Goal: Task Accomplishment & Management: Complete application form

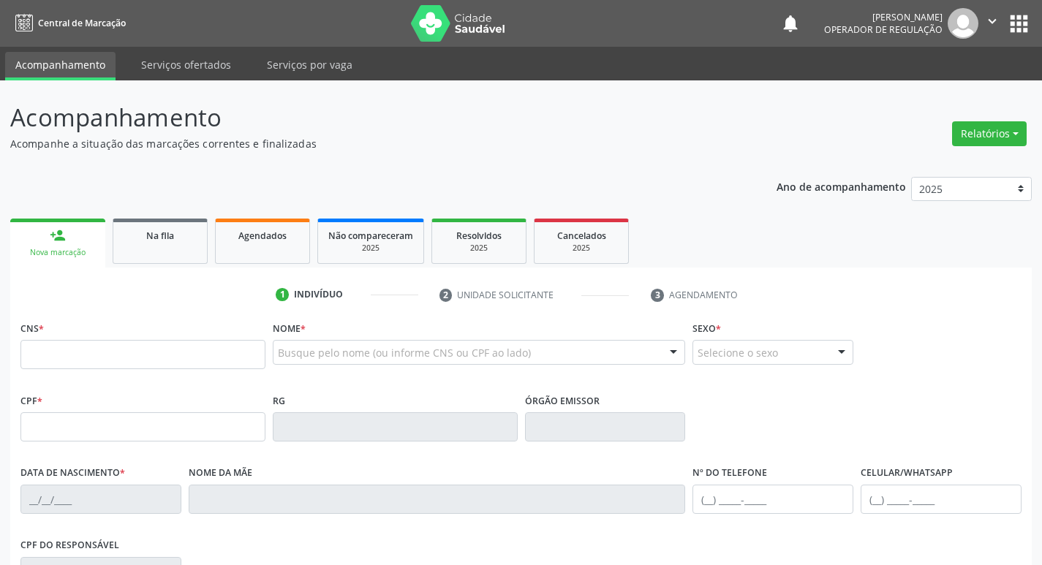
click at [200, 362] on input "text" at bounding box center [142, 354] width 245 height 29
type input "700 5083 8075 7750"
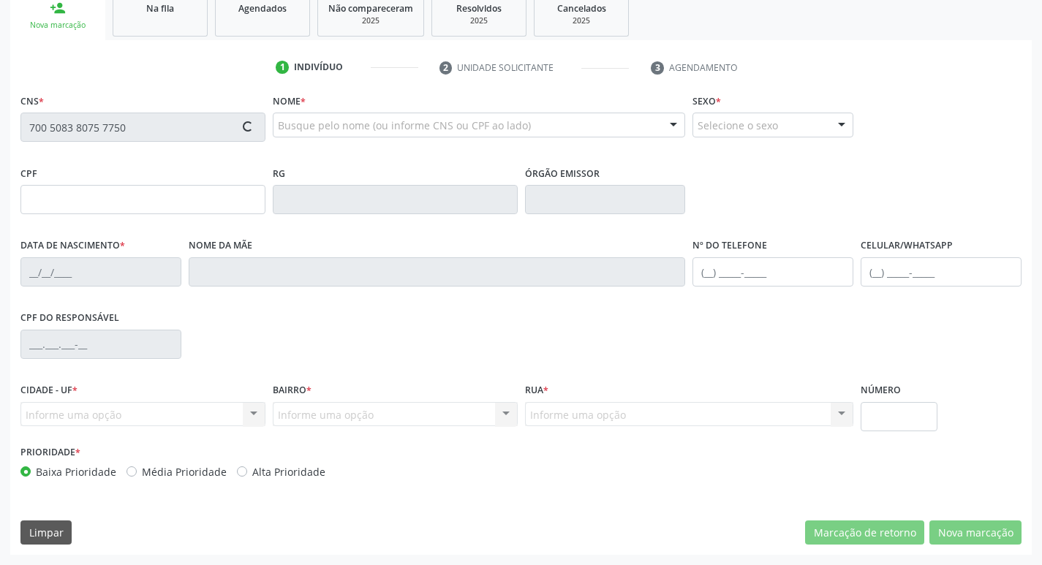
type input "09/05/1944"
type input "Albertina Gones da Costa"
type input "(21) 98217-7732"
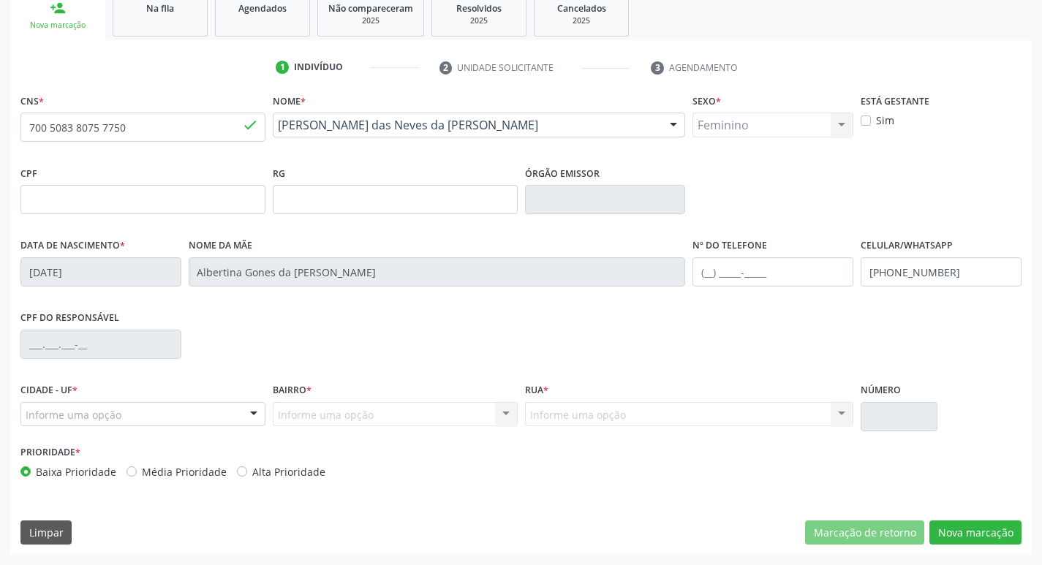
click at [258, 417] on div at bounding box center [254, 415] width 22 height 25
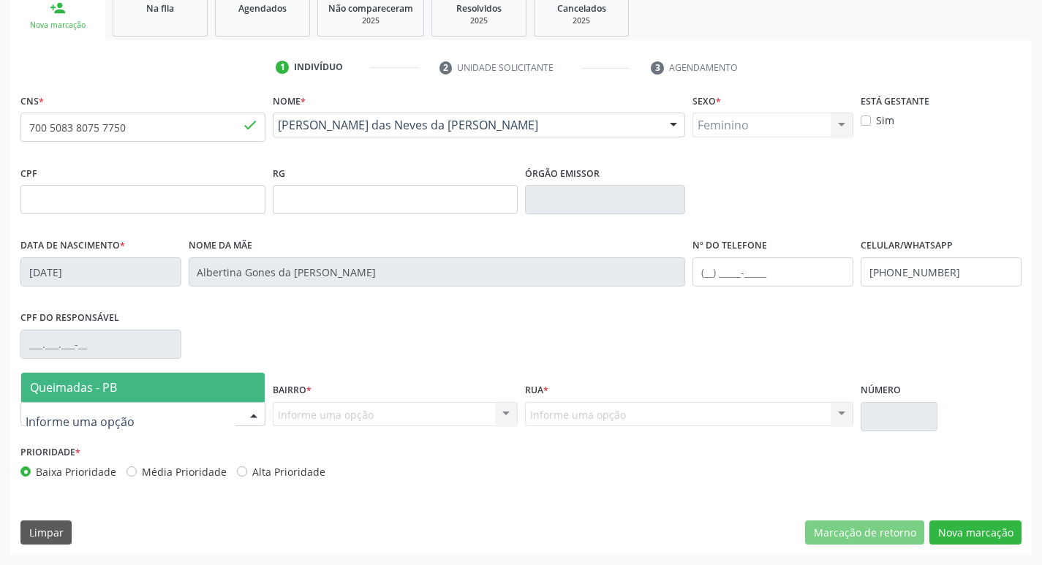
click at [226, 383] on span "Queimadas - PB" at bounding box center [142, 387] width 243 height 29
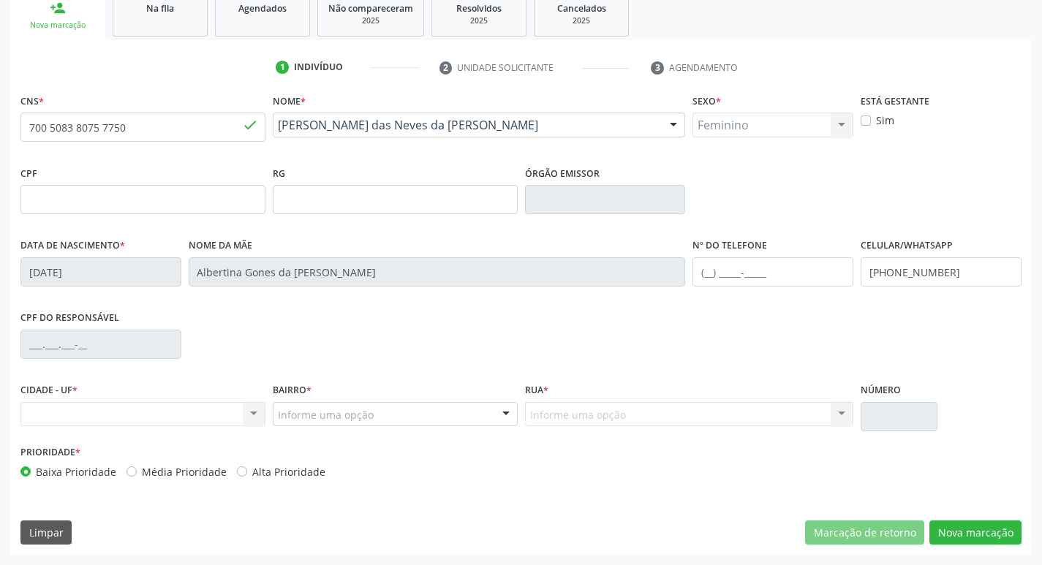
click at [497, 416] on div at bounding box center [506, 415] width 22 height 25
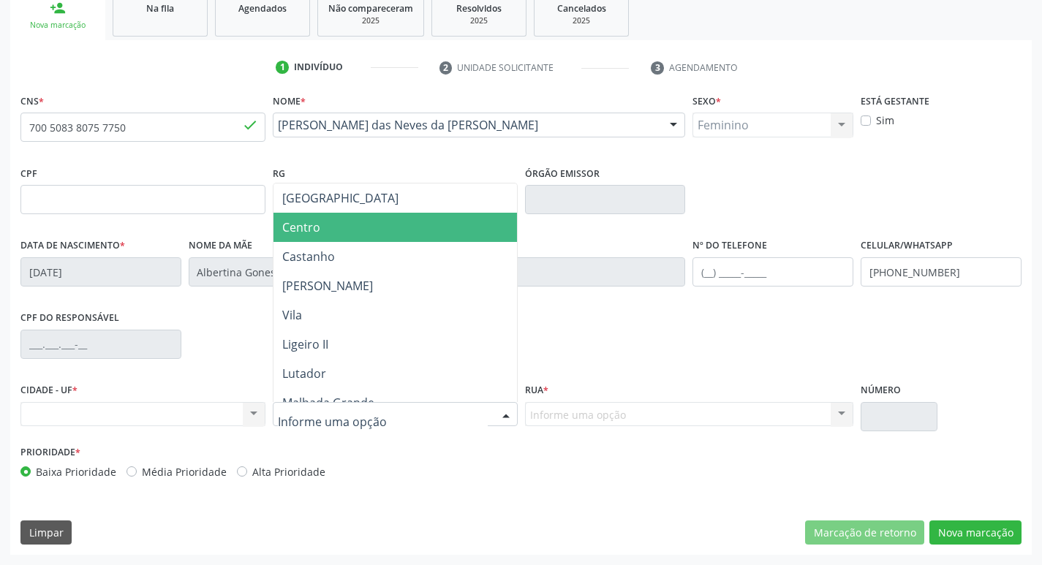
click at [292, 236] on span "Centro" at bounding box center [394, 227] width 243 height 29
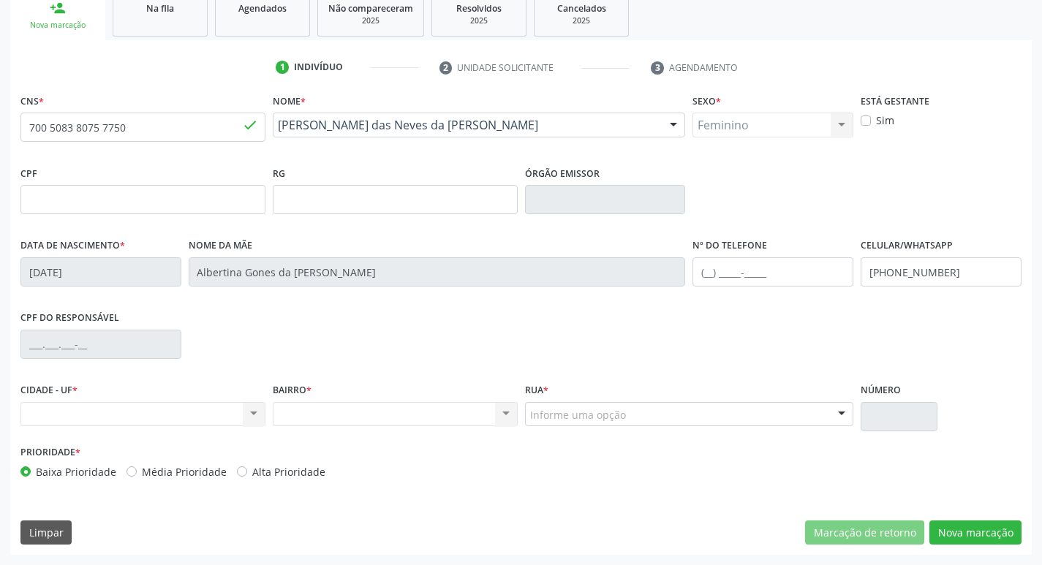
click at [808, 414] on div "Informe uma opção" at bounding box center [689, 414] width 329 height 25
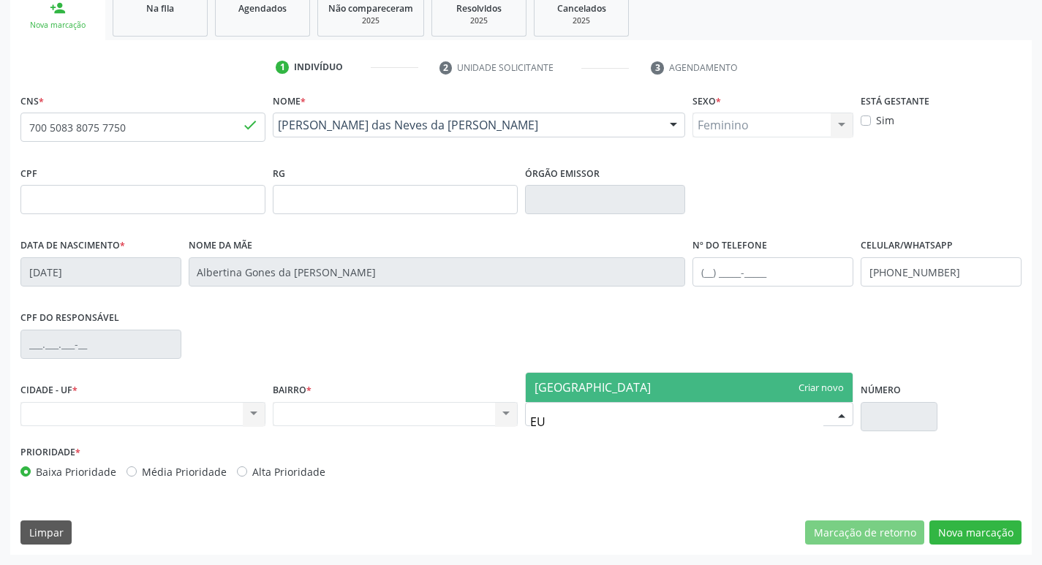
type input "E"
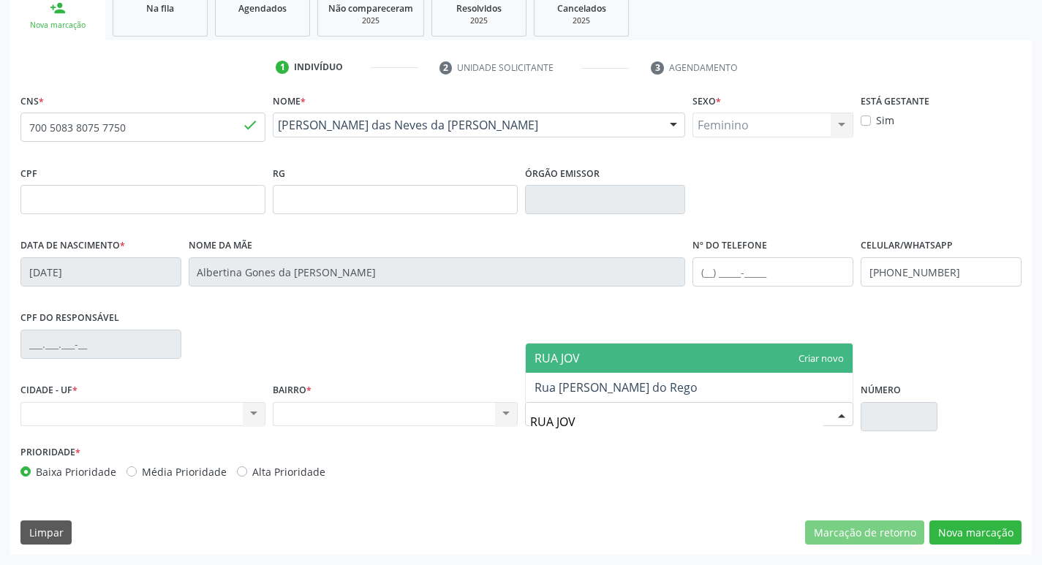
type input "RUA JOVE"
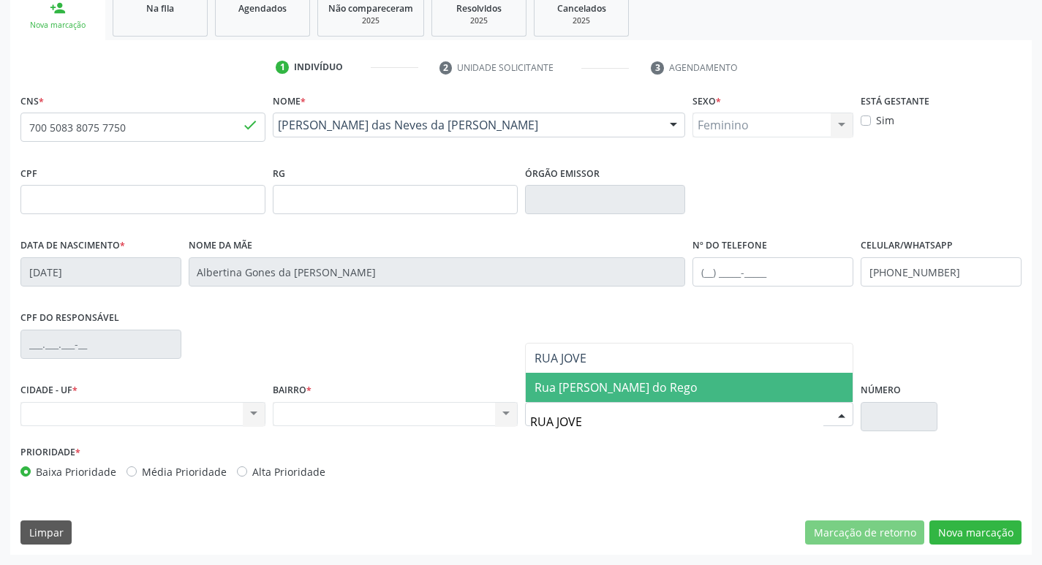
click at [744, 394] on span "Rua Joventino Ernesto do Rego" at bounding box center [690, 387] width 328 height 29
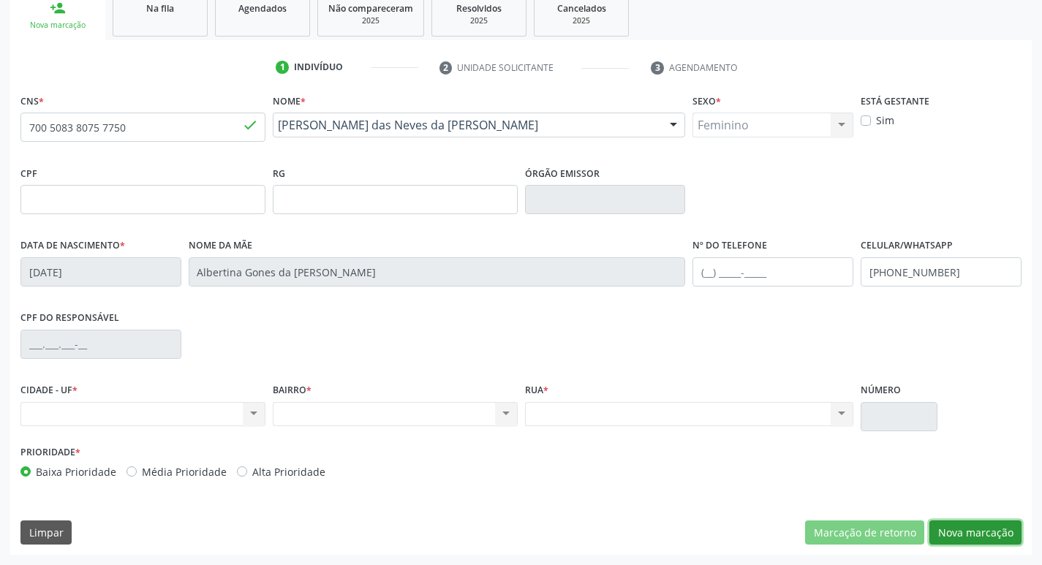
click at [961, 530] on button "Nova marcação" at bounding box center [975, 533] width 92 height 25
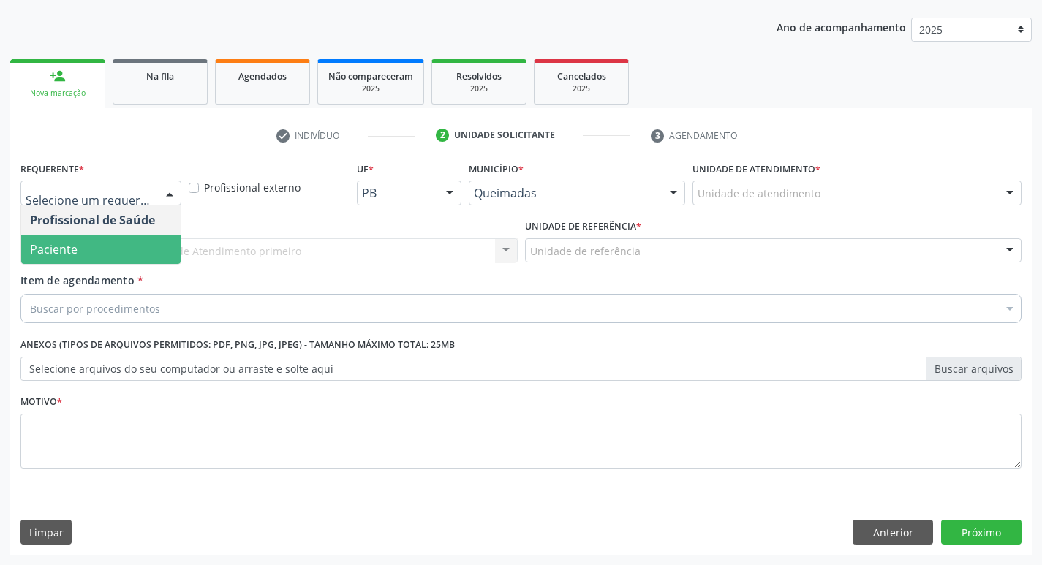
click at [129, 238] on span "Paciente" at bounding box center [100, 249] width 159 height 29
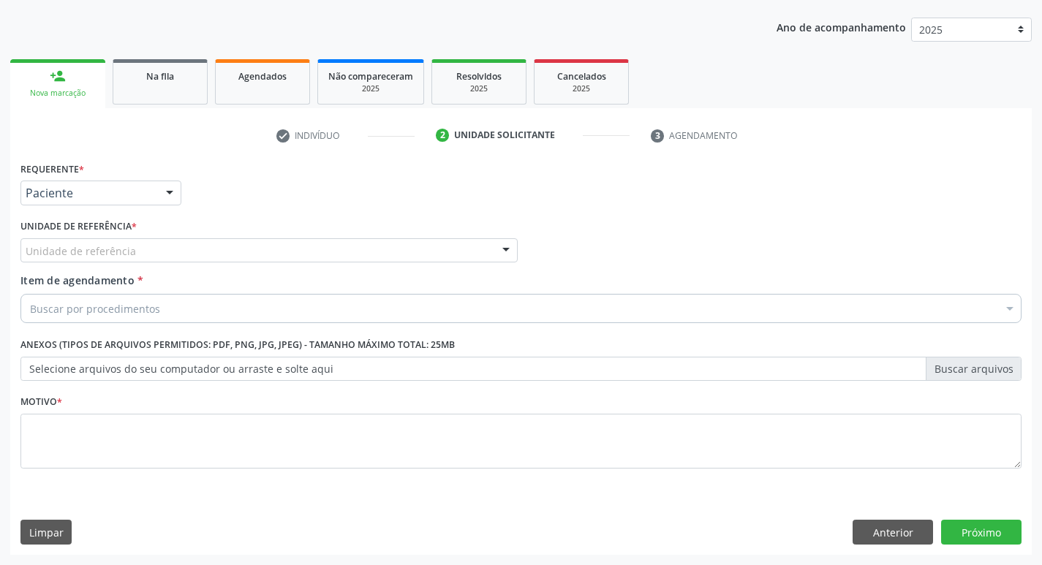
click at [129, 238] on div "Unidade de referência" at bounding box center [268, 250] width 497 height 25
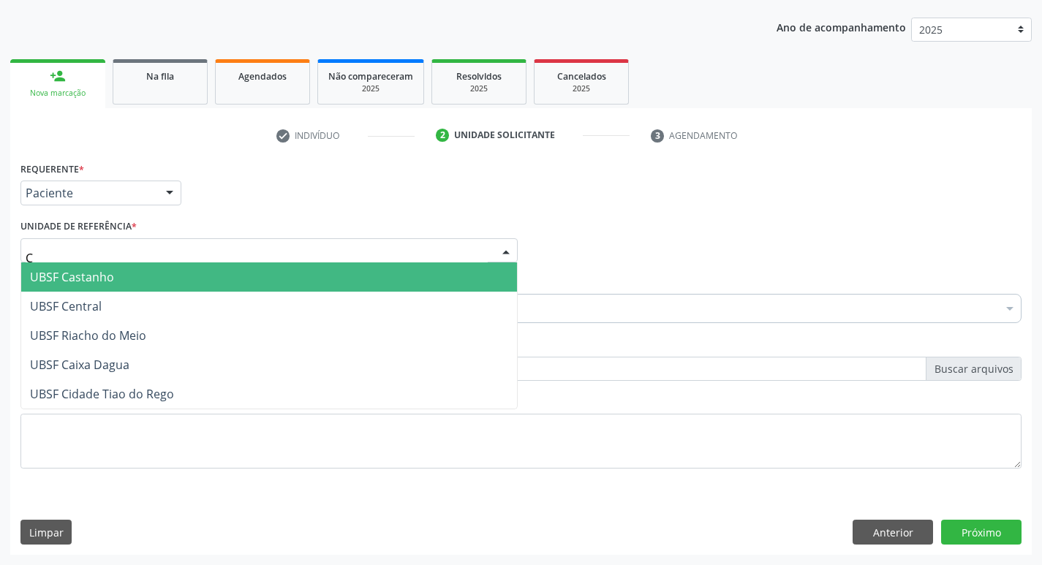
type input "CE"
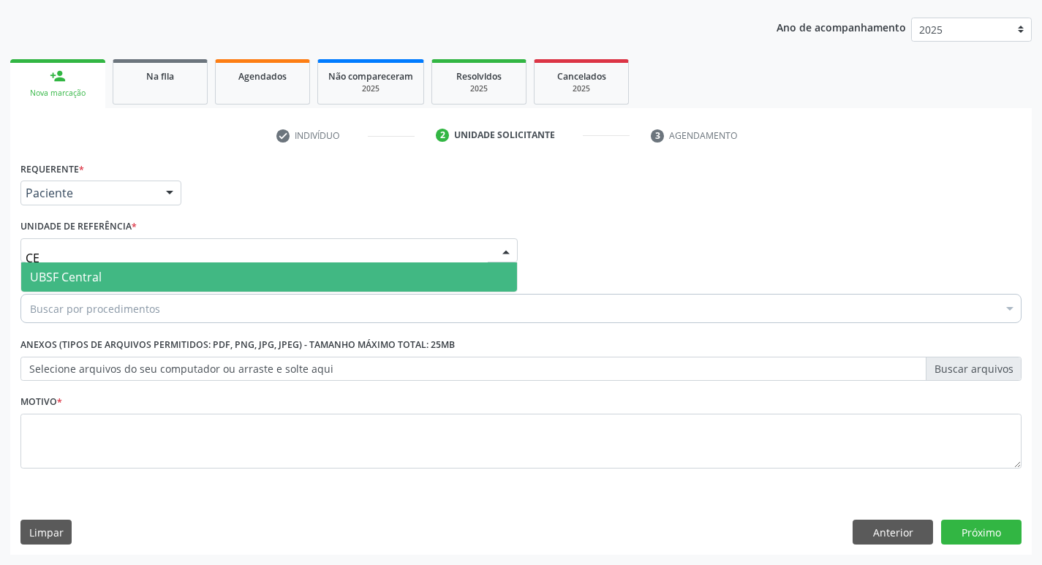
click at [132, 284] on span "UBSF Central" at bounding box center [269, 277] width 496 height 29
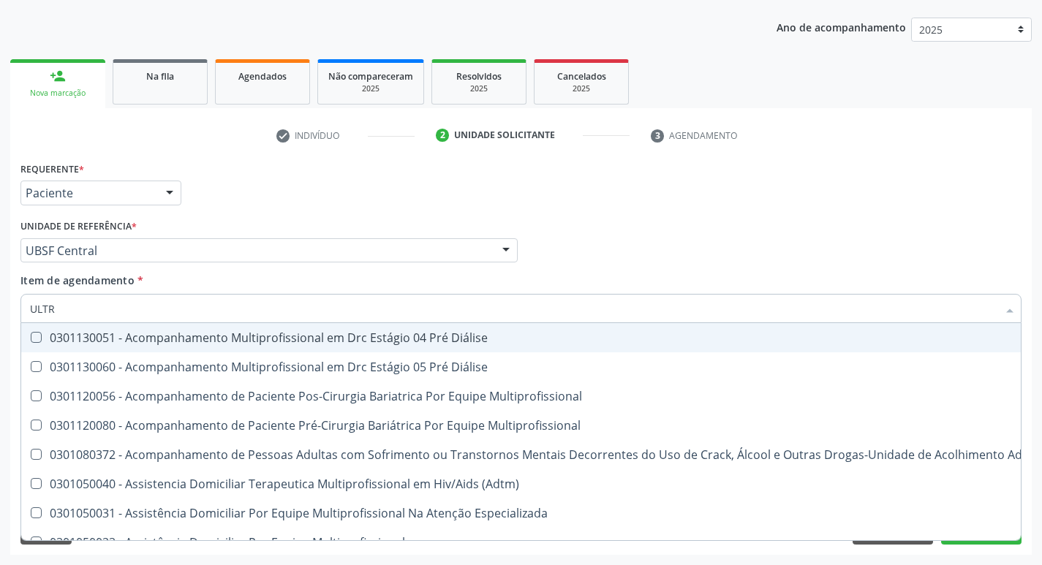
type input "ULTRA"
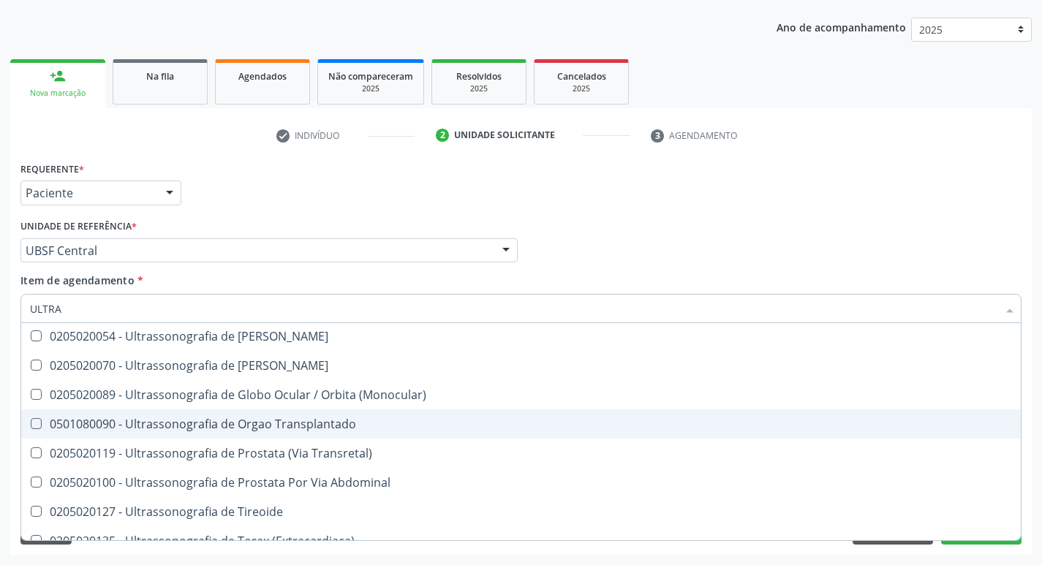
scroll to position [485, 0]
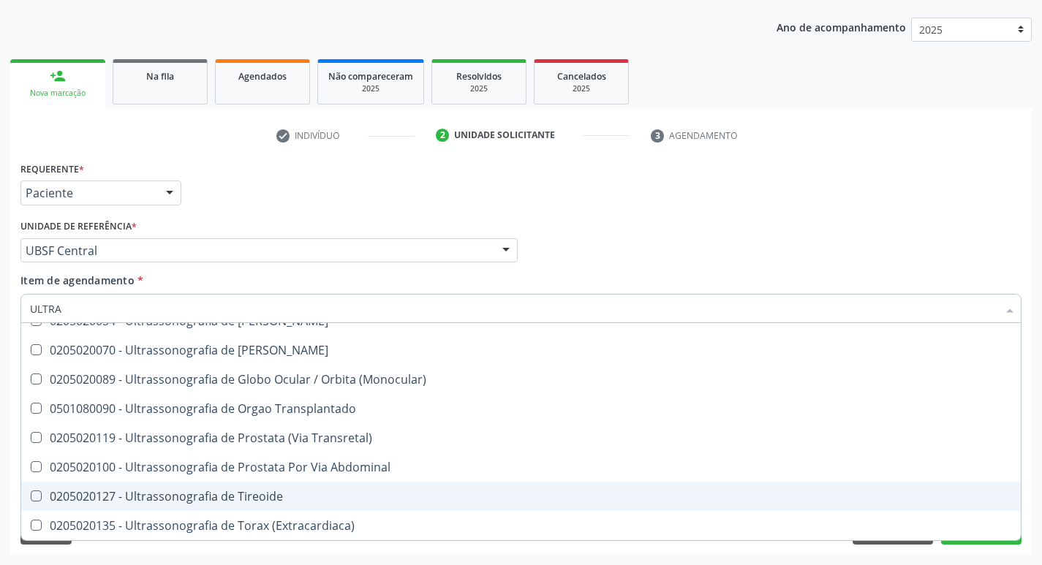
click at [280, 496] on div "0205020127 - Ultrassonografia de Tireoide" at bounding box center [521, 497] width 982 height 12
checkbox Tireoide "true"
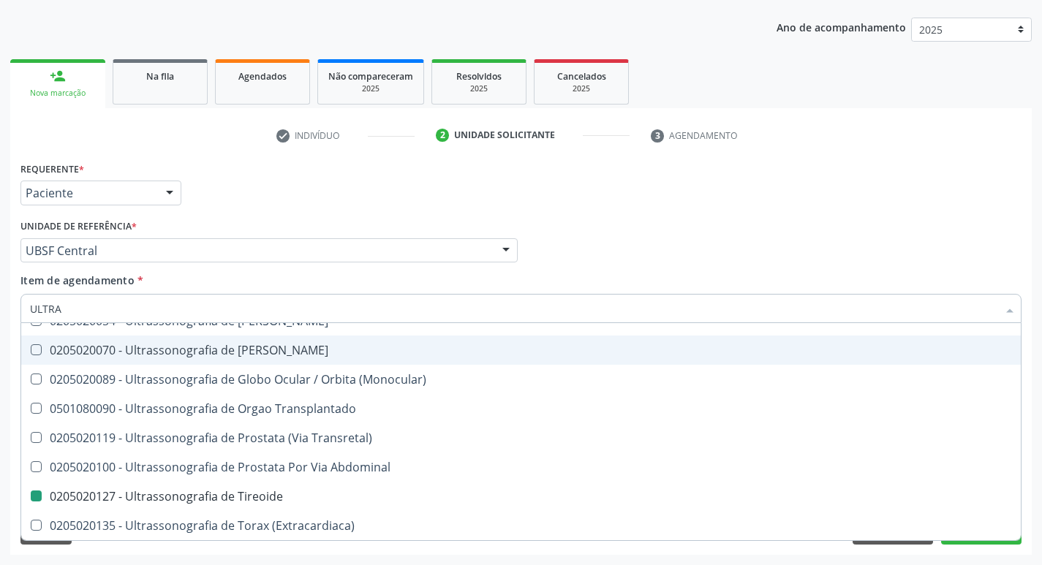
click at [697, 173] on div "Requerente * Paciente Profissional de Saúde Paciente Nenhum resultado encontrad…" at bounding box center [521, 186] width 1008 height 57
checkbox X "true"
checkbox Tireoide "false"
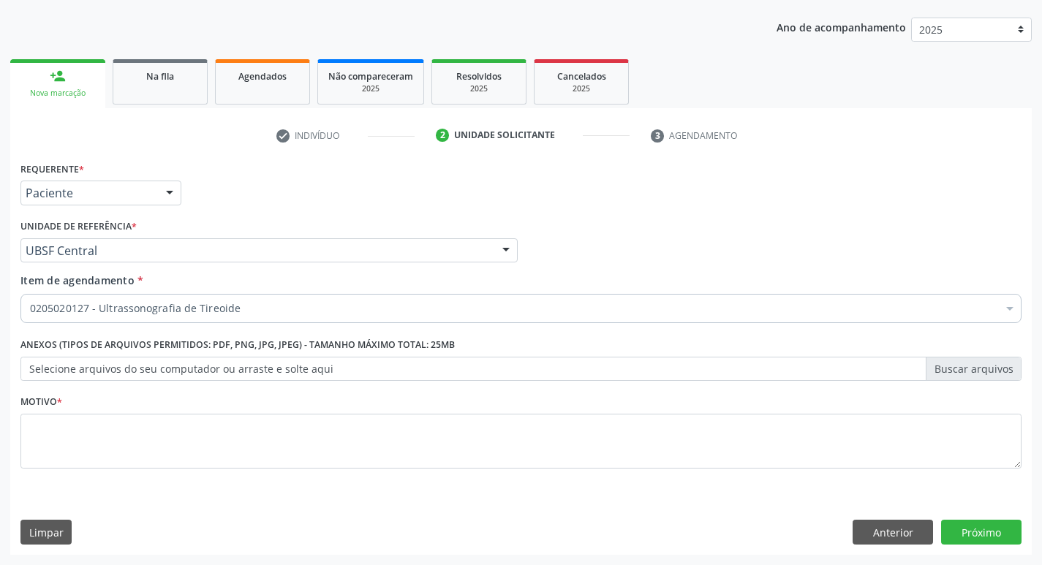
scroll to position [0, 0]
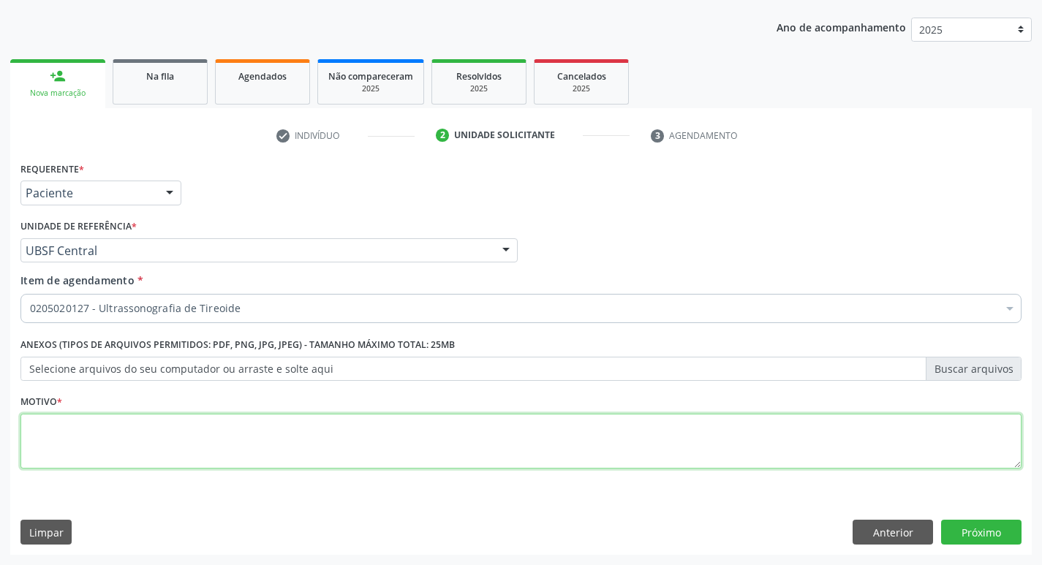
click at [221, 443] on textarea at bounding box center [520, 442] width 1001 height 56
type textarea "AVALIAÇÃO"
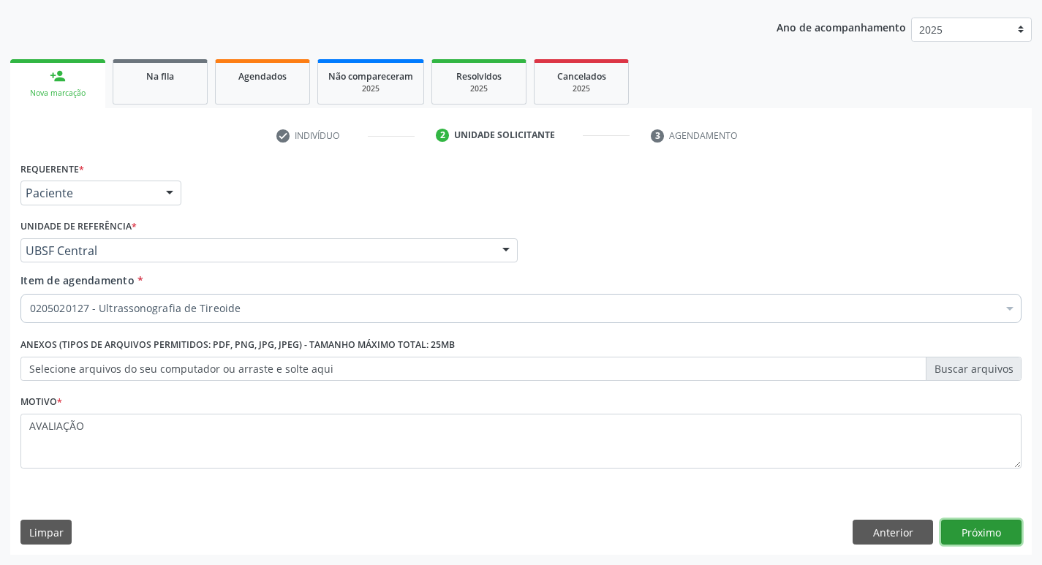
click at [992, 538] on button "Próximo" at bounding box center [981, 532] width 80 height 25
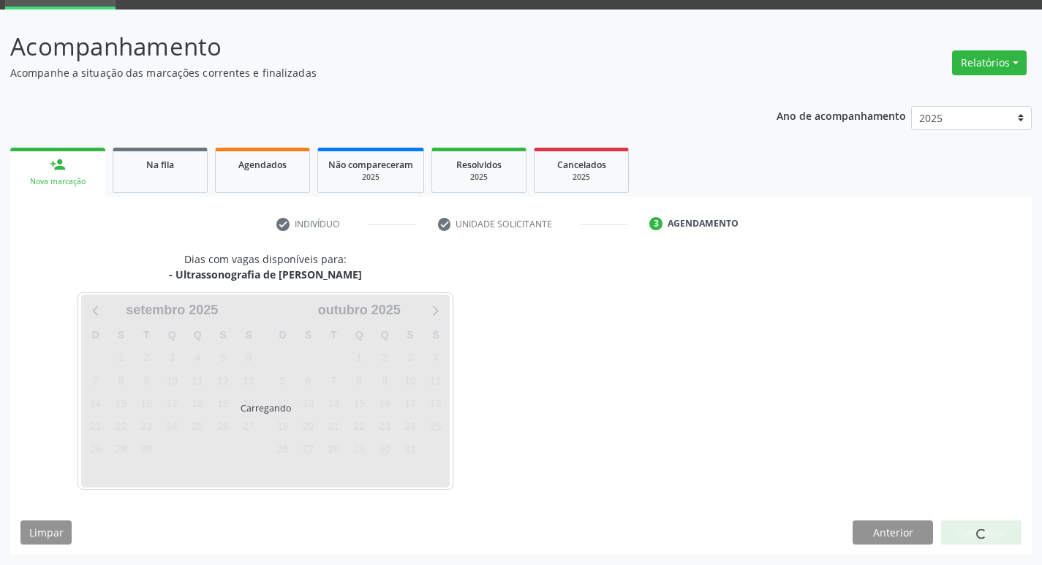
scroll to position [71, 0]
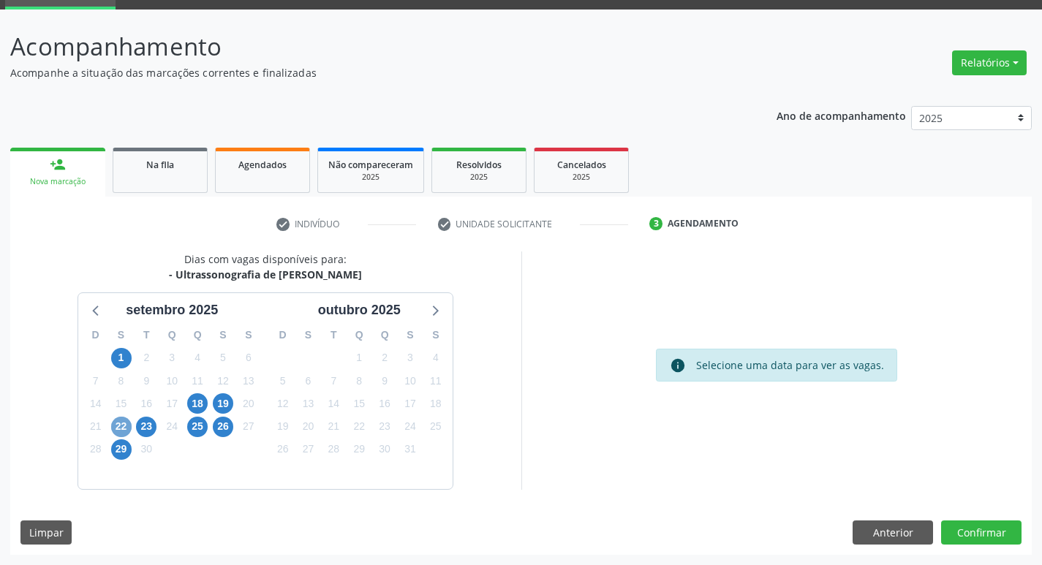
click at [120, 429] on span "22" at bounding box center [121, 427] width 20 height 20
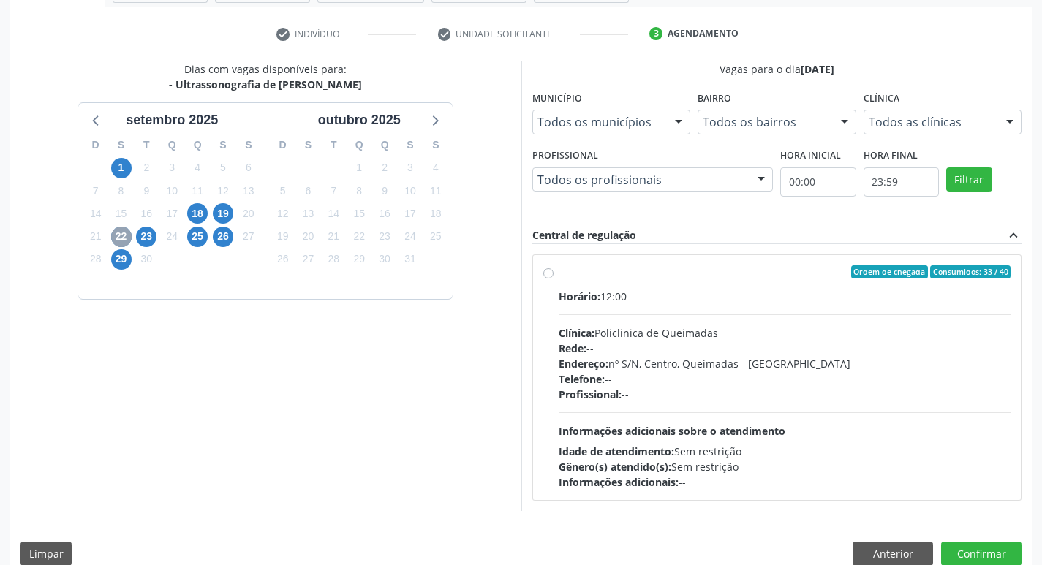
scroll to position [282, 0]
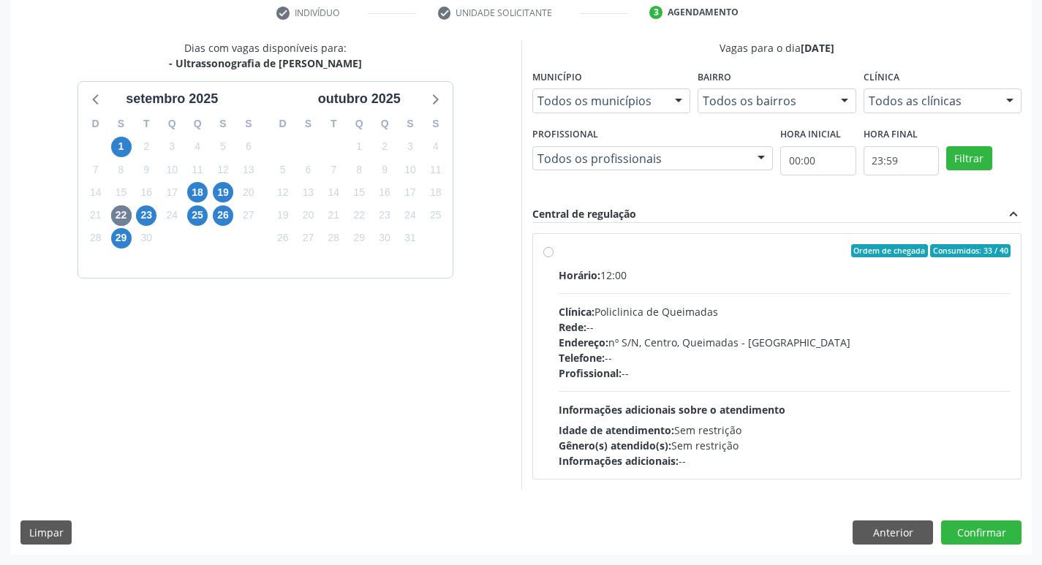
click at [745, 242] on div "Ordem de chegada Consumidos: 33 / 40 Horário: 12:00 Clínica: Policlinica de Que…" at bounding box center [777, 356] width 488 height 245
radio input "true"
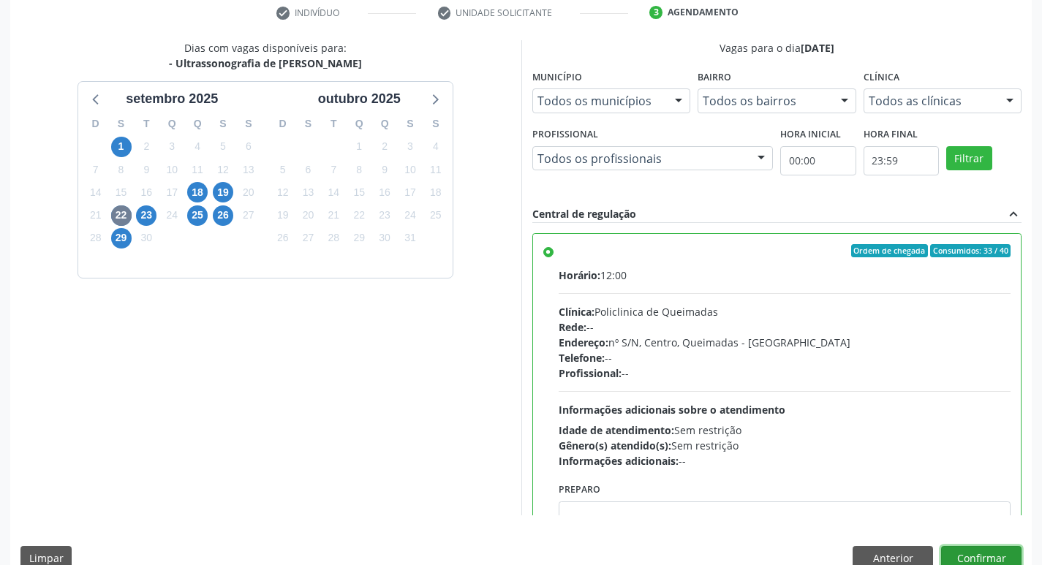
click at [973, 558] on button "Confirmar" at bounding box center [981, 558] width 80 height 25
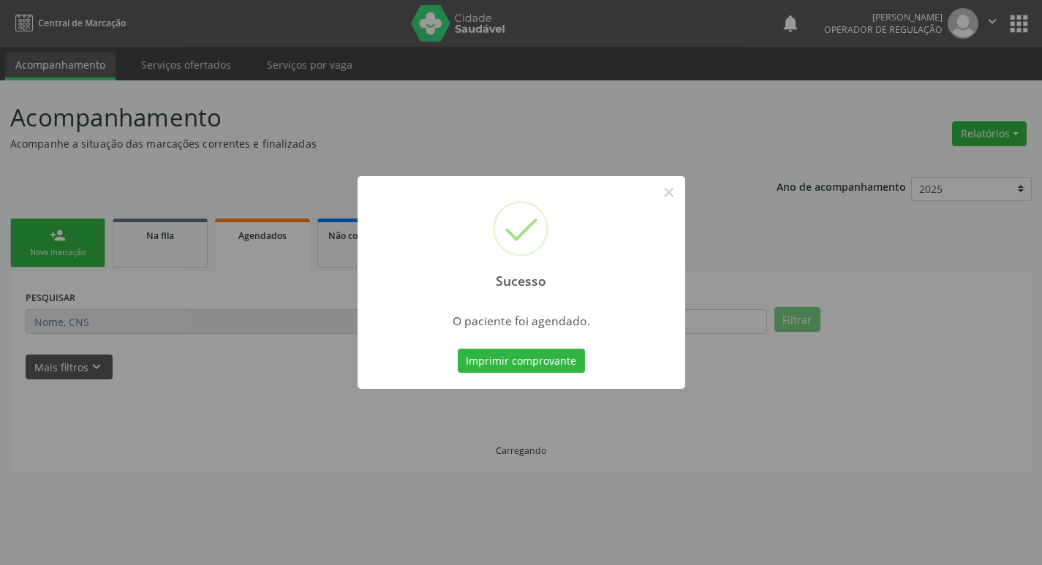
scroll to position [0, 0]
click at [504, 362] on button "Imprimir comprovante" at bounding box center [526, 361] width 127 height 25
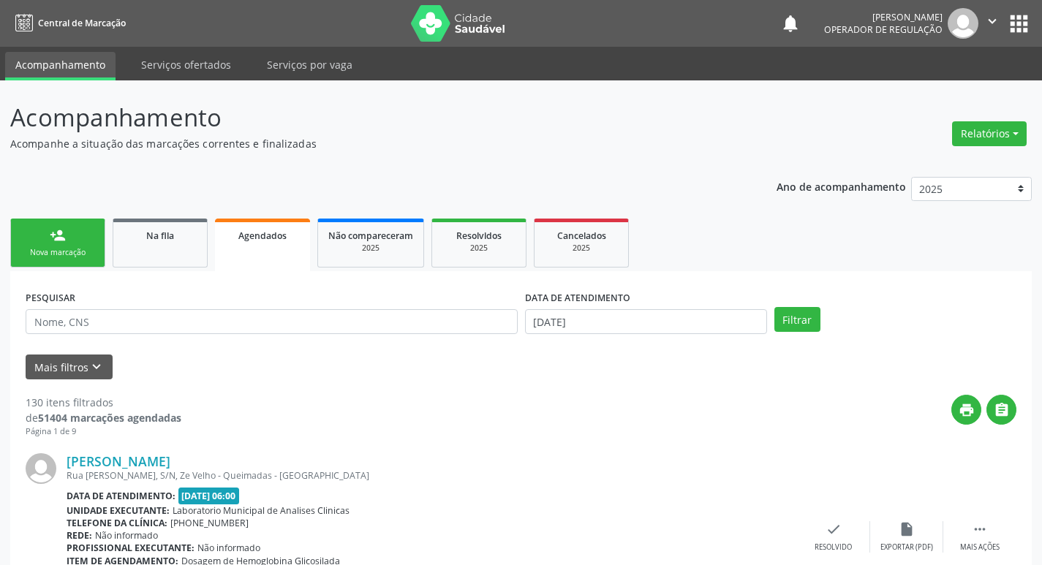
click at [84, 251] on div "Nova marcação" at bounding box center [57, 252] width 73 height 11
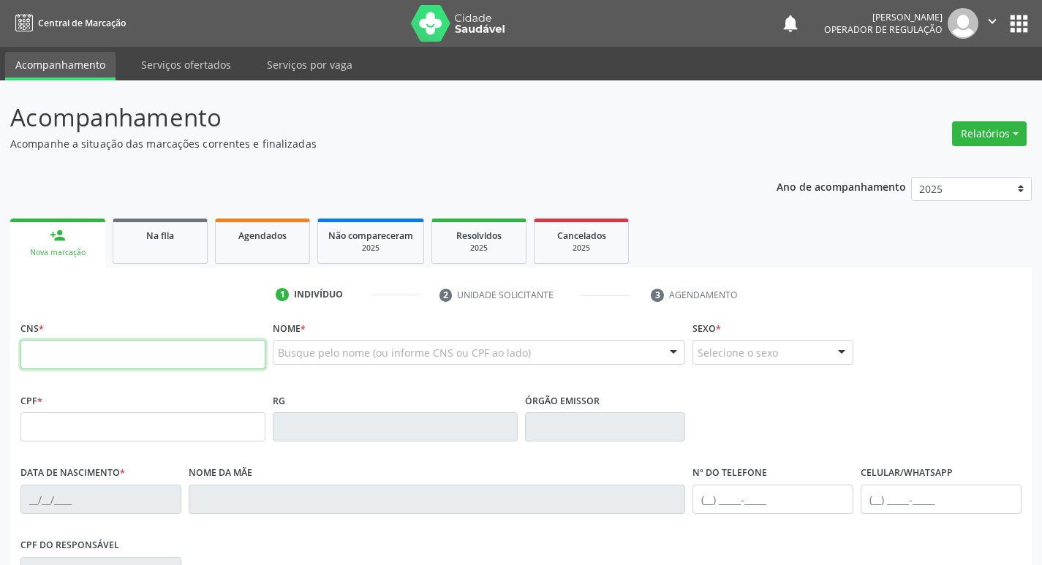
click at [67, 346] on input "text" at bounding box center [142, 354] width 245 height 29
click at [67, 347] on input "text" at bounding box center [142, 354] width 245 height 29
type input "704 2072 6480 4084"
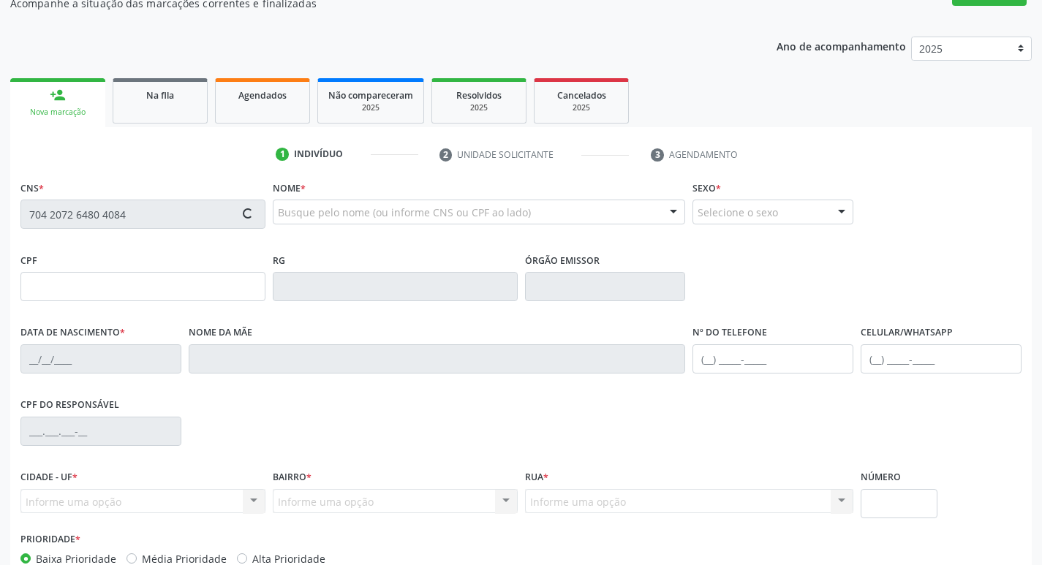
scroll to position [227, 0]
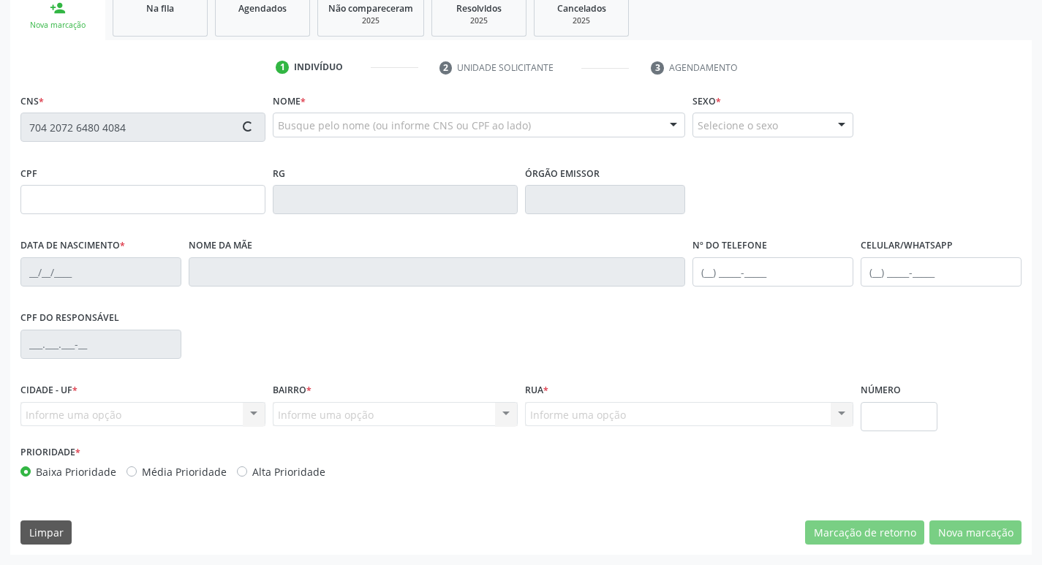
type input "057.488.334-76"
type input "28/09/1984"
type input "Lindalva Silva Bezerra"
type input "(83) 99129-3962"
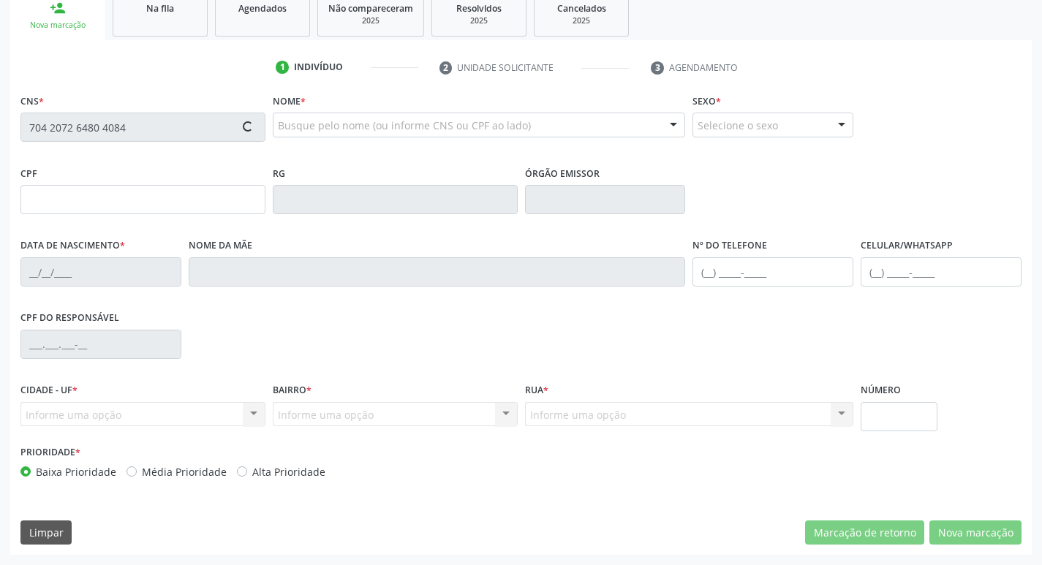
type input "S/N"
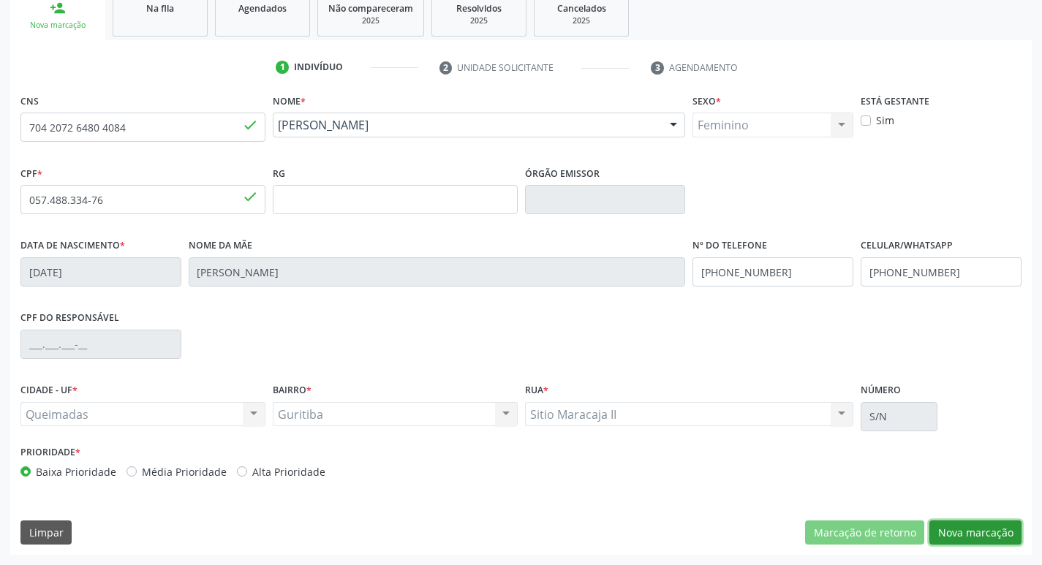
click at [949, 526] on button "Nova marcação" at bounding box center [975, 533] width 92 height 25
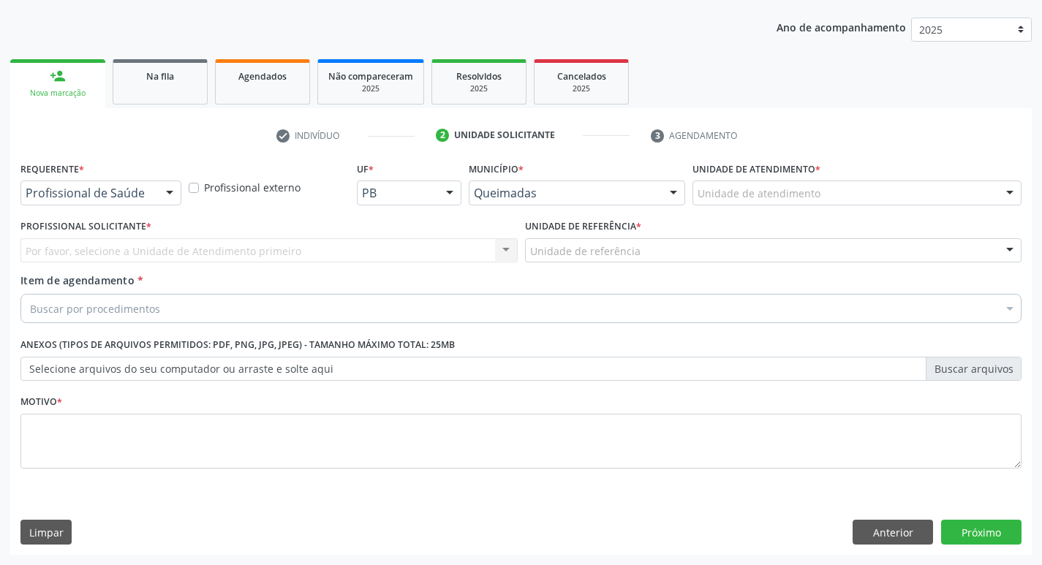
scroll to position [159, 0]
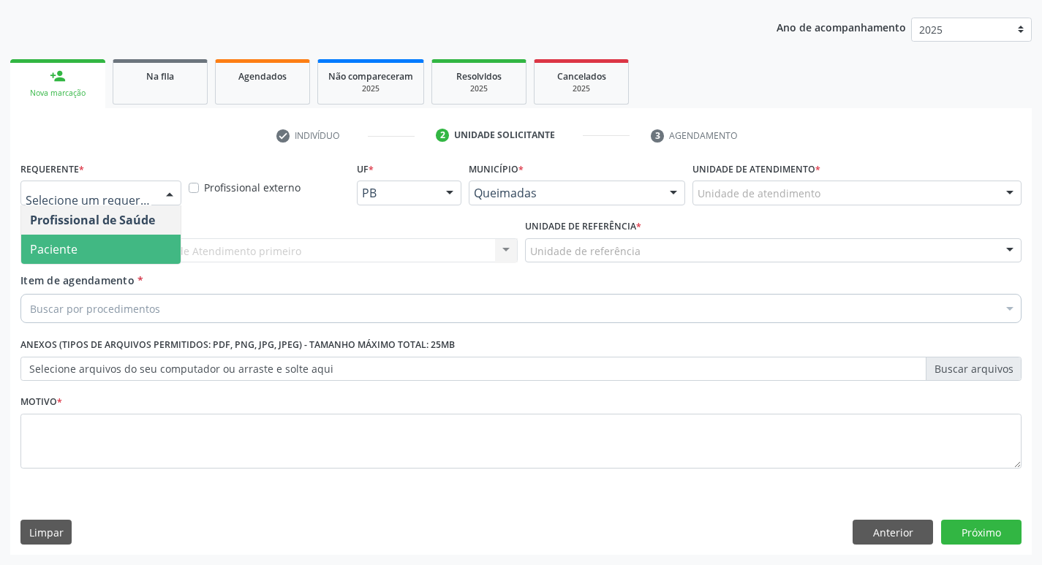
click at [110, 257] on span "Paciente" at bounding box center [100, 249] width 159 height 29
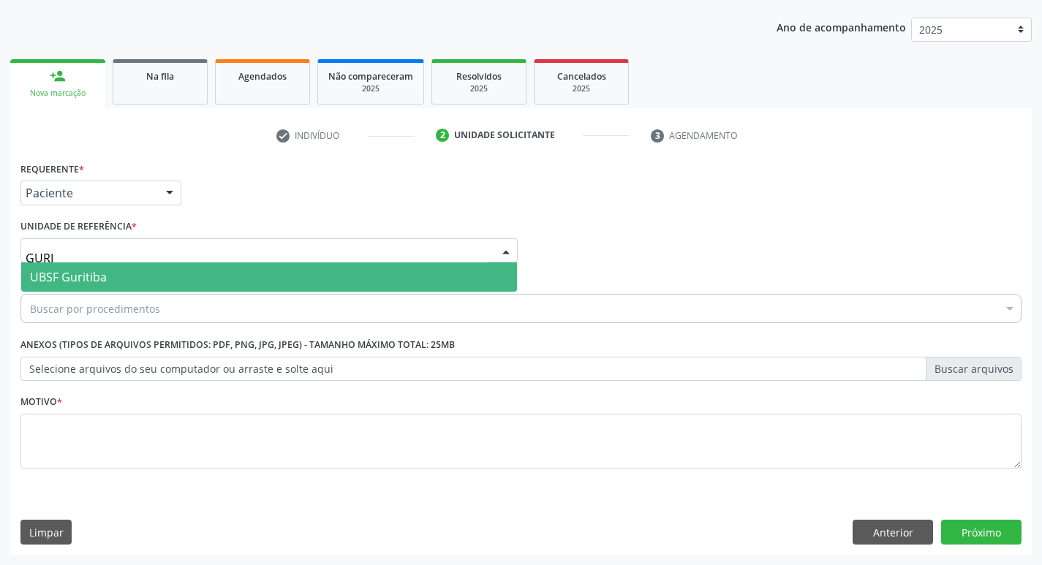
type input "GURIT"
click at [118, 263] on span "UBSF Guritiba" at bounding box center [269, 277] width 496 height 29
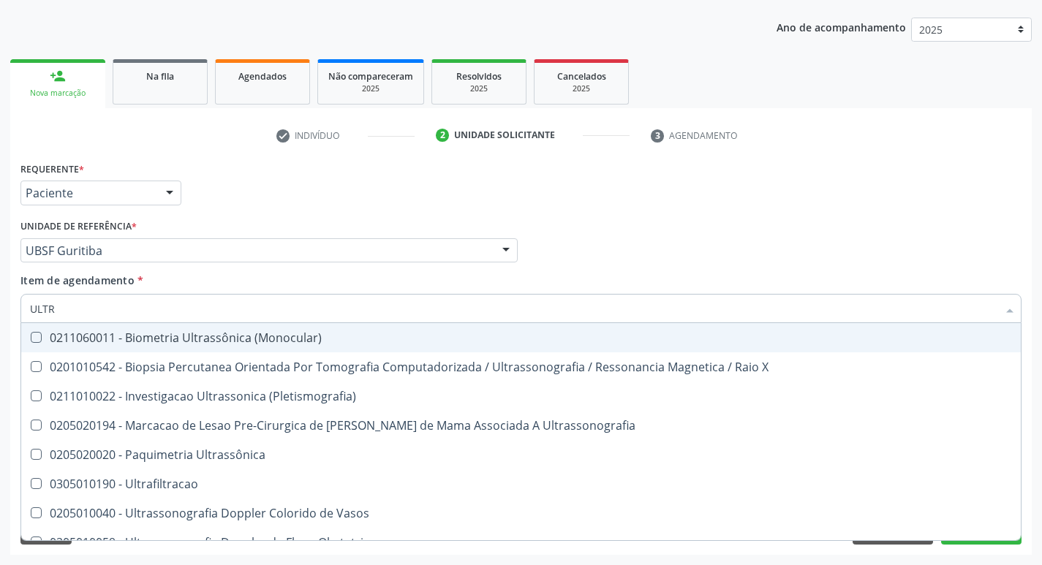
type input "ULTRA"
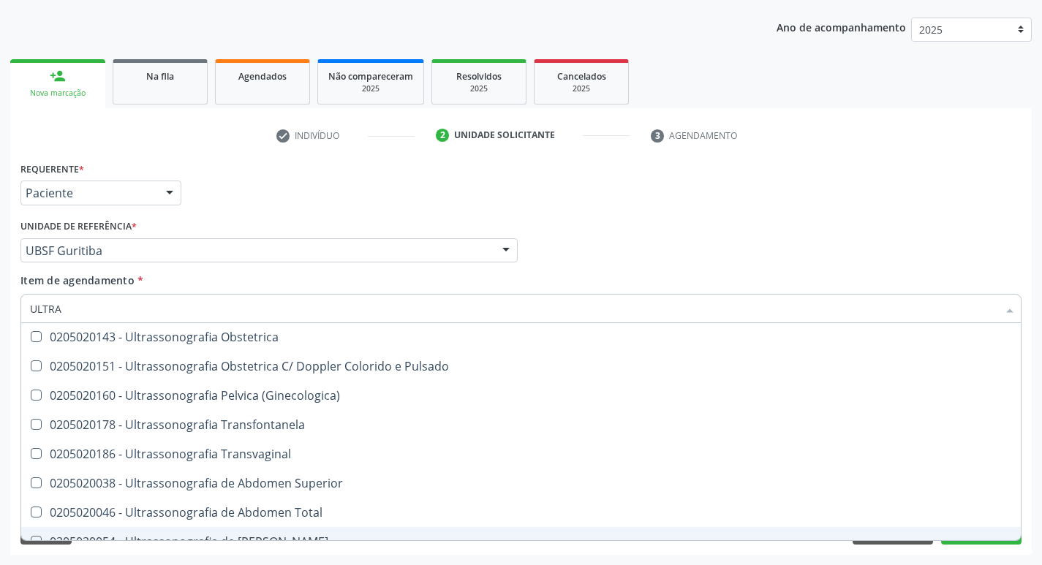
scroll to position [192, 0]
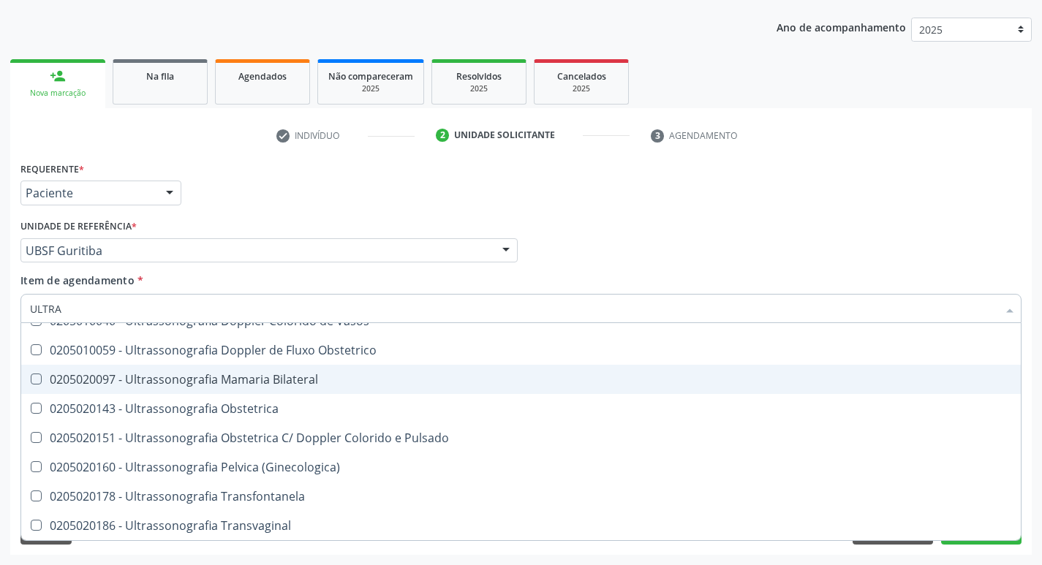
click at [263, 374] on div "0205020097 - Ultrassonografia Mamaria Bilateral" at bounding box center [521, 380] width 982 height 12
checkbox Bilateral "true"
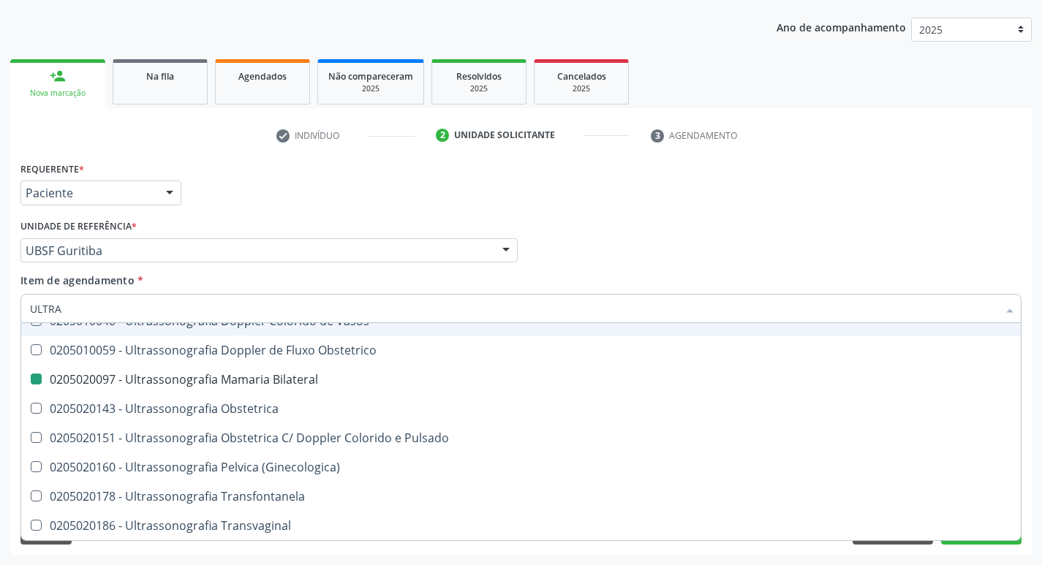
click at [769, 239] on div "Profissional Solicitante Por favor, selecione a Unidade de Atendimento primeiro…" at bounding box center [521, 244] width 1008 height 57
checkbox X "true"
checkbox Bilateral "false"
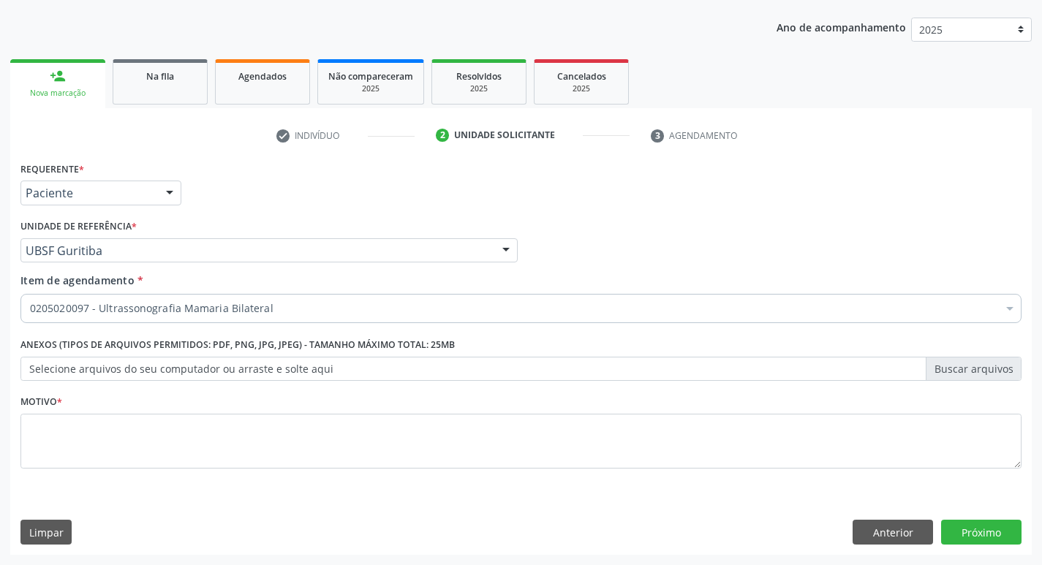
scroll to position [0, 0]
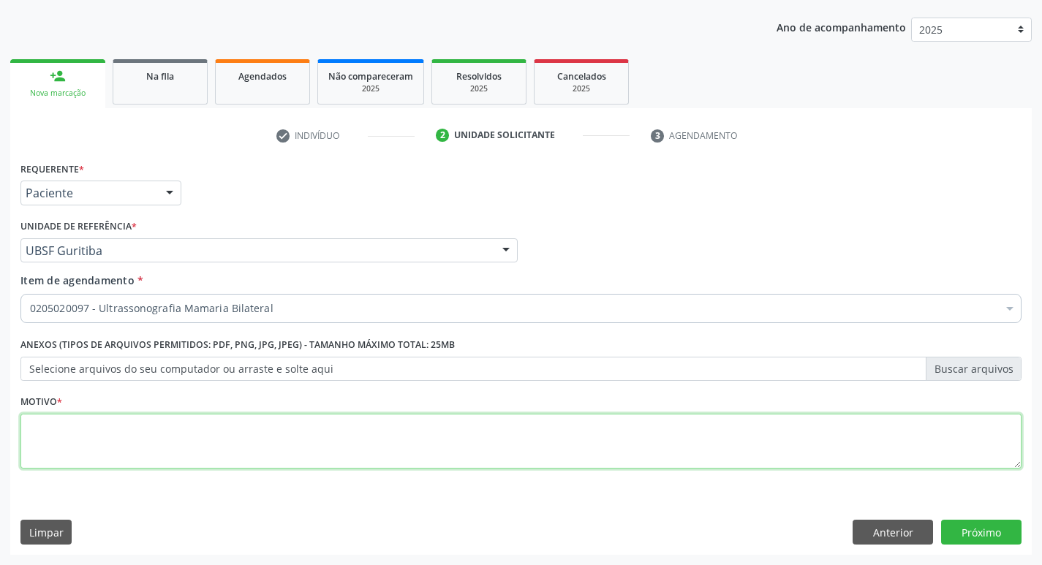
click at [219, 434] on textarea at bounding box center [520, 442] width 1001 height 56
type textarea "ROTINA"
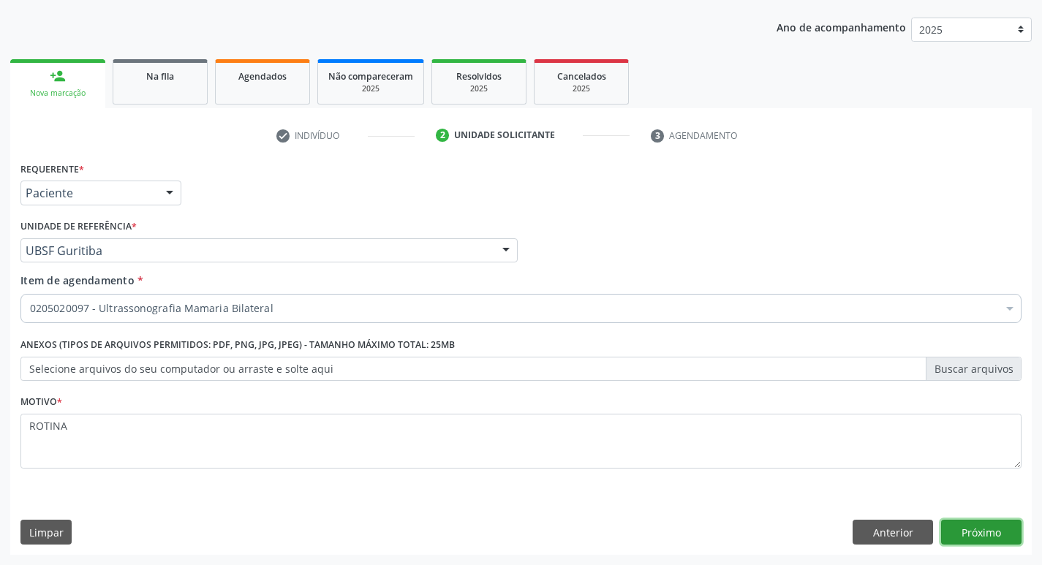
click at [980, 530] on button "Próximo" at bounding box center [981, 532] width 80 height 25
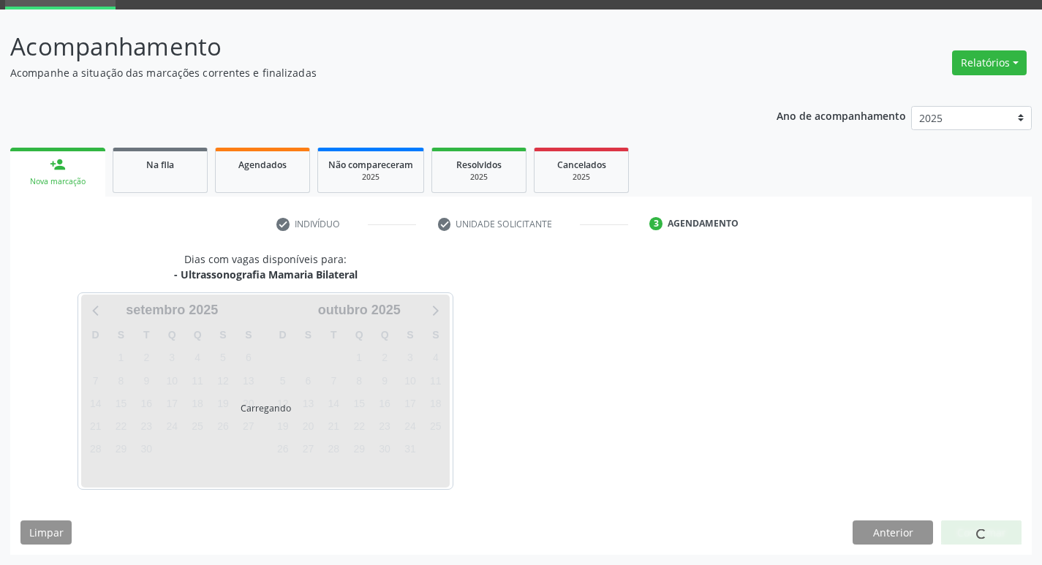
scroll to position [71, 0]
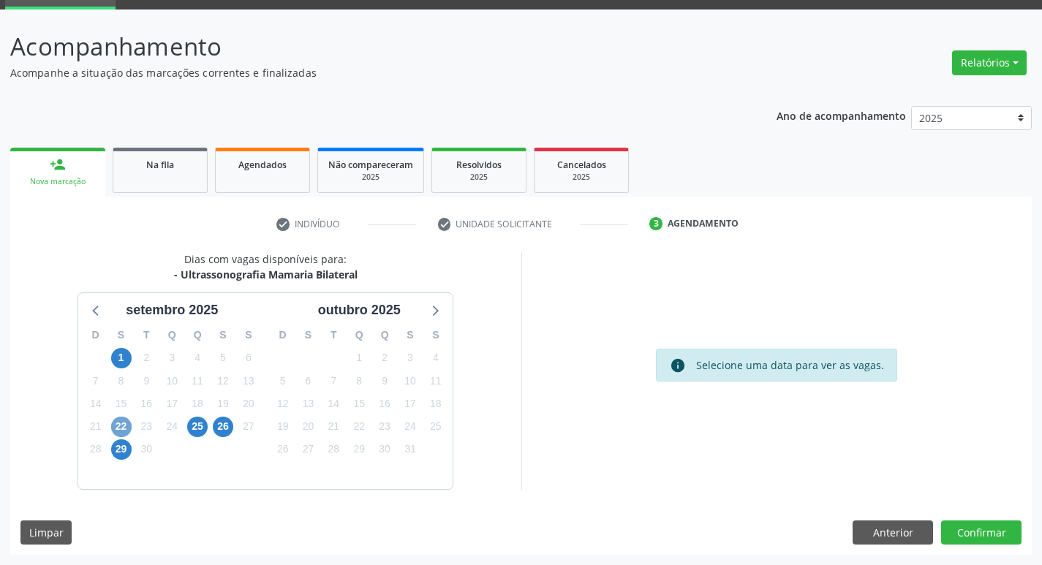
click at [129, 428] on span "22" at bounding box center [121, 427] width 20 height 20
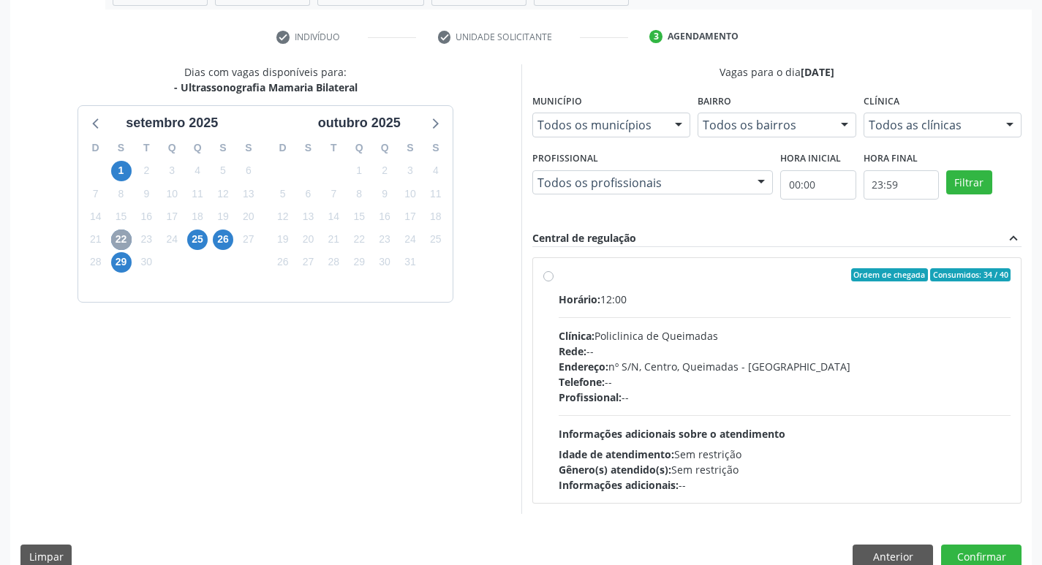
scroll to position [282, 0]
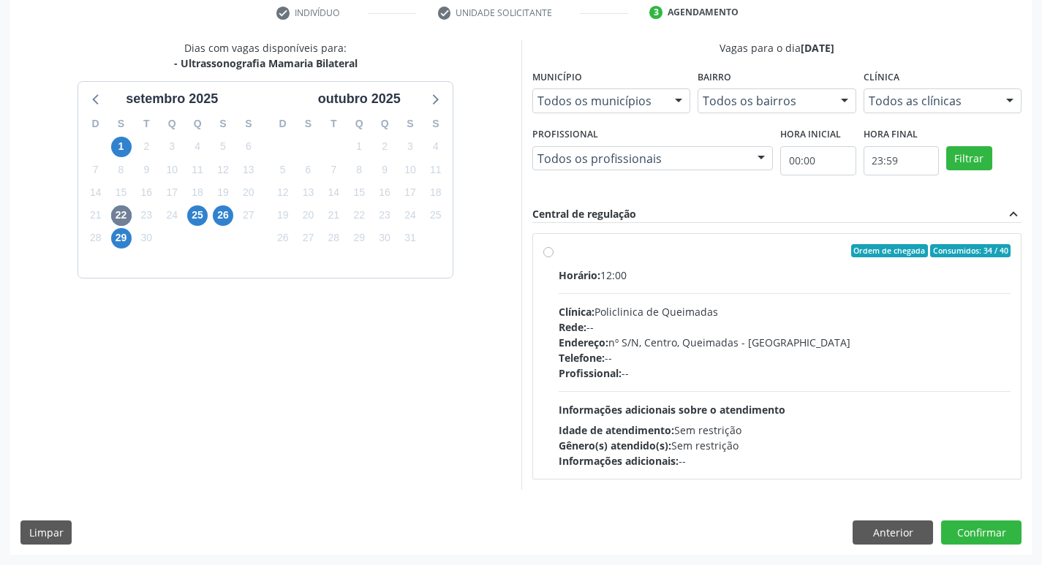
click at [834, 246] on div "Ordem de chegada Consumidos: 34 / 40" at bounding box center [785, 250] width 453 height 13
click at [554, 246] on input "Ordem de chegada Consumidos: 34 / 40 Horário: 12:00 Clínica: Policlinica de Que…" at bounding box center [548, 250] width 10 height 13
radio input "true"
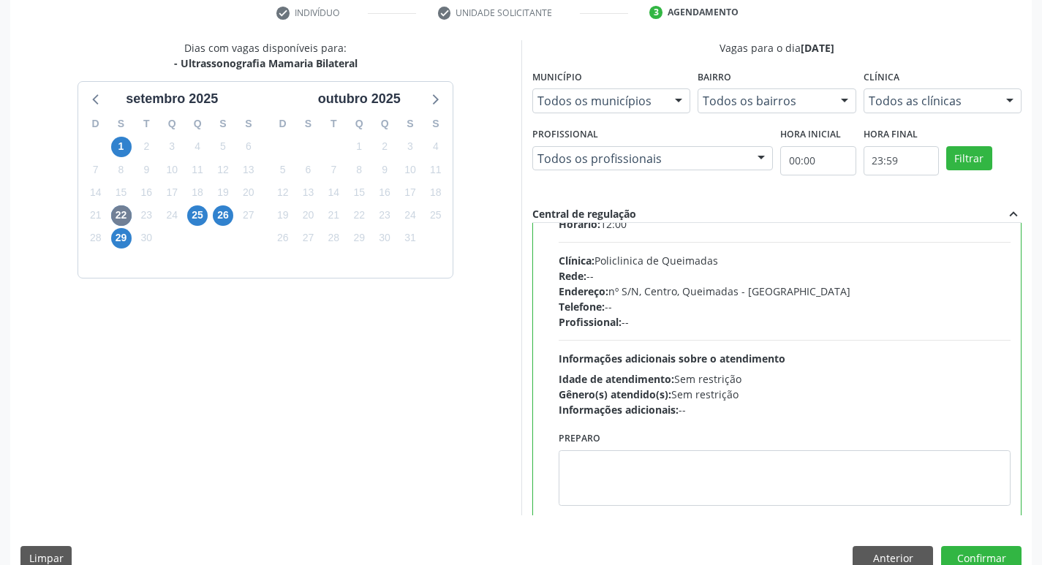
scroll to position [72, 0]
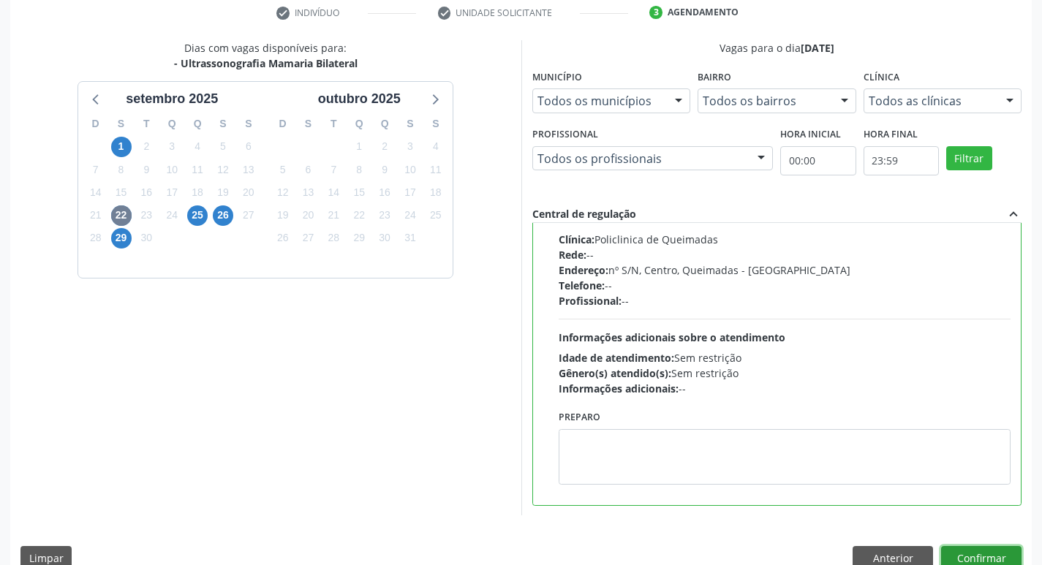
click at [964, 550] on button "Confirmar" at bounding box center [981, 558] width 80 height 25
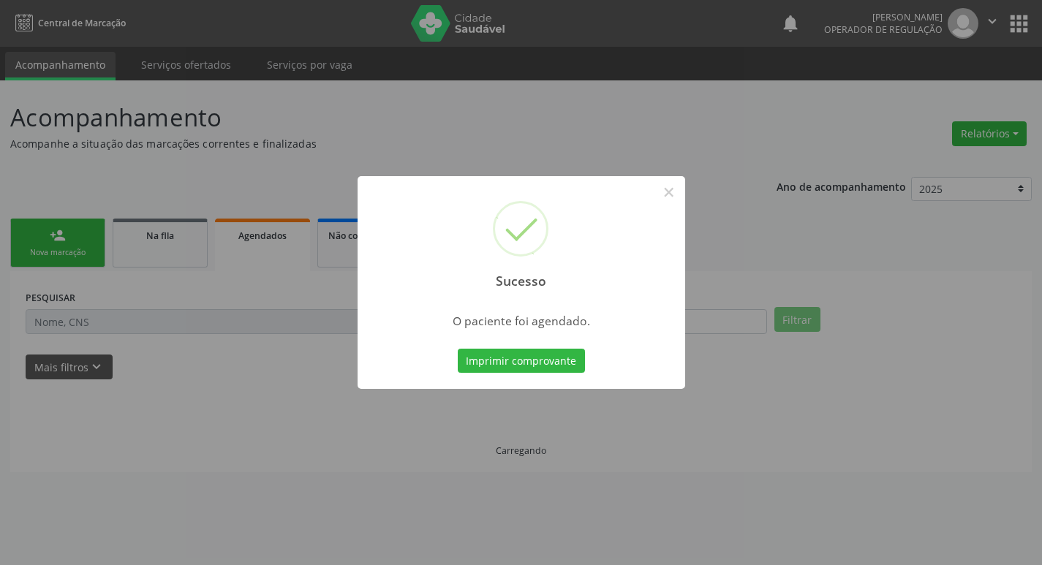
scroll to position [0, 0]
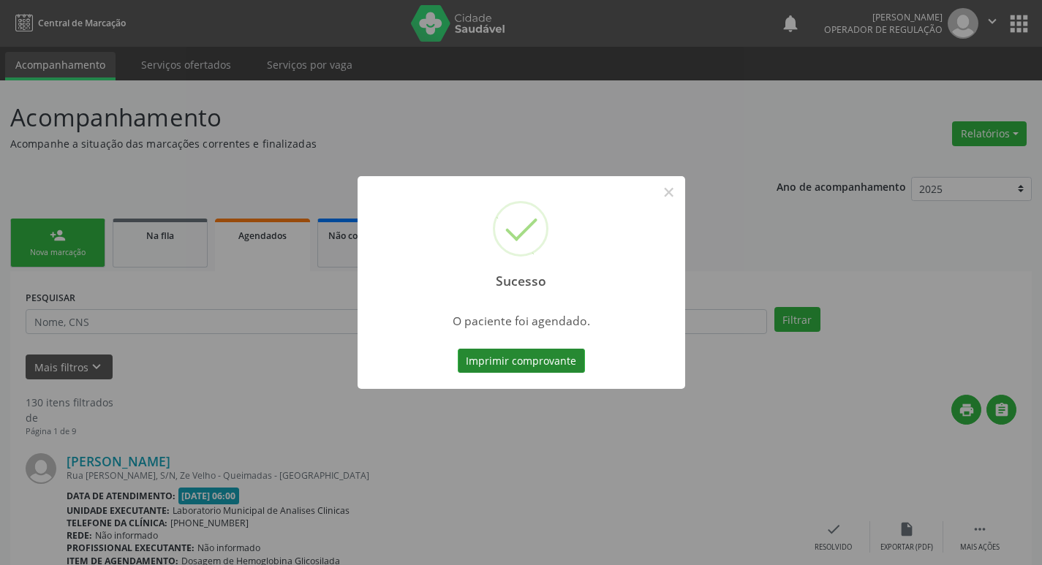
drag, startPoint x: 589, startPoint y: 363, endPoint x: 576, endPoint y: 365, distance: 12.6
click at [579, 364] on div "Sucesso × O paciente foi agendado. Imprimir comprovante Cancel" at bounding box center [522, 283] width 328 height 214
click at [556, 363] on button "Imprimir comprovante" at bounding box center [521, 361] width 127 height 25
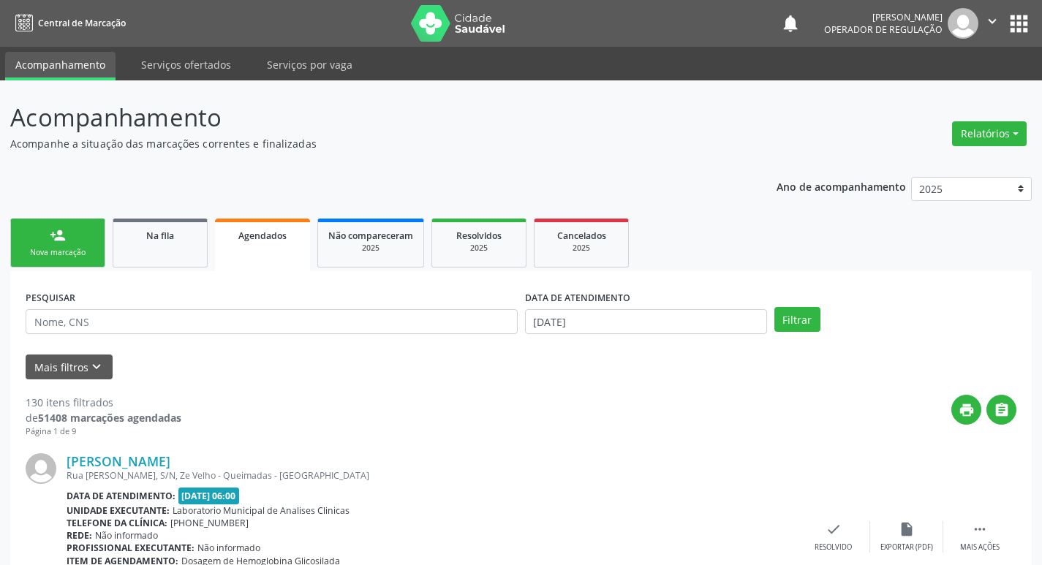
click at [67, 254] on div "Nova marcação" at bounding box center [57, 252] width 73 height 11
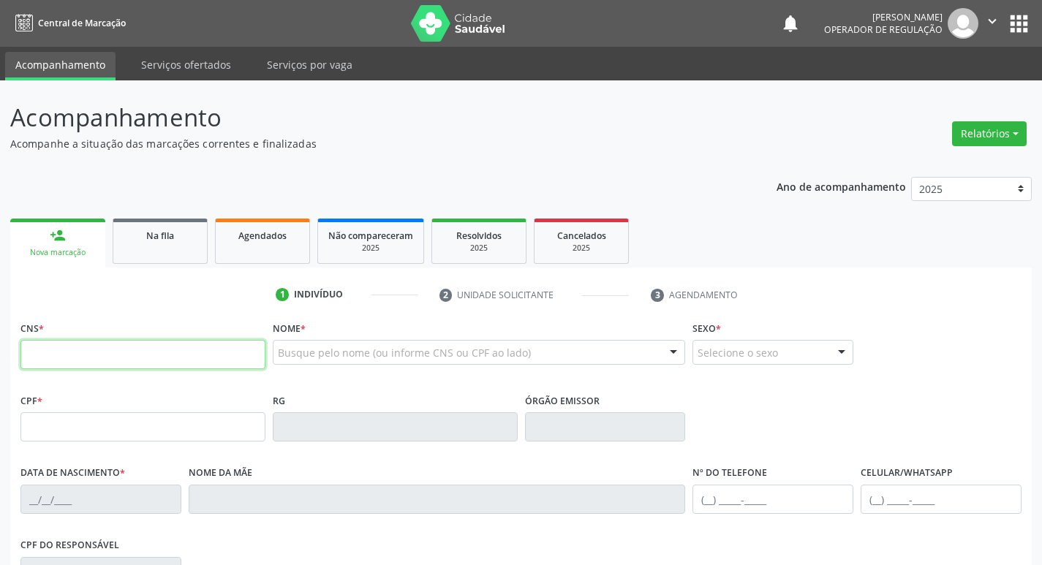
click at [99, 363] on input "text" at bounding box center [142, 354] width 245 height 29
type input "702 0013 2853 1083"
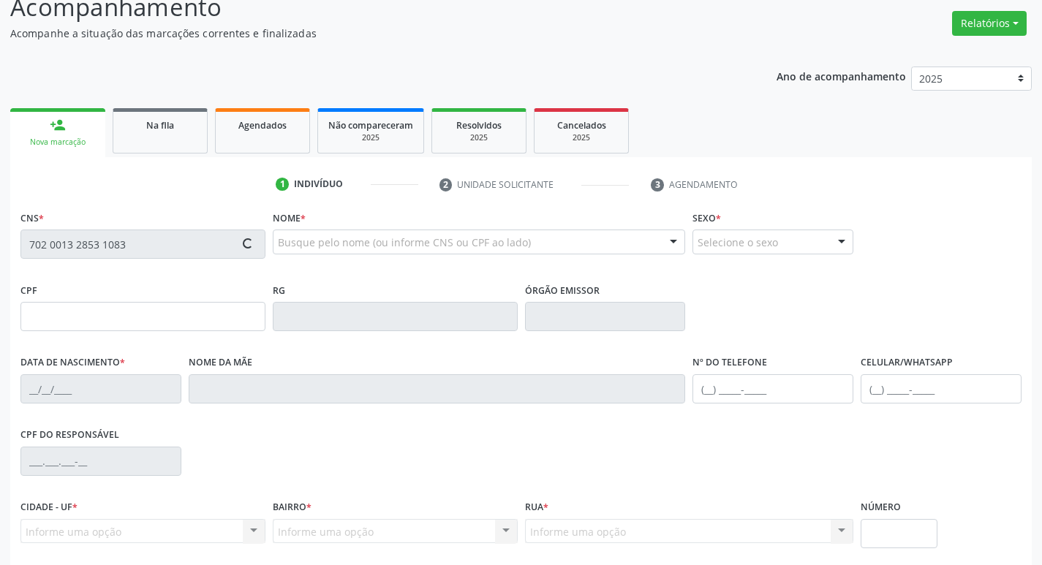
type input "701.291.314-23"
type input "10/09/1996"
type input "Luzinete Lopes de Luna Aragão"
type input "(83) 99165-1786"
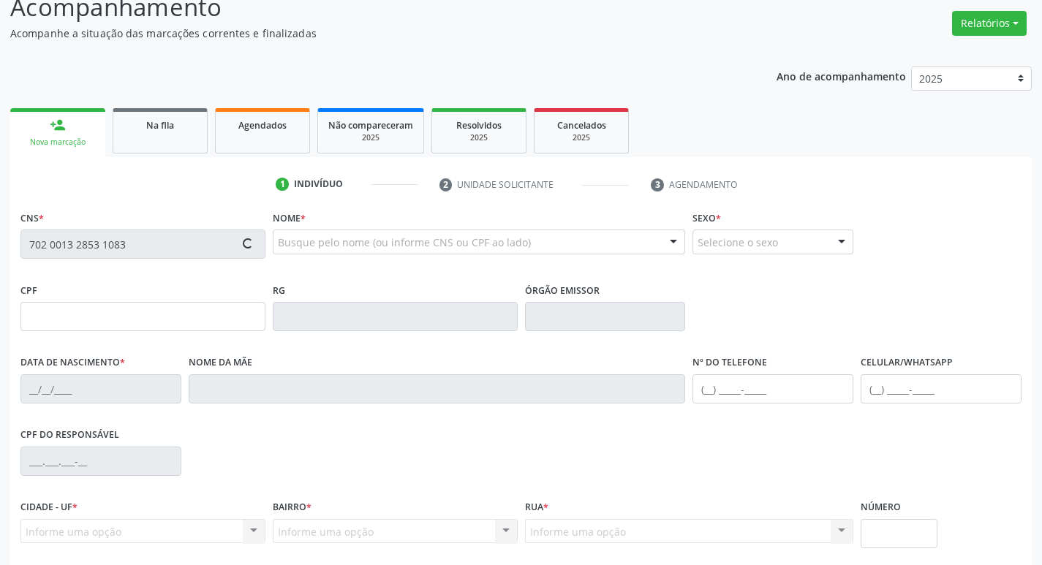
type input "S/N"
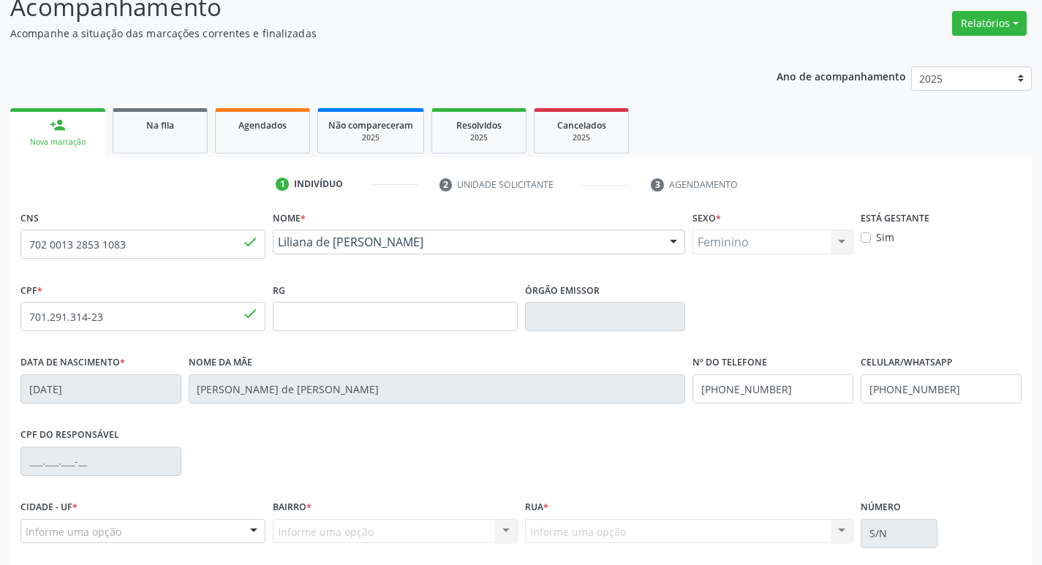
scroll to position [227, 0]
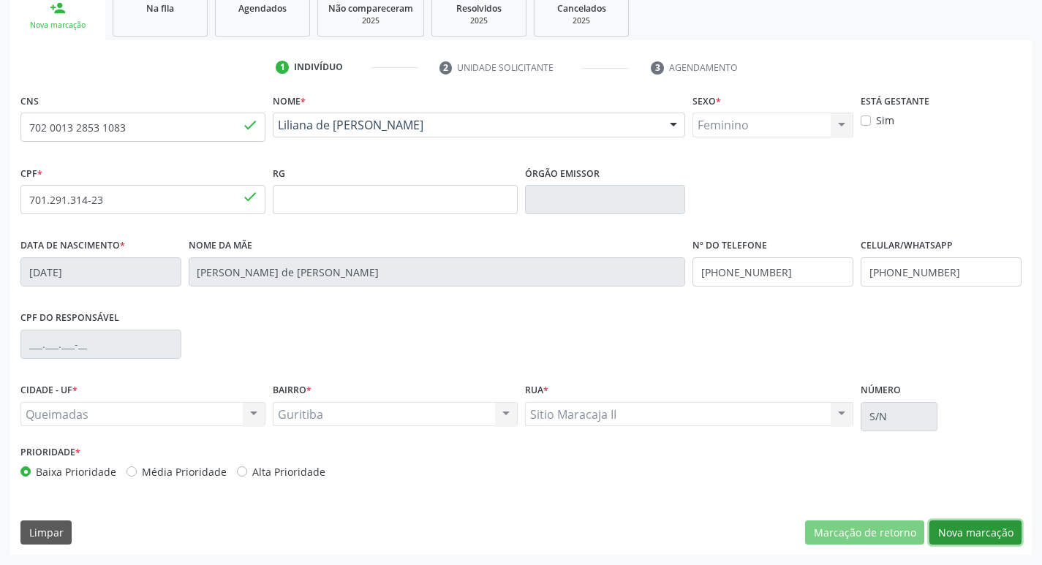
click at [985, 525] on button "Nova marcação" at bounding box center [975, 533] width 92 height 25
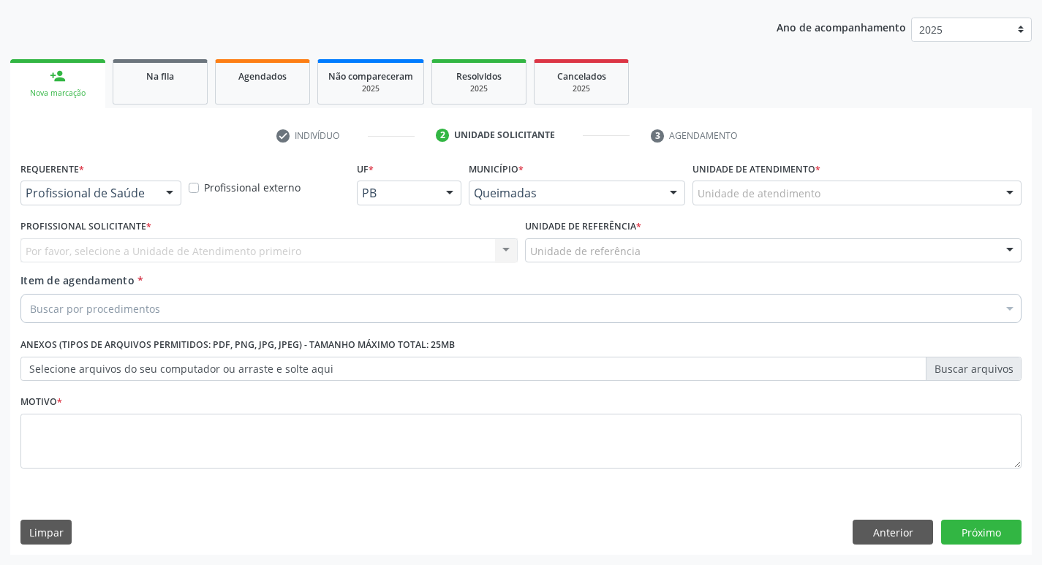
scroll to position [159, 0]
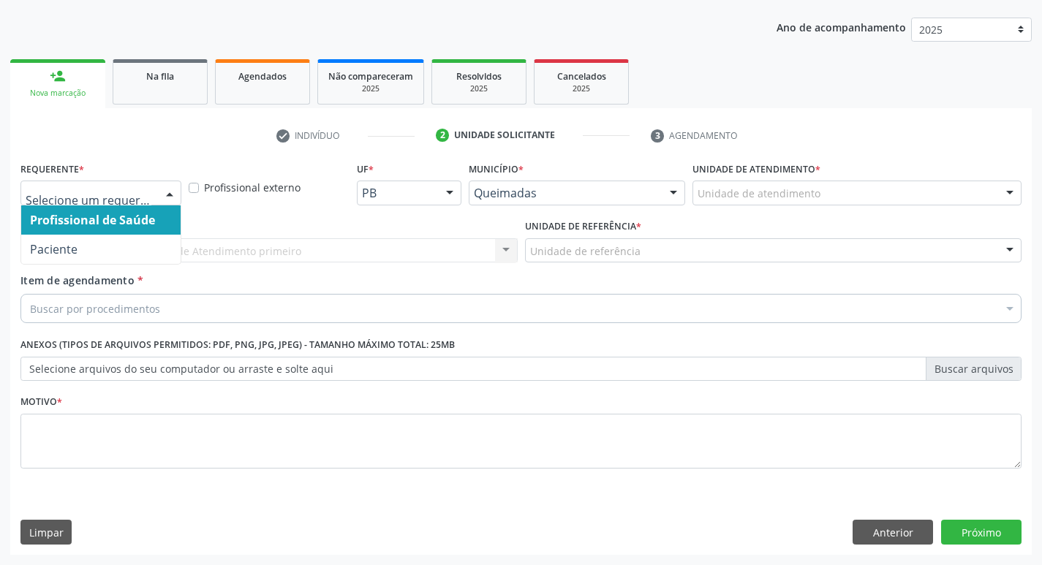
click at [118, 184] on div at bounding box center [100, 193] width 161 height 25
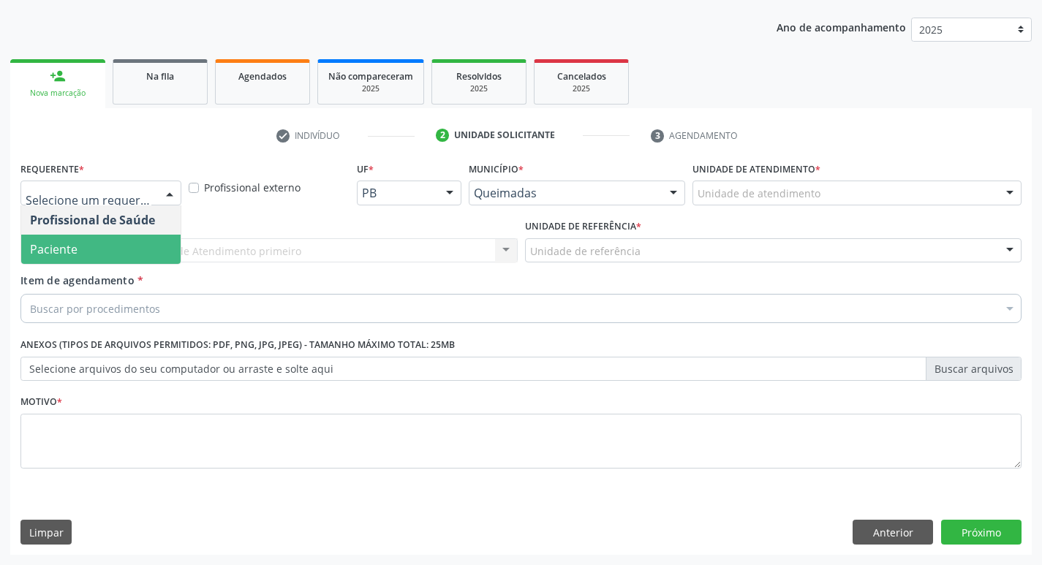
click at [102, 259] on span "Paciente" at bounding box center [100, 249] width 159 height 29
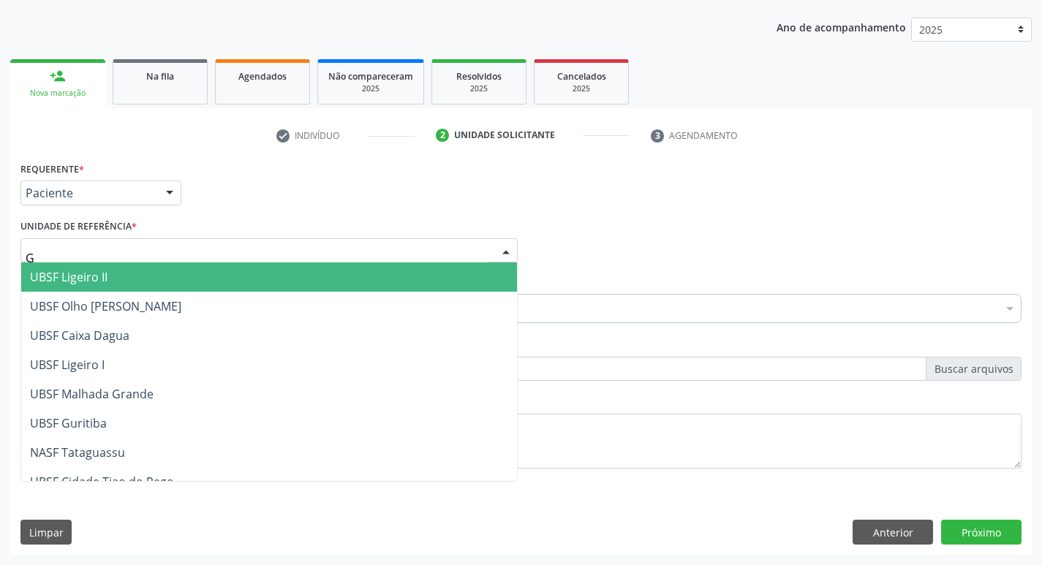
type input "GU"
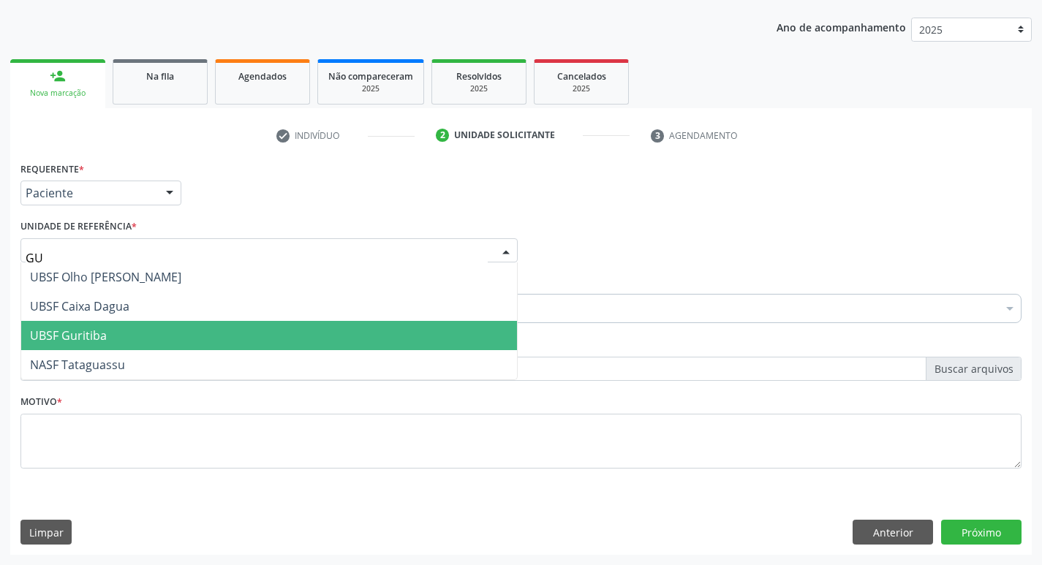
click at [84, 331] on span "UBSF Guritiba" at bounding box center [68, 336] width 77 height 16
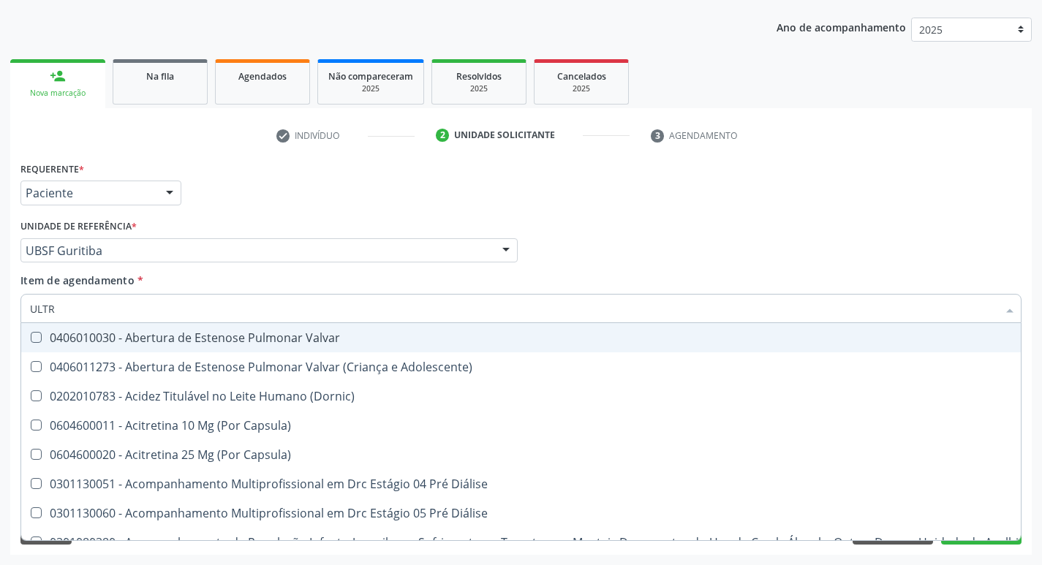
type input "ULTRA"
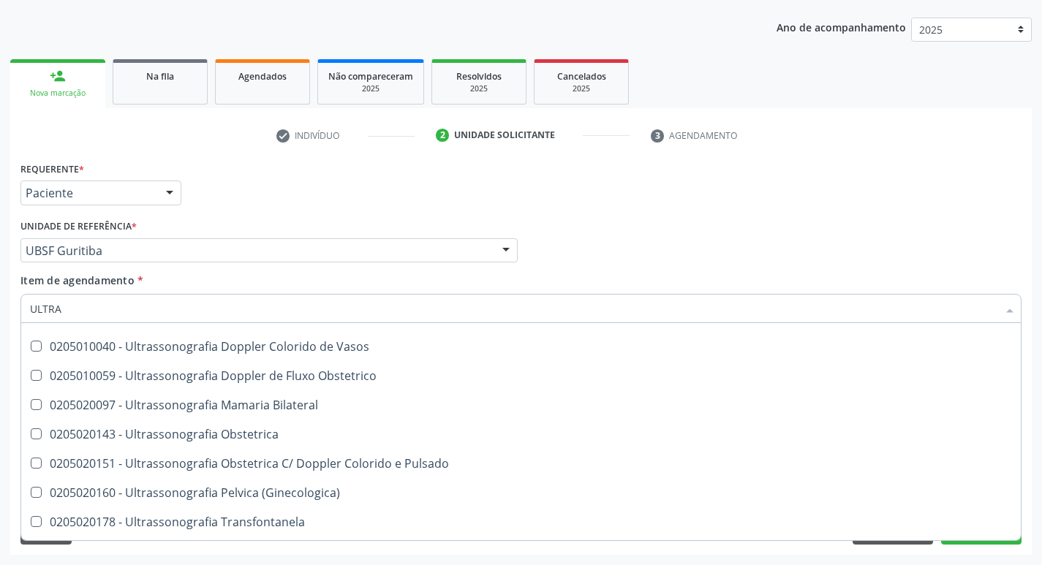
scroll to position [192, 0]
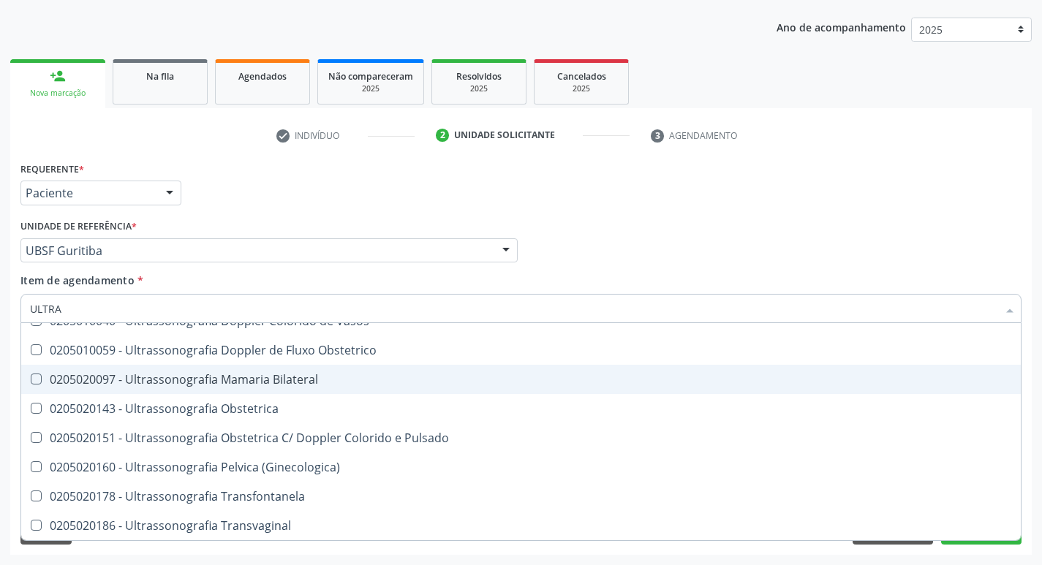
click at [283, 381] on div "0205020097 - Ultrassonografia Mamaria Bilateral" at bounding box center [521, 380] width 982 height 12
checkbox Bilateral "true"
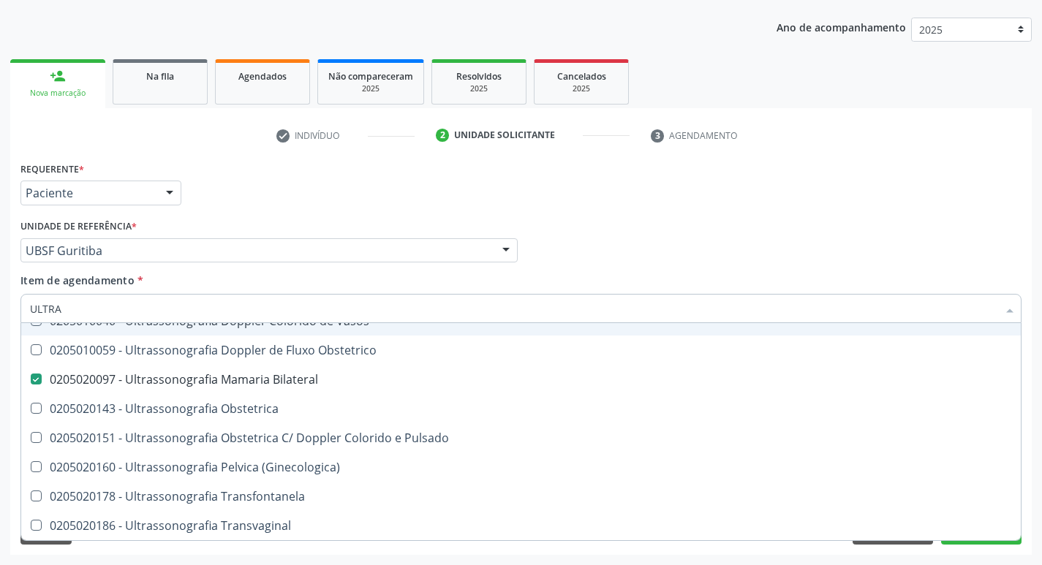
click at [896, 156] on div "check Indivíduo 2 Unidade solicitante 3 Agendamento CNS 702 0013 2853 1083 done…" at bounding box center [521, 339] width 1022 height 431
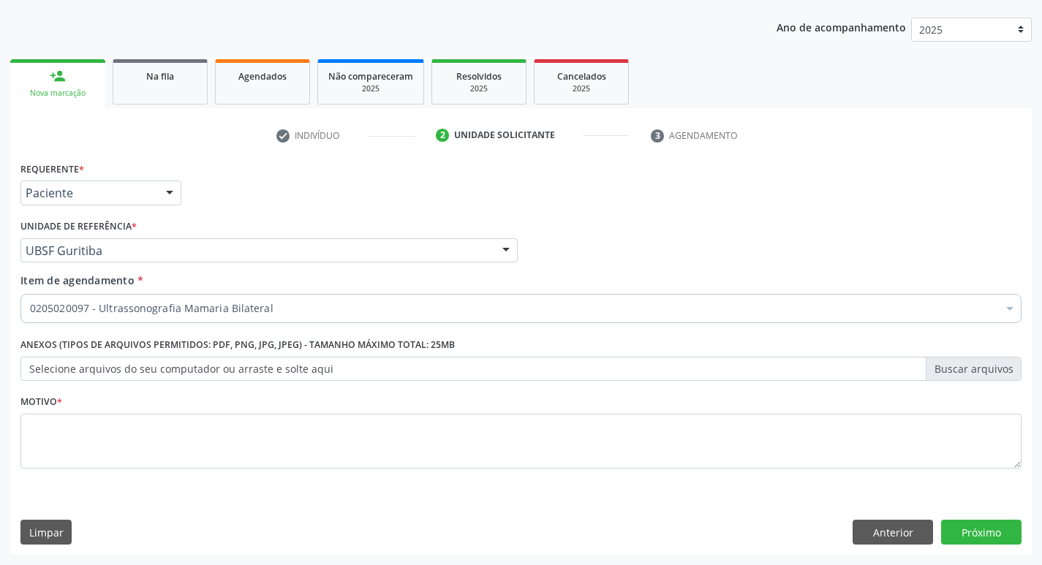
scroll to position [0, 0]
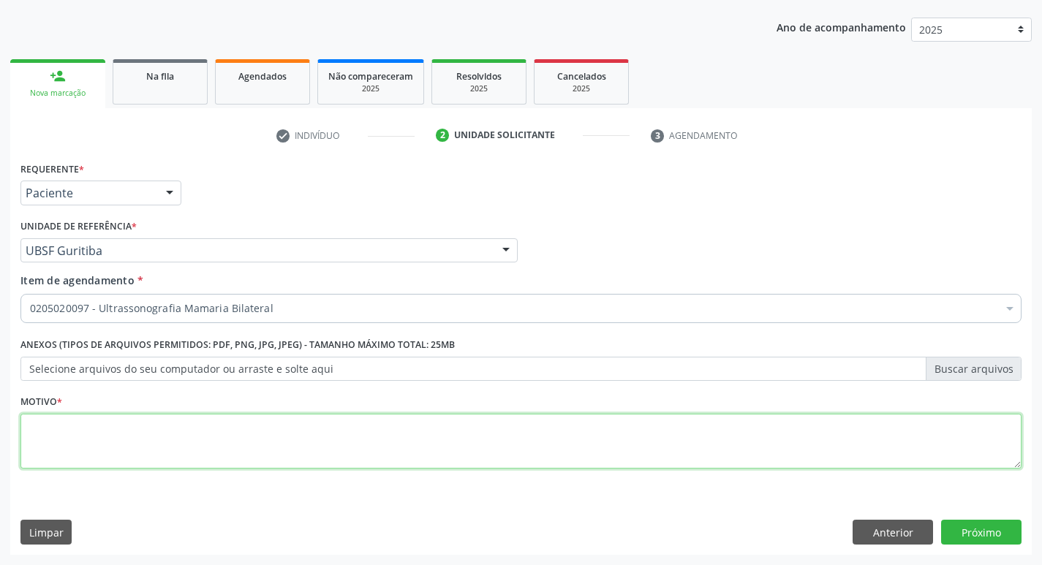
click at [164, 415] on textarea at bounding box center [520, 442] width 1001 height 56
type textarea "AVALIAÇÃO"
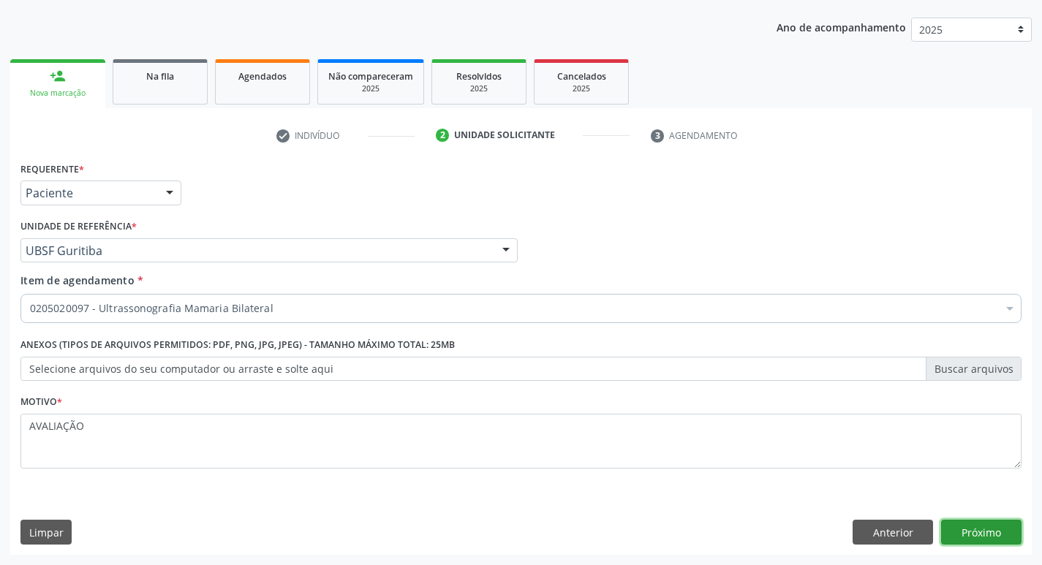
click at [989, 541] on button "Próximo" at bounding box center [981, 532] width 80 height 25
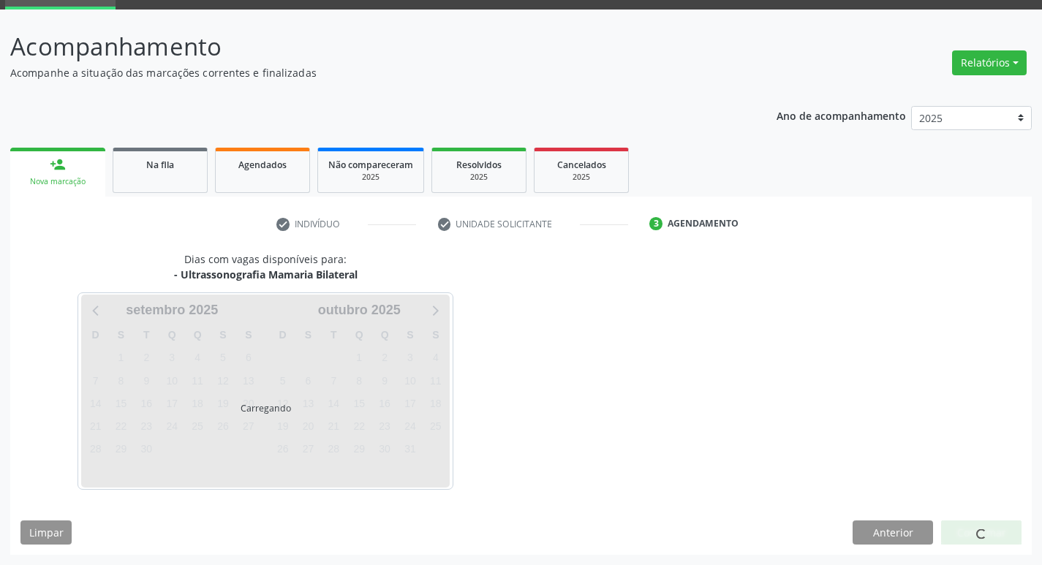
scroll to position [71, 0]
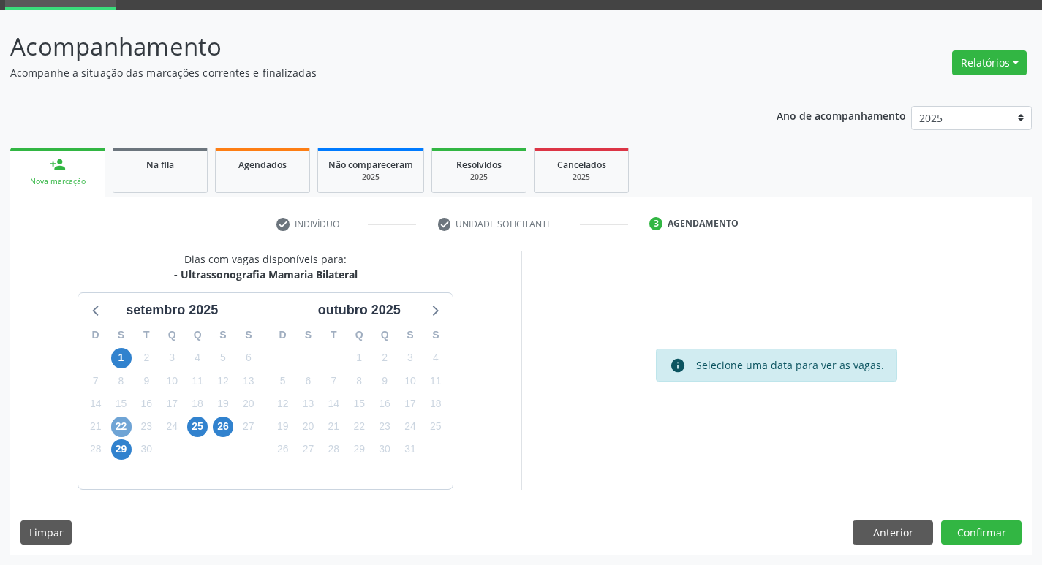
click at [127, 427] on span "22" at bounding box center [121, 427] width 20 height 20
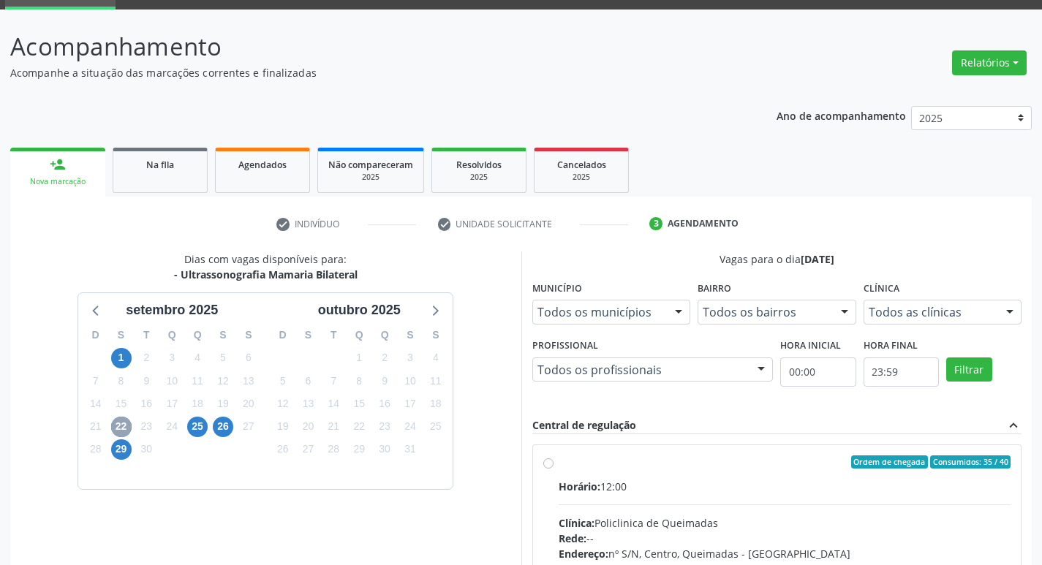
scroll to position [282, 0]
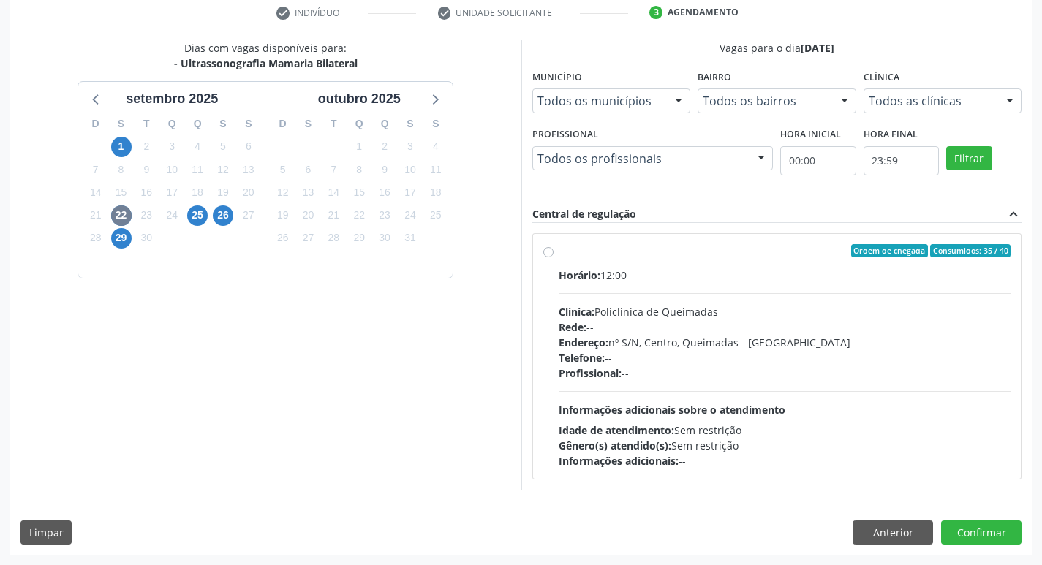
click at [707, 243] on div "Ordem de chegada Consumidos: 35 / 40 Horário: 12:00 Clínica: Policlinica de Que…" at bounding box center [777, 356] width 488 height 245
radio input "true"
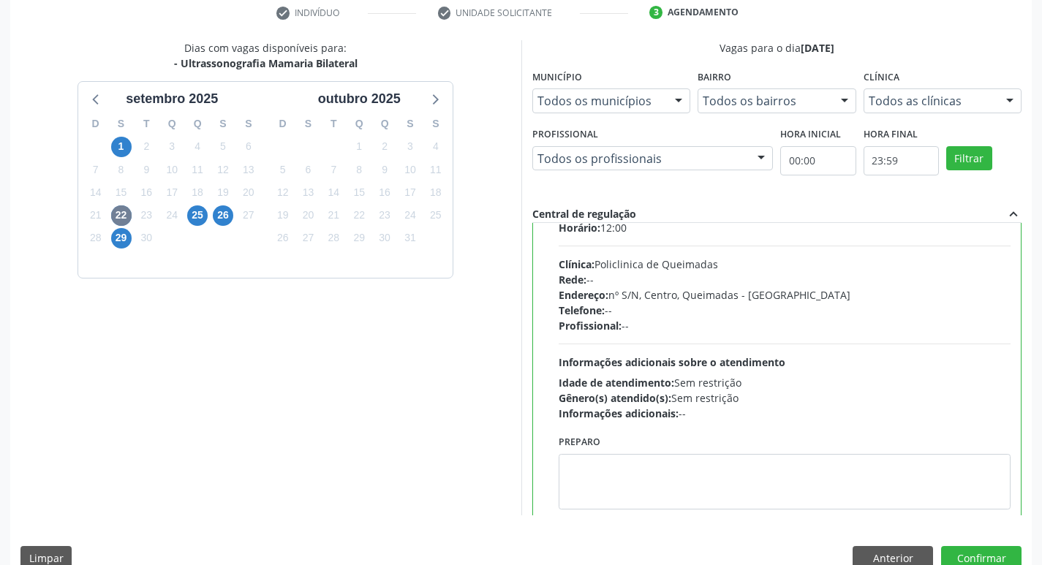
scroll to position [72, 0]
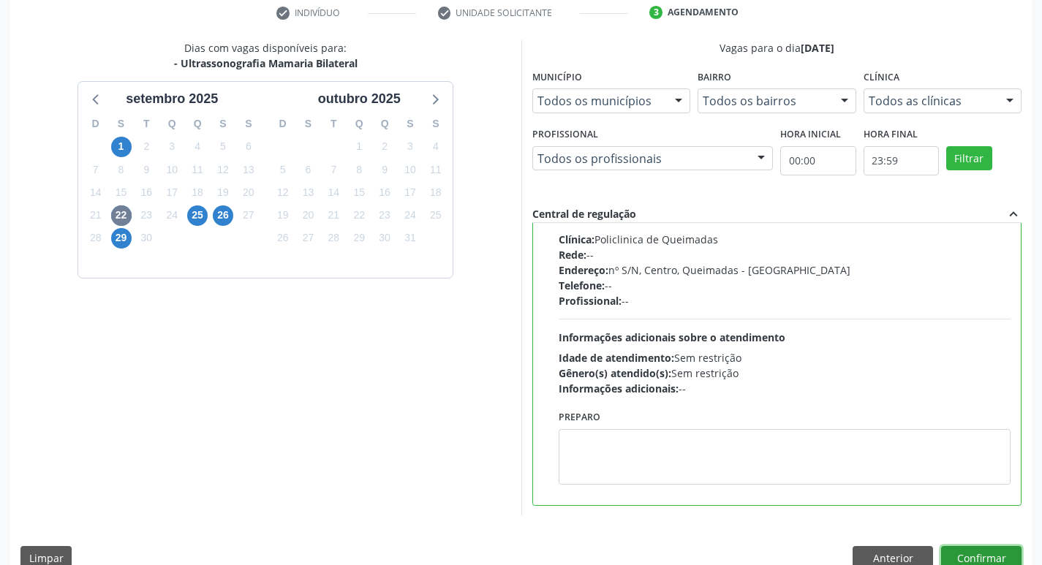
click at [977, 565] on button "Confirmar" at bounding box center [981, 558] width 80 height 25
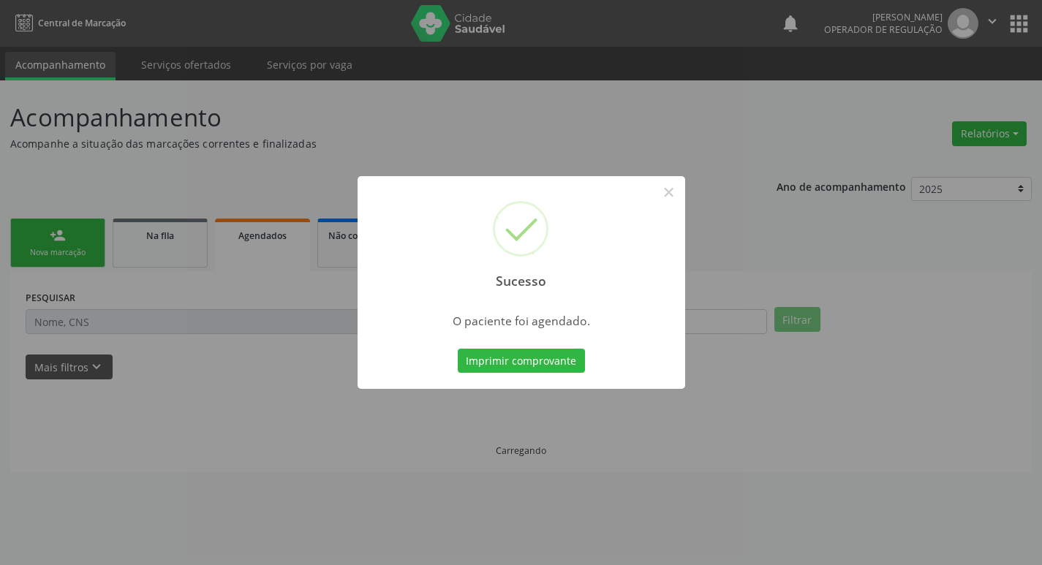
scroll to position [0, 0]
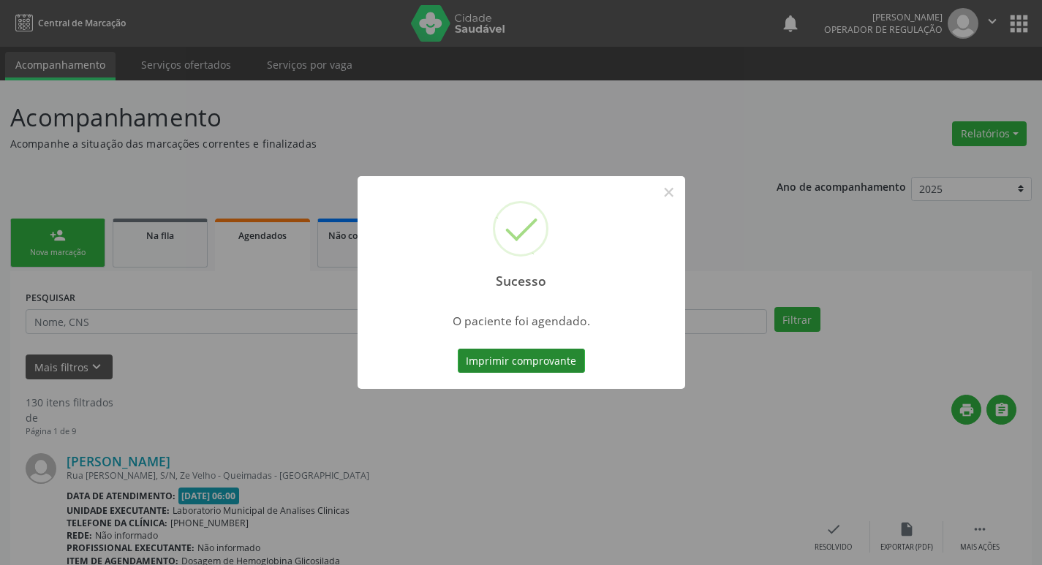
click at [557, 362] on button "Imprimir comprovante" at bounding box center [521, 361] width 127 height 25
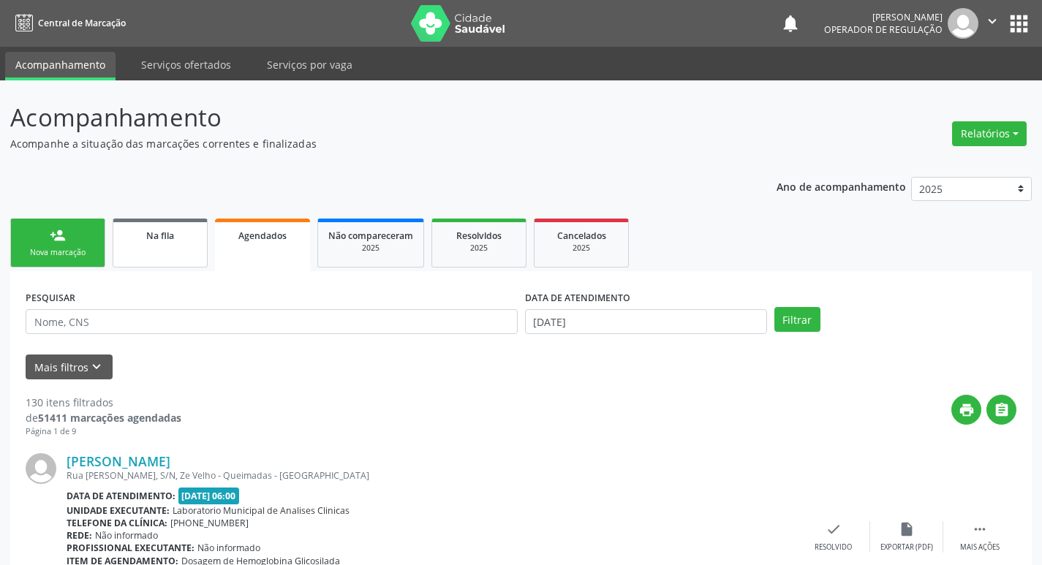
click at [161, 246] on link "Na fila" at bounding box center [160, 243] width 95 height 49
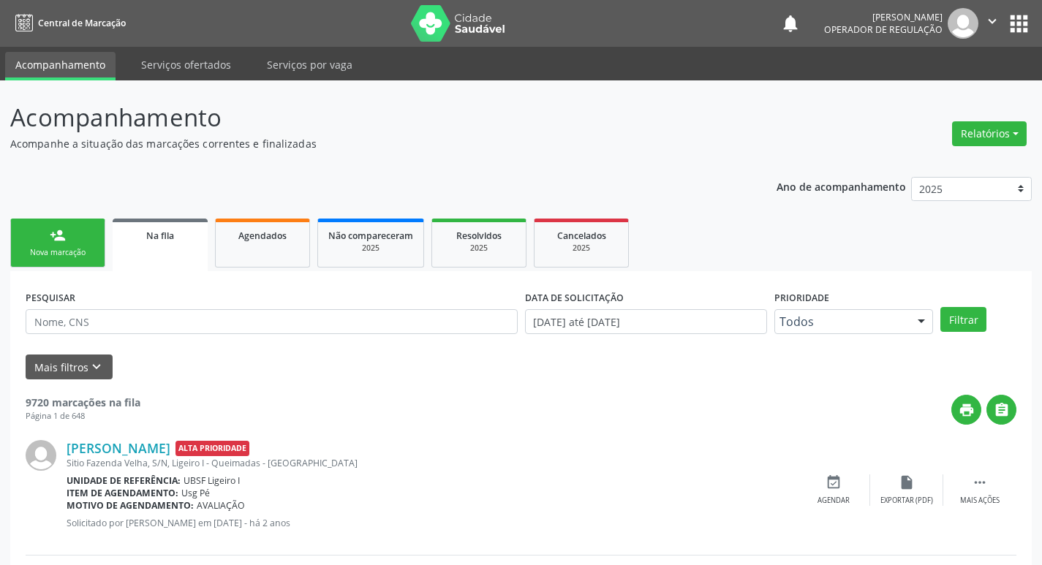
click at [75, 241] on link "person_add Nova marcação" at bounding box center [57, 243] width 95 height 49
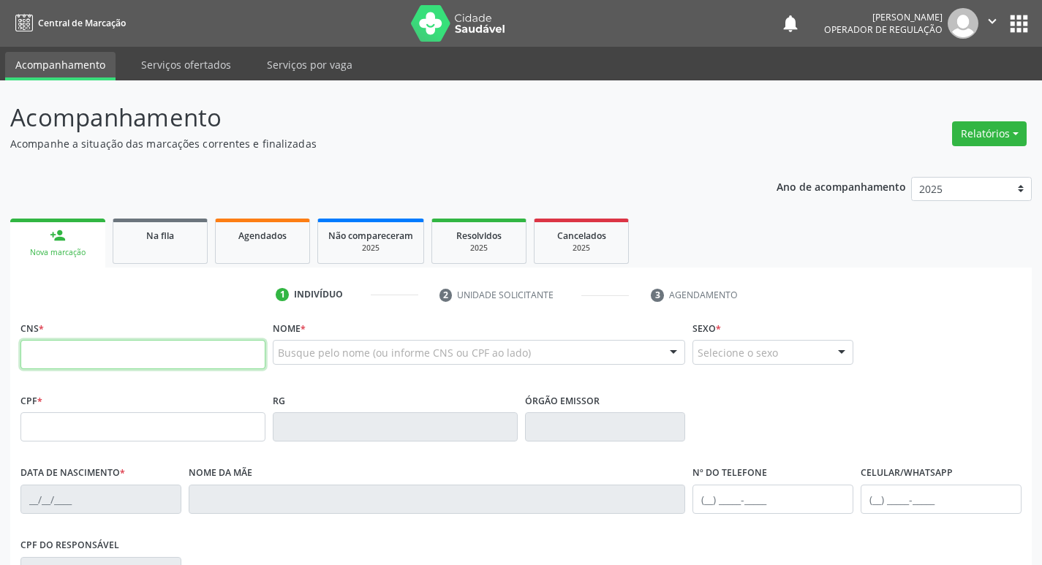
click at [171, 345] on input "text" at bounding box center [142, 354] width 245 height 29
type input "705 8004 3858 7837"
type input "087.218.384-02"
type input "25/10/1988"
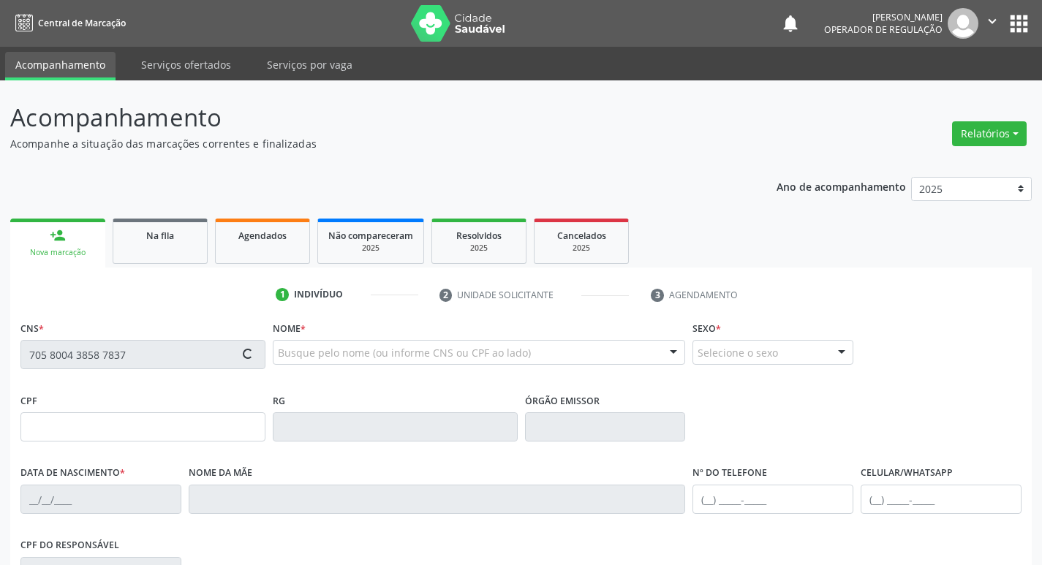
type input "Severina Maria da Silva Felipe"
type input "(83) 99397-8288"
type input "734.301.707-10"
type input "158"
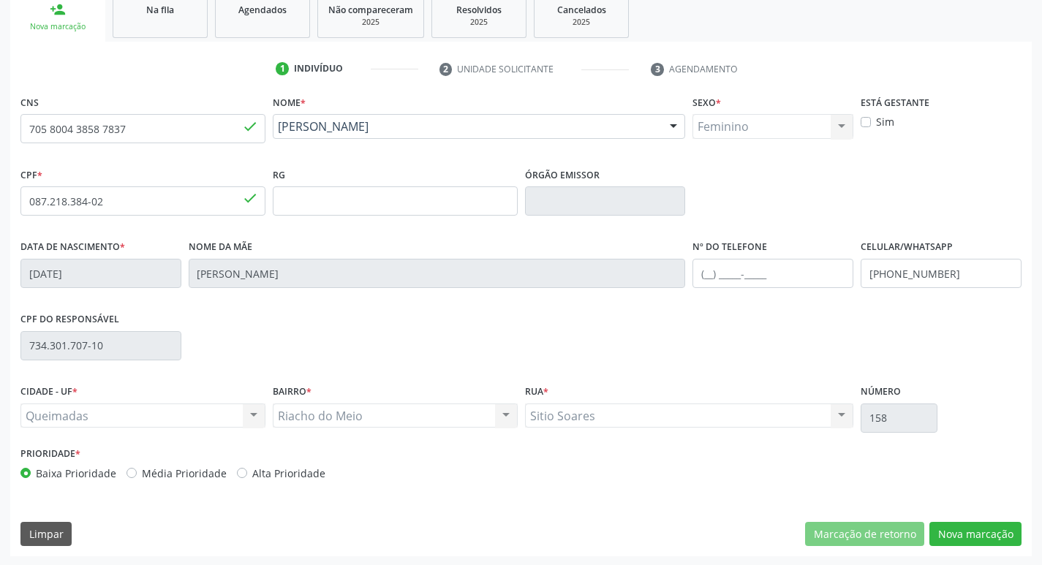
scroll to position [227, 0]
click at [963, 535] on button "Nova marcação" at bounding box center [975, 533] width 92 height 25
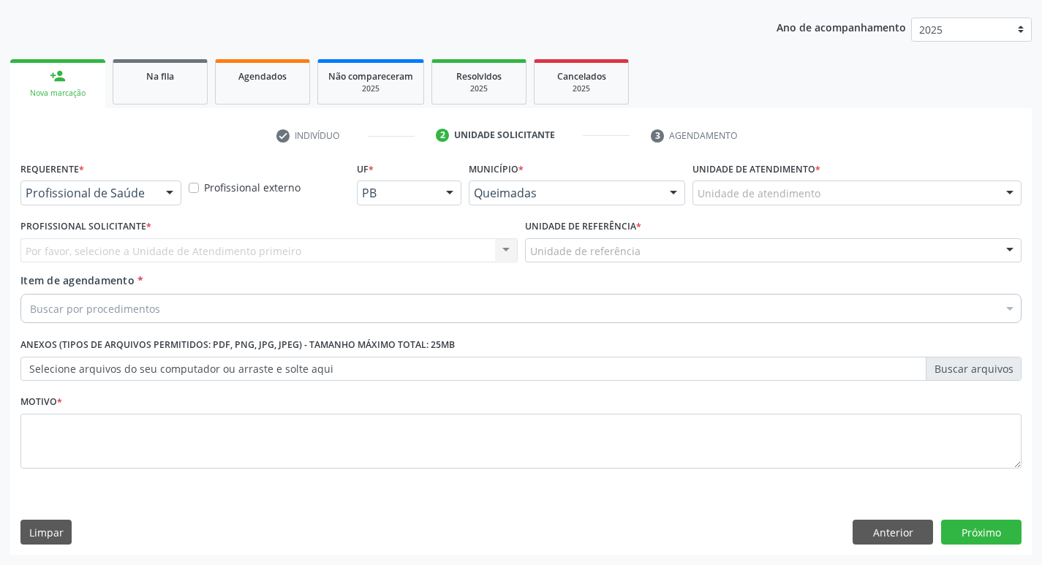
scroll to position [159, 0]
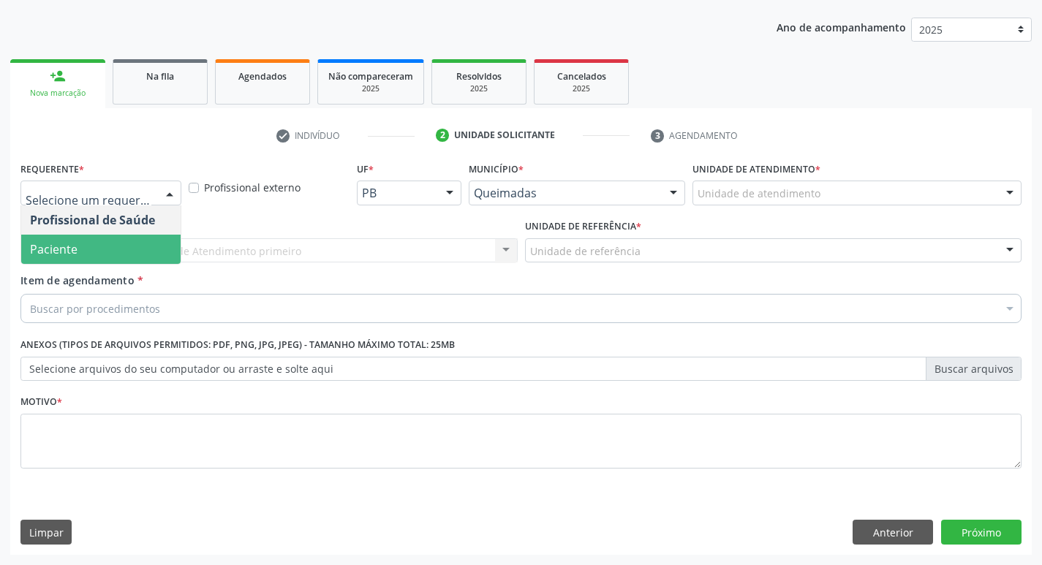
click at [98, 255] on span "Paciente" at bounding box center [100, 249] width 159 height 29
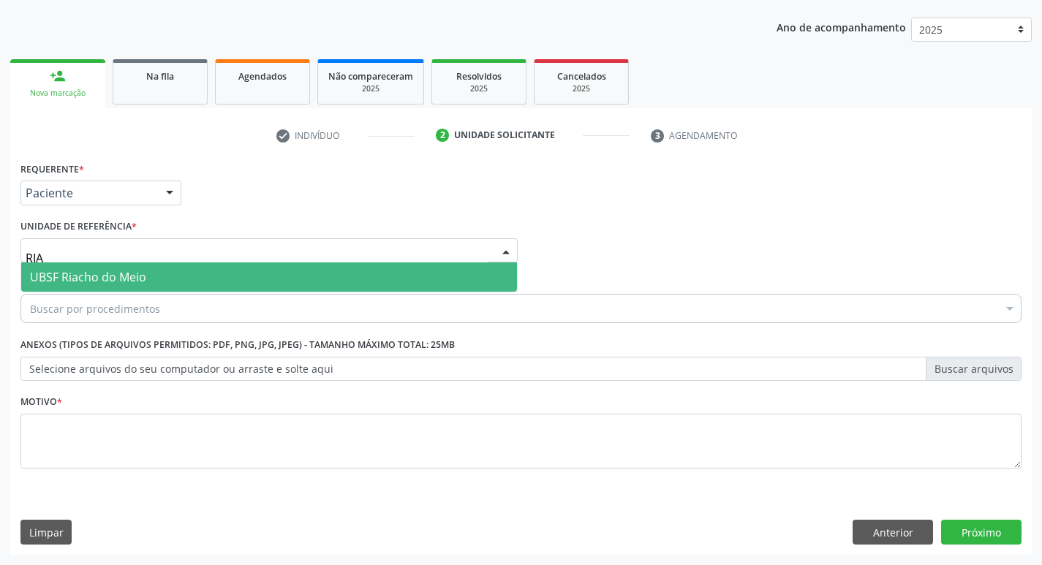
type input "RIAC"
click at [113, 272] on span "UBSF Riacho do Meio" at bounding box center [88, 277] width 116 height 16
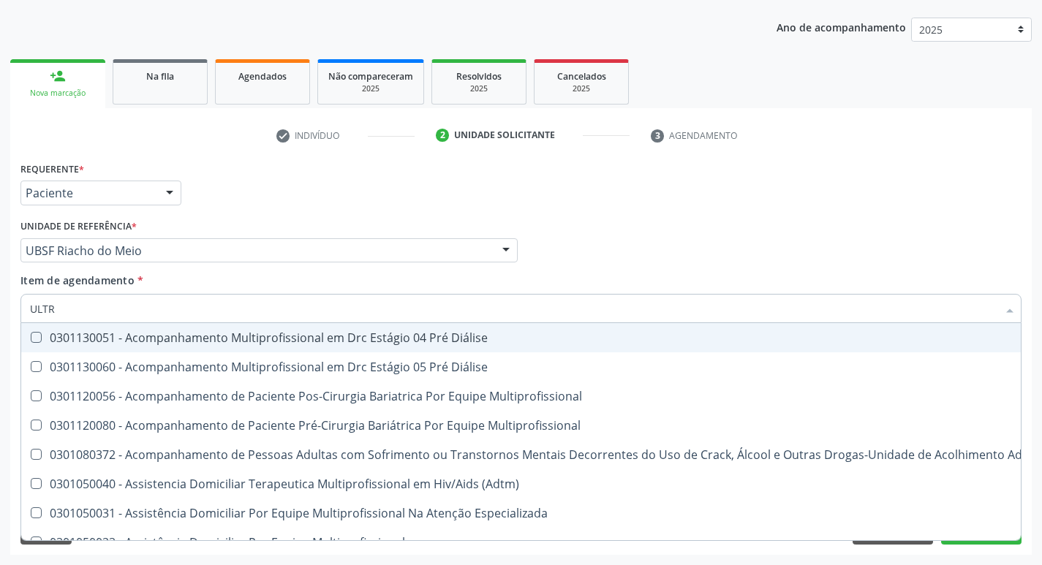
type input "ULTRA"
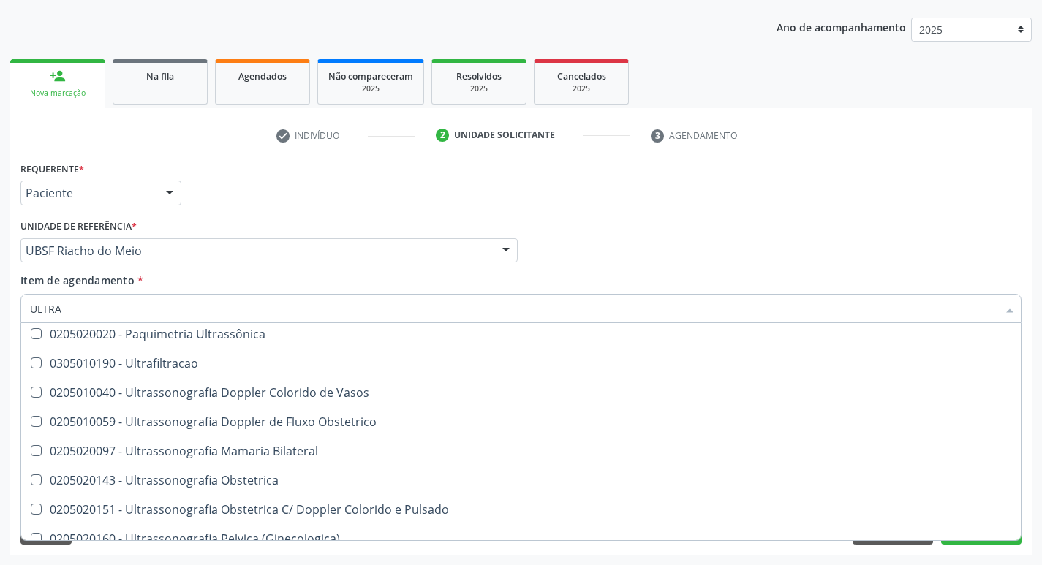
scroll to position [119, 0]
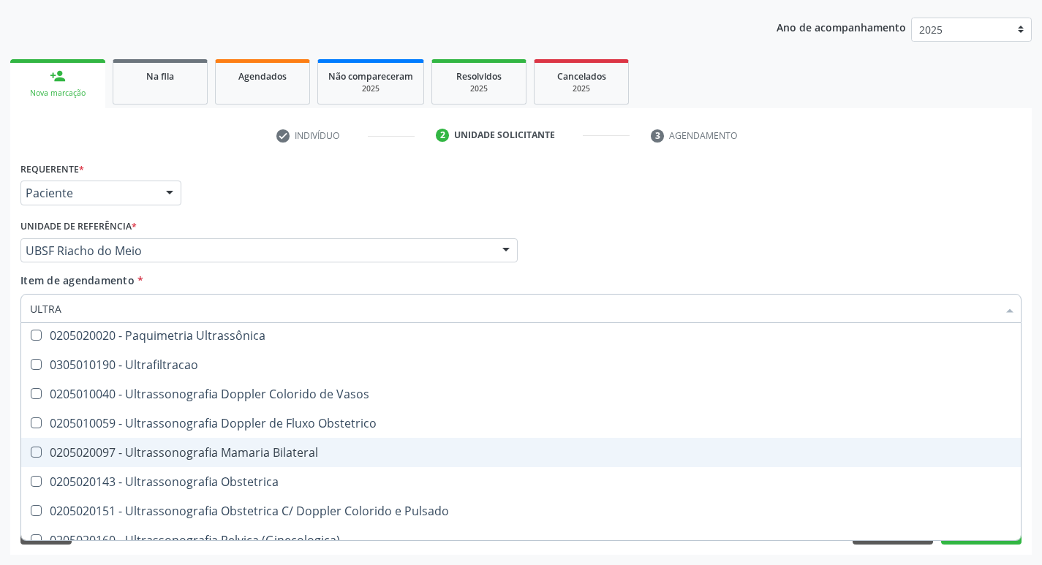
click at [310, 450] on div "0205020097 - Ultrassonografia Mamaria Bilateral" at bounding box center [521, 453] width 982 height 12
checkbox Bilateral "true"
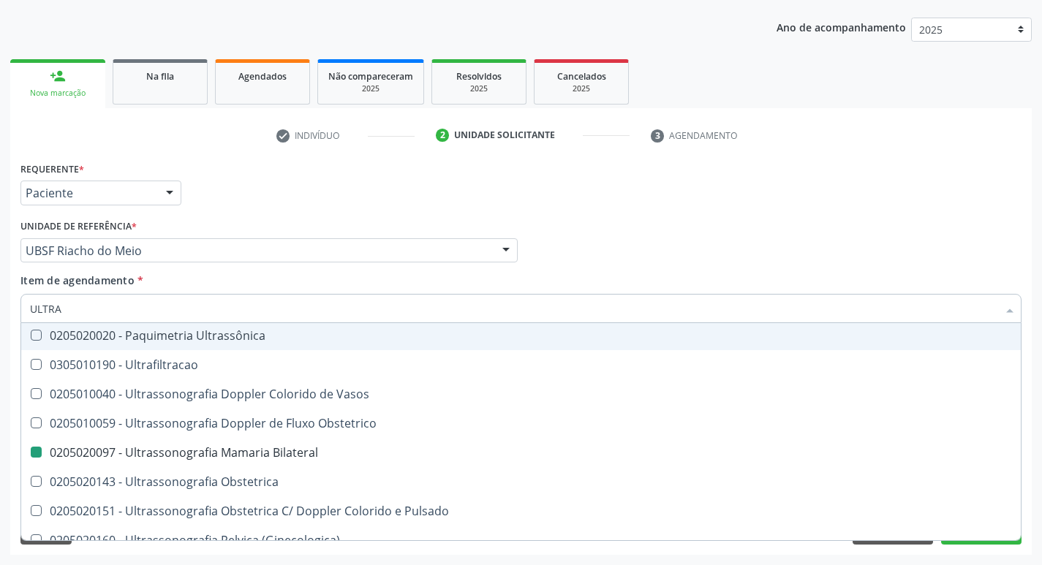
click at [436, 183] on div "Requerente * Paciente Profissional de Saúde Paciente Nenhum resultado encontrad…" at bounding box center [521, 186] width 1008 height 57
checkbox X "true"
checkbox Bilateral "false"
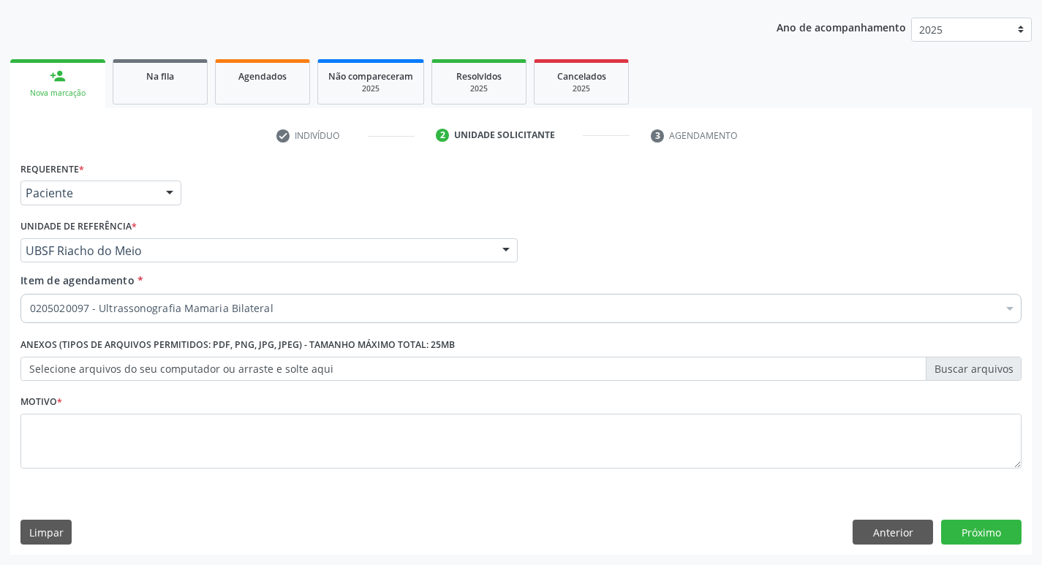
scroll to position [0, 0]
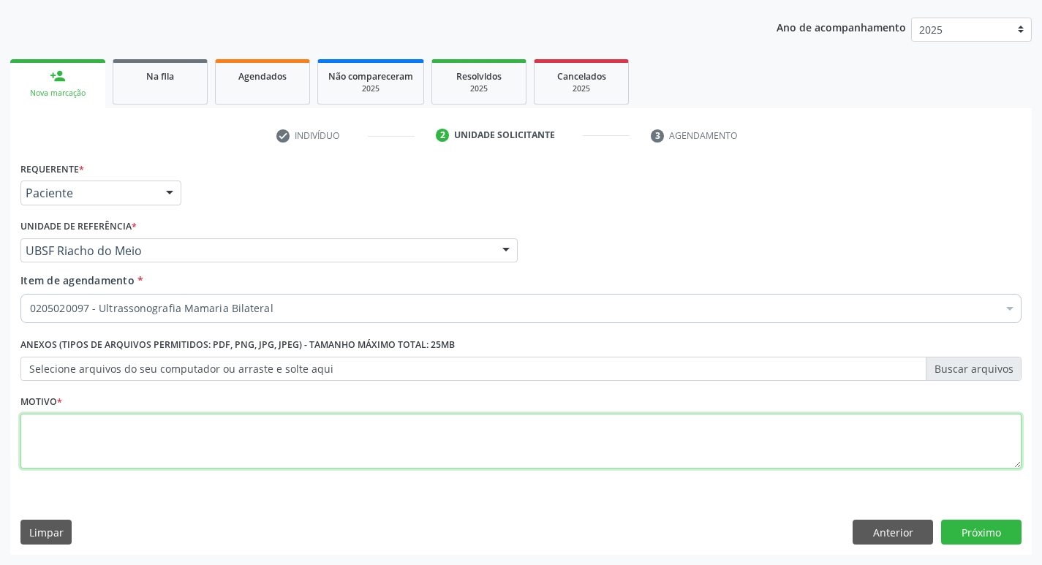
click at [76, 437] on textarea at bounding box center [520, 442] width 1001 height 56
type textarea "AVALIAÇÃO"
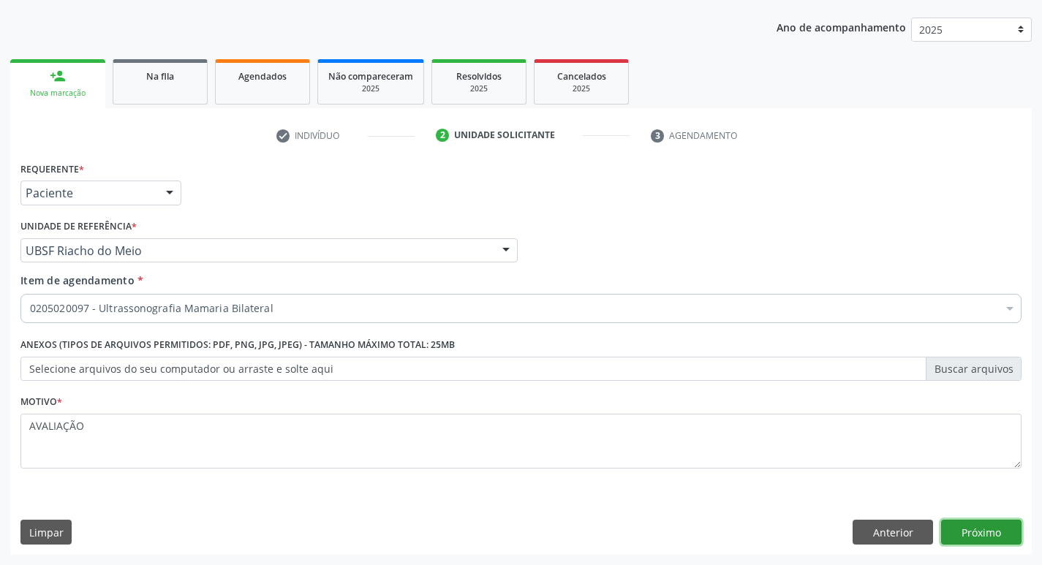
click at [988, 532] on button "Próximo" at bounding box center [981, 532] width 80 height 25
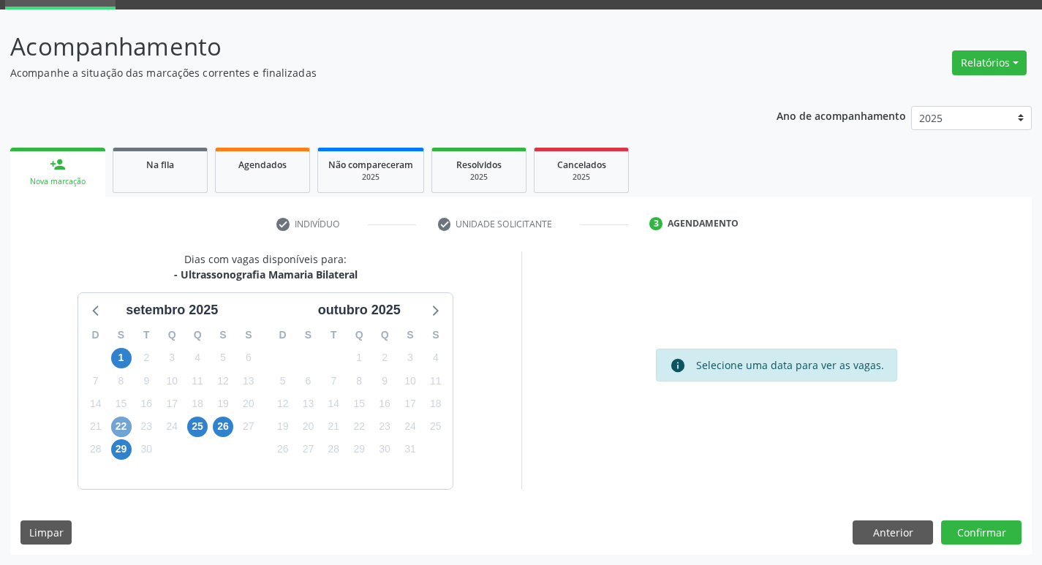
click at [123, 423] on span "22" at bounding box center [121, 427] width 20 height 20
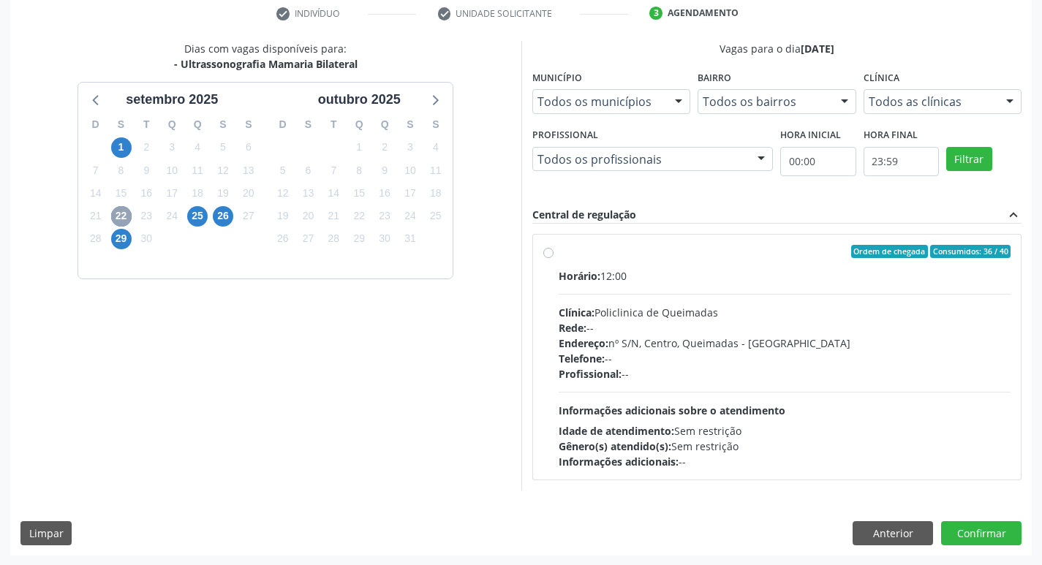
scroll to position [282, 0]
click at [774, 269] on div "Horário: 12:00" at bounding box center [785, 275] width 453 height 15
click at [554, 257] on input "Ordem de chegada Consumidos: 36 / 40 Horário: 12:00 Clínica: Policlinica de Que…" at bounding box center [548, 250] width 10 height 13
radio input "true"
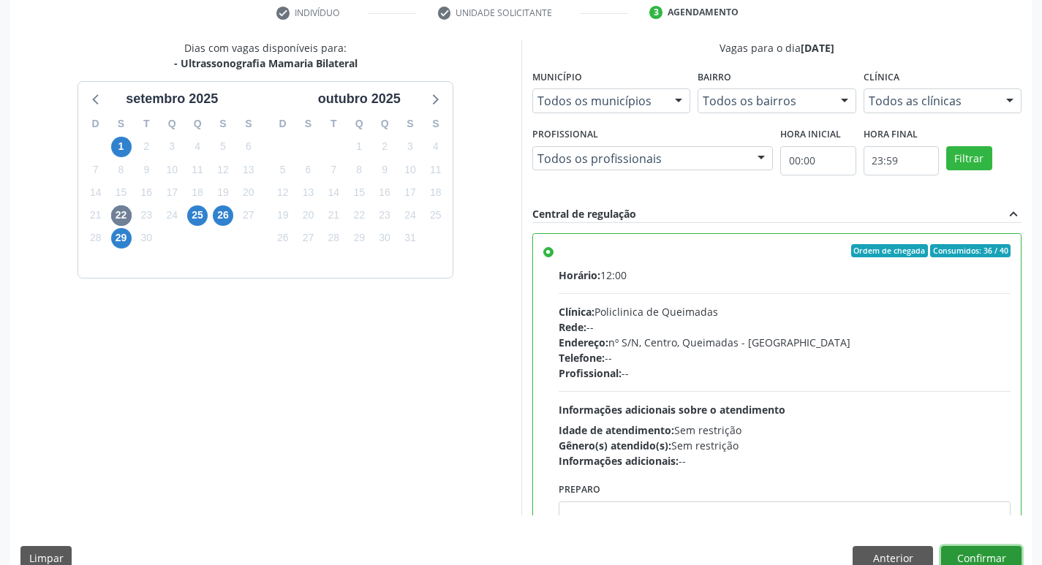
click at [994, 556] on button "Confirmar" at bounding box center [981, 558] width 80 height 25
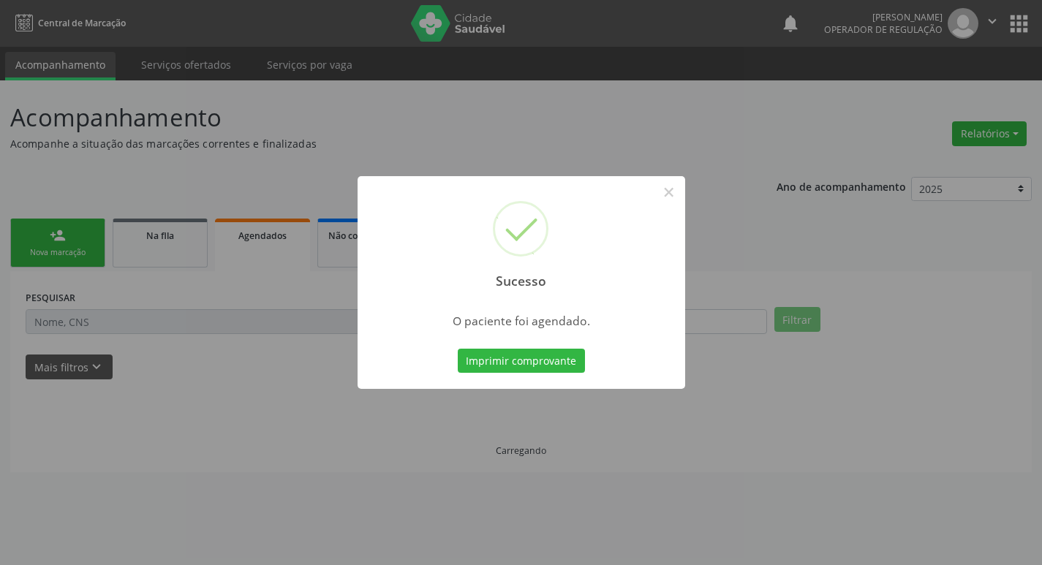
scroll to position [0, 0]
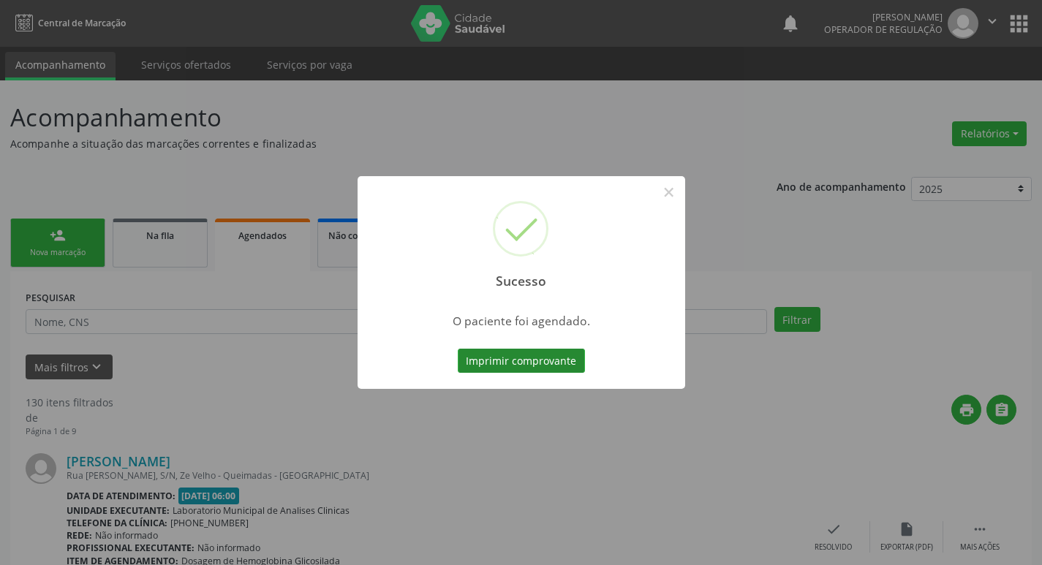
click at [551, 371] on button "Imprimir comprovante" at bounding box center [521, 361] width 127 height 25
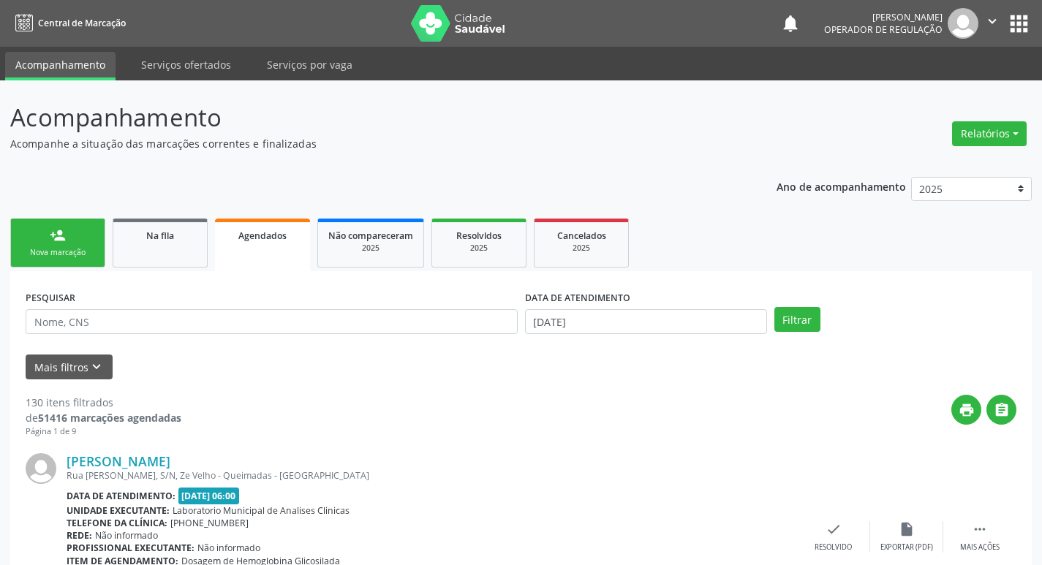
click at [88, 252] on div "Nova marcação" at bounding box center [57, 252] width 73 height 11
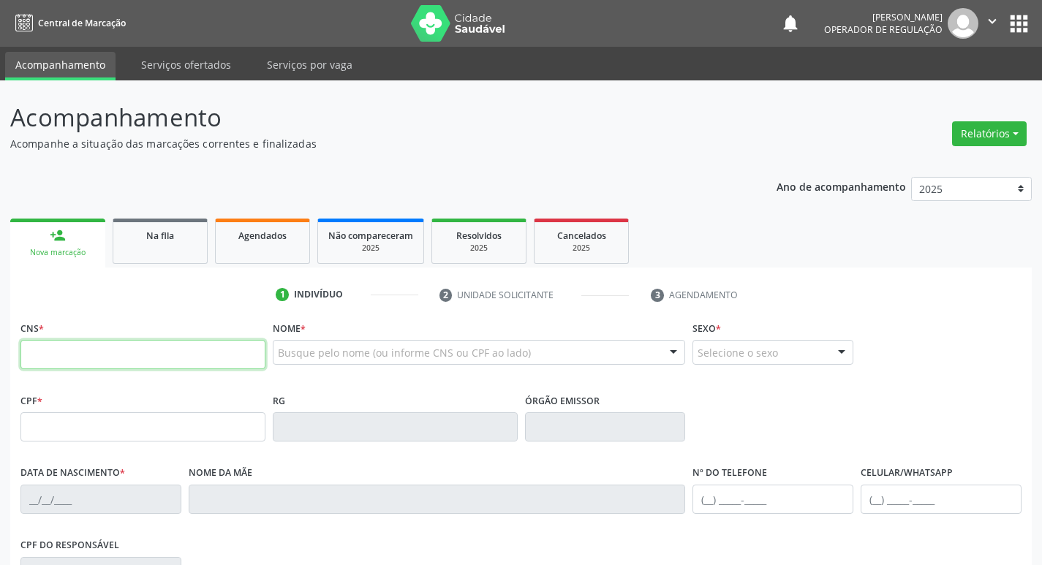
click at [137, 348] on input "text" at bounding box center [142, 354] width 245 height 29
type input "700 0"
type input "700 0019 1047 3809"
type input "021.588.724-70"
type input "10/06/1971"
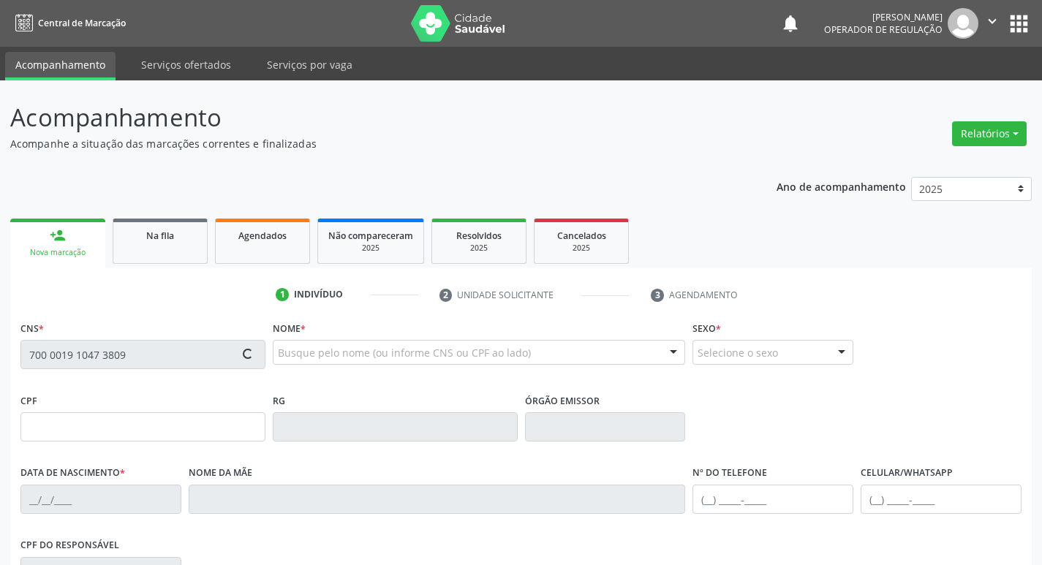
type input "Cecília Maria Morais"
type input "(83) 99400-1173"
type input "S/N"
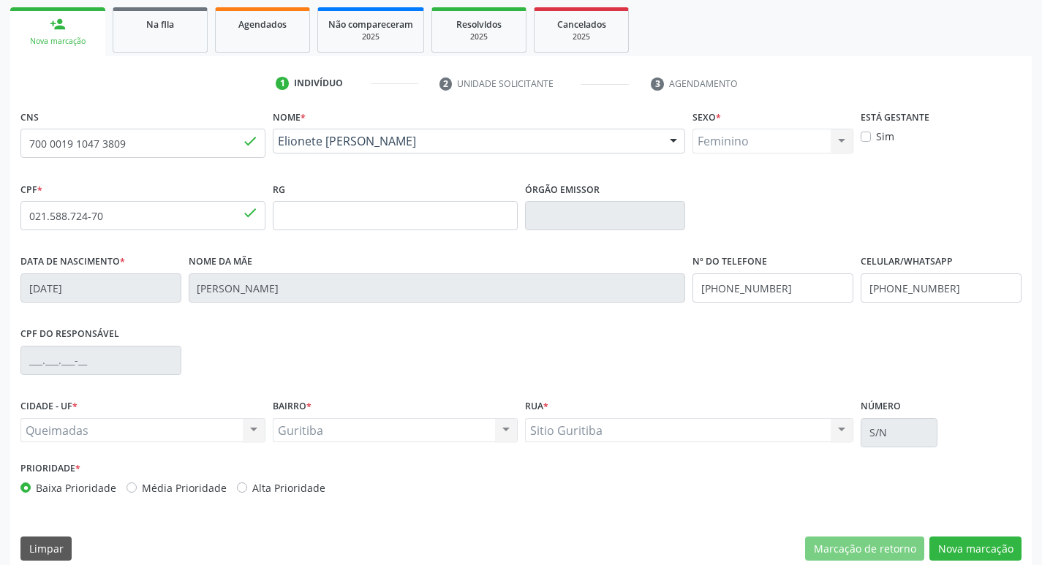
scroll to position [227, 0]
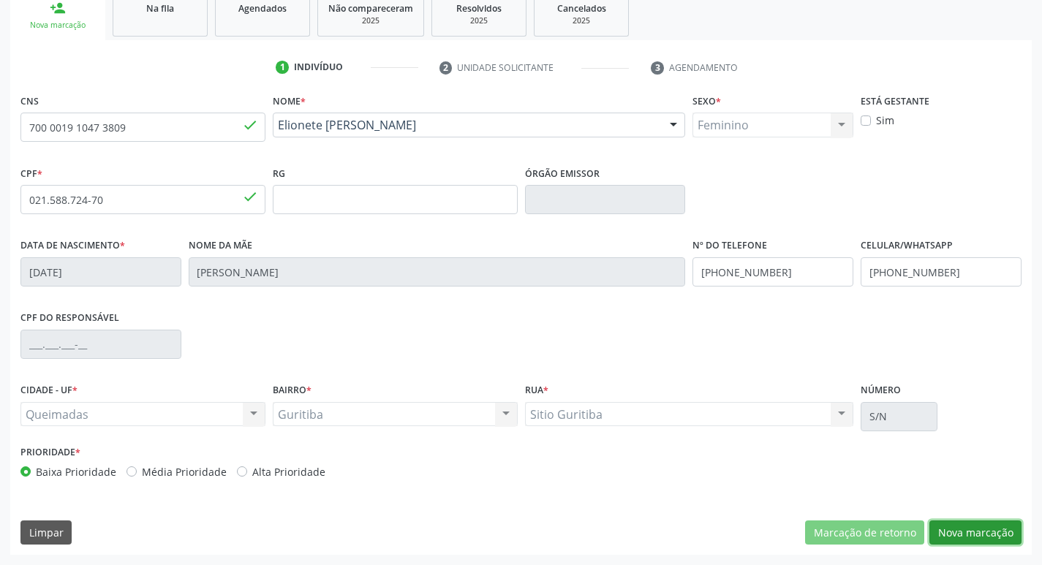
click at [956, 537] on button "Nova marcação" at bounding box center [975, 533] width 92 height 25
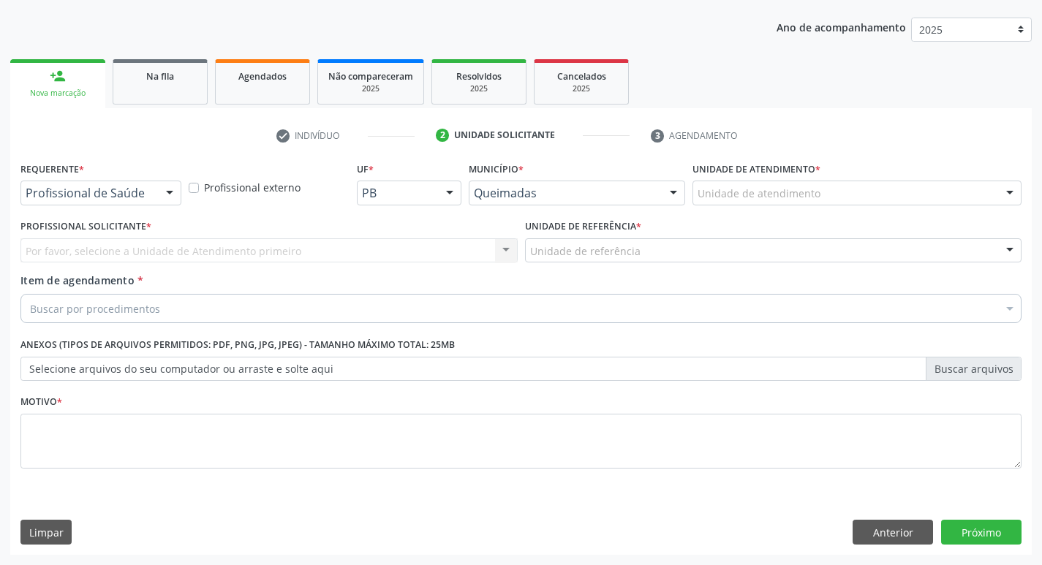
scroll to position [159, 0]
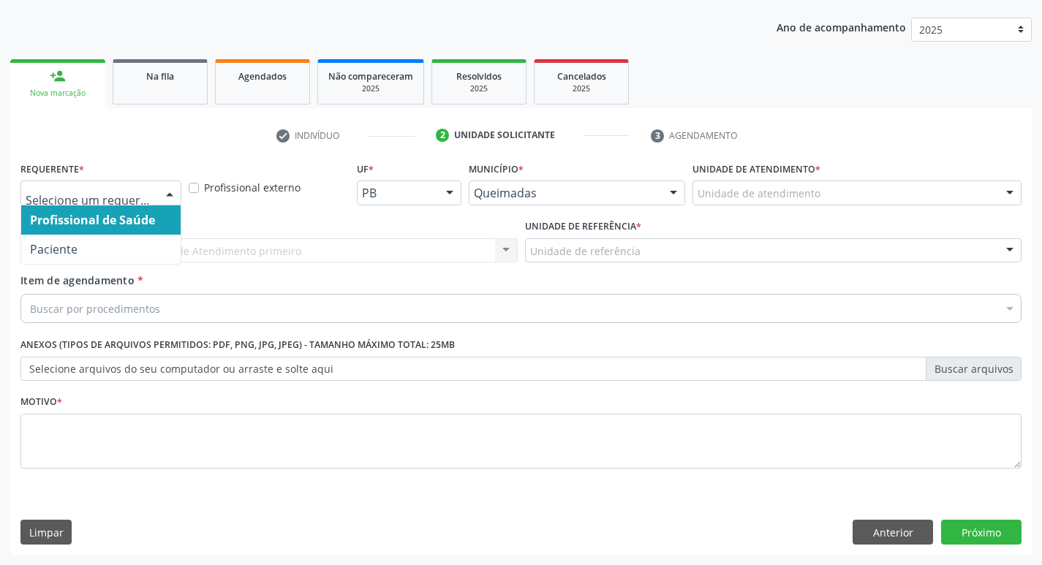
click at [168, 188] on div at bounding box center [170, 193] width 22 height 25
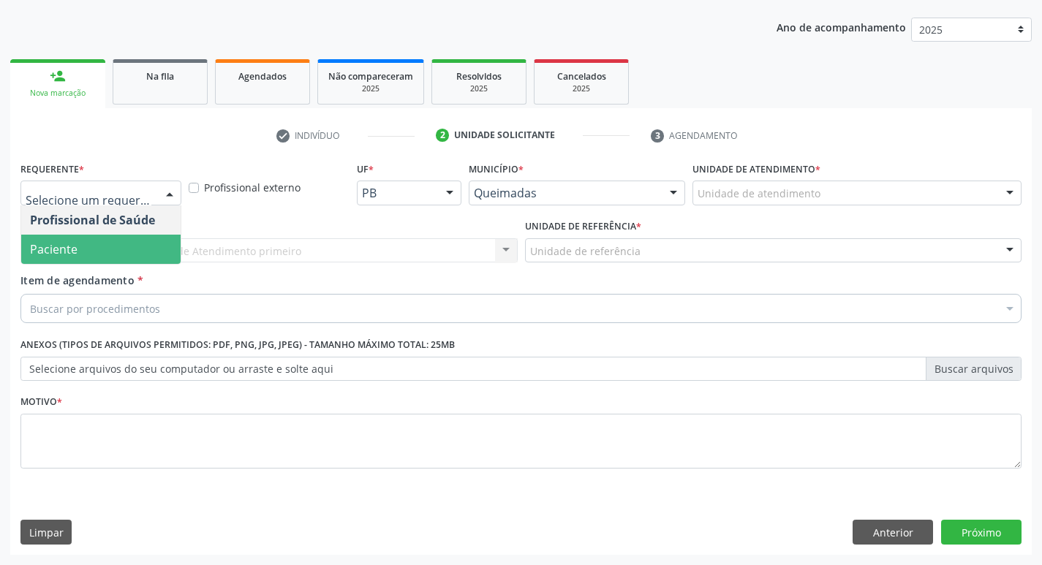
click at [101, 252] on span "Paciente" at bounding box center [100, 249] width 159 height 29
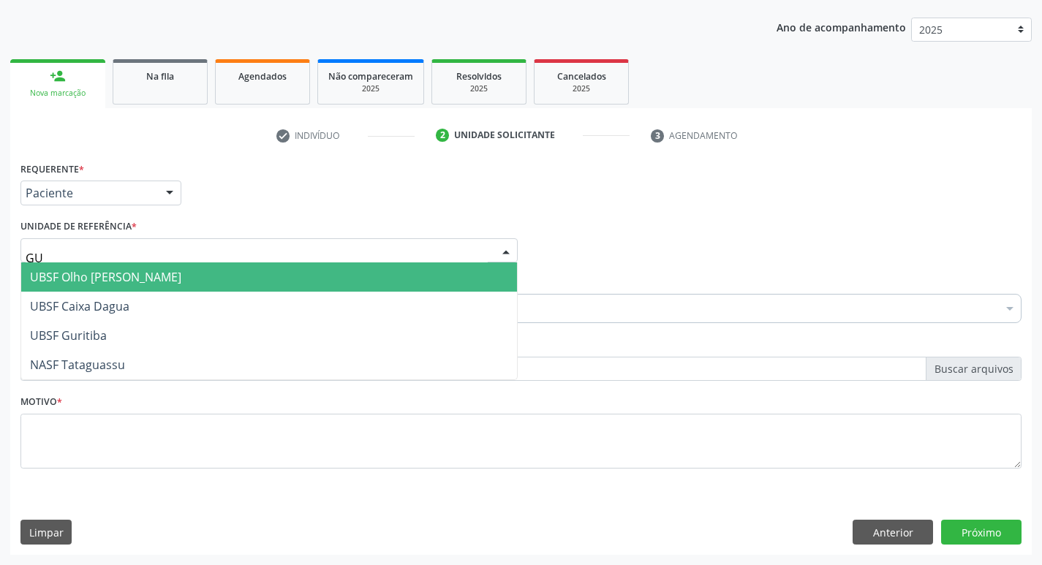
type input "GUR"
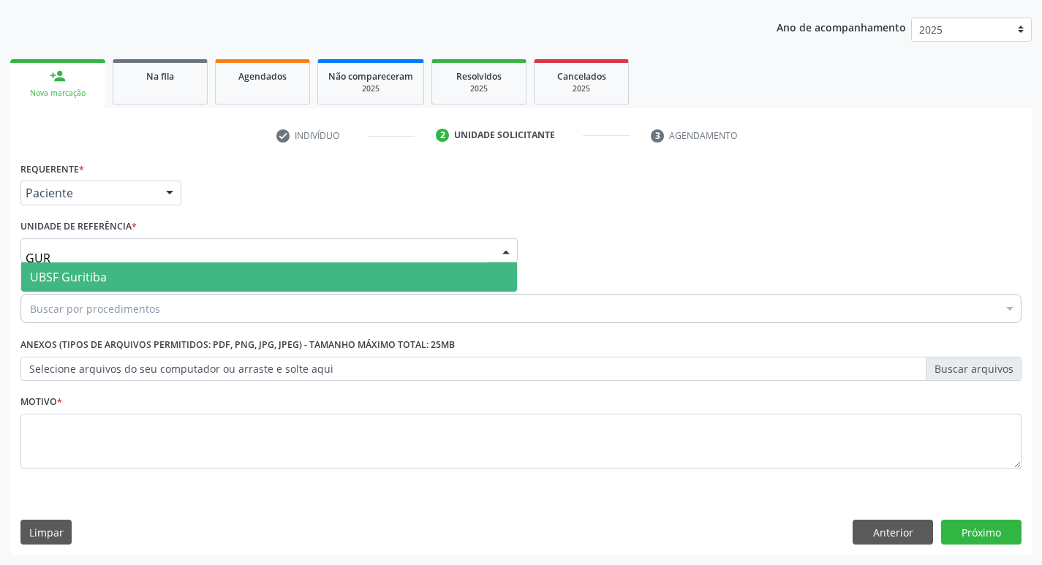
click at [111, 271] on span "UBSF Guritiba" at bounding box center [269, 277] width 496 height 29
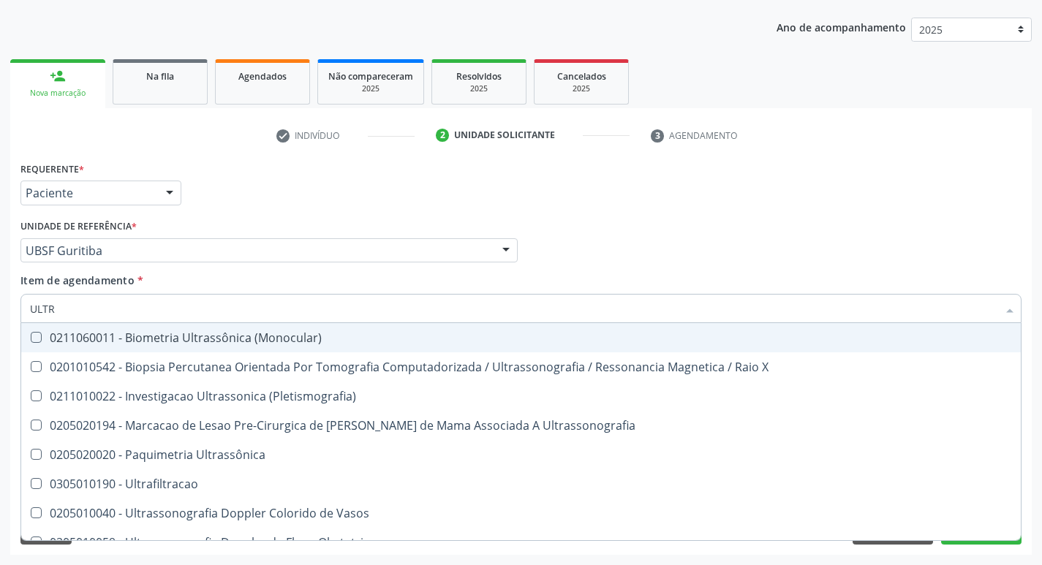
type input "ULTRA"
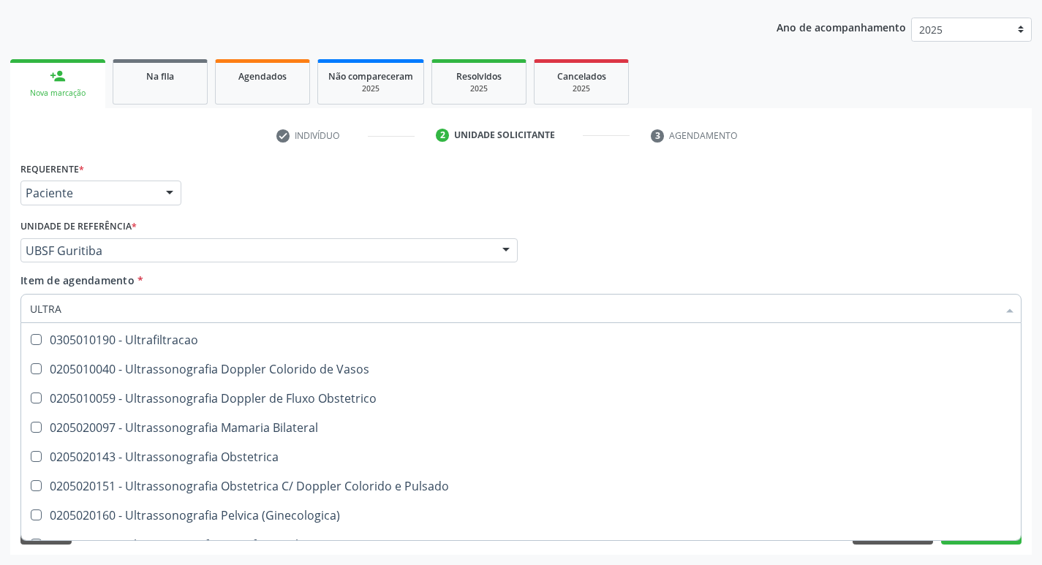
scroll to position [119, 0]
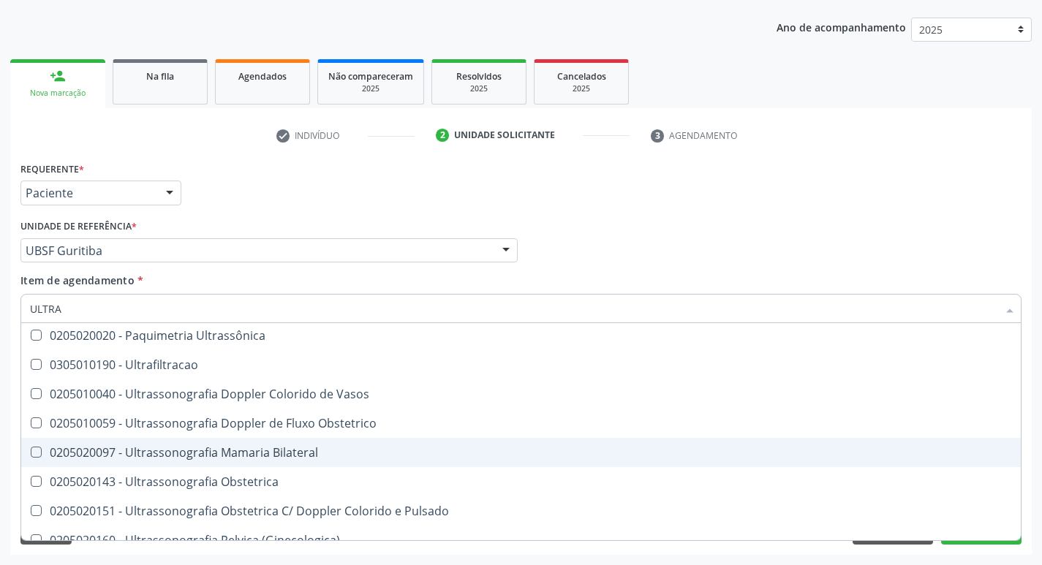
click at [249, 461] on span "0205020097 - Ultrassonografia Mamaria Bilateral" at bounding box center [521, 452] width 1000 height 29
checkbox Bilateral "true"
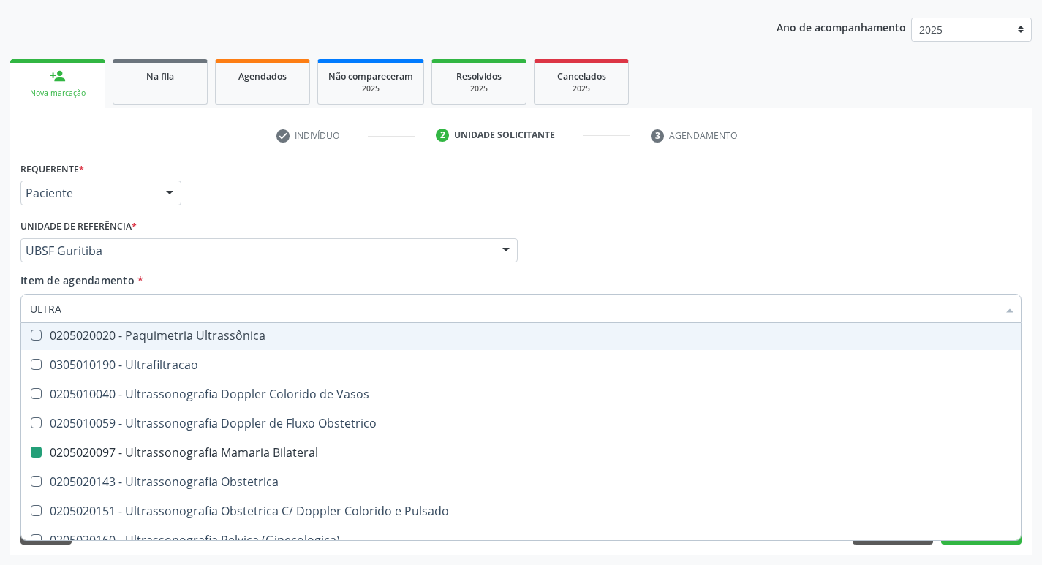
drag, startPoint x: 462, startPoint y: 208, endPoint x: 415, endPoint y: 249, distance: 61.7
click at [463, 208] on div "Requerente * Paciente Profissional de Saúde Paciente Nenhum resultado encontrad…" at bounding box center [521, 186] width 1008 height 57
checkbox X "true"
checkbox Bilateral "false"
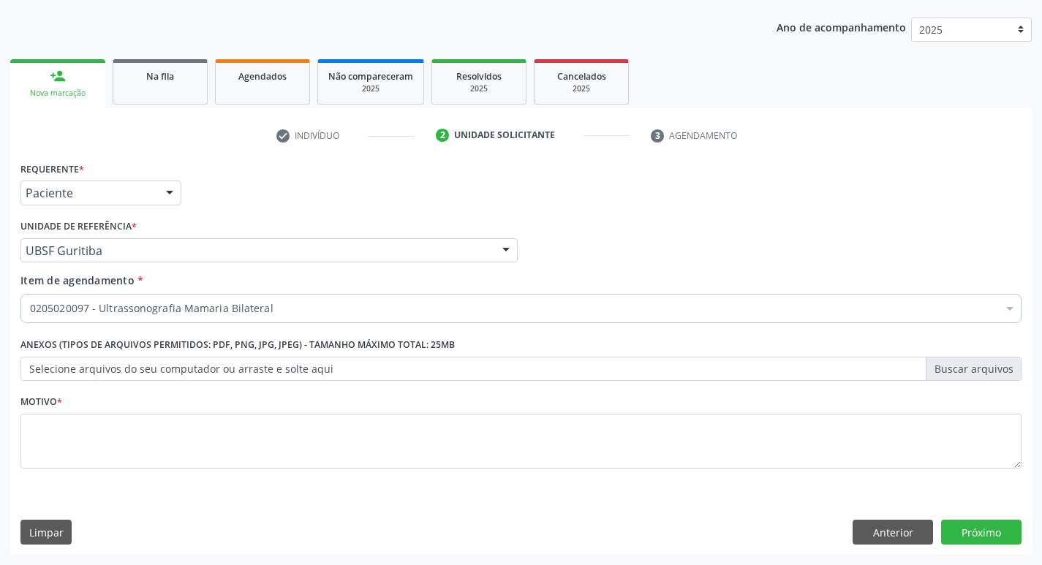
scroll to position [0, 0]
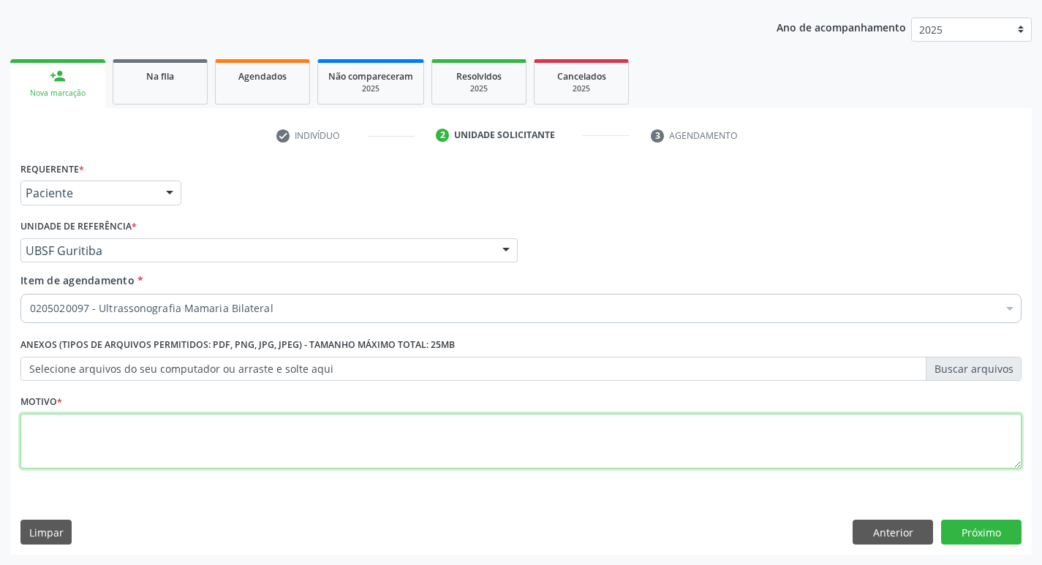
click at [151, 426] on textarea at bounding box center [520, 442] width 1001 height 56
type textarea "AVALIAÇÃO"
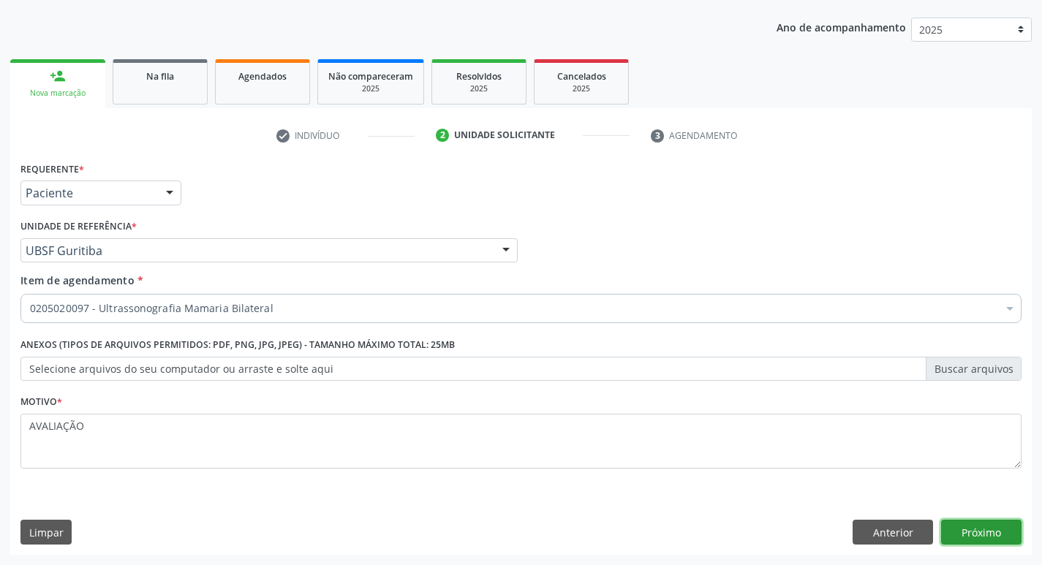
click at [1006, 528] on button "Próximo" at bounding box center [981, 532] width 80 height 25
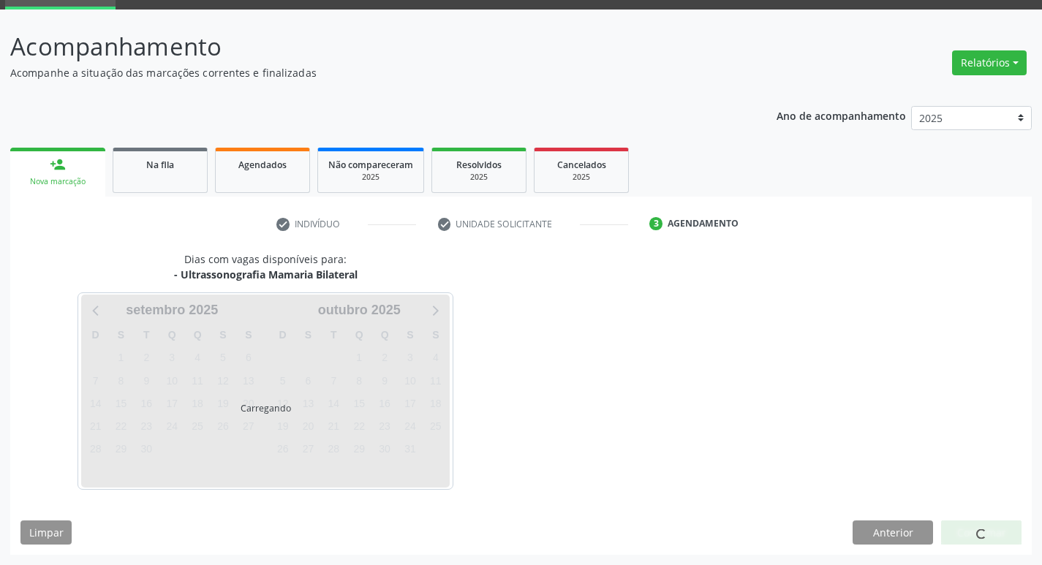
scroll to position [71, 0]
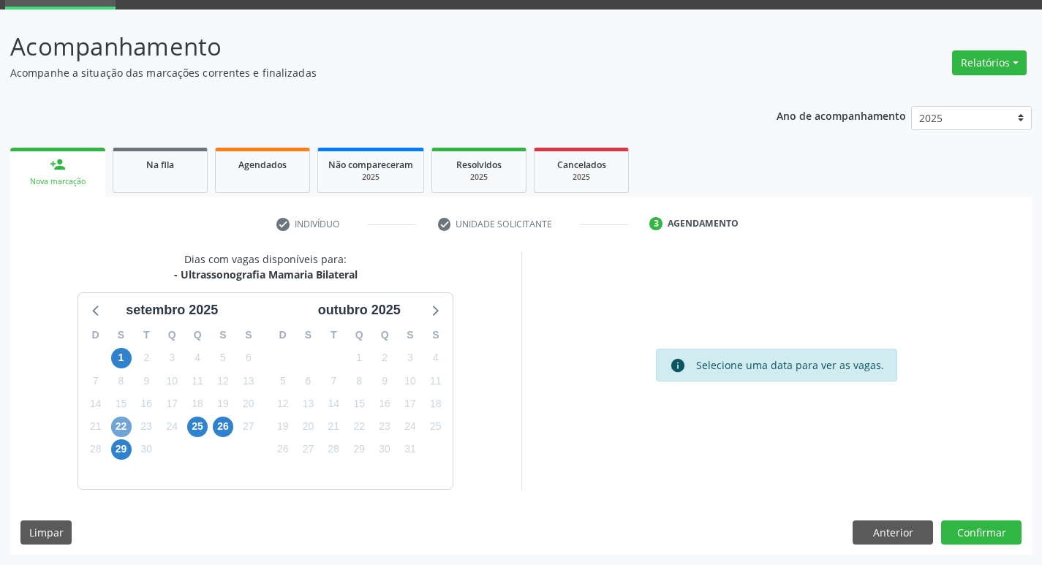
click at [123, 420] on span "22" at bounding box center [121, 427] width 20 height 20
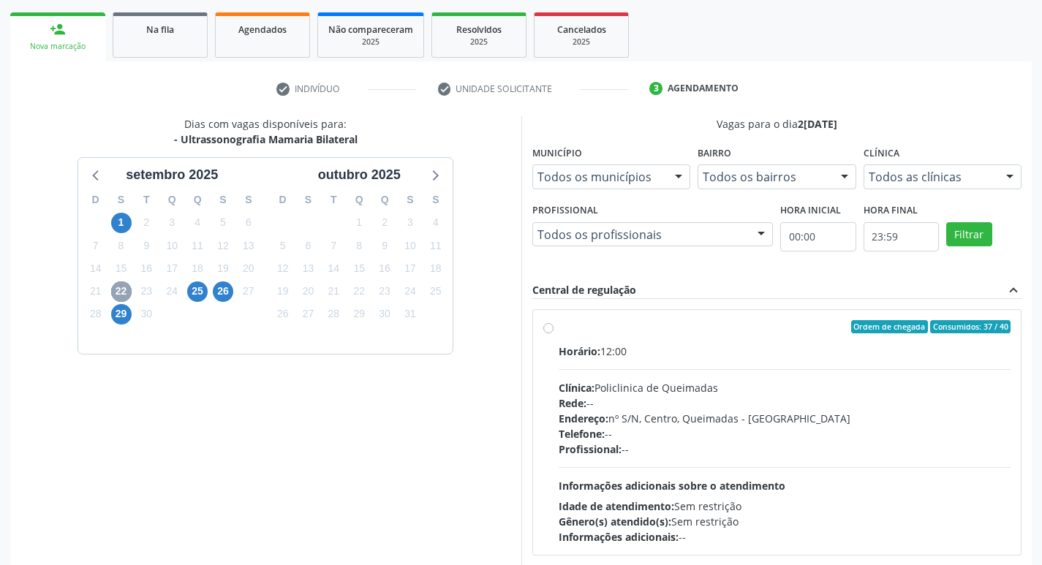
scroll to position [217, 0]
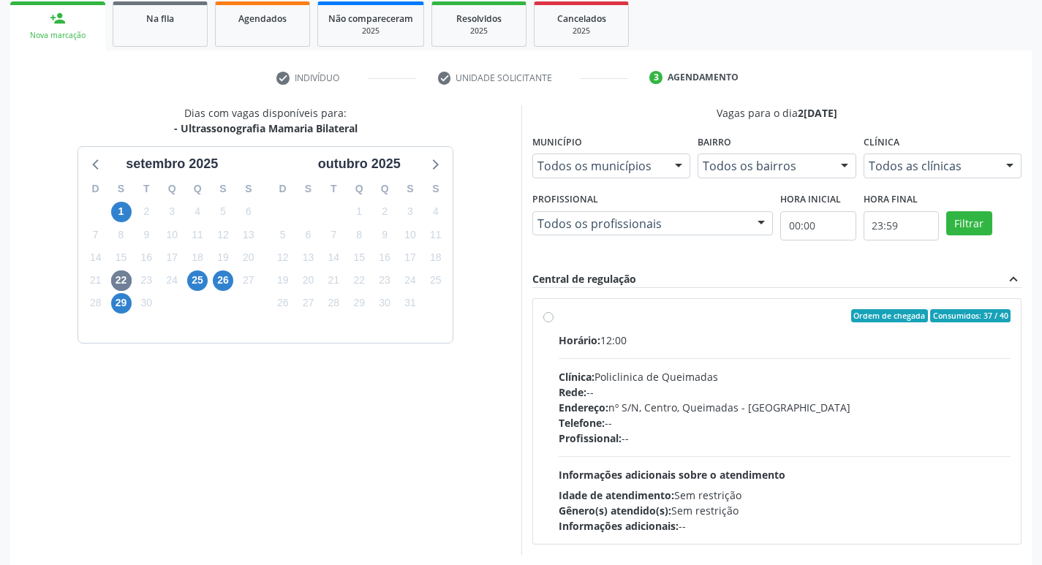
click at [801, 313] on div "Ordem de chegada Consumidos: 37 / 40" at bounding box center [785, 315] width 453 height 13
click at [554, 313] on input "Ordem de chegada Consumidos: 37 / 40 Horário: 12:00 Clínica: Policlinica de Que…" at bounding box center [548, 315] width 10 height 13
radio input "true"
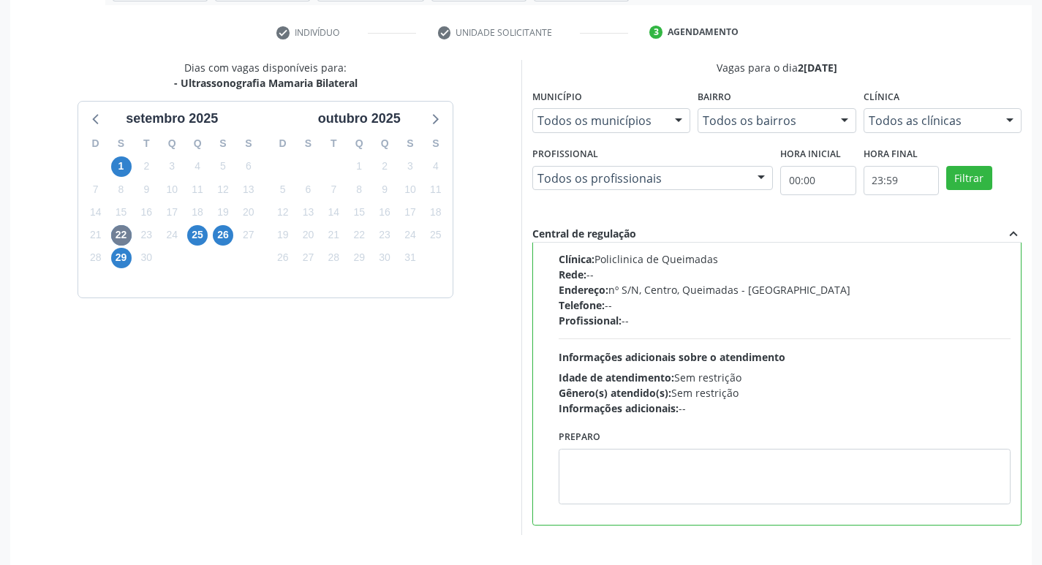
scroll to position [309, 0]
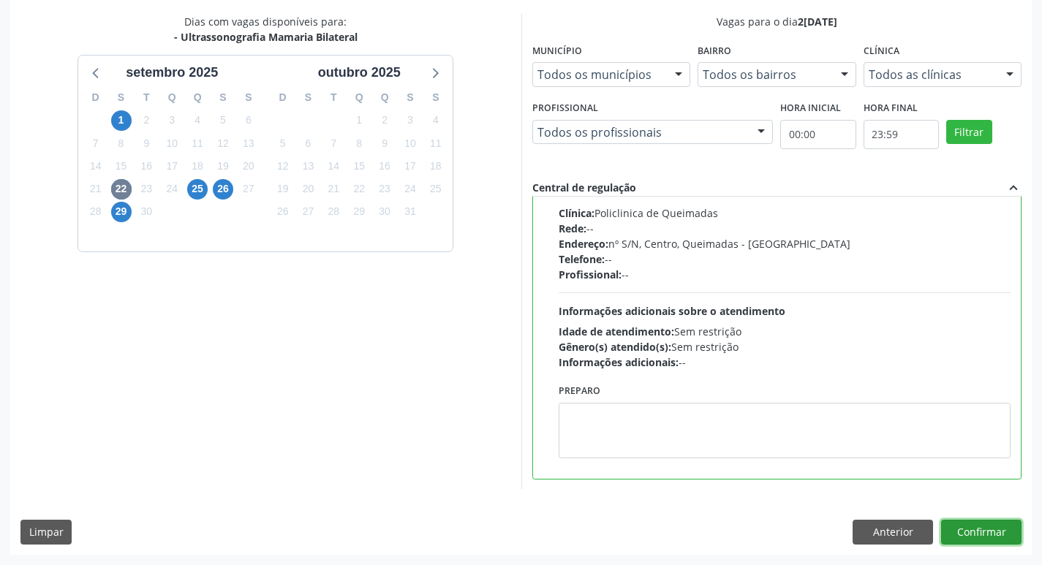
click at [962, 526] on button "Confirmar" at bounding box center [981, 532] width 80 height 25
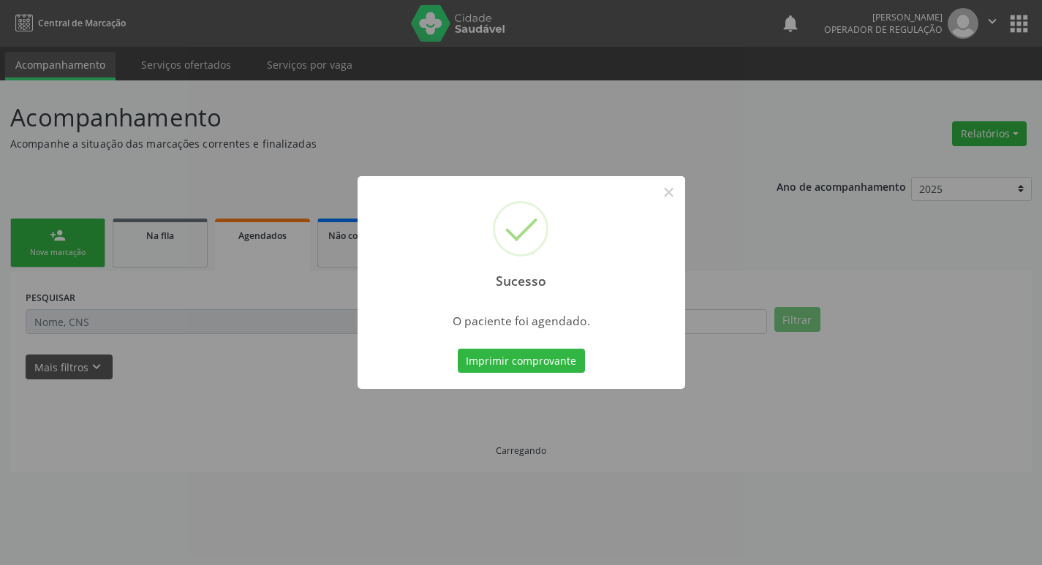
scroll to position [0, 0]
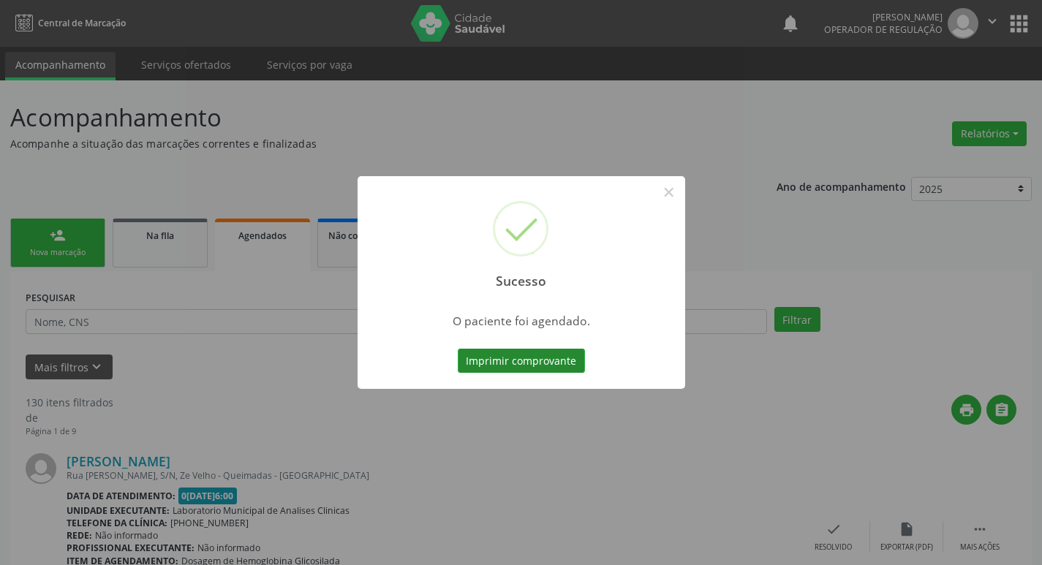
click at [552, 364] on button "Imprimir comprovante" at bounding box center [521, 361] width 127 height 25
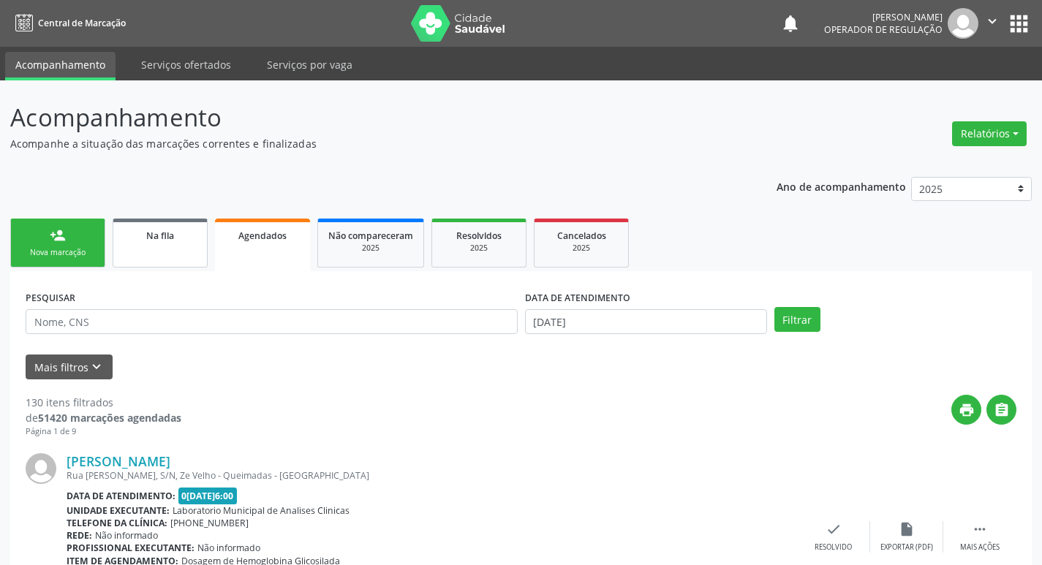
click at [159, 245] on link "Na fila" at bounding box center [160, 243] width 95 height 49
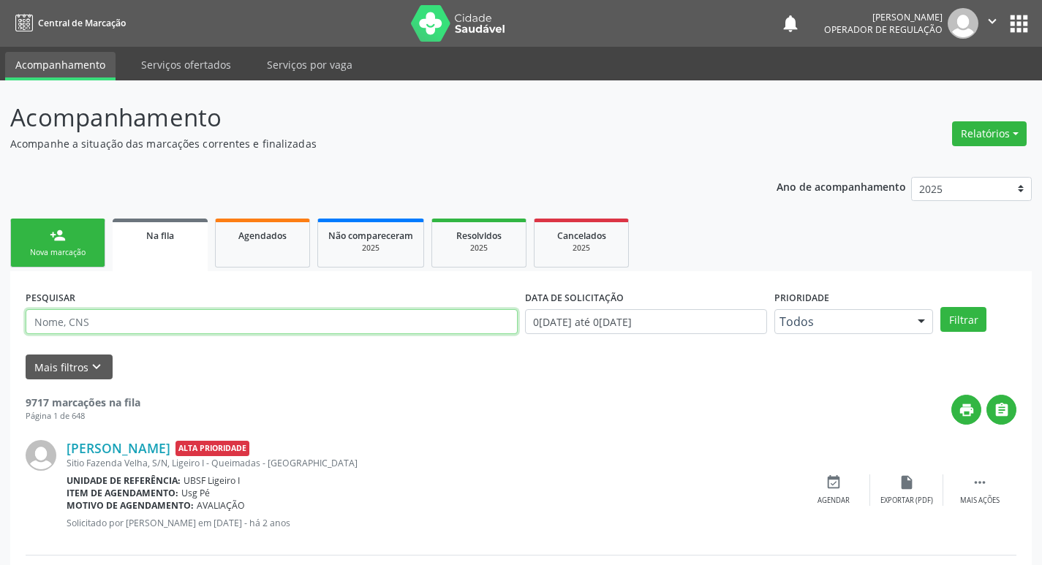
click at [118, 317] on input "text" at bounding box center [272, 321] width 492 height 25
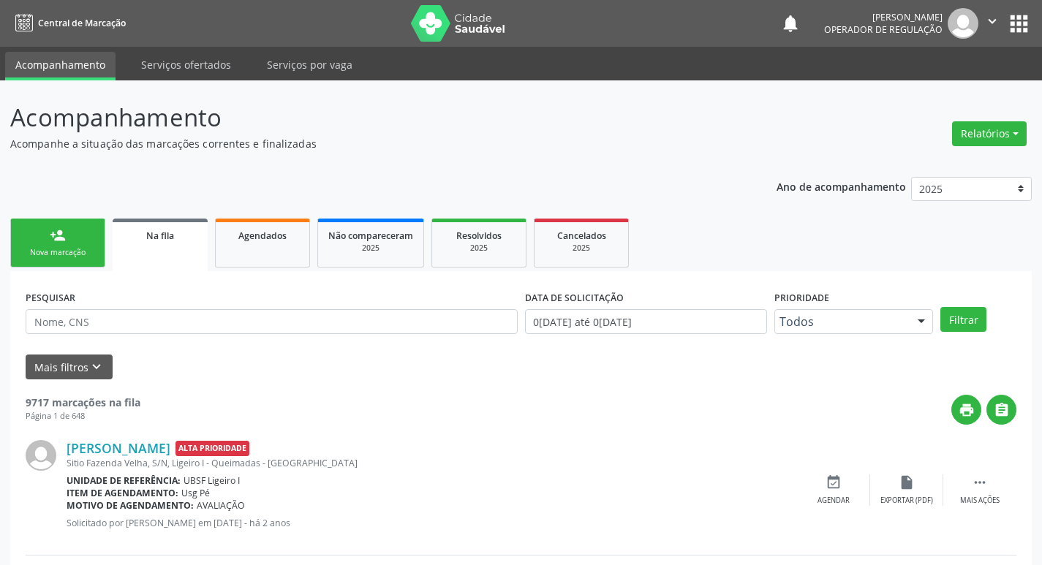
click at [45, 231] on link "person_add Nova marcação" at bounding box center [57, 243] width 95 height 49
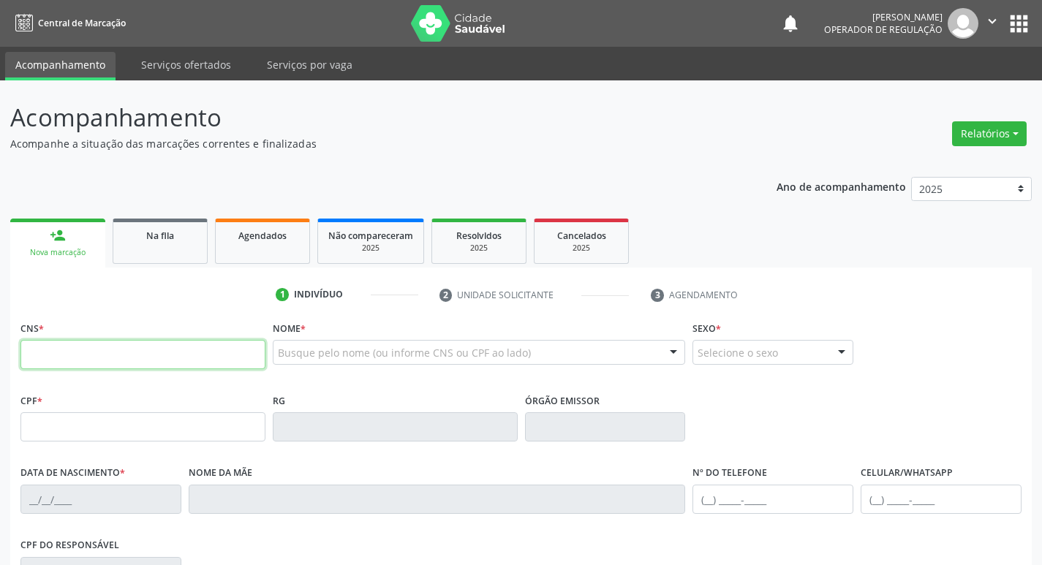
click at [91, 349] on input "text" at bounding box center [142, 354] width 245 height 29
type input "700 0070 9824 5504"
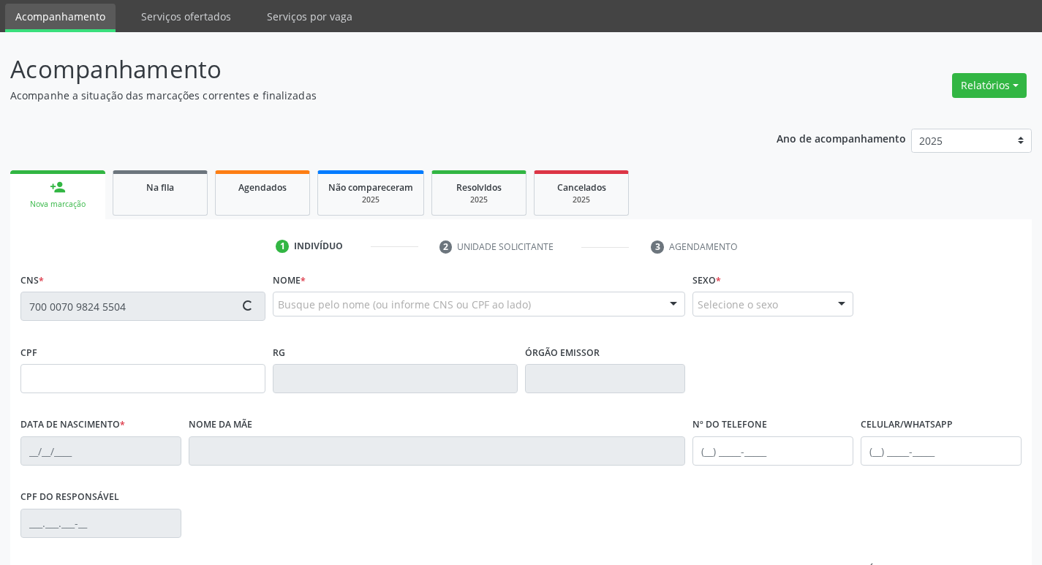
type input "112.178.684-70"
type input "23/11/2009"
type input "Luana Félix Pereira"
type input "(83) 99166-4176"
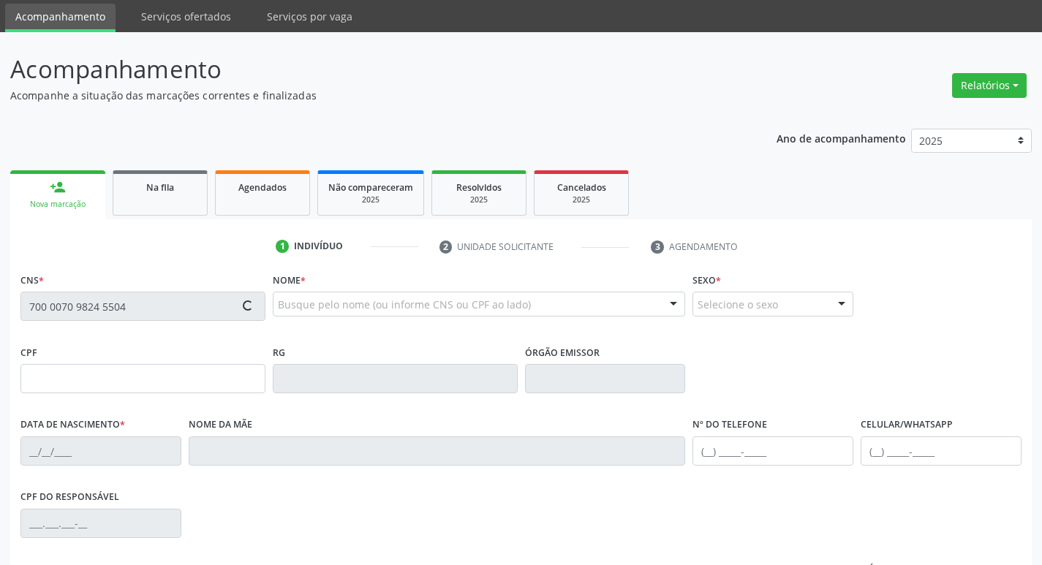
type input "33"
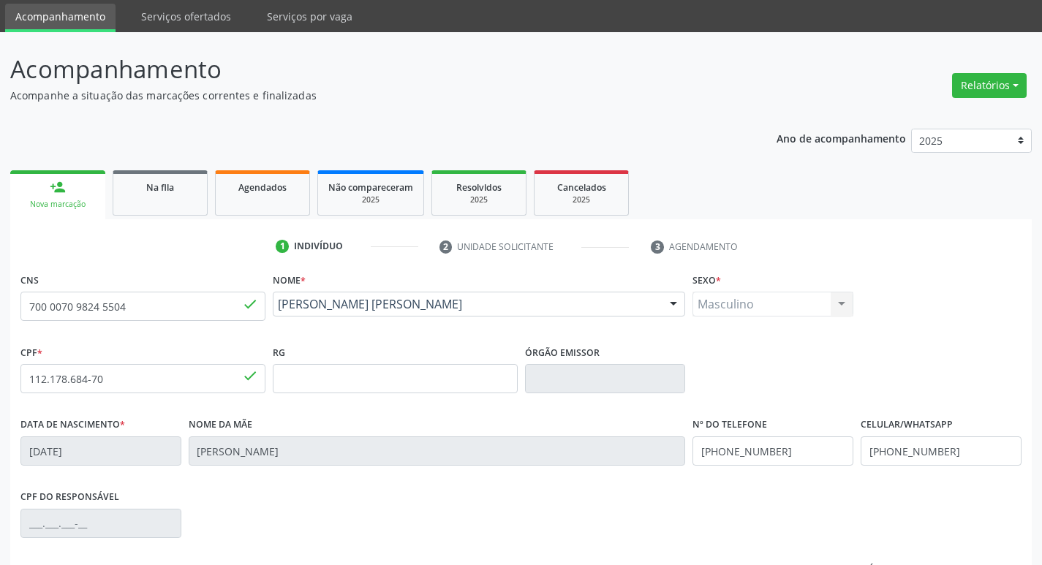
scroll to position [227, 0]
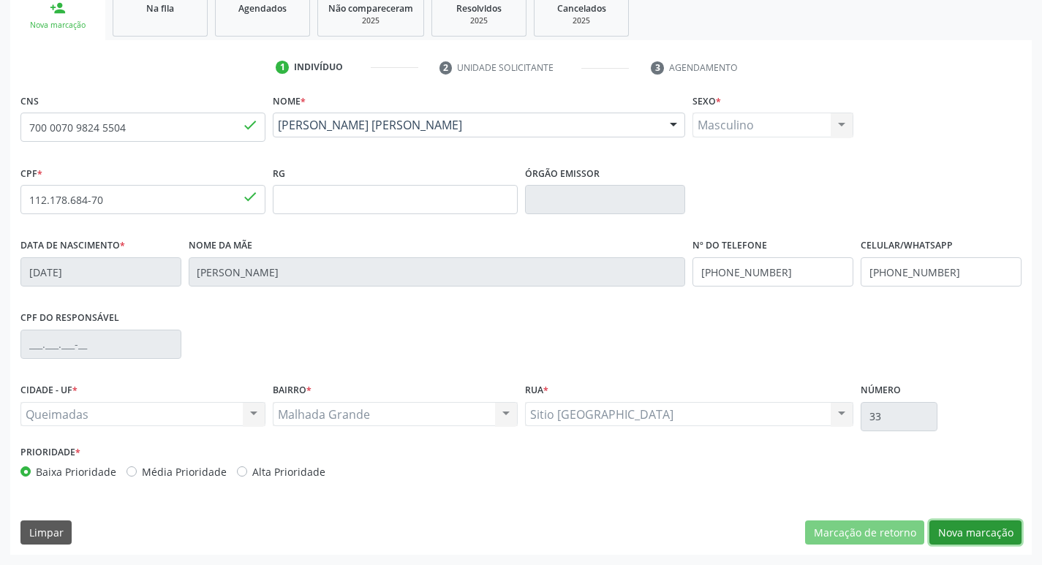
click at [946, 521] on button "Nova marcação" at bounding box center [975, 533] width 92 height 25
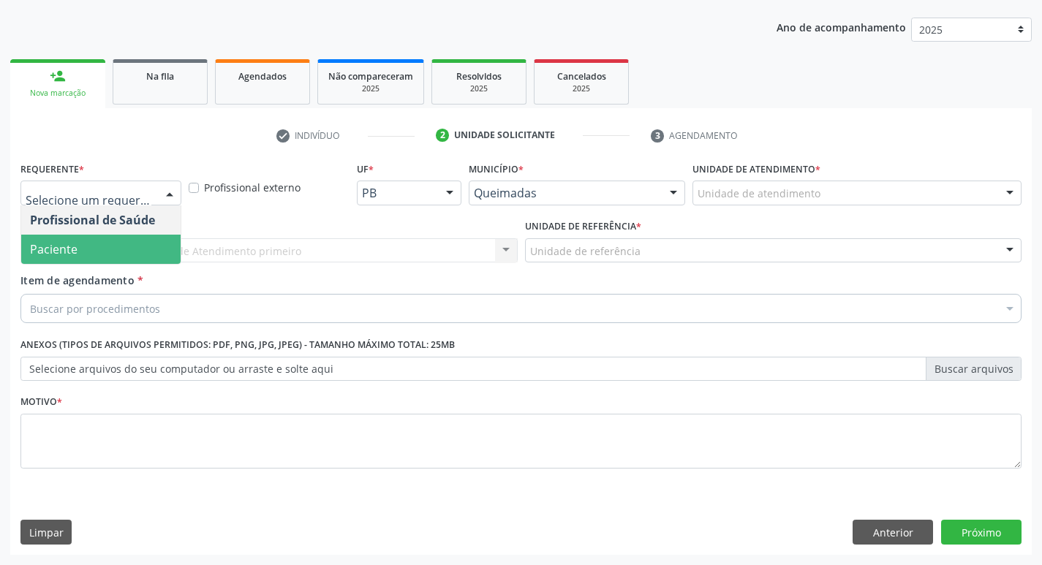
click at [98, 246] on span "Paciente" at bounding box center [100, 249] width 159 height 29
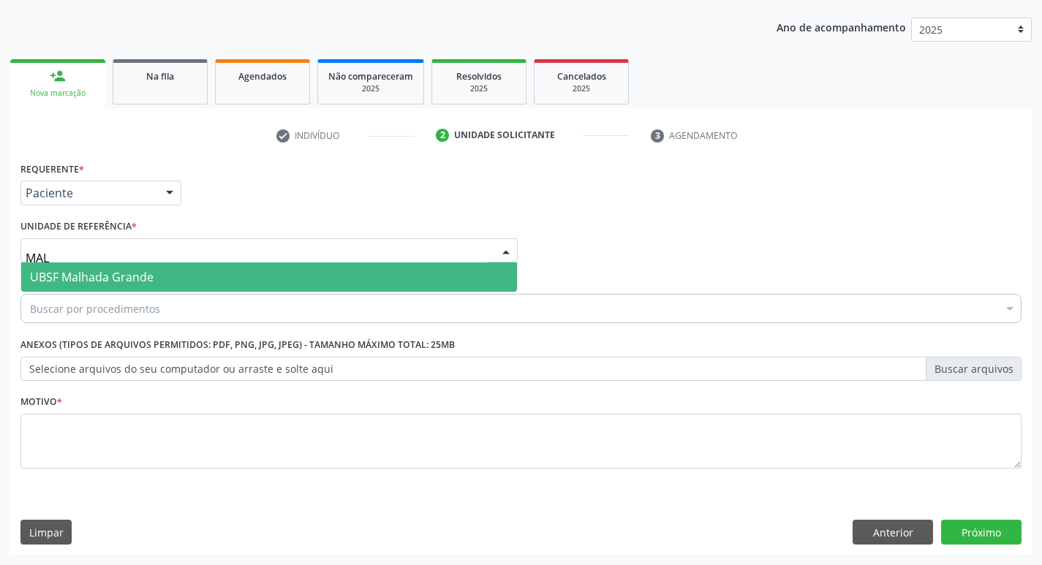
type input "MALH"
click at [91, 274] on span "UBSF Malhada Grande" at bounding box center [92, 277] width 124 height 16
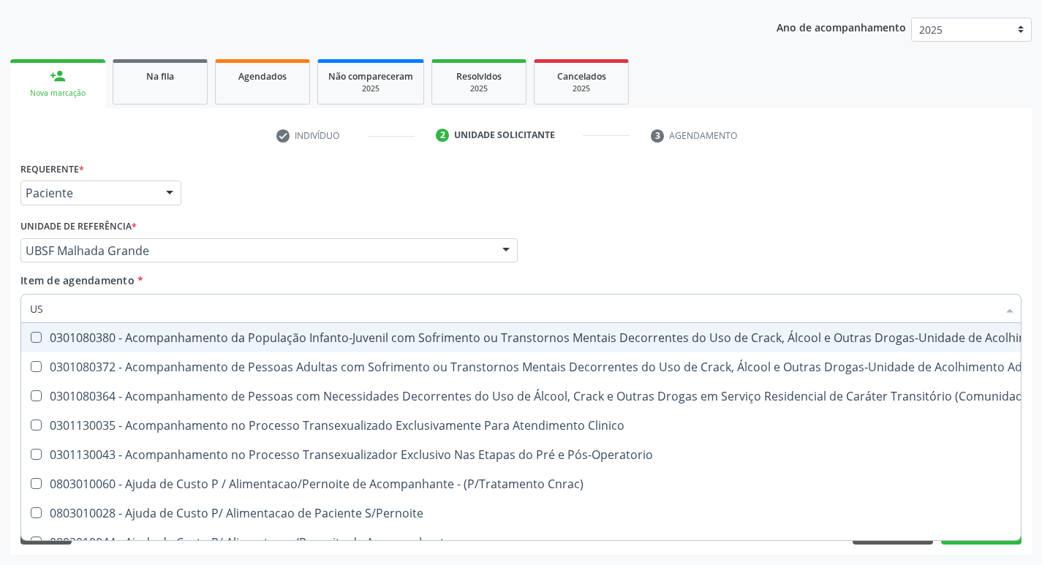
type input "USG"
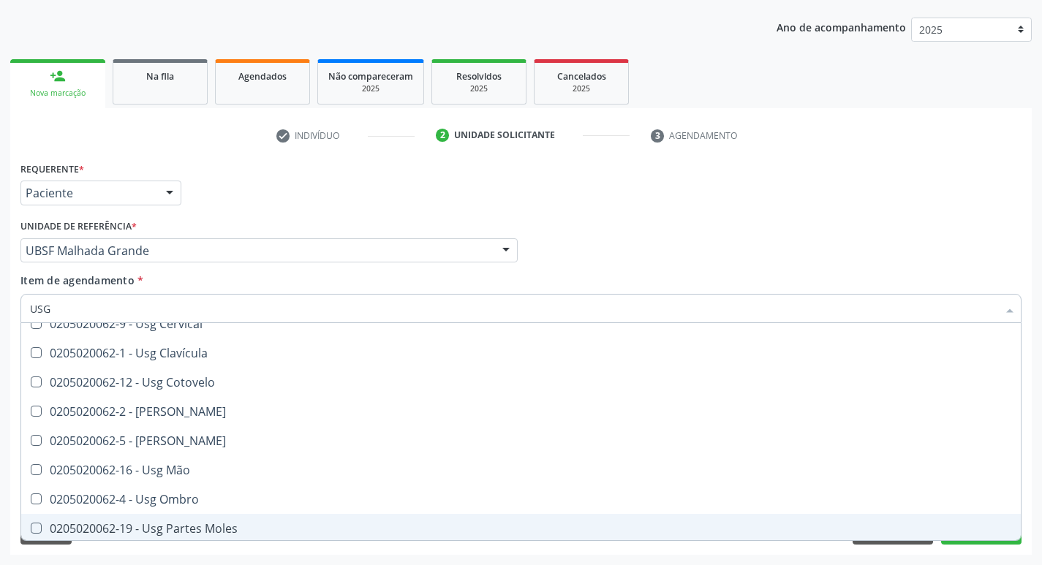
scroll to position [0, 0]
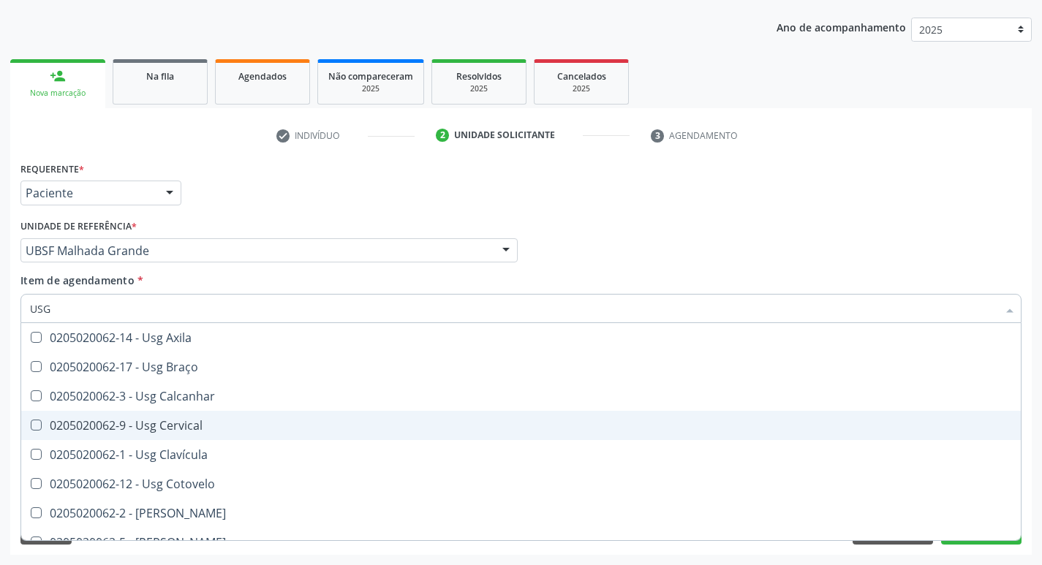
click at [355, 430] on div "0205020062-9 - Usg Cervical" at bounding box center [521, 426] width 982 height 12
checkbox Cervical "true"
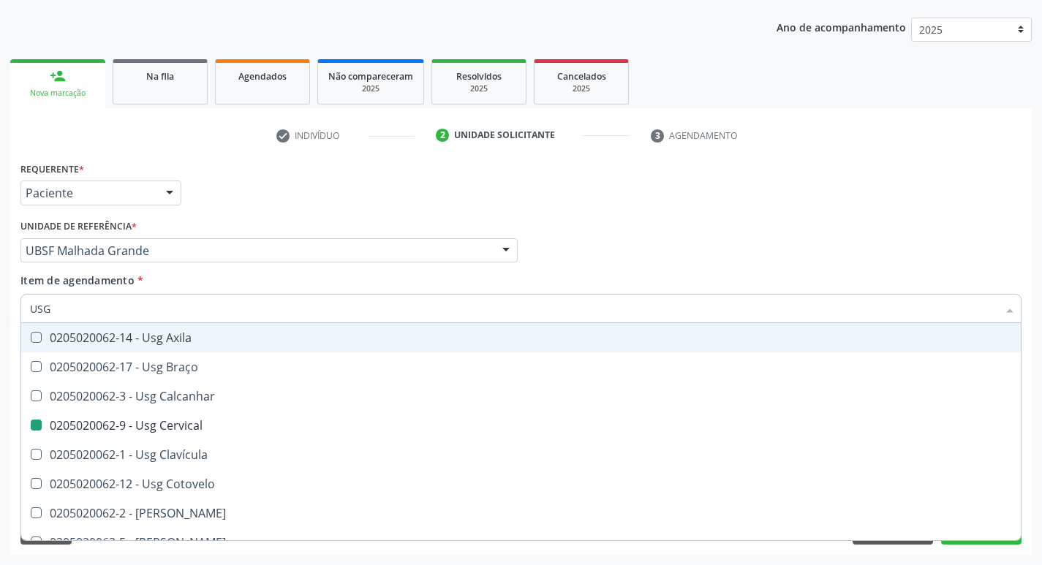
drag, startPoint x: 682, startPoint y: 153, endPoint x: 680, endPoint y: 194, distance: 41.0
click at [683, 153] on div "check Indivíduo 2 Unidade solicitante 3 Agendamento CNS 700 0070 9824 5504 done…" at bounding box center [521, 339] width 1022 height 431
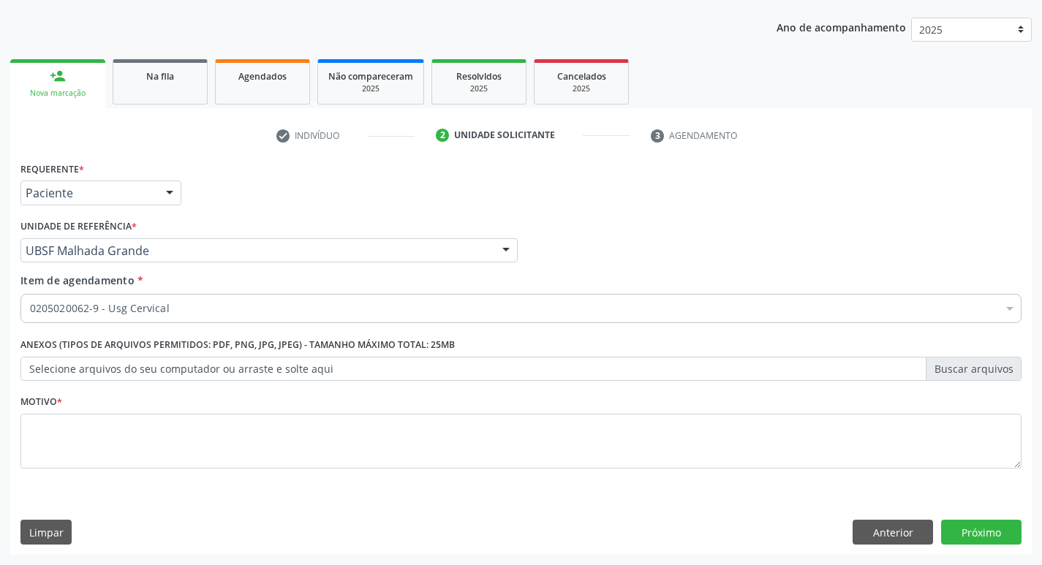
checkbox Cervical "true"
checkbox Preenchida\) "false"
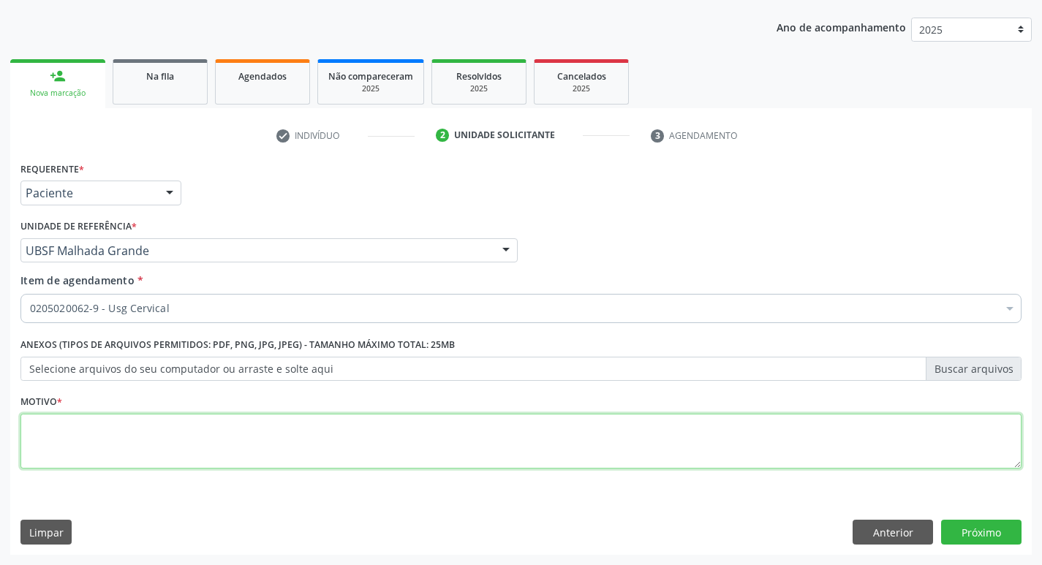
click at [374, 425] on textarea at bounding box center [520, 442] width 1001 height 56
type textarea "AVALIAÇÃO"
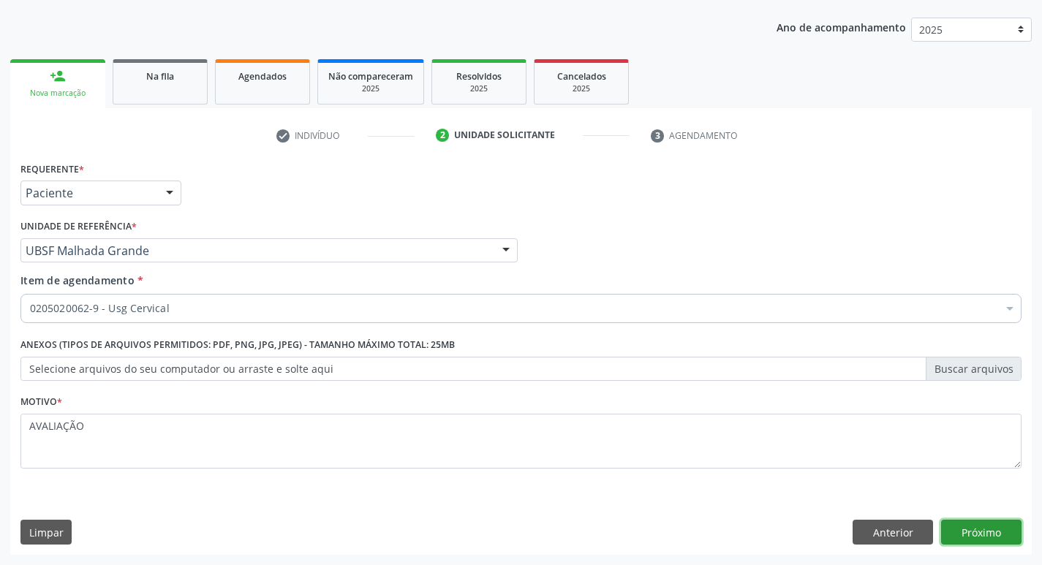
click at [993, 521] on button "Próximo" at bounding box center [981, 532] width 80 height 25
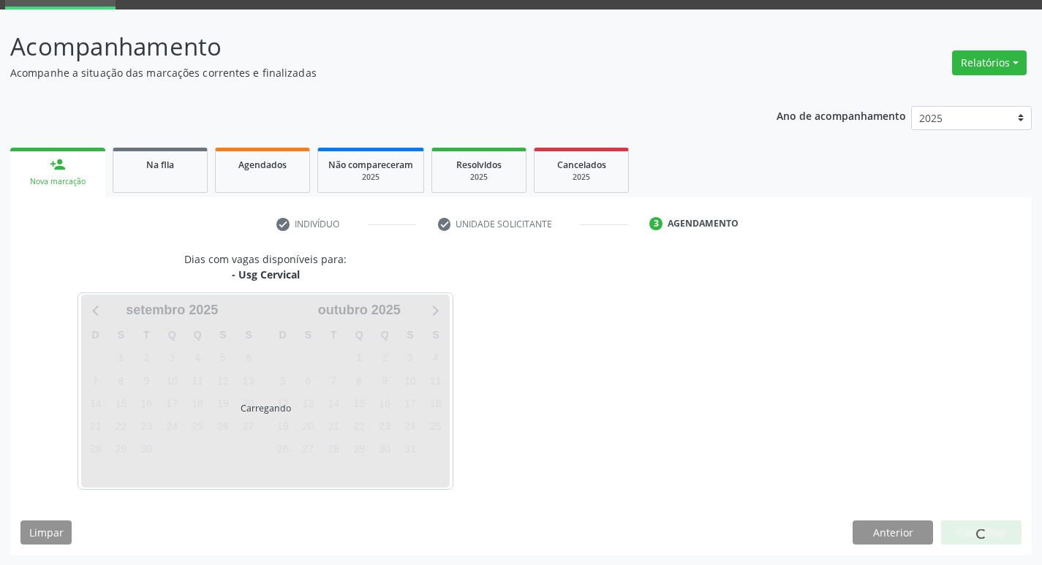
scroll to position [71, 0]
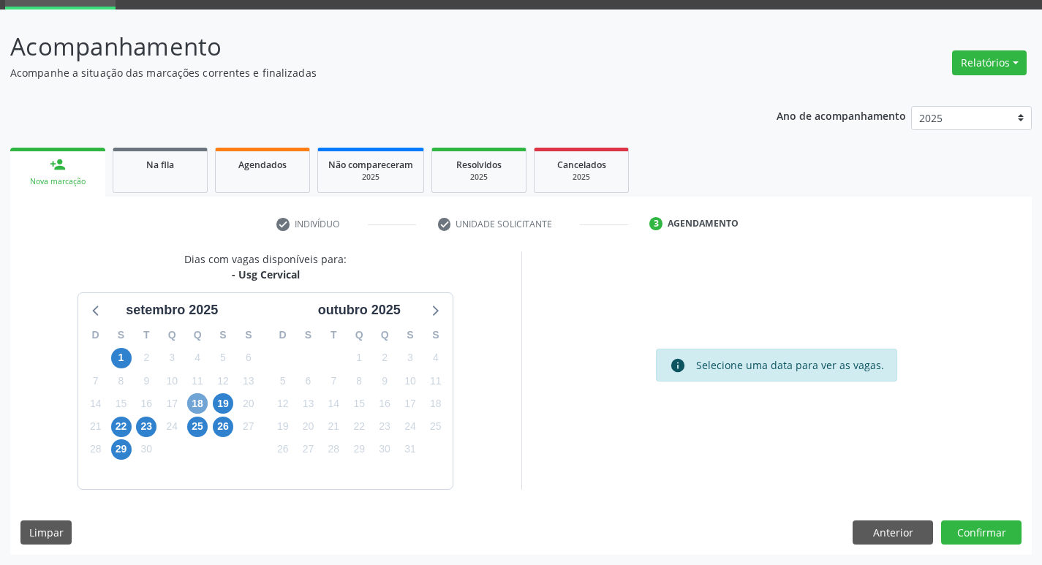
click at [200, 400] on span "18" at bounding box center [197, 403] width 20 height 20
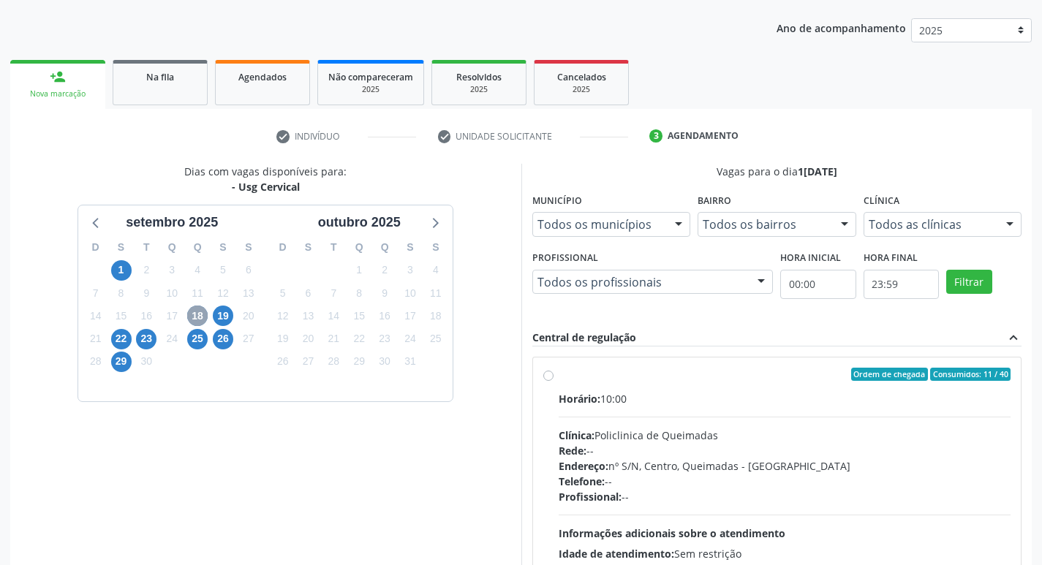
scroll to position [282, 0]
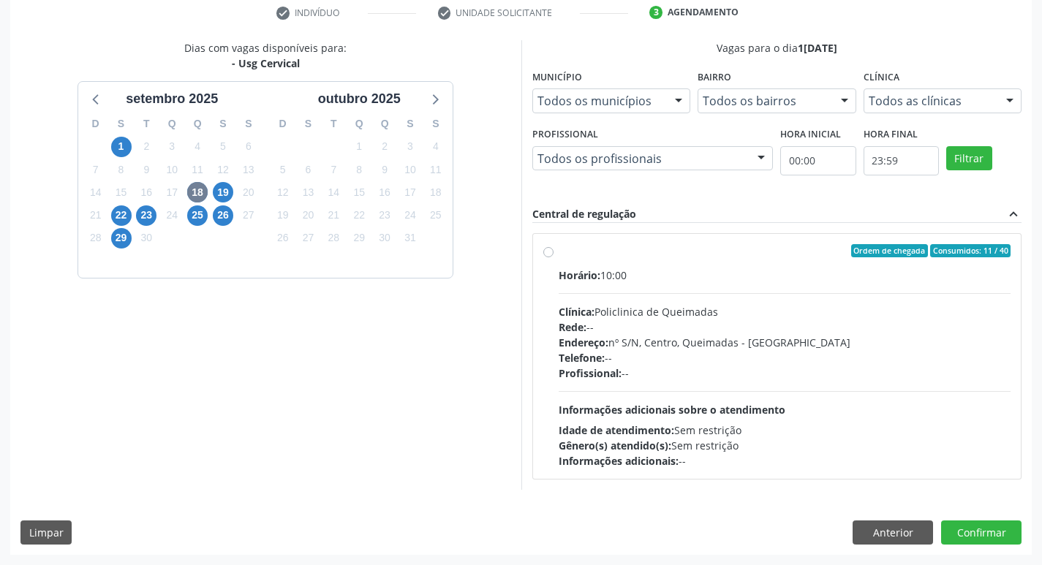
click at [798, 256] on div "Ordem de chegada Consumidos: 11 / 40" at bounding box center [785, 250] width 453 height 13
click at [554, 256] on input "Ordem de chegada Consumidos: 11 / 40 Horário: 10:00 Clínica: Policlinica de Que…" at bounding box center [548, 250] width 10 height 13
radio input "true"
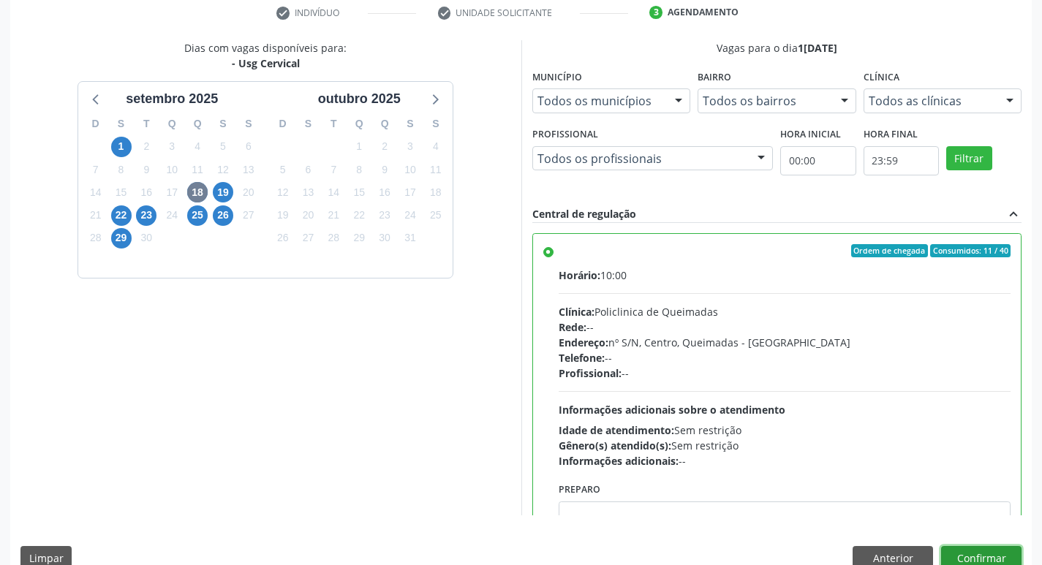
click at [994, 551] on button "Confirmar" at bounding box center [981, 558] width 80 height 25
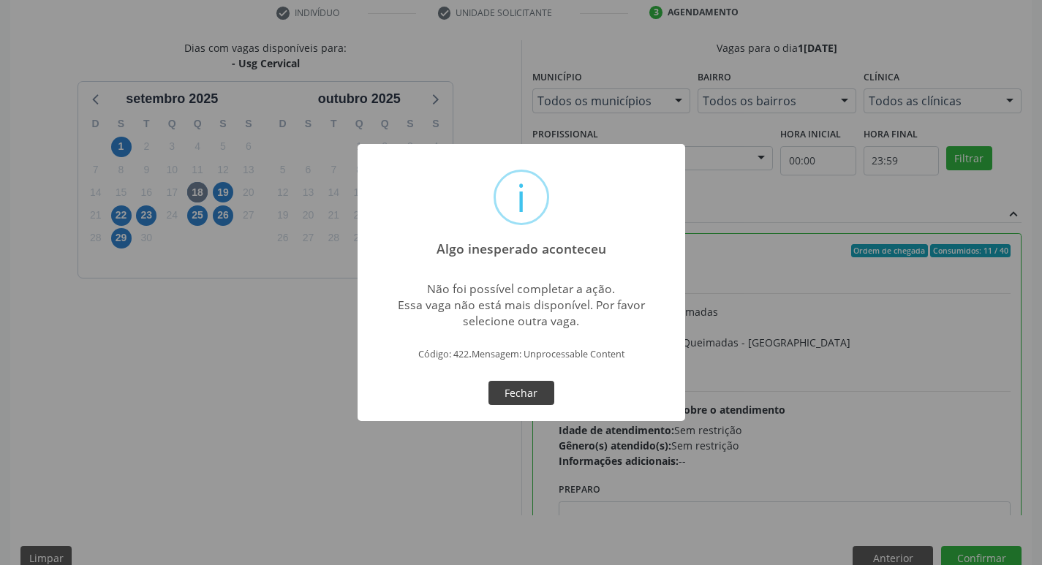
click at [515, 388] on button "Fechar" at bounding box center [521, 393] width 66 height 25
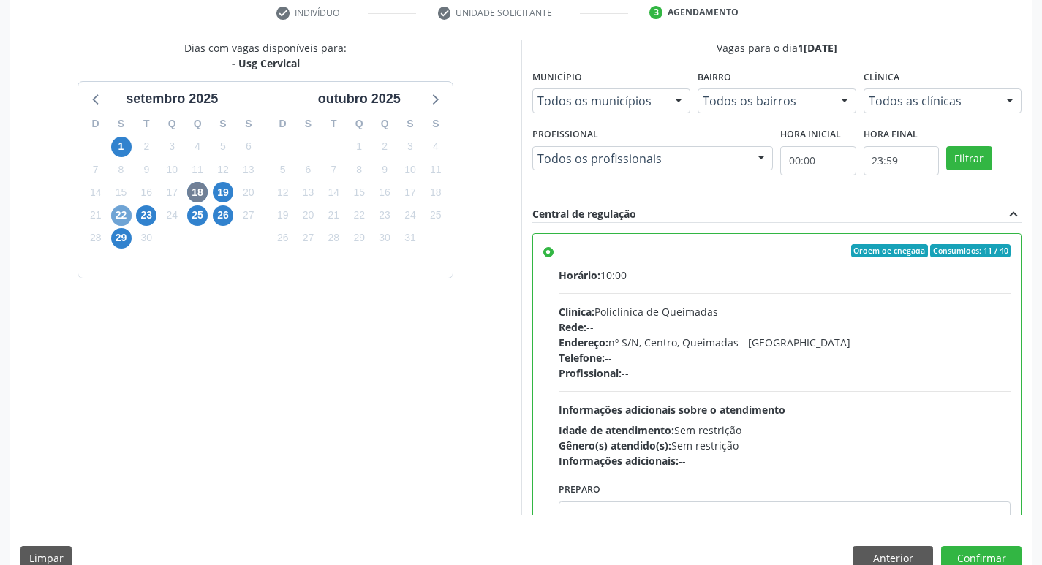
click at [117, 208] on span "22" at bounding box center [121, 215] width 20 height 20
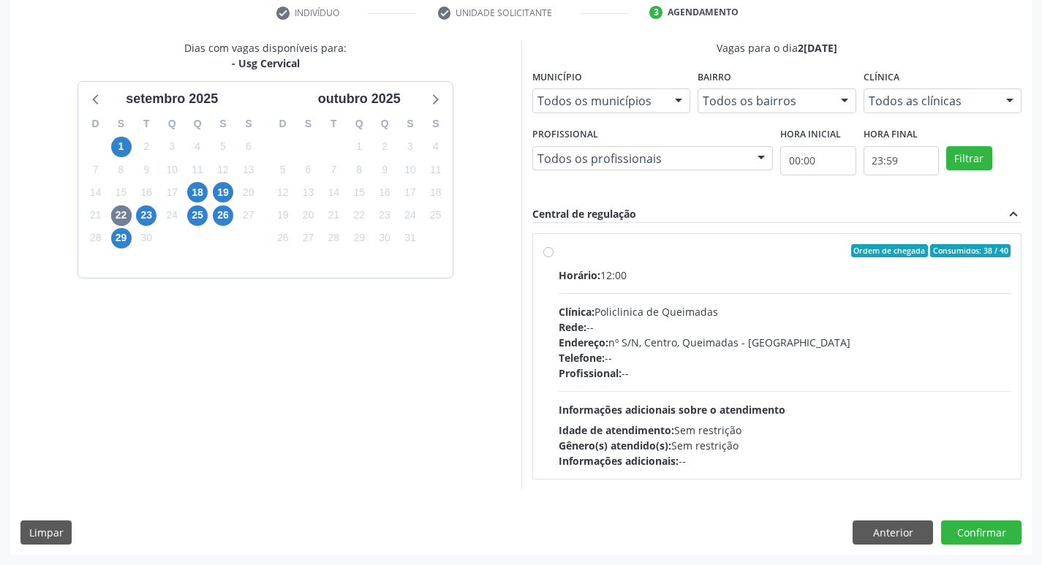
click at [810, 282] on div "Horário: 12:00" at bounding box center [785, 275] width 453 height 15
click at [554, 257] on input "Ordem de chegada Consumidos: 38 / 40 Horário: 12:00 Clínica: Policlinica de Que…" at bounding box center [548, 250] width 10 height 13
radio input "true"
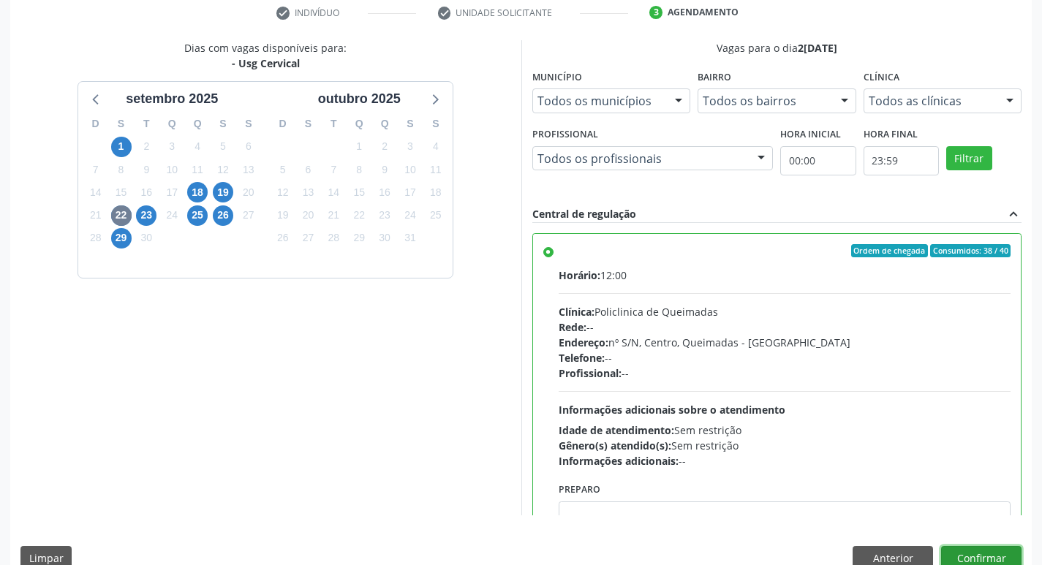
click at [989, 549] on button "Confirmar" at bounding box center [981, 558] width 80 height 25
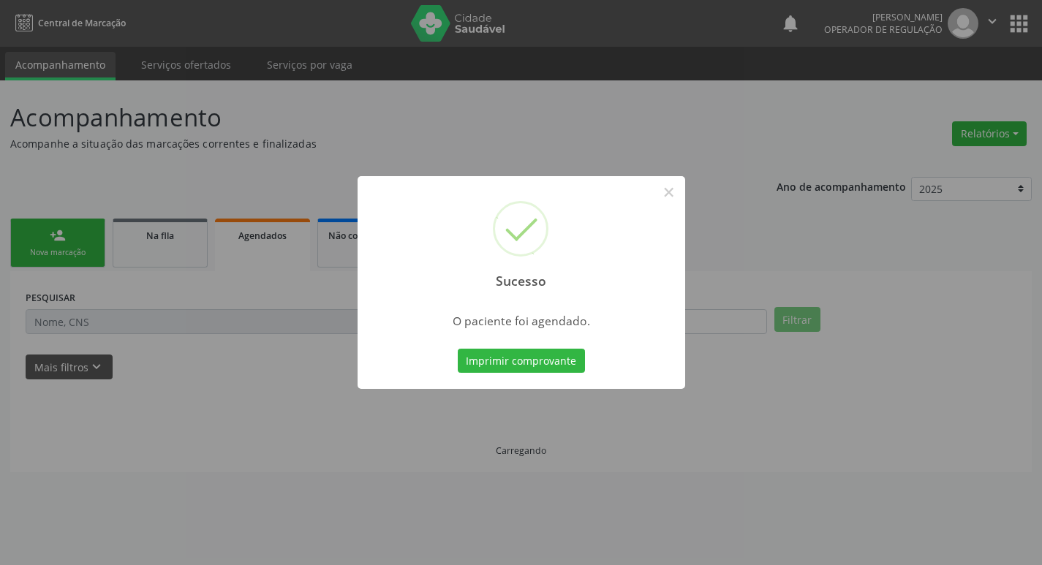
scroll to position [0, 0]
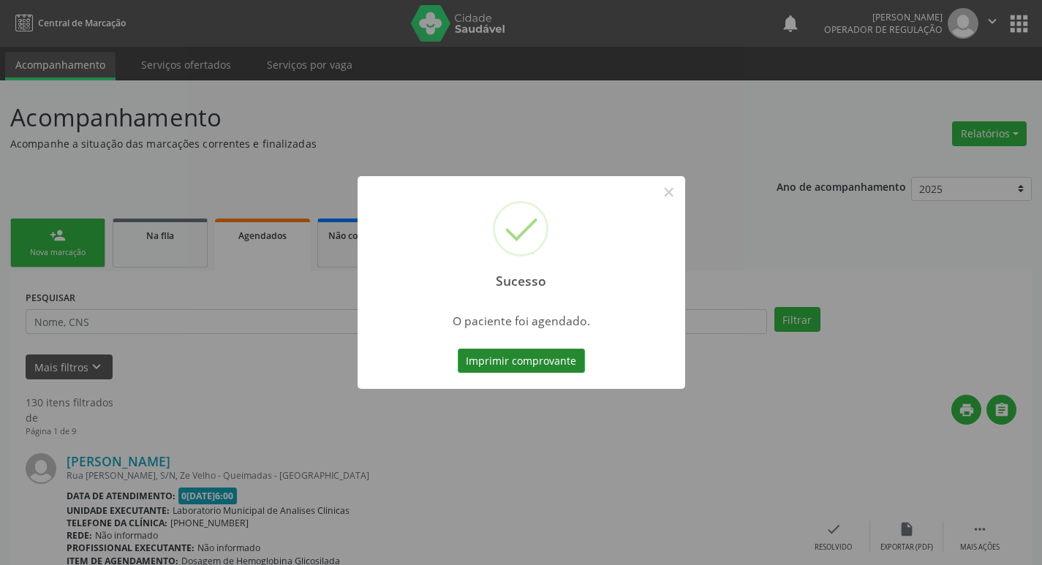
click at [569, 358] on button "Imprimir comprovante" at bounding box center [521, 361] width 127 height 25
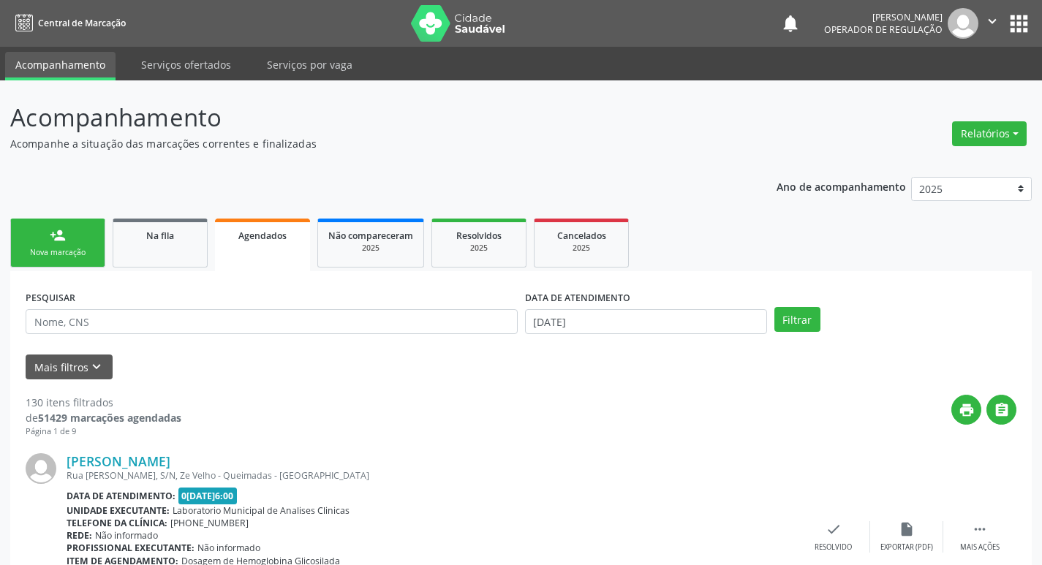
click at [81, 252] on div "Nova marcação" at bounding box center [57, 252] width 73 height 11
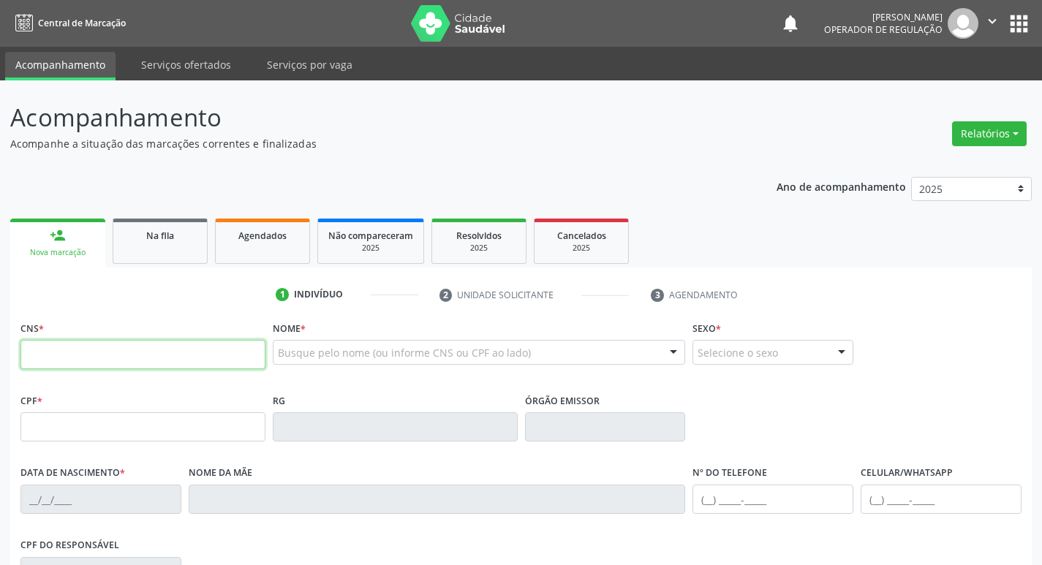
click at [132, 369] on input "text" at bounding box center [142, 354] width 245 height 29
click at [138, 355] on input "text" at bounding box center [142, 354] width 245 height 29
type input "705 0070 9451 9457"
type input "086.376.494-08"
type input "04/05/1960"
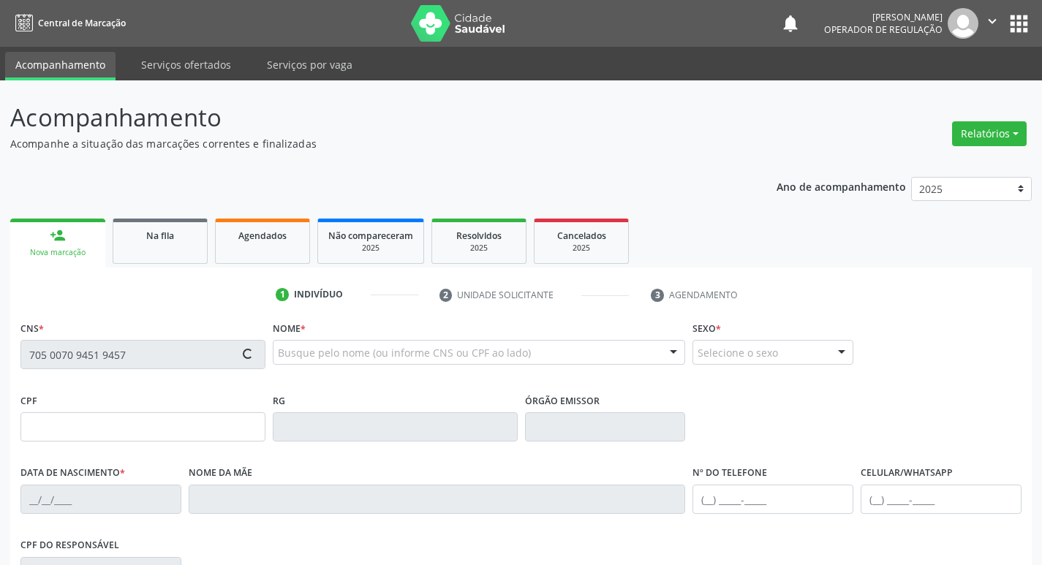
type input "Maria Caboco Alexandre Batista"
type input "(83) 99331-2584"
type input "104.082.054-90"
type input "S/N"
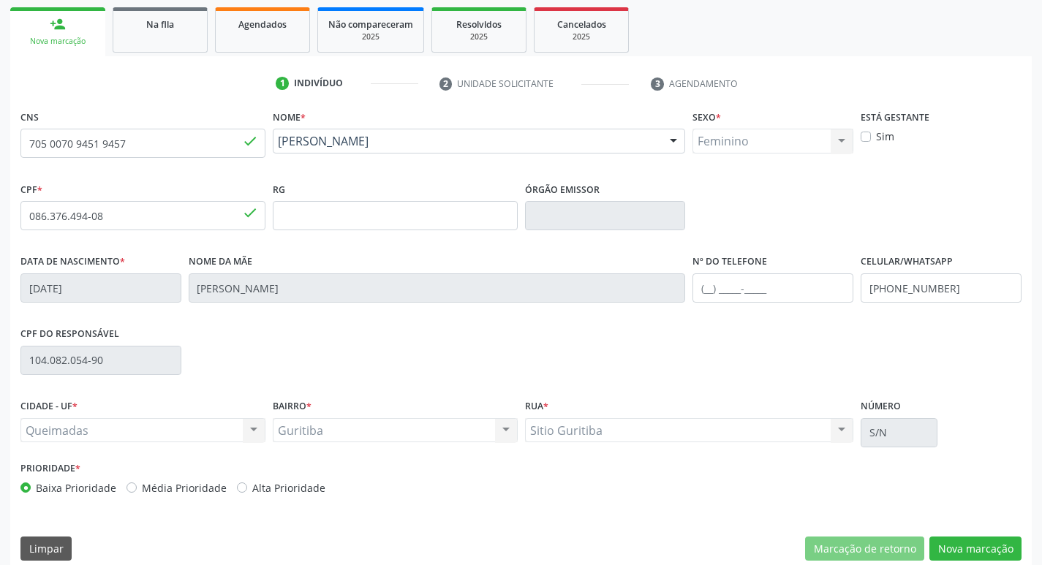
scroll to position [227, 0]
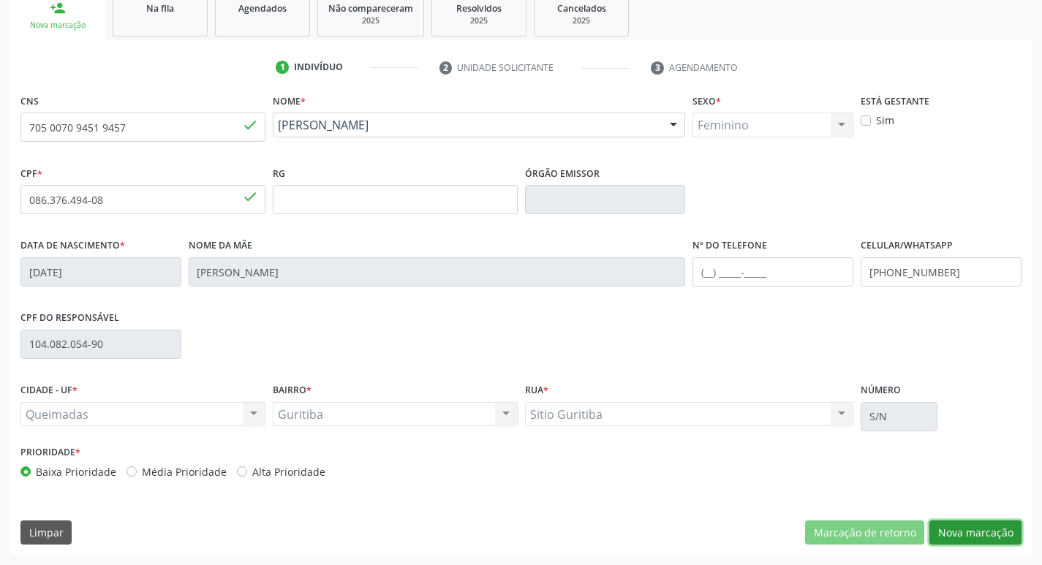
click at [979, 534] on button "Nova marcação" at bounding box center [975, 533] width 92 height 25
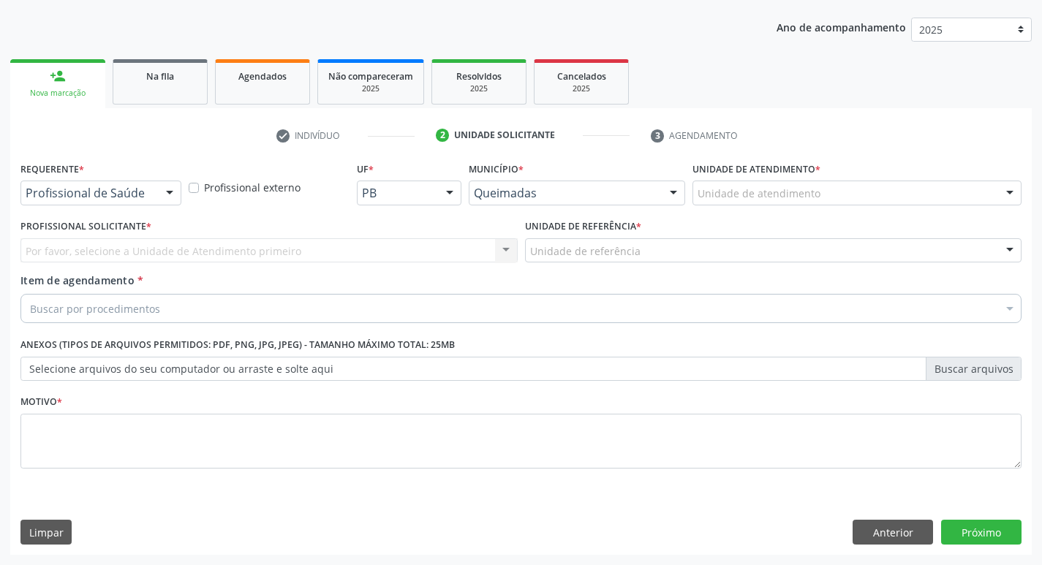
scroll to position [159, 0]
click at [156, 193] on div "Profissional de Saúde Profissional de Saúde Paciente Nenhum resultado encontrad…" at bounding box center [100, 193] width 161 height 25
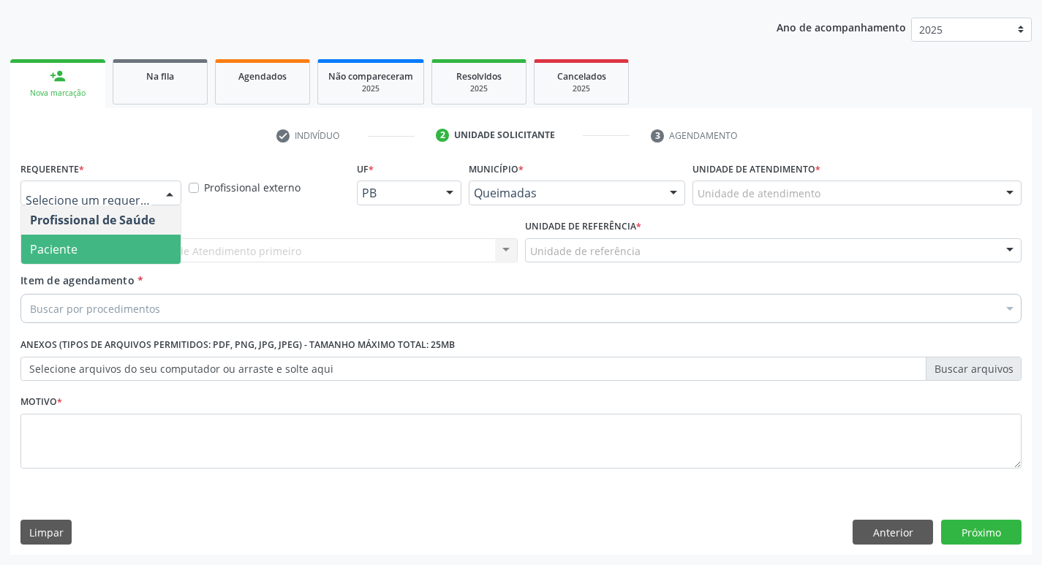
click at [135, 248] on span "Paciente" at bounding box center [100, 249] width 159 height 29
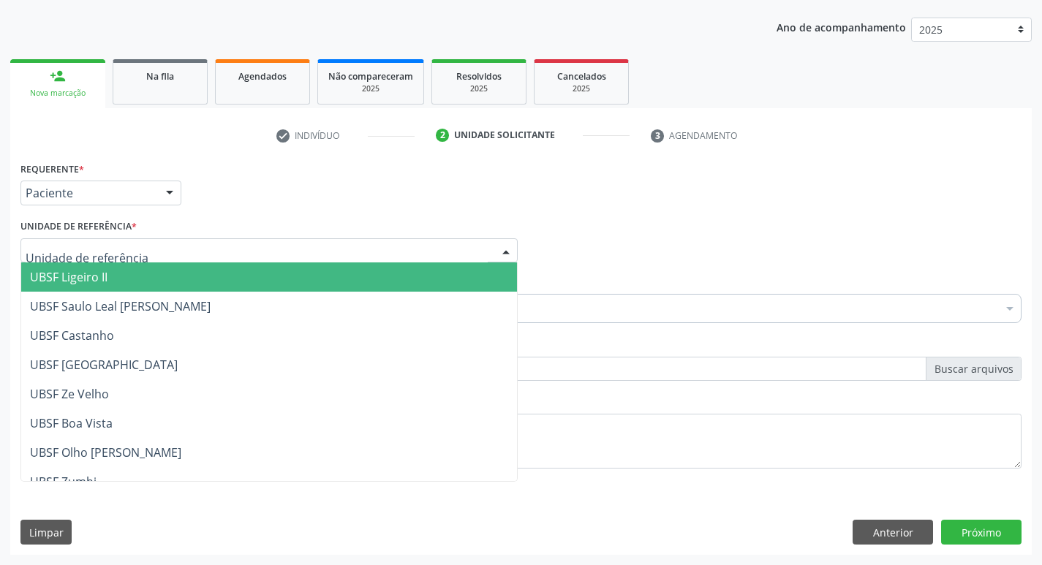
click at [135, 250] on div at bounding box center [268, 250] width 497 height 25
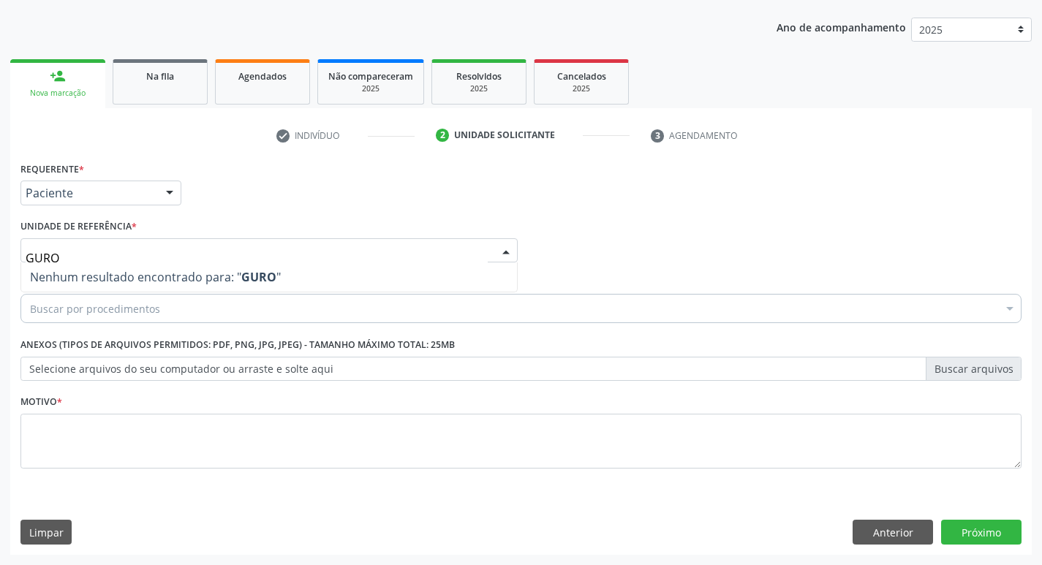
type input "GUR"
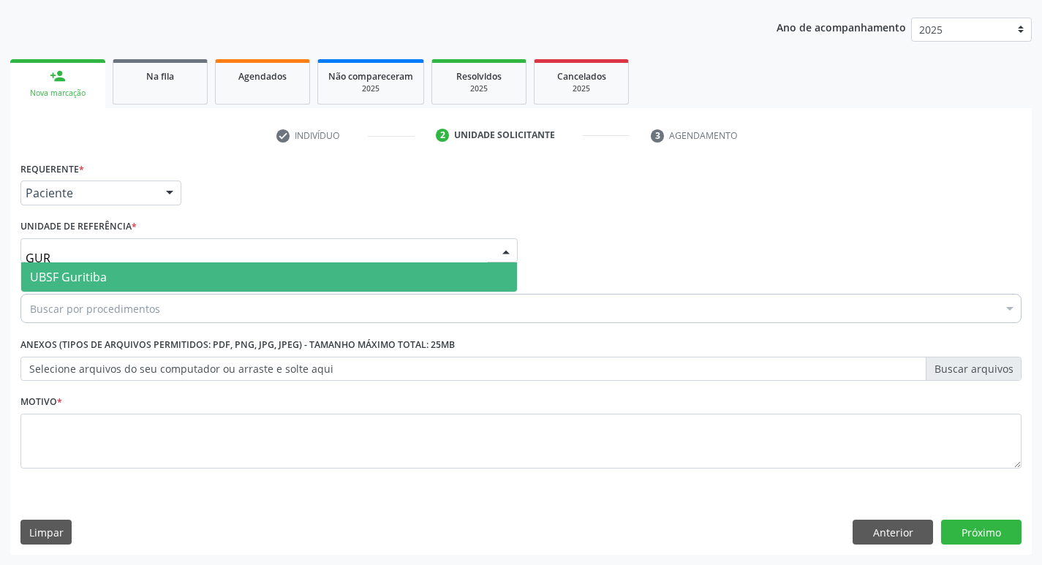
click at [135, 274] on span "UBSF Guritiba" at bounding box center [269, 277] width 496 height 29
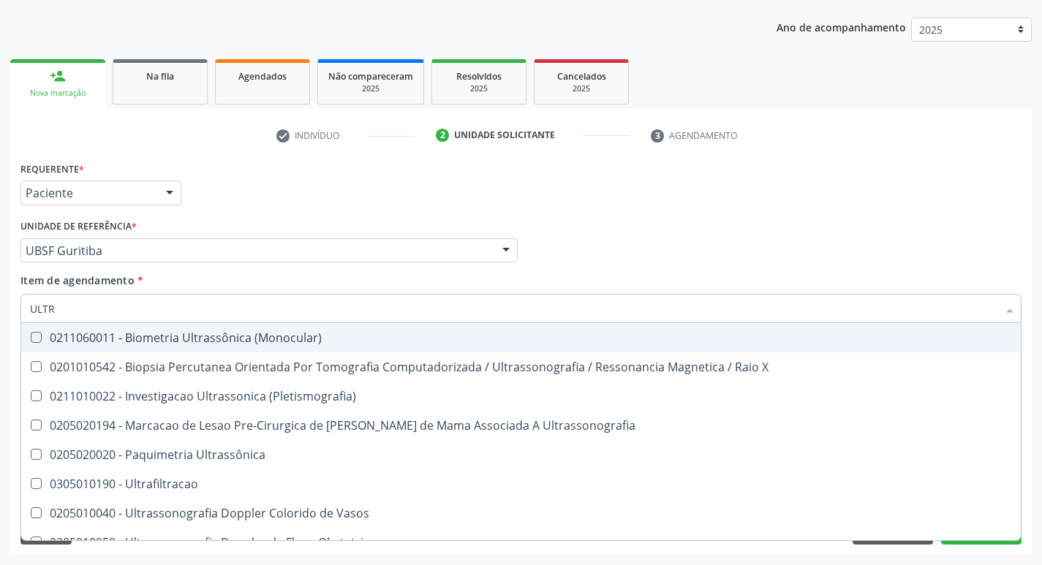
type input "ULTRA"
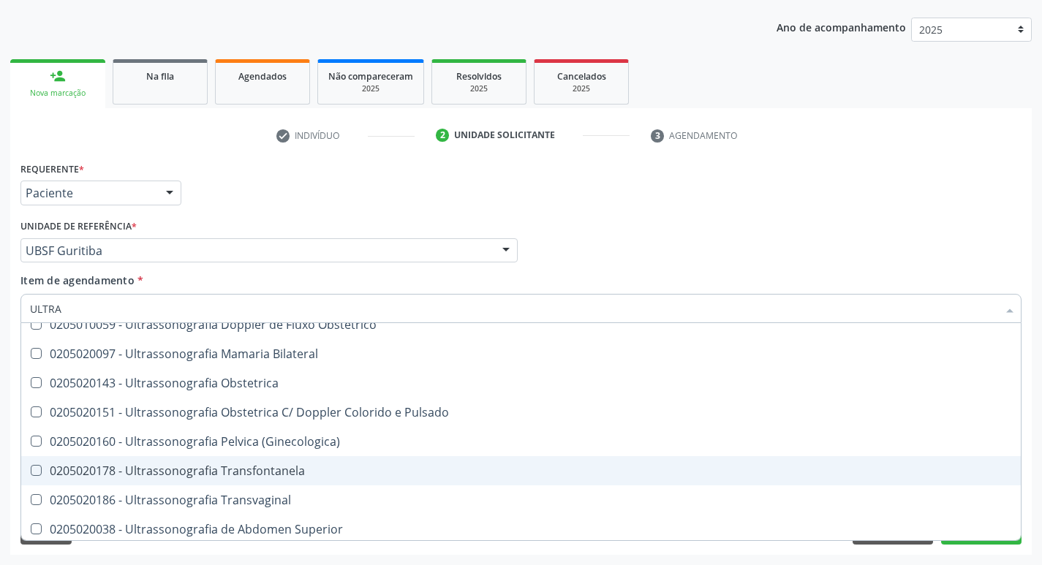
scroll to position [192, 0]
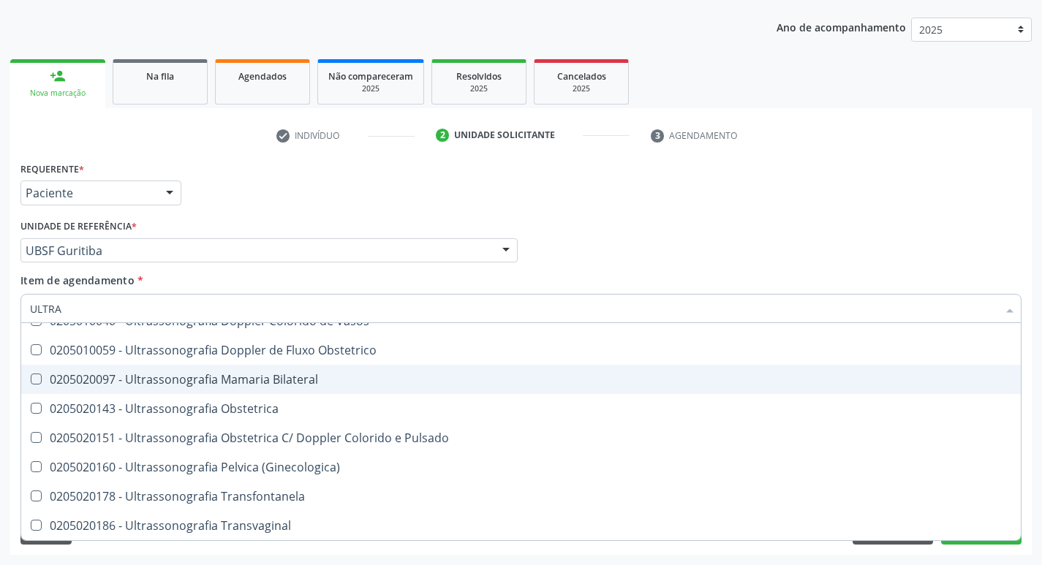
click at [252, 376] on div "0205020097 - Ultrassonografia Mamaria Bilateral" at bounding box center [521, 380] width 982 height 12
checkbox Bilateral "true"
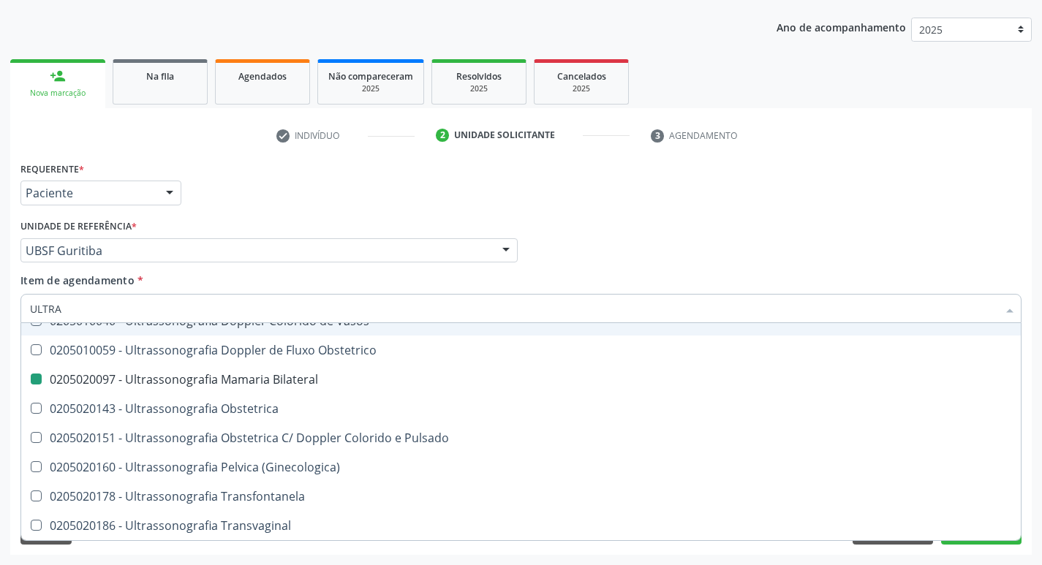
click at [815, 240] on div "Profissional Solicitante Por favor, selecione a Unidade de Atendimento primeiro…" at bounding box center [521, 244] width 1008 height 57
checkbox X "true"
checkbox Bilateral "false"
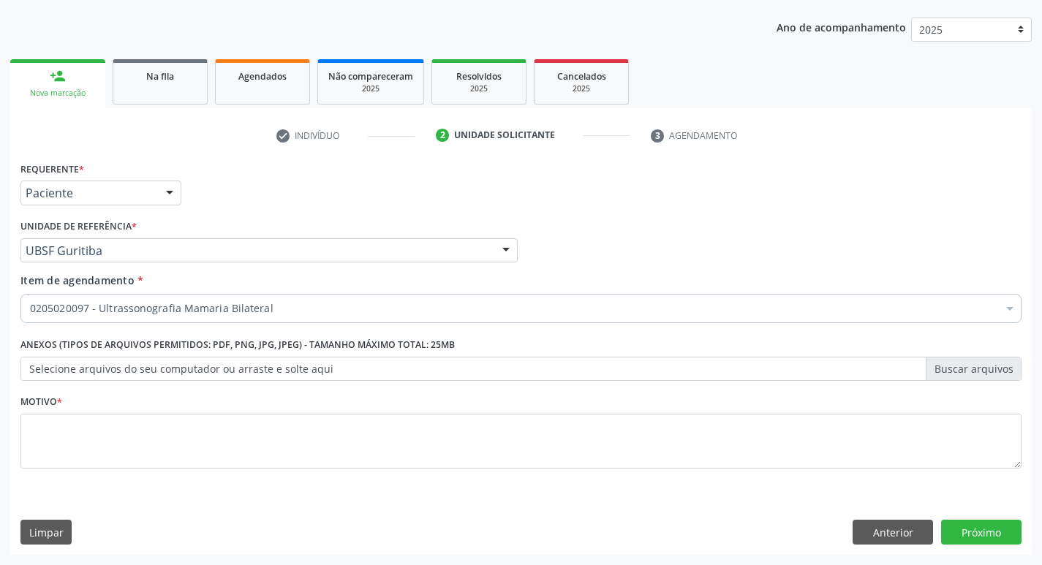
scroll to position [0, 0]
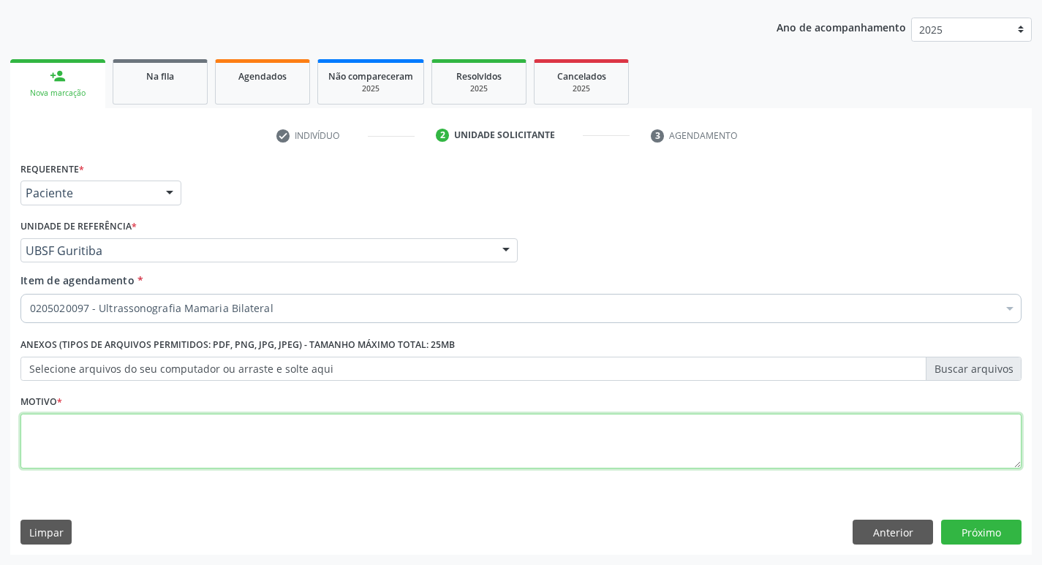
click at [58, 439] on textarea at bounding box center [520, 442] width 1001 height 56
type textarea "RASTREIO"
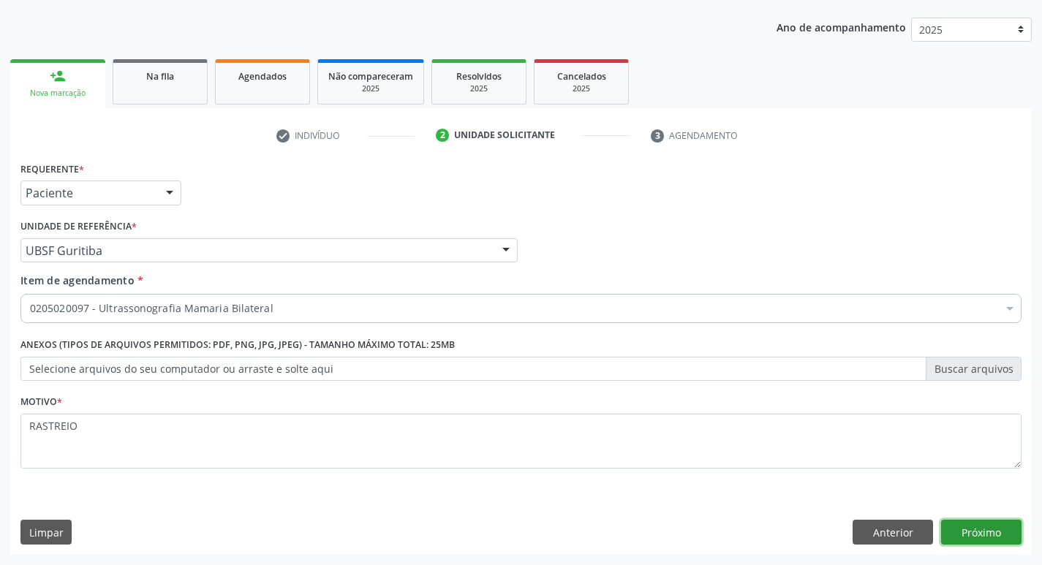
click at [991, 528] on button "Próximo" at bounding box center [981, 532] width 80 height 25
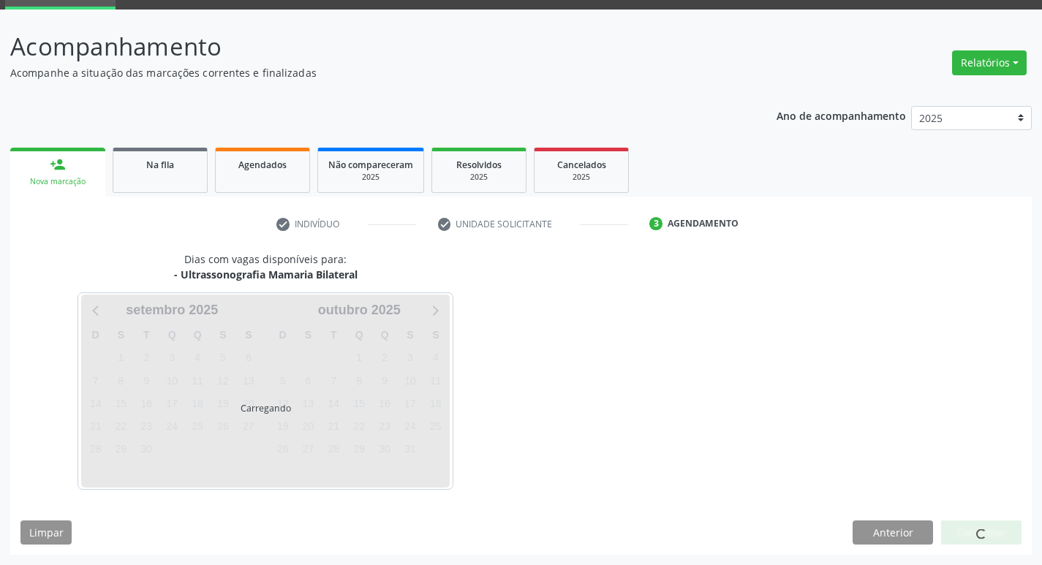
scroll to position [71, 0]
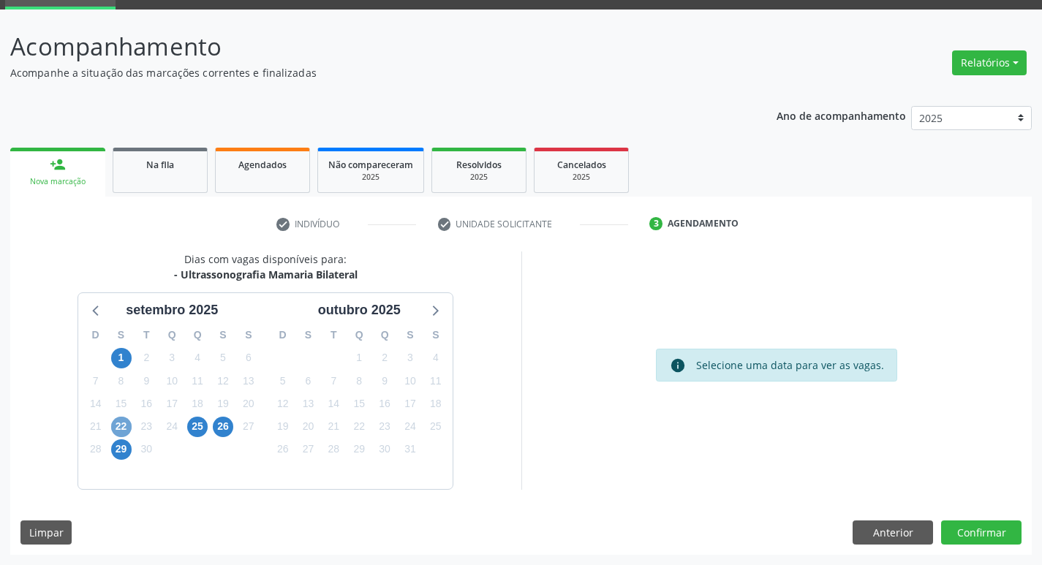
click at [116, 424] on span "22" at bounding box center [121, 427] width 20 height 20
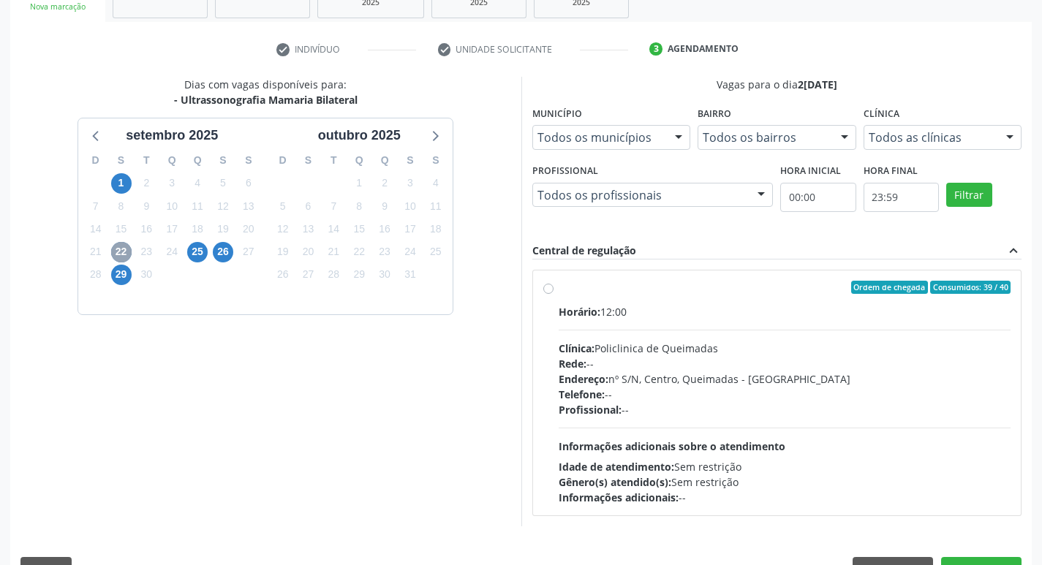
scroll to position [282, 0]
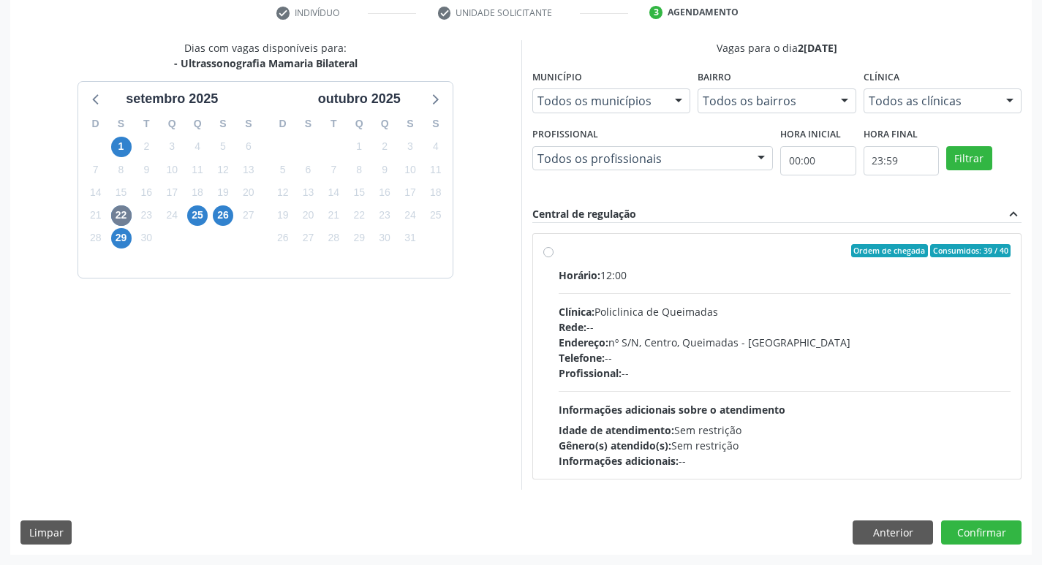
click at [920, 287] on div "Horário: 12:00 Clínica: Policlinica de Queimadas Rede: -- Endereço: nº S/N, Cen…" at bounding box center [785, 368] width 453 height 201
click at [554, 257] on input "Ordem de chegada Consumidos: 39 / 40 Horário: 12:00 Clínica: Policlinica de Que…" at bounding box center [548, 250] width 10 height 13
radio input "true"
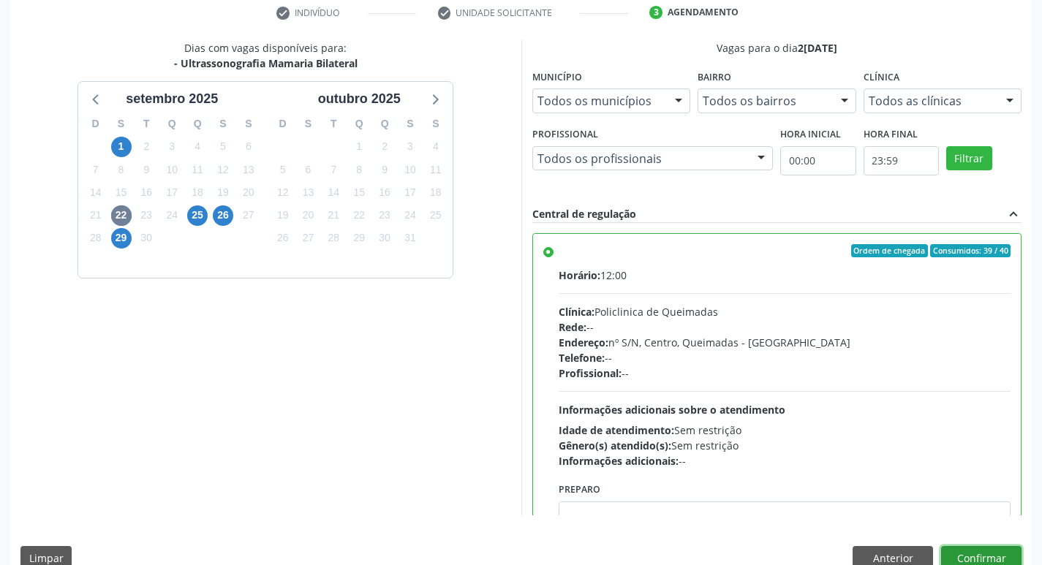
click at [974, 552] on button "Confirmar" at bounding box center [981, 558] width 80 height 25
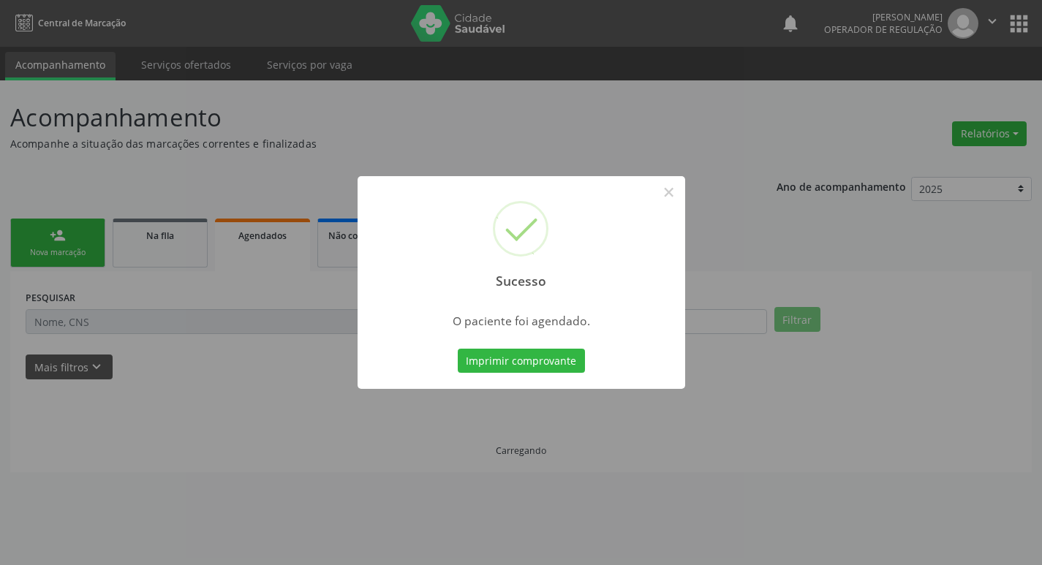
scroll to position [0, 0]
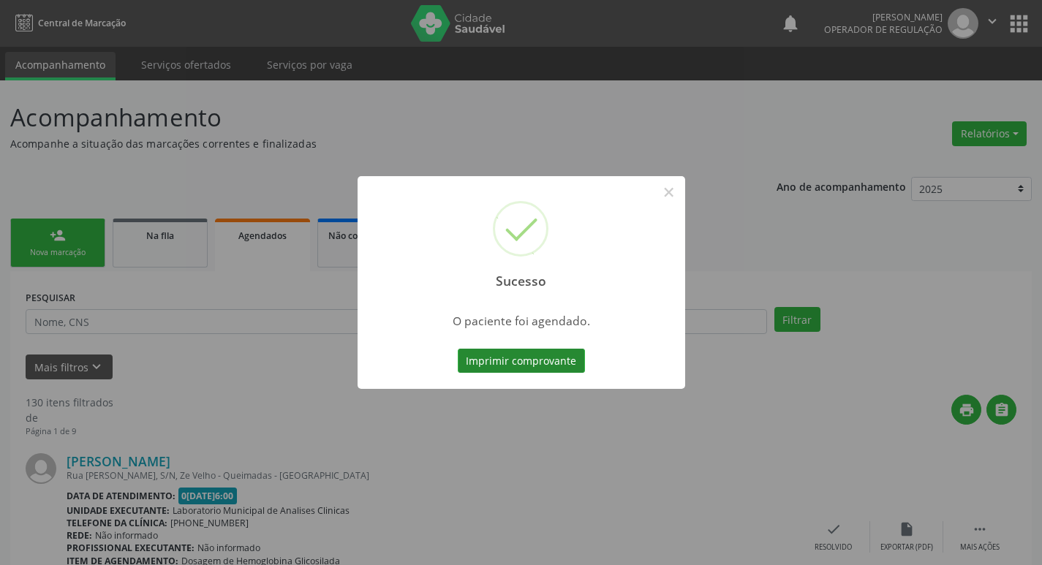
click at [537, 354] on button "Imprimir comprovante" at bounding box center [521, 361] width 127 height 25
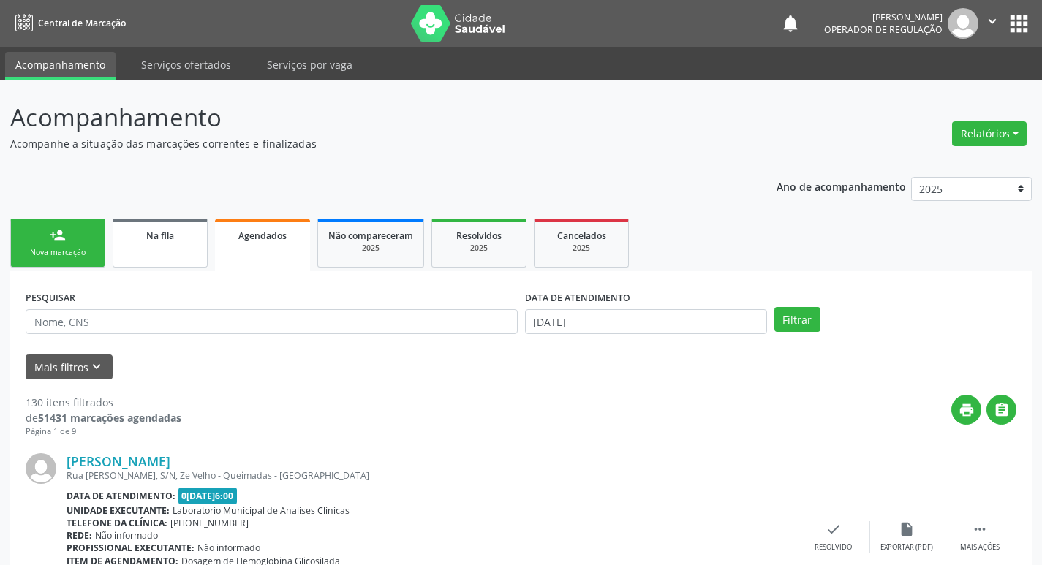
click at [140, 238] on div "Na fila" at bounding box center [160, 234] width 73 height 15
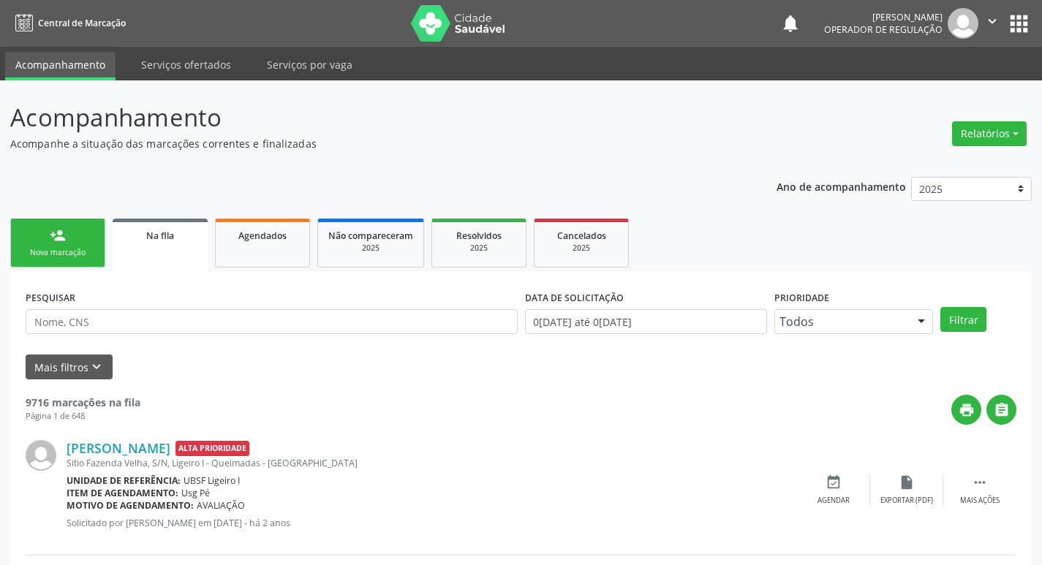
click at [63, 236] on div "person_add" at bounding box center [58, 235] width 16 height 16
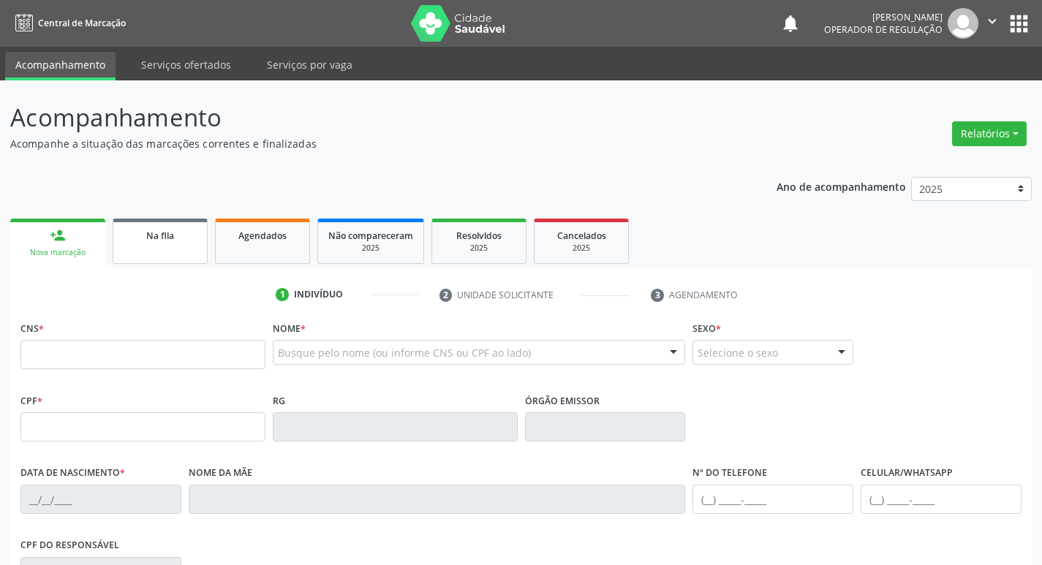
click at [178, 241] on div "Na fila" at bounding box center [160, 234] width 73 height 15
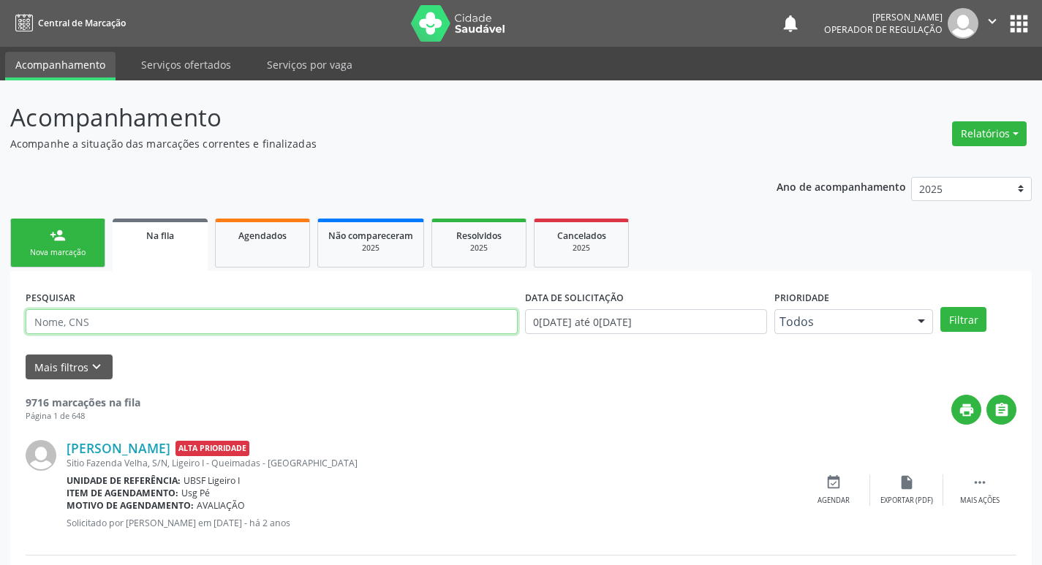
click at [181, 315] on input "text" at bounding box center [272, 321] width 492 height 25
type input "706807267394228"
click at [940, 307] on button "Filtrar" at bounding box center [963, 319] width 46 height 25
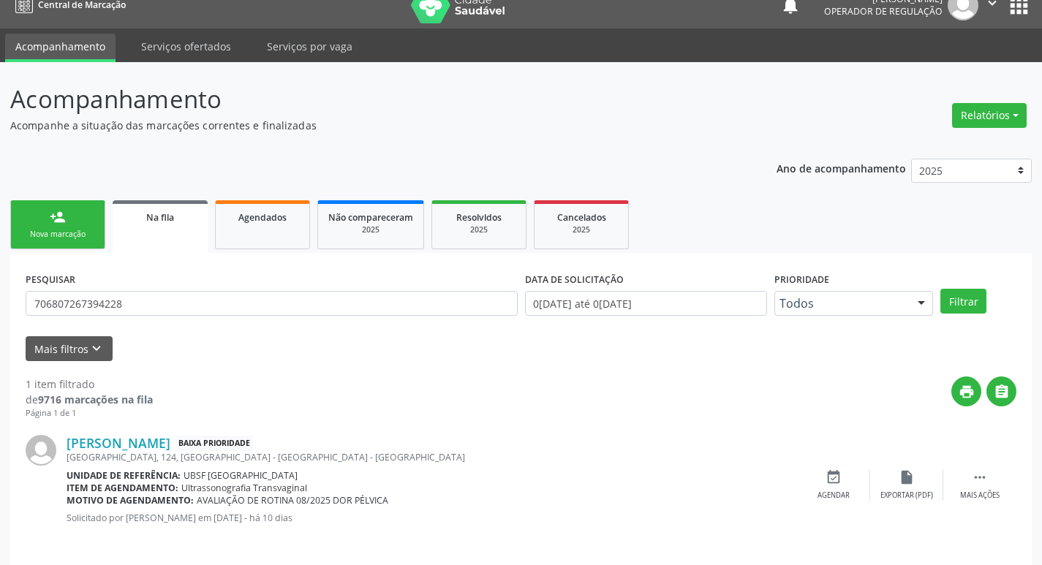
scroll to position [29, 0]
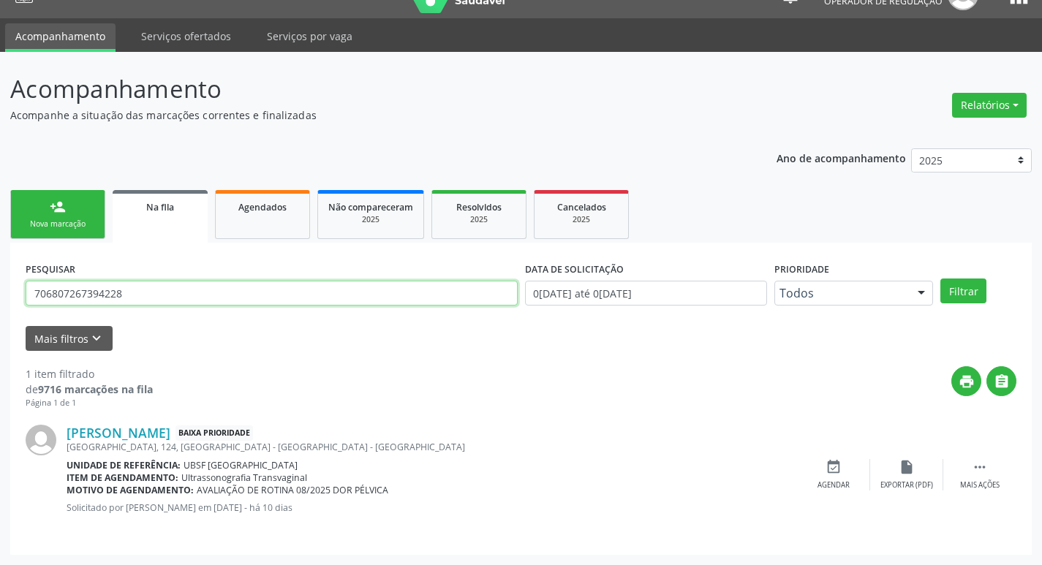
click at [188, 292] on input "706807267394228" at bounding box center [272, 293] width 492 height 25
click at [59, 207] on div "person_add" at bounding box center [58, 207] width 16 height 16
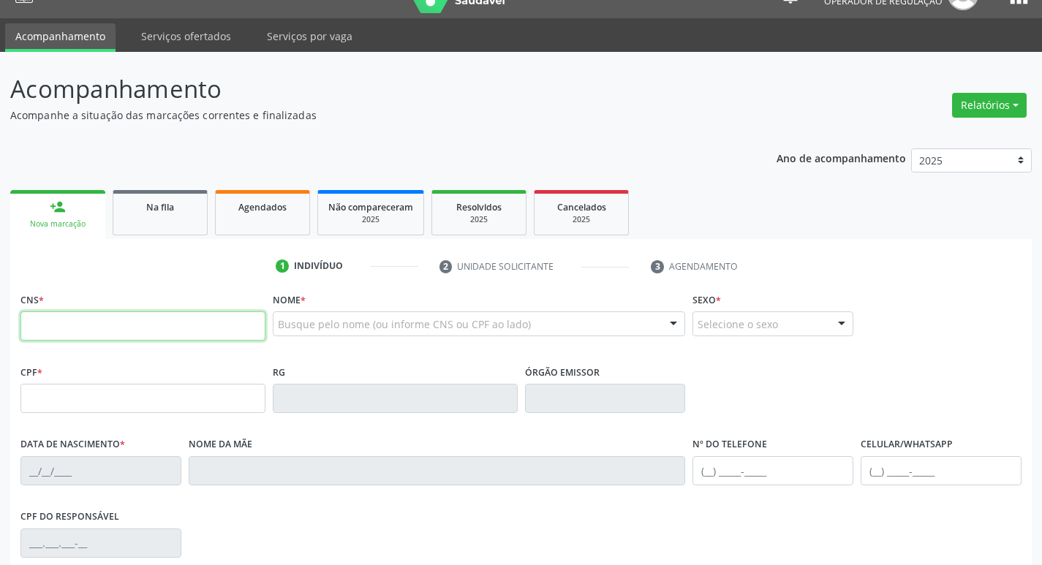
click at [64, 324] on input "text" at bounding box center [142, 326] width 245 height 29
paste input "706 8072 6739 4228"
type input "706 8072 6739 4228"
type input "077.019.454-07"
type input "24/11/1981"
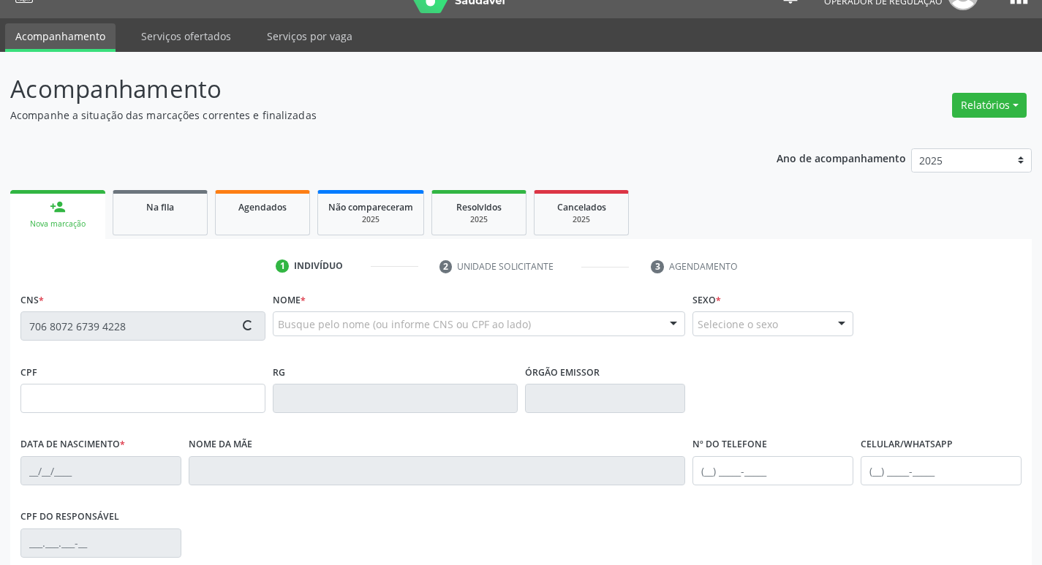
type input "Genilda Candido da Silva"
type input "(83) 3392-1999"
type input "124"
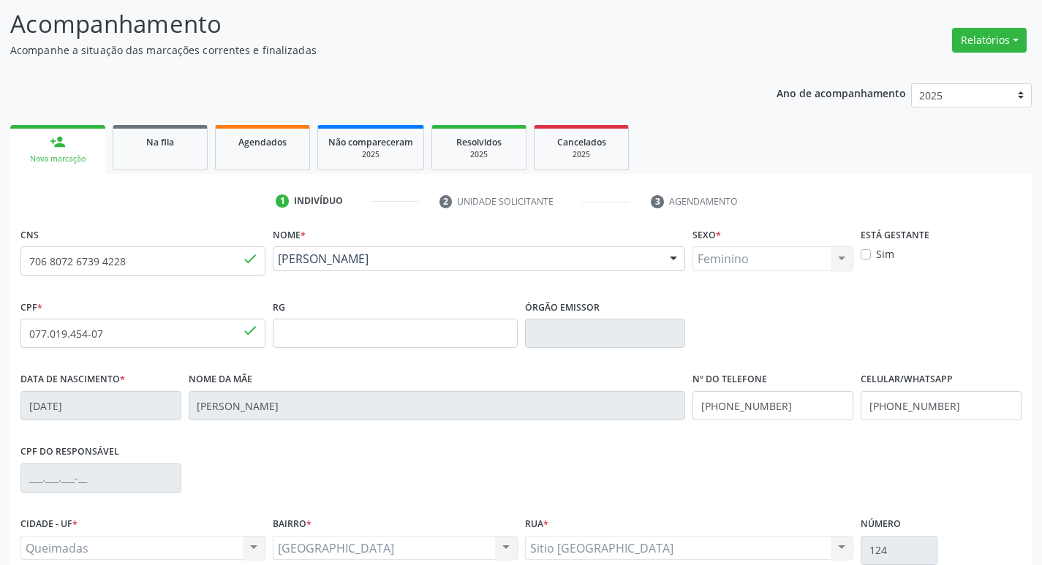
scroll to position [227, 0]
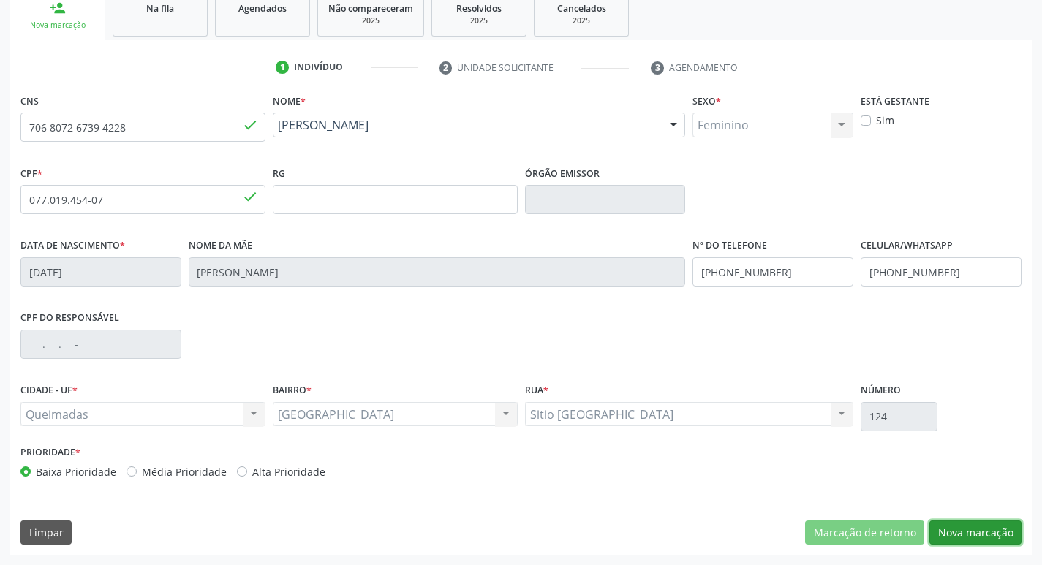
click at [986, 526] on button "Nova marcação" at bounding box center [975, 533] width 92 height 25
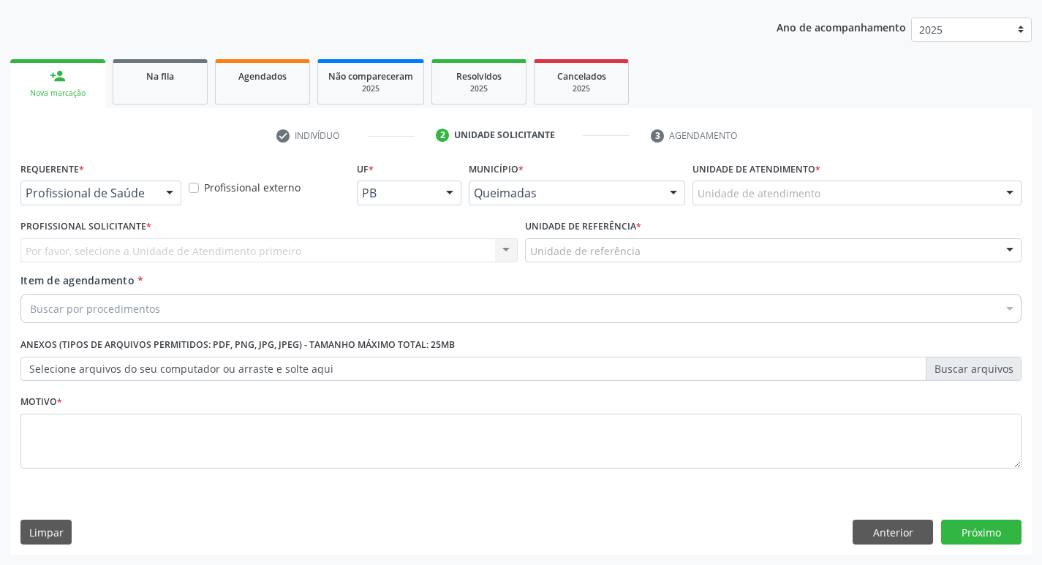
scroll to position [159, 0]
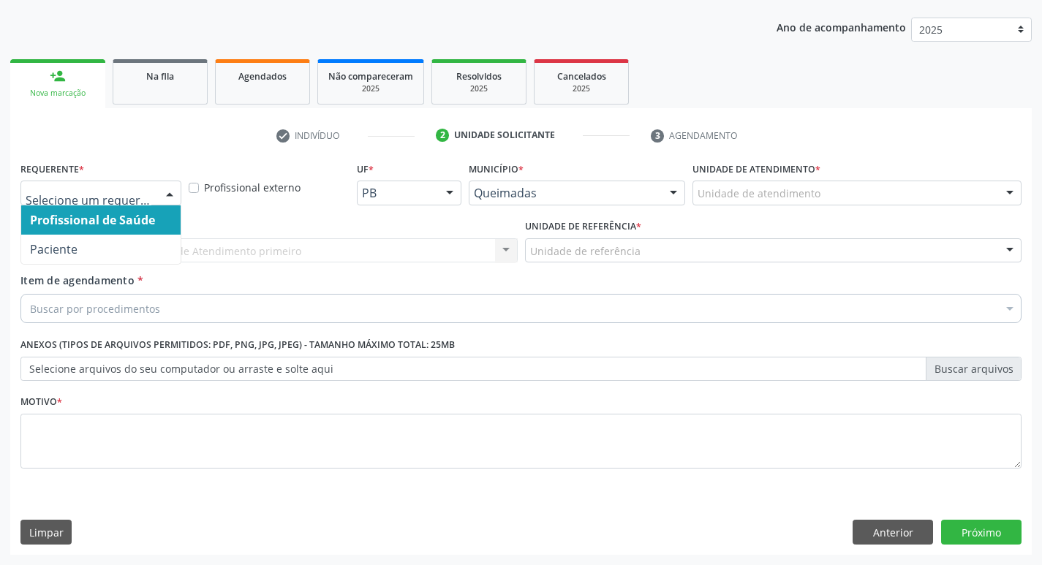
drag, startPoint x: 153, startPoint y: 186, endPoint x: 133, endPoint y: 246, distance: 62.4
click at [152, 186] on div at bounding box center [100, 193] width 161 height 25
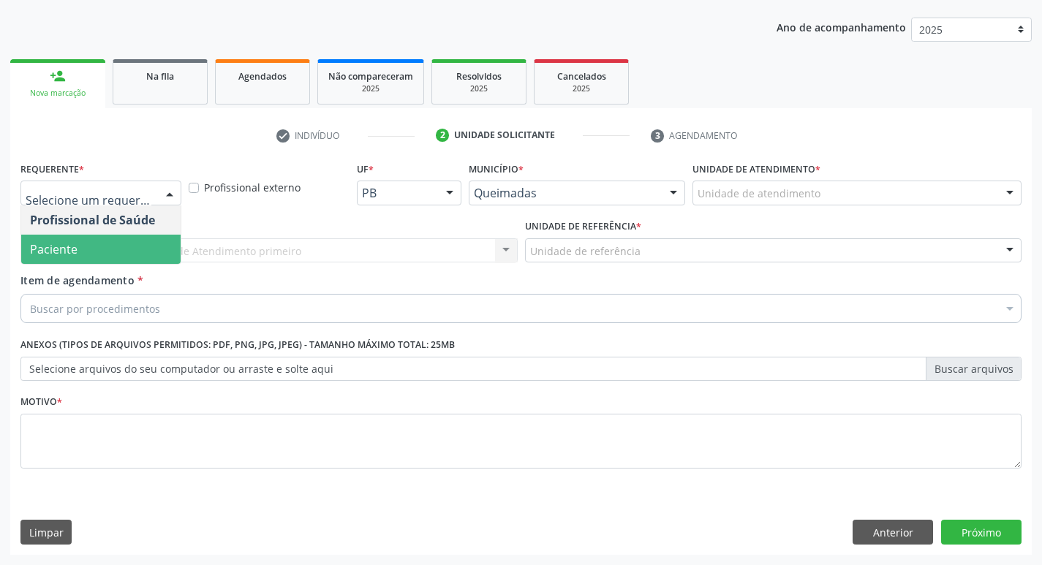
click at [134, 256] on span "Paciente" at bounding box center [100, 249] width 159 height 29
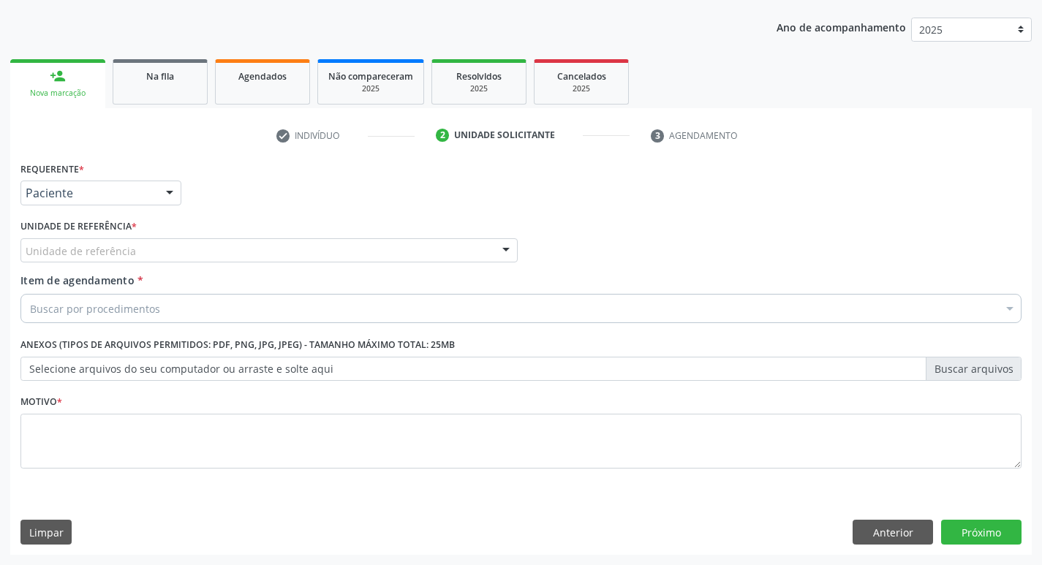
click at [145, 243] on div "Unidade de referência" at bounding box center [268, 250] width 497 height 25
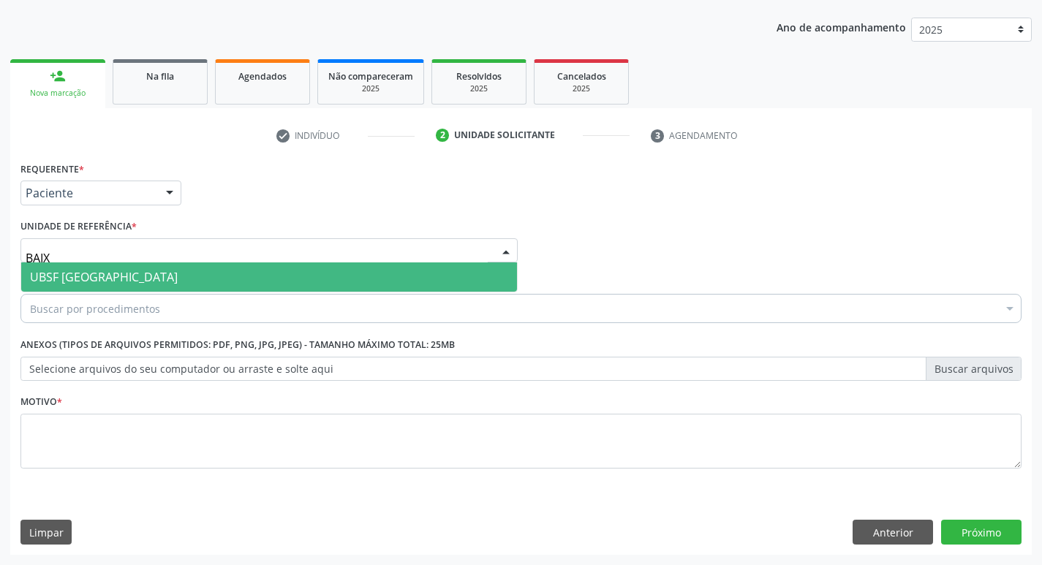
type input "BAIXA"
click at [154, 284] on span "UBSF [GEOGRAPHIC_DATA]" at bounding box center [269, 277] width 496 height 29
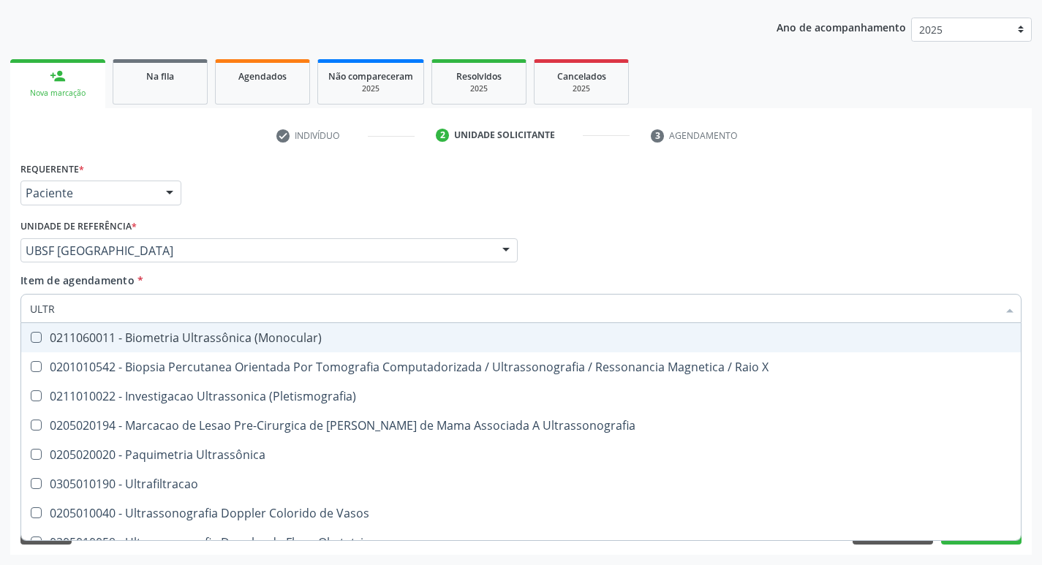
type input "ULTRA"
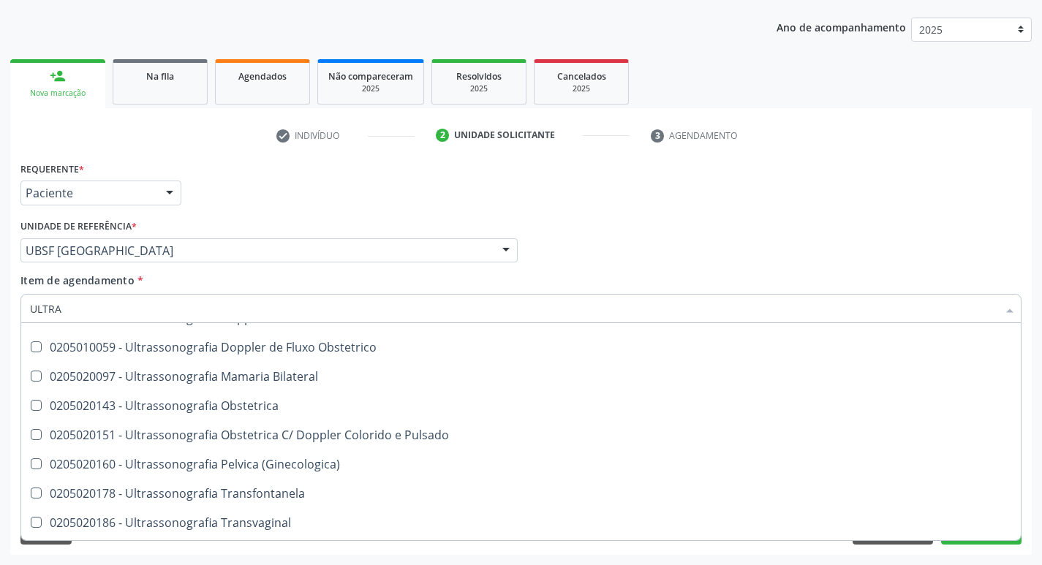
scroll to position [192, 0]
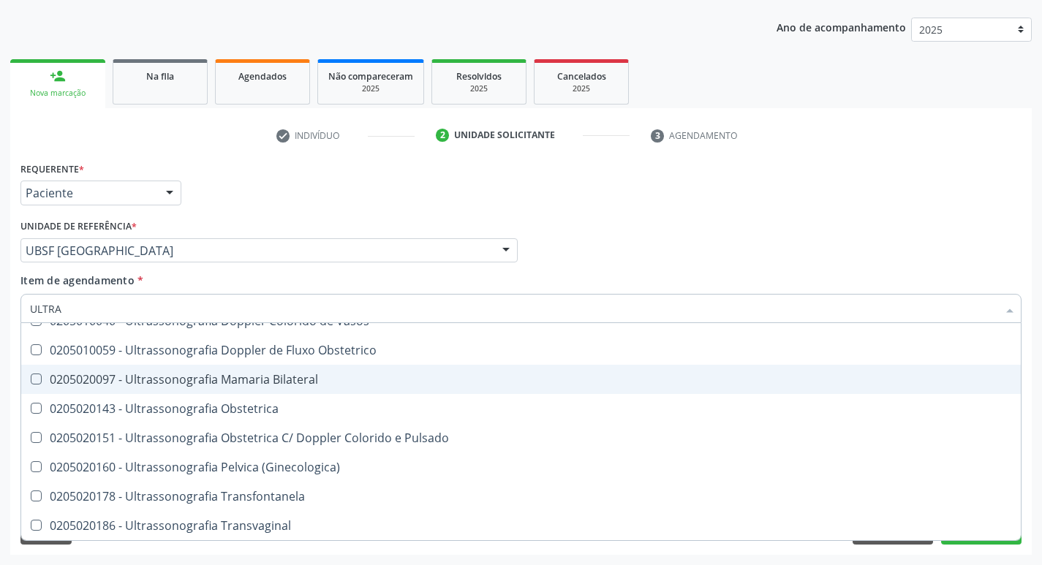
click at [311, 383] on div "0205020097 - Ultrassonografia Mamaria Bilateral" at bounding box center [521, 380] width 982 height 12
checkbox Bilateral "true"
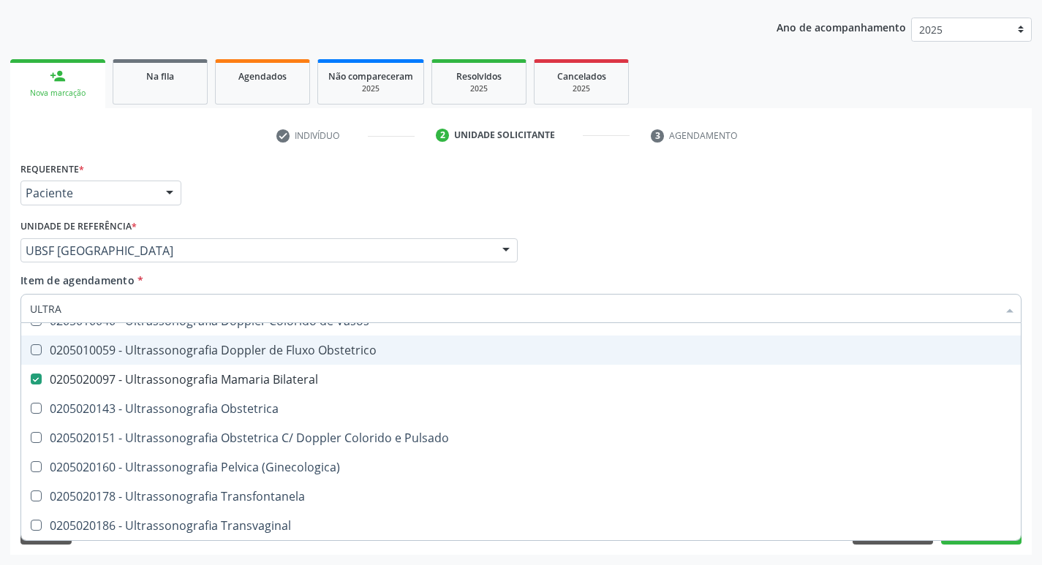
click at [638, 235] on div "Profissional Solicitante Por favor, selecione a Unidade de Atendimento primeiro…" at bounding box center [521, 244] width 1008 height 57
checkbox X "true"
checkbox Bilateral "false"
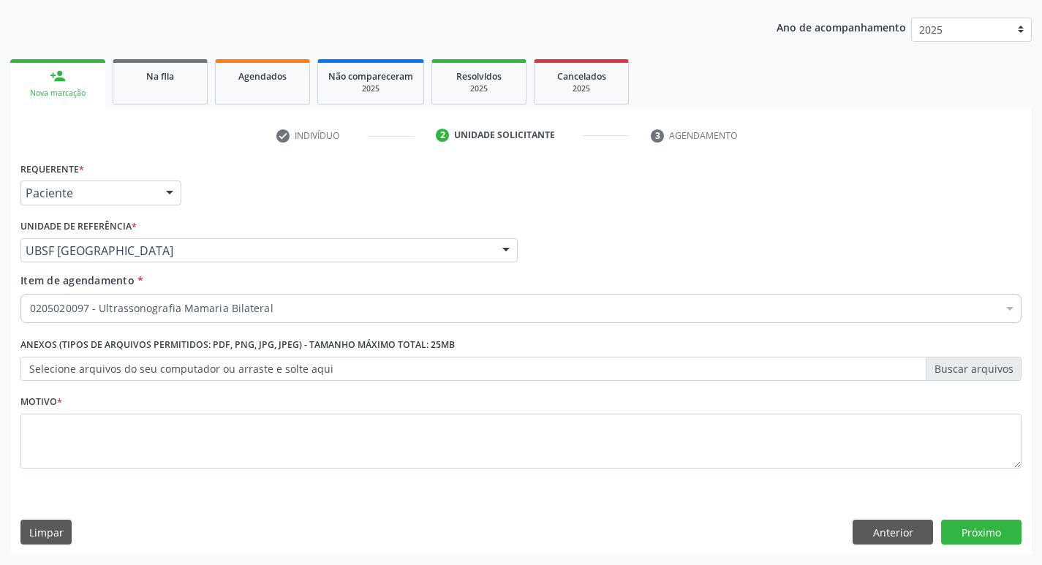
scroll to position [0, 0]
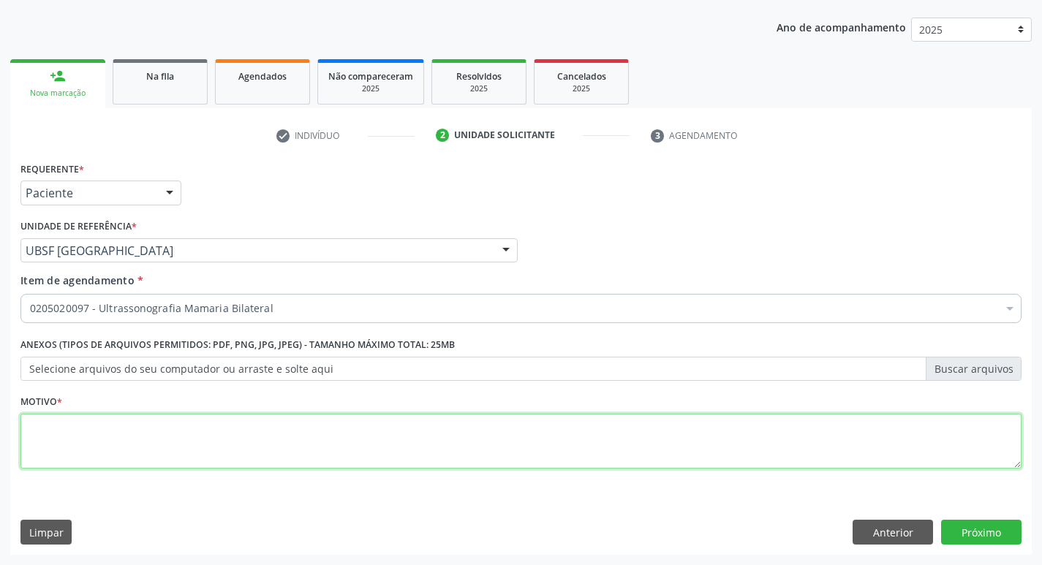
click at [104, 424] on textarea at bounding box center [520, 442] width 1001 height 56
type textarea "ROTINA"
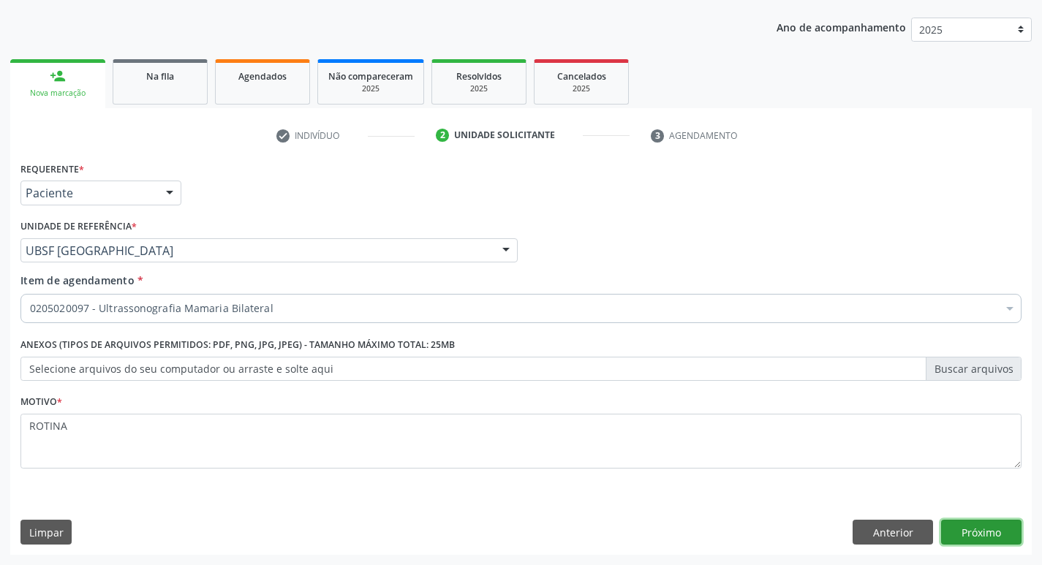
click at [987, 529] on button "Próximo" at bounding box center [981, 532] width 80 height 25
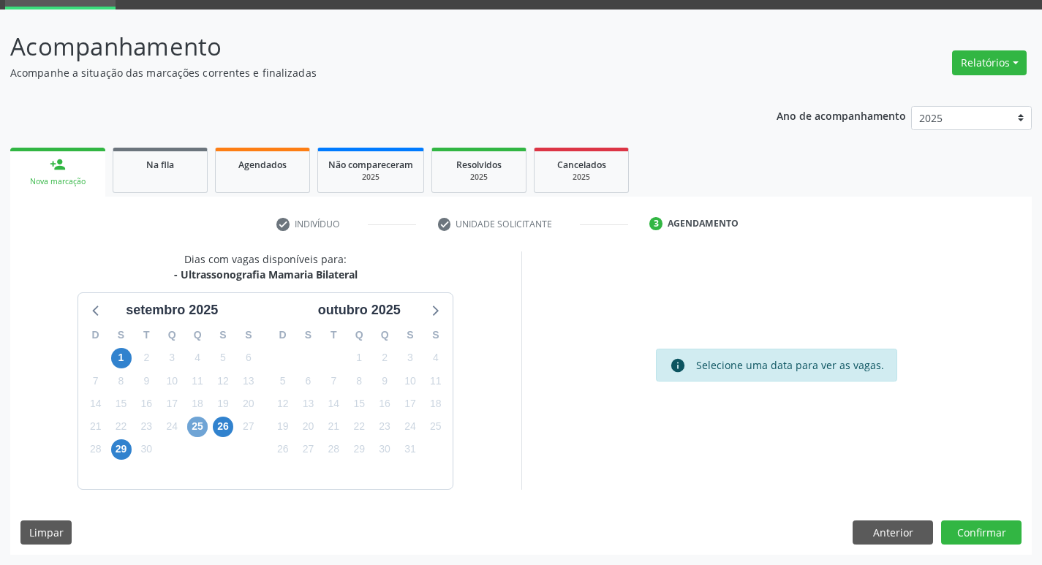
click at [202, 428] on span "25" at bounding box center [197, 427] width 20 height 20
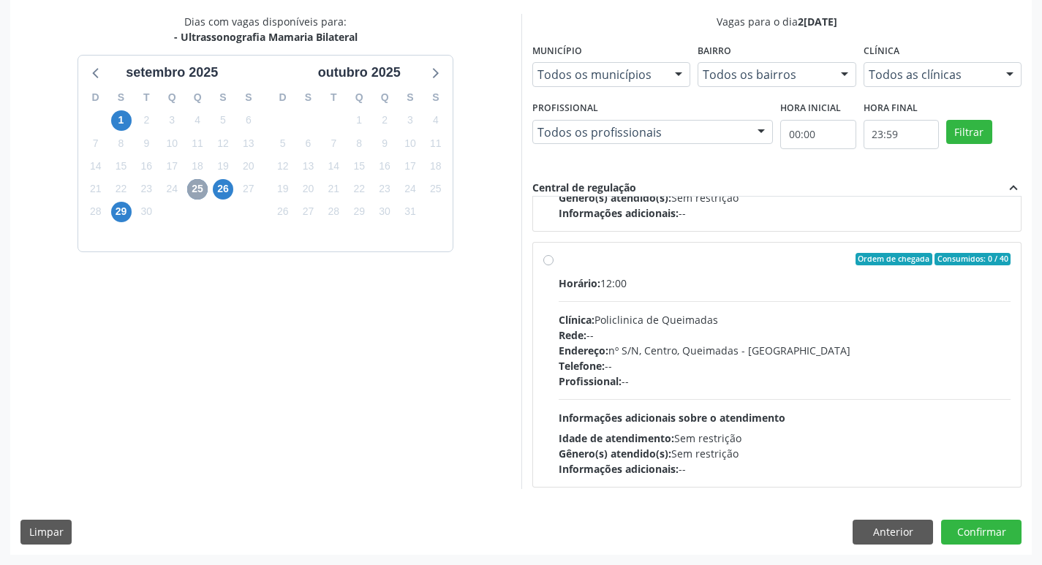
scroll to position [230, 0]
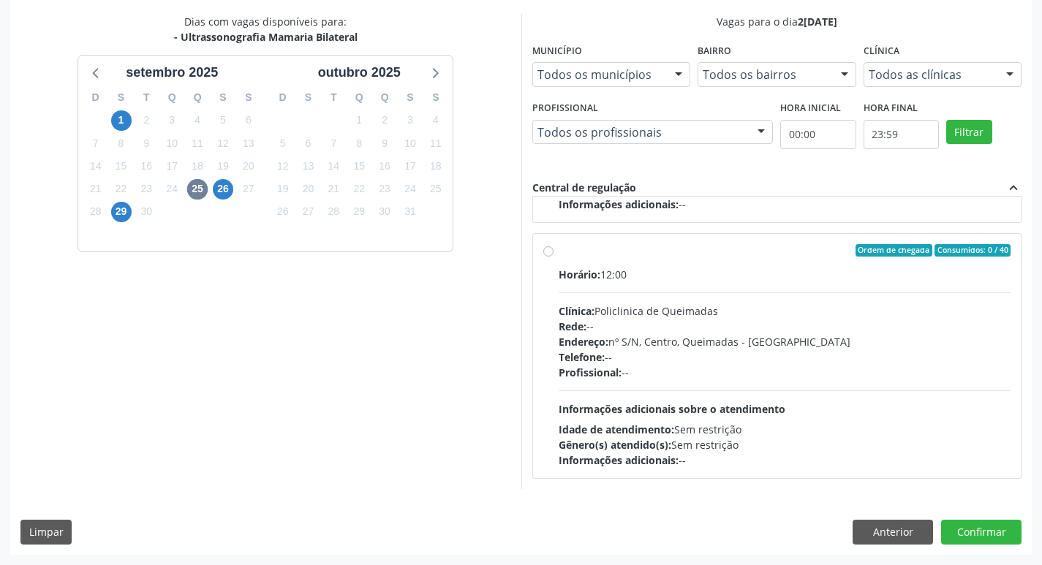
click at [769, 273] on div "Horário: 12:00" at bounding box center [785, 274] width 453 height 15
click at [554, 257] on input "Ordem de chegada Consumidos: 0 / 40 Horário: 12:00 Clínica: Policlinica de Quei…" at bounding box center [548, 250] width 10 height 13
radio input "true"
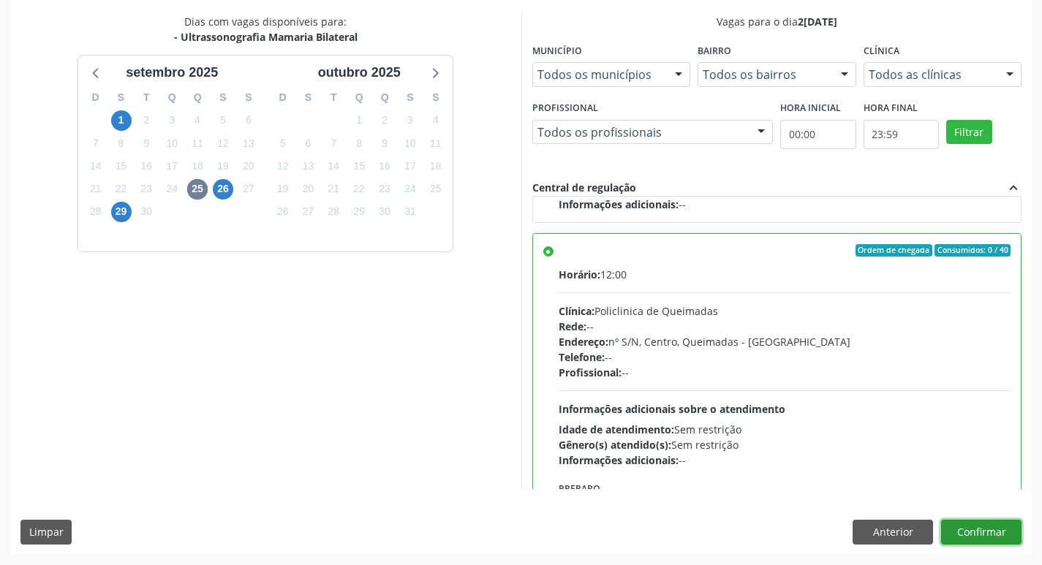
click at [964, 530] on button "Confirmar" at bounding box center [981, 532] width 80 height 25
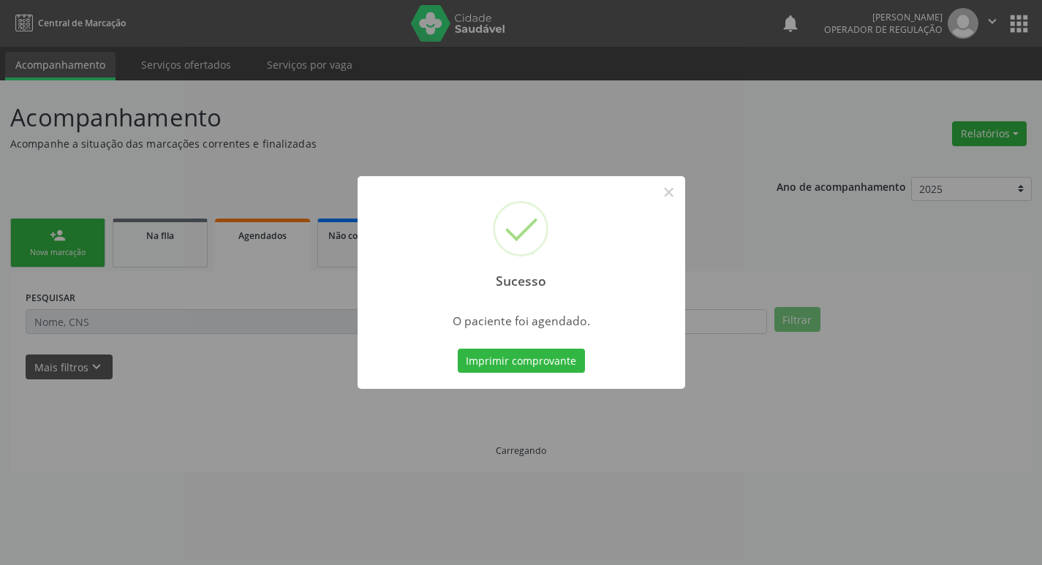
scroll to position [0, 0]
click at [543, 355] on button "Imprimir comprovante" at bounding box center [526, 361] width 127 height 25
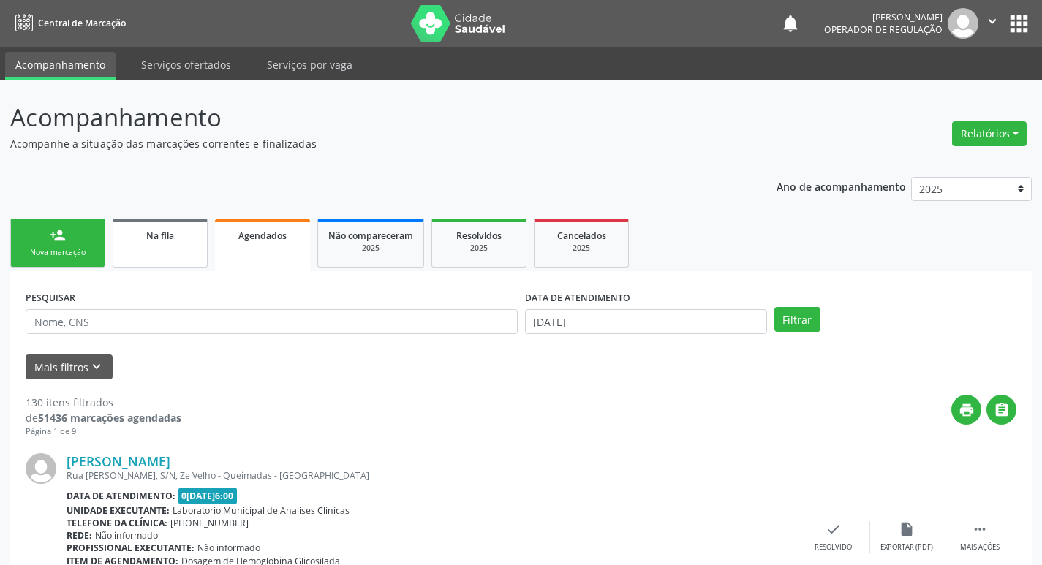
click at [165, 255] on link "Na fila" at bounding box center [160, 243] width 95 height 49
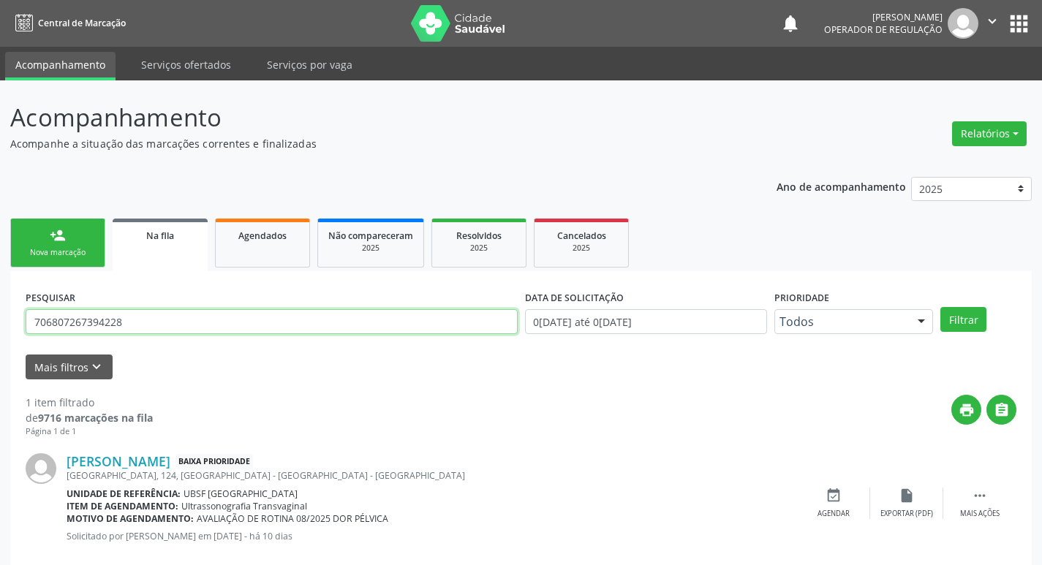
click at [143, 328] on input "706807267394228" at bounding box center [272, 321] width 492 height 25
type input "708708168081297"
click at [940, 307] on button "Filtrar" at bounding box center [963, 319] width 46 height 25
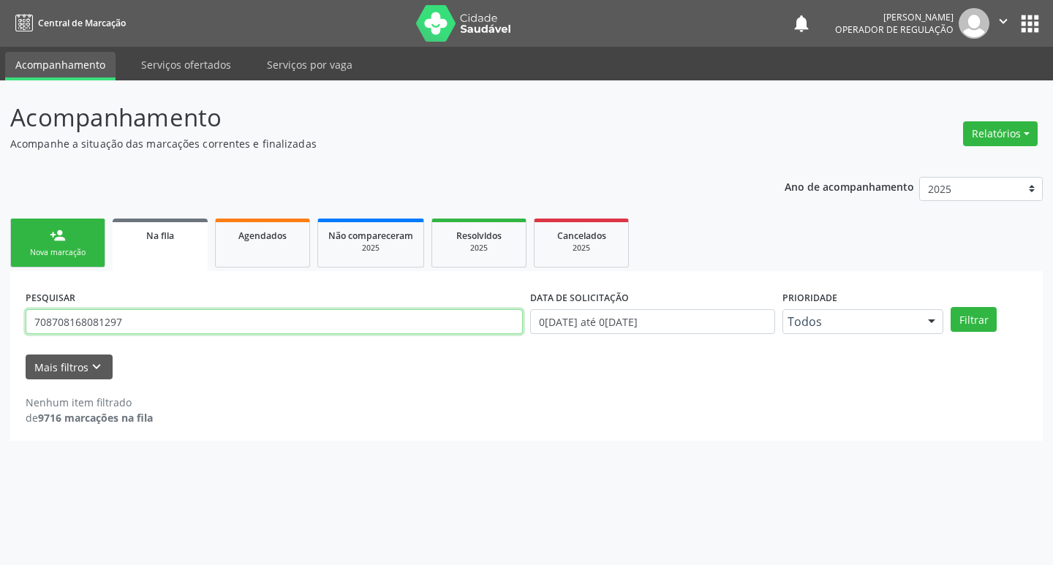
click at [197, 321] on input "708708168081297" at bounding box center [274, 321] width 497 height 25
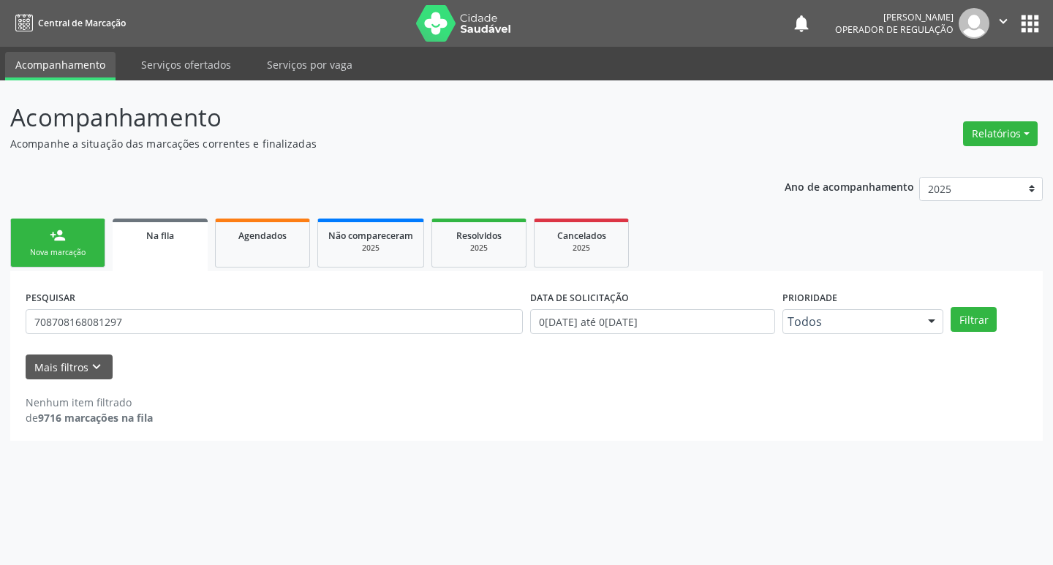
click at [75, 243] on link "person_add Nova marcação" at bounding box center [57, 243] width 95 height 49
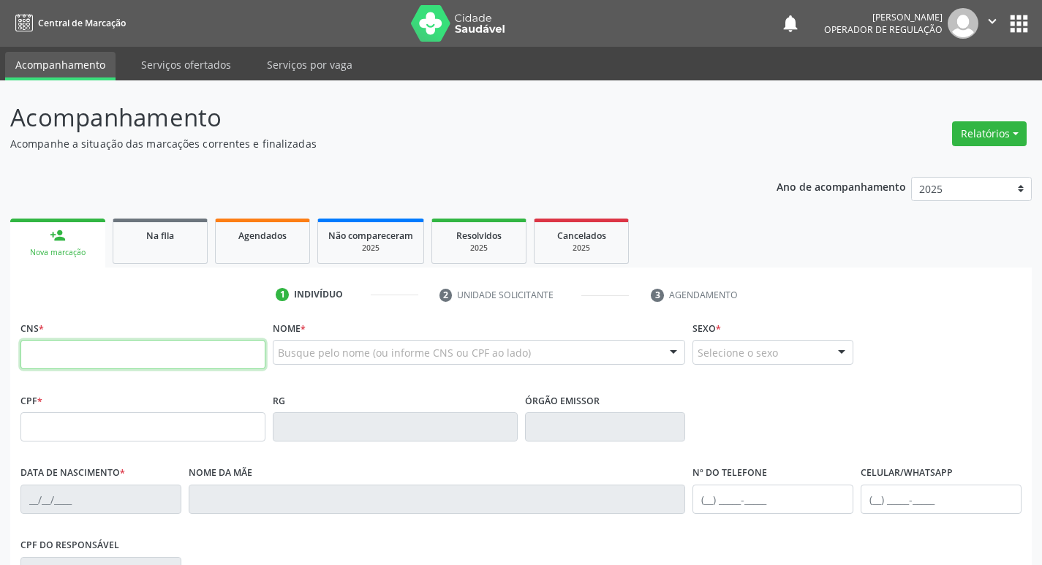
click at [118, 345] on input "text" at bounding box center [142, 354] width 245 height 29
paste input "708 7081 6808 1297"
type input "708 7081 6808 1297"
type input "130.997.354-77"
type input "20/08/2008"
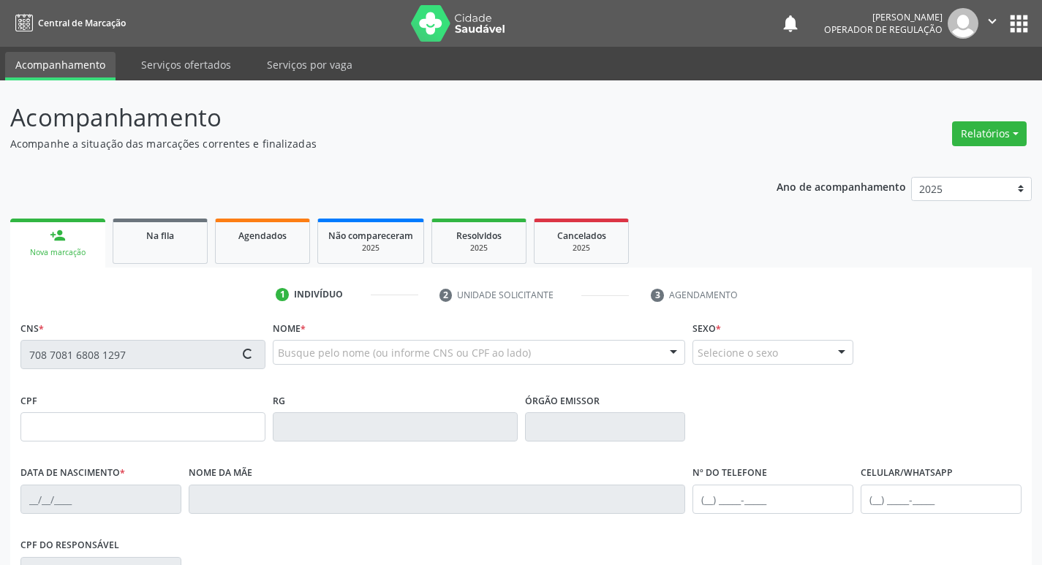
type input "Maria Adriana Alves da Silva"
type input "(83) 99410-4445"
type input "093.659.814-09"
type input "S/N"
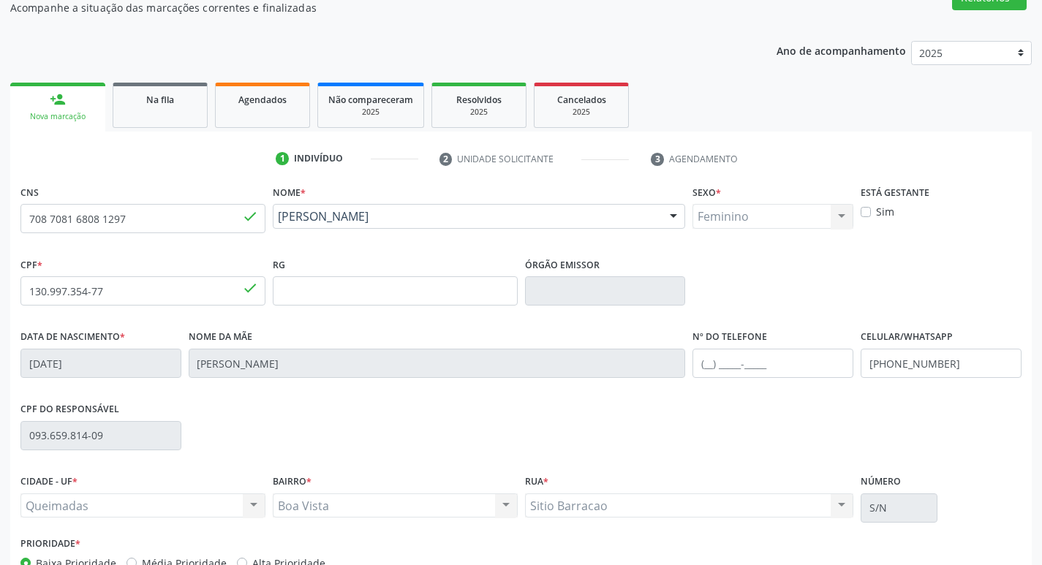
scroll to position [227, 0]
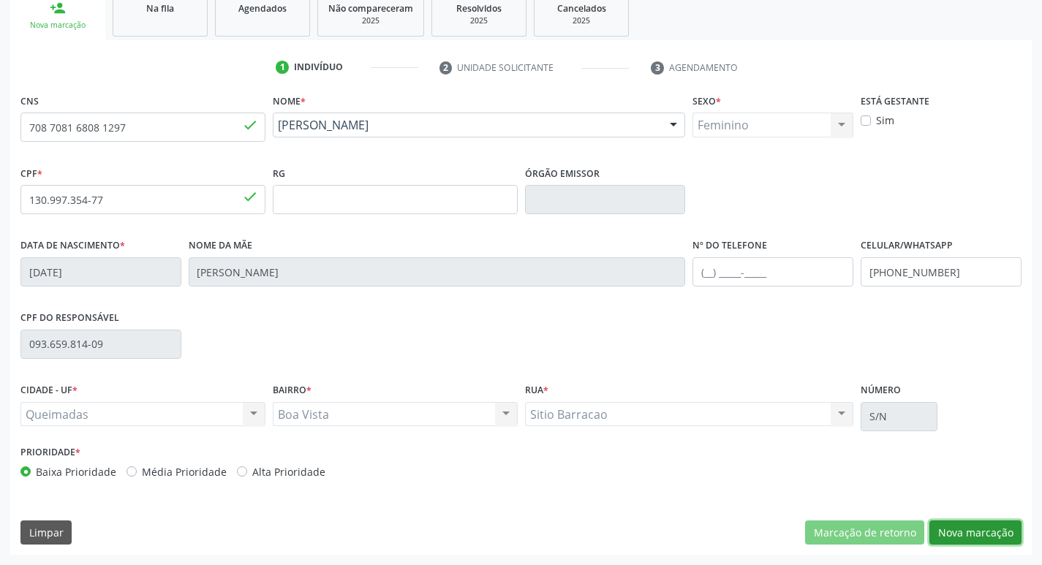
click at [967, 529] on button "Nova marcação" at bounding box center [975, 533] width 92 height 25
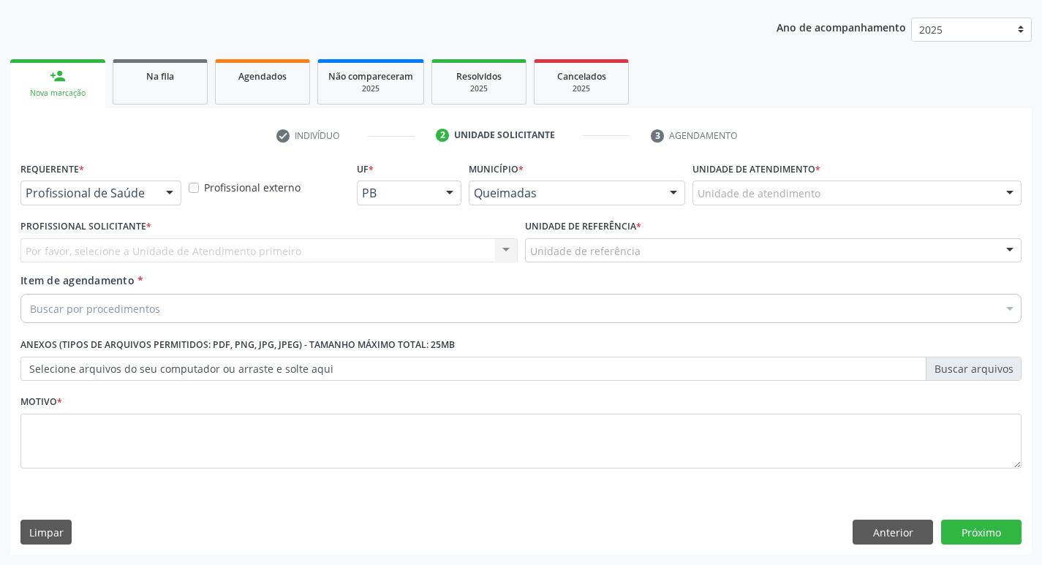
click at [155, 187] on div "Profissional de Saúde Profissional de Saúde Paciente Nenhum resultado encontrad…" at bounding box center [100, 193] width 161 height 25
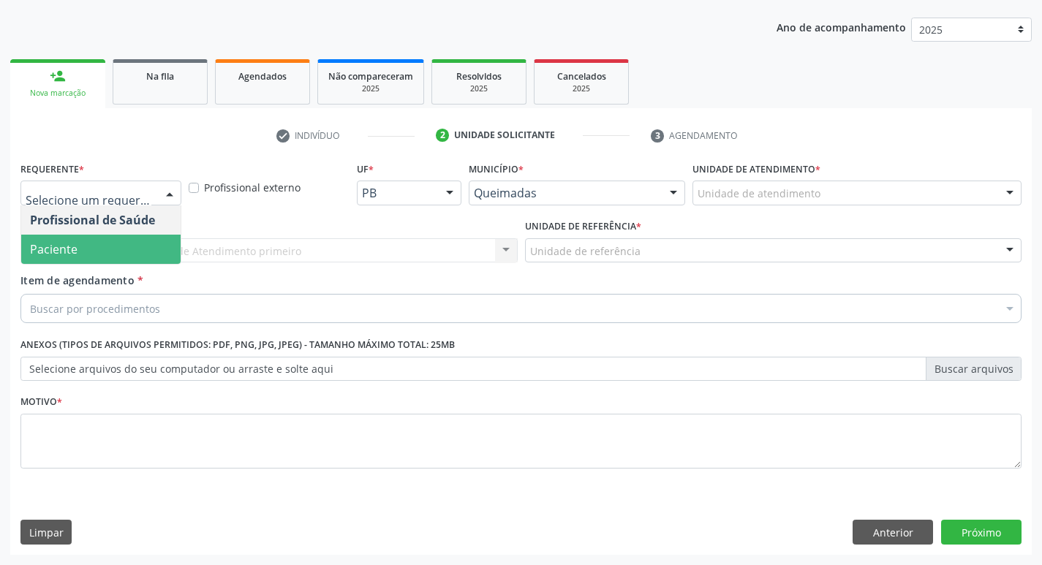
click at [137, 246] on span "Paciente" at bounding box center [100, 249] width 159 height 29
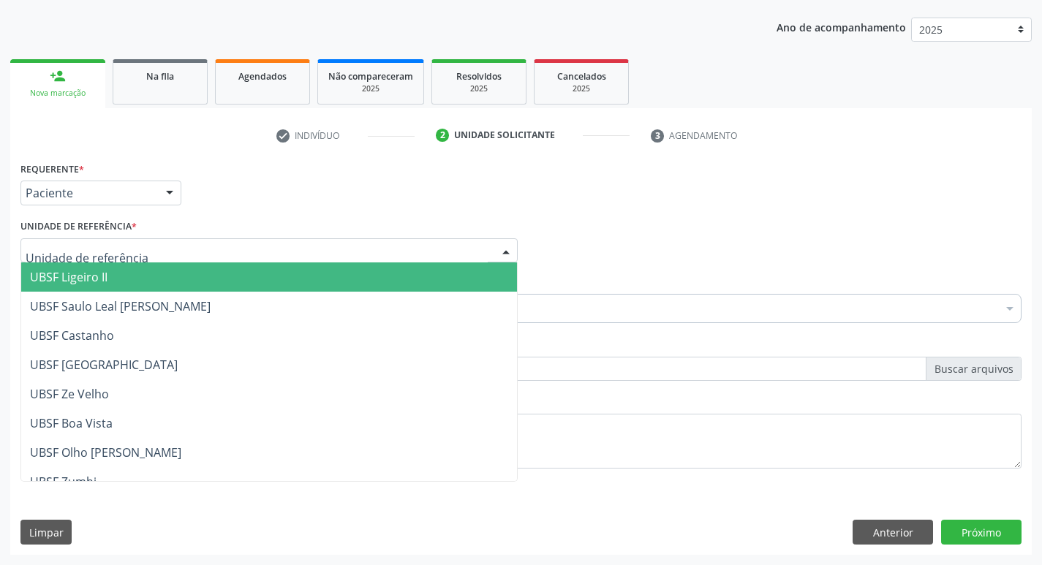
click at [137, 246] on div at bounding box center [268, 250] width 497 height 25
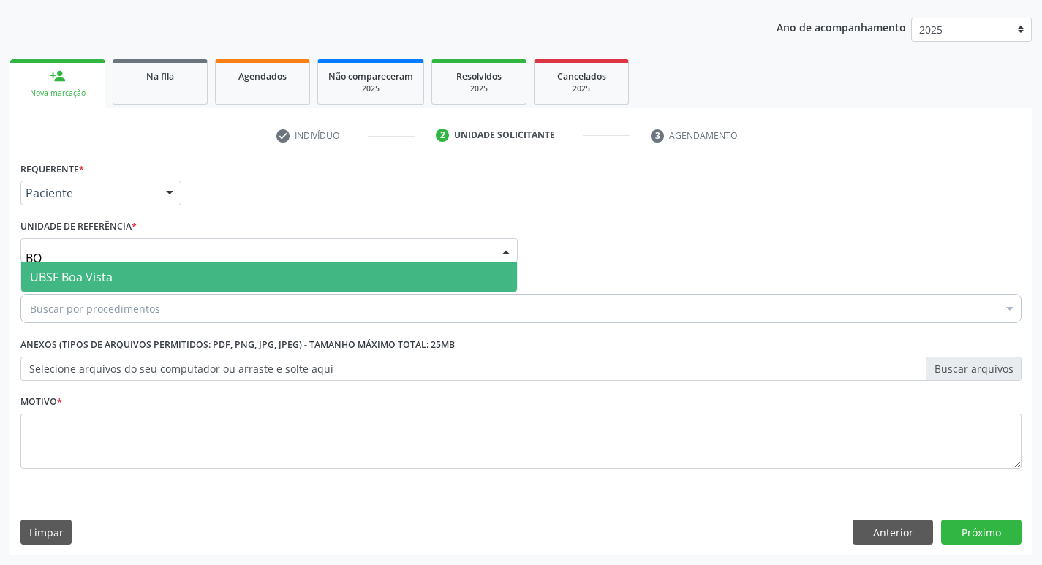
type input "BOA"
click at [135, 276] on span "UBSF Boa Vista" at bounding box center [269, 277] width 496 height 29
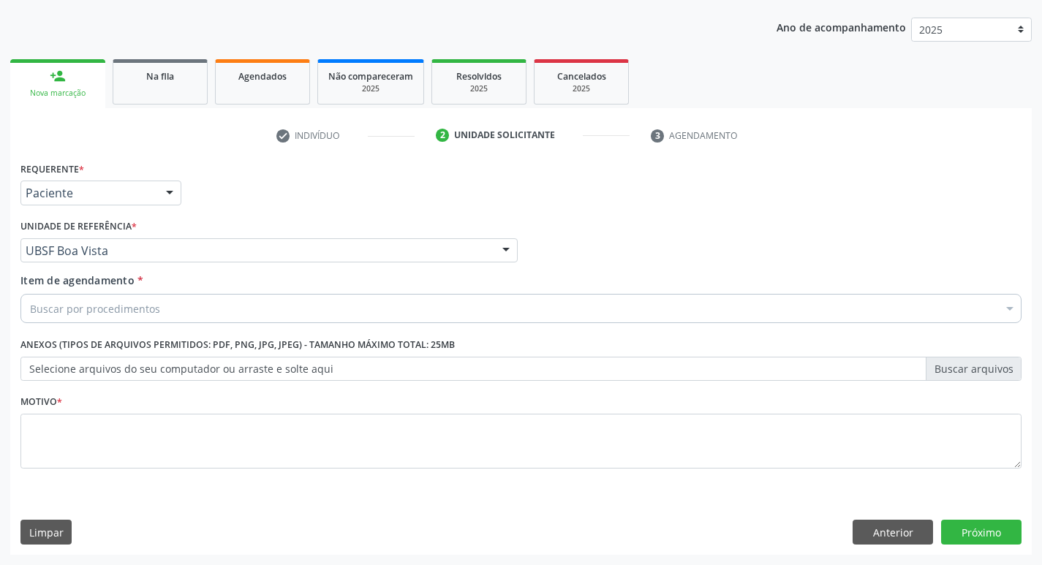
click at [107, 318] on div "Buscar por procedimentos" at bounding box center [520, 308] width 1001 height 29
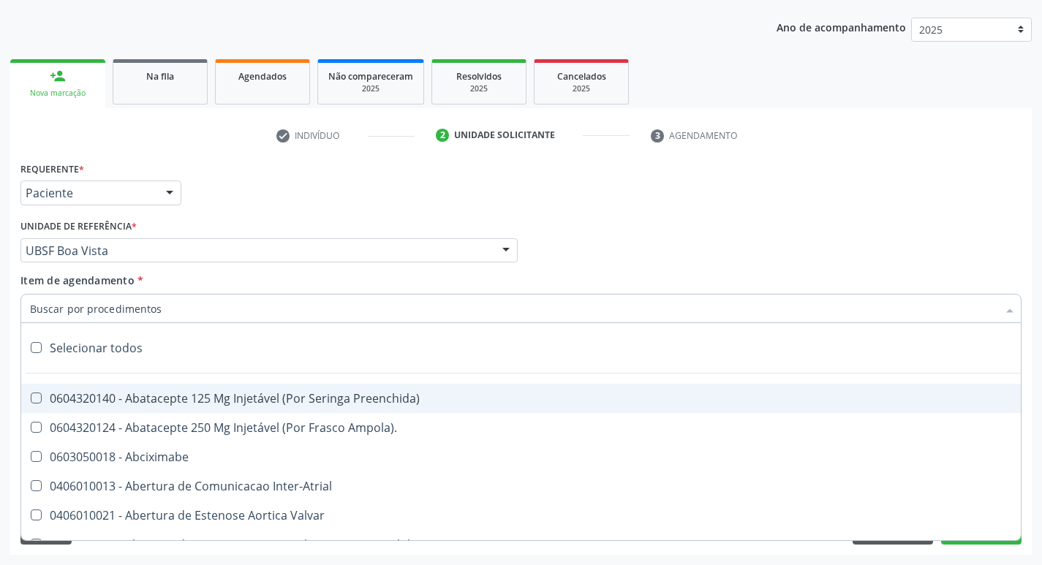
click at [113, 311] on input "Item de agendamento *" at bounding box center [513, 308] width 967 height 29
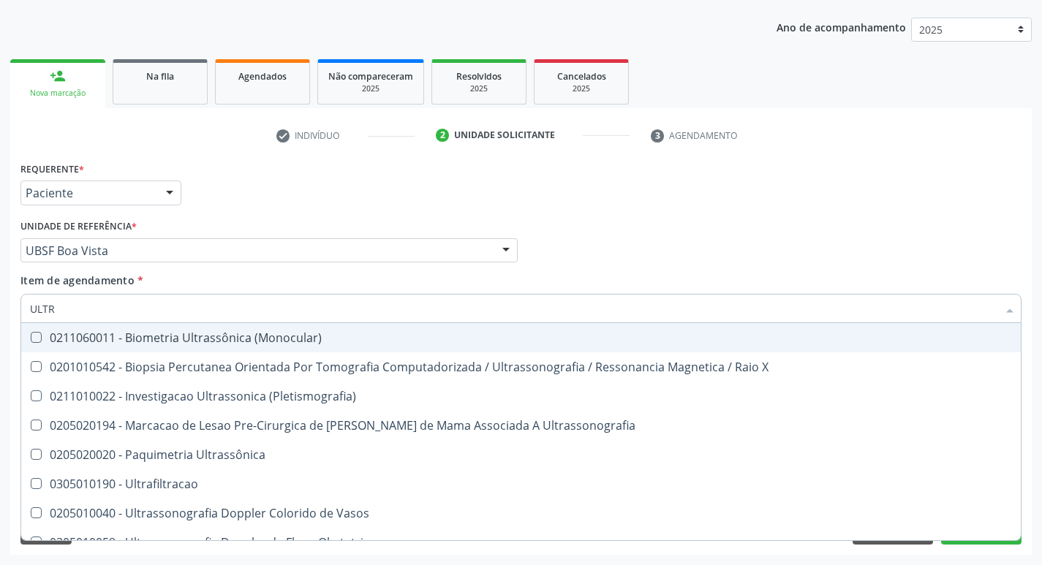
type input "ULTRA"
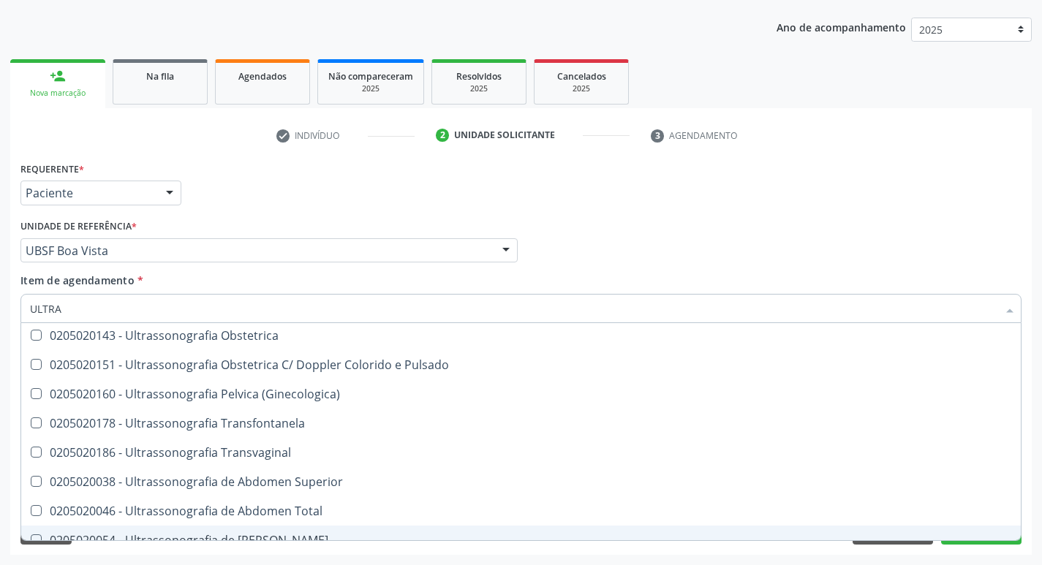
scroll to position [192, 0]
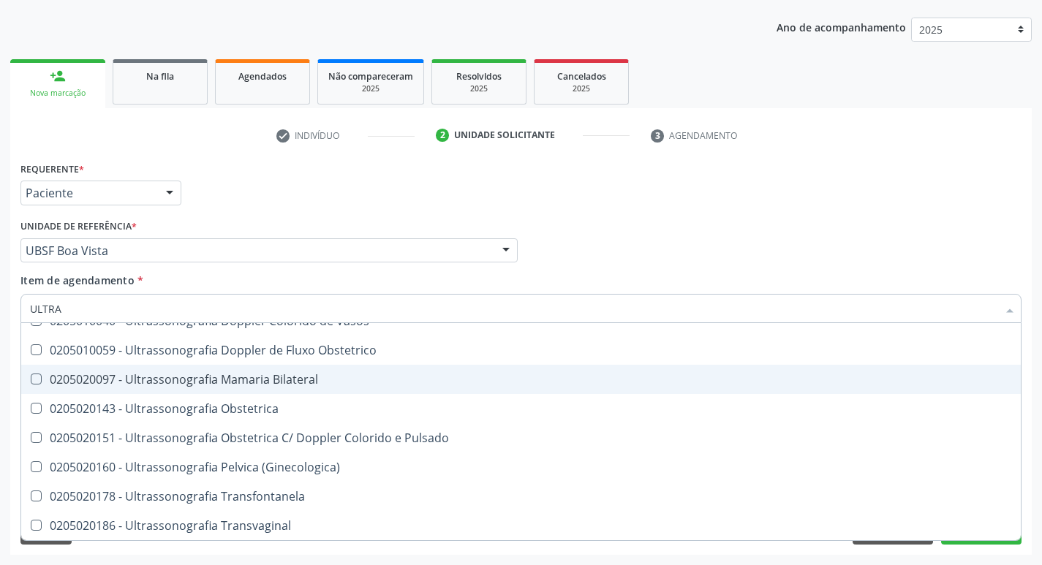
click at [480, 382] on div "0205020097 - Ultrassonografia Mamaria Bilateral" at bounding box center [521, 380] width 982 height 12
checkbox Bilateral "true"
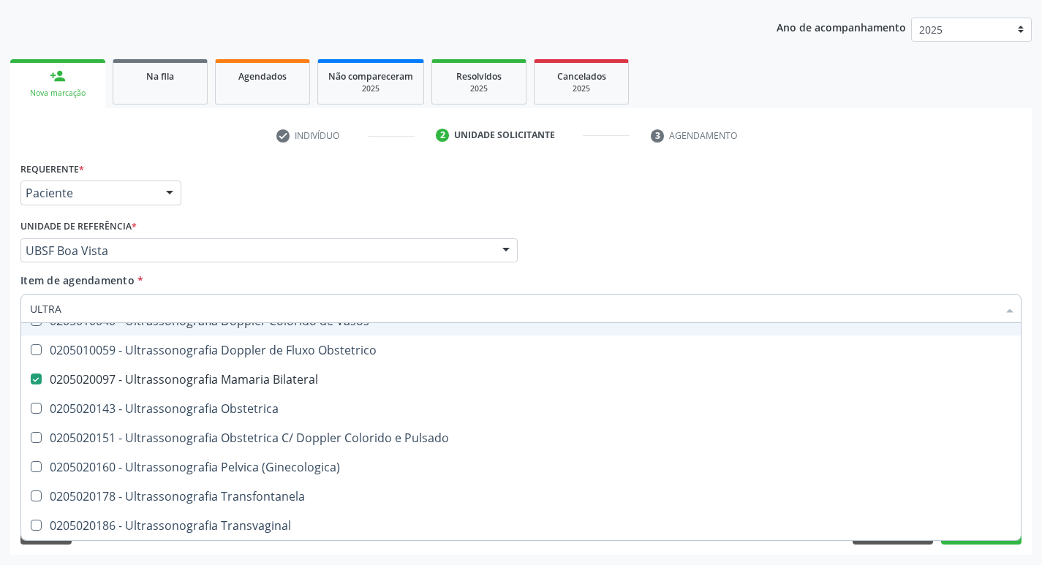
click at [653, 191] on div "Requerente * Paciente Profissional de Saúde Paciente Nenhum resultado encontrad…" at bounding box center [521, 186] width 1008 height 57
checkbox X "true"
checkbox Bilateral "false"
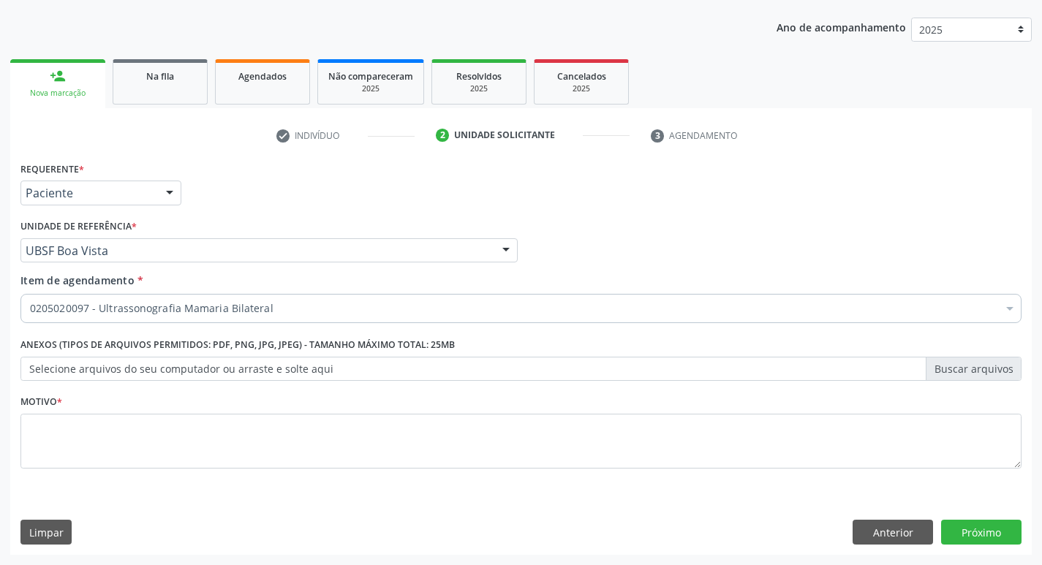
scroll to position [0, 0]
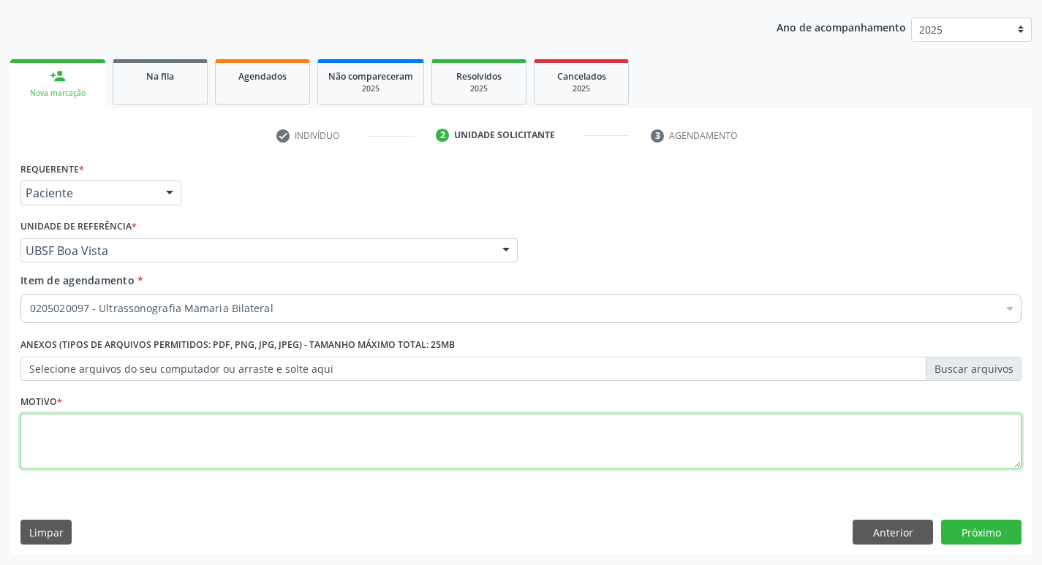
click at [188, 434] on textarea at bounding box center [520, 442] width 1001 height 56
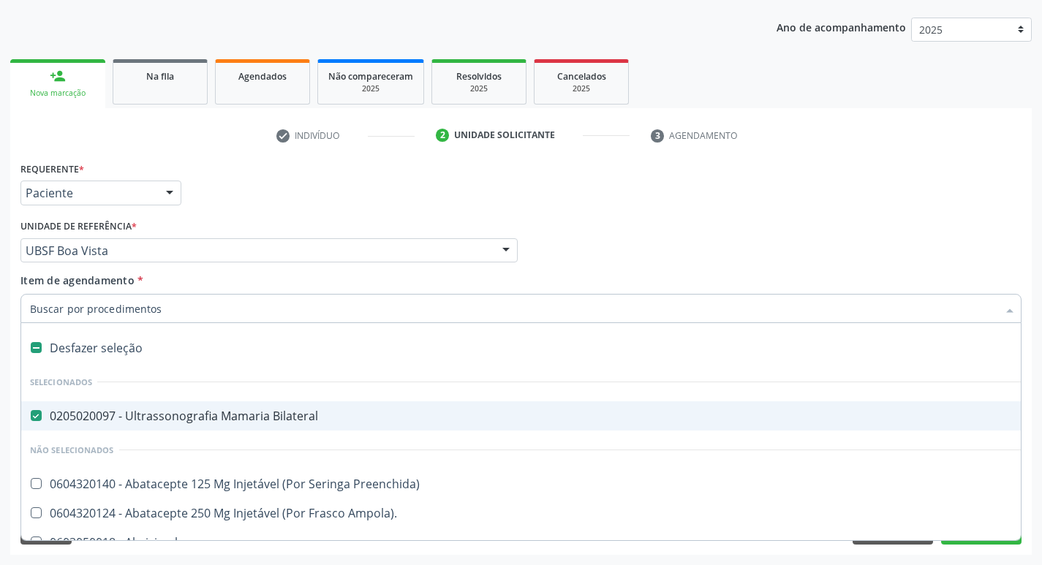
click at [137, 422] on div "0205020097 - Ultrassonografia Mamaria Bilateral" at bounding box center [599, 416] width 1139 height 12
checkbox Bilateral "false"
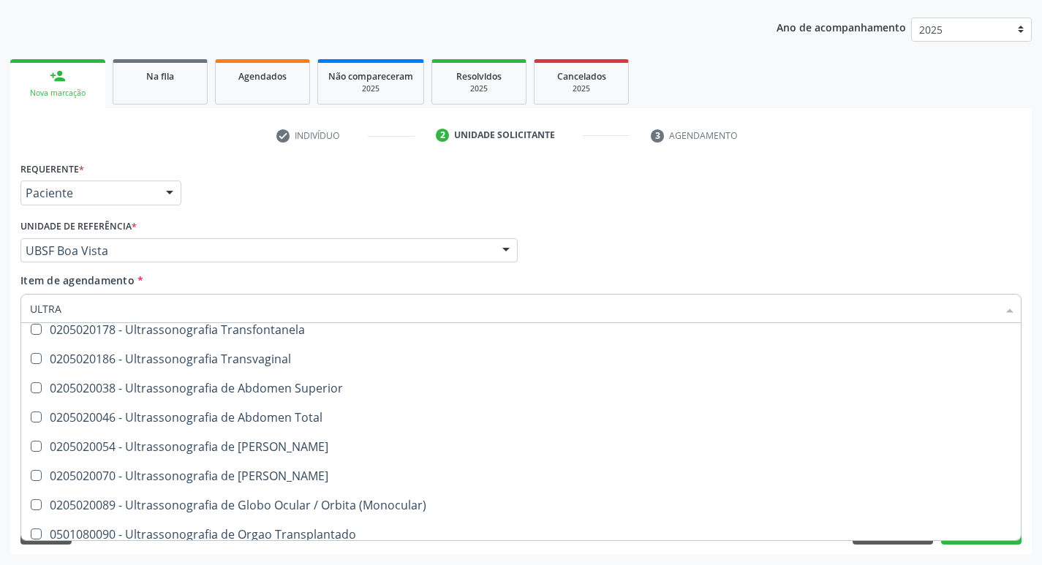
scroll to position [562, 0]
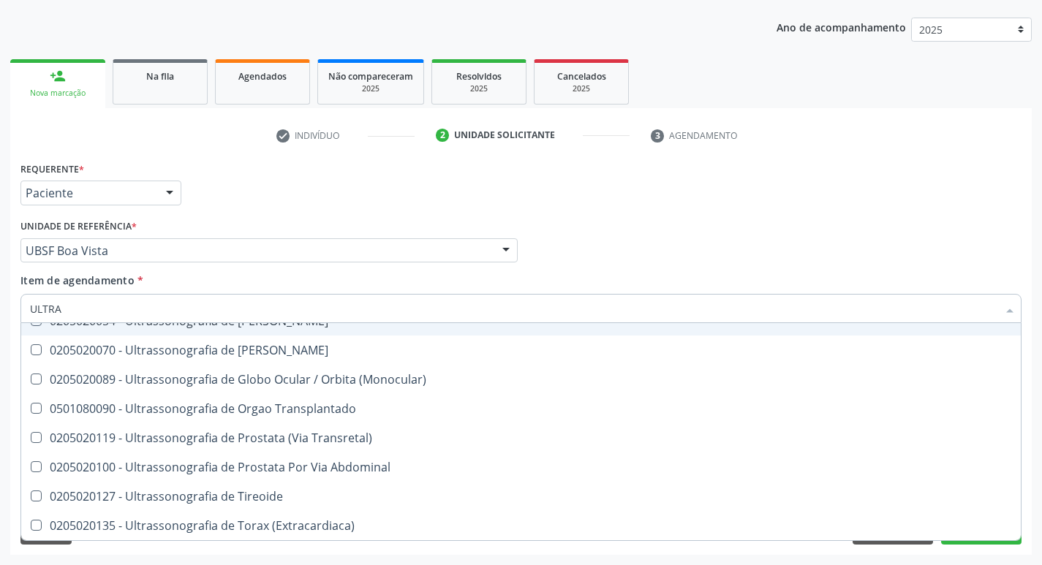
type input "ULTRA"
click at [279, 213] on div "Requerente * Paciente Profissional de Saúde Paciente Nenhum resultado encontrad…" at bounding box center [521, 186] width 1008 height 57
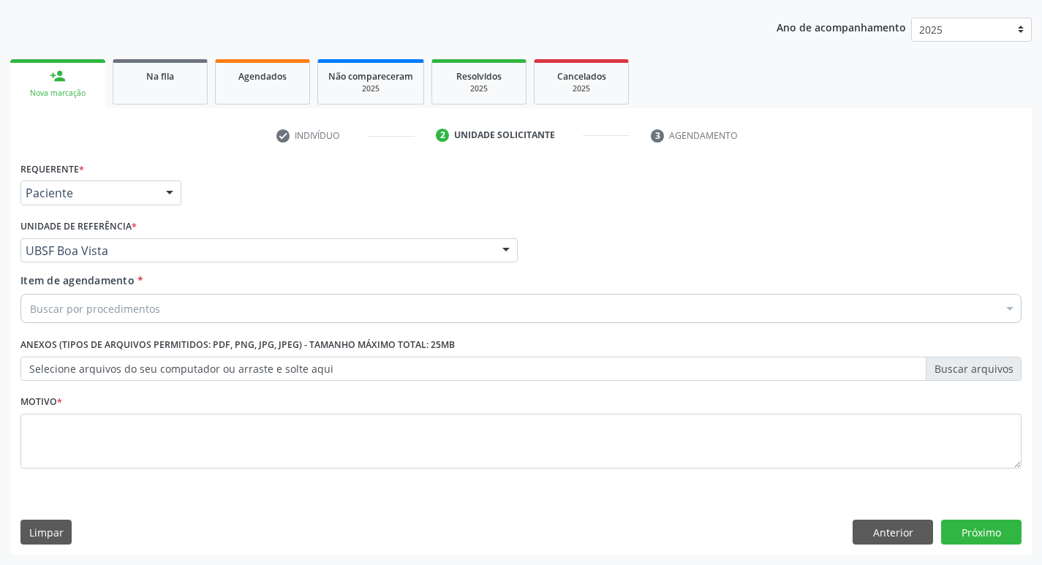
scroll to position [0, 0]
click at [901, 528] on button "Anterior" at bounding box center [893, 532] width 80 height 25
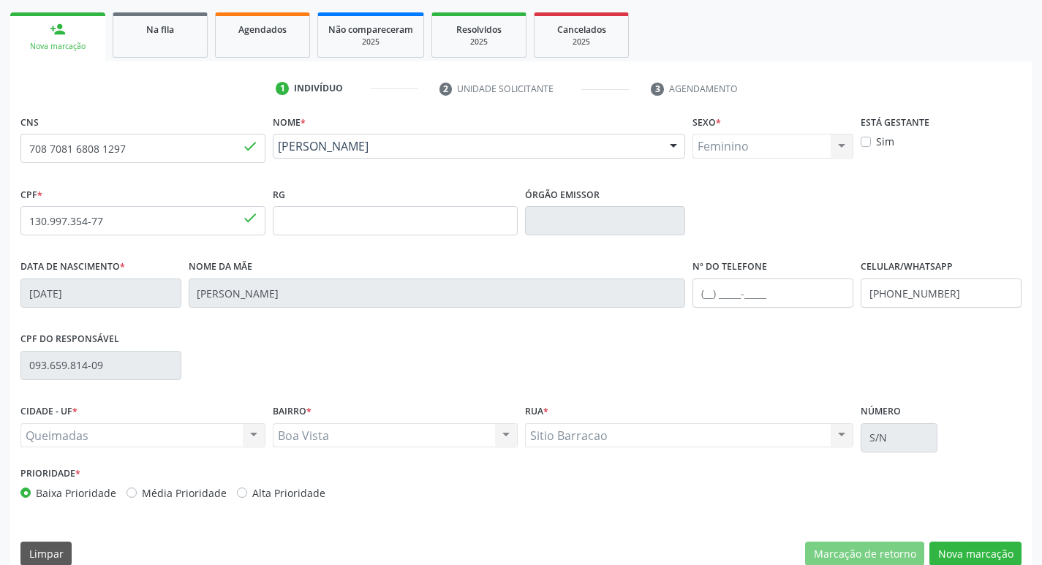
scroll to position [227, 0]
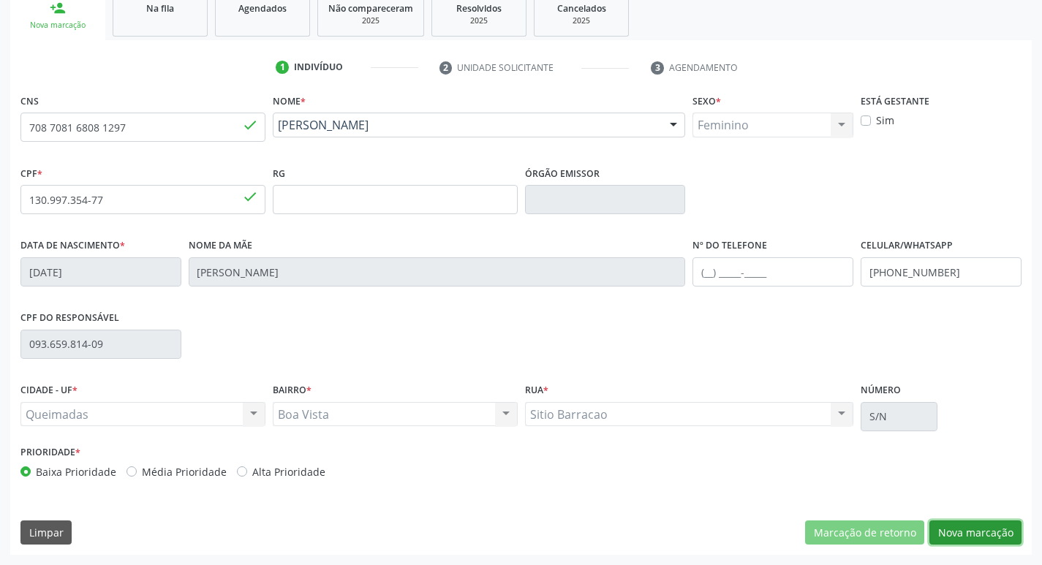
click at [984, 536] on button "Nova marcação" at bounding box center [975, 533] width 92 height 25
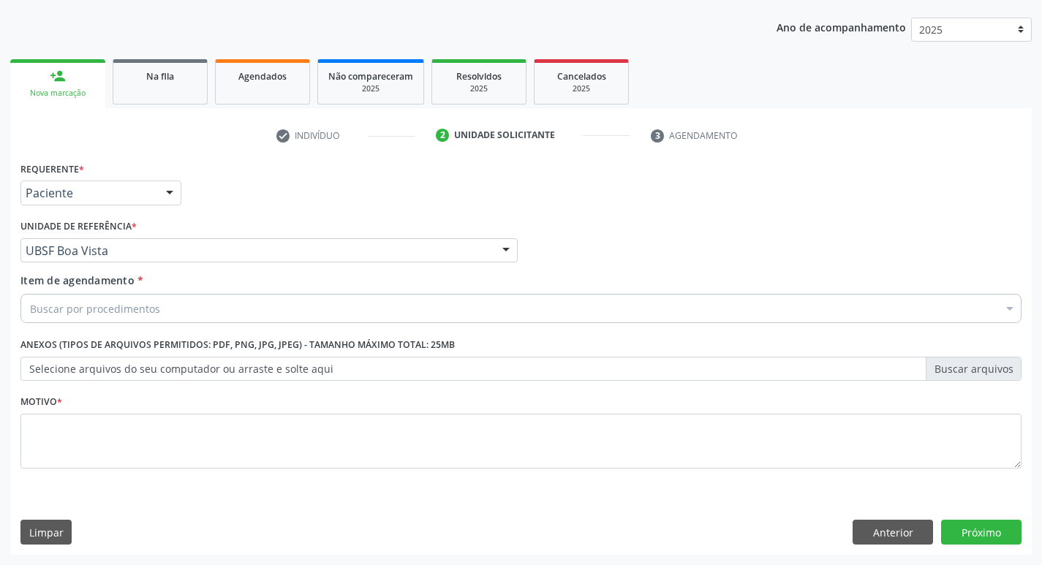
scroll to position [159, 0]
click at [171, 309] on div "Buscar por procedimentos" at bounding box center [520, 308] width 1001 height 29
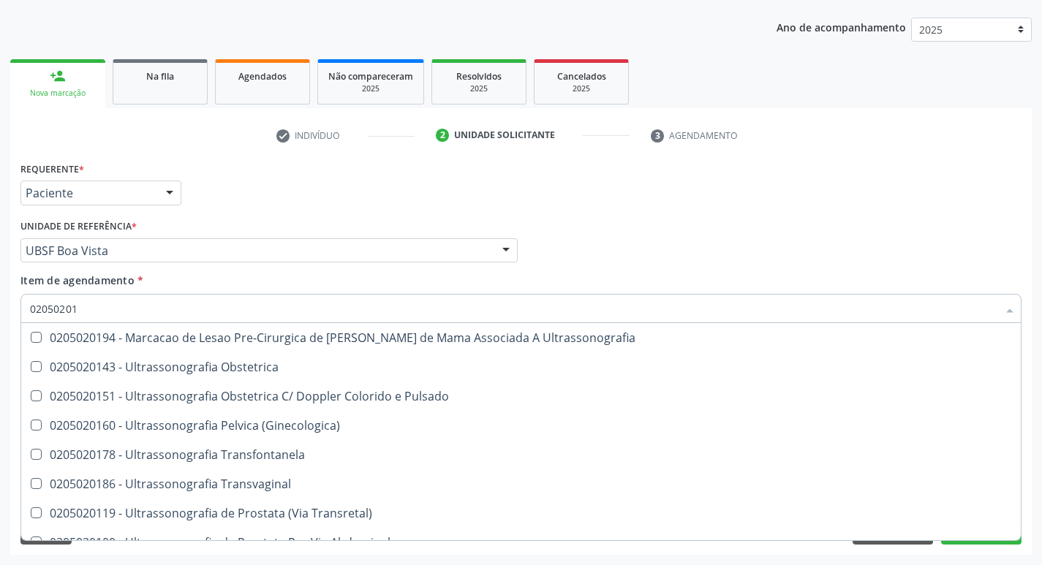
type input "020502016"
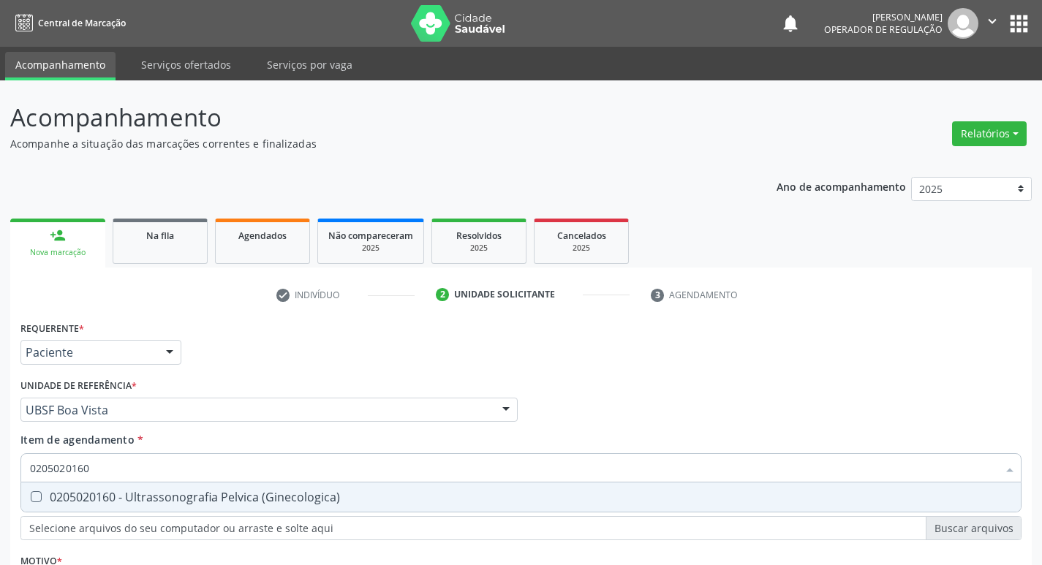
scroll to position [159, 0]
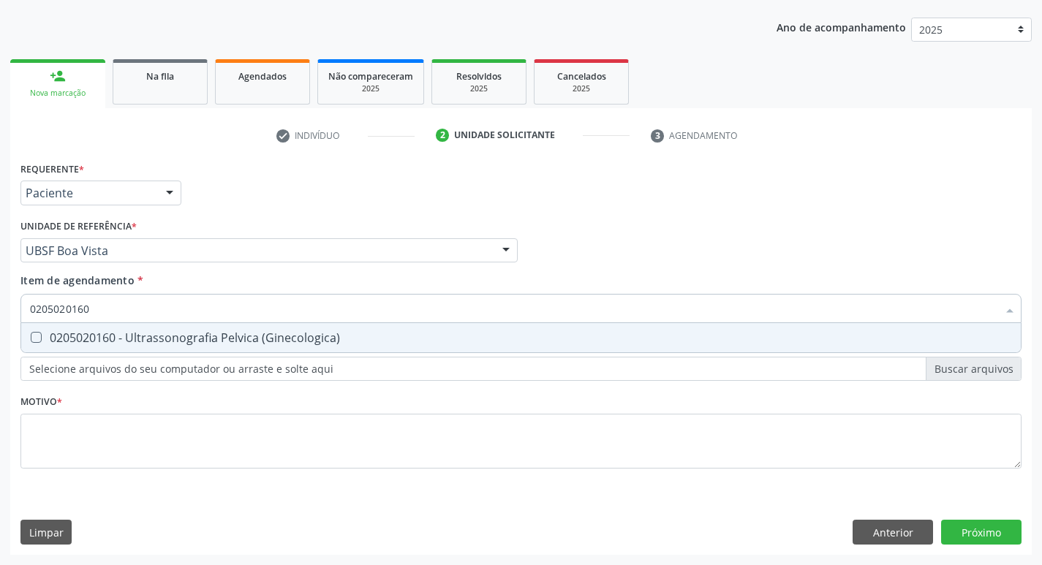
click at [187, 332] on div "0205020160 - Ultrassonografia Pelvica (Ginecologica)" at bounding box center [521, 338] width 982 height 12
checkbox \(Ginecologica\) "true"
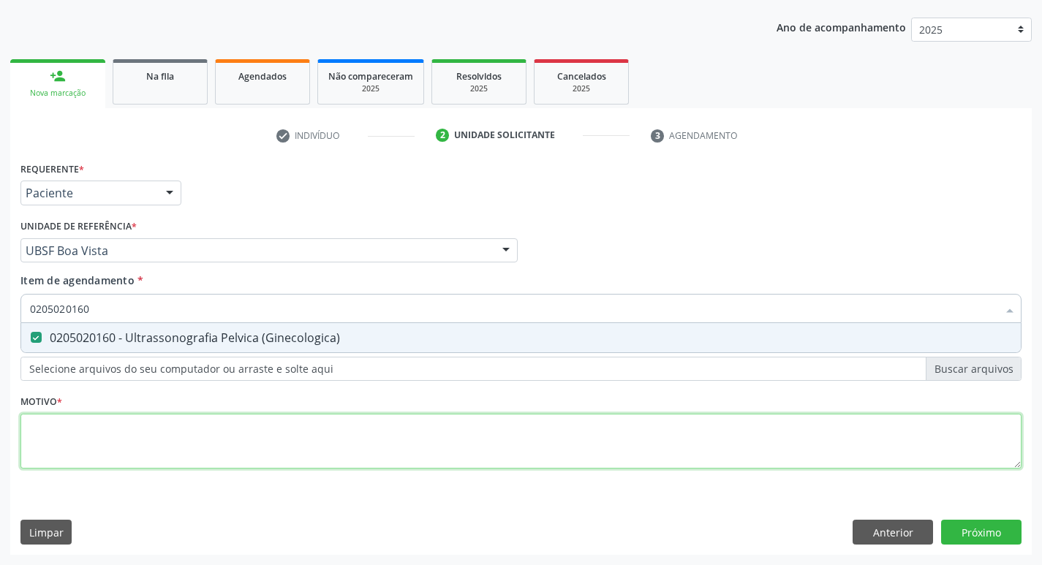
click at [173, 418] on div "Requerente * Paciente Profissional de Saúde Paciente Nenhum resultado encontrad…" at bounding box center [520, 323] width 1001 height 331
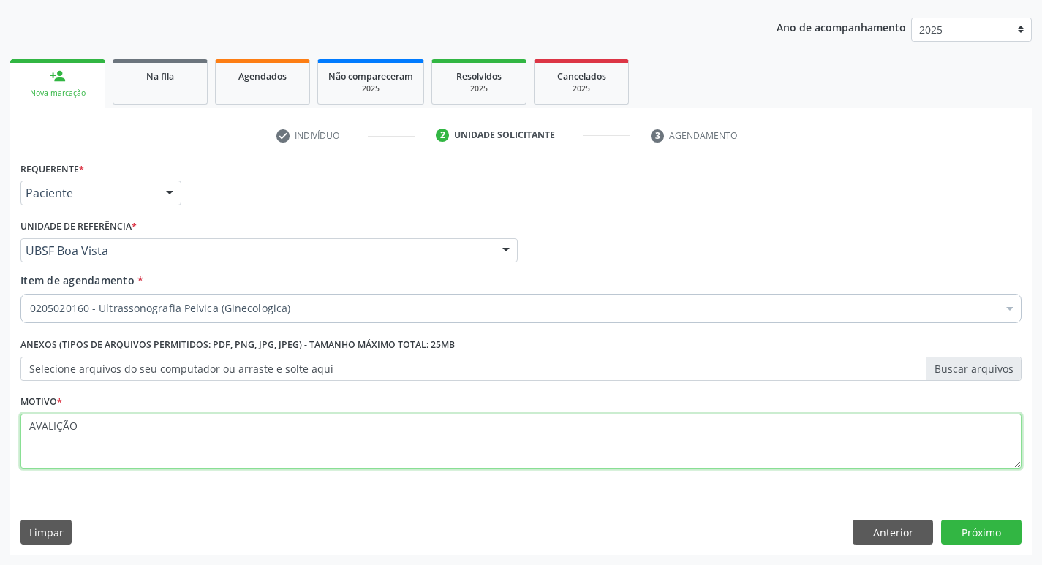
click at [57, 431] on textarea "AVALIÇÃO" at bounding box center [520, 442] width 1001 height 56
type textarea "AVALIAÇÃO"
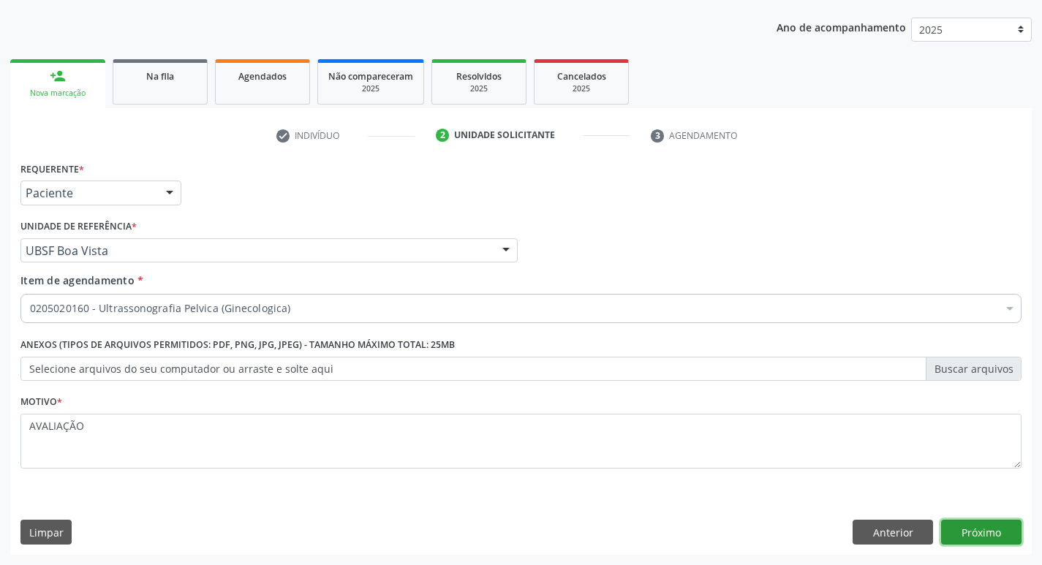
click at [971, 533] on button "Próximo" at bounding box center [981, 532] width 80 height 25
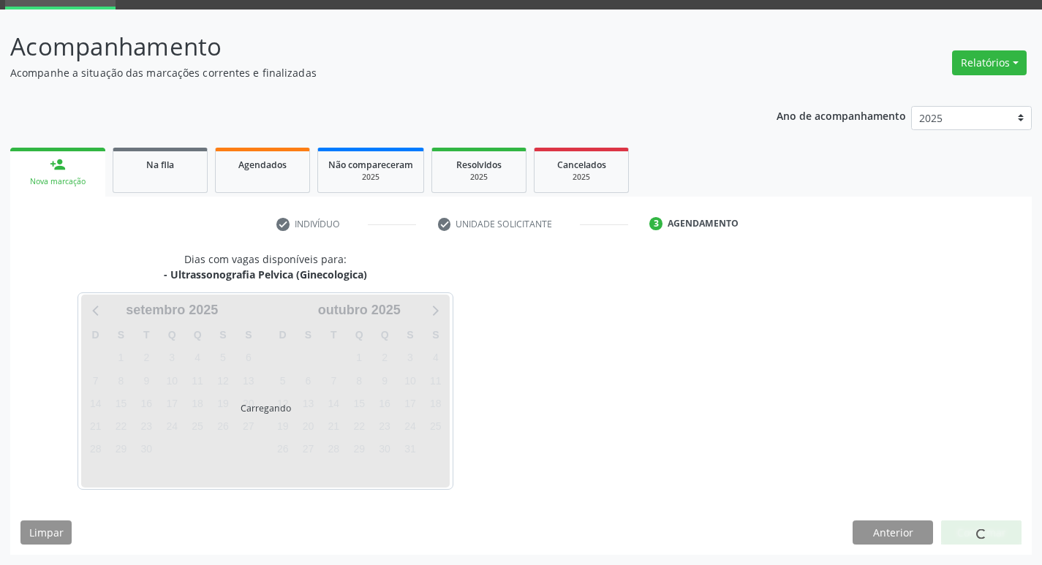
scroll to position [71, 0]
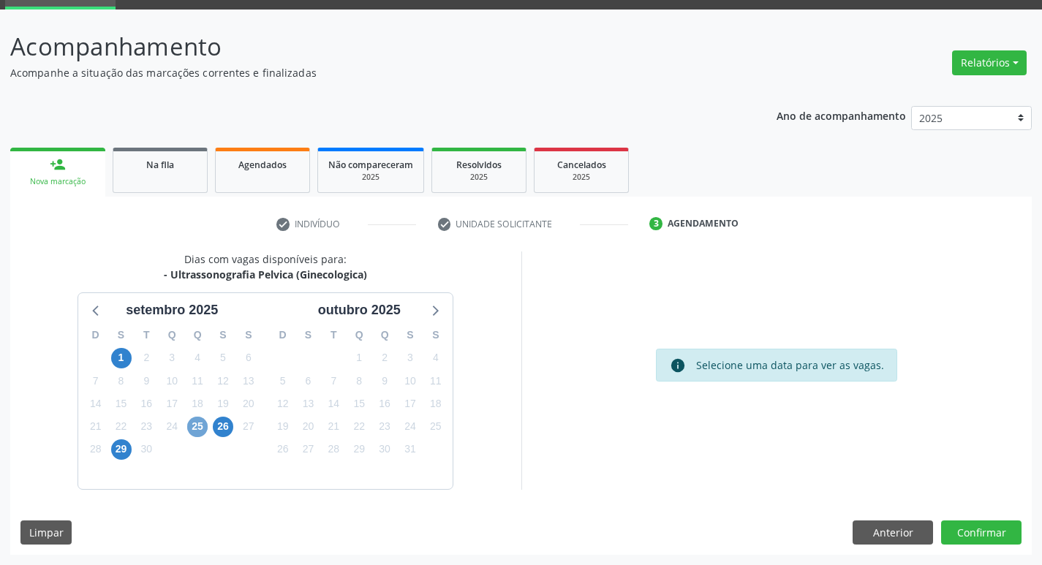
drag, startPoint x: 199, startPoint y: 420, endPoint x: 280, endPoint y: 370, distance: 95.2
click at [200, 420] on span "25" at bounding box center [197, 427] width 20 height 20
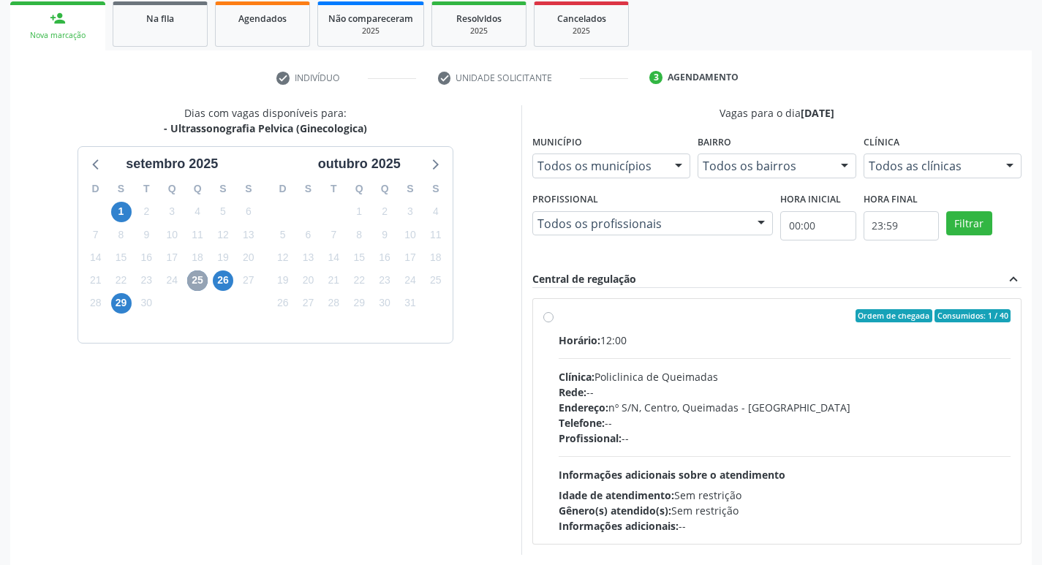
scroll to position [282, 0]
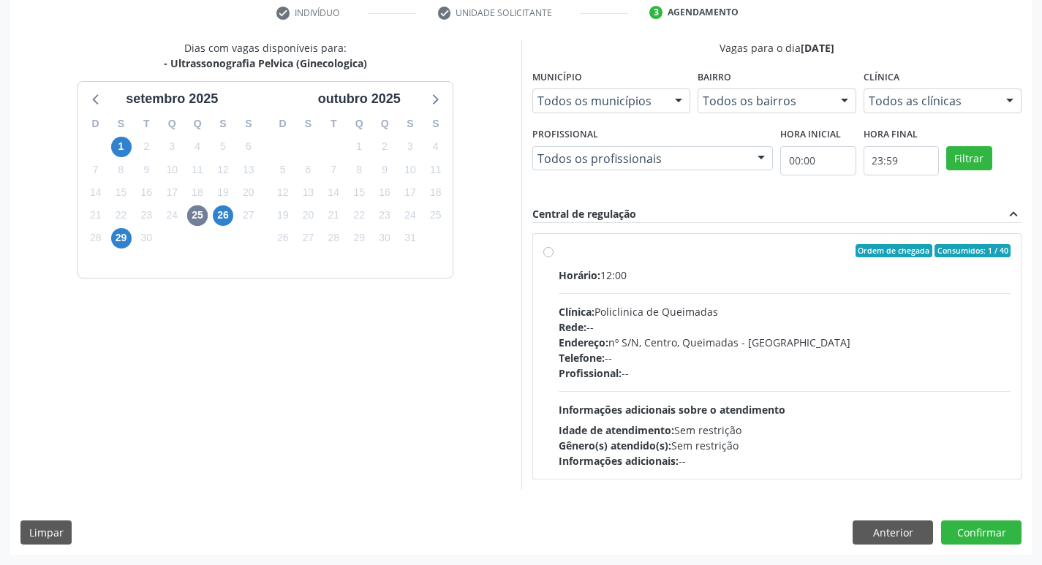
click at [835, 268] on div "Horário: 12:00" at bounding box center [785, 275] width 453 height 15
click at [554, 257] on input "Ordem de chegada Consumidos: 1 / 40 Horário: 12:00 Clínica: Policlinica de Quei…" at bounding box center [548, 250] width 10 height 13
radio input "true"
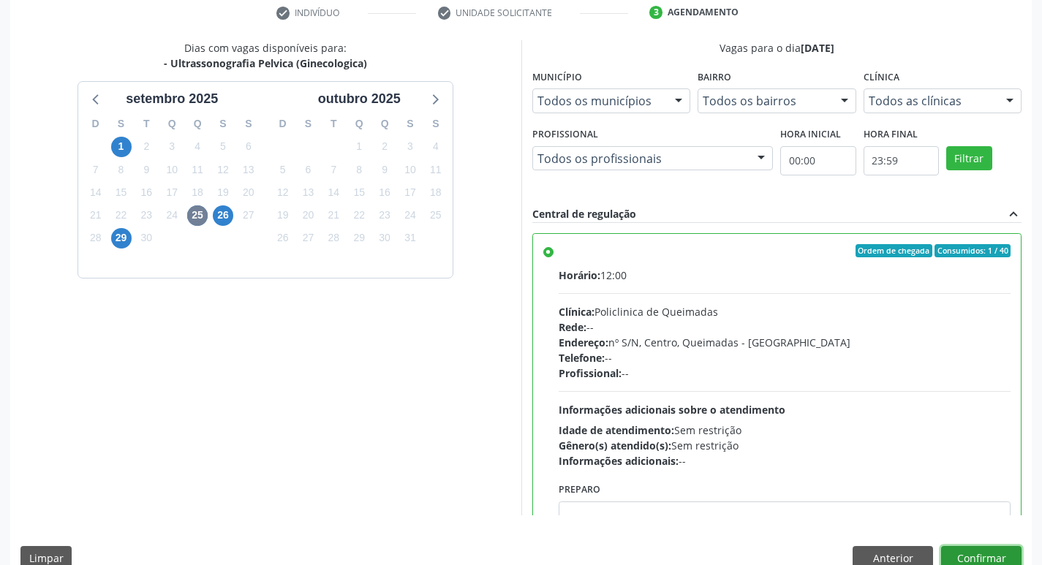
click at [997, 548] on button "Confirmar" at bounding box center [981, 558] width 80 height 25
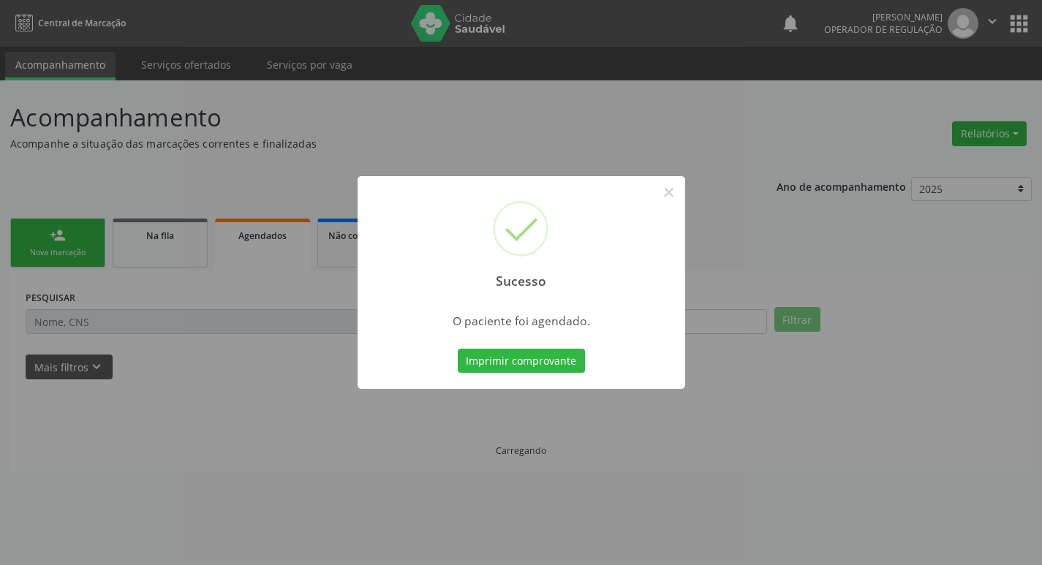
scroll to position [0, 0]
click at [527, 358] on button "Imprimir comprovante" at bounding box center [526, 361] width 127 height 25
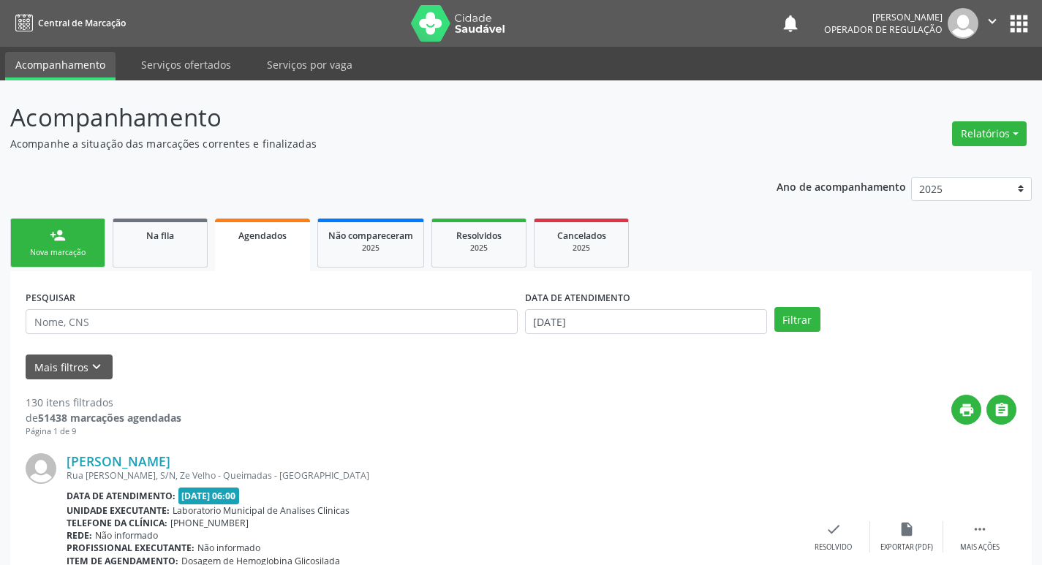
click at [156, 260] on div "Sucesso × O paciente foi agendado. Imprimir comprovante Cancel" at bounding box center [521, 282] width 1042 height 565
click at [162, 248] on div "Sucesso × O paciente foi agendado. Imprimir comprovante Cancel" at bounding box center [521, 282] width 1042 height 565
click at [56, 260] on div "Sucesso × O paciente foi agendado. Imprimir comprovante Cancel" at bounding box center [521, 282] width 1042 height 565
click at [62, 248] on div "Sucesso × O paciente foi agendado. Imprimir comprovante Cancel" at bounding box center [521, 282] width 1042 height 565
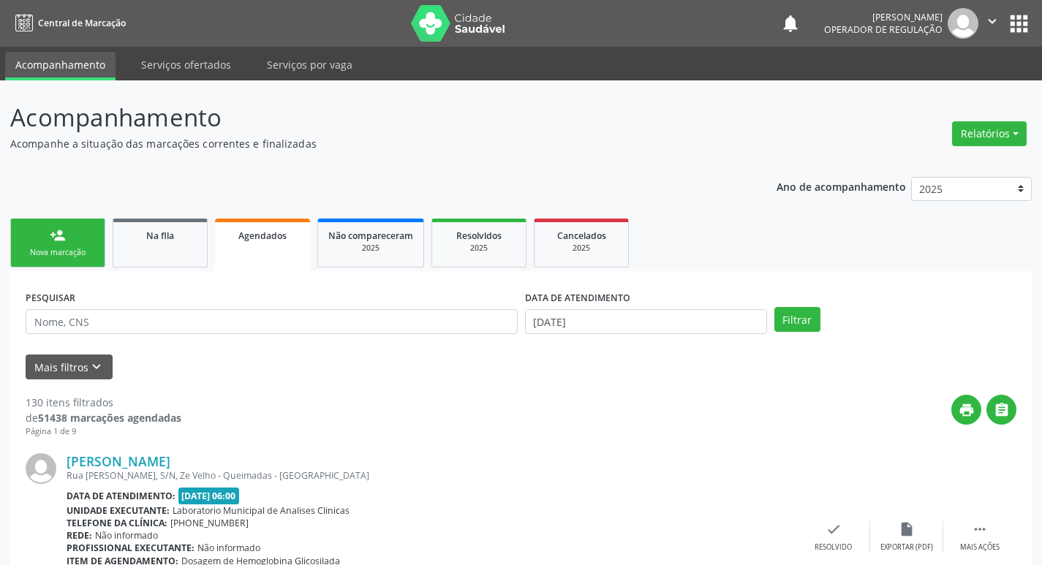
click at [62, 248] on div "Sucesso × O paciente foi agendado. Imprimir comprovante Cancel" at bounding box center [521, 282] width 1042 height 565
click at [69, 245] on div "Sucesso × O paciente foi agendado. Imprimir comprovante Cancel" at bounding box center [521, 282] width 1042 height 565
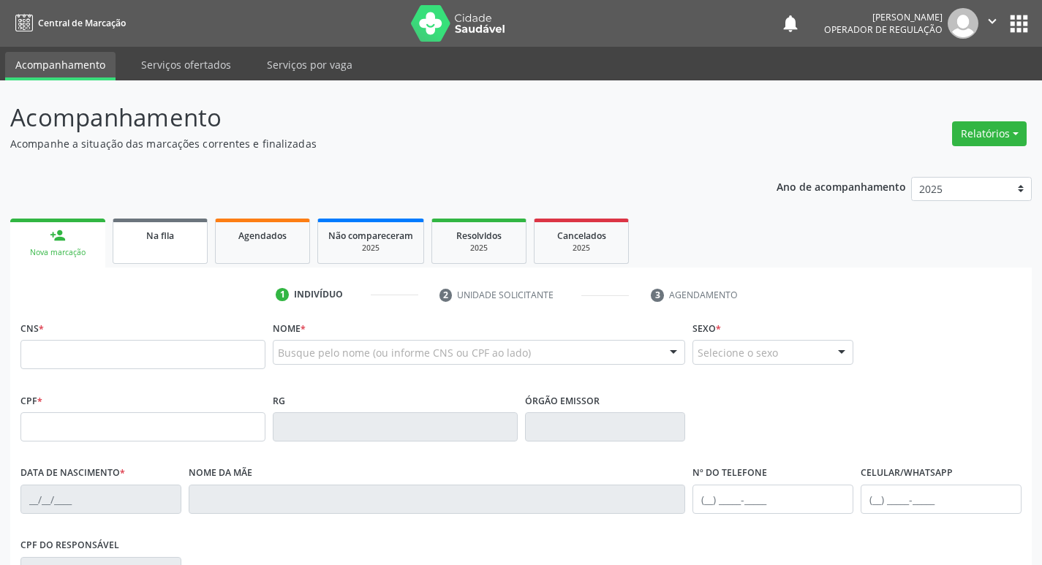
click at [164, 228] on div "Na fila" at bounding box center [160, 234] width 73 height 15
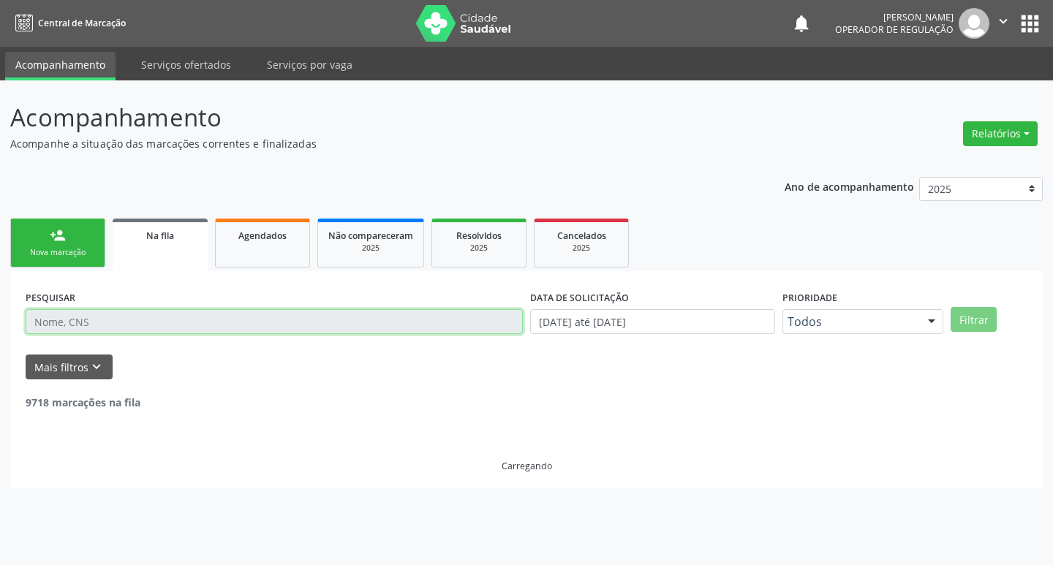
click at [166, 322] on input "text" at bounding box center [274, 321] width 497 height 25
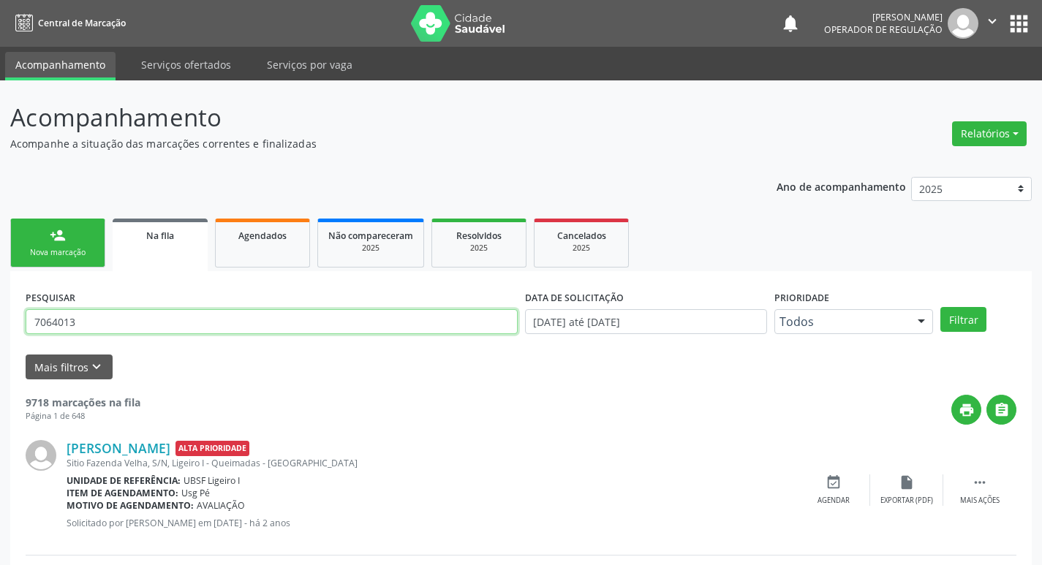
type input "7064013"
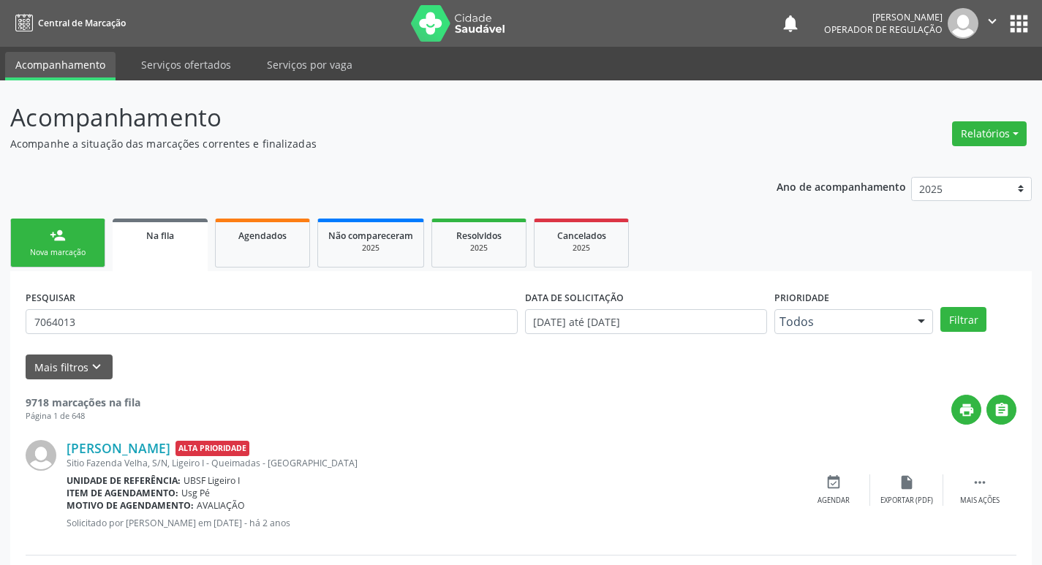
click at [62, 239] on div "person_add" at bounding box center [58, 235] width 16 height 16
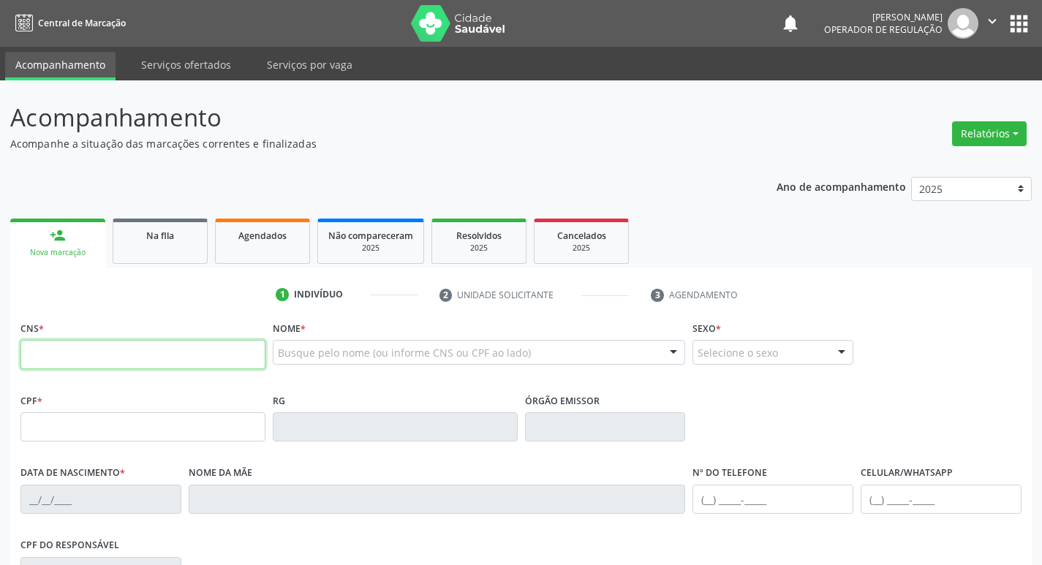
click at [82, 366] on input "text" at bounding box center [142, 354] width 245 height 29
click at [85, 359] on input "text" at bounding box center [142, 354] width 245 height 29
type input "706 4016 8786 6589"
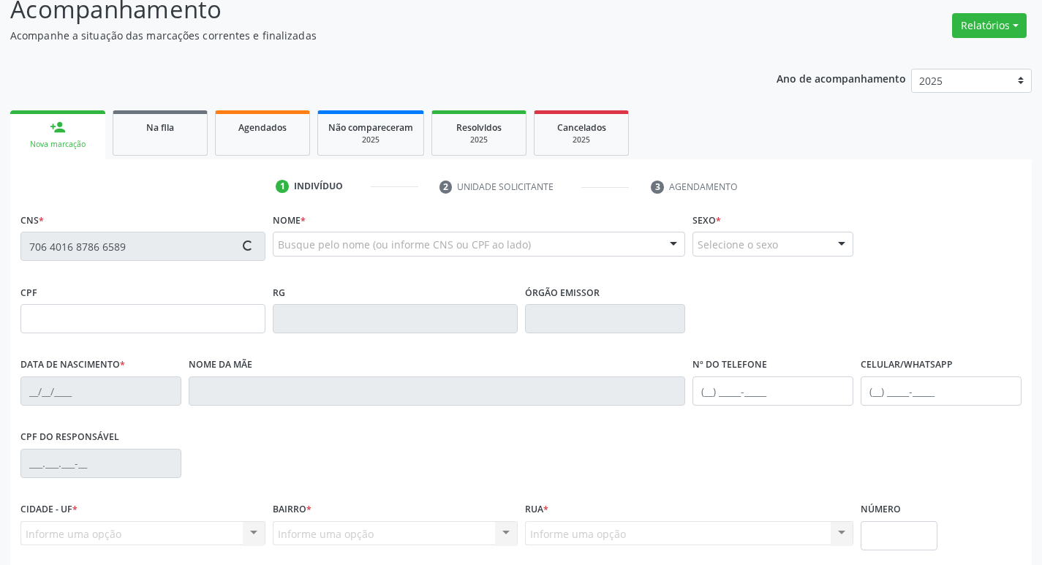
type input "103.210.444-95"
type input "22/04/2009"
type input "Ana Claudia de Araujo"
type input "(83) 99333-5215"
type input "068.904.304-09"
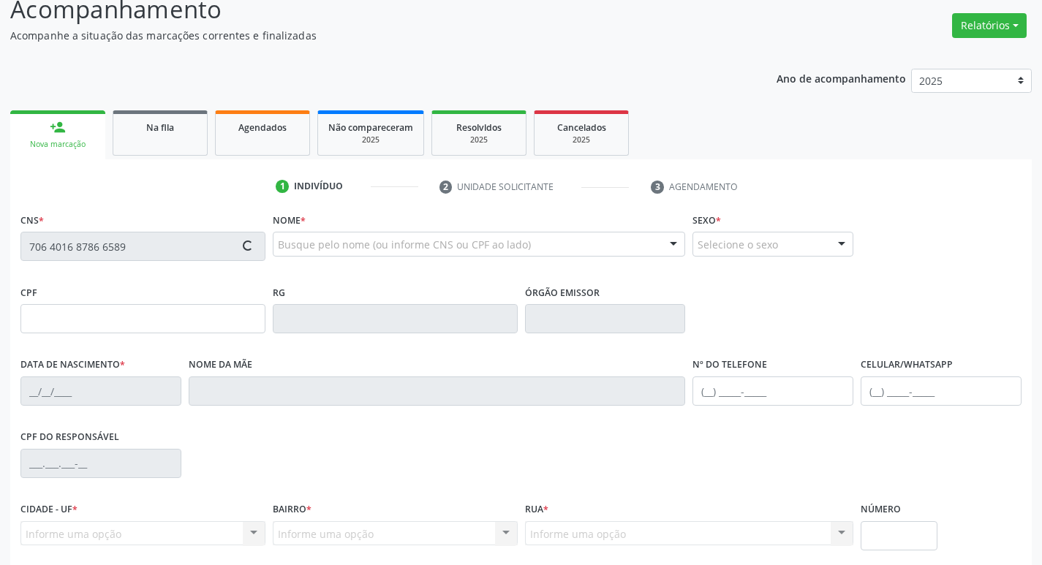
type input "17"
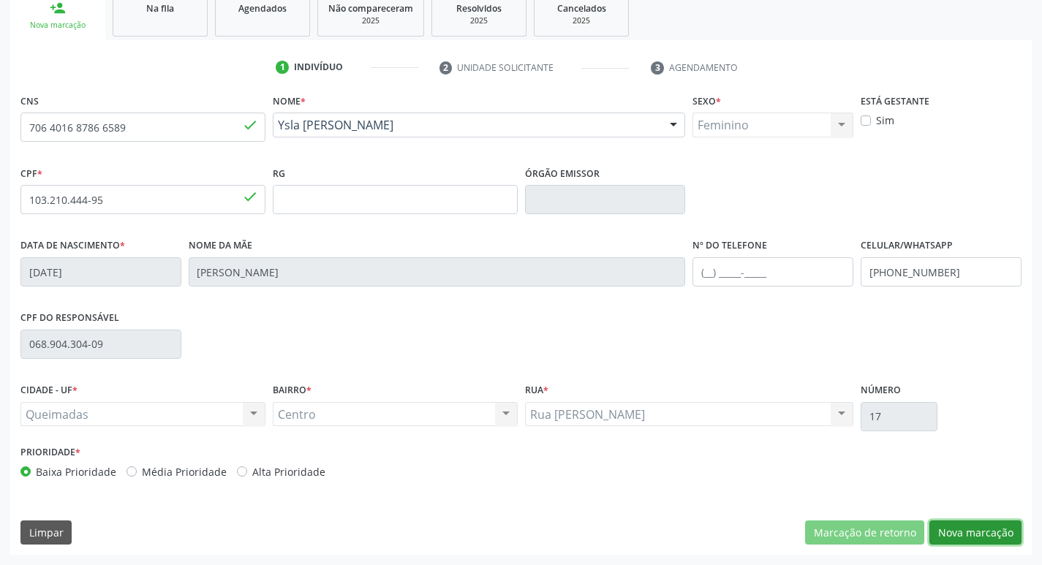
click at [971, 531] on button "Nova marcação" at bounding box center [975, 533] width 92 height 25
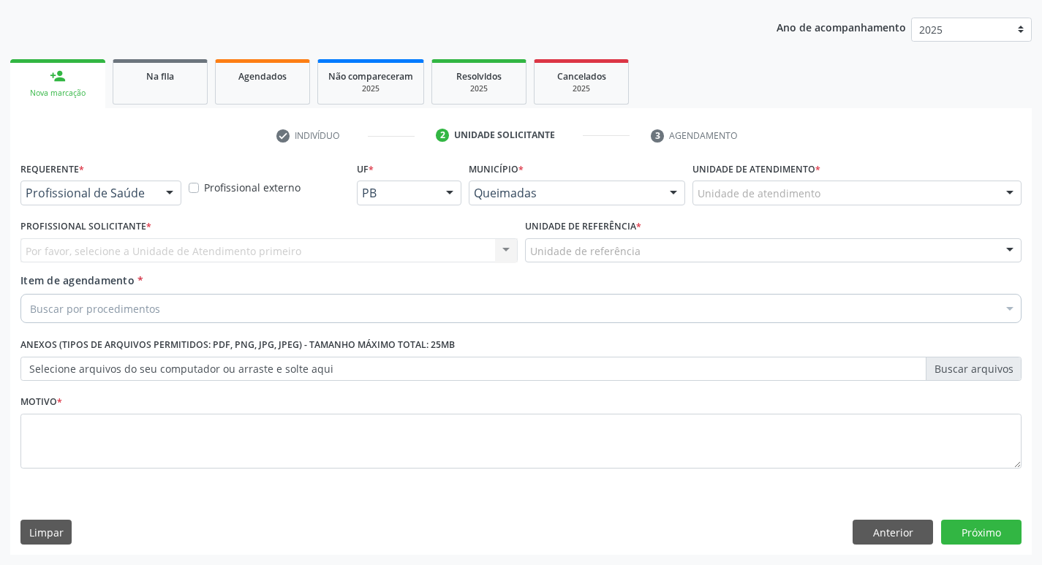
scroll to position [159, 0]
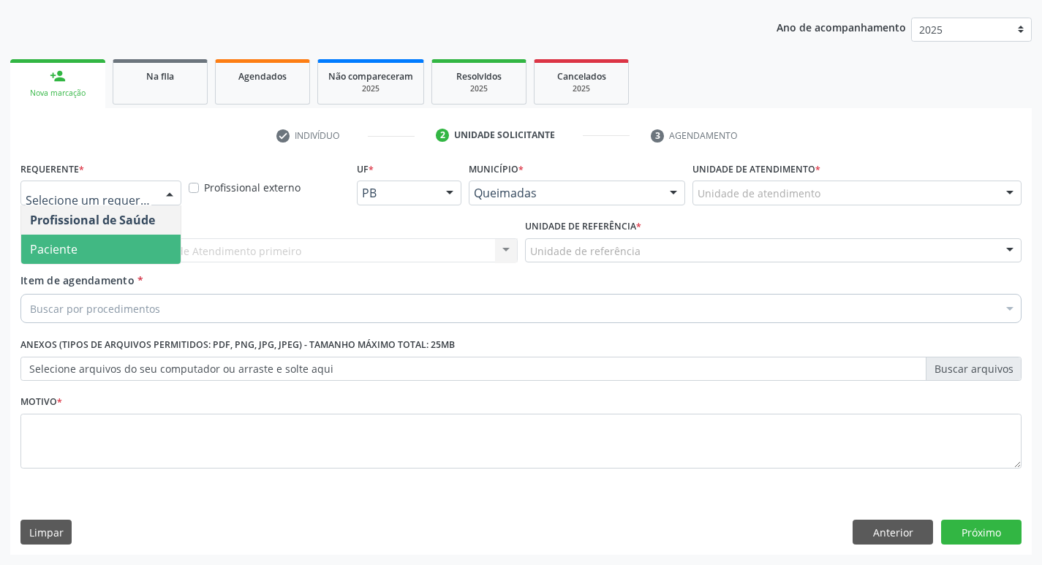
click at [82, 262] on span "Paciente" at bounding box center [100, 249] width 159 height 29
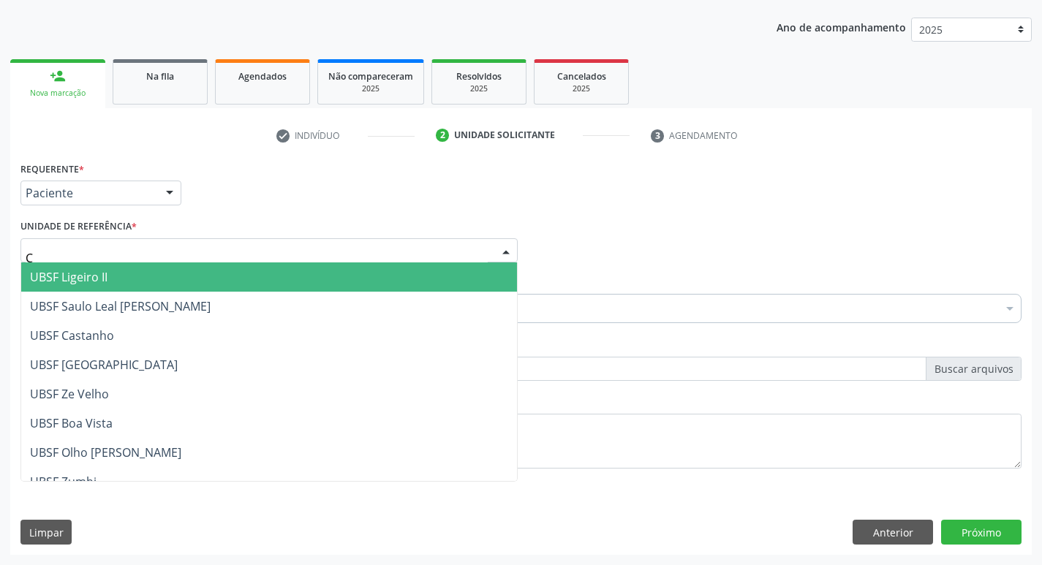
type input "CE"
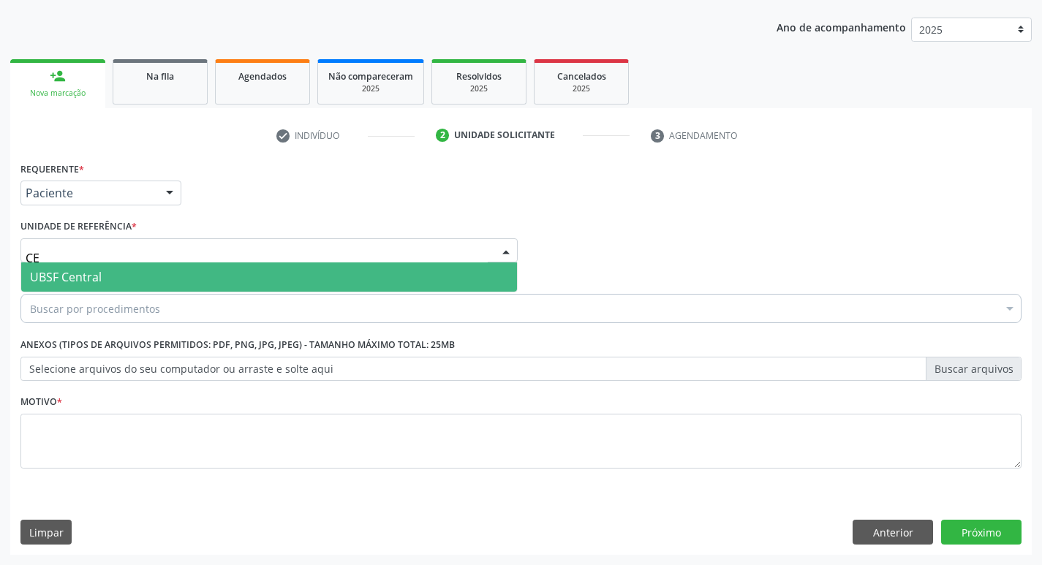
click at [88, 273] on span "UBSF Central" at bounding box center [66, 277] width 72 height 16
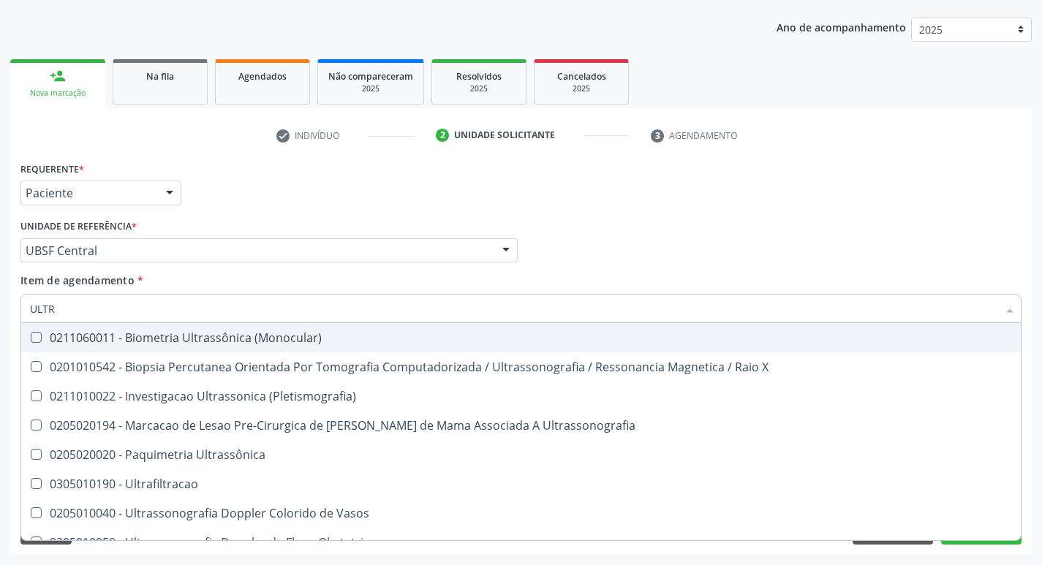
type input "ULTRA"
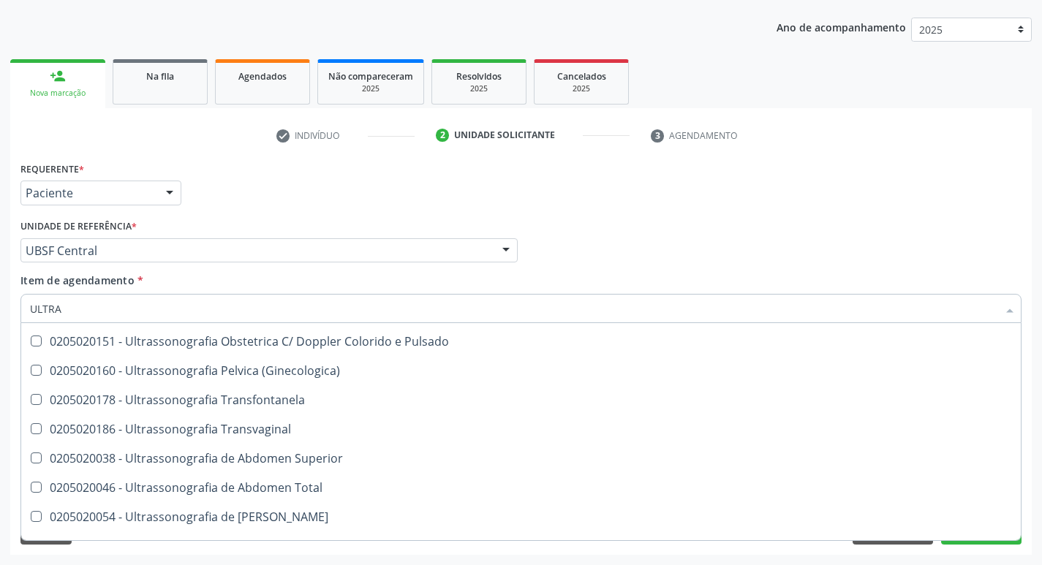
scroll to position [265, 0]
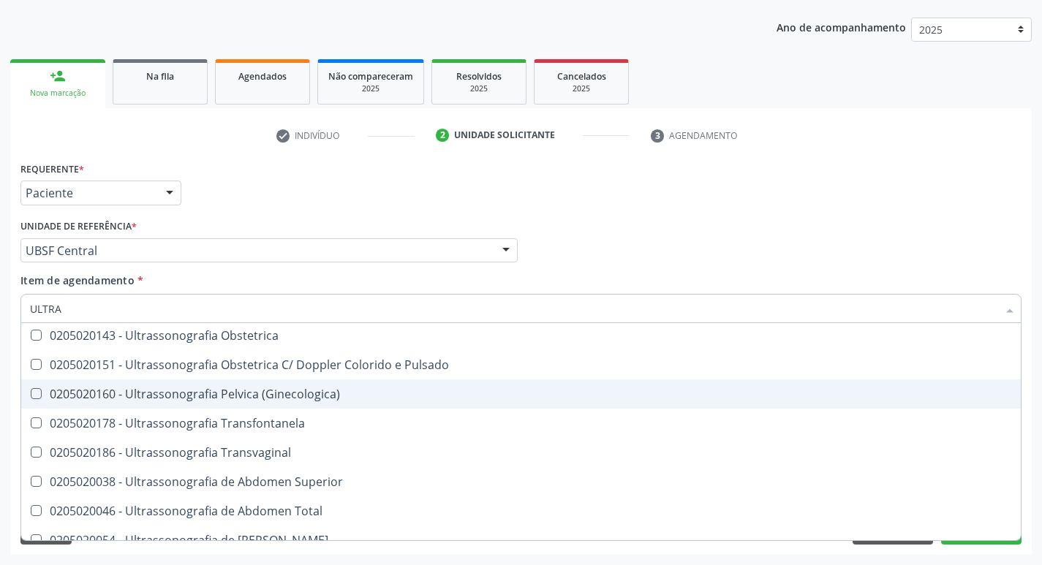
click at [346, 396] on div "0205020160 - Ultrassonografia Pelvica (Ginecologica)" at bounding box center [521, 394] width 982 height 12
checkbox \(Ginecologica\) "true"
click at [824, 197] on div "Requerente * Paciente Profissional de Saúde Paciente Nenhum resultado encontrad…" at bounding box center [521, 186] width 1008 height 57
checkbox X "true"
checkbox \(Ginecologica\) "false"
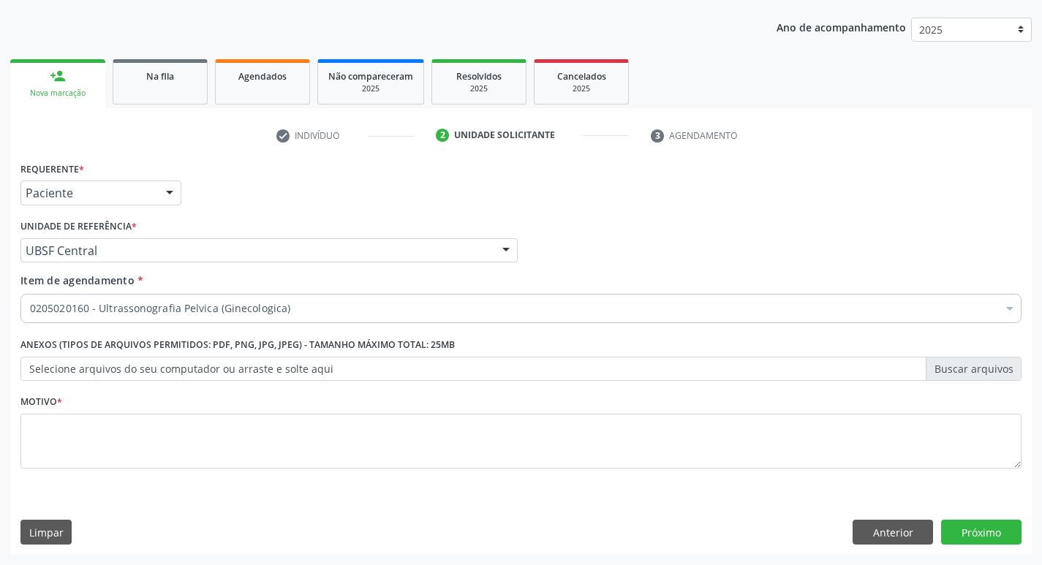
scroll to position [0, 0]
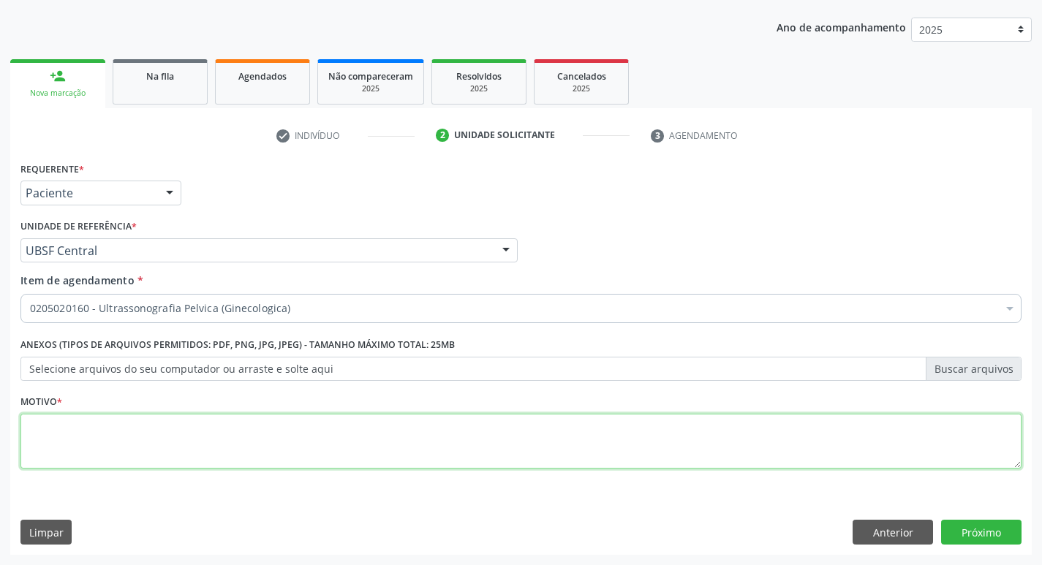
click at [111, 442] on textarea at bounding box center [520, 442] width 1001 height 56
type textarea "DOR CONSTANTE"
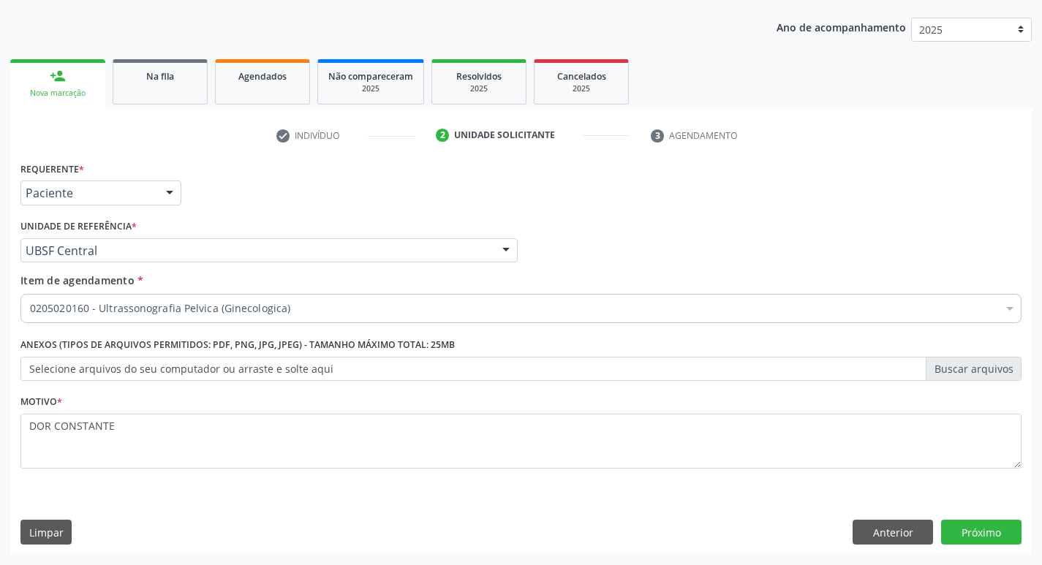
click at [992, 516] on div "Requerente * Paciente Profissional de Saúde Paciente Nenhum resultado encontrad…" at bounding box center [521, 356] width 1022 height 397
click at [993, 524] on button "Próximo" at bounding box center [981, 532] width 80 height 25
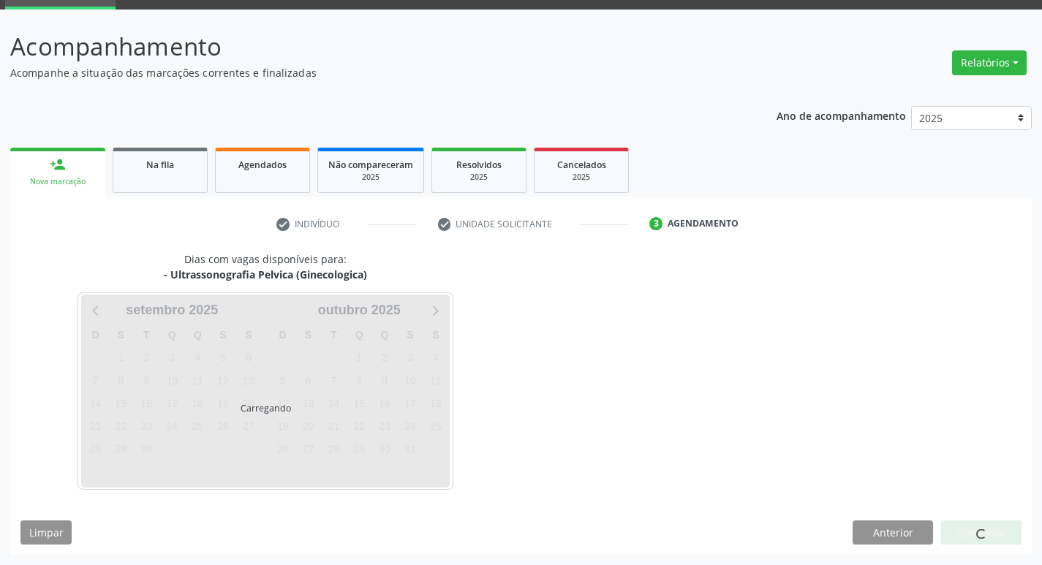
scroll to position [71, 0]
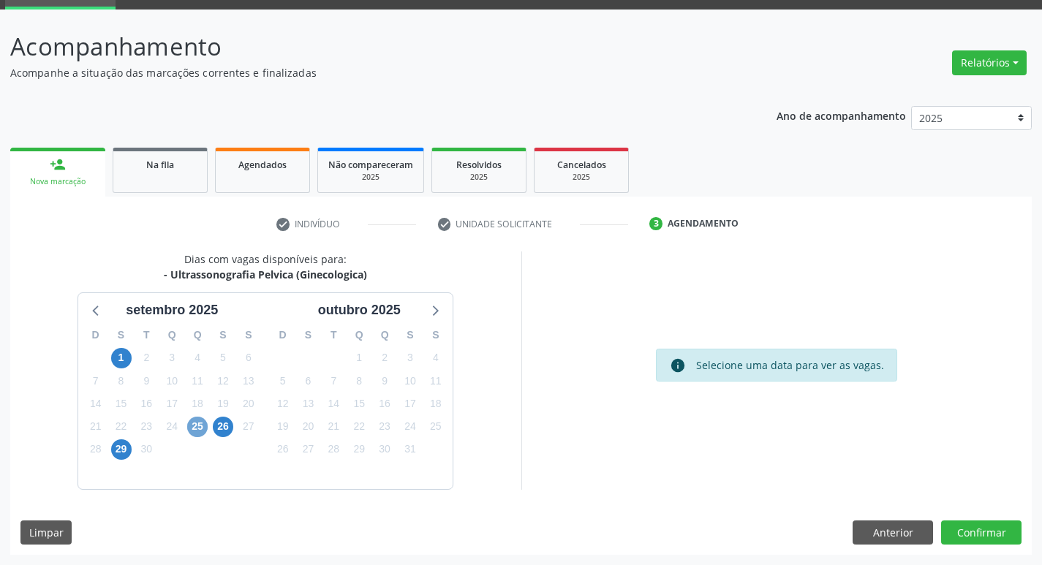
click at [195, 426] on span "25" at bounding box center [197, 427] width 20 height 20
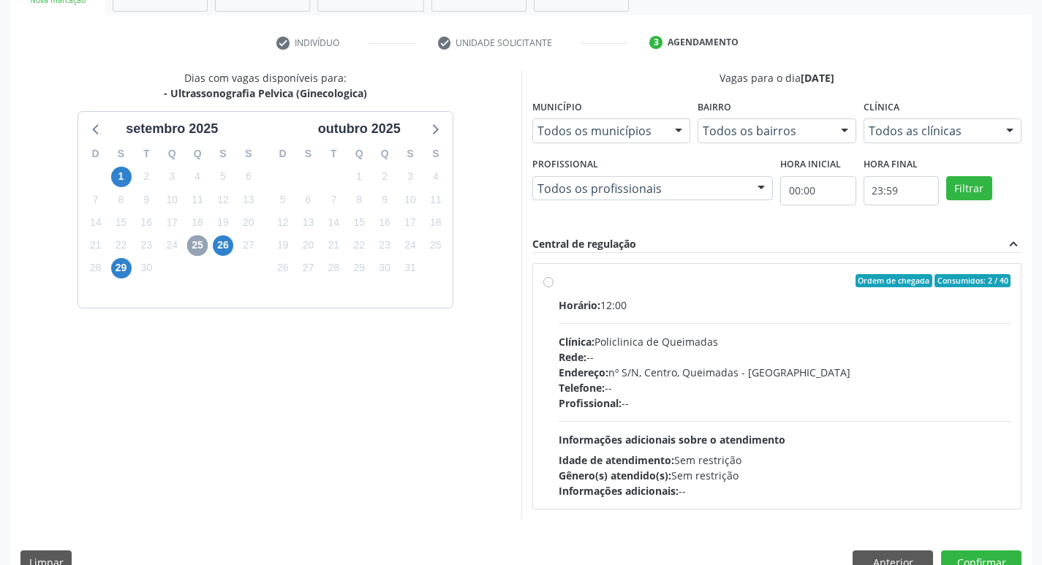
scroll to position [282, 0]
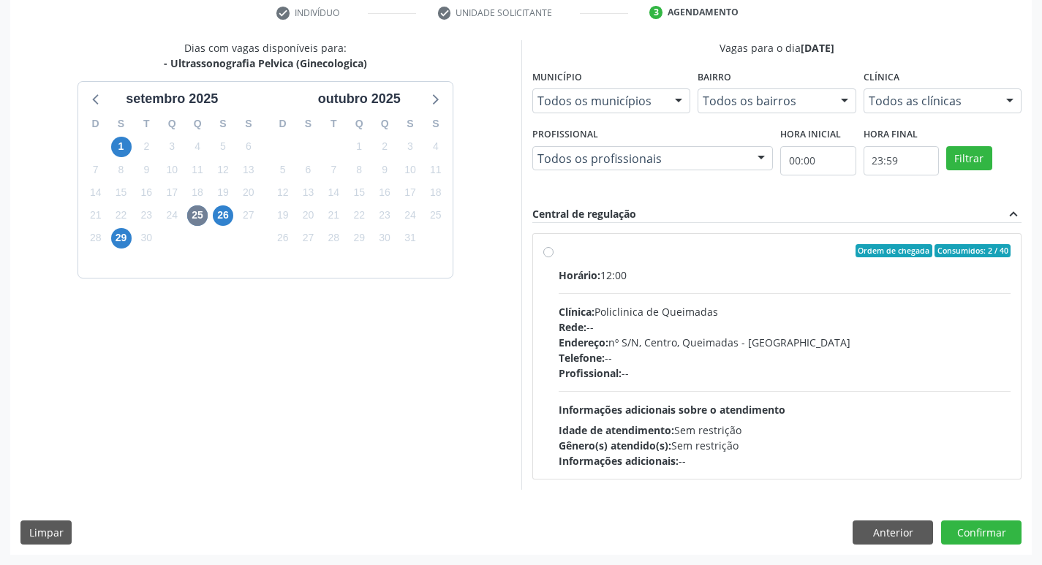
click at [830, 285] on div "Horário: 12:00 Clínica: Policlinica de Queimadas Rede: -- Endereço: nº S/N, Cen…" at bounding box center [785, 368] width 453 height 201
click at [554, 257] on input "Ordem de chegada Consumidos: 2 / 40 Horário: 12:00 Clínica: Policlinica de Quei…" at bounding box center [548, 250] width 10 height 13
radio input "true"
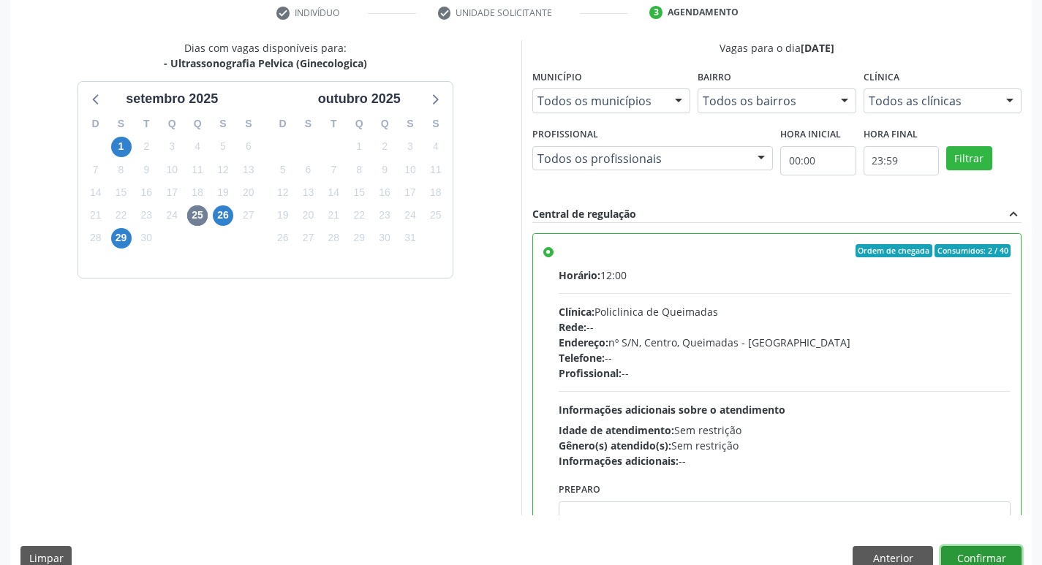
click at [995, 554] on button "Confirmar" at bounding box center [981, 558] width 80 height 25
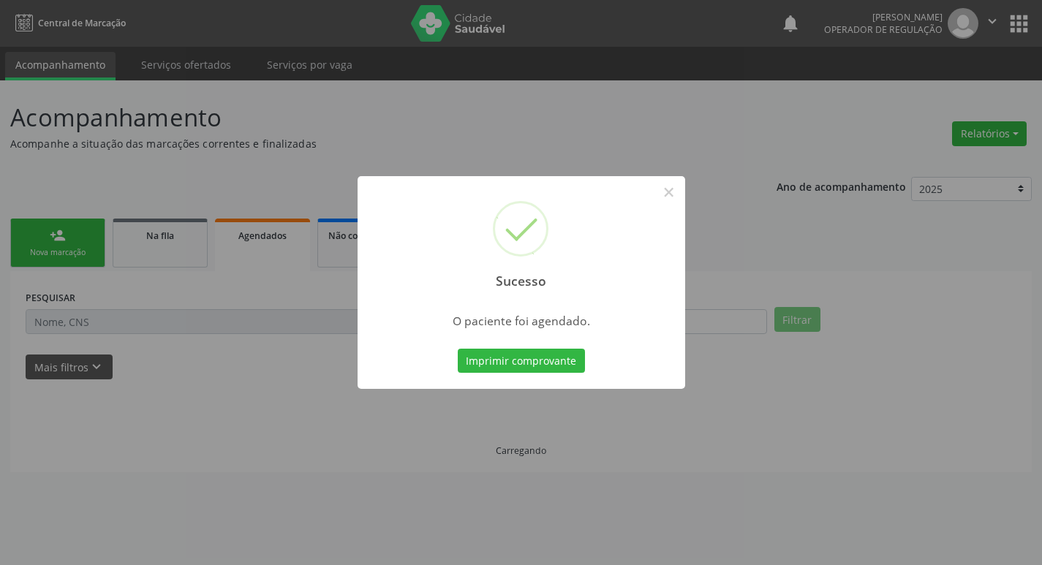
scroll to position [0, 0]
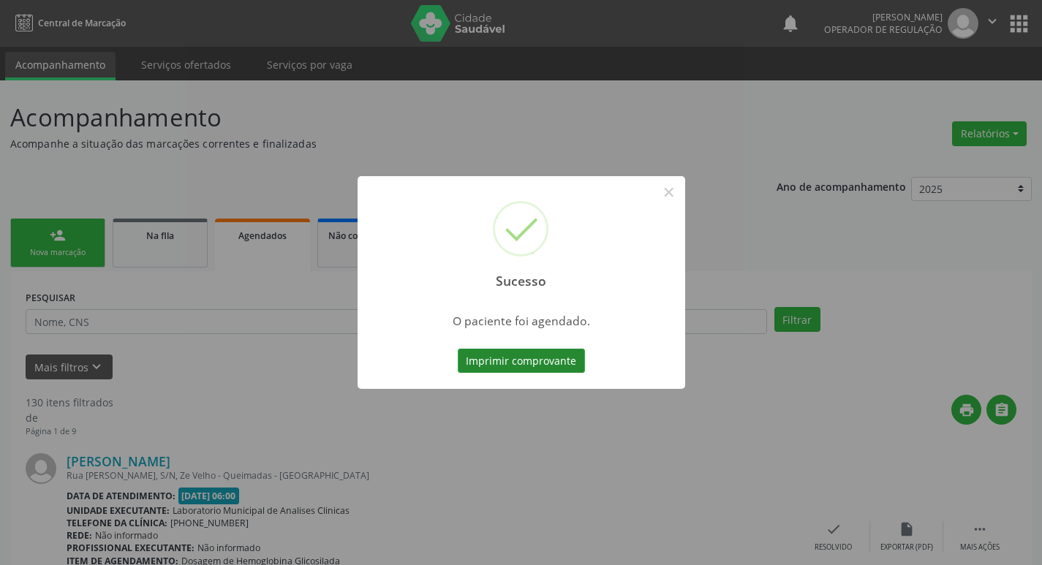
click at [545, 363] on button "Imprimir comprovante" at bounding box center [521, 361] width 127 height 25
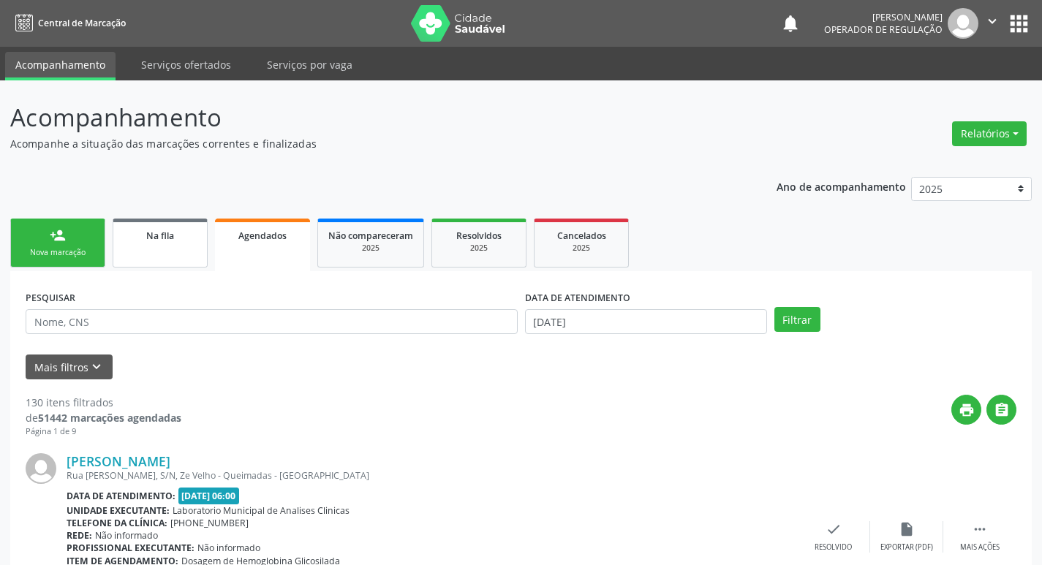
click at [169, 251] on link "Na fila" at bounding box center [160, 243] width 95 height 49
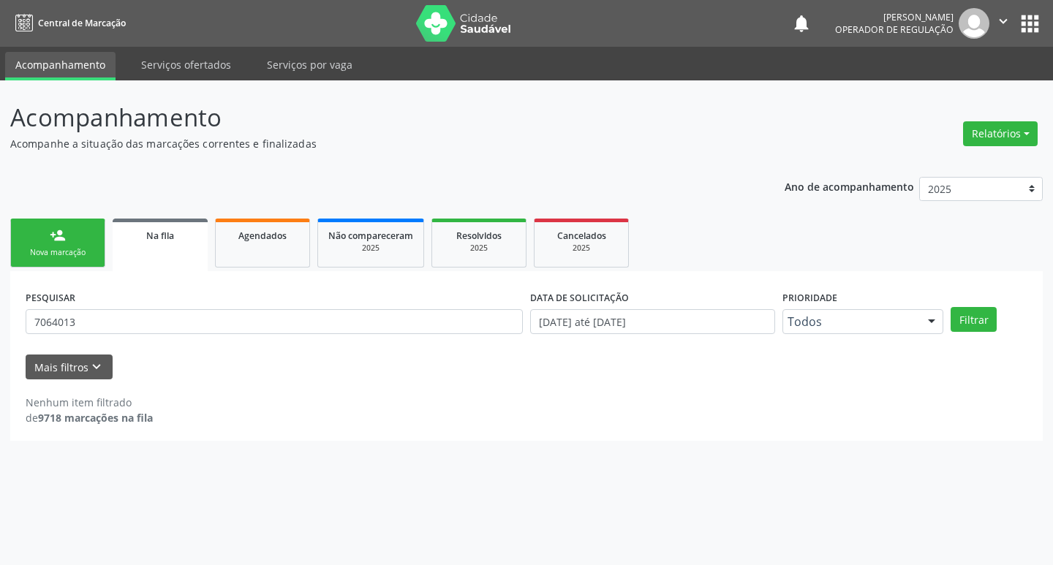
drag, startPoint x: 37, startPoint y: 229, endPoint x: 29, endPoint y: 231, distance: 7.6
click at [37, 230] on link "person_add Nova marcação" at bounding box center [57, 243] width 95 height 49
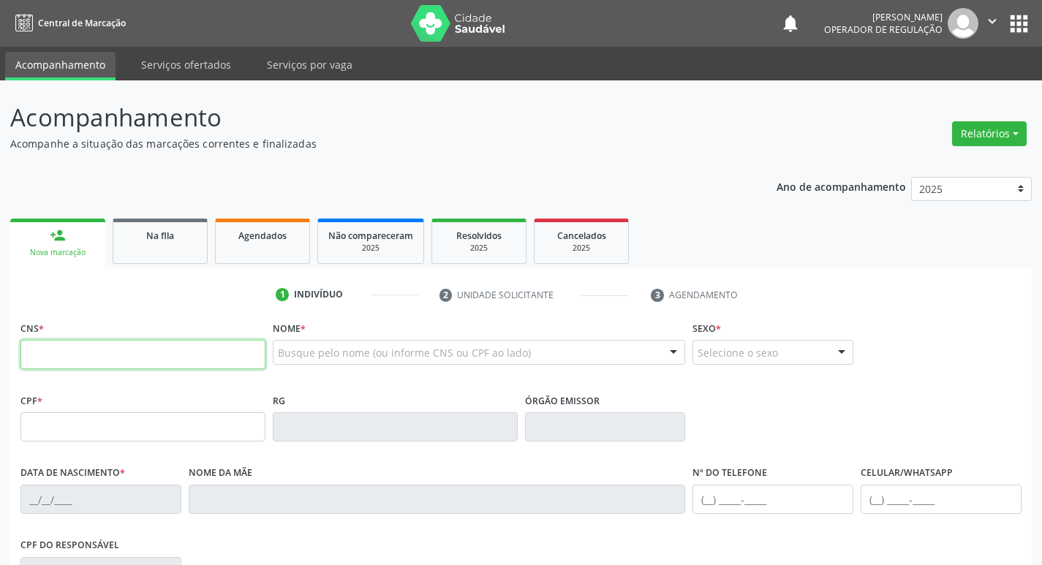
click at [152, 355] on input "text" at bounding box center [142, 354] width 245 height 29
type input "701 4046 8407 5434"
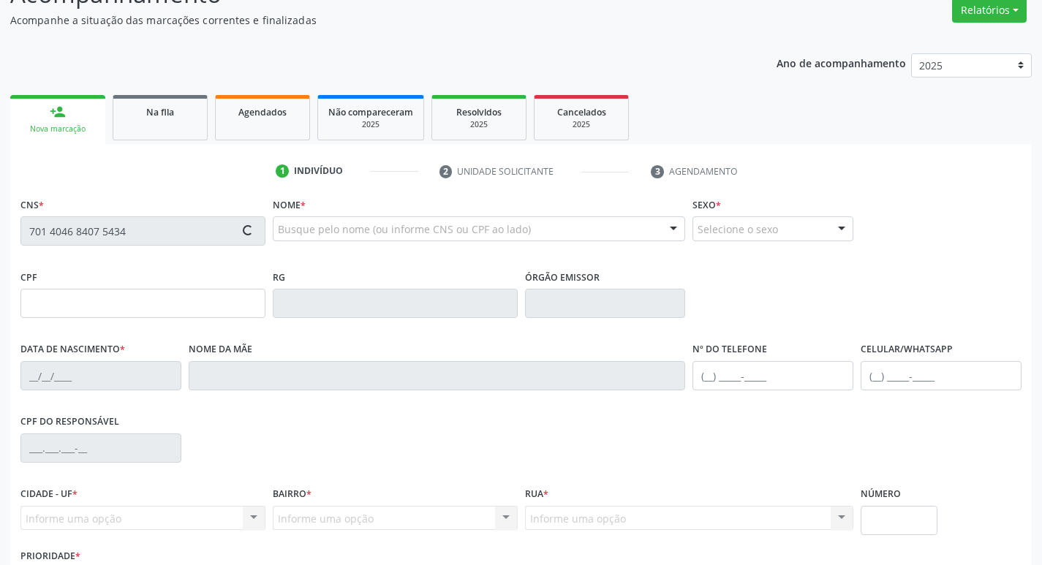
scroll to position [227, 0]
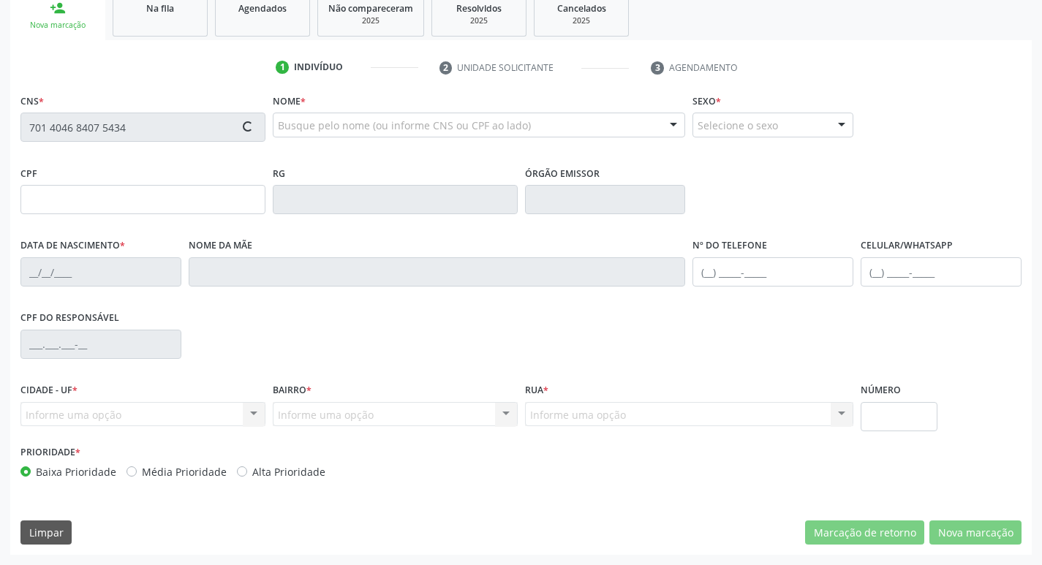
type input "135.589.684-33"
type input "24/02/2005"
type input "Gilvania Pereira da Silva"
type input "(83) 99114-0353"
type input "034.551.324-05"
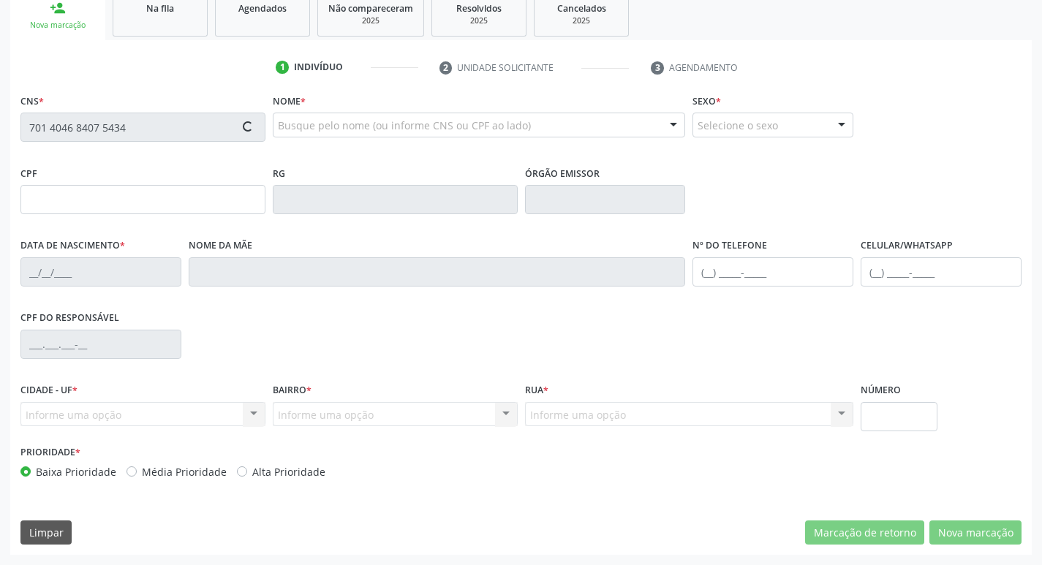
type input "80"
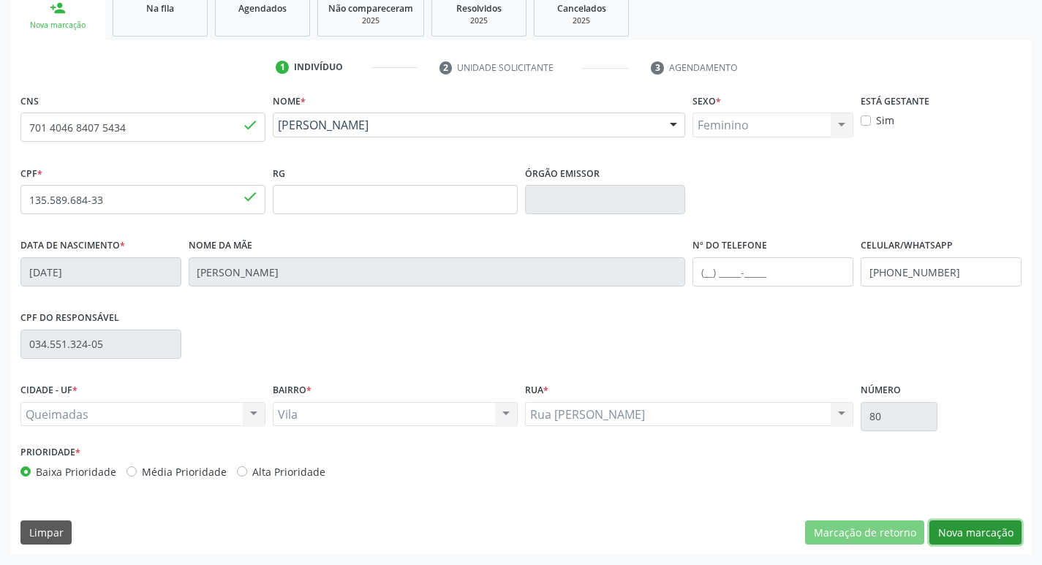
click at [951, 534] on button "Nova marcação" at bounding box center [975, 533] width 92 height 25
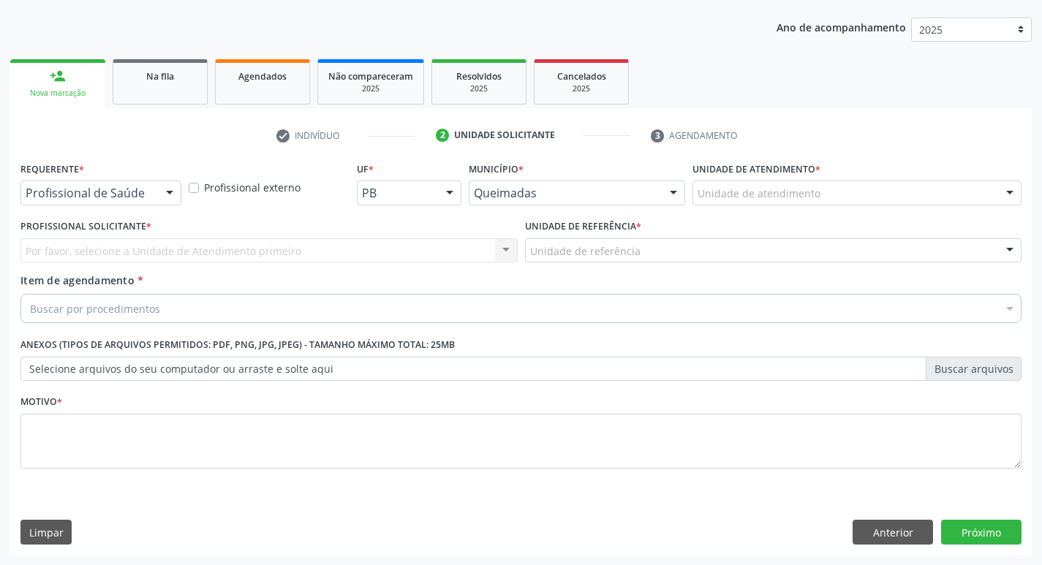
scroll to position [159, 0]
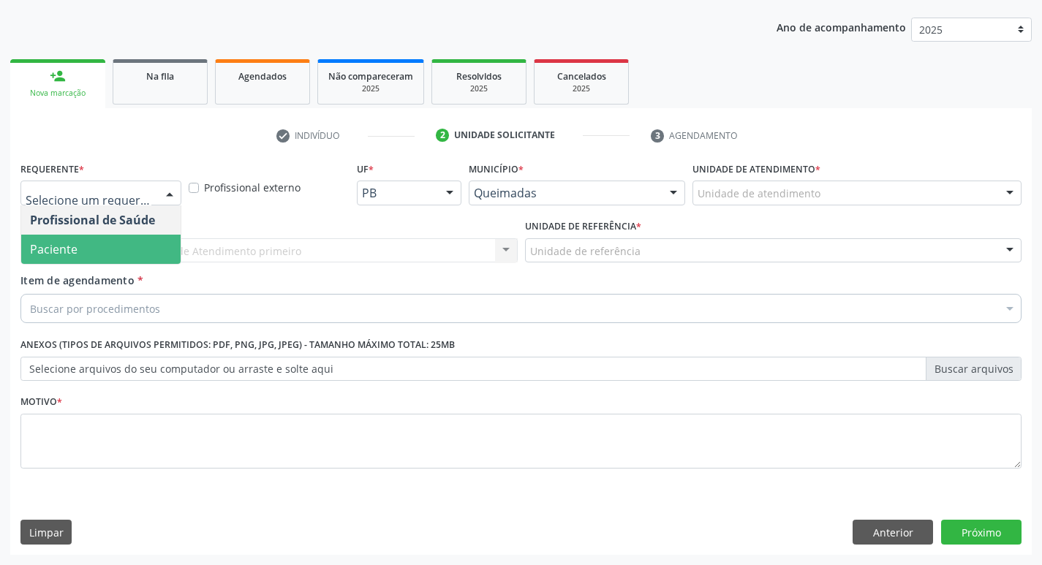
click at [82, 247] on span "Paciente" at bounding box center [100, 249] width 159 height 29
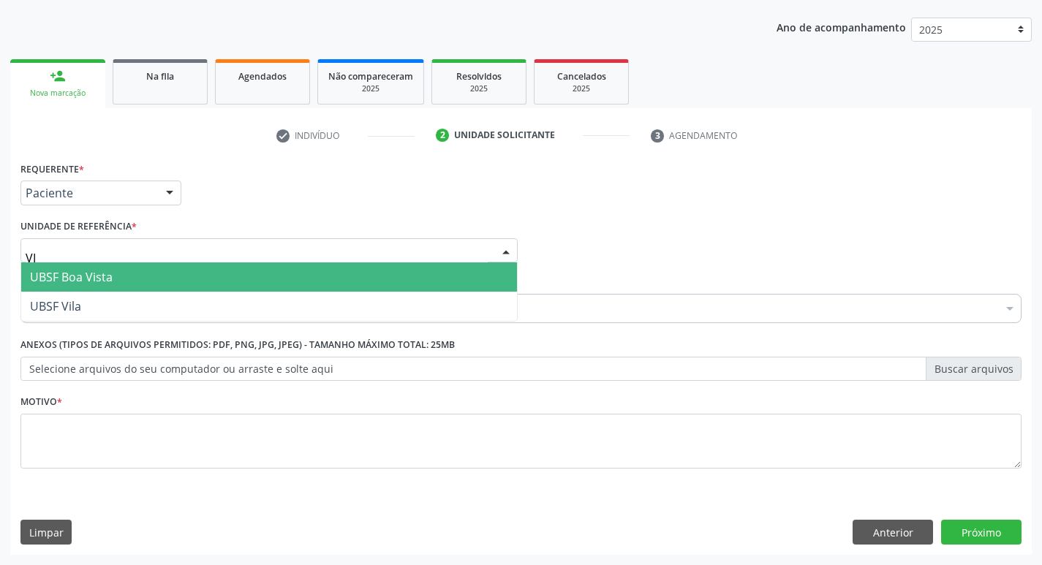
type input "VIL"
click at [99, 268] on span "UBSF Vila" at bounding box center [269, 277] width 496 height 29
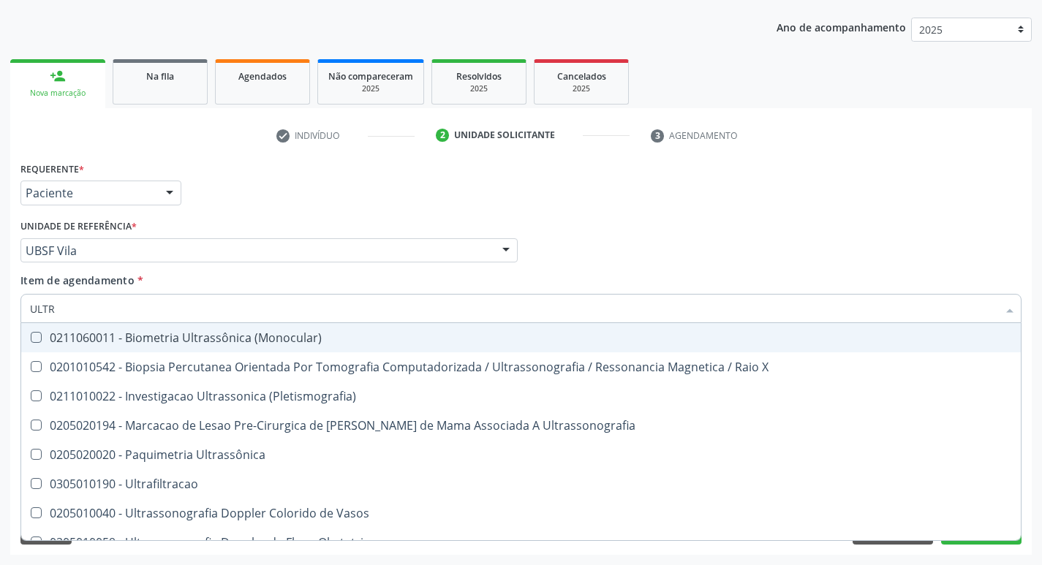
type input "ULTRA"
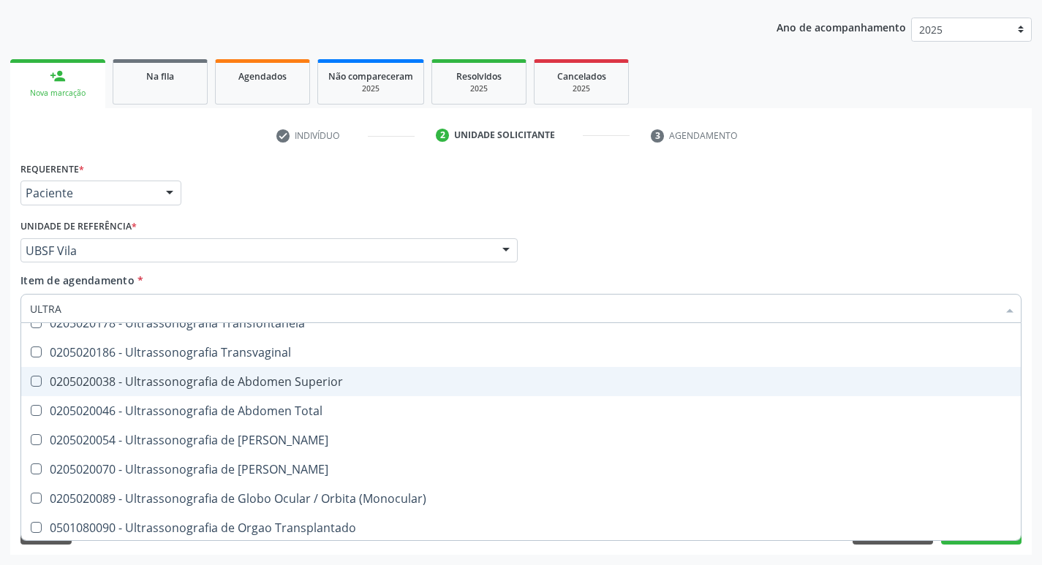
scroll to position [292, 0]
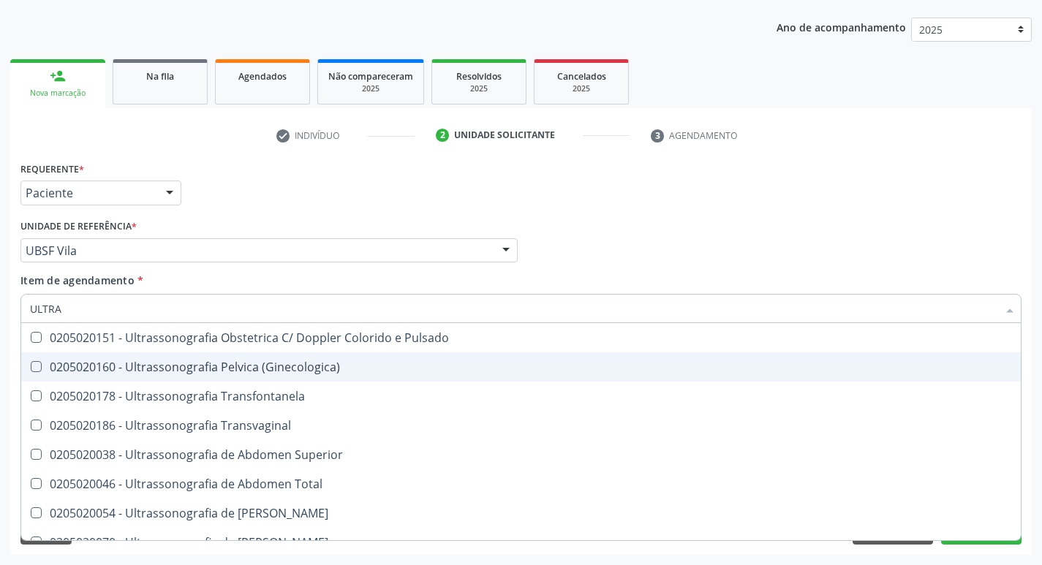
click at [206, 373] on div "0205020160 - Ultrassonografia Pelvica (Ginecologica)" at bounding box center [521, 367] width 982 height 12
checkbox \(Ginecologica\) "true"
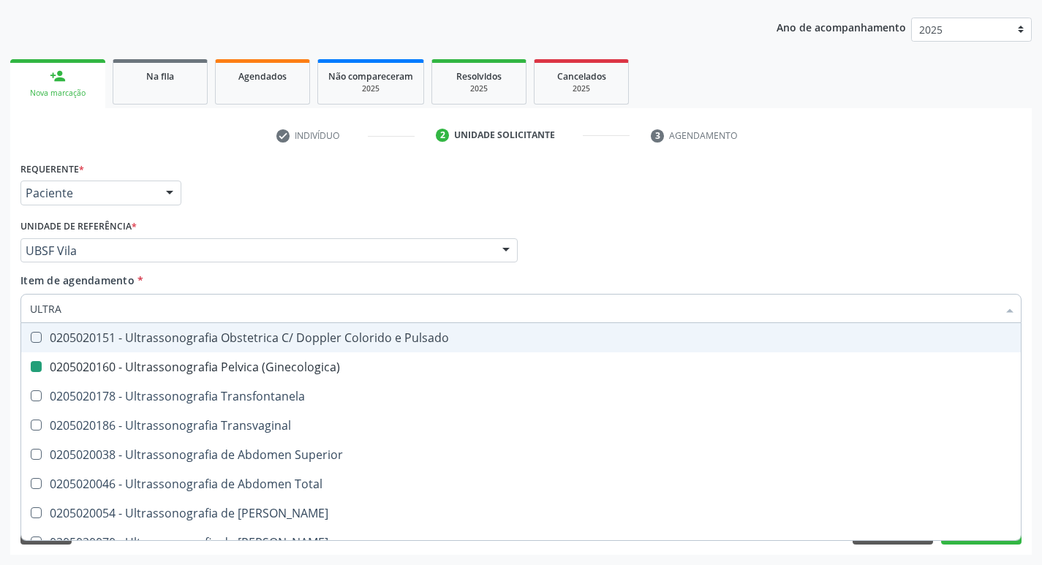
click at [262, 191] on div "Requerente * Paciente Profissional de Saúde Paciente Nenhum resultado encontrad…" at bounding box center [521, 186] width 1008 height 57
checkbox X "true"
checkbox \(Ginecologica\) "false"
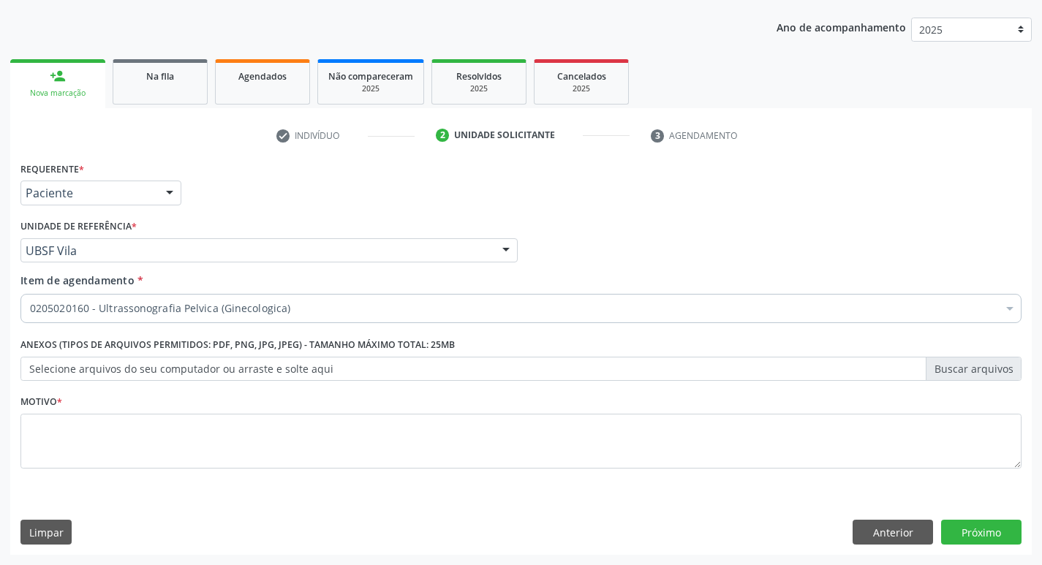
scroll to position [0, 0]
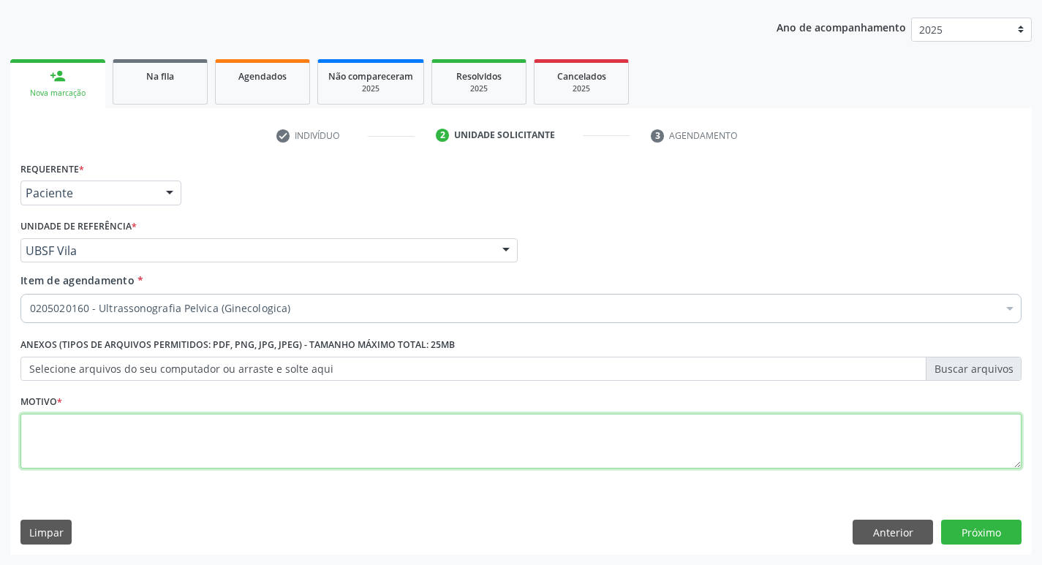
click at [216, 442] on textarea at bounding box center [520, 442] width 1001 height 56
type textarea "DISMENORREIA"
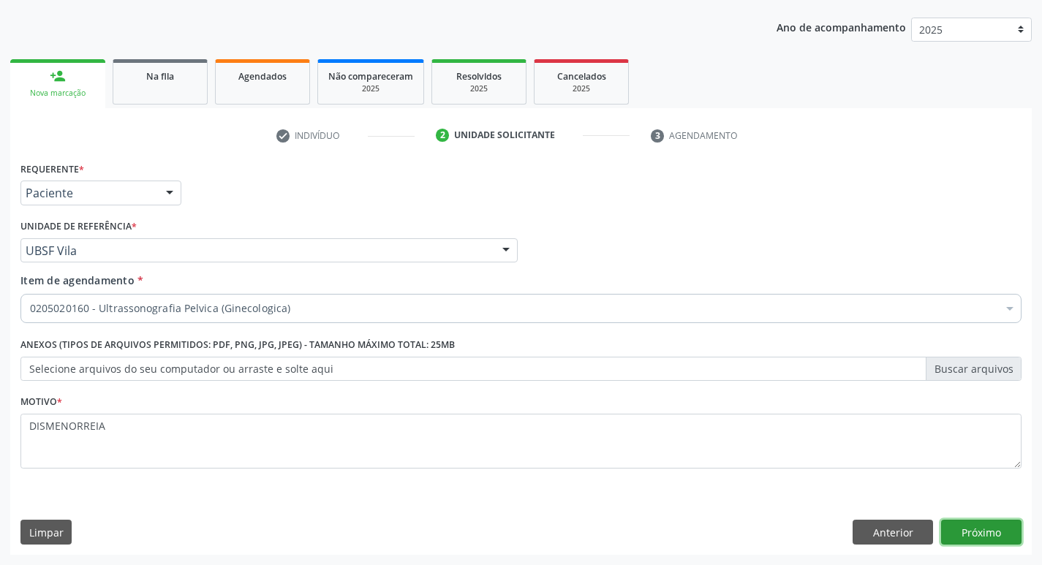
click at [998, 529] on button "Próximo" at bounding box center [981, 532] width 80 height 25
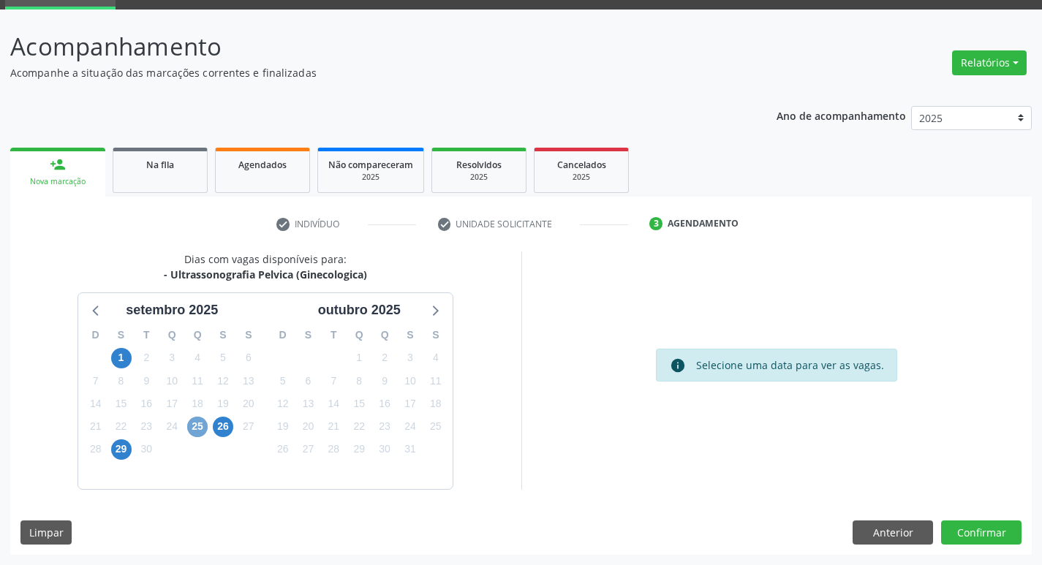
click at [199, 428] on span "25" at bounding box center [197, 427] width 20 height 20
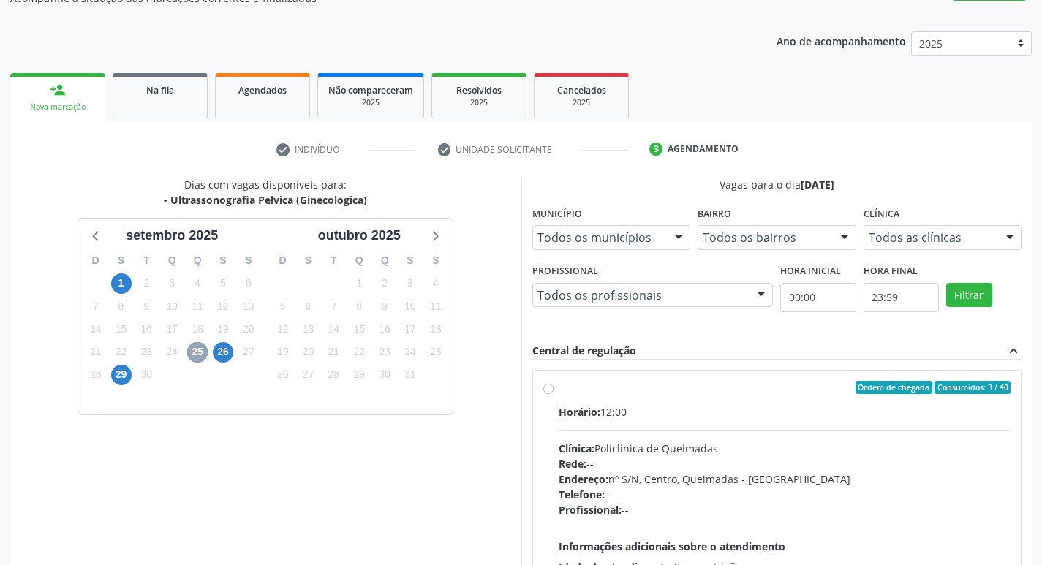
scroll to position [282, 0]
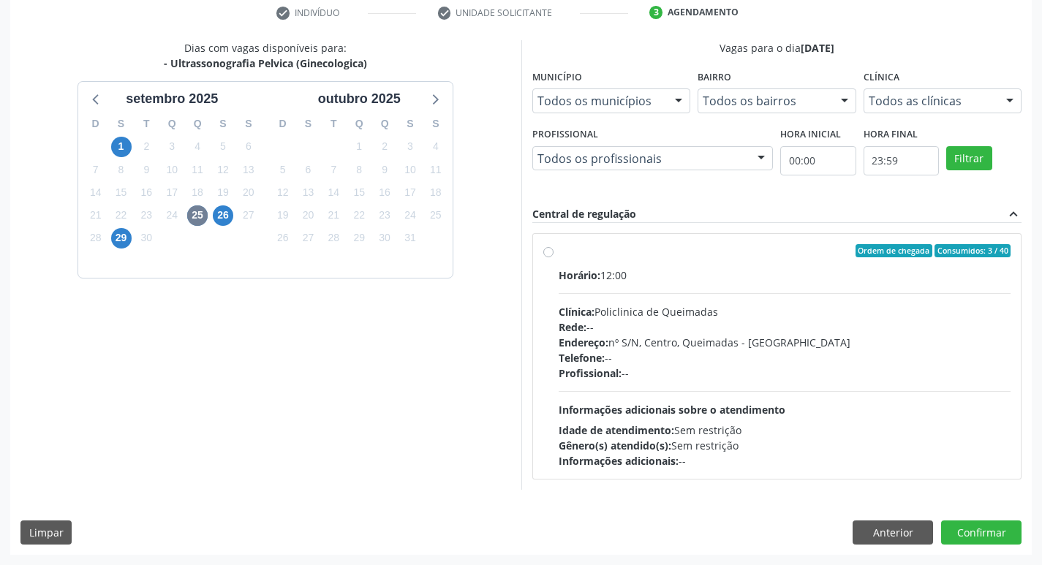
click at [750, 257] on label "Ordem de chegada Consumidos: 3 / 40 Horário: 12:00 Clínica: Policlinica de Quei…" at bounding box center [785, 356] width 453 height 224
click at [554, 257] on input "Ordem de chegada Consumidos: 3 / 40 Horário: 12:00 Clínica: Policlinica de Quei…" at bounding box center [548, 250] width 10 height 13
radio input "true"
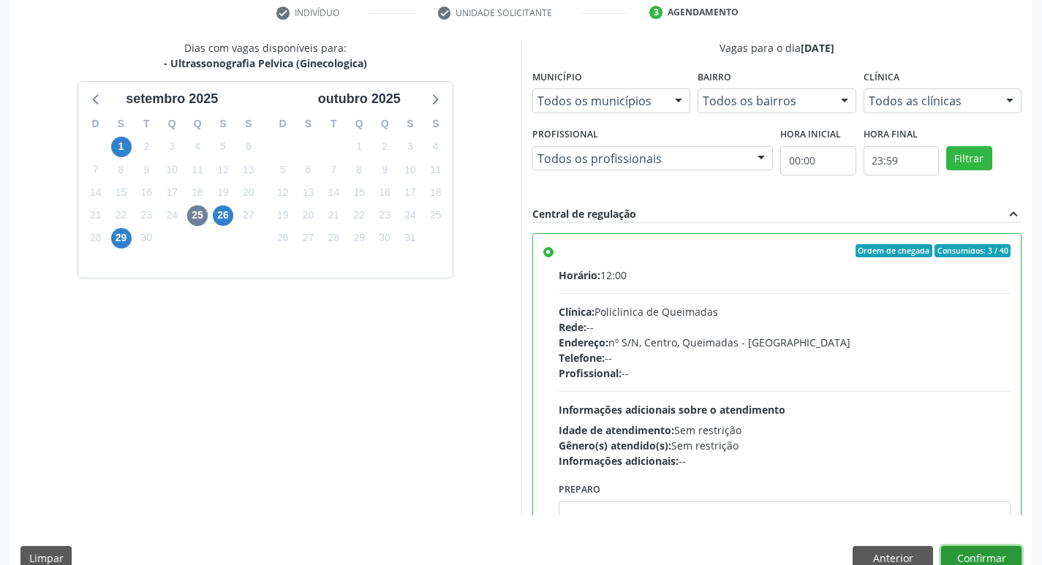
click at [951, 551] on button "Confirmar" at bounding box center [981, 558] width 80 height 25
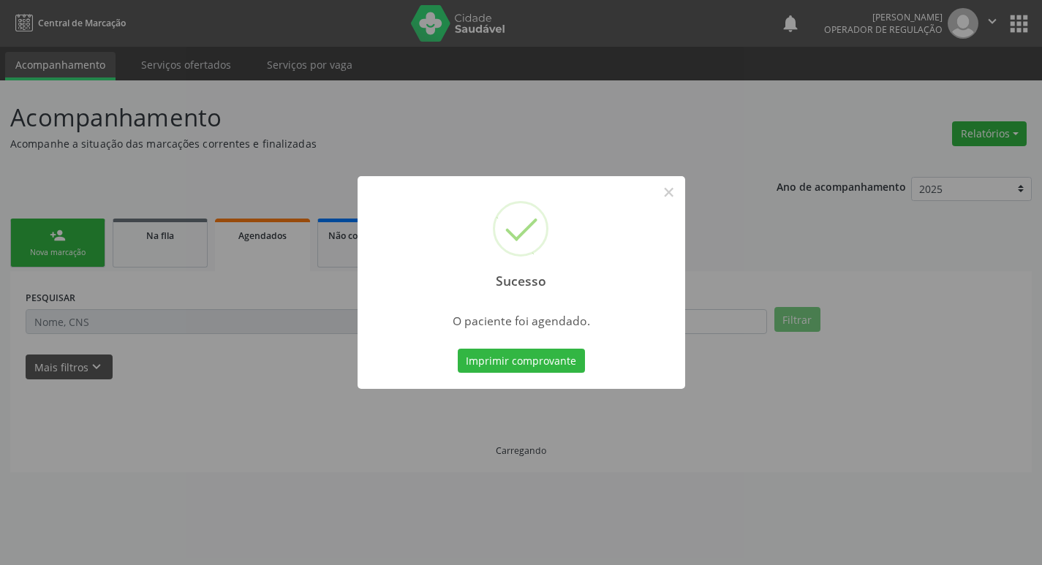
scroll to position [0, 0]
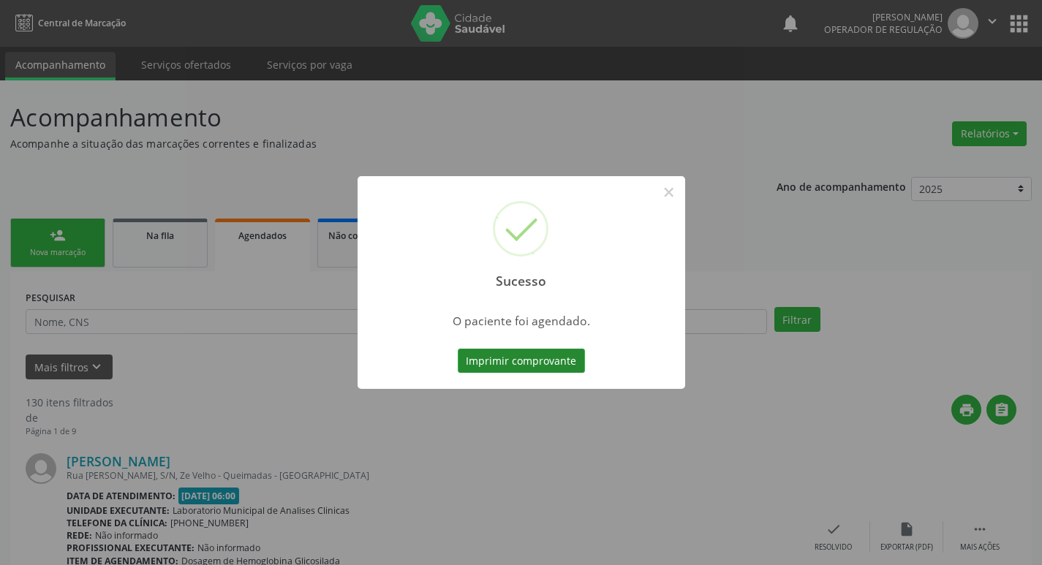
click at [543, 365] on button "Imprimir comprovante" at bounding box center [521, 361] width 127 height 25
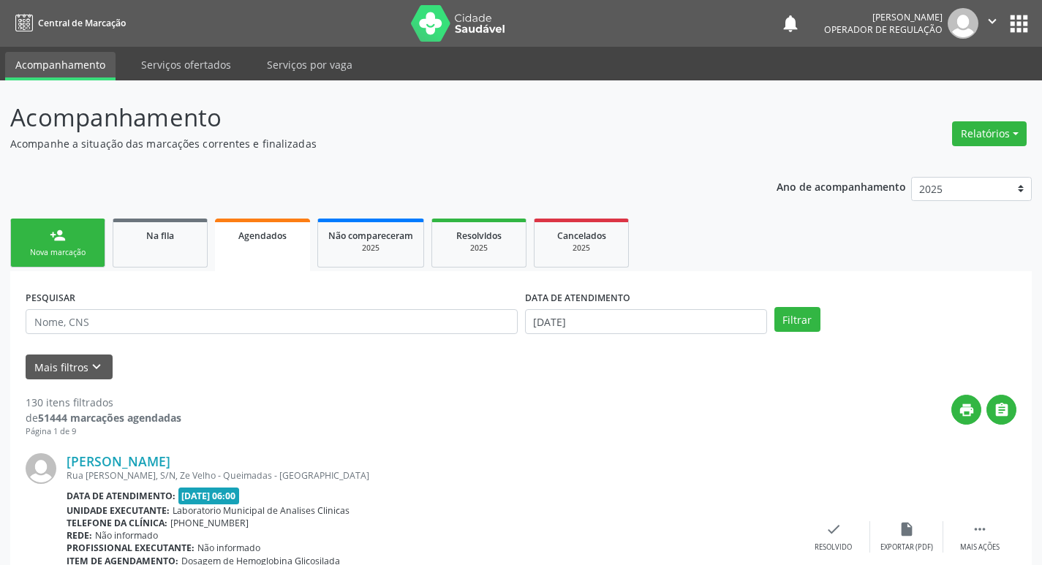
click at [45, 233] on link "person_add Nova marcação" at bounding box center [57, 243] width 95 height 49
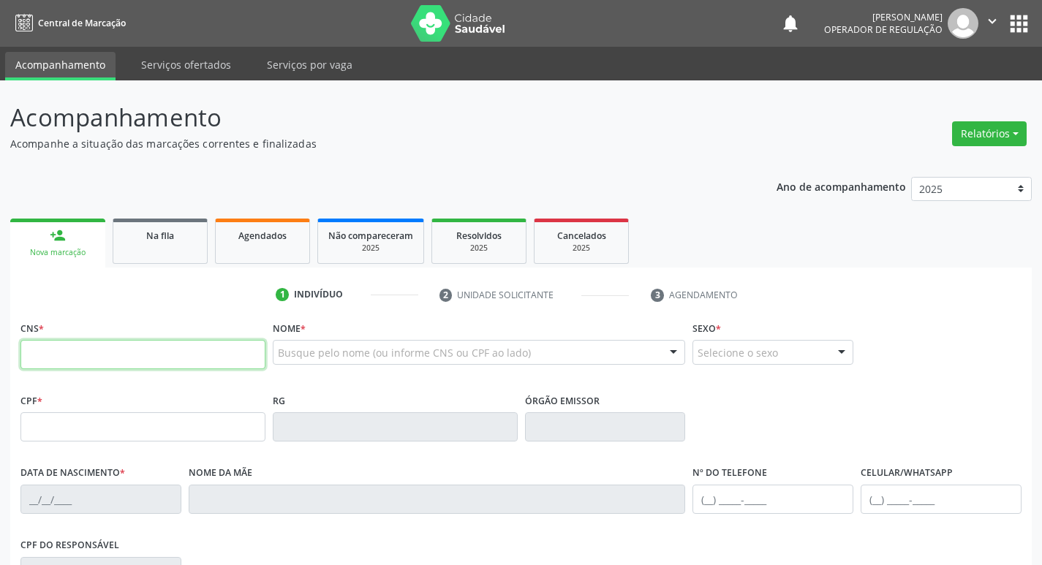
click at [78, 355] on input "text" at bounding box center [142, 354] width 245 height 29
type input "708 5090 4666 5580"
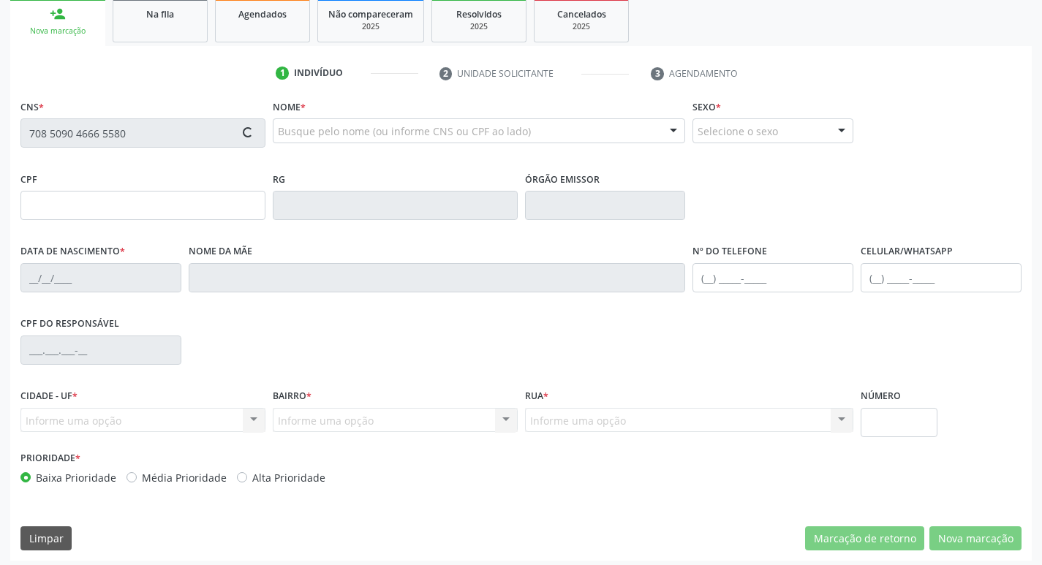
type input "058.190.254-82"
type input "31/07/1974"
type input "Adelina de Souto Maciel"
type input "(83) 99152-7743"
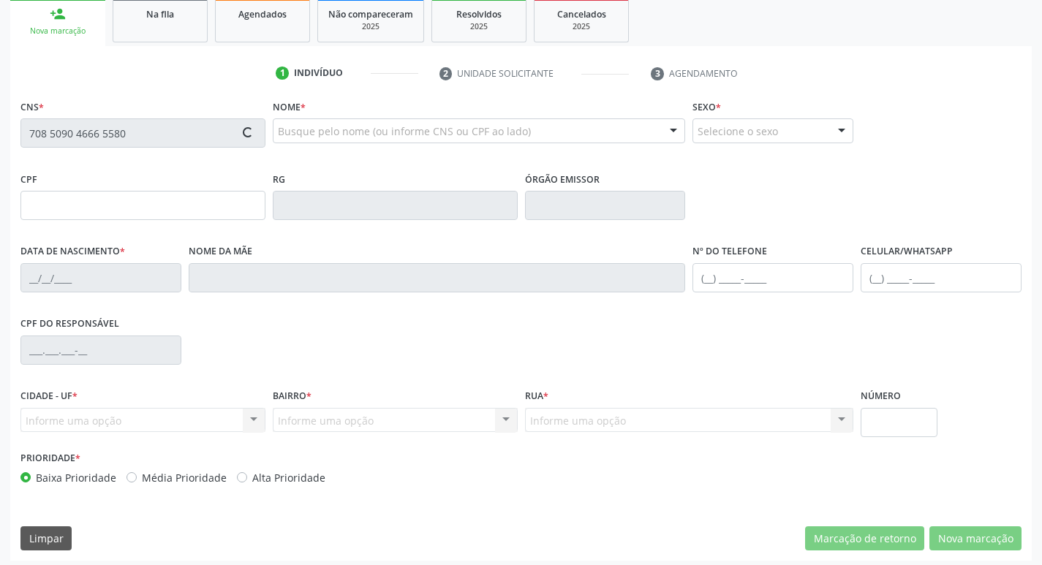
type input "996.481.804-15"
type input "47"
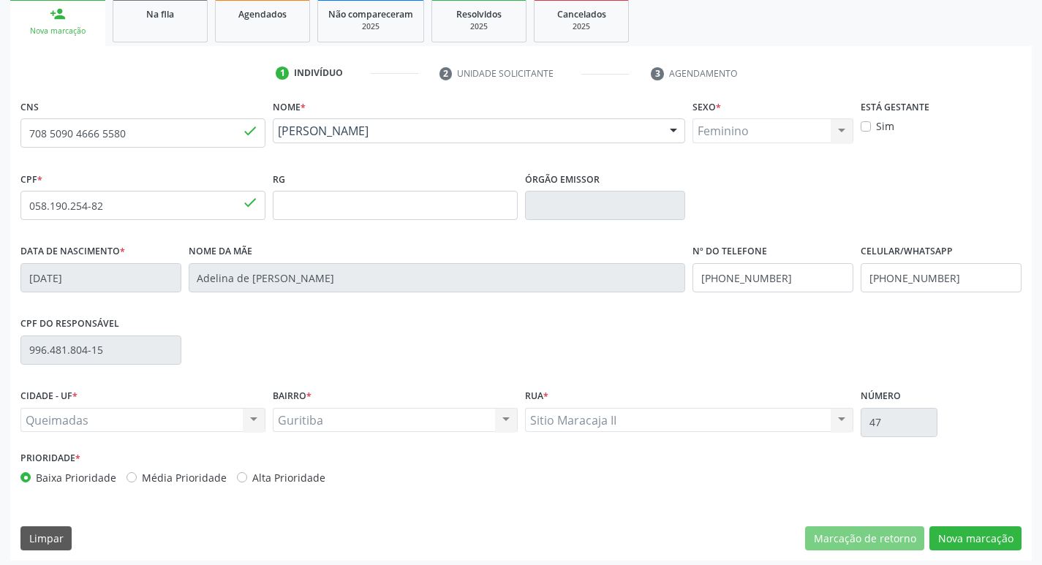
scroll to position [227, 0]
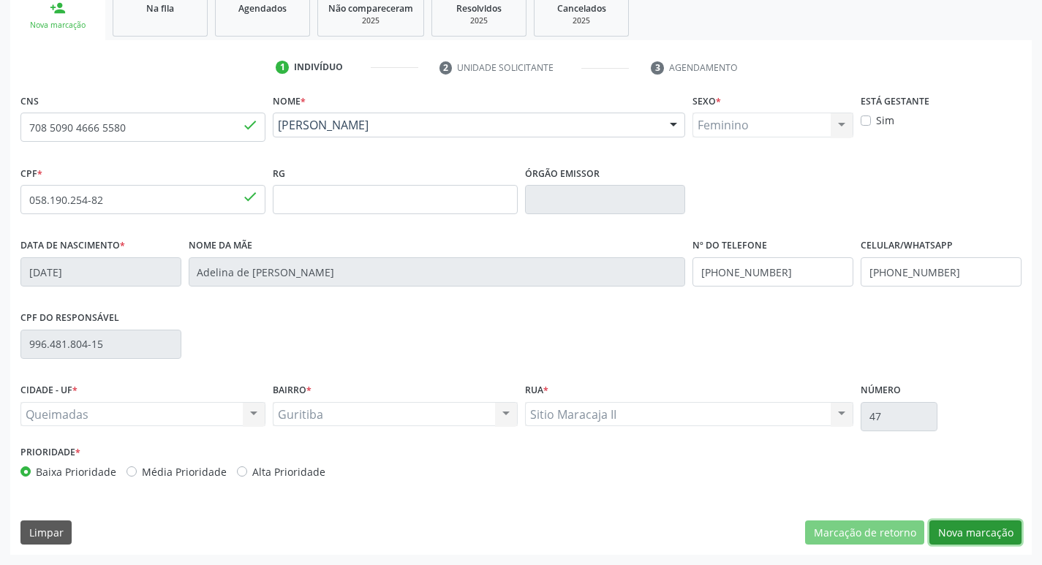
click at [962, 532] on button "Nova marcação" at bounding box center [975, 533] width 92 height 25
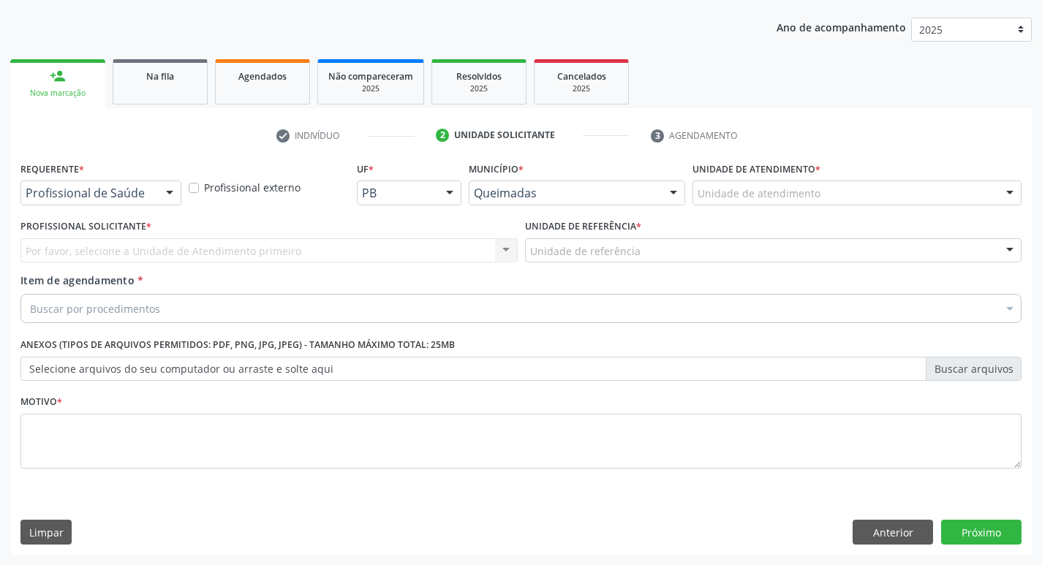
scroll to position [159, 0]
drag, startPoint x: 82, startPoint y: 197, endPoint x: 72, endPoint y: 244, distance: 48.5
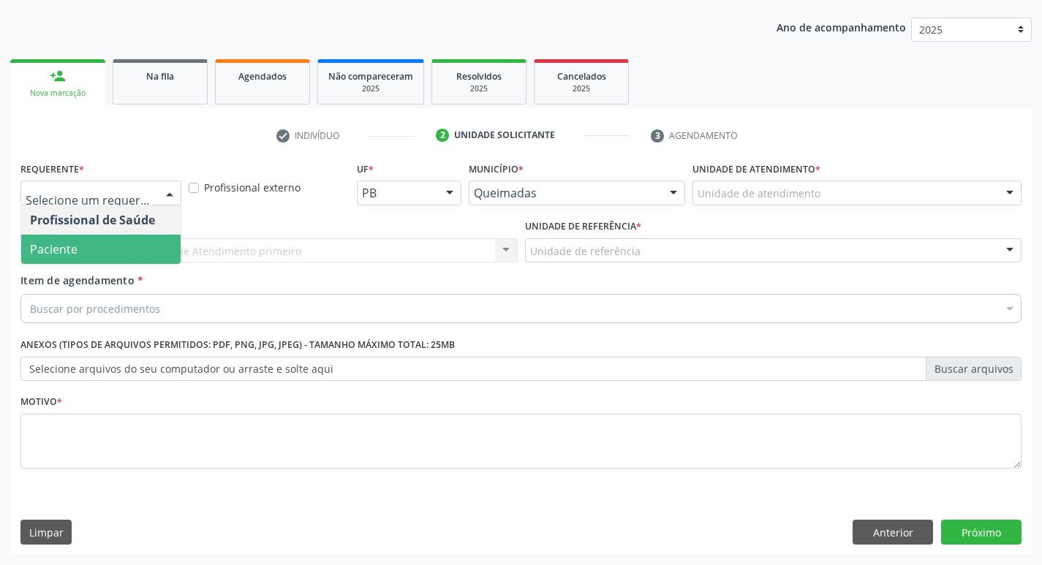
click at [72, 252] on span "Paciente" at bounding box center [54, 249] width 48 height 16
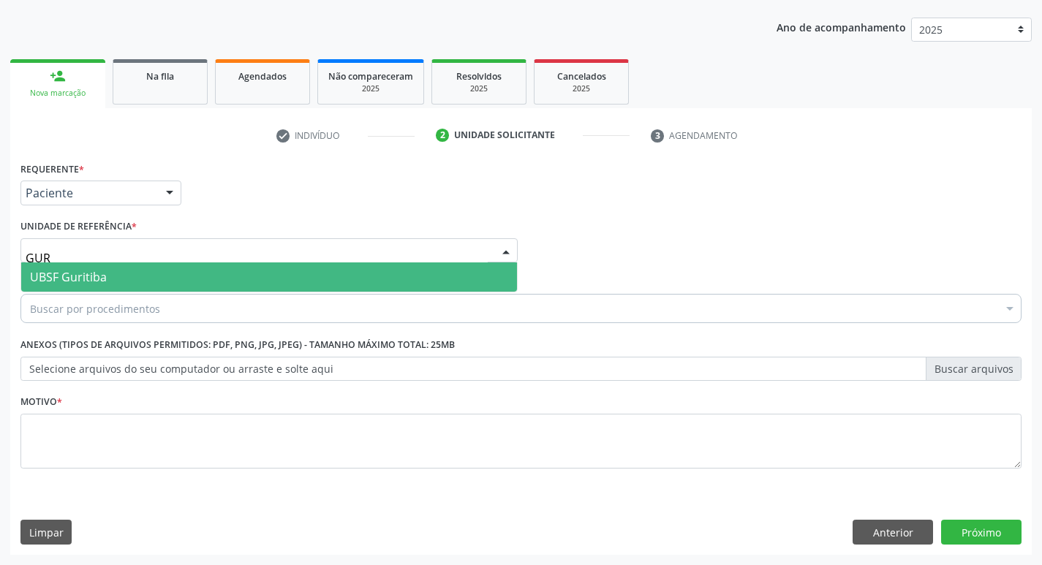
type input "GURI"
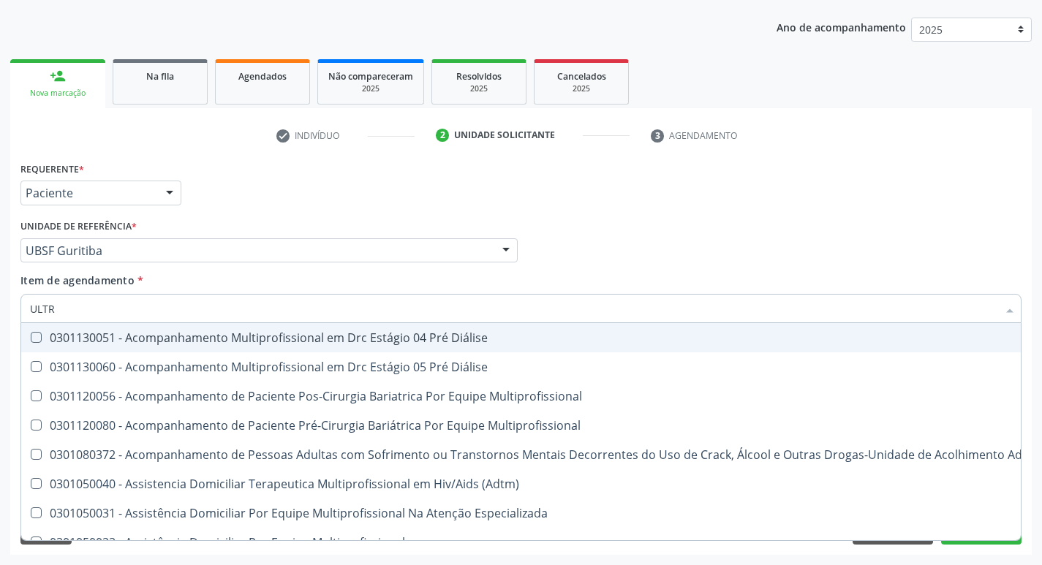
type input "ULTRA"
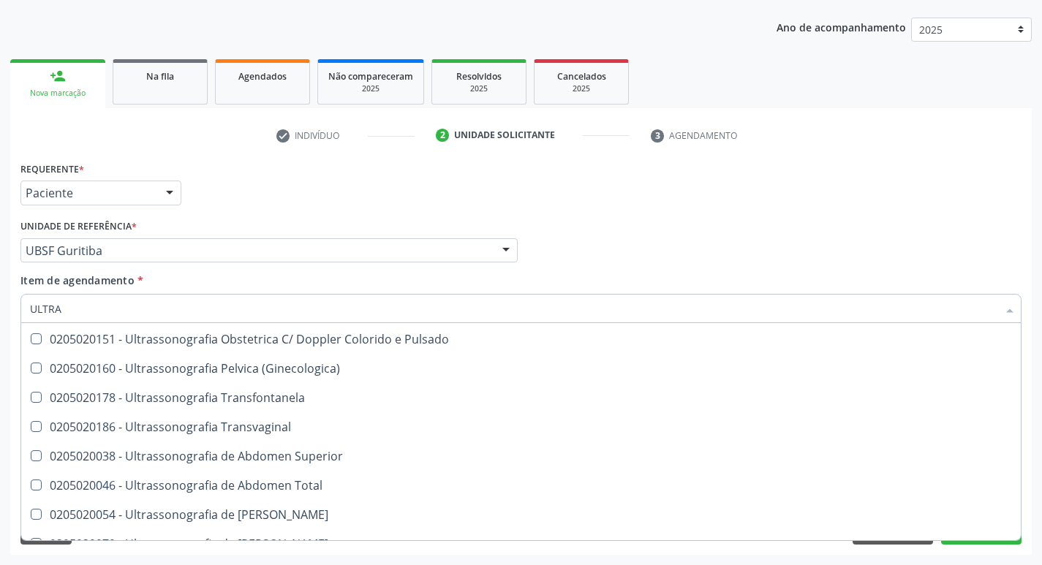
scroll to position [265, 0]
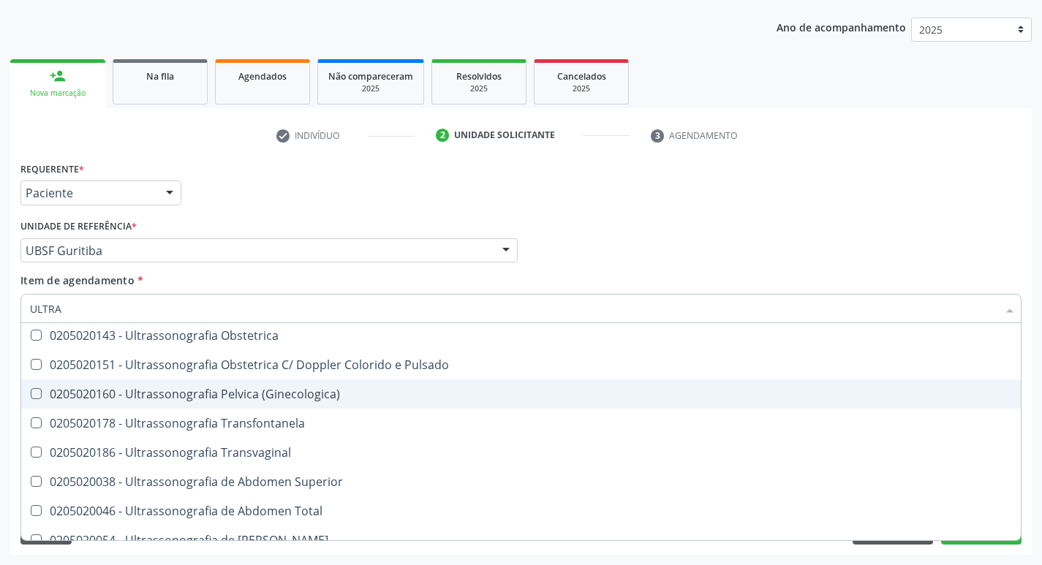
click at [265, 391] on div "0205020160 - Ultrassonografia Pelvica (Ginecologica)" at bounding box center [521, 394] width 982 height 12
checkbox \(Ginecologica\) "true"
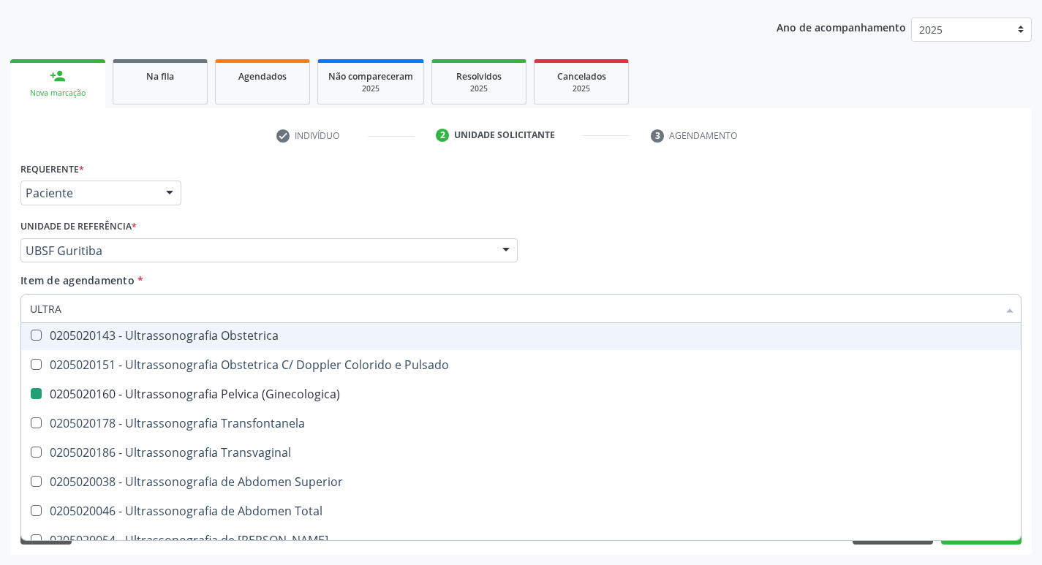
click at [497, 209] on div "Requerente * Paciente Profissional de Saúde Paciente Nenhum resultado encontrad…" at bounding box center [521, 186] width 1008 height 57
checkbox X "true"
checkbox \(Ginecologica\) "false"
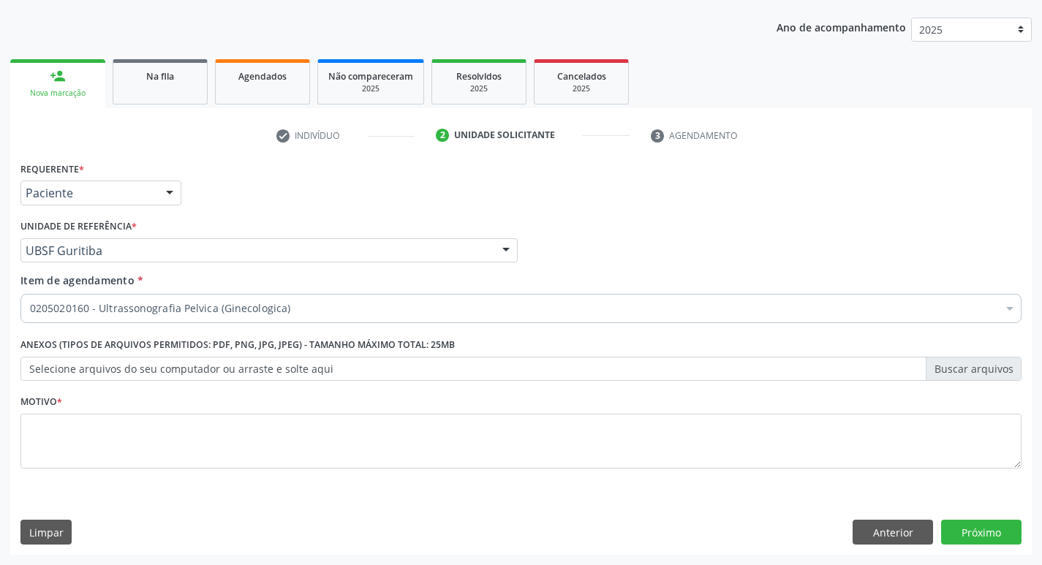
scroll to position [0, 0]
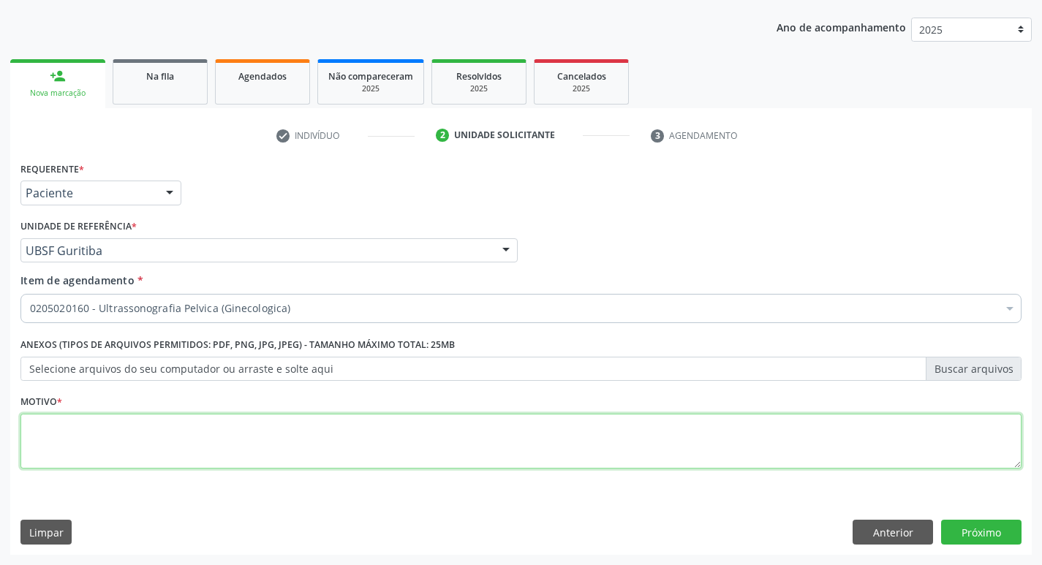
click at [155, 432] on textarea at bounding box center [520, 442] width 1001 height 56
type textarea "DOR PELVICA"
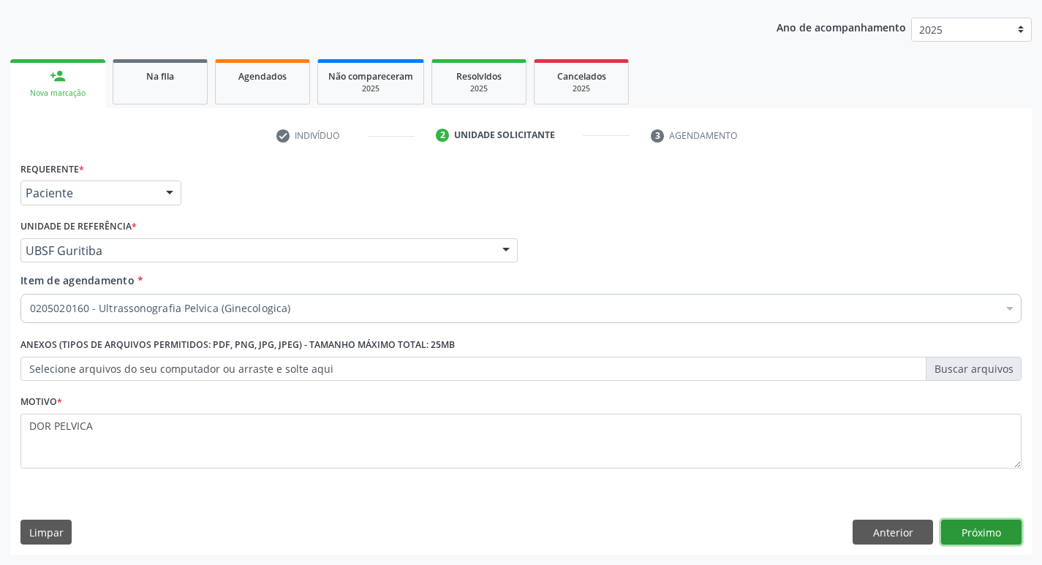
click at [974, 535] on button "Próximo" at bounding box center [981, 532] width 80 height 25
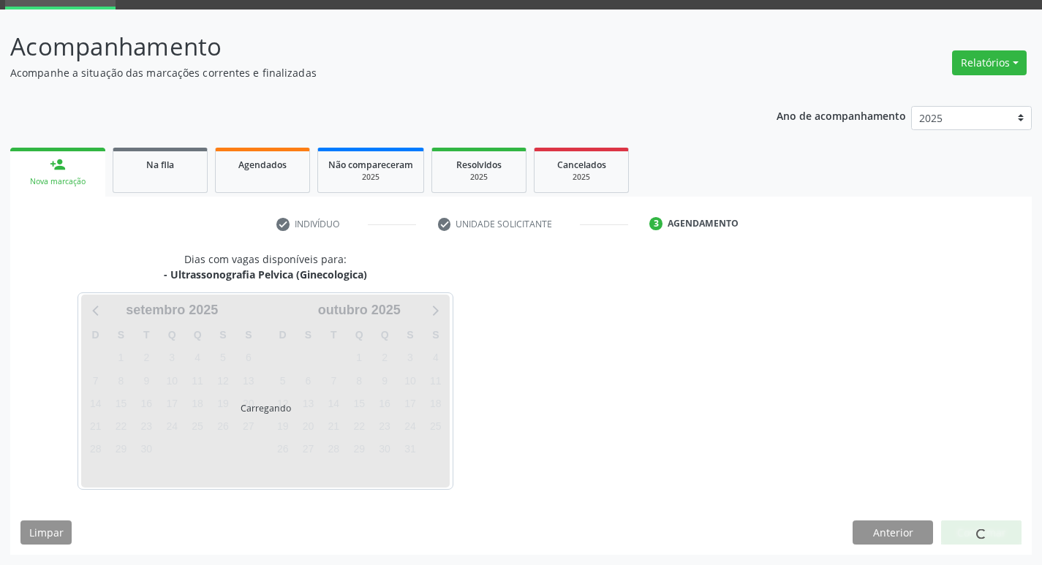
scroll to position [71, 0]
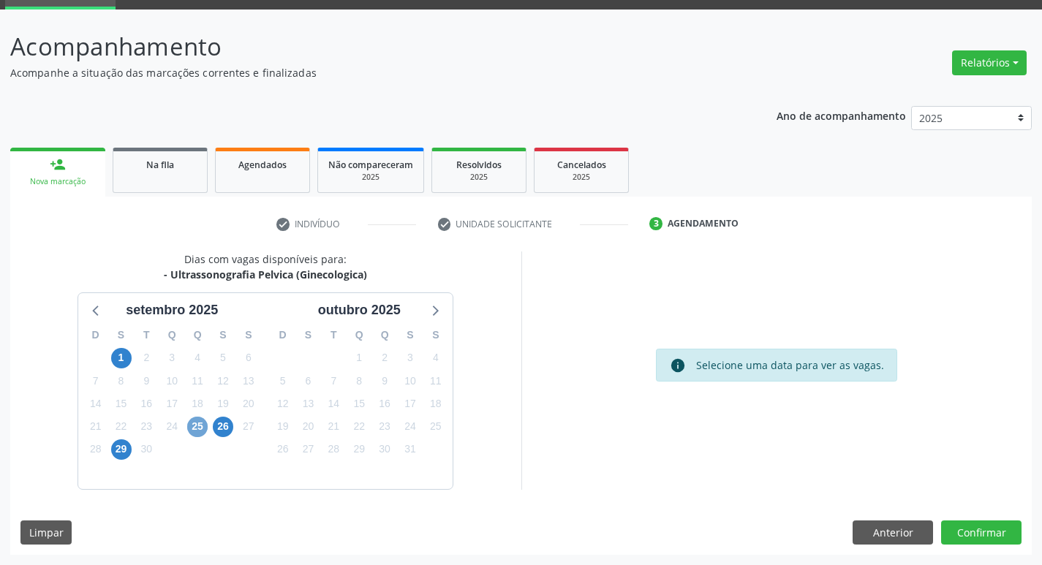
click at [204, 425] on span "25" at bounding box center [197, 427] width 20 height 20
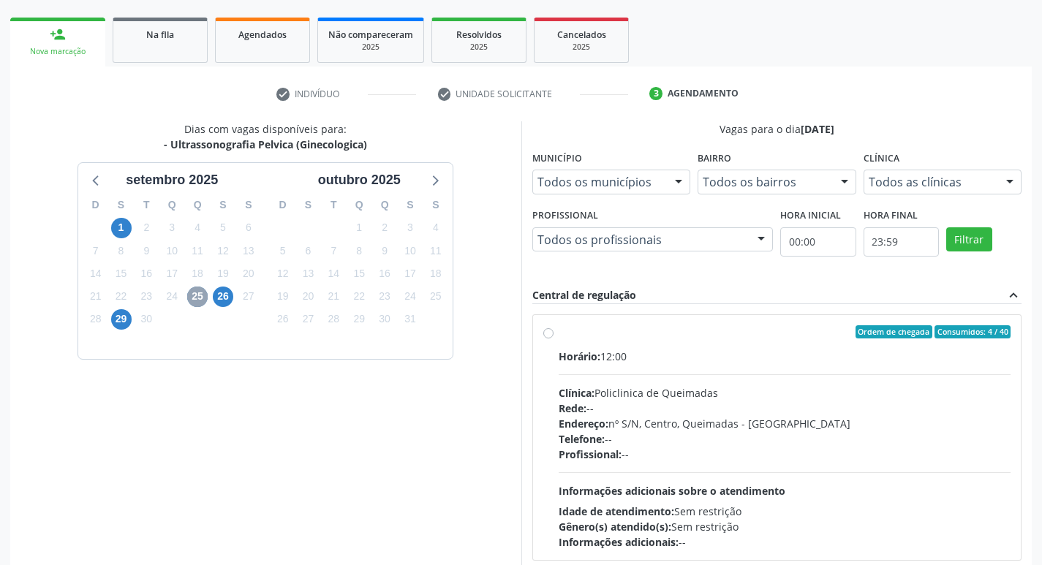
scroll to position [282, 0]
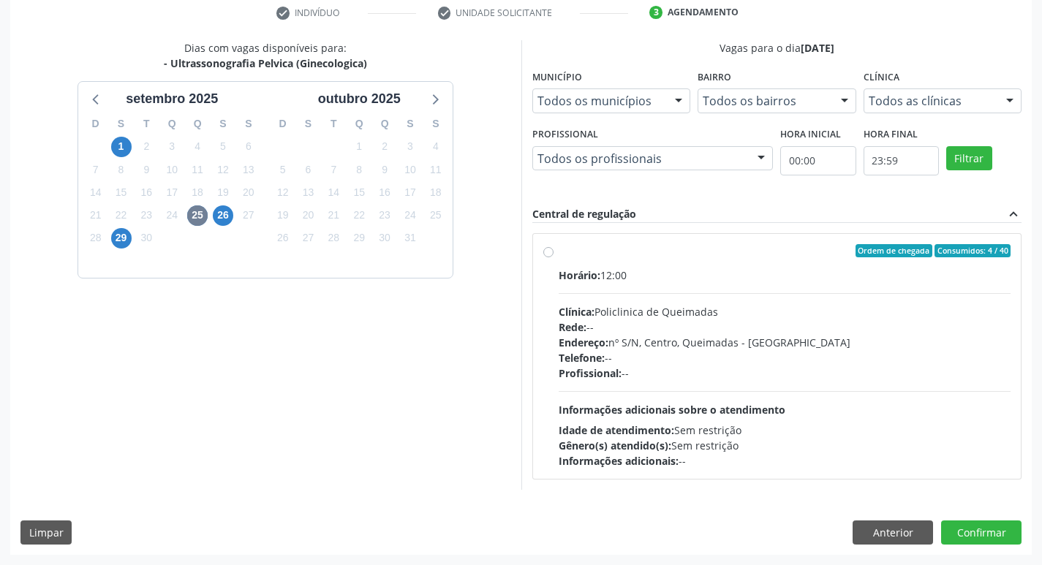
click at [826, 278] on div "Horário: 12:00" at bounding box center [785, 275] width 453 height 15
click at [554, 257] on input "Ordem de chegada Consumidos: 4 / 40 Horário: 12:00 Clínica: Policlinica de Quei…" at bounding box center [548, 250] width 10 height 13
radio input "true"
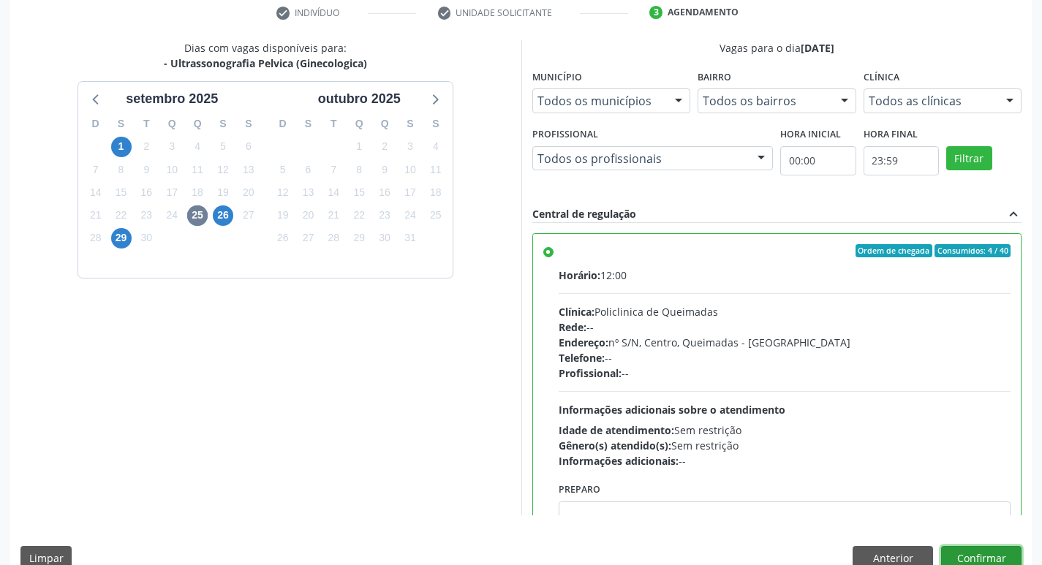
click at [988, 550] on button "Confirmar" at bounding box center [981, 558] width 80 height 25
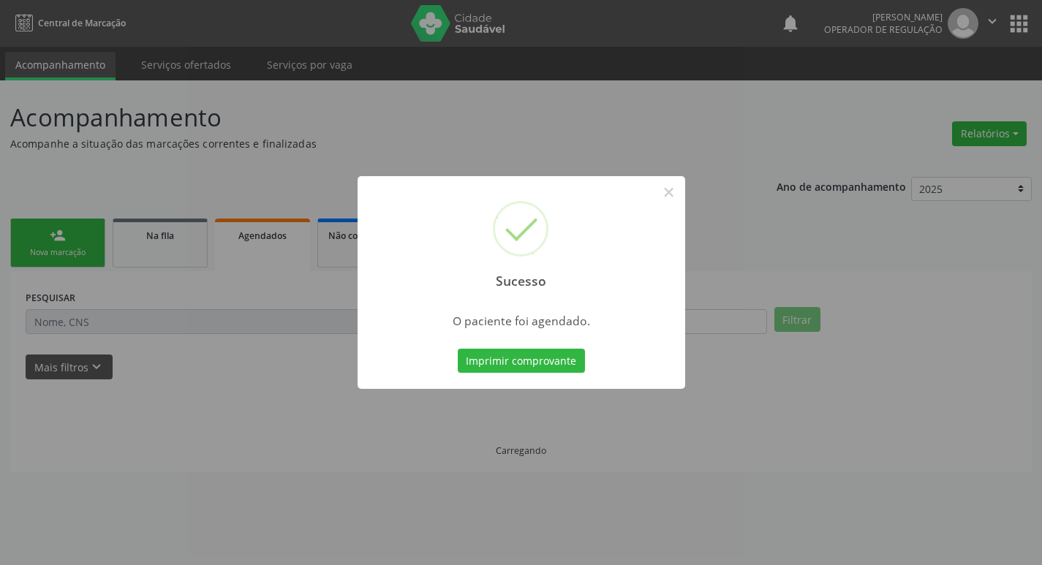
scroll to position [0, 0]
click at [541, 351] on button "Imprimir comprovante" at bounding box center [526, 361] width 127 height 25
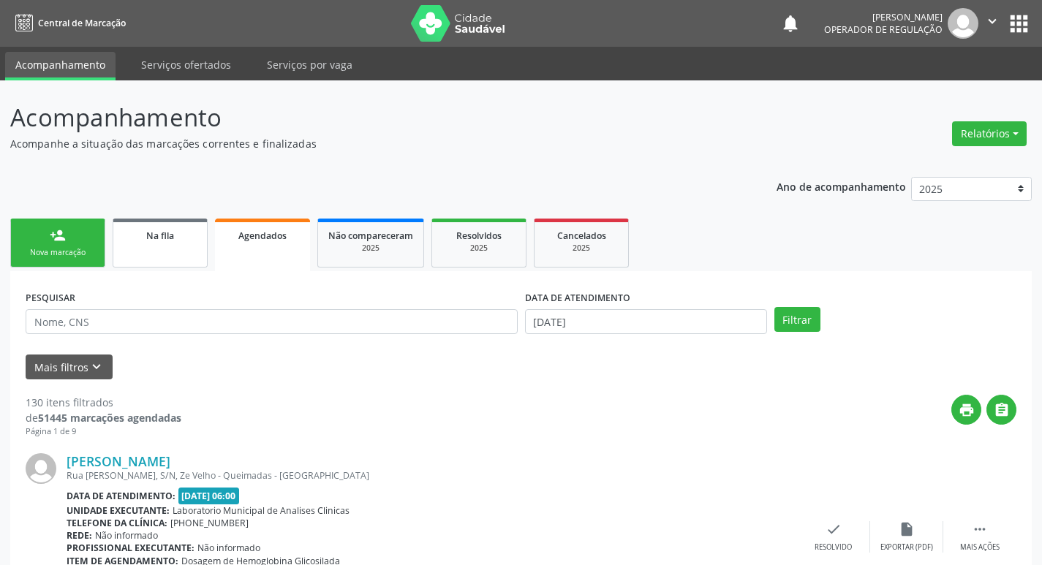
click at [153, 252] on link "Na fila" at bounding box center [160, 243] width 95 height 49
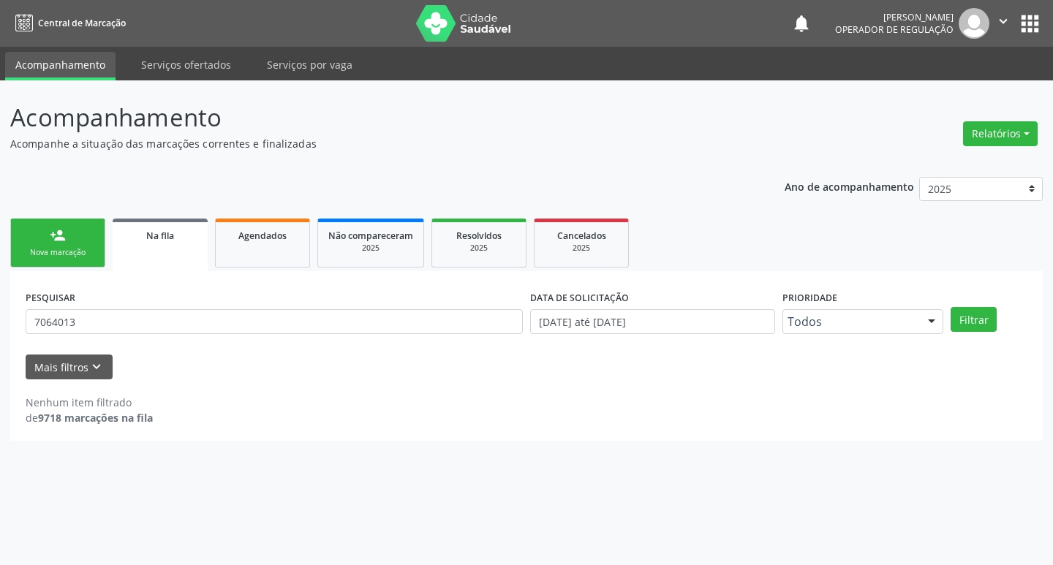
click at [131, 249] on link "Na fila" at bounding box center [160, 245] width 95 height 53
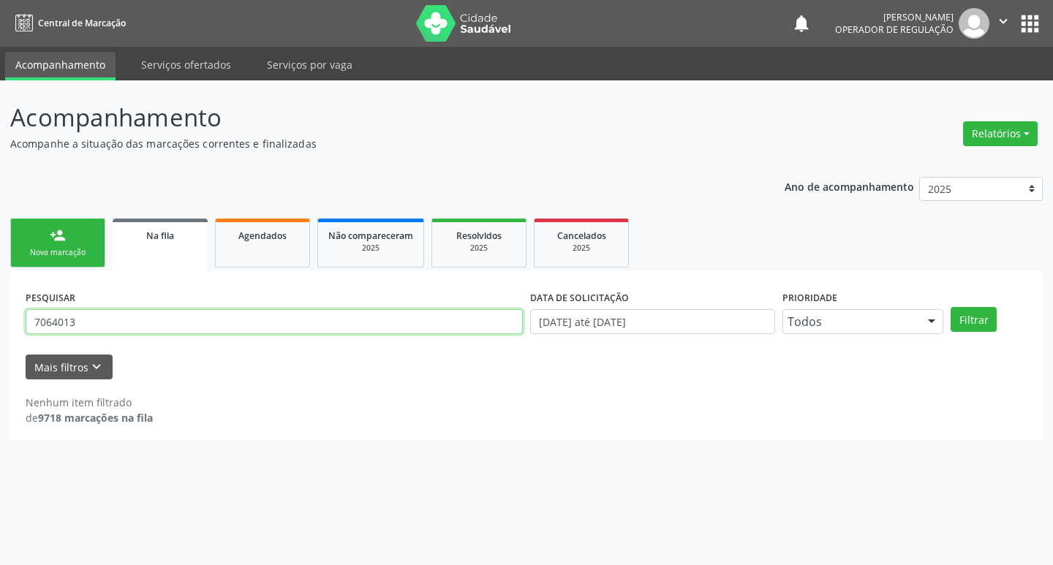
click at [115, 330] on input "7064013" at bounding box center [274, 321] width 497 height 25
click at [951, 307] on button "Filtrar" at bounding box center [974, 319] width 46 height 25
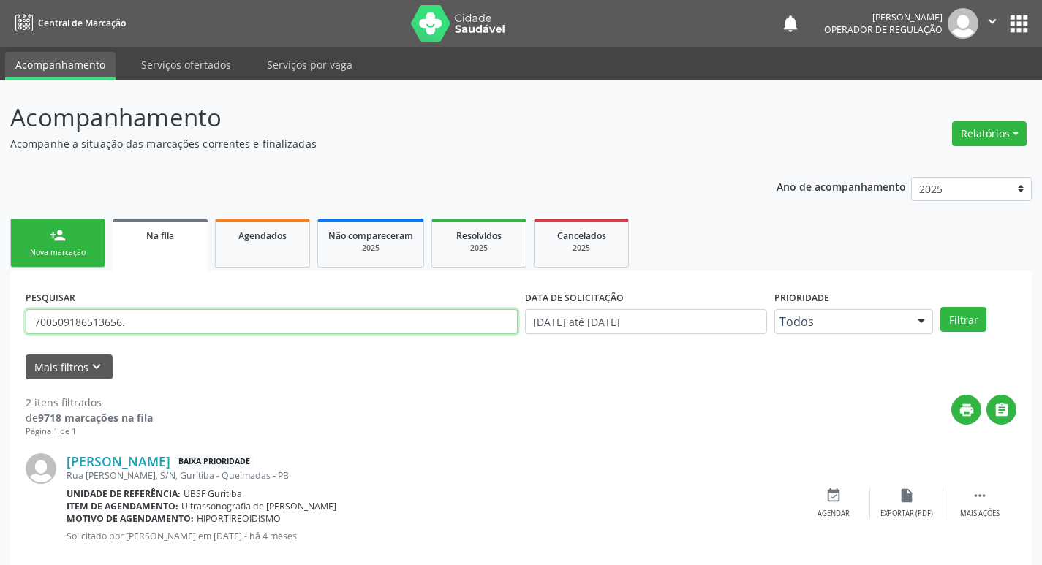
click at [148, 312] on input "700509186513656." at bounding box center [272, 321] width 492 height 25
type input "700509186513656"
click at [940, 307] on button "Filtrar" at bounding box center [963, 319] width 46 height 25
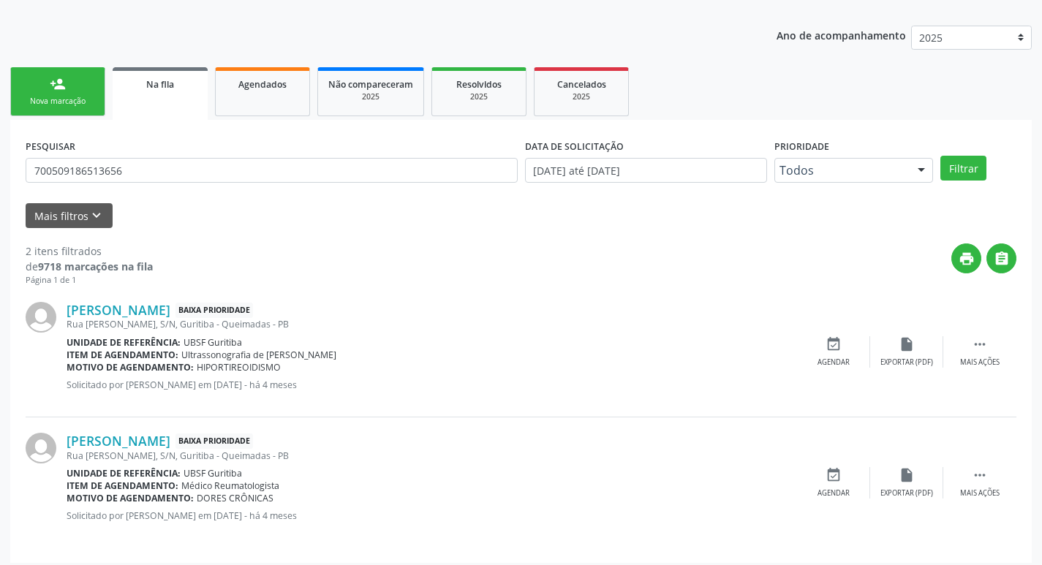
scroll to position [159, 0]
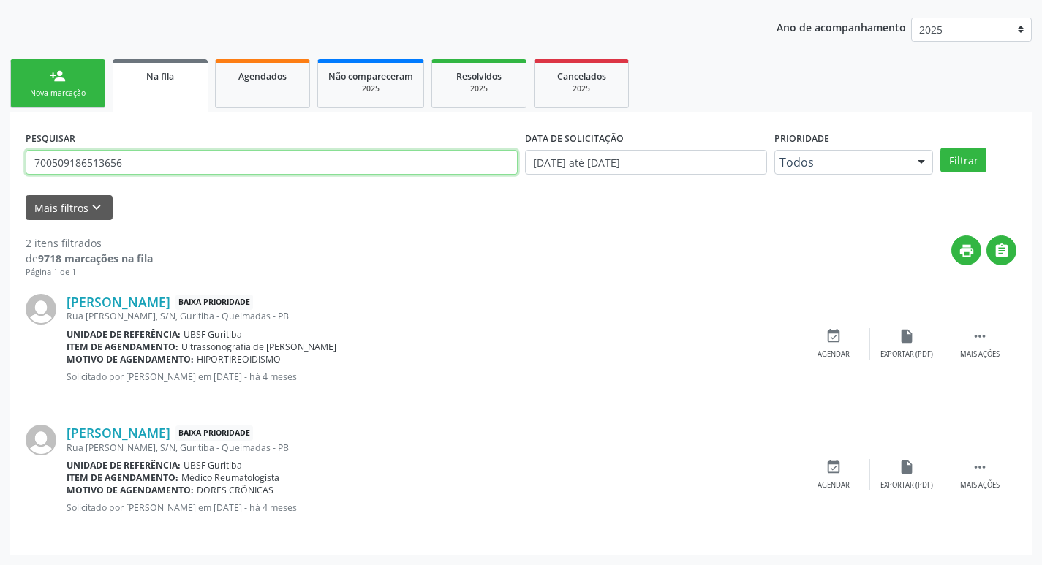
click at [132, 157] on input "700509186513656" at bounding box center [272, 162] width 492 height 25
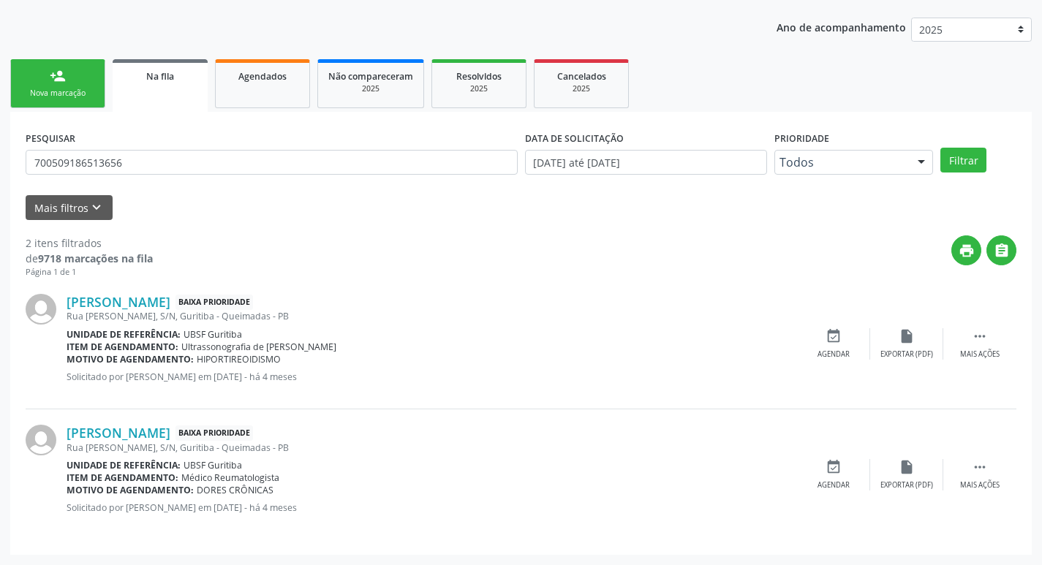
click at [86, 89] on div "Nova marcação" at bounding box center [57, 93] width 73 height 11
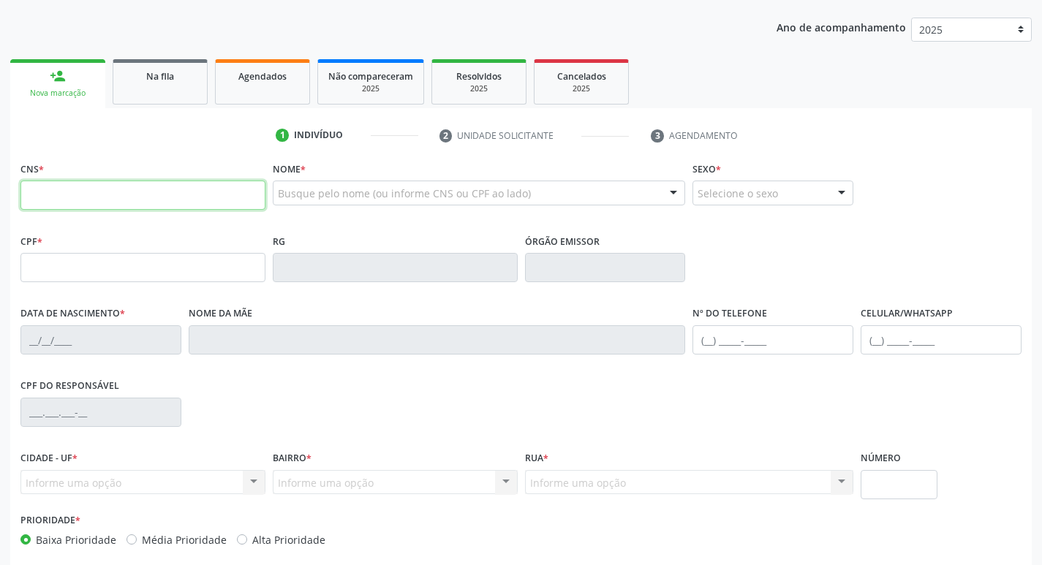
click at [103, 192] on input "text" at bounding box center [142, 195] width 245 height 29
paste input "700 5091 8651 3656"
type input "700 5091 8651 3656"
type input "062.740.714-58"
type input "29/04/1984"
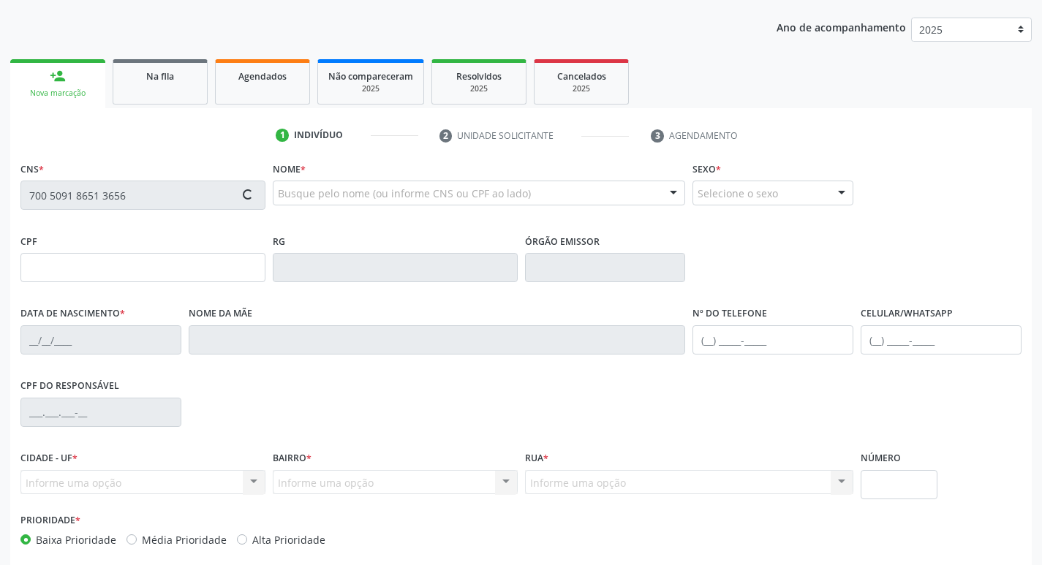
type input "Maria José Pereira da Silva"
type input "(83) 99394-3996"
type input "(83) 99377-9461"
type input "034.044.704-43"
type input "S/N"
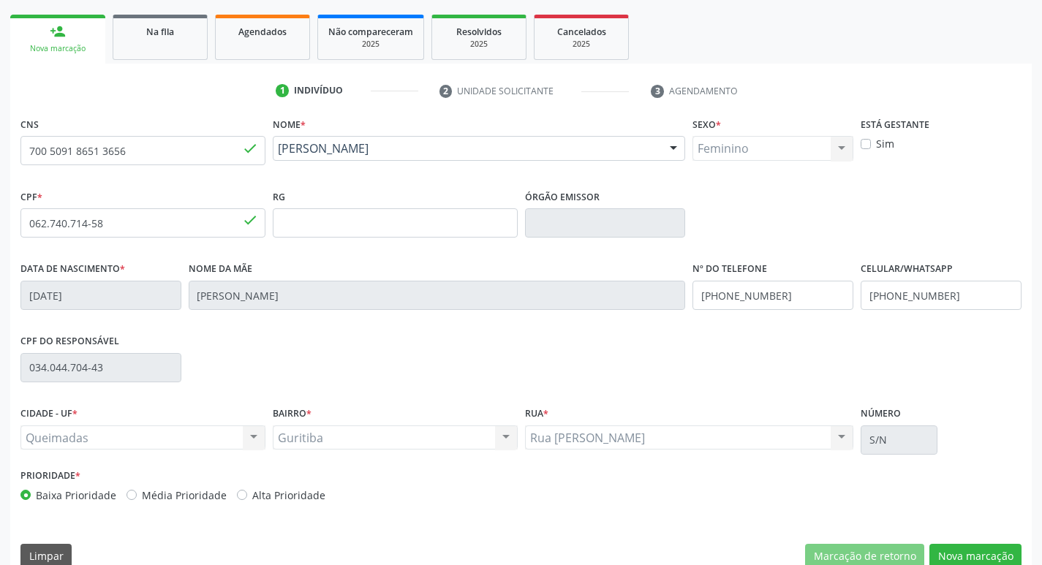
scroll to position [227, 0]
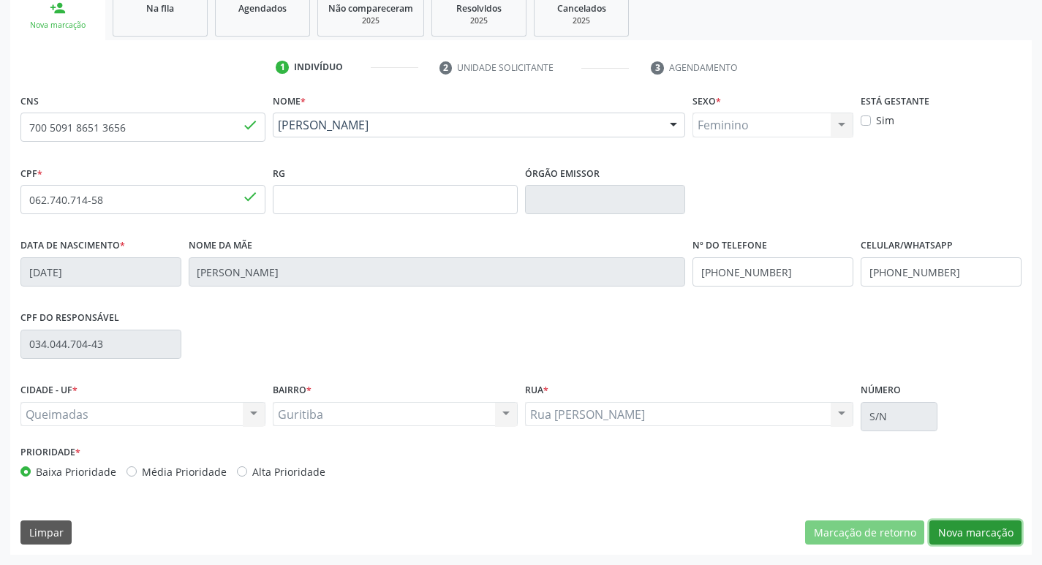
click at [954, 534] on button "Nova marcação" at bounding box center [975, 533] width 92 height 25
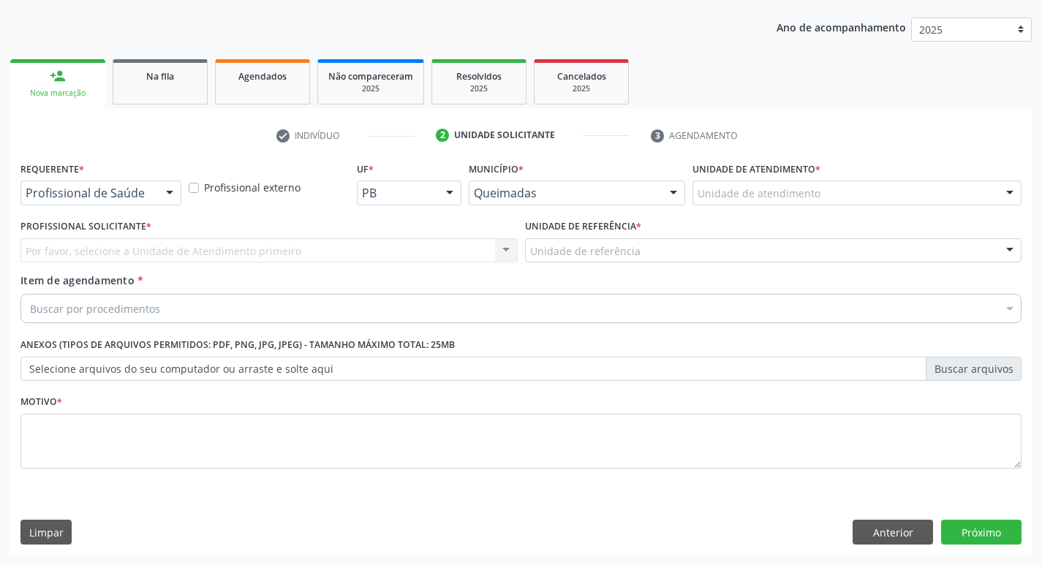
scroll to position [159, 0]
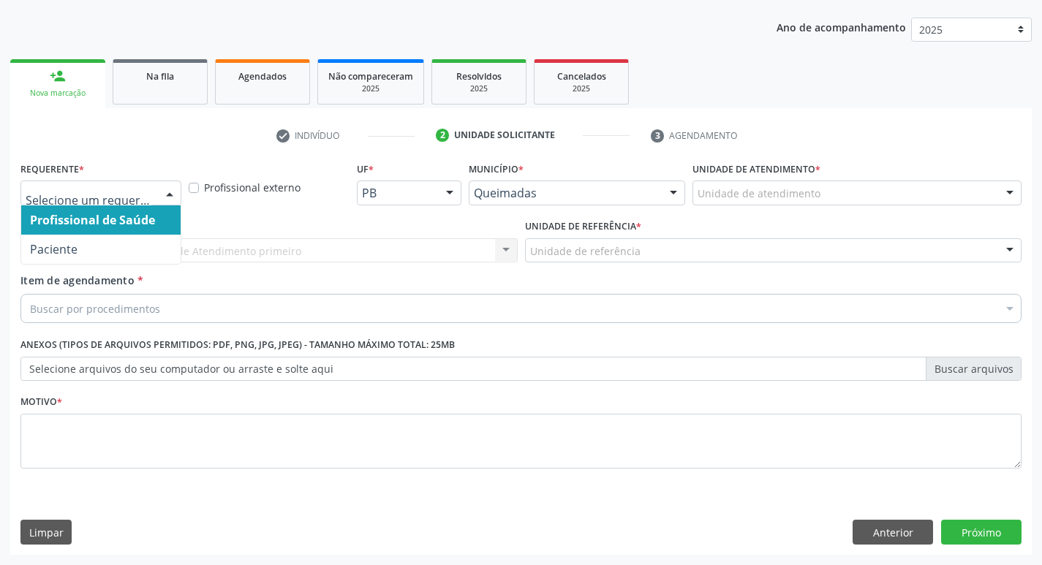
click at [162, 200] on div at bounding box center [170, 193] width 22 height 25
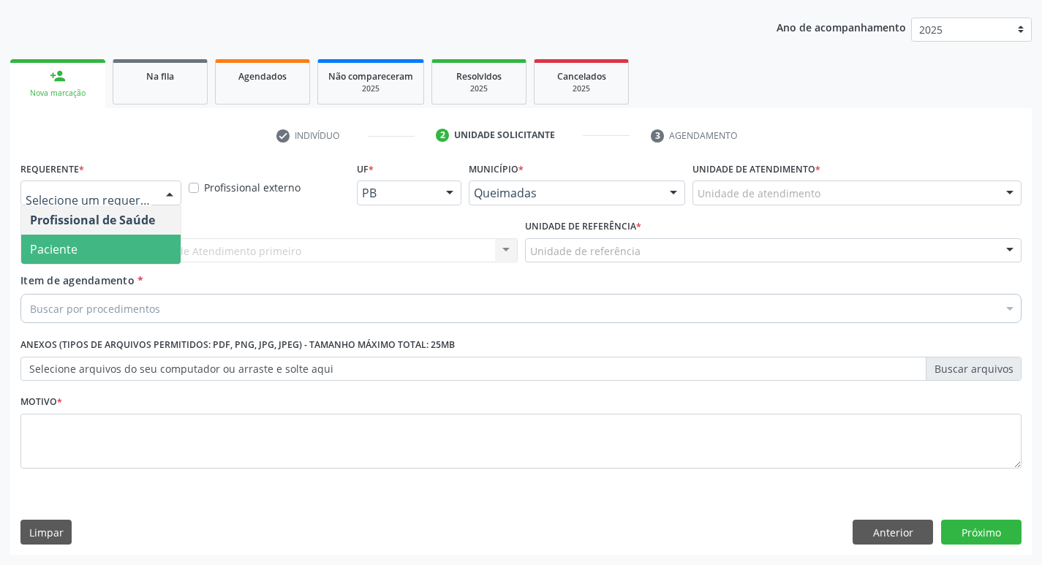
click at [148, 256] on span "Paciente" at bounding box center [100, 249] width 159 height 29
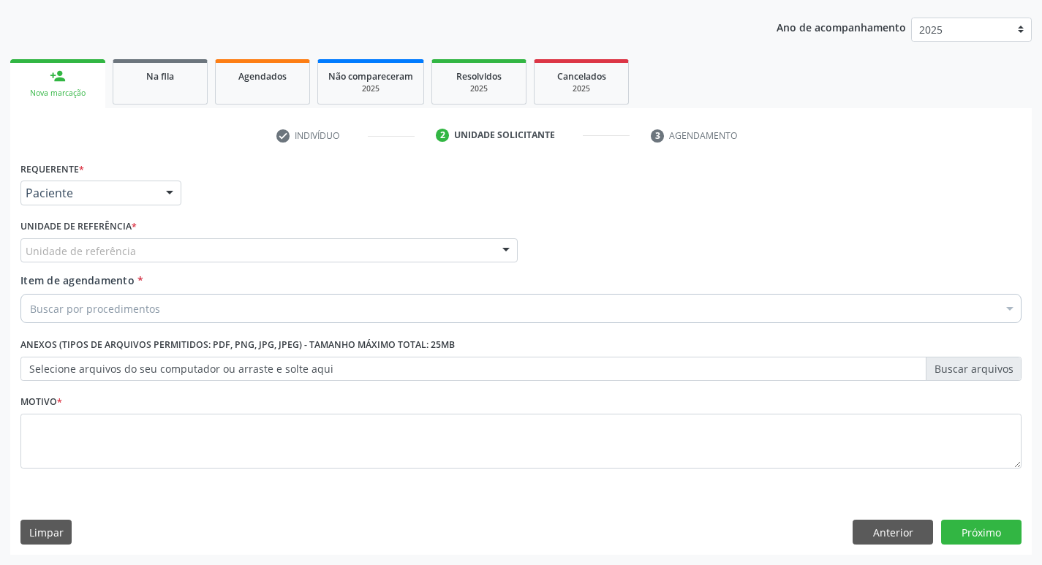
click at [152, 249] on div "Unidade de referência" at bounding box center [268, 250] width 497 height 25
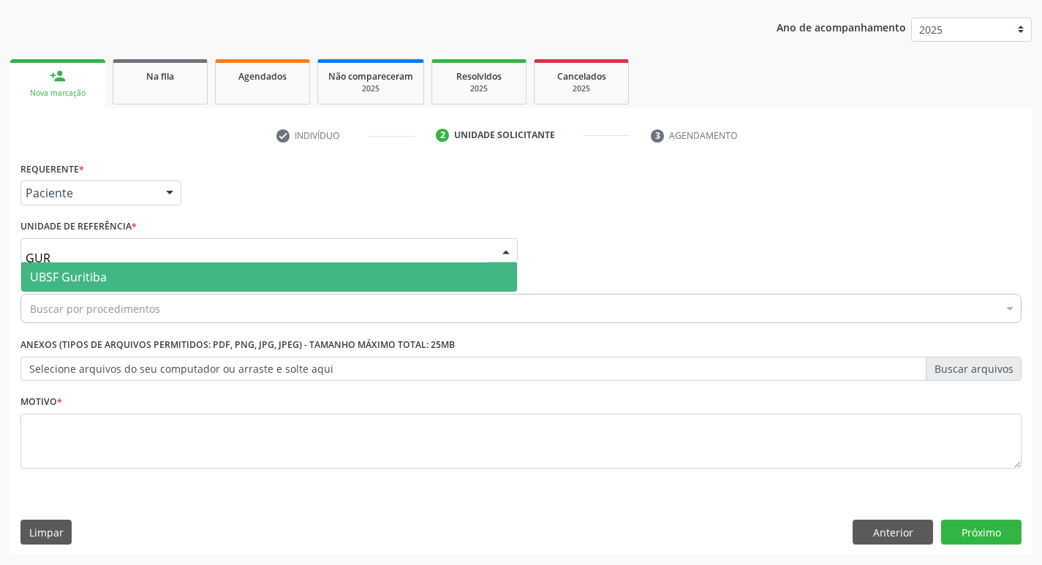
type input "GURI"
click at [148, 272] on span "UBSF Guritiba" at bounding box center [269, 277] width 496 height 29
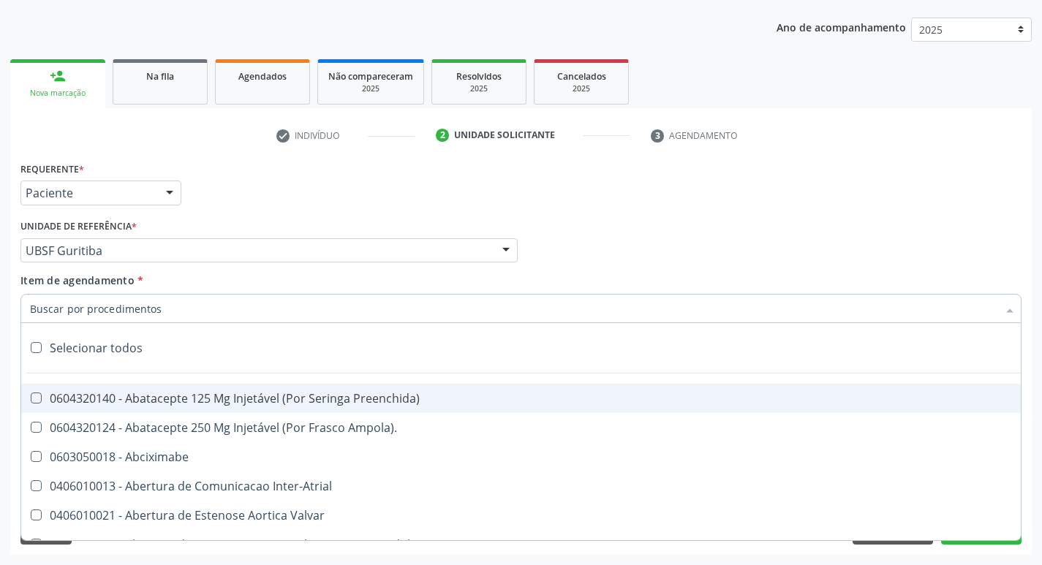
type input "C"
click at [785, 146] on ul "check Indivíduo 2 Unidade solicitante 3 Agendamento" at bounding box center [521, 136] width 1022 height 24
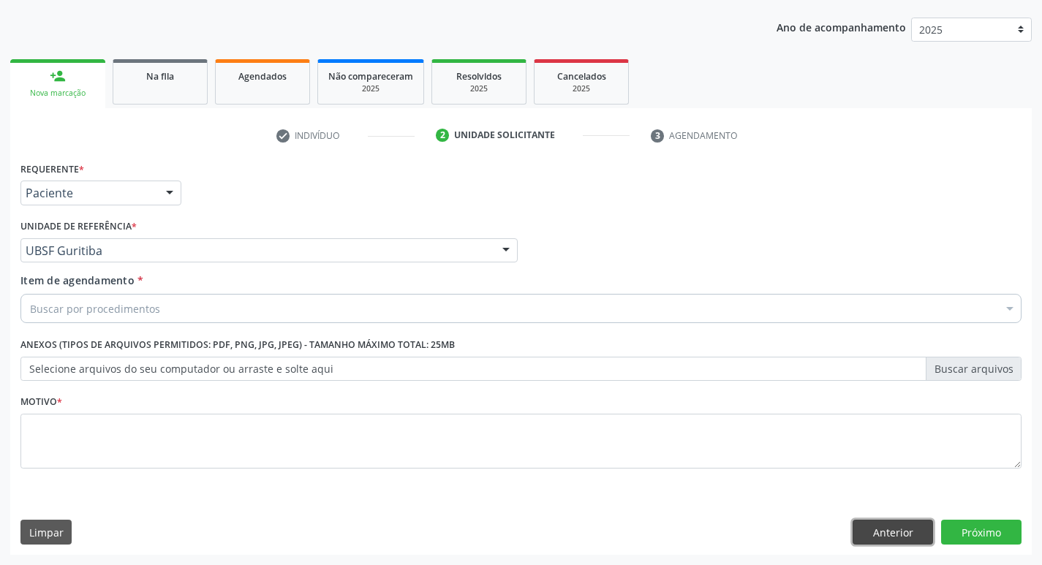
click at [907, 523] on button "Anterior" at bounding box center [893, 532] width 80 height 25
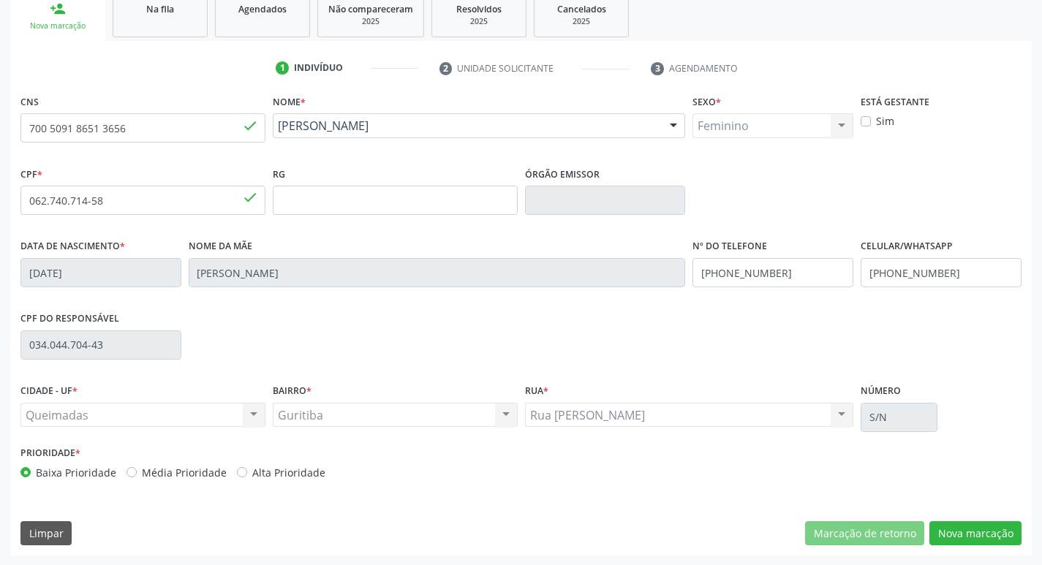
scroll to position [227, 0]
click at [999, 535] on button "Nova marcação" at bounding box center [975, 533] width 92 height 25
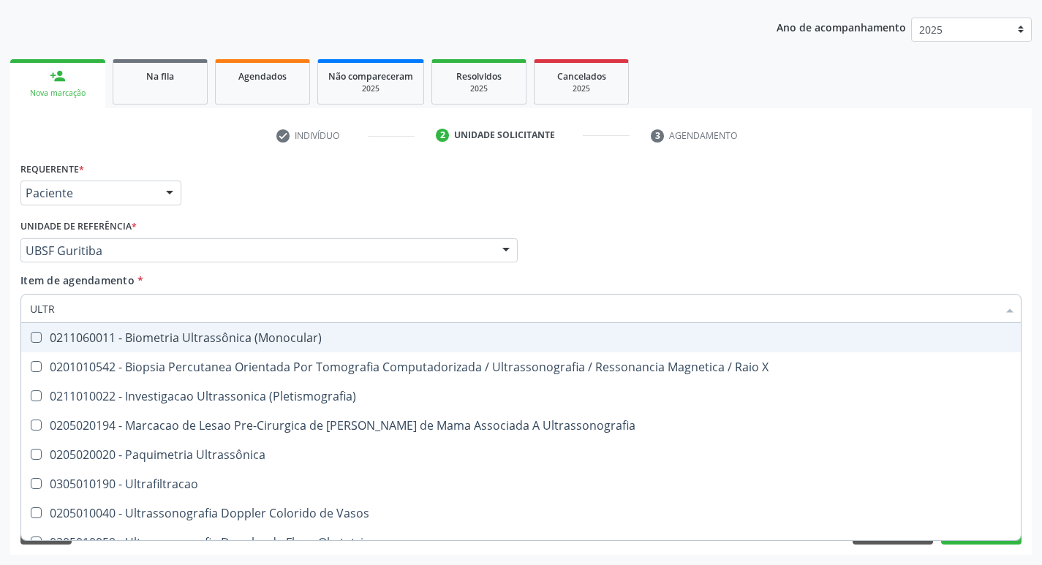
type input "ULTRA"
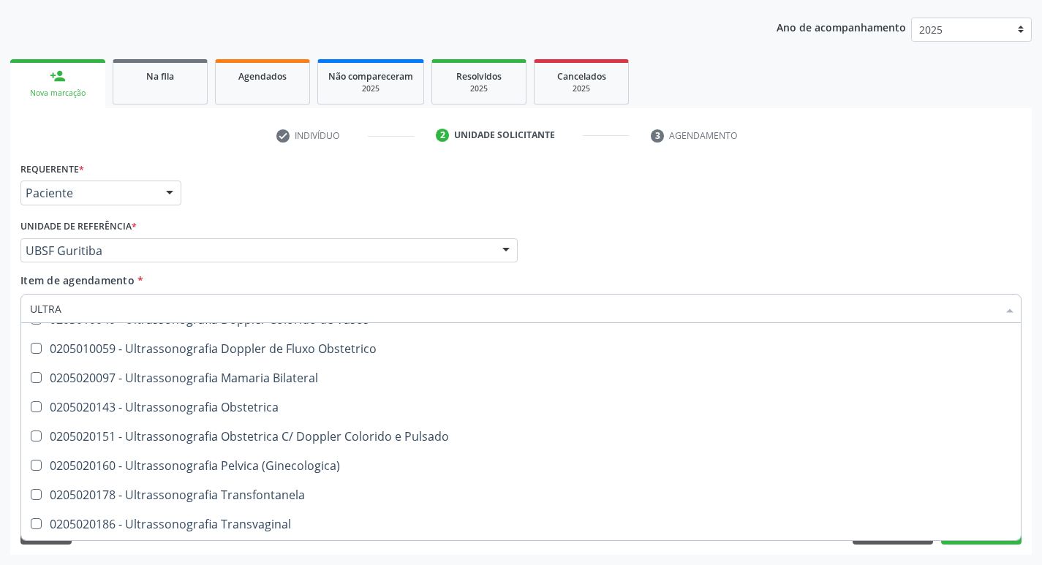
scroll to position [192, 0]
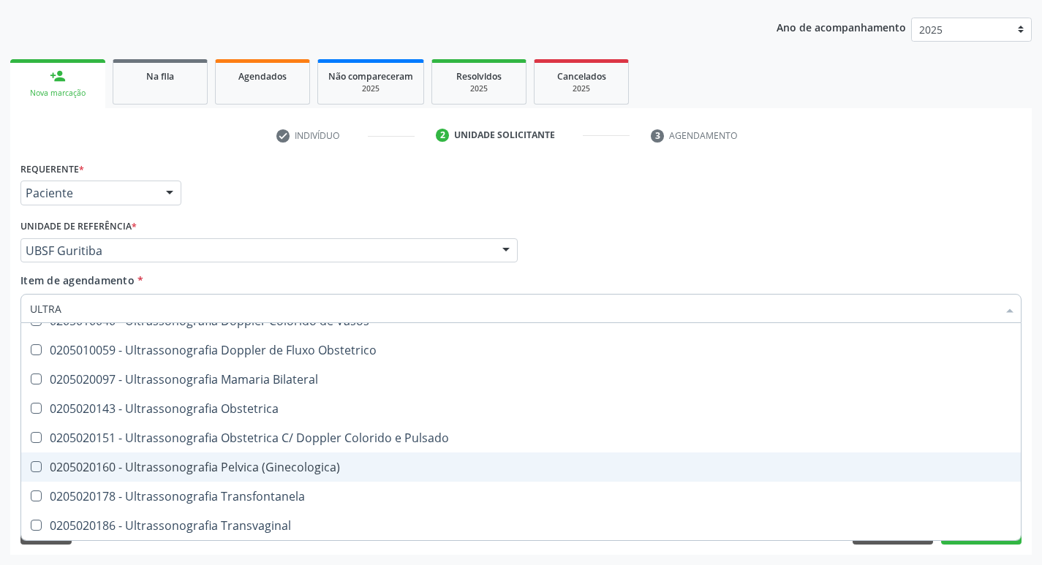
click at [266, 461] on div "0205020160 - Ultrassonografia Pelvica (Ginecologica)" at bounding box center [521, 467] width 982 height 12
checkbox \(Ginecologica\) "true"
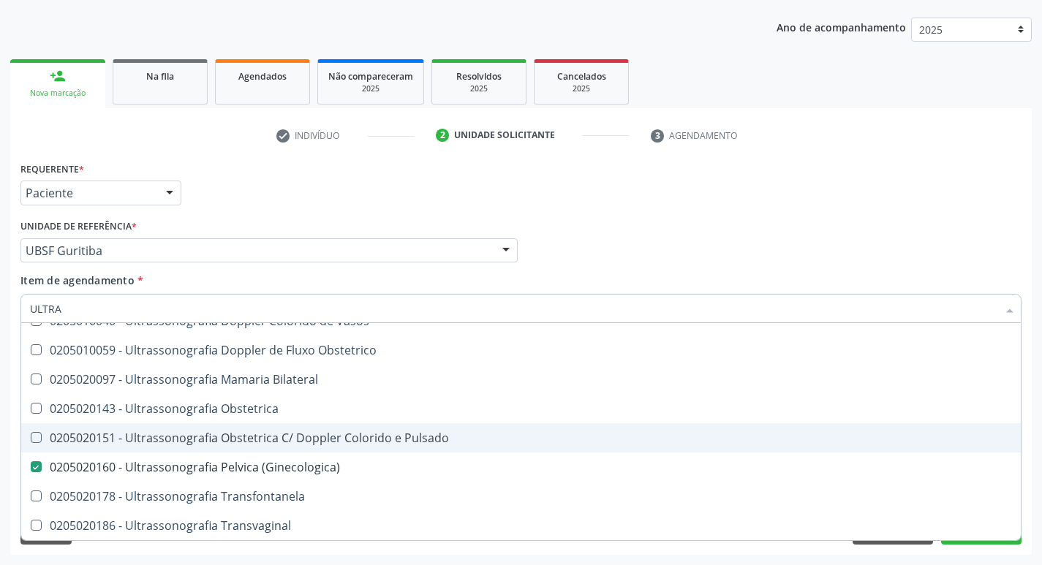
click at [477, 166] on div "Requerente * Paciente Profissional de Saúde Paciente Nenhum resultado encontrad…" at bounding box center [521, 186] width 1008 height 57
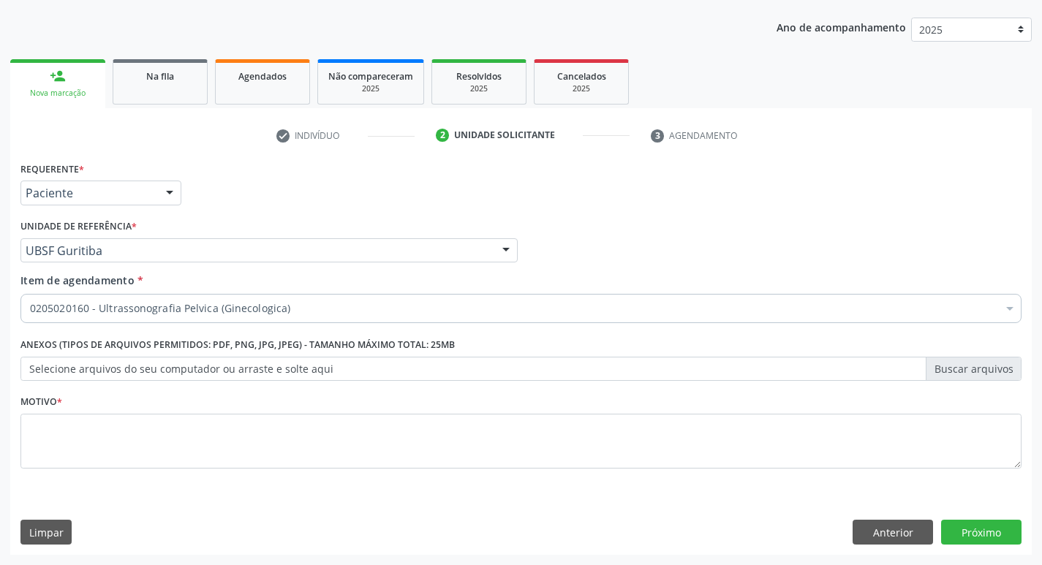
scroll to position [0, 0]
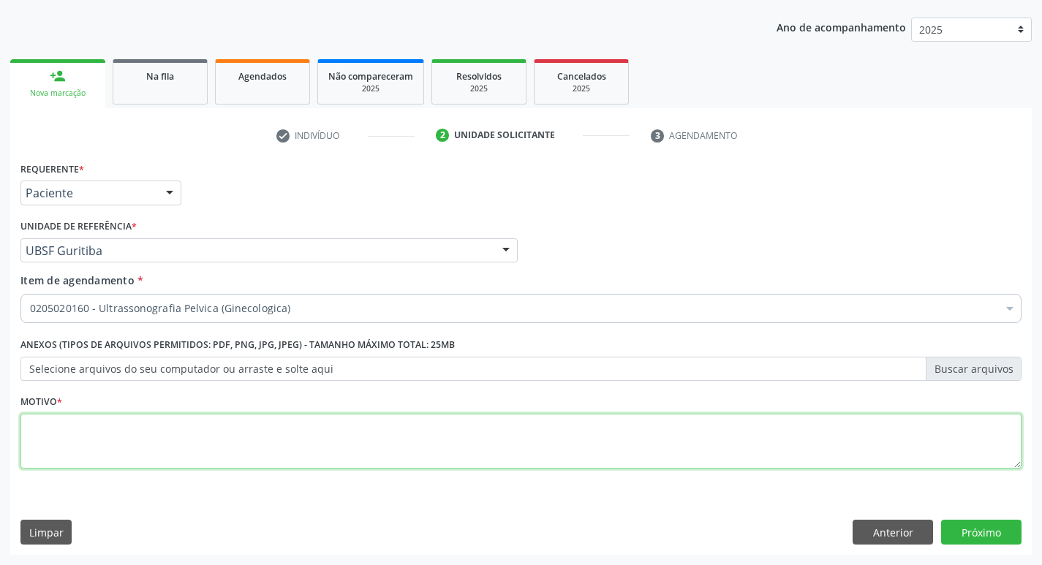
click at [186, 438] on textarea at bounding box center [520, 442] width 1001 height 56
type textarea "AVALIAÇÃO"
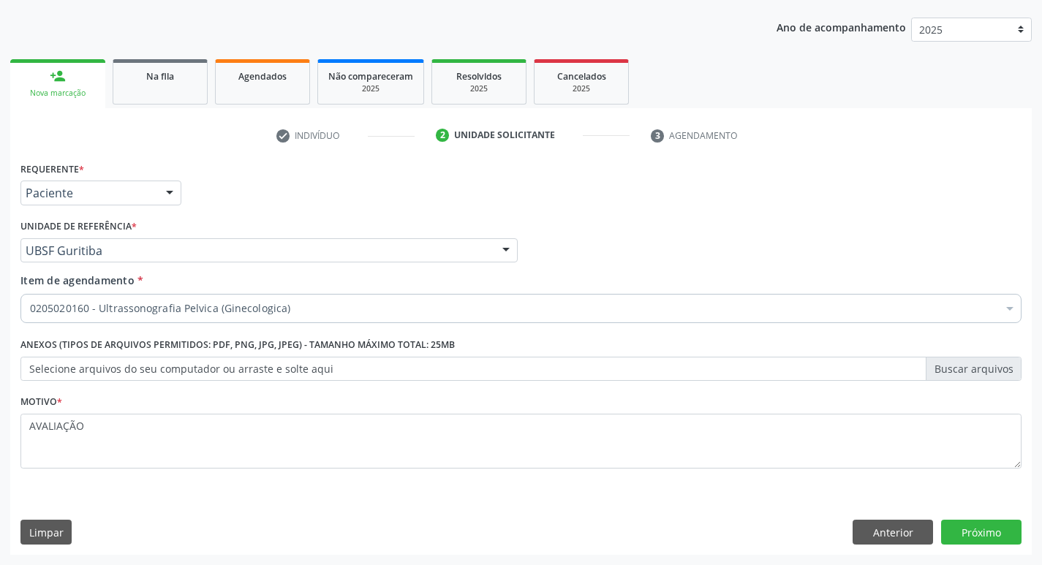
click at [975, 515] on div "Requerente * Paciente Profissional de Saúde Paciente Nenhum resultado encontrad…" at bounding box center [521, 356] width 1022 height 397
click at [977, 537] on button "Próximo" at bounding box center [981, 532] width 80 height 25
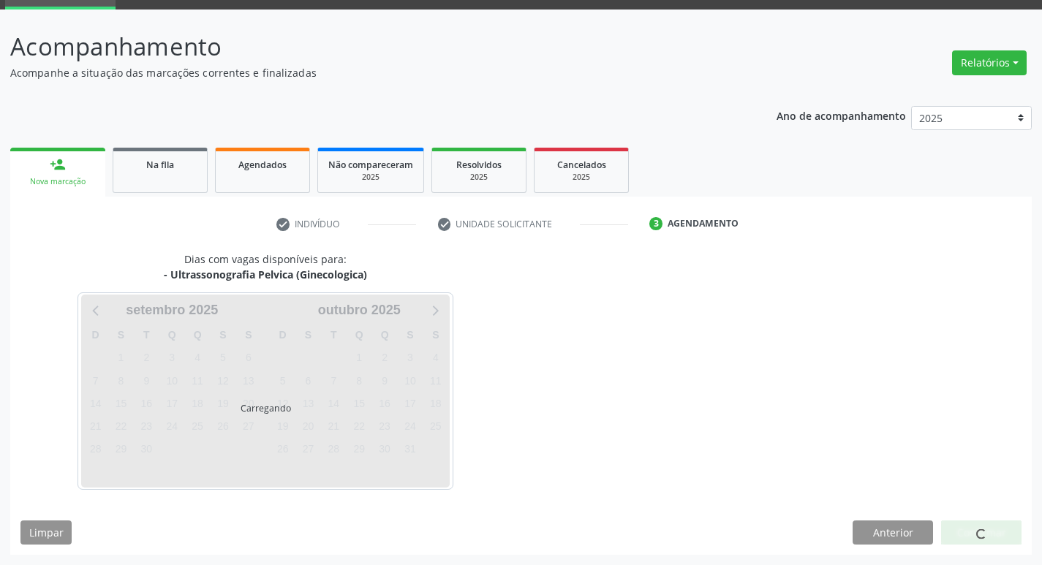
scroll to position [71, 0]
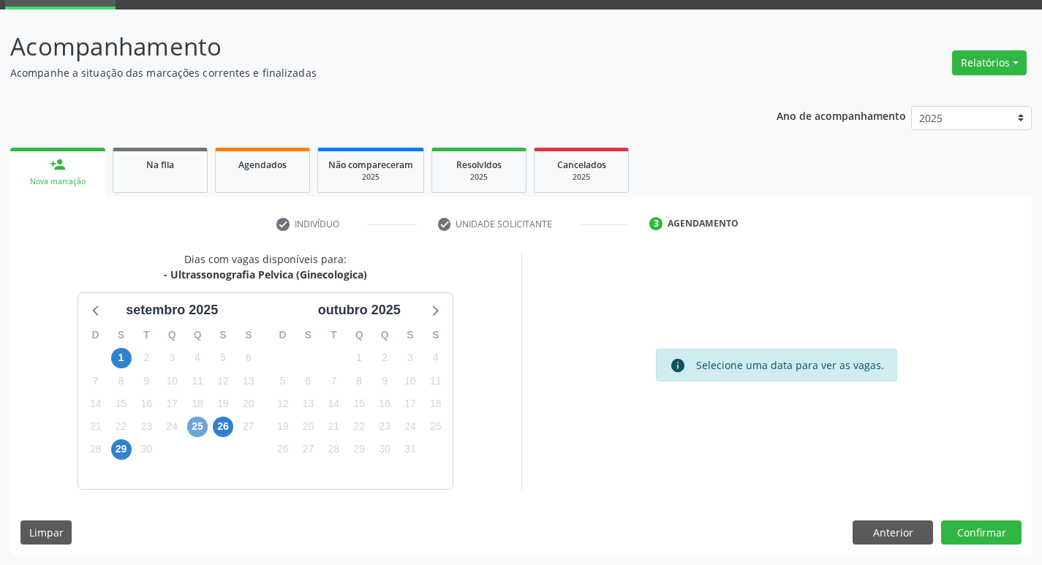
click at [198, 421] on span "25" at bounding box center [197, 427] width 20 height 20
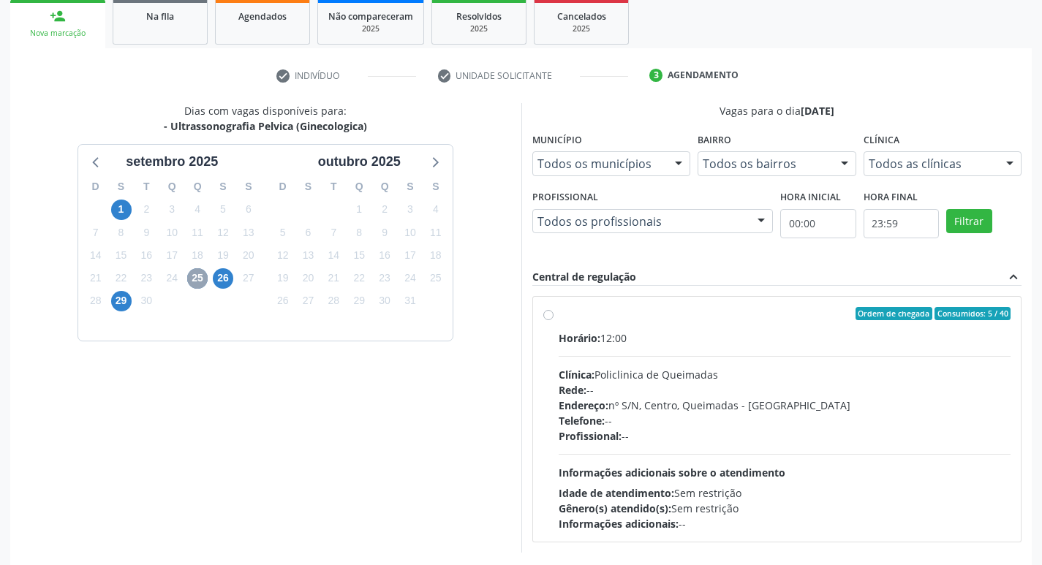
scroll to position [282, 0]
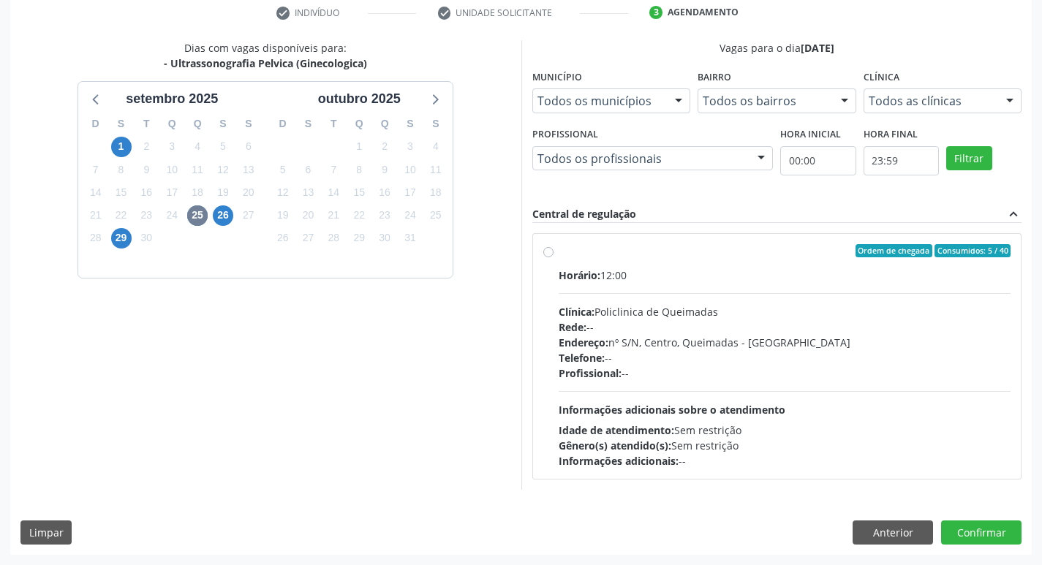
click at [776, 255] on div "Ordem de chegada Consumidos: 5 / 40" at bounding box center [785, 250] width 453 height 13
click at [554, 255] on input "Ordem de chegada Consumidos: 5 / 40 Horário: 12:00 Clínica: Policlinica de Quei…" at bounding box center [548, 250] width 10 height 13
radio input "true"
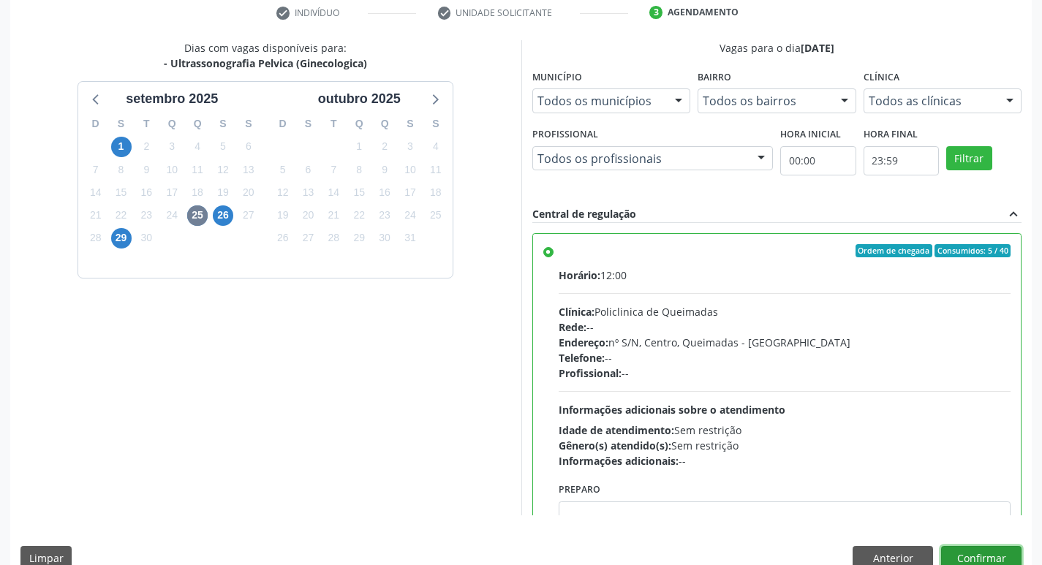
click at [969, 547] on button "Confirmar" at bounding box center [981, 558] width 80 height 25
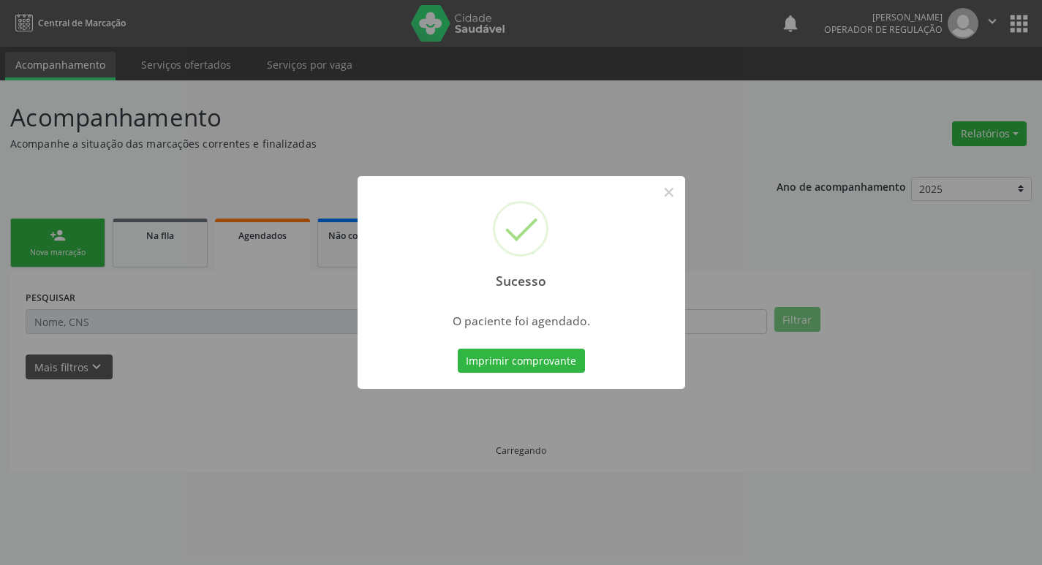
scroll to position [0, 0]
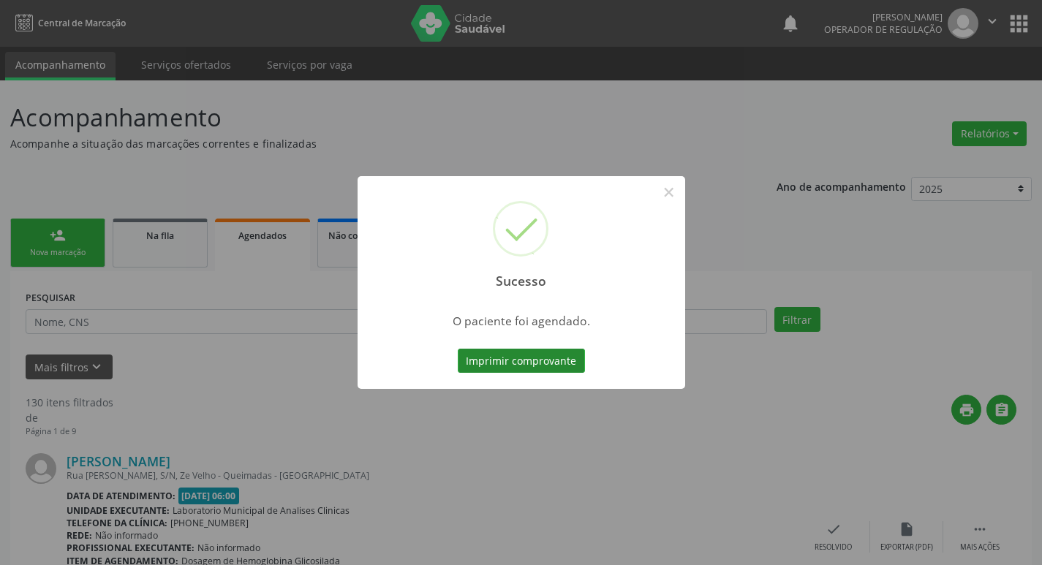
click at [551, 369] on button "Imprimir comprovante" at bounding box center [521, 361] width 127 height 25
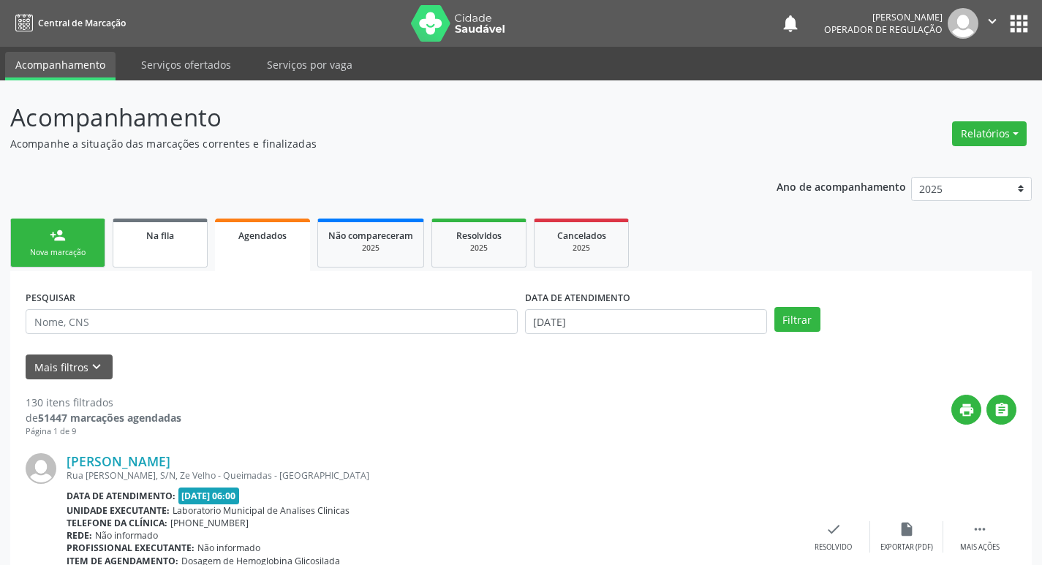
click at [153, 246] on link "Na fila" at bounding box center [160, 243] width 95 height 49
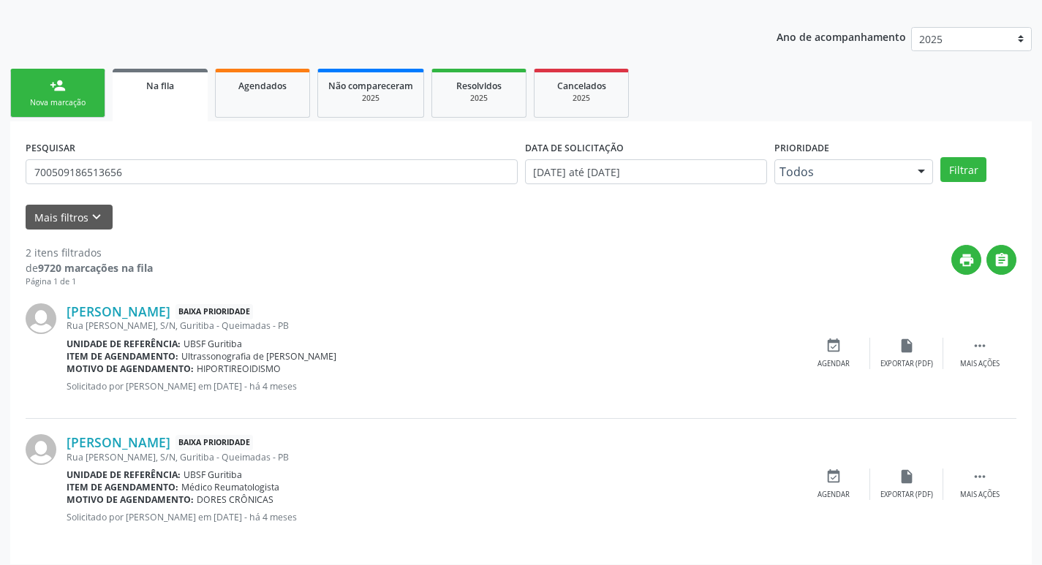
scroll to position [159, 0]
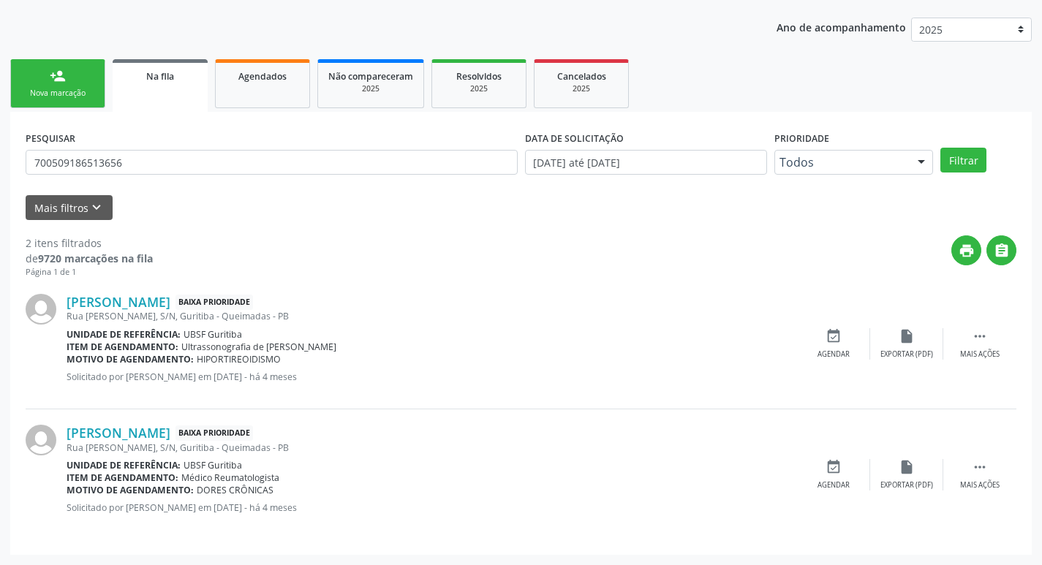
click at [54, 76] on div "person_add" at bounding box center [58, 76] width 16 height 16
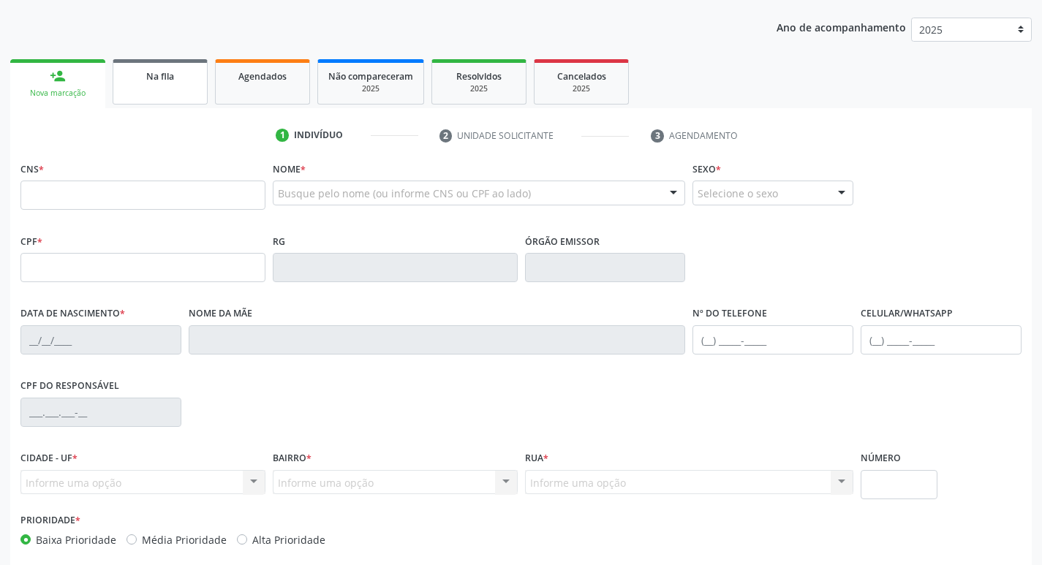
click at [190, 91] on link "Na fila" at bounding box center [160, 81] width 95 height 45
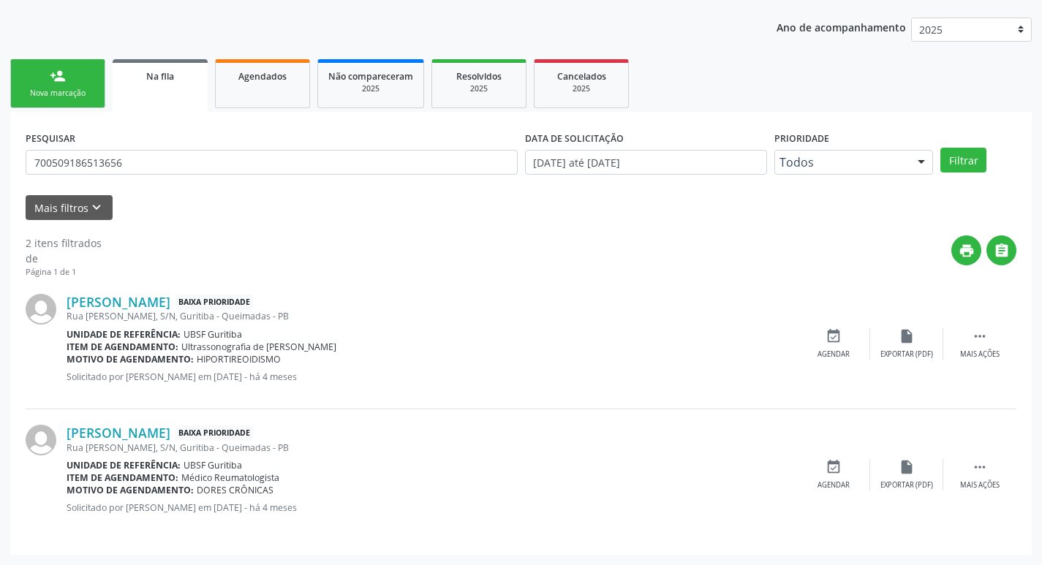
scroll to position [0, 0]
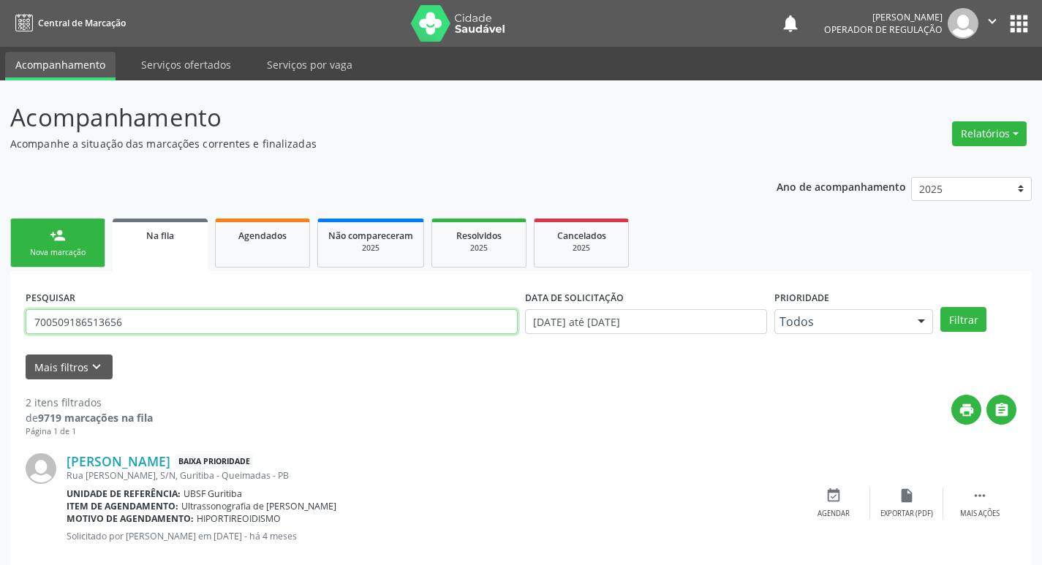
click at [232, 314] on input "700509186513656" at bounding box center [272, 321] width 492 height 25
type input "700107906994012"
click at [940, 307] on button "Filtrar" at bounding box center [963, 319] width 46 height 25
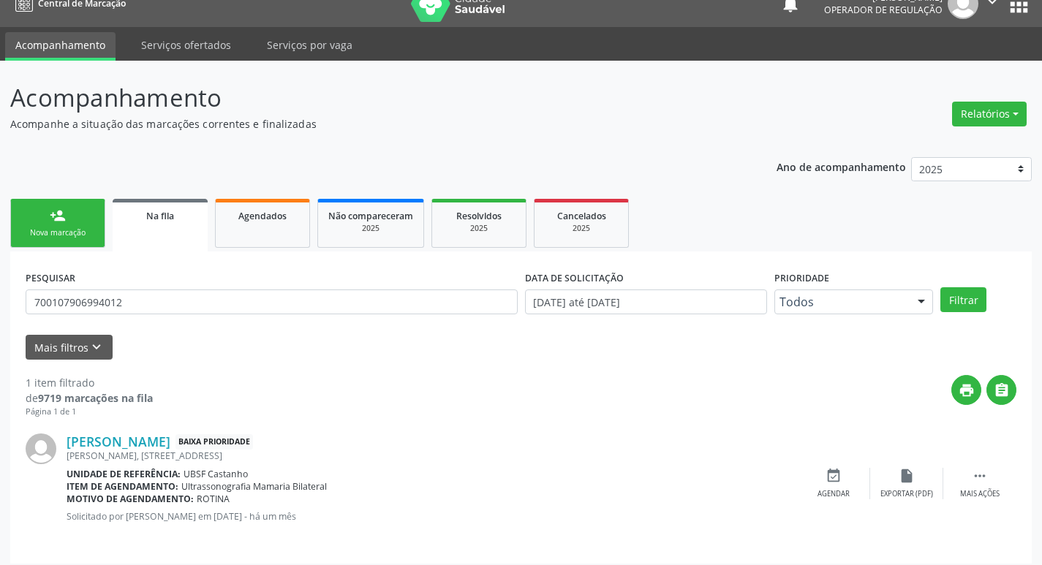
scroll to position [29, 0]
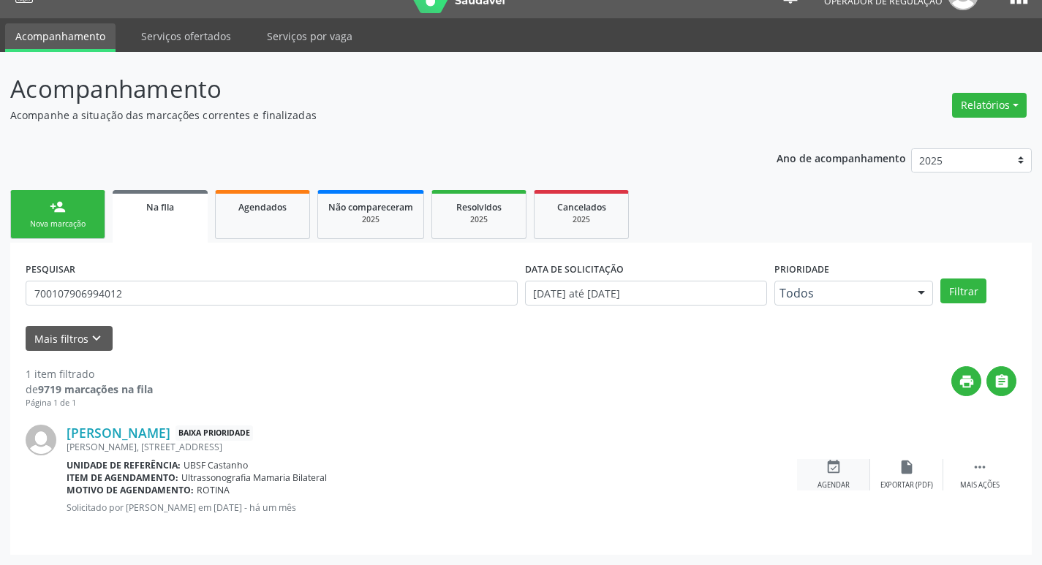
click at [837, 472] on icon "event_available" at bounding box center [834, 467] width 16 height 16
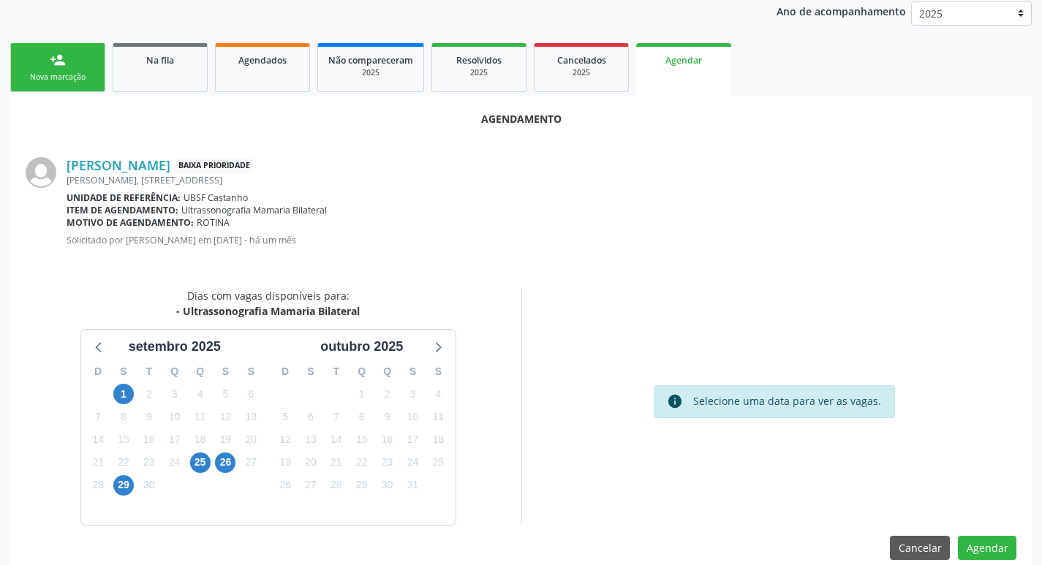
scroll to position [196, 0]
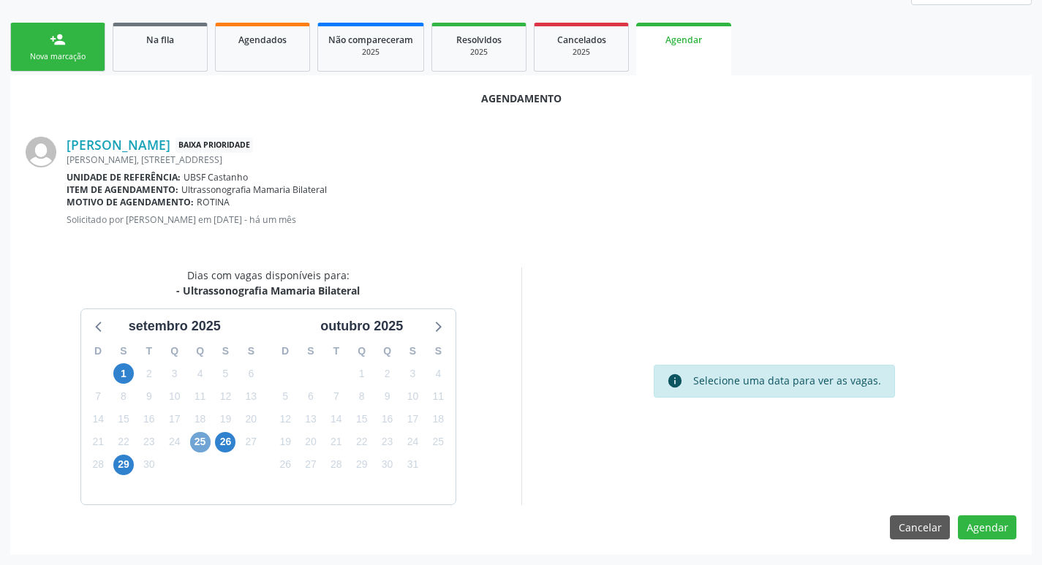
click at [197, 448] on span "25" at bounding box center [200, 442] width 20 height 20
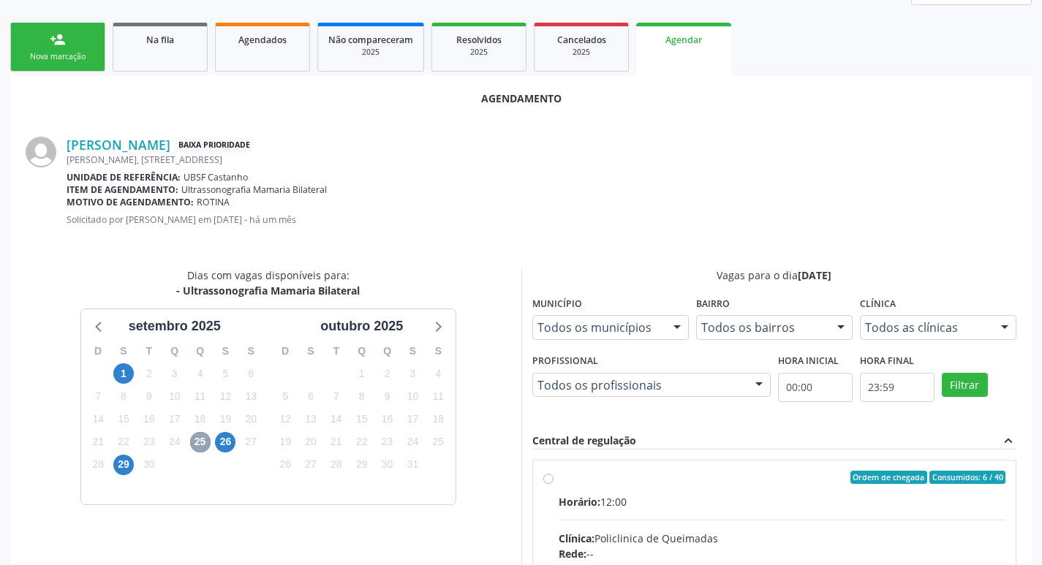
scroll to position [407, 0]
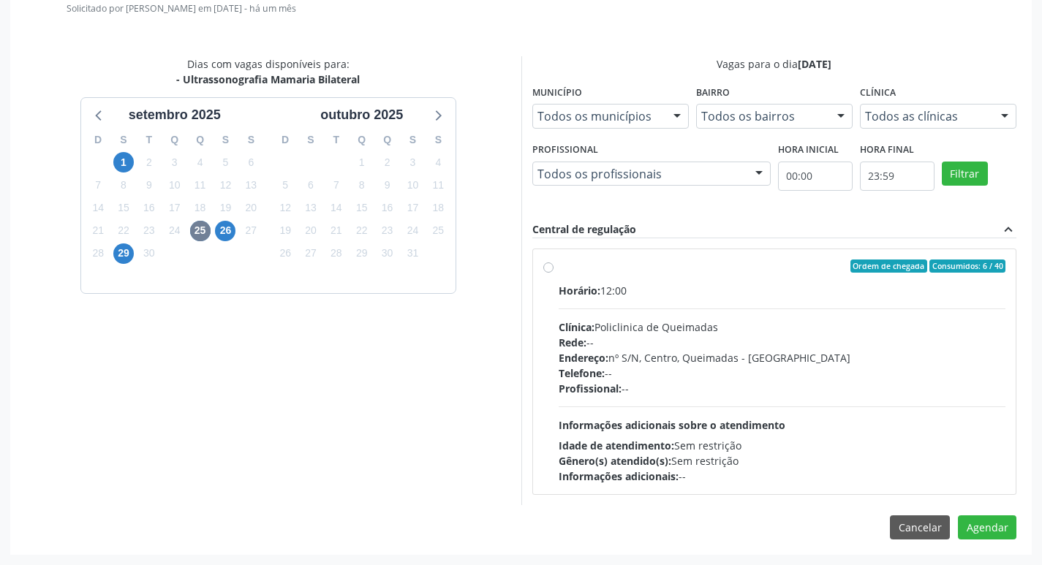
click at [744, 296] on div "Horário: 12:00" at bounding box center [783, 290] width 448 height 15
click at [554, 273] on input "Ordem de chegada Consumidos: 6 / 40 Horário: 12:00 Clínica: Policlinica de Quei…" at bounding box center [548, 266] width 10 height 13
radio input "true"
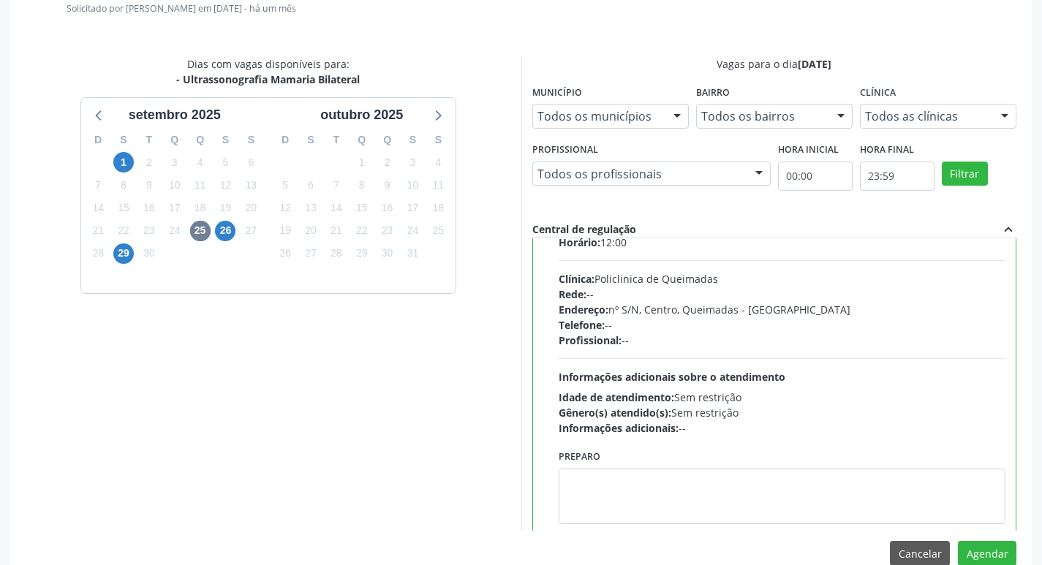
scroll to position [72, 0]
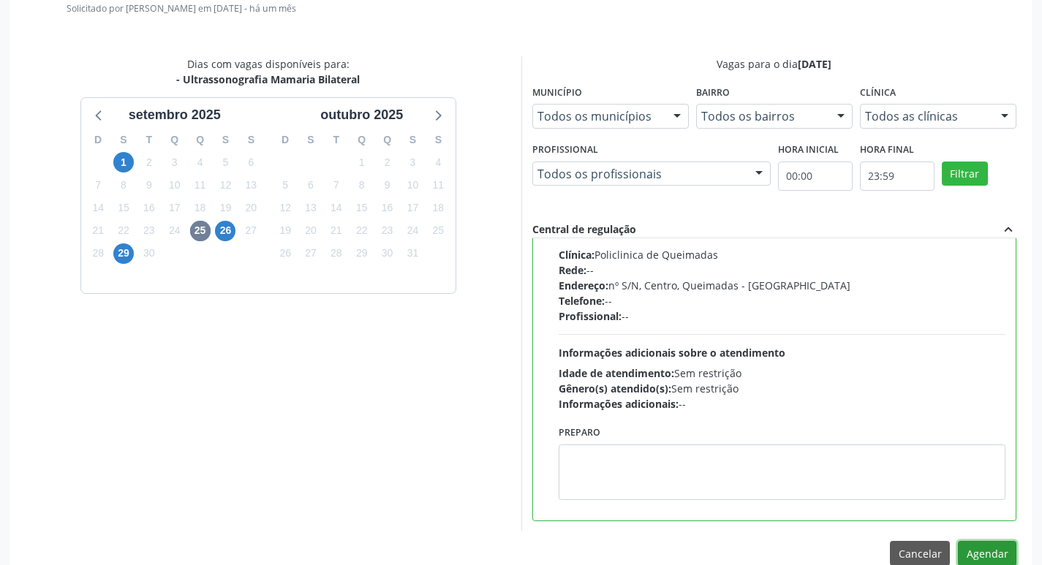
click at [983, 551] on button "Agendar" at bounding box center [987, 553] width 58 height 25
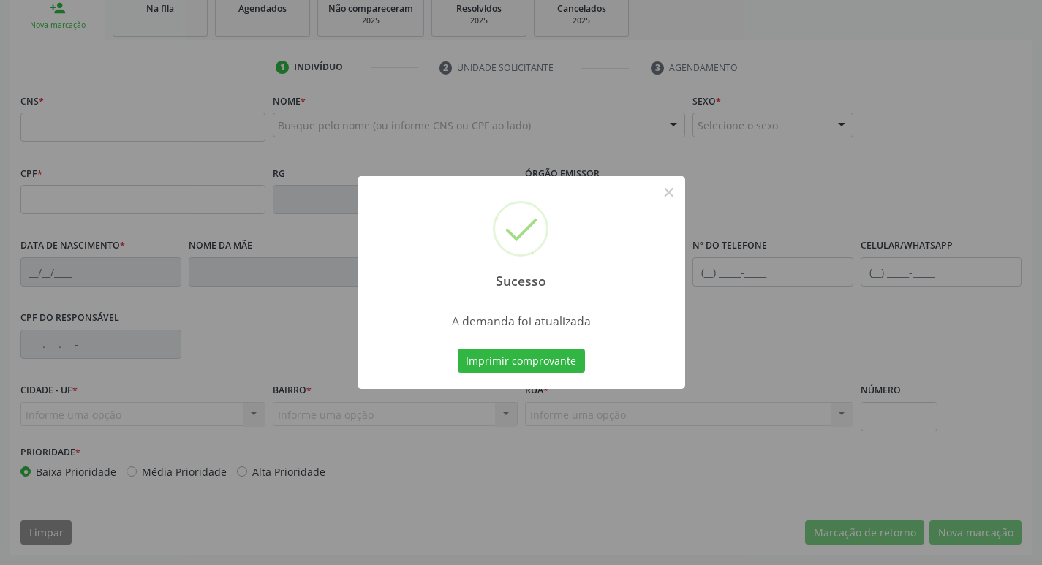
scroll to position [227, 0]
click at [516, 363] on button "Imprimir comprovante" at bounding box center [521, 361] width 127 height 25
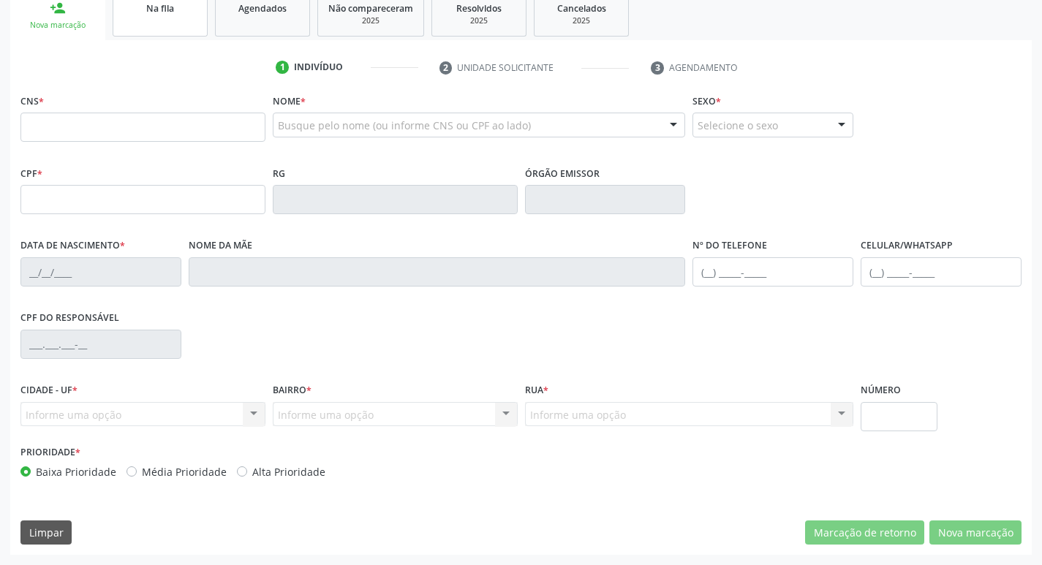
click at [152, 31] on link "Na fila" at bounding box center [160, 13] width 95 height 45
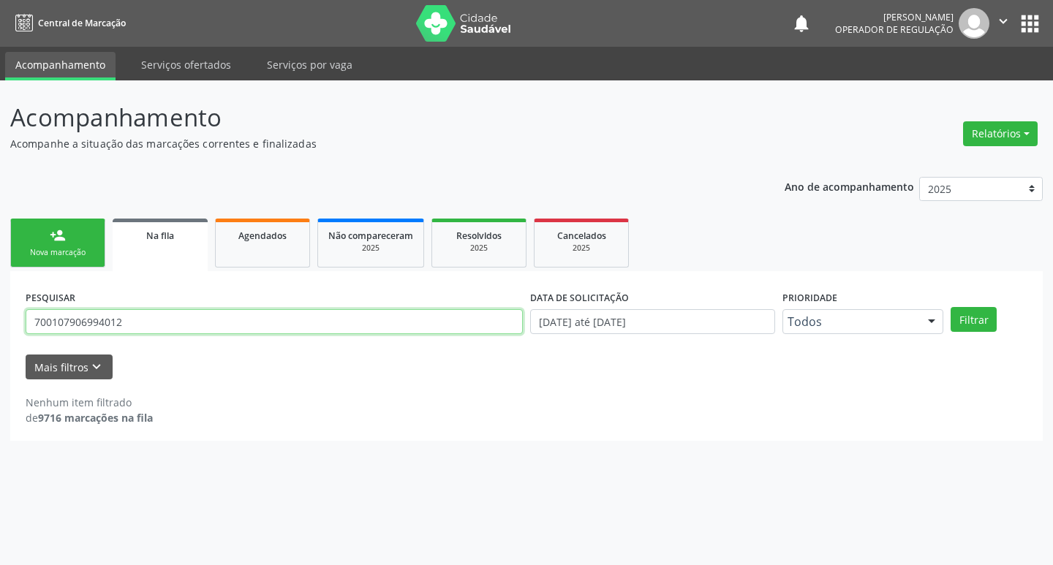
click at [177, 309] on input "700107906994012" at bounding box center [274, 321] width 497 height 25
type input "701802231001778"
click at [951, 307] on button "Filtrar" at bounding box center [974, 319] width 46 height 25
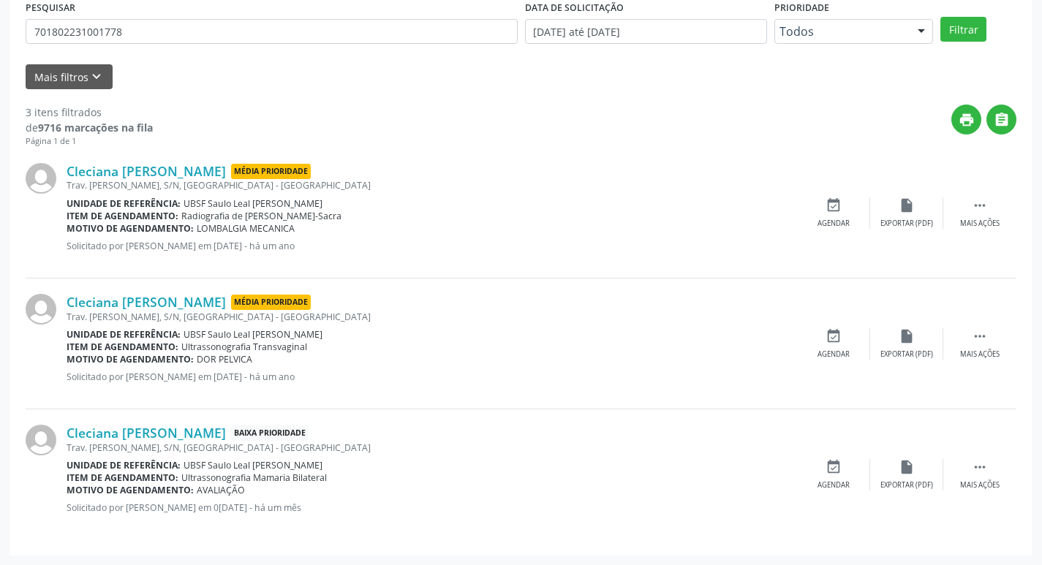
scroll to position [291, 0]
click at [835, 469] on icon "event_available" at bounding box center [834, 466] width 16 height 16
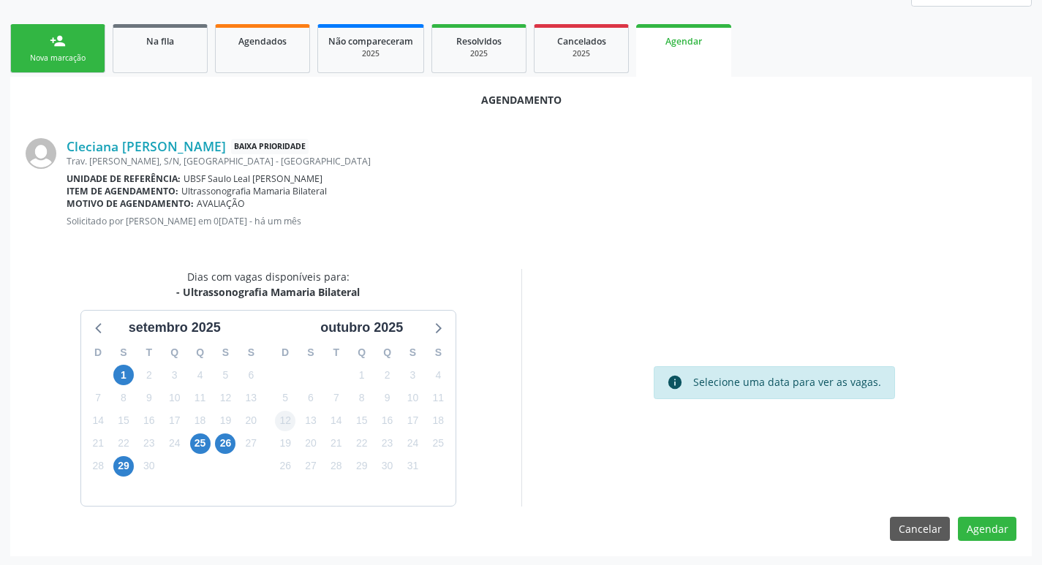
scroll to position [196, 0]
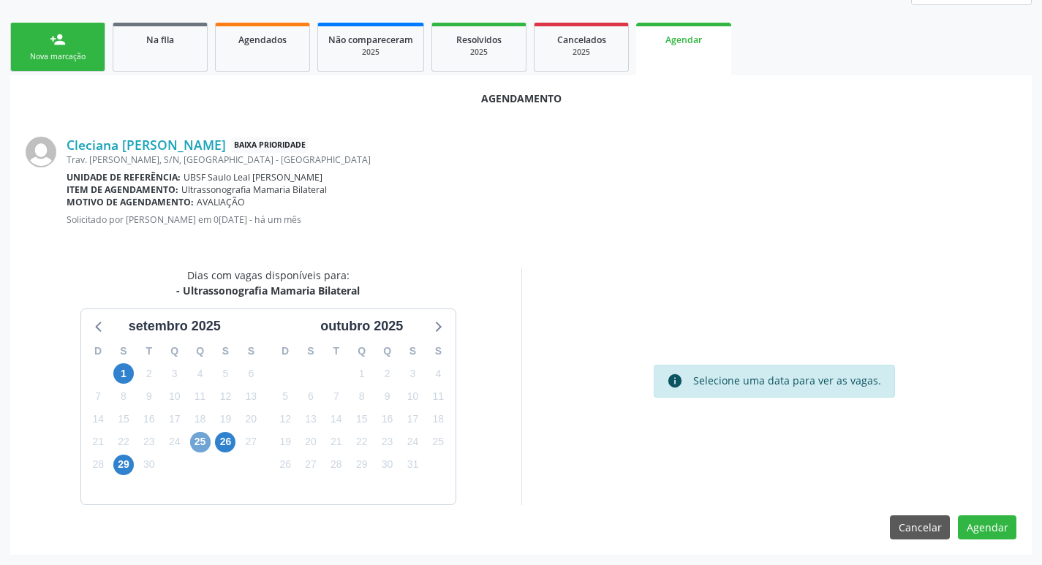
click at [208, 445] on span "25" at bounding box center [200, 442] width 20 height 20
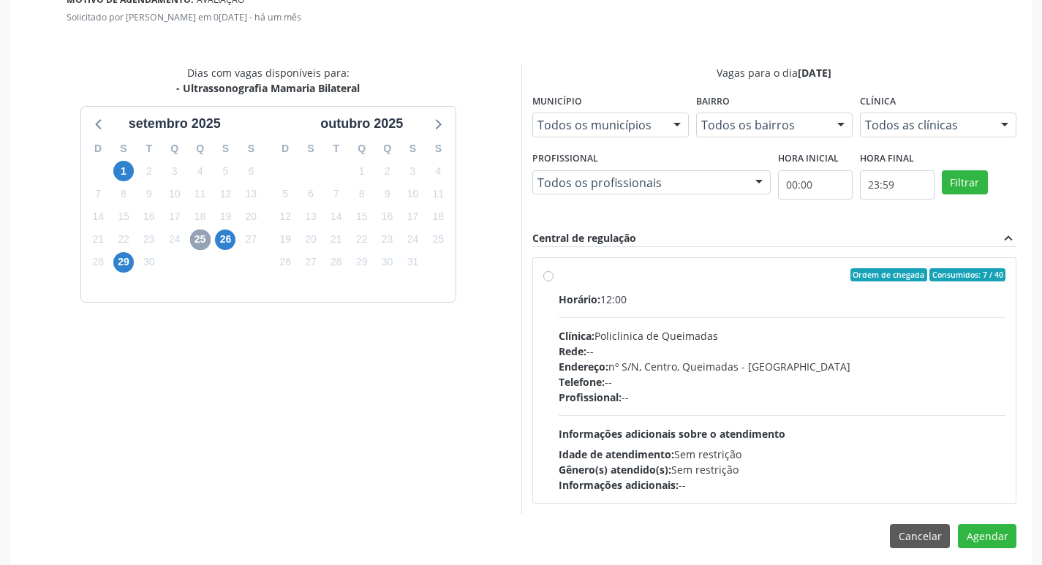
scroll to position [407, 0]
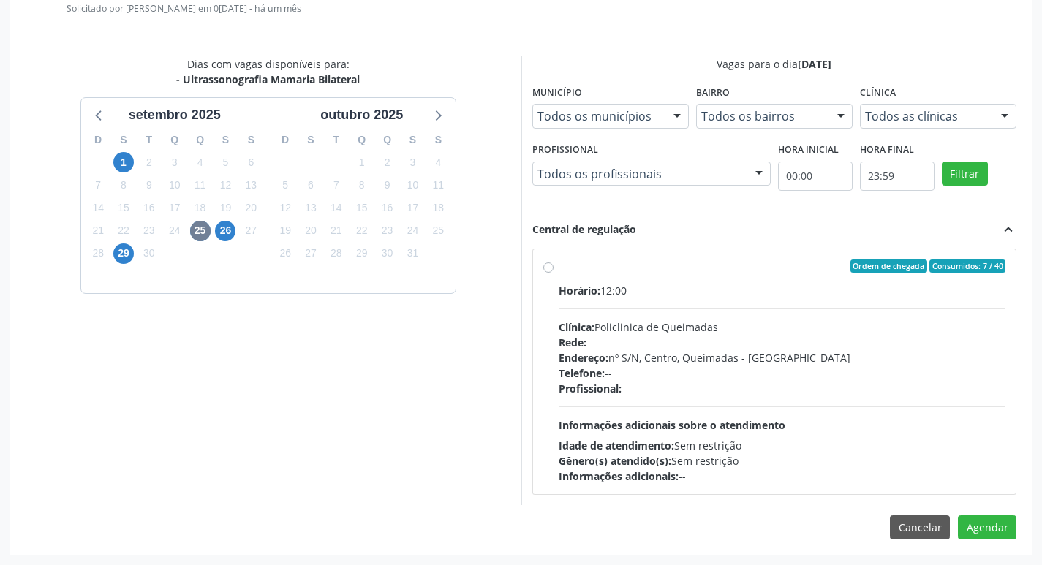
click at [788, 259] on div "Ordem de chegada Consumidos: 7 / 40 Horário: 12:00 Clínica: Policlinica de Quei…" at bounding box center [774, 371] width 483 height 245
radio input "true"
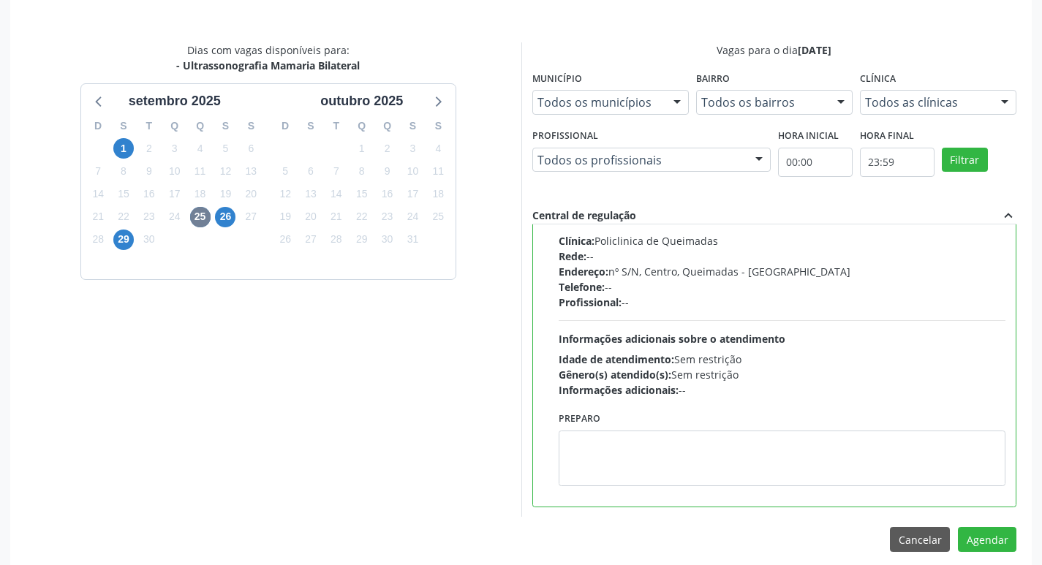
scroll to position [434, 0]
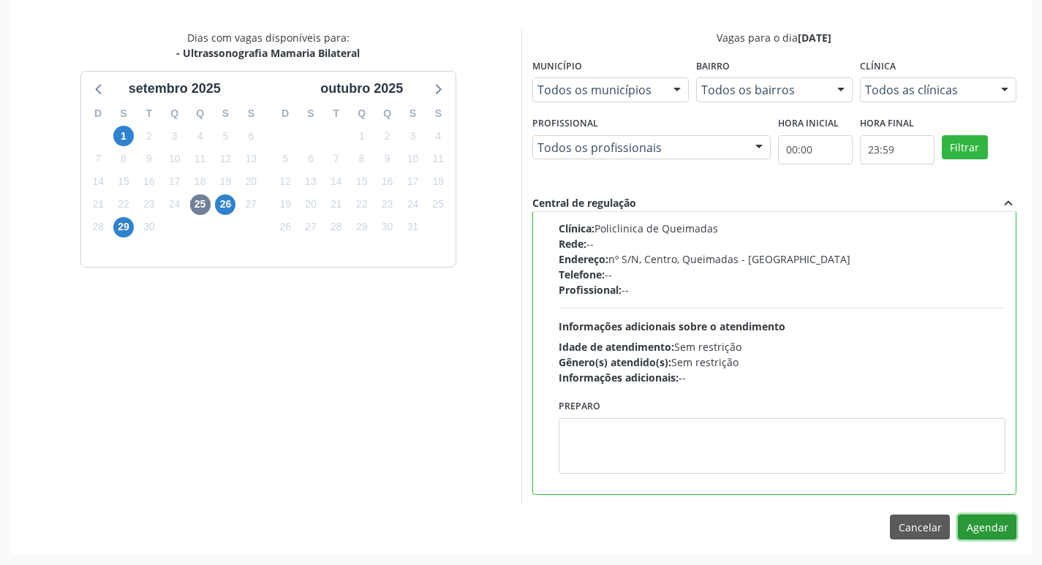
click at [990, 516] on button "Agendar" at bounding box center [987, 527] width 58 height 25
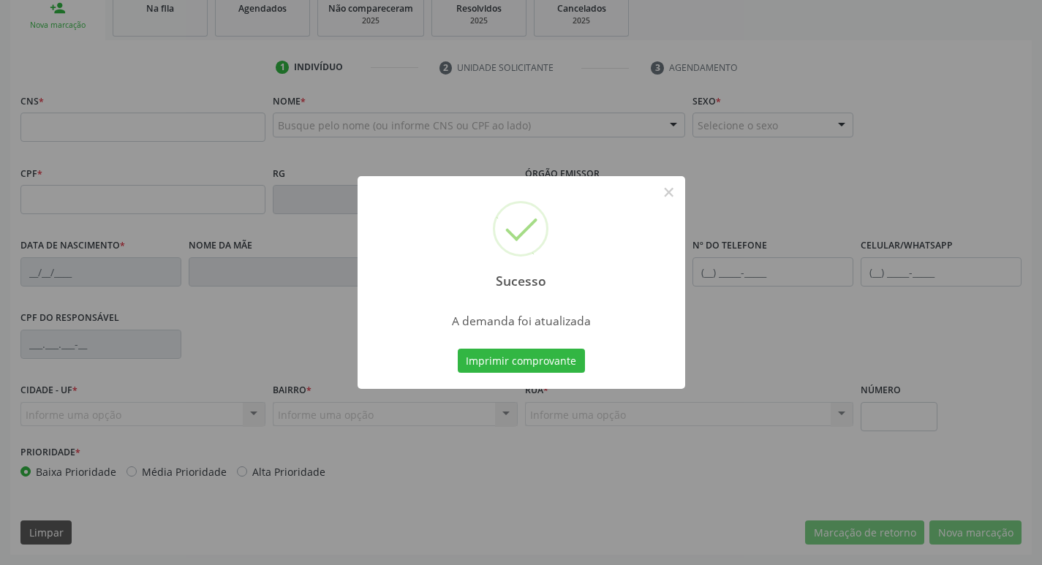
scroll to position [227, 0]
click at [551, 360] on button "Imprimir comprovante" at bounding box center [521, 361] width 127 height 25
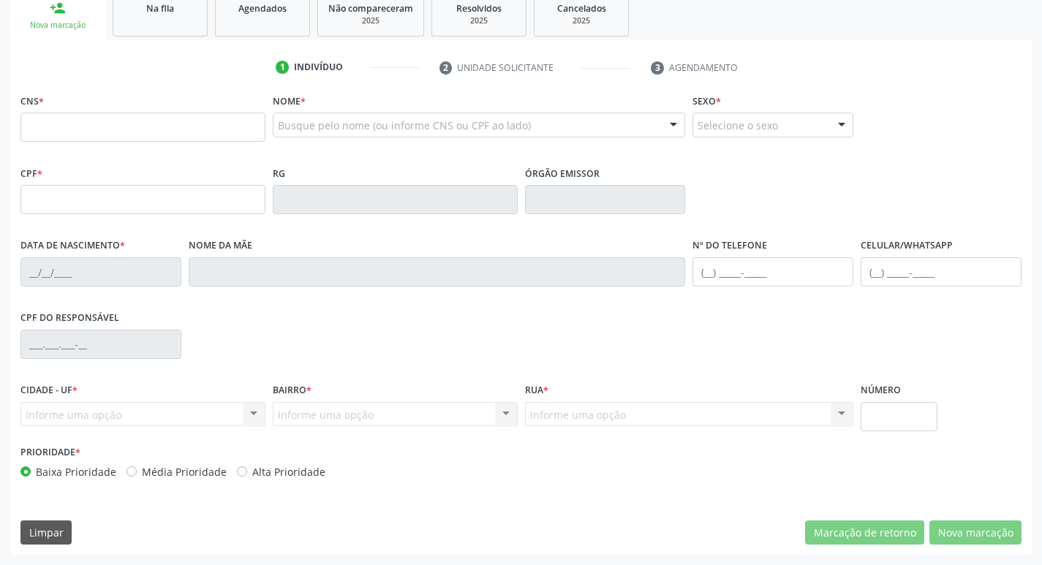
click at [191, 37] on ul "person_add Nova marcação Na fila Agendados Não compareceram 2025 Resolvidos 202…" at bounding box center [521, 14] width 1022 height 53
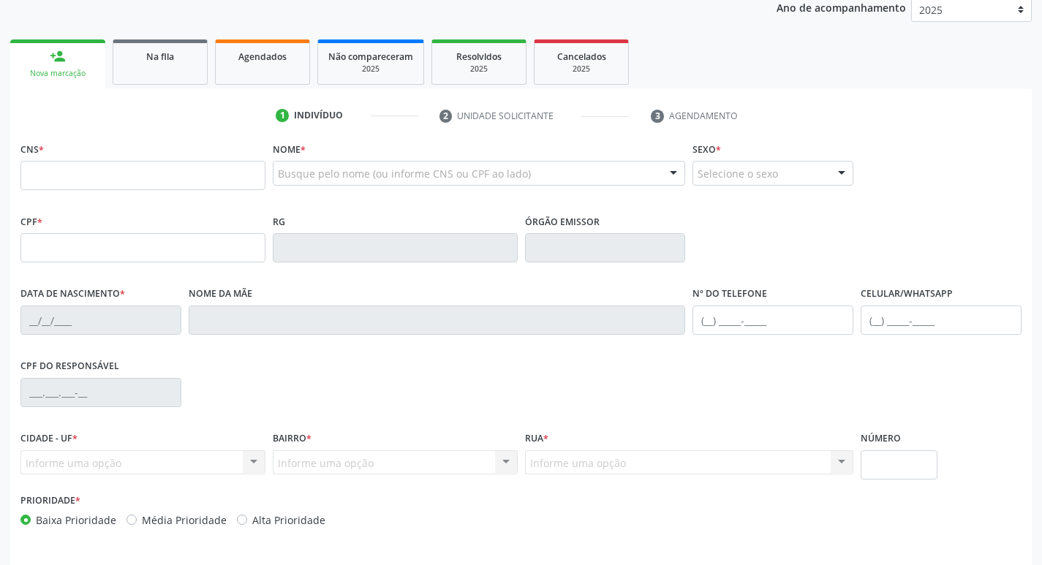
scroll to position [154, 0]
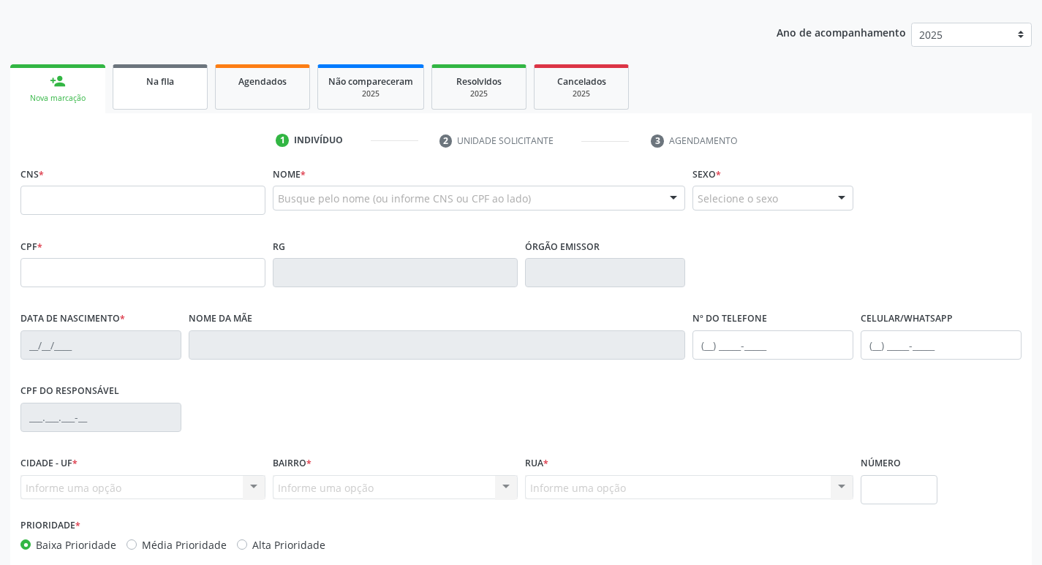
click at [159, 79] on span "Na fila" at bounding box center [160, 81] width 28 height 12
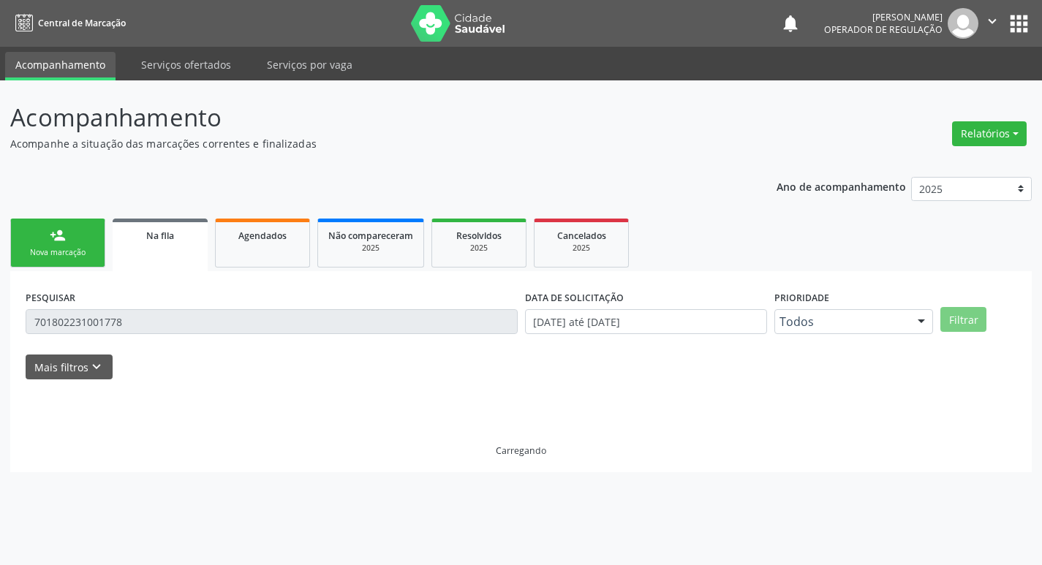
scroll to position [0, 0]
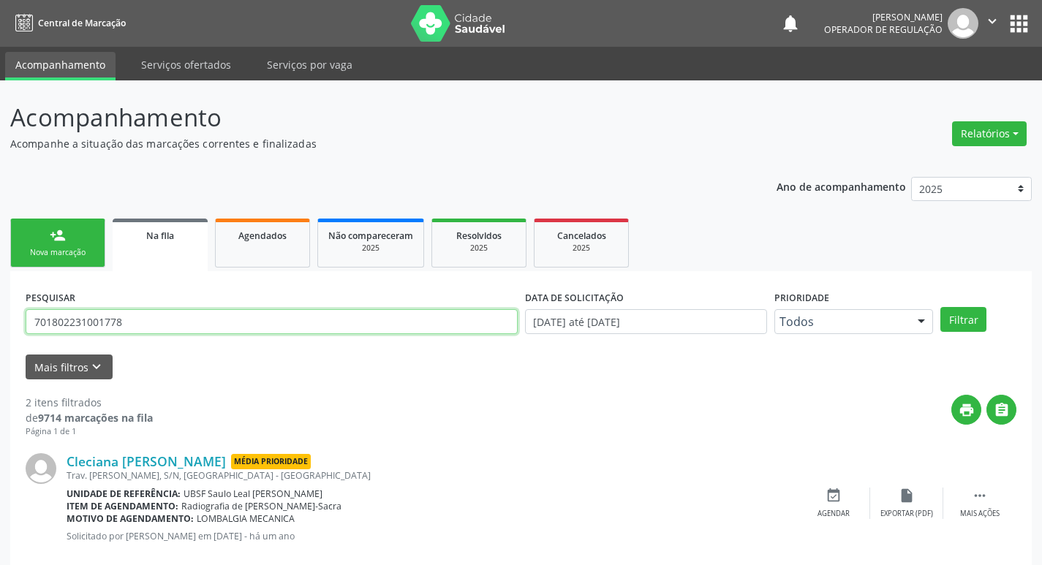
click at [152, 319] on input "701802231001778" at bounding box center [272, 321] width 492 height 25
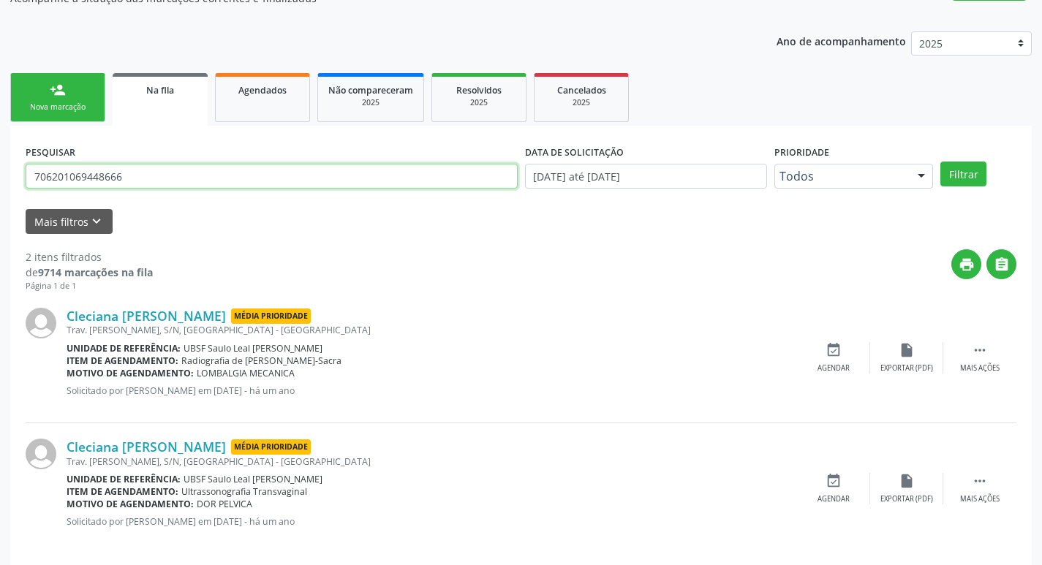
scroll to position [159, 0]
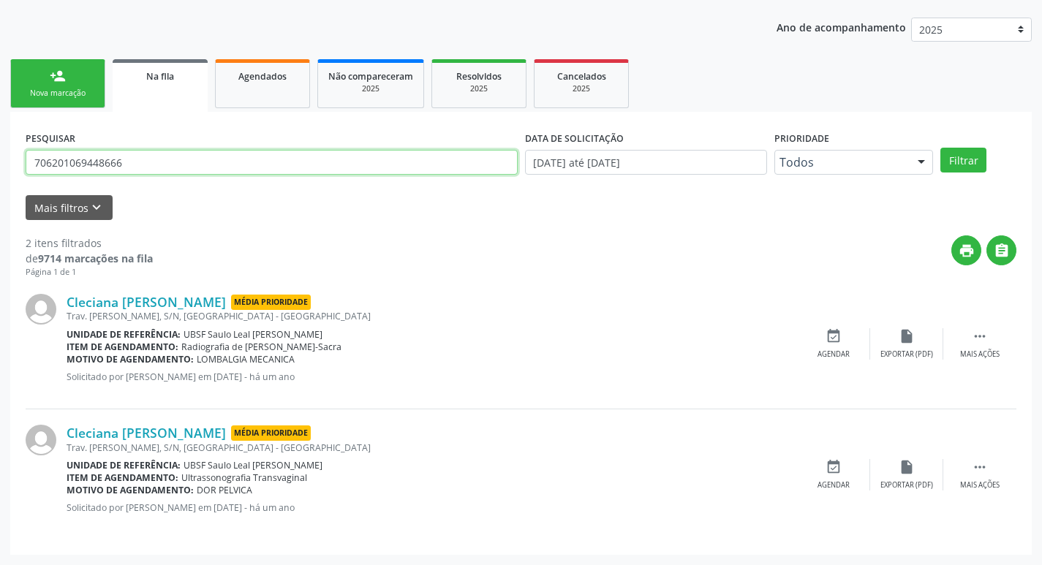
click at [146, 162] on input "706201069448666" at bounding box center [272, 162] width 492 height 25
type input "706201069448666"
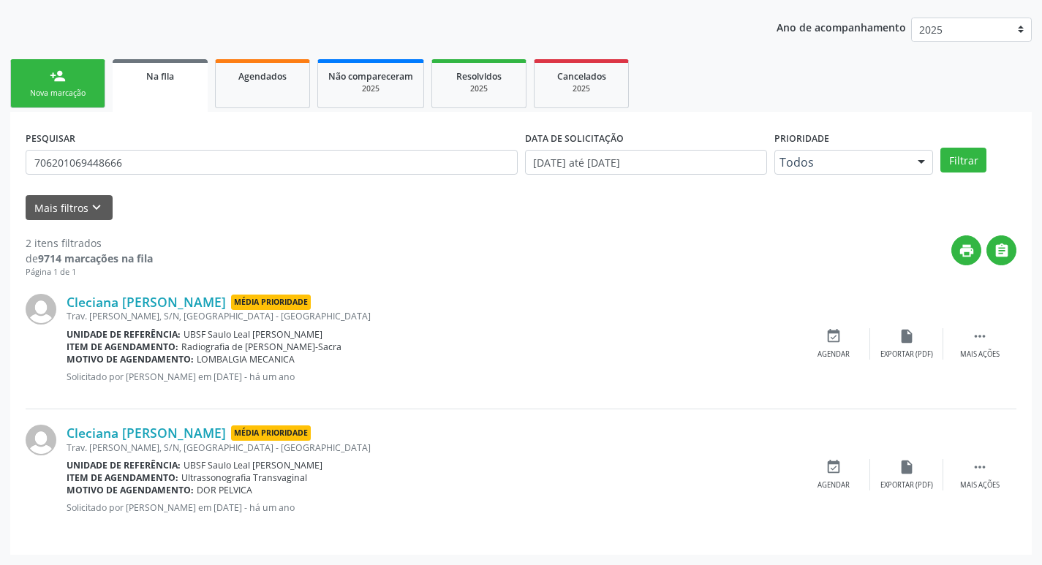
click at [38, 63] on link "person_add Nova marcação" at bounding box center [57, 83] width 95 height 49
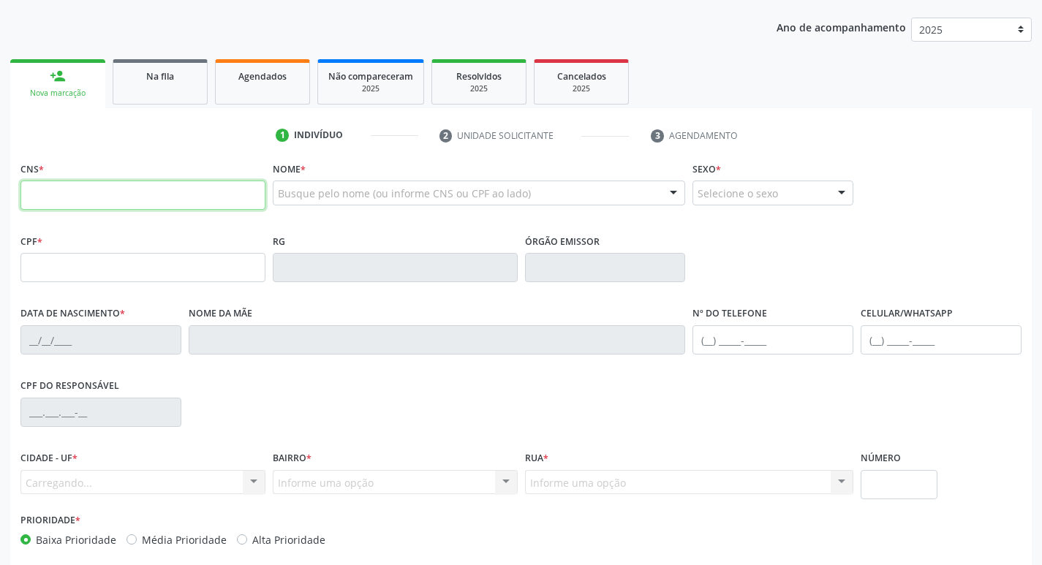
click at [110, 208] on input "text" at bounding box center [142, 195] width 245 height 29
paste input "706 2010 6944 8666"
type input "706 2010 6944 8666"
type input "075.026.444-66"
type input "[DATE]"
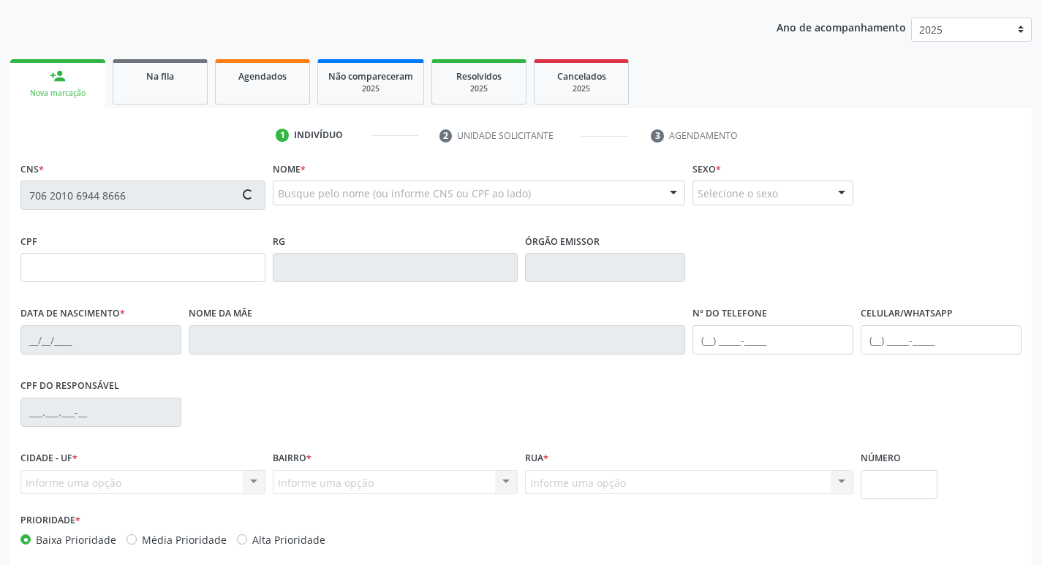
type input "[PERSON_NAME]"
type input "[PHONE_NUMBER]"
type input "52"
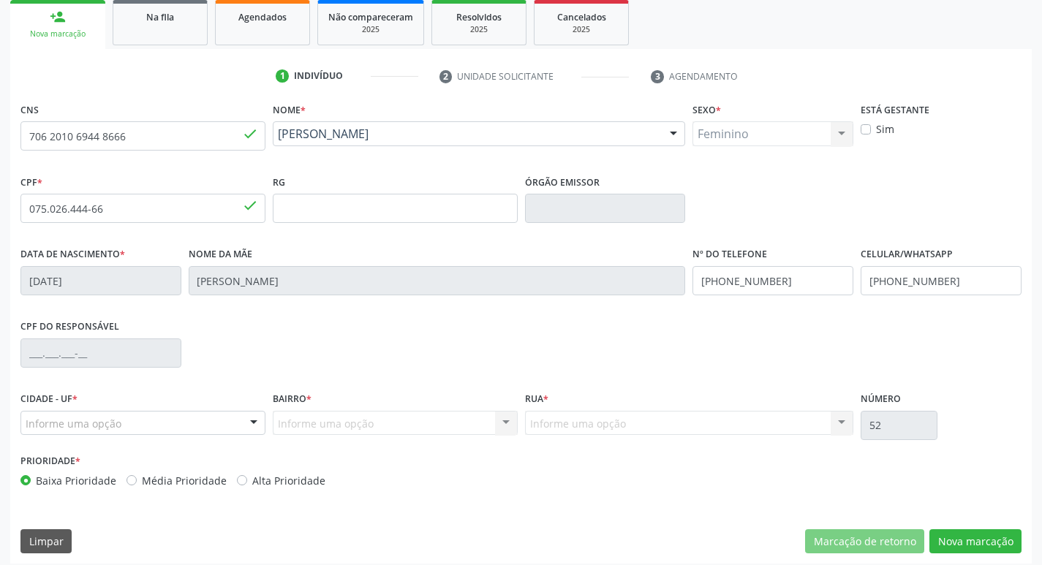
scroll to position [227, 0]
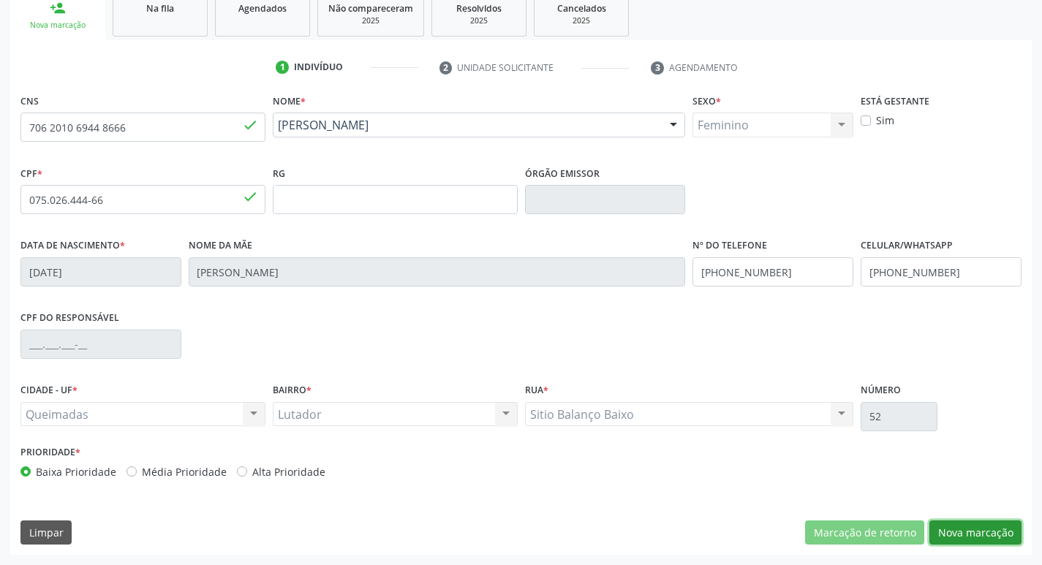
drag, startPoint x: 961, startPoint y: 525, endPoint x: 946, endPoint y: 533, distance: 16.7
click at [962, 525] on button "Nova marcação" at bounding box center [975, 533] width 92 height 25
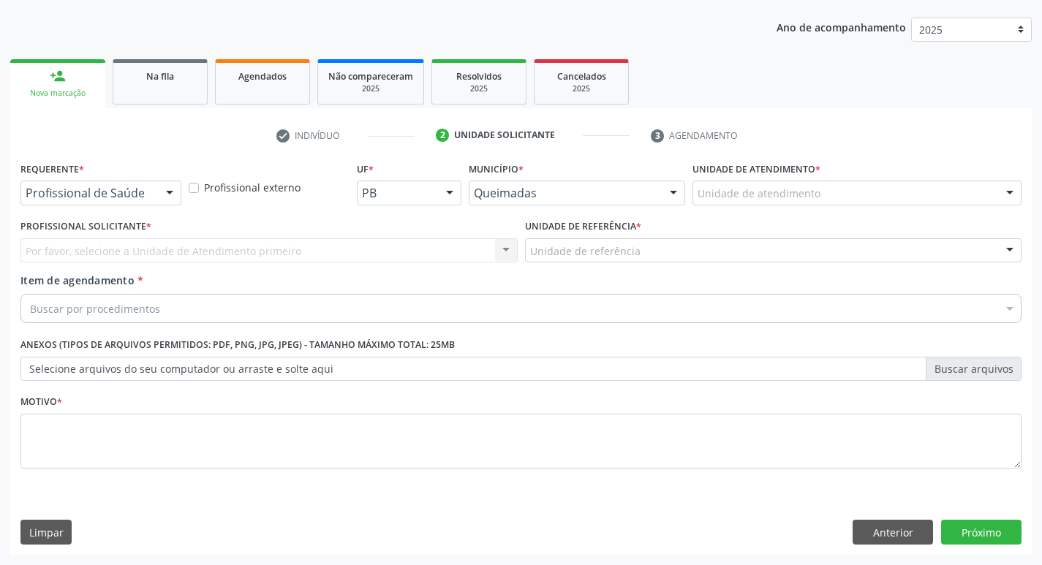
scroll to position [159, 0]
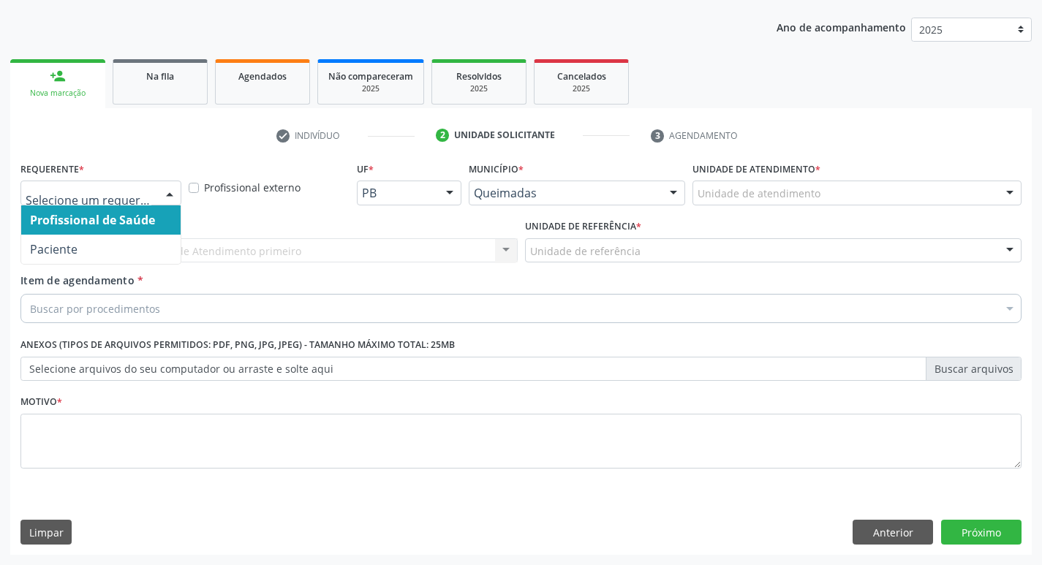
click at [163, 195] on div at bounding box center [170, 193] width 22 height 25
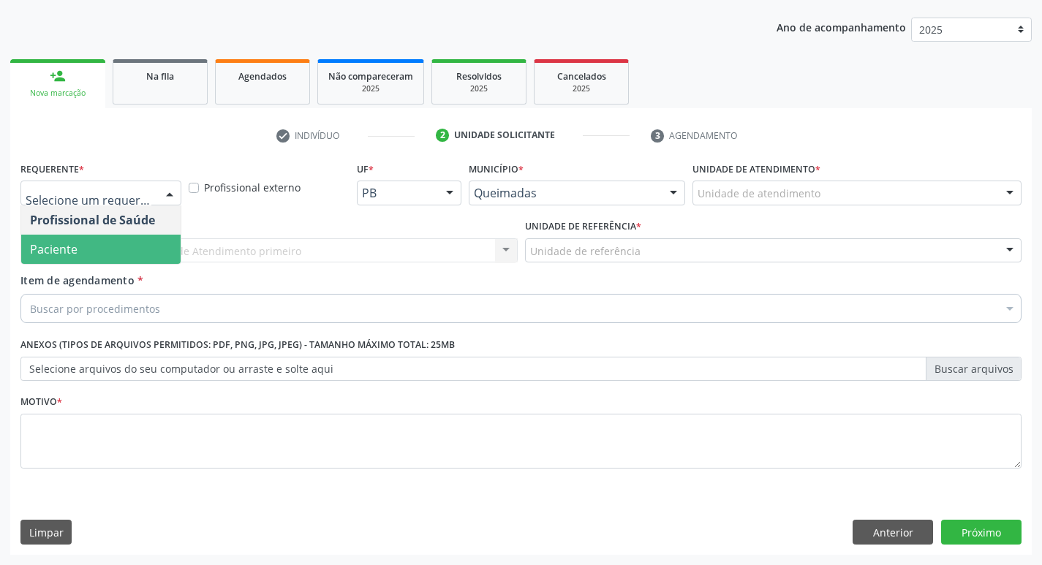
click at [135, 246] on span "Paciente" at bounding box center [100, 249] width 159 height 29
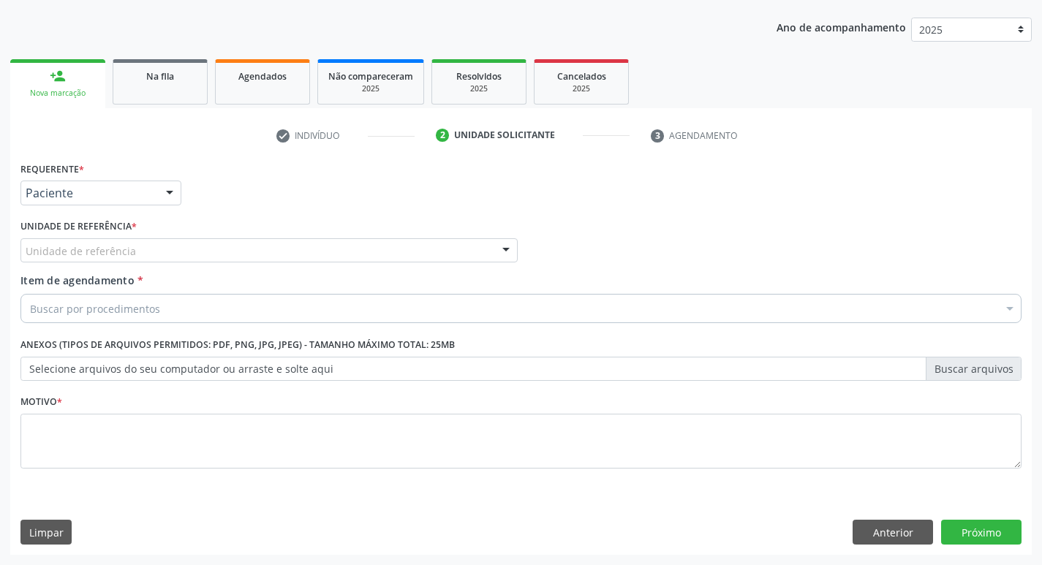
click at [143, 253] on div "Unidade de referência" at bounding box center [268, 250] width 497 height 25
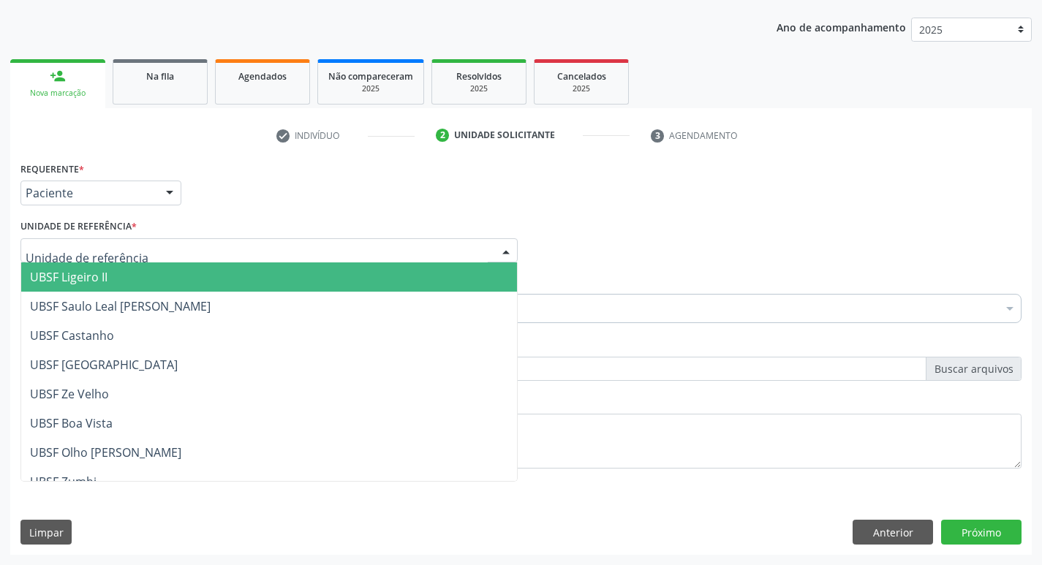
click at [143, 253] on input "text" at bounding box center [257, 257] width 462 height 29
click at [619, 239] on div "Profissional Solicitante Por favor, selecione a Unidade de Atendimento primeiro…" at bounding box center [521, 244] width 1008 height 57
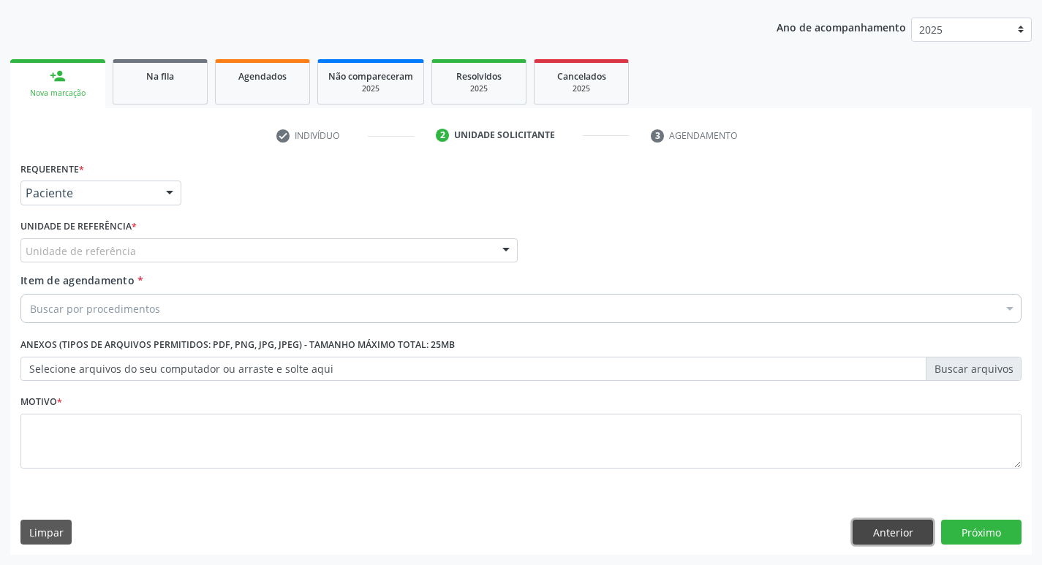
click at [881, 539] on button "Anterior" at bounding box center [893, 532] width 80 height 25
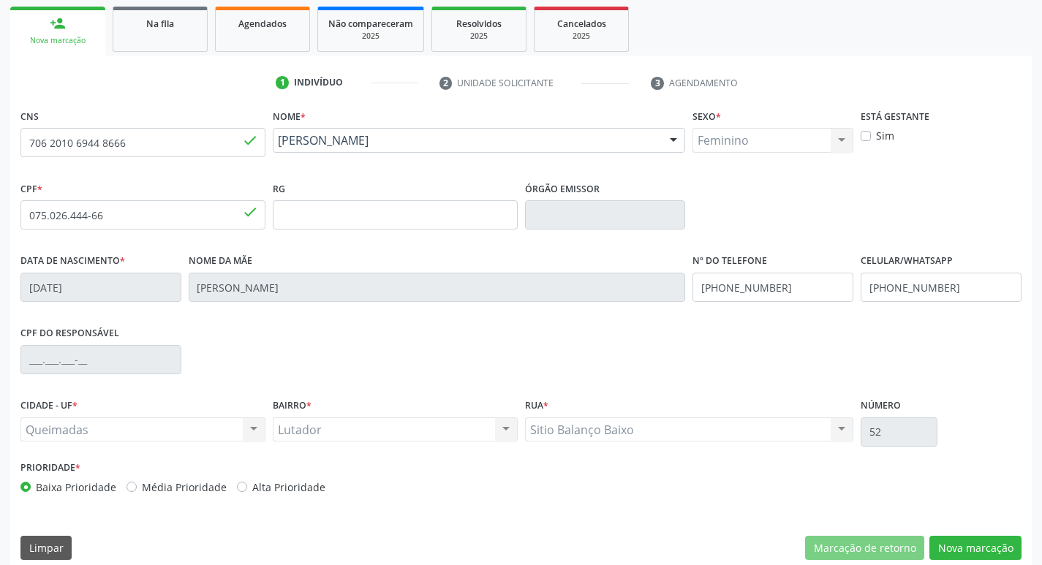
scroll to position [227, 0]
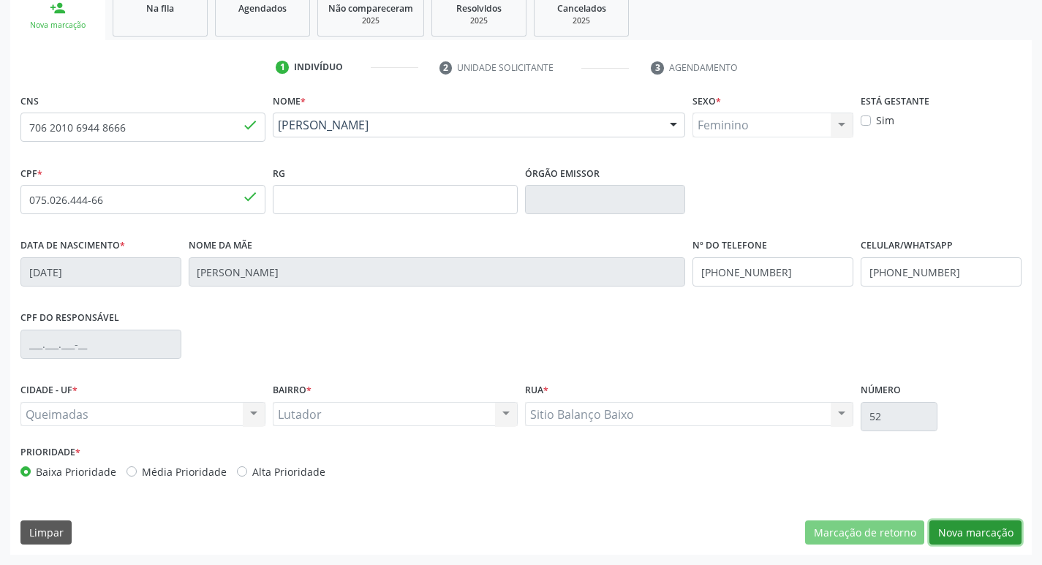
drag, startPoint x: 1003, startPoint y: 526, endPoint x: 910, endPoint y: 512, distance: 93.9
click at [1003, 526] on button "Nova marcação" at bounding box center [975, 533] width 92 height 25
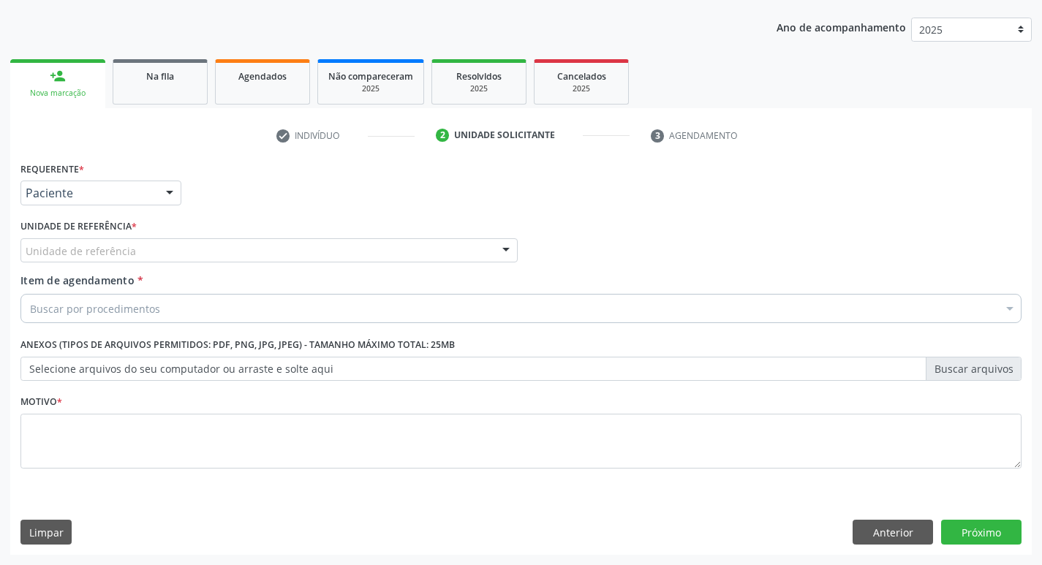
click at [148, 248] on div "Unidade de referência" at bounding box center [268, 250] width 497 height 25
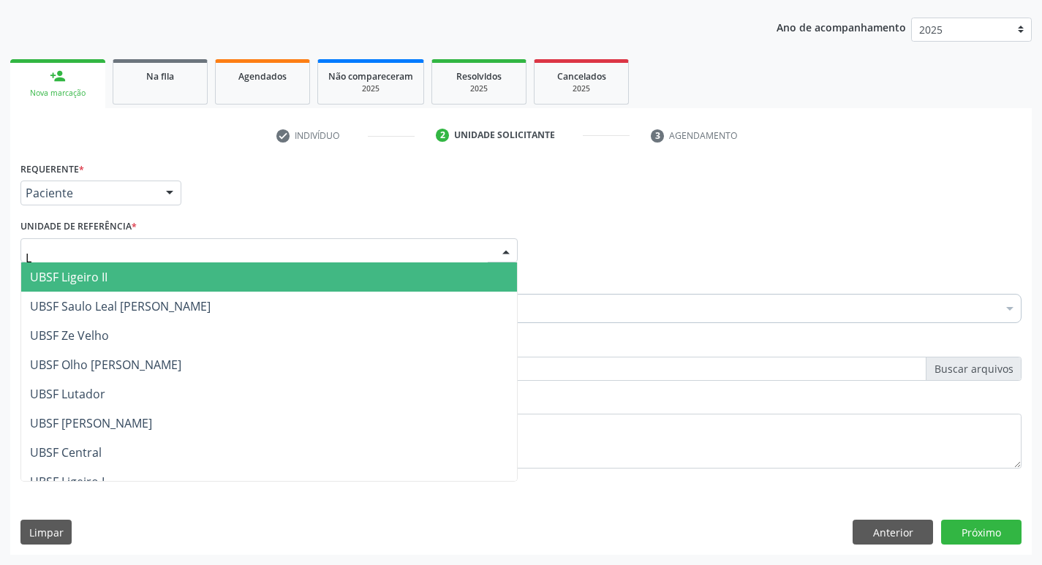
type input "LU"
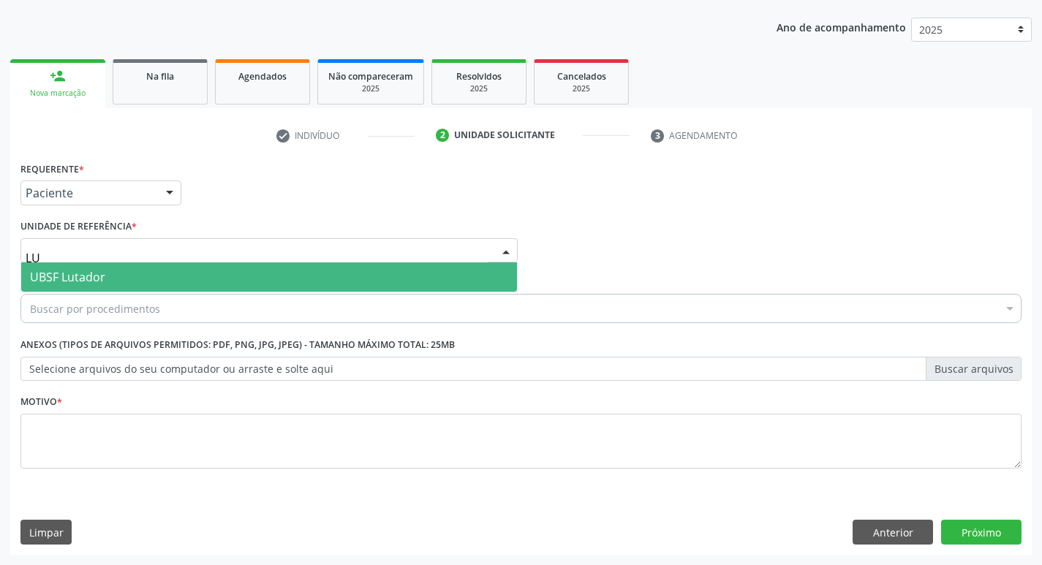
click at [137, 274] on span "UBSF Lutador" at bounding box center [269, 277] width 496 height 29
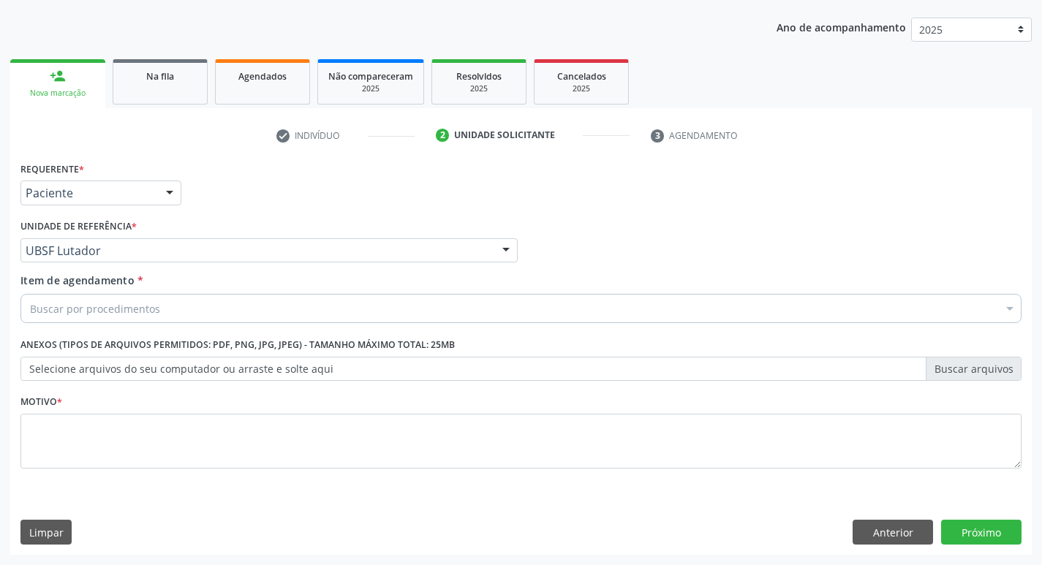
click at [157, 310] on div "Buscar por procedimentos" at bounding box center [520, 308] width 1001 height 29
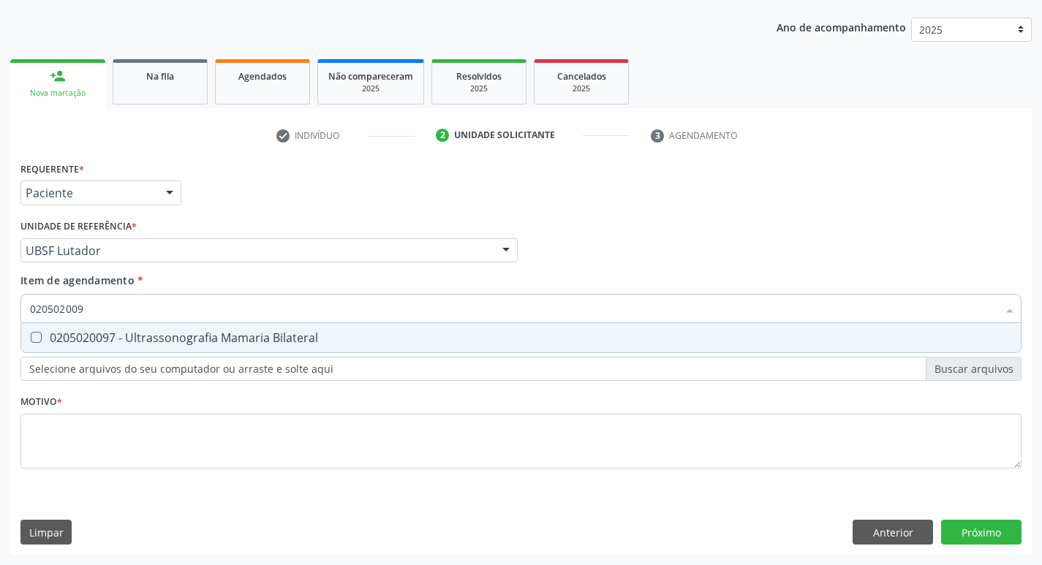
type input "0205020097"
click at [256, 333] on div "0205020097 - Ultrassonografia Mamaria Bilateral" at bounding box center [521, 338] width 982 height 12
checkbox Bilateral "true"
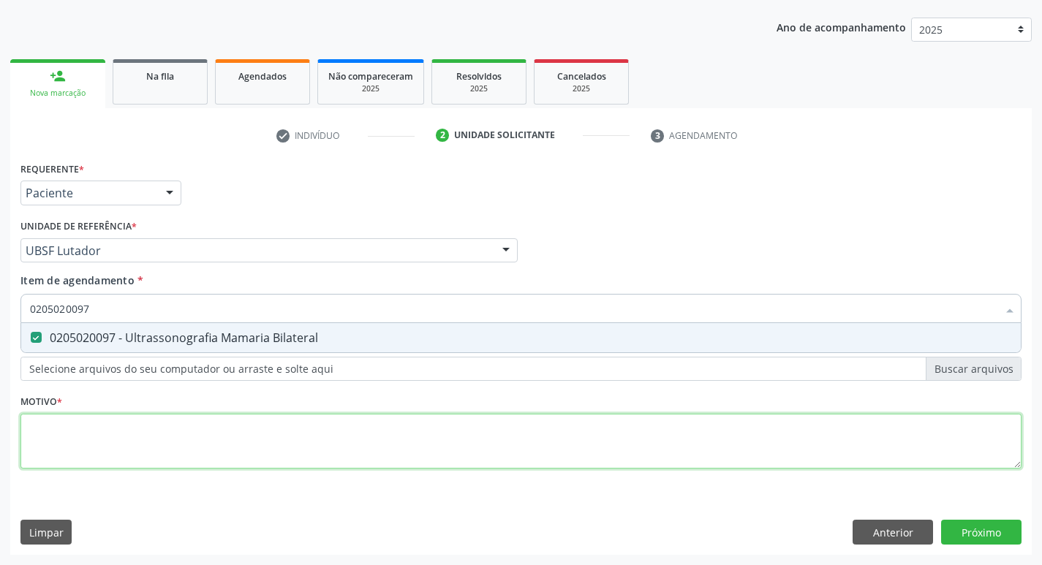
click at [129, 455] on div "Requerente * Paciente Profissional de Saúde Paciente Nenhum resultado encontrad…" at bounding box center [520, 323] width 1001 height 331
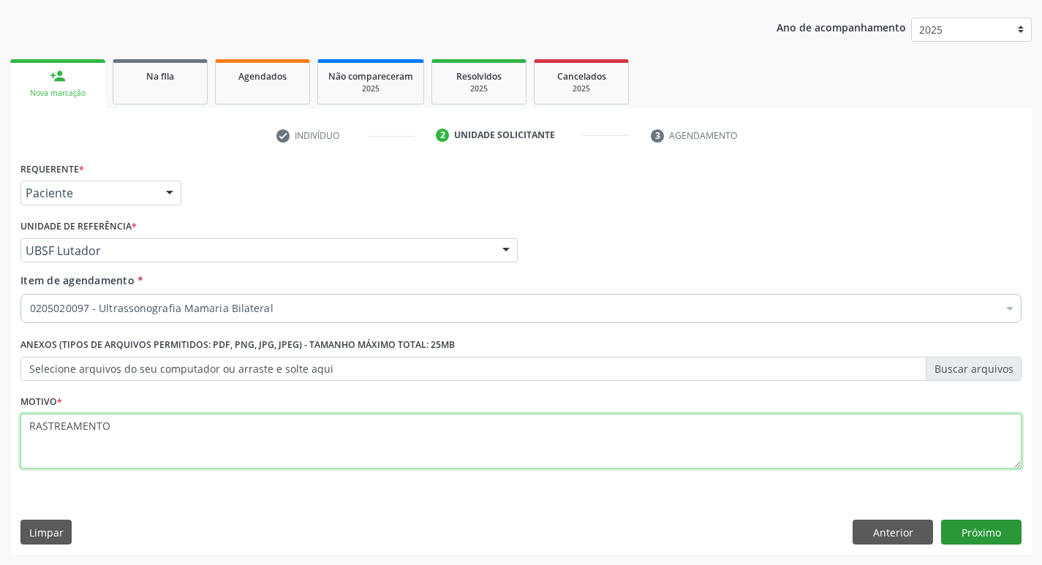
type textarea "RASTREAMENTO"
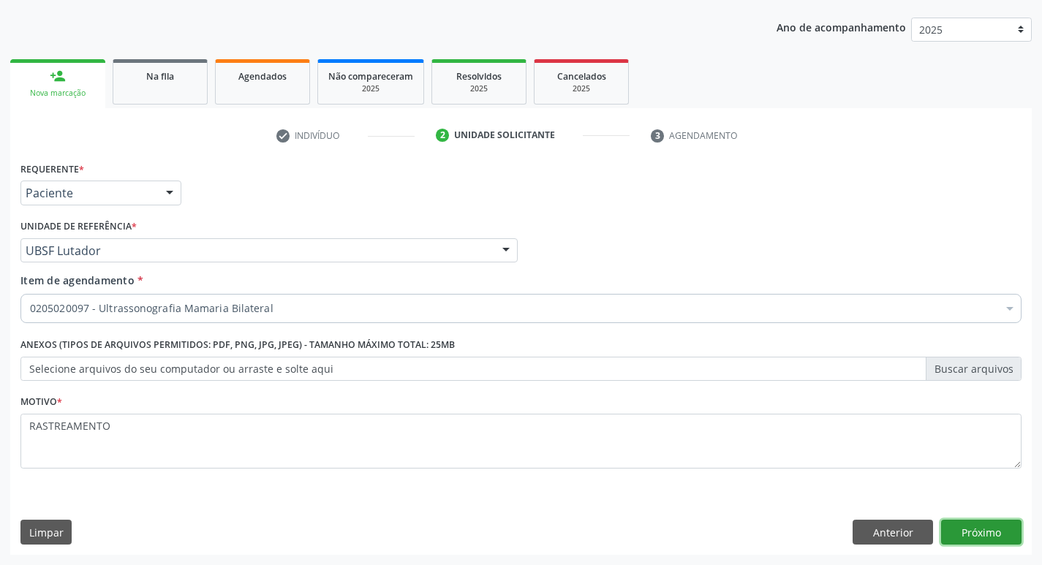
click at [981, 533] on button "Próximo" at bounding box center [981, 532] width 80 height 25
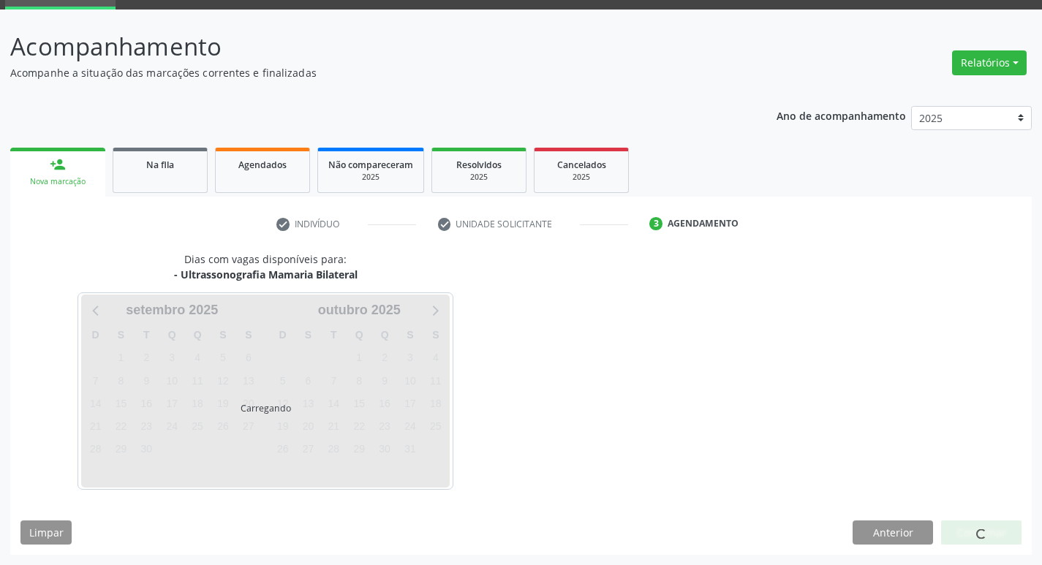
scroll to position [71, 0]
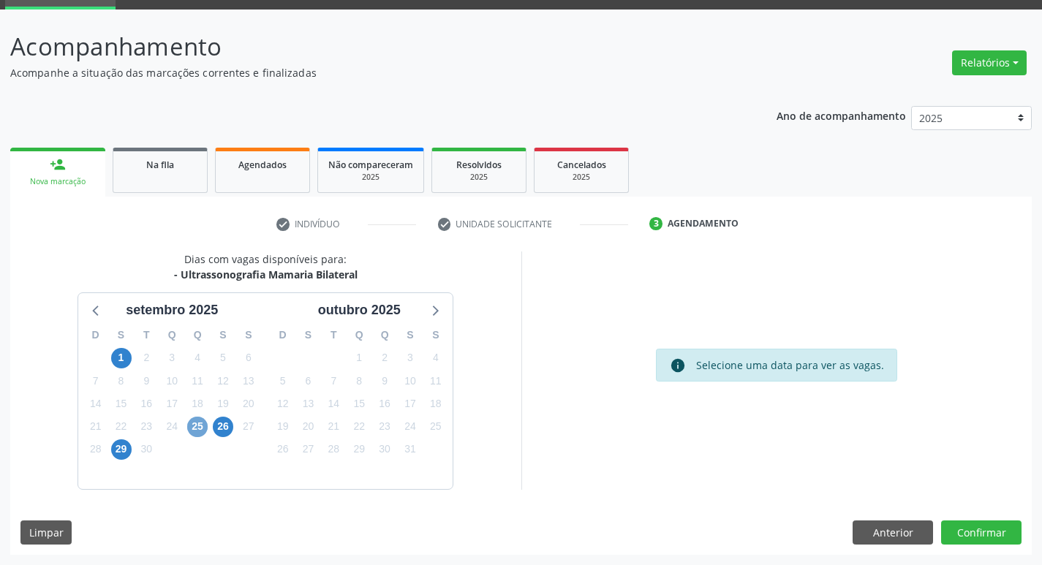
click at [196, 426] on span "25" at bounding box center [197, 427] width 20 height 20
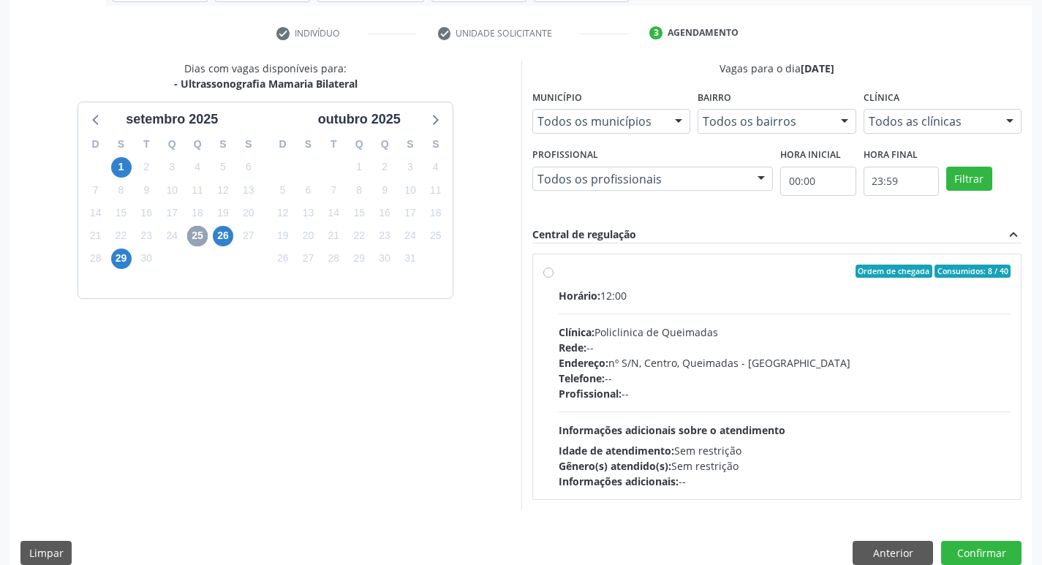
scroll to position [282, 0]
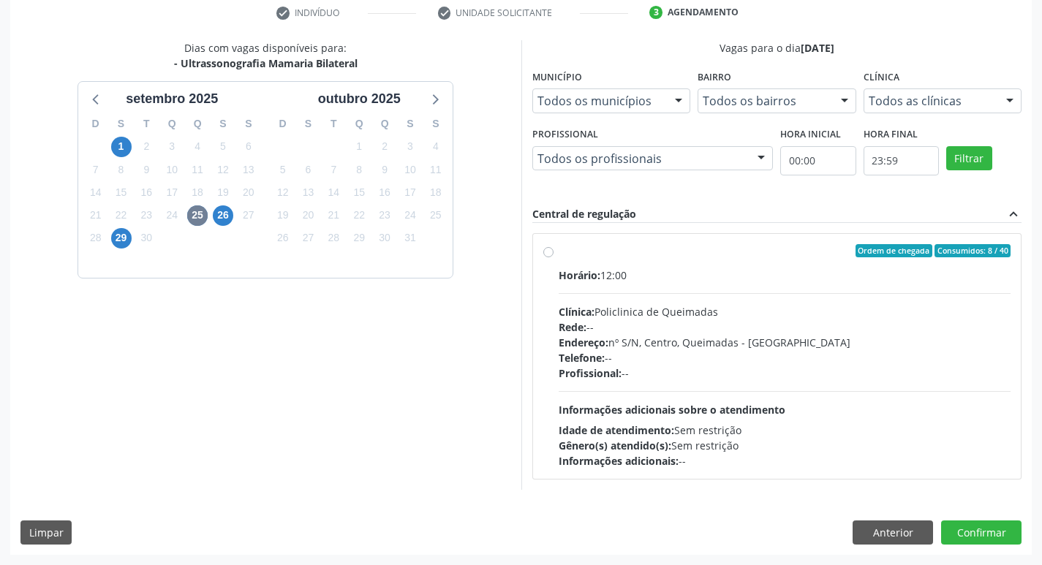
click at [817, 279] on div "Horário: 12:00" at bounding box center [785, 275] width 453 height 15
click at [554, 257] on input "Ordem de chegada Consumidos: 8 / 40 Horário: 12:00 Clínica: Policlinica de Quei…" at bounding box center [548, 250] width 10 height 13
radio input "true"
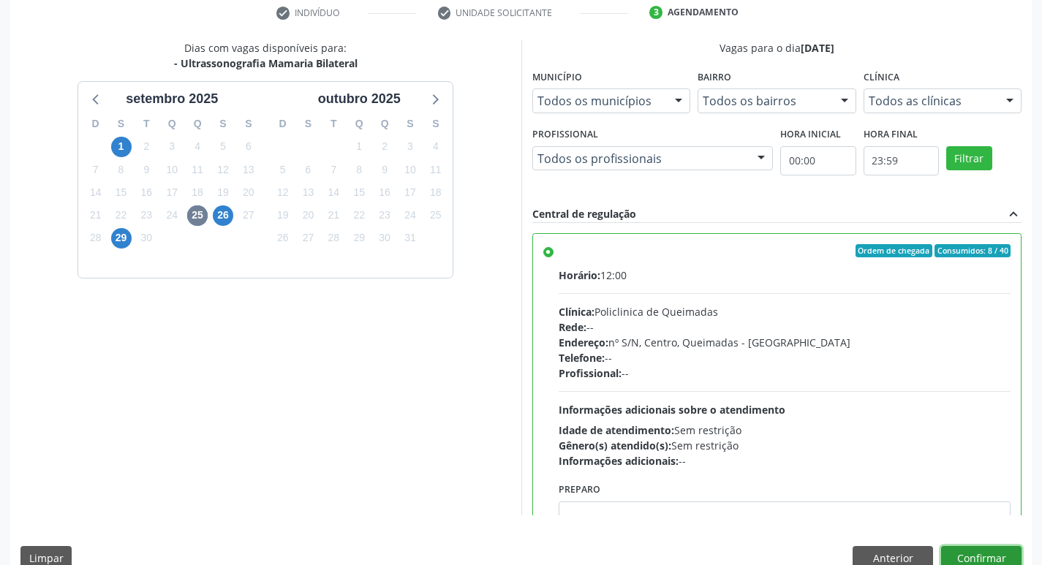
click at [1003, 552] on button "Confirmar" at bounding box center [981, 558] width 80 height 25
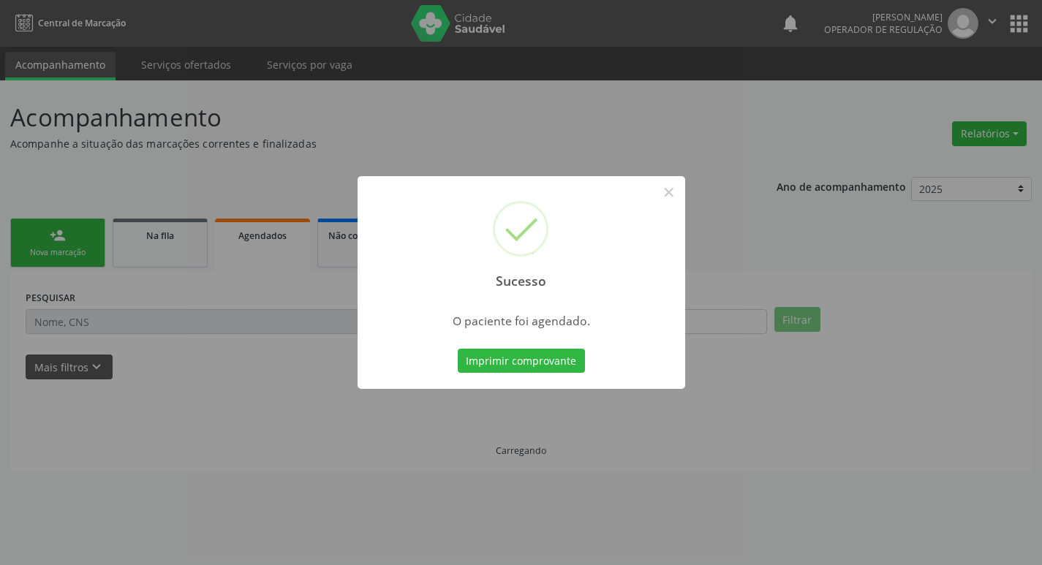
scroll to position [0, 0]
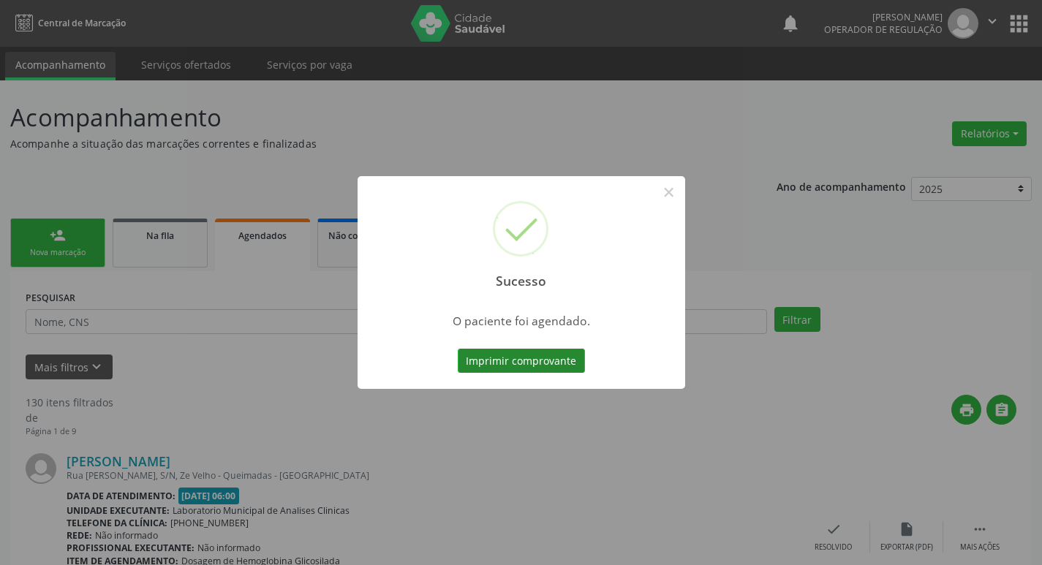
click at [535, 355] on button "Imprimir comprovante" at bounding box center [521, 361] width 127 height 25
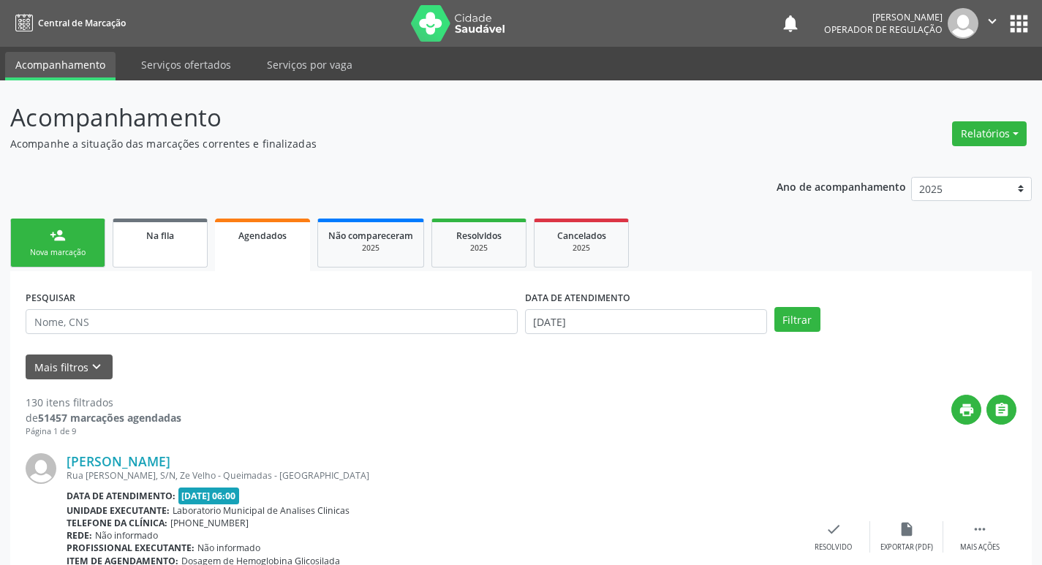
click at [177, 239] on div "Na fila" at bounding box center [160, 234] width 73 height 15
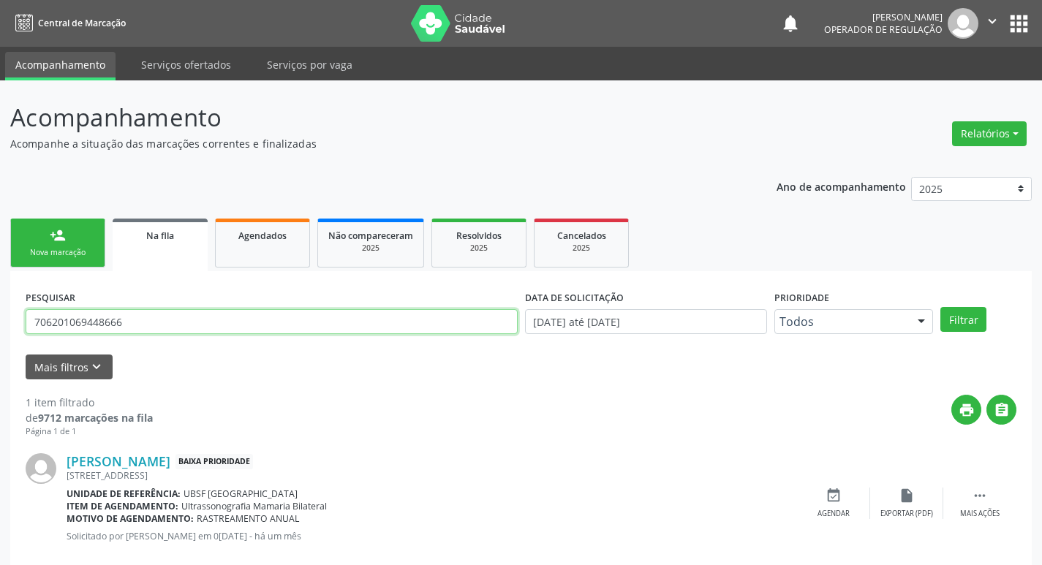
click at [183, 331] on input "706201069448666" at bounding box center [272, 321] width 492 height 25
type input "702601252170241"
click at [940, 307] on button "Filtrar" at bounding box center [963, 319] width 46 height 25
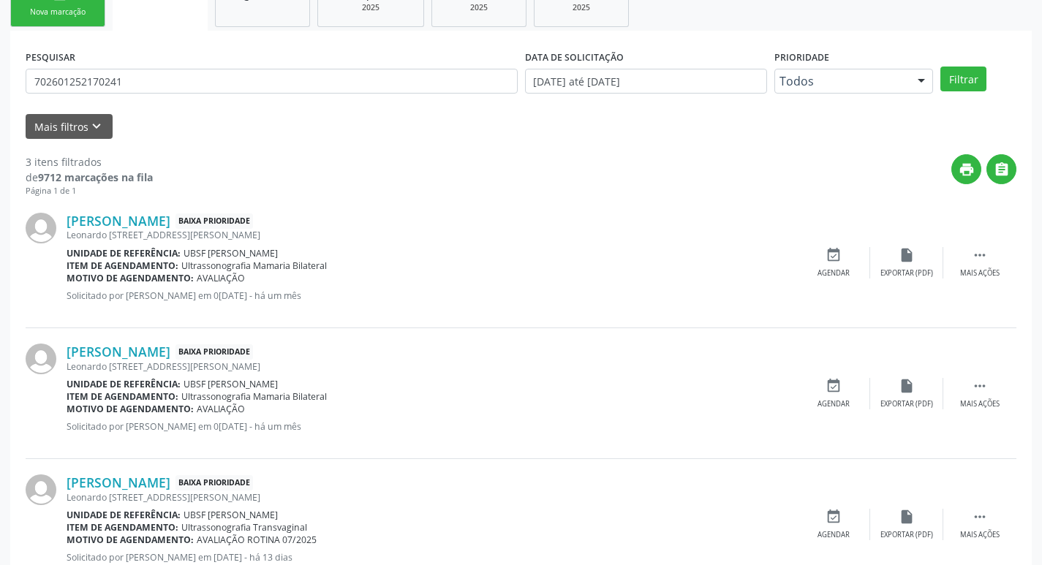
scroll to position [291, 0]
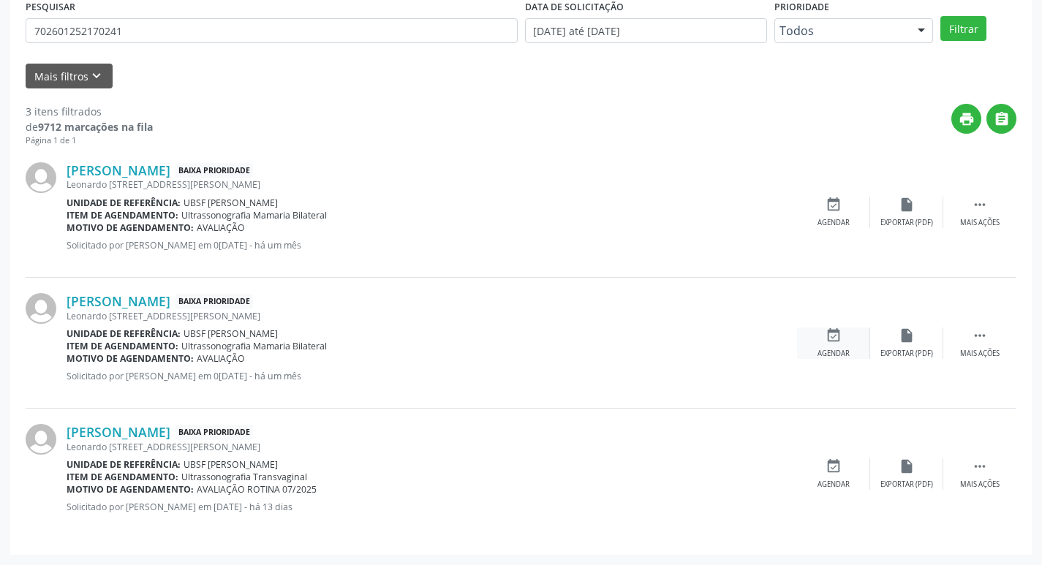
click at [840, 346] on div "event_available Agendar" at bounding box center [833, 343] width 73 height 31
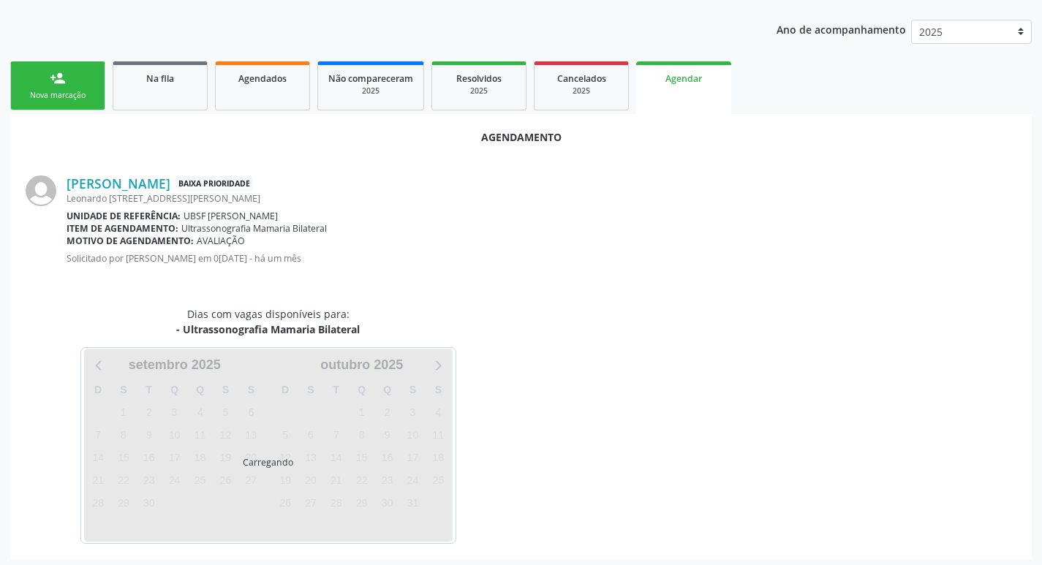
scroll to position [162, 0]
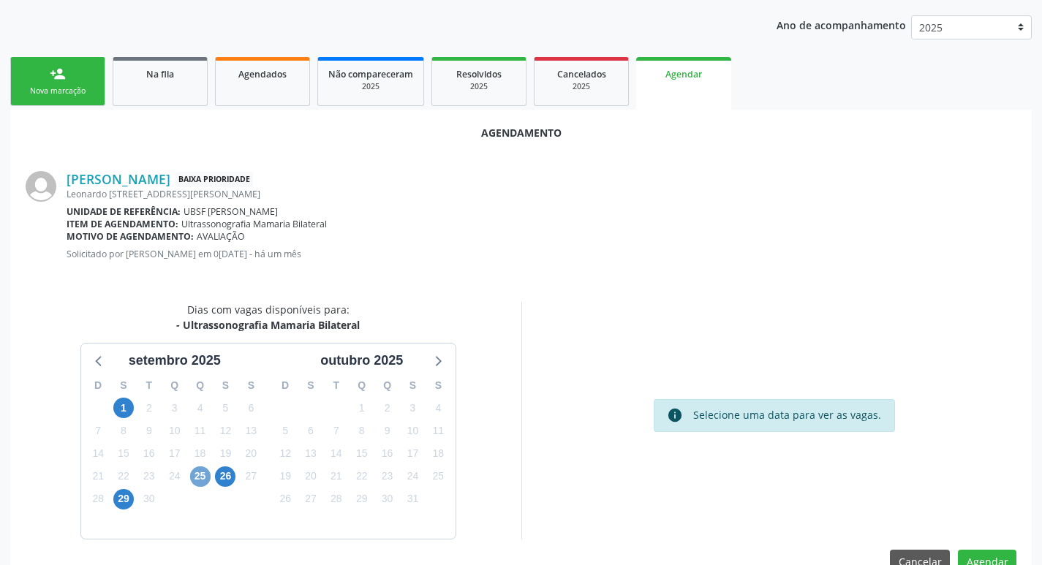
click at [205, 475] on span "25" at bounding box center [200, 477] width 20 height 20
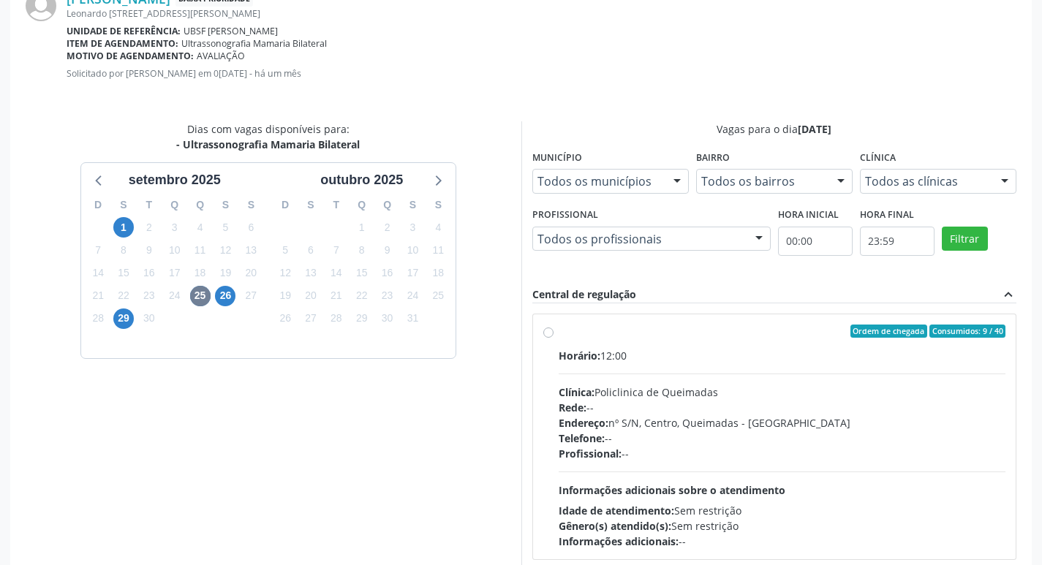
click at [766, 372] on div "Horário: 12:00 Clínica: Policlinica de Queimadas Rede: -- Endereço: nº S/N, Cen…" at bounding box center [783, 448] width 448 height 201
click at [554, 338] on input "Ordem de chegada Consumidos: 9 / 40 Horário: 12:00 Clínica: Policlinica de Quei…" at bounding box center [548, 331] width 10 height 13
radio input "true"
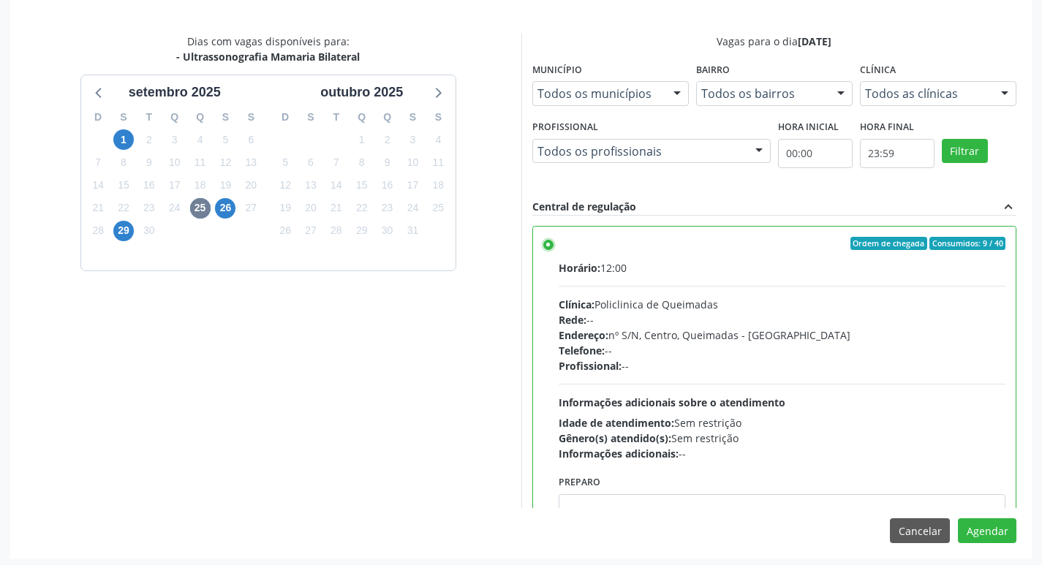
scroll to position [434, 0]
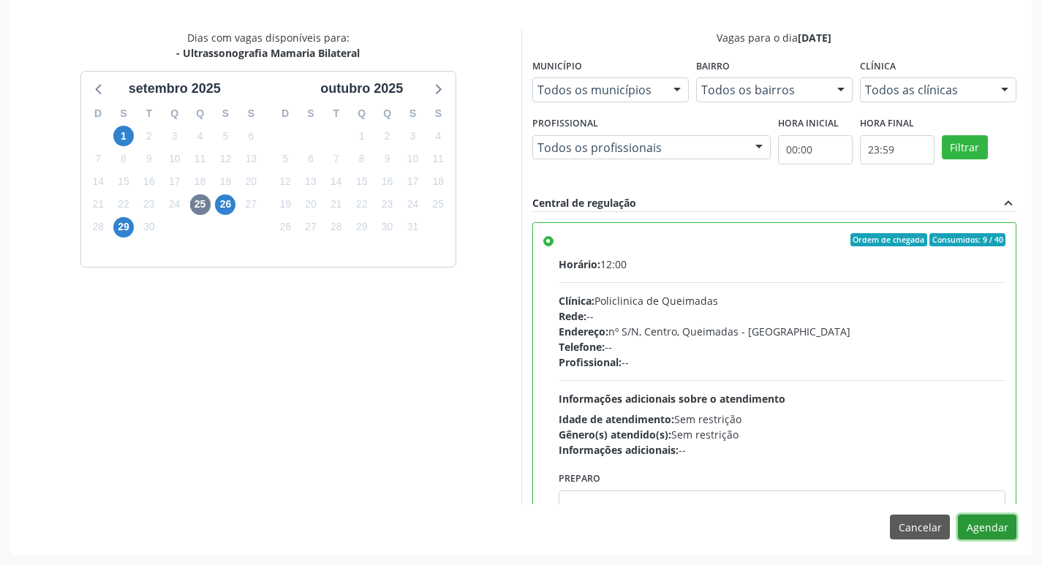
click at [1001, 532] on button "Agendar" at bounding box center [987, 527] width 58 height 25
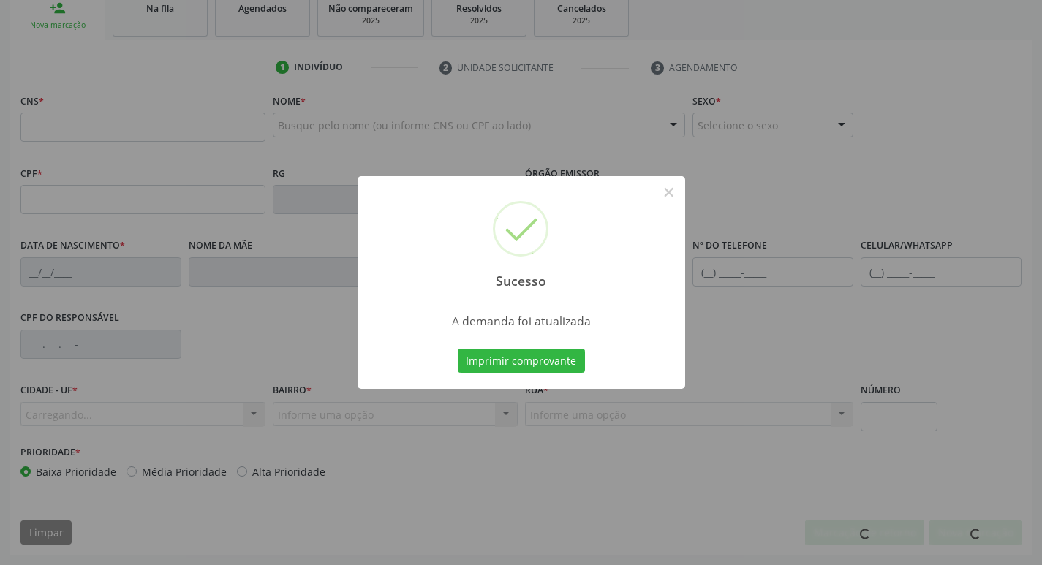
scroll to position [227, 0]
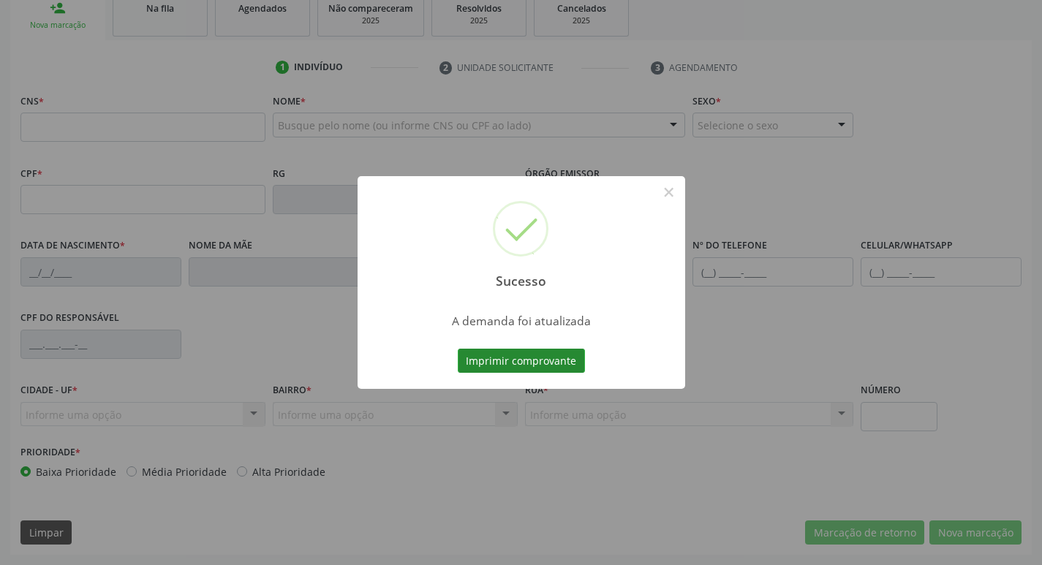
click at [484, 360] on button "Imprimir comprovante" at bounding box center [521, 361] width 127 height 25
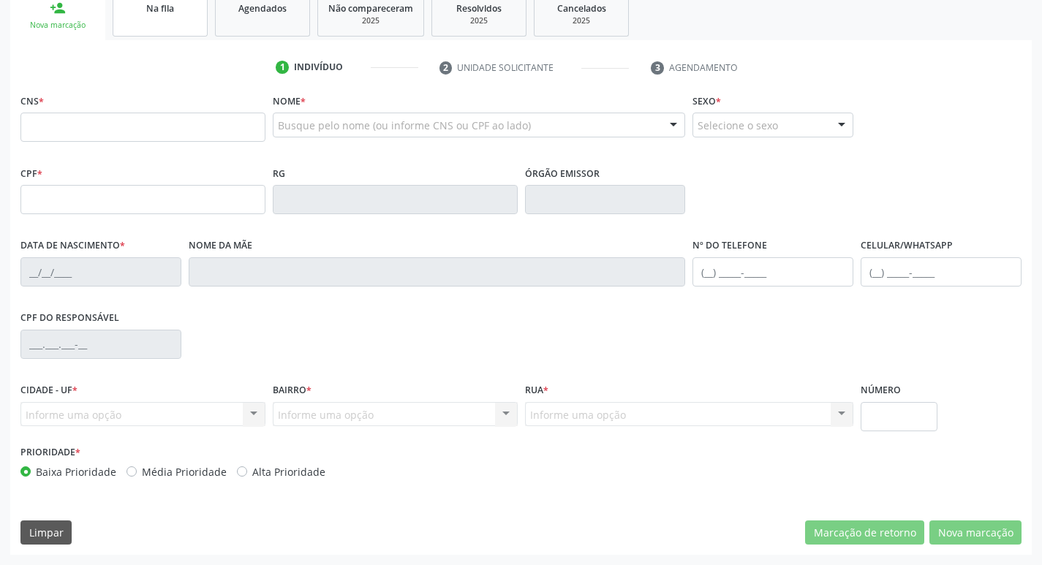
click at [190, 24] on link "Na fila" at bounding box center [160, 13] width 95 height 45
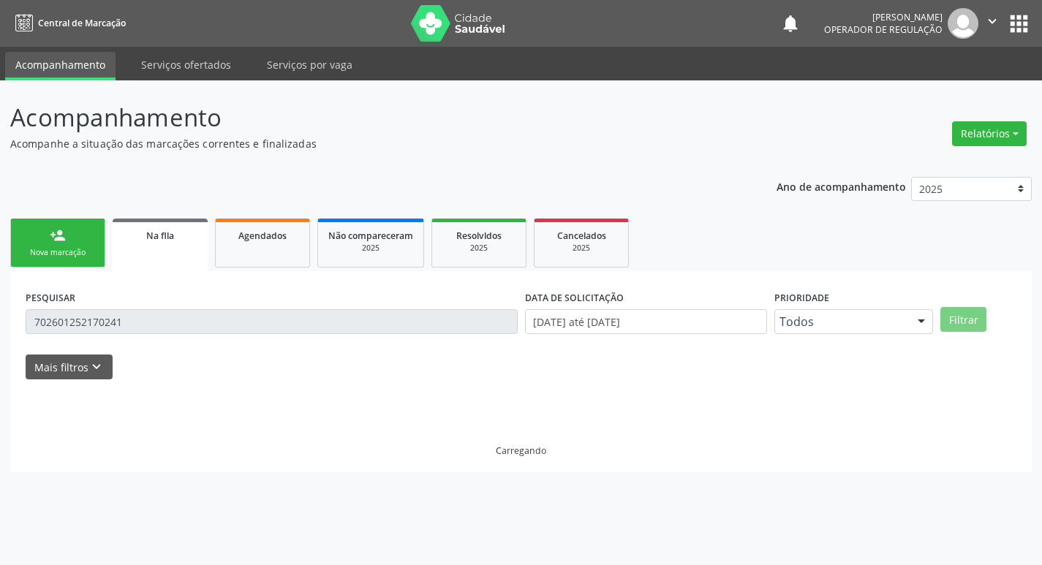
scroll to position [0, 0]
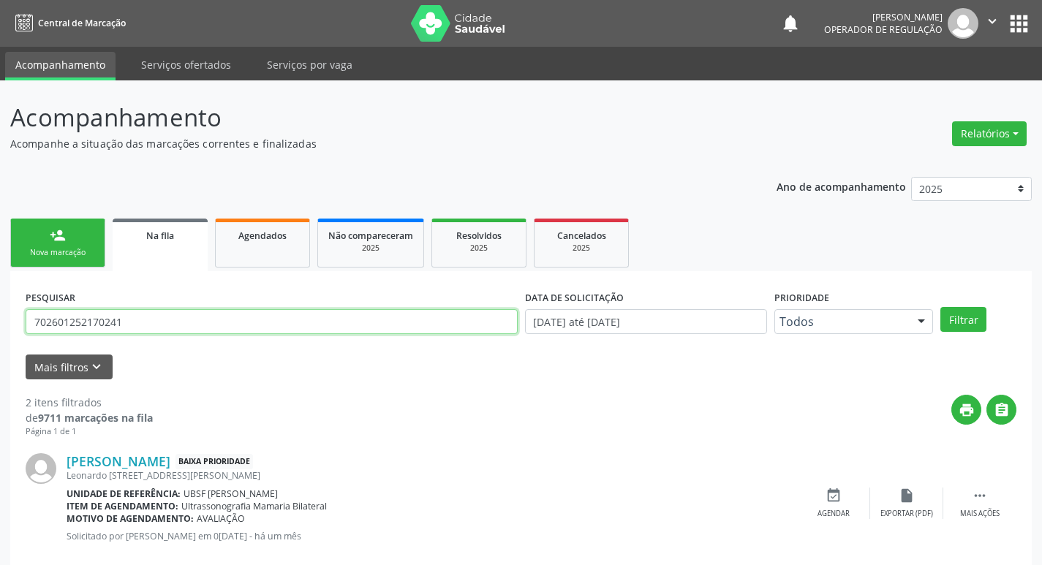
click at [221, 333] on input "702601252170241" at bounding box center [272, 321] width 492 height 25
click at [220, 333] on input "702601252170241" at bounding box center [272, 321] width 492 height 25
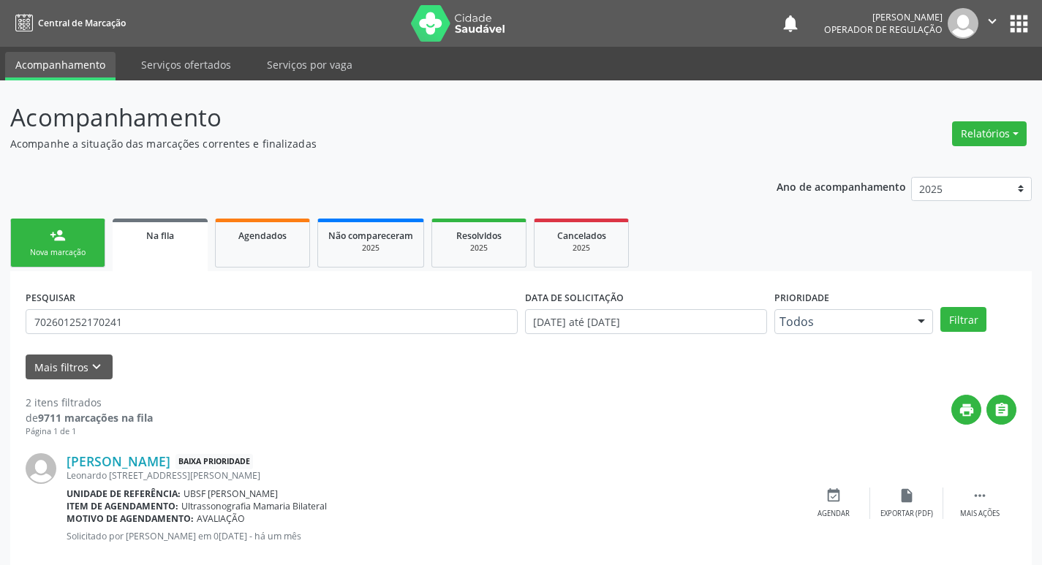
click at [260, 305] on div "PESQUISAR 702601252170241" at bounding box center [271, 315] width 499 height 57
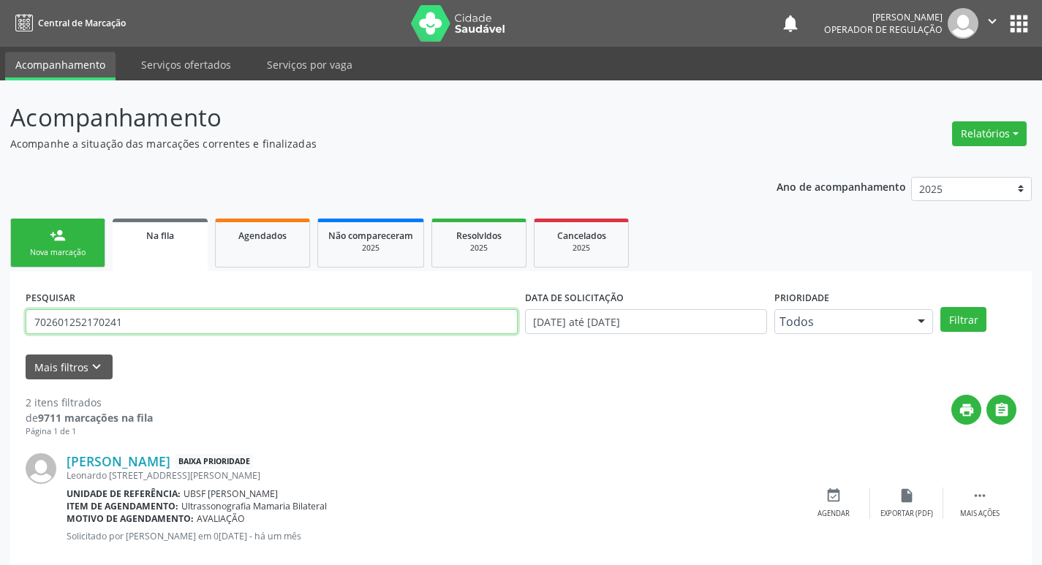
click at [143, 325] on input "702601252170241" at bounding box center [272, 321] width 492 height 25
type input "705804483177433"
click at [940, 307] on button "Filtrar" at bounding box center [963, 319] width 46 height 25
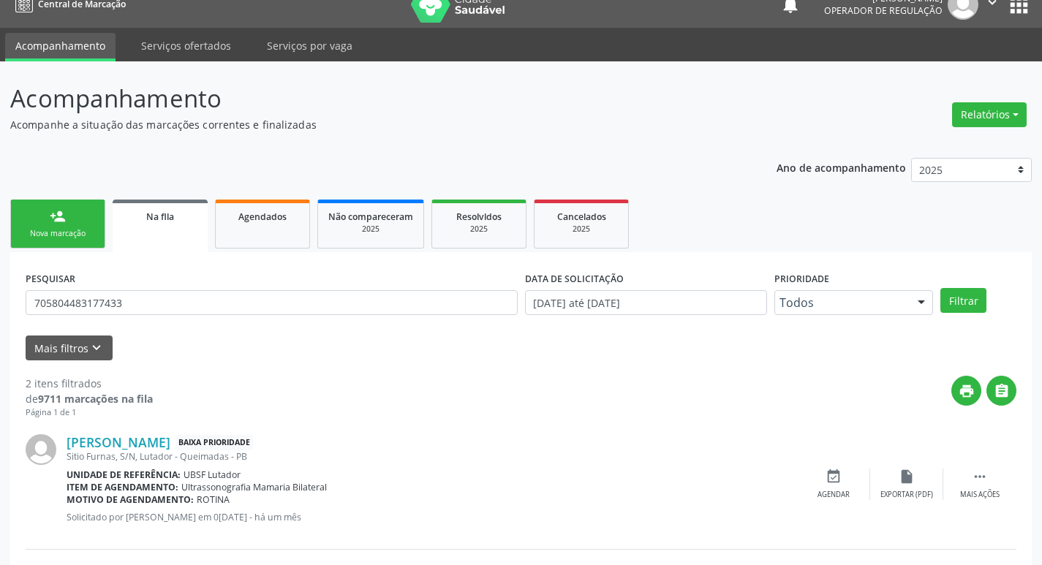
scroll to position [159, 0]
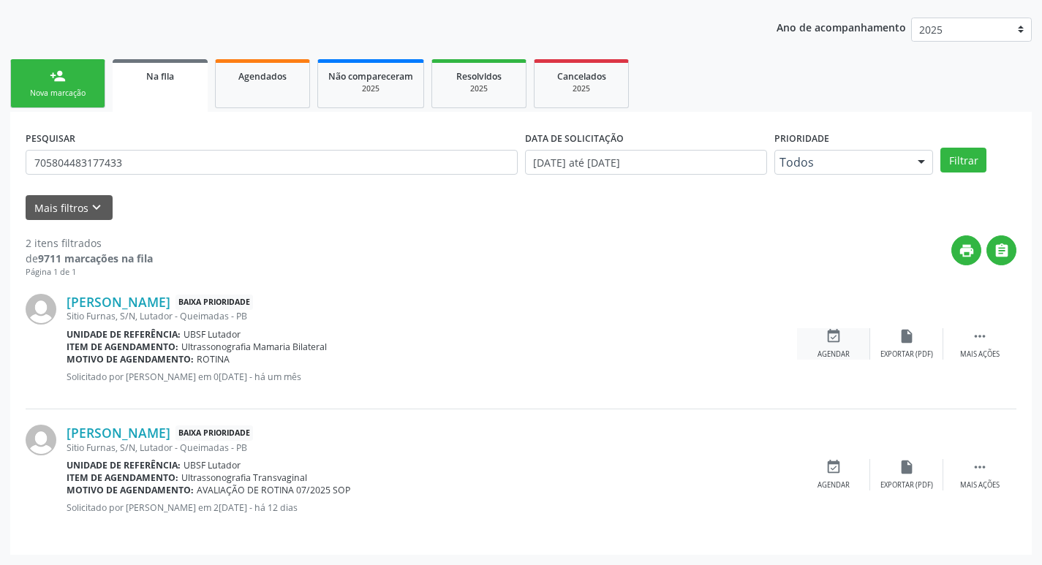
click at [852, 341] on div "event_available Agendar" at bounding box center [833, 343] width 73 height 31
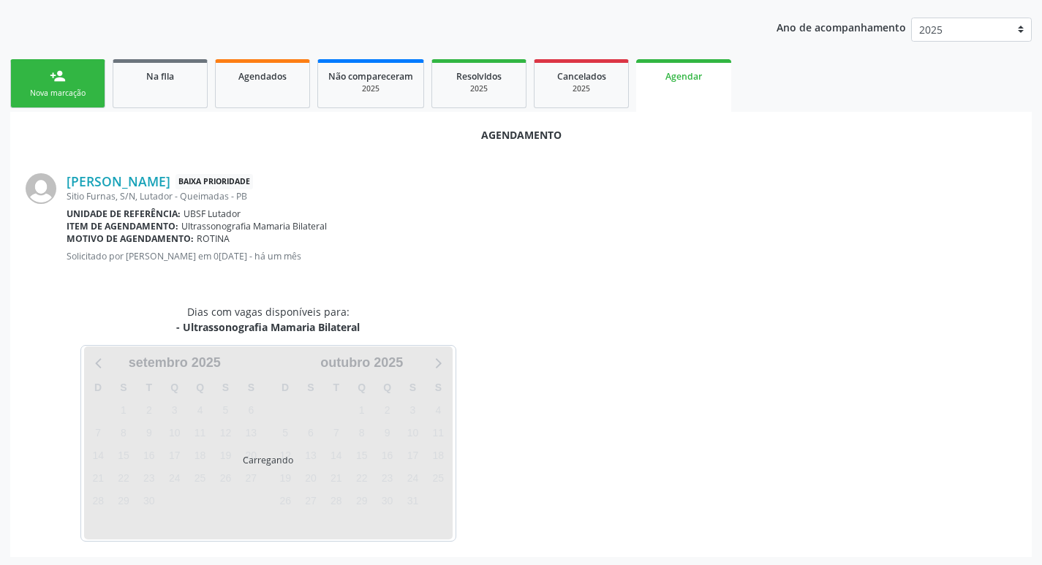
scroll to position [162, 0]
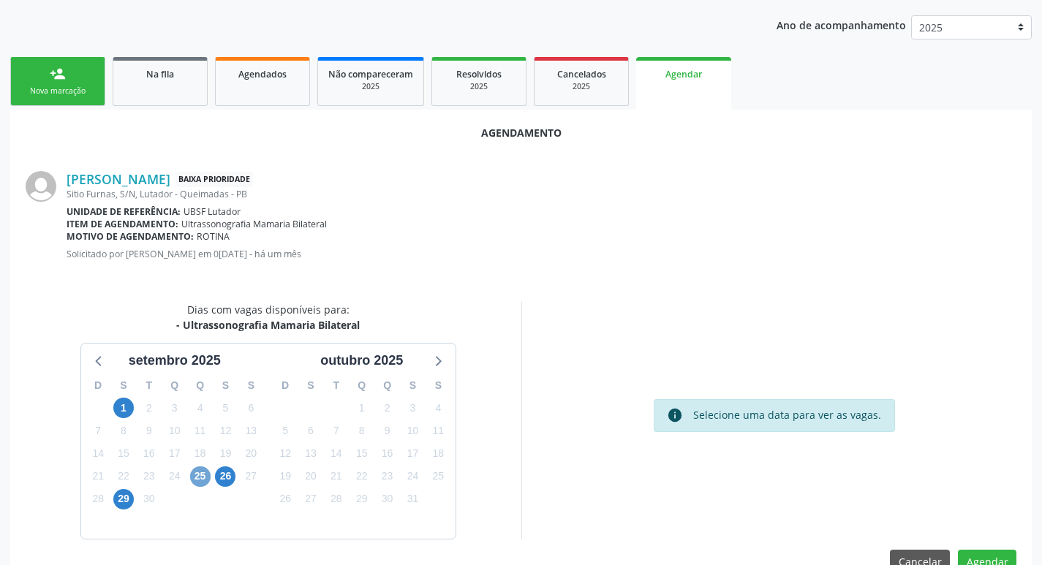
click at [201, 476] on span "25" at bounding box center [200, 477] width 20 height 20
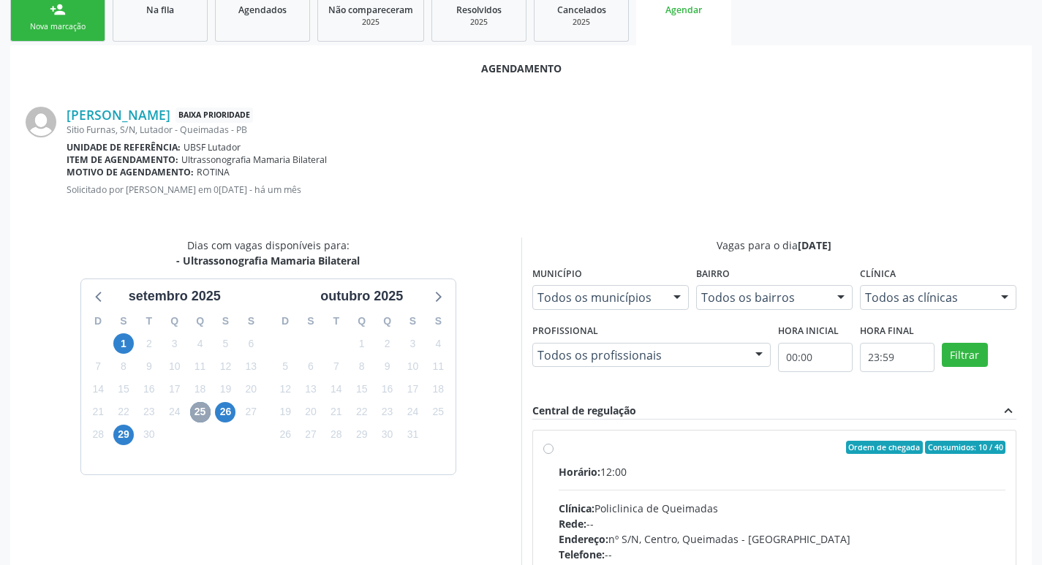
scroll to position [407, 0]
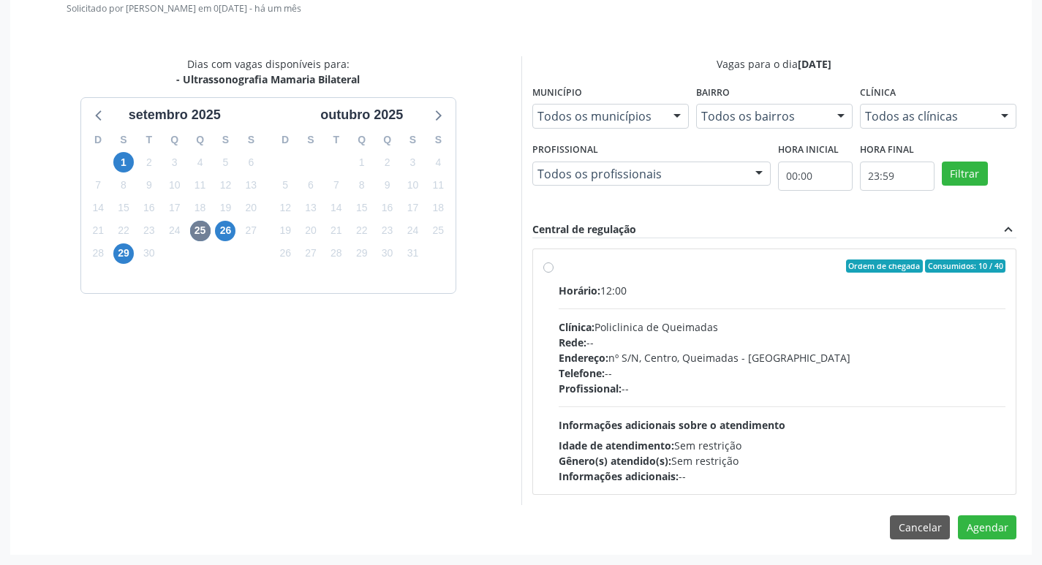
click at [875, 320] on div "Clínica: Policlinica de Queimadas" at bounding box center [783, 327] width 448 height 15
click at [554, 273] on input "Ordem de chegada Consumidos: 10 / 40 Horário: 12:00 Clínica: Policlinica de Que…" at bounding box center [548, 266] width 10 height 13
radio input "true"
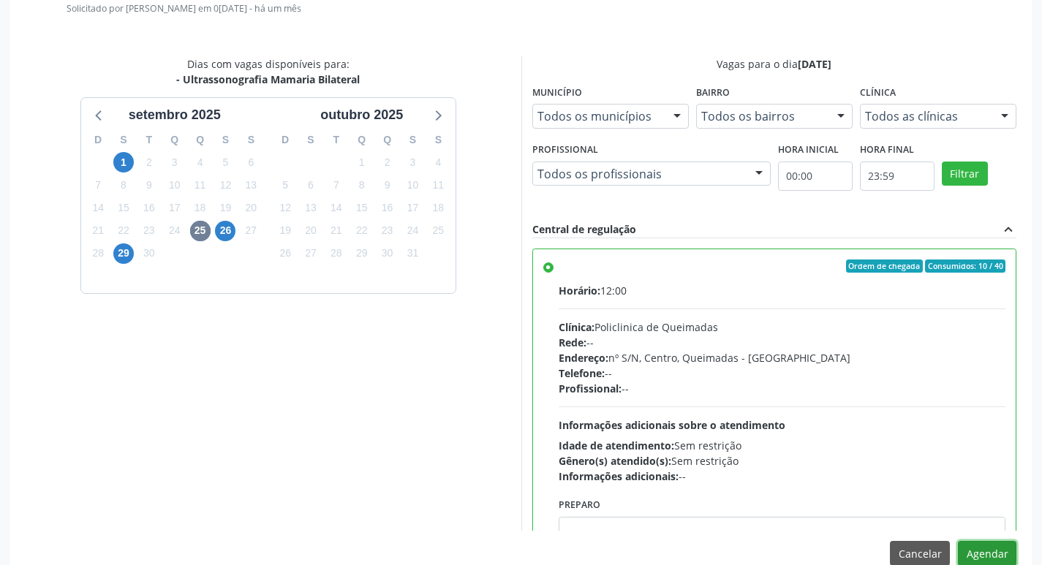
click at [973, 545] on button "Agendar" at bounding box center [987, 553] width 58 height 25
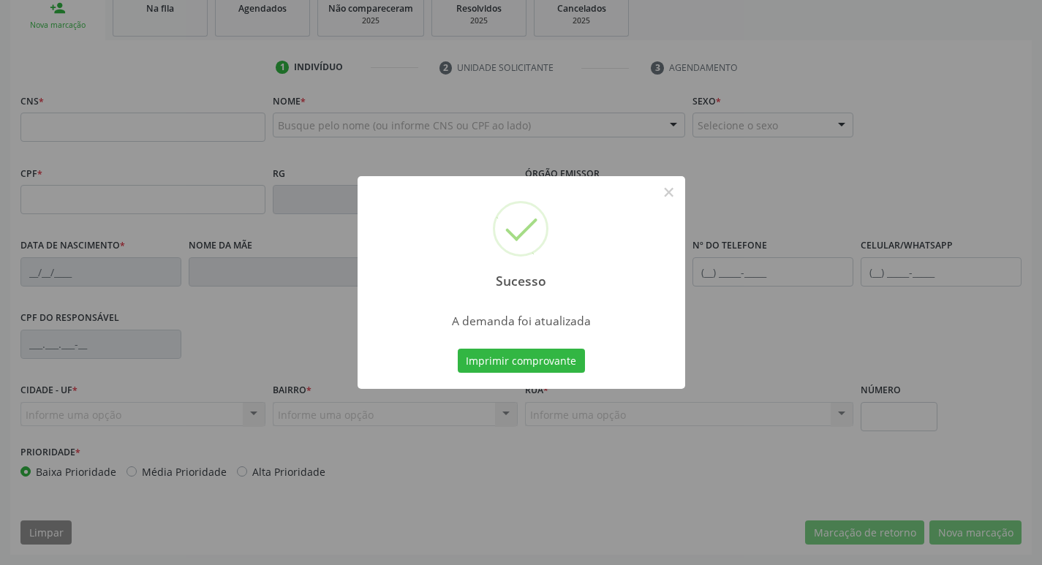
scroll to position [227, 0]
click at [554, 358] on button "Imprimir comprovante" at bounding box center [521, 361] width 127 height 25
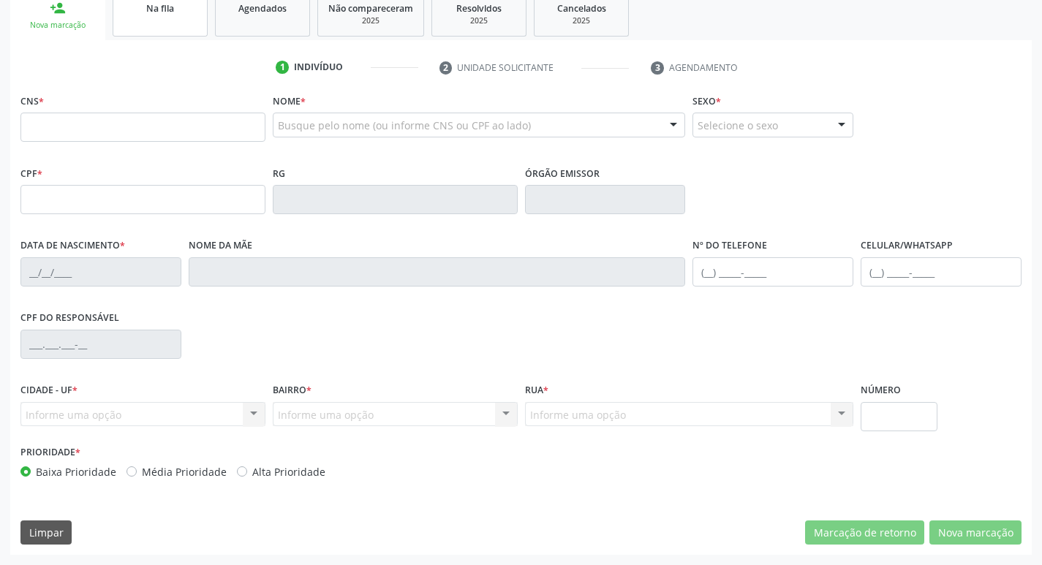
drag, startPoint x: 213, startPoint y: 26, endPoint x: 186, endPoint y: 14, distance: 29.8
click at [213, 26] on ul "person_add Nova marcação Na fila Agendados Não compareceram 2025 Resolvidos 202…" at bounding box center [521, 14] width 1022 height 53
click at [184, 12] on div "Na fila" at bounding box center [160, 7] width 73 height 15
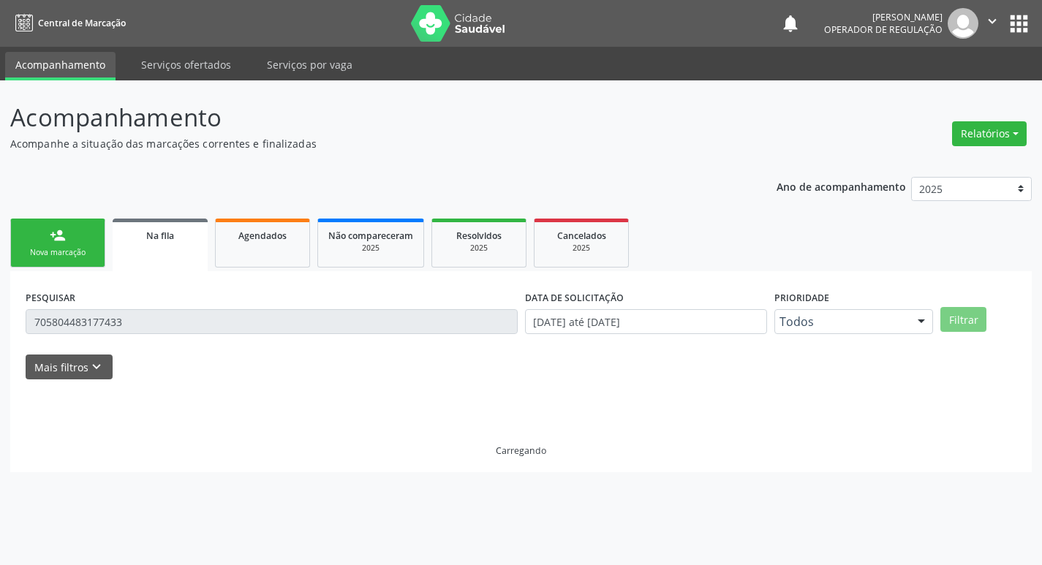
scroll to position [0, 0]
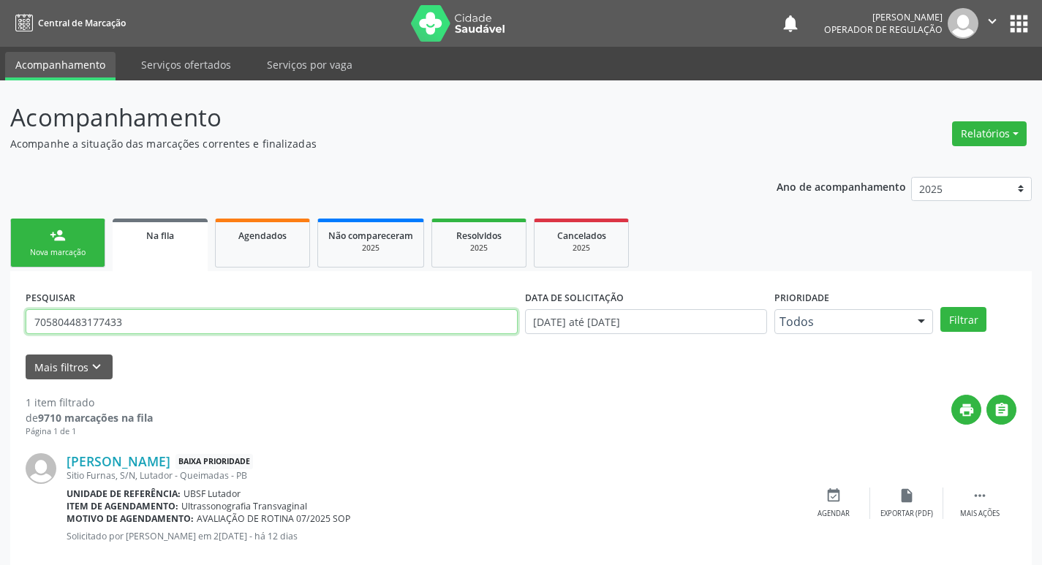
click at [159, 312] on input "705804483177433" at bounding box center [272, 321] width 492 height 25
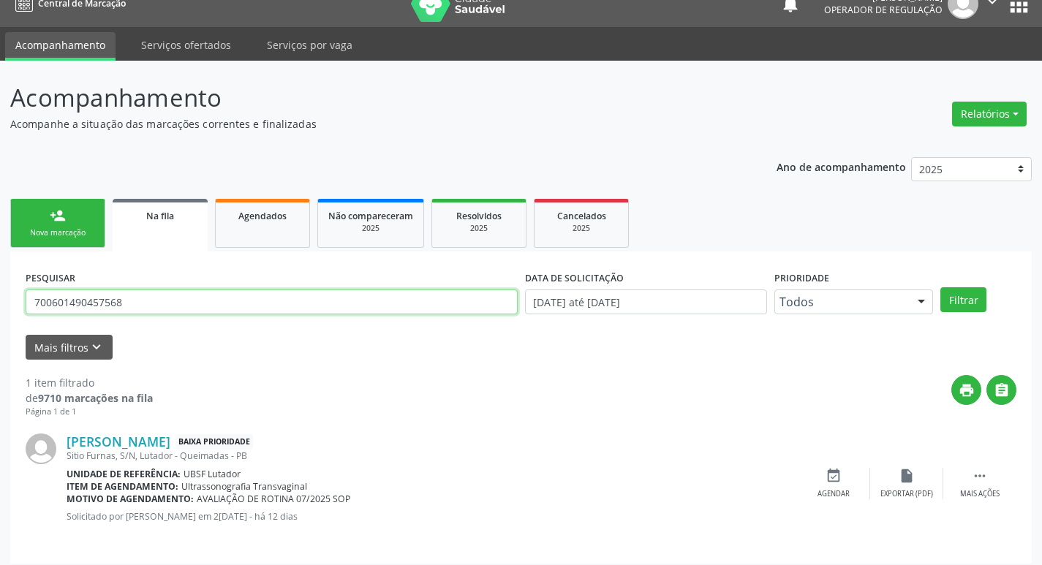
scroll to position [29, 0]
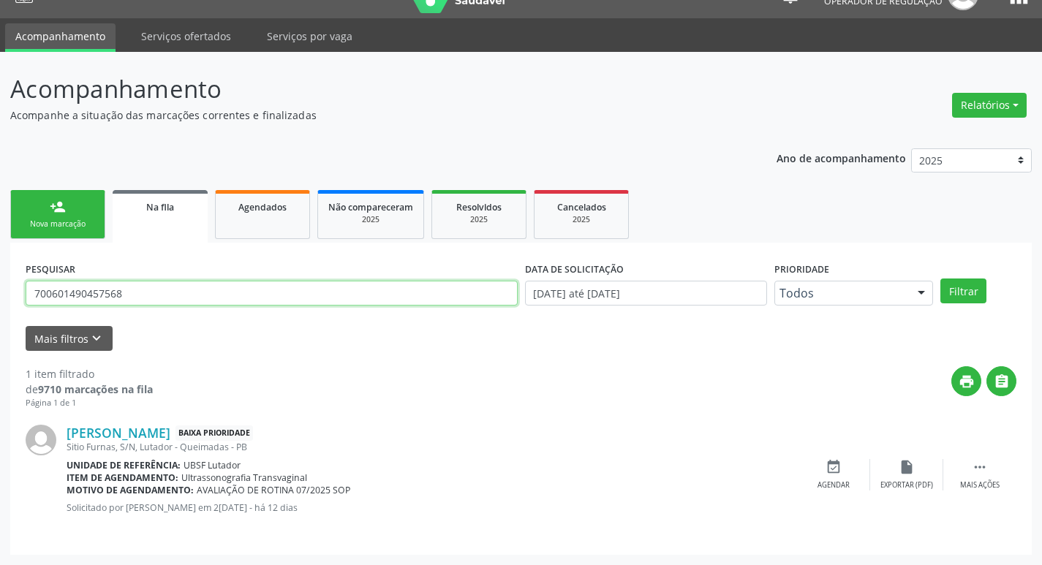
click at [189, 298] on input "700601490457568" at bounding box center [272, 293] width 492 height 25
type input "700601490457568"
click at [82, 203] on link "person_add Nova marcação" at bounding box center [57, 214] width 95 height 49
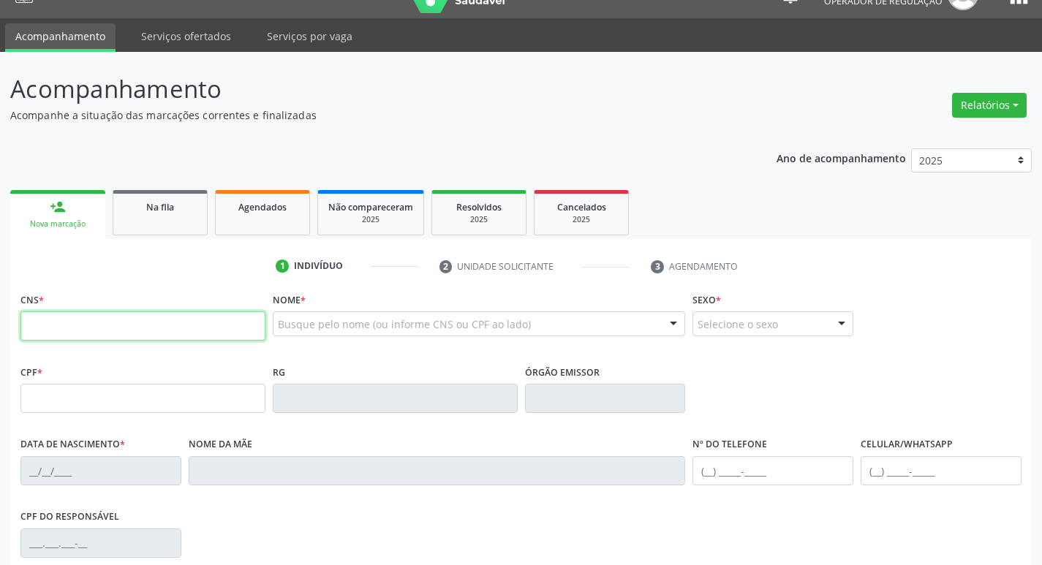
click at [119, 332] on input "text" at bounding box center [142, 326] width 245 height 29
paste input "700 6014 9045 7568"
type input "700 6014 9045 7568"
type input "106.677.444-79"
type input "06/04/1994"
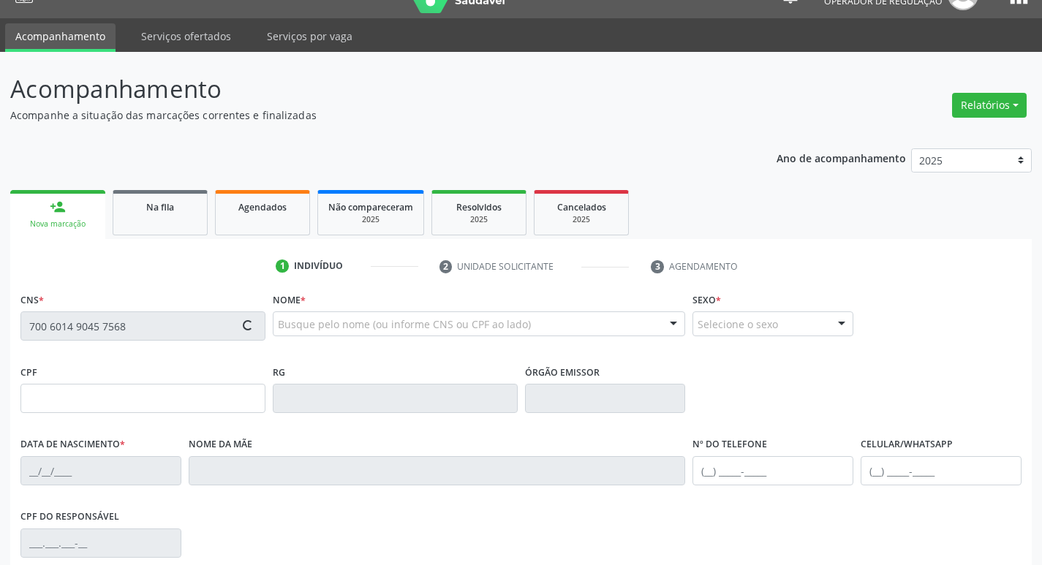
type input "Marcia Lucia Samuel da Silva"
type input "(83) 99158-5134"
type input "41"
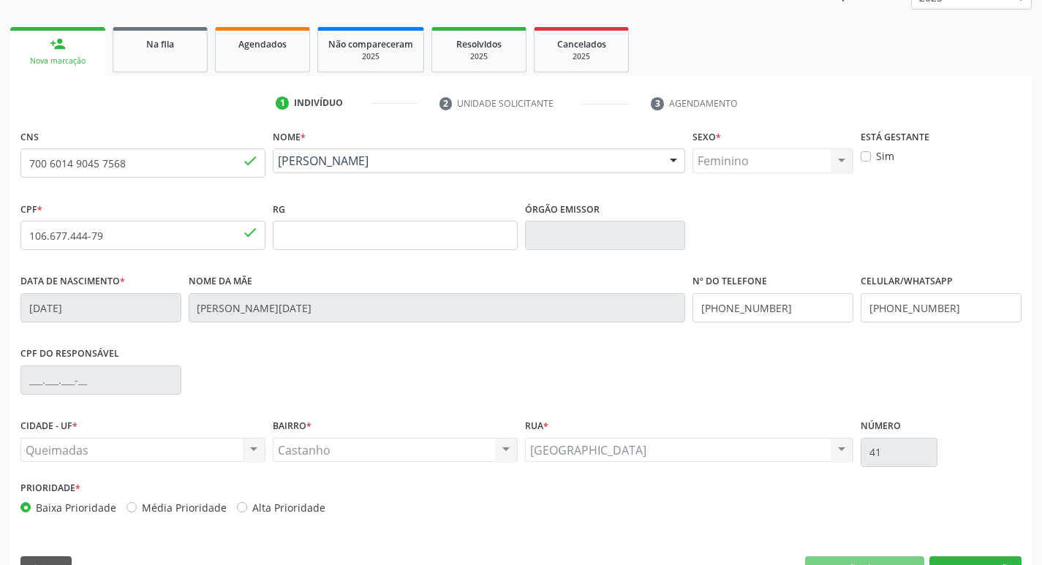
scroll to position [227, 0]
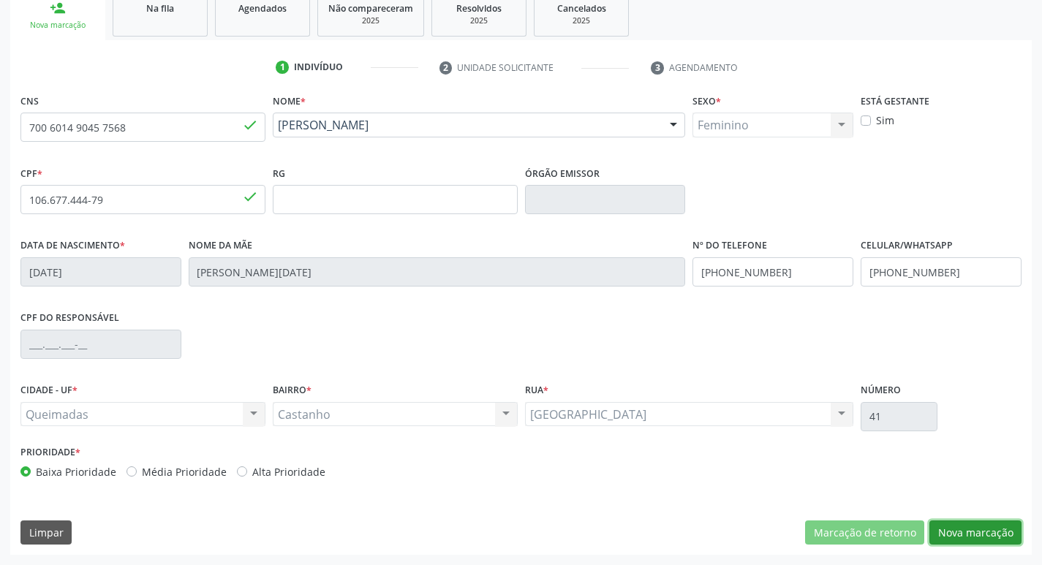
click at [967, 537] on button "Nova marcação" at bounding box center [975, 533] width 92 height 25
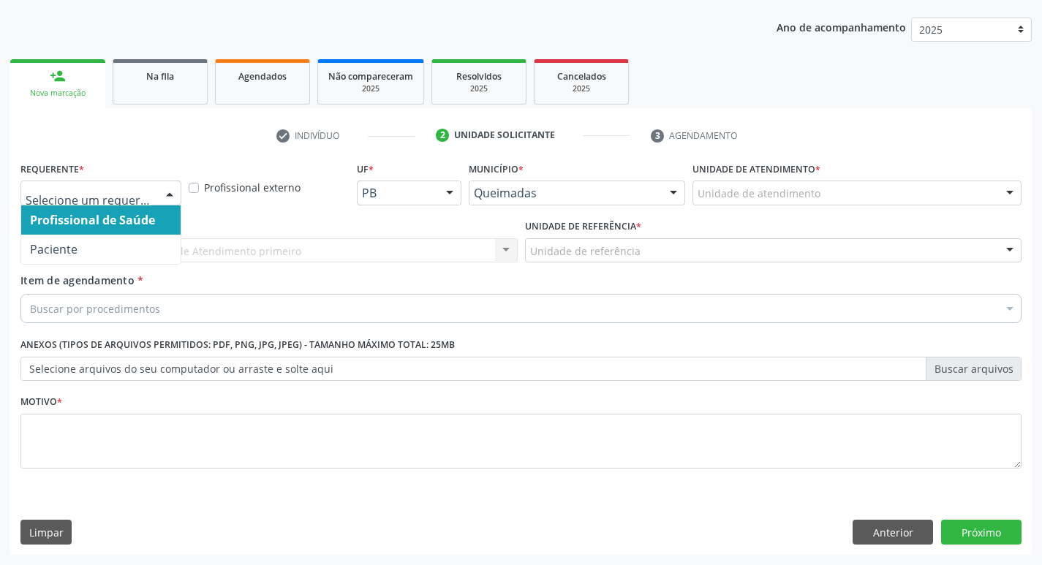
drag, startPoint x: 148, startPoint y: 193, endPoint x: 133, endPoint y: 242, distance: 51.1
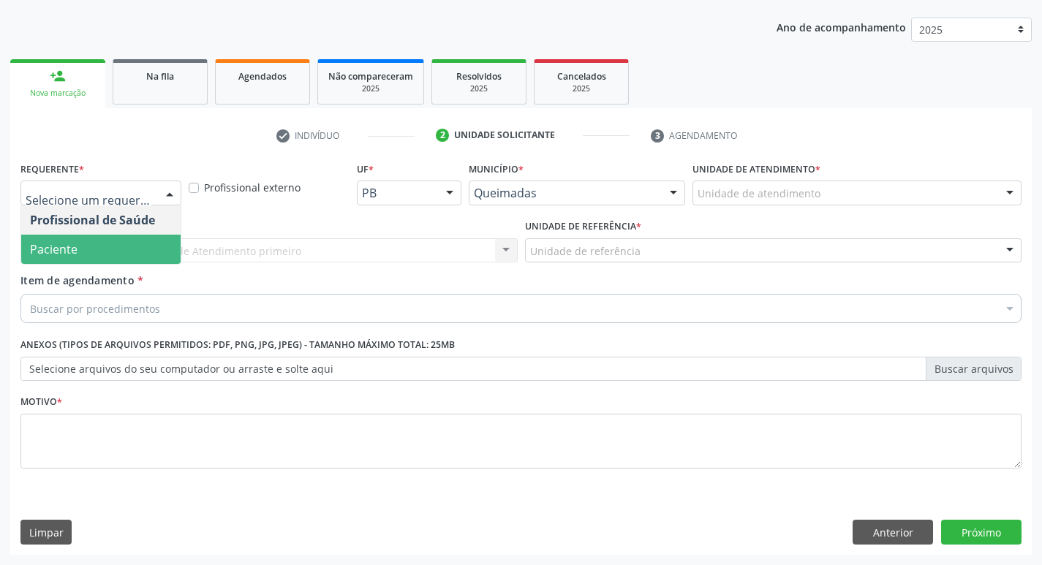
click at [127, 252] on span "Paciente" at bounding box center [100, 249] width 159 height 29
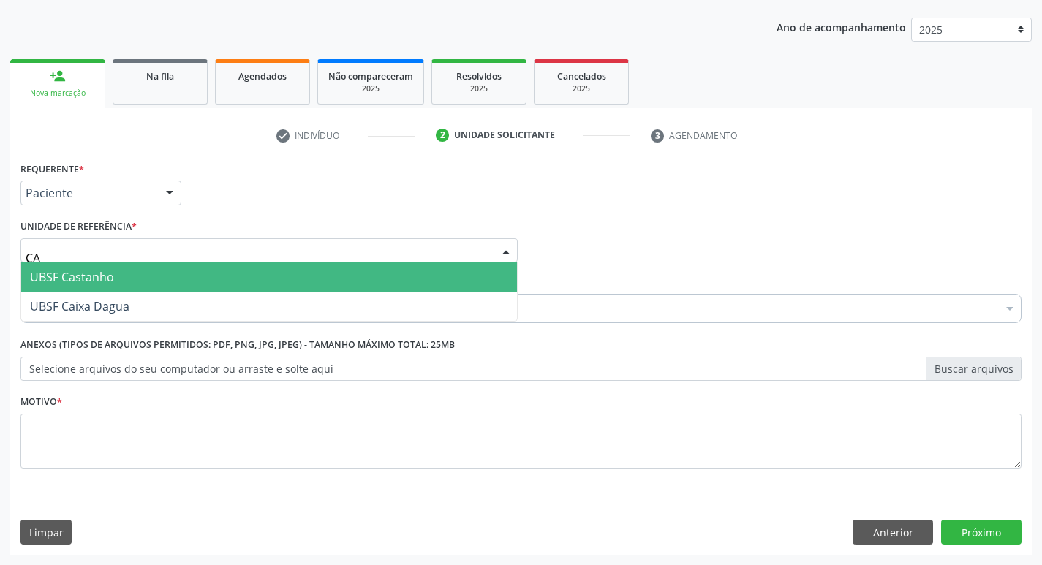
type input "CAS"
click at [132, 266] on span "UBSF Castanho" at bounding box center [269, 277] width 496 height 29
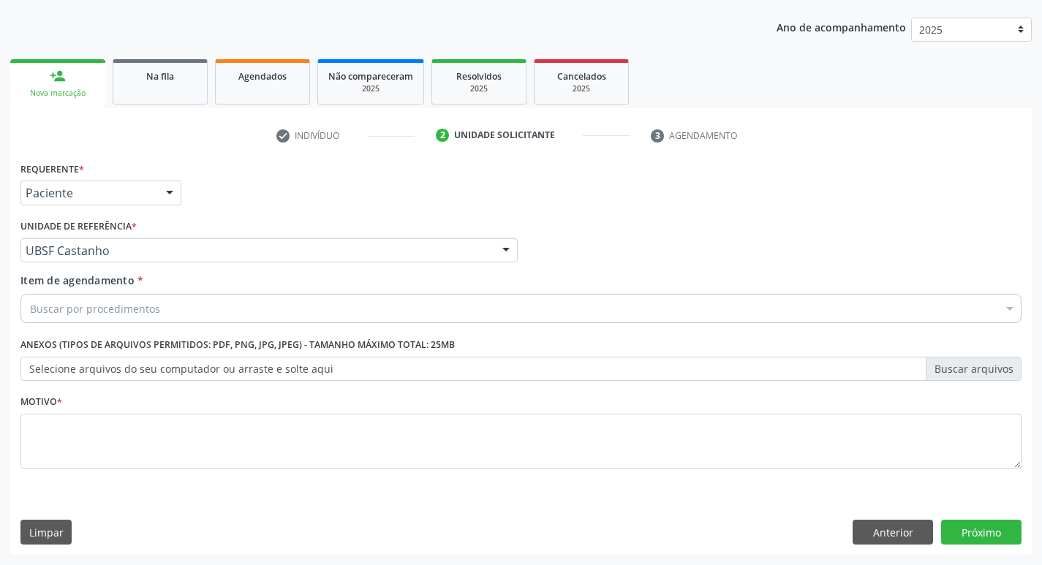
click at [159, 310] on div "Buscar por procedimentos" at bounding box center [520, 308] width 1001 height 29
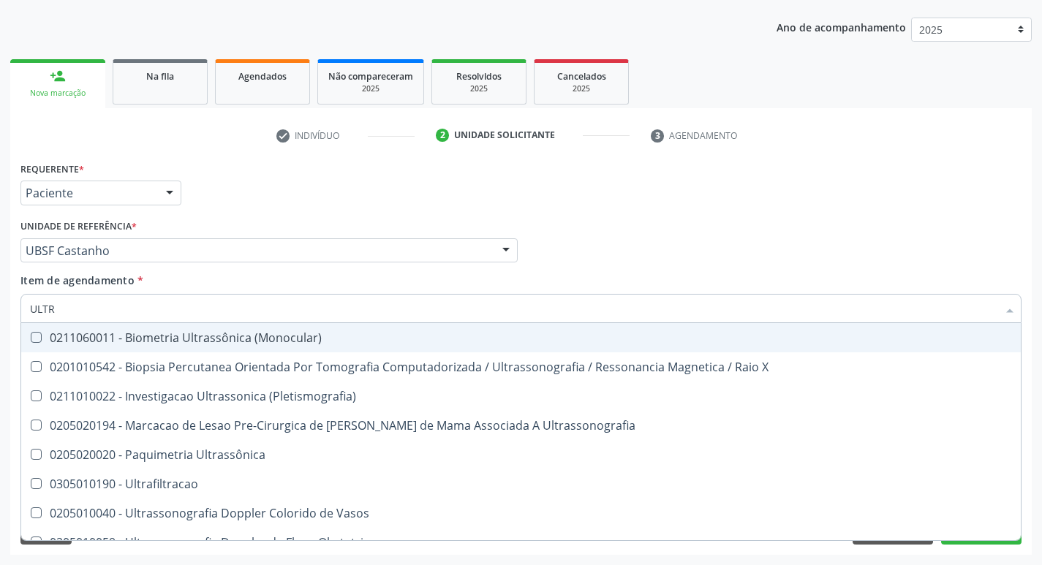
type input "ULTRA"
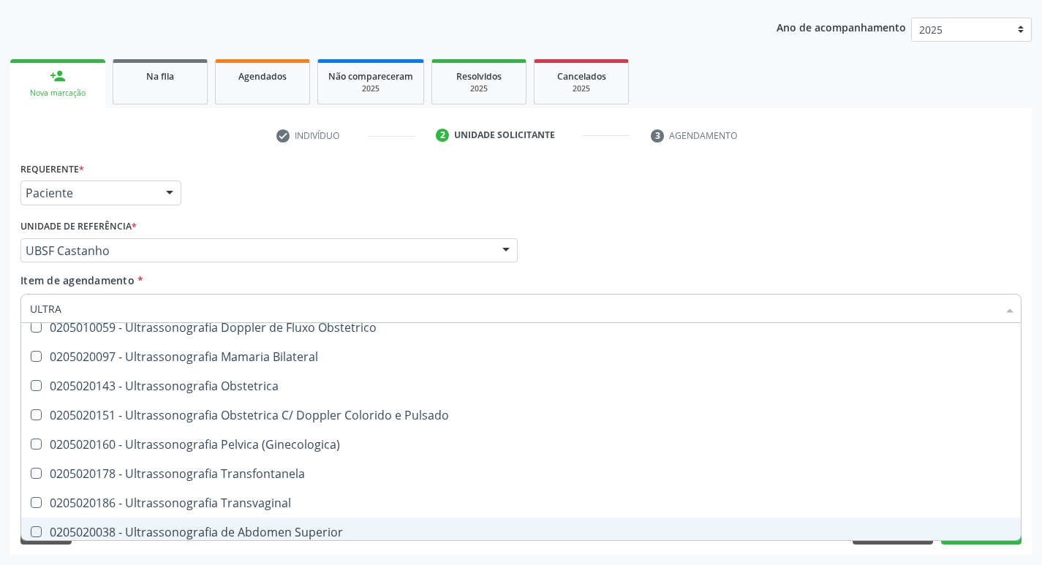
scroll to position [192, 0]
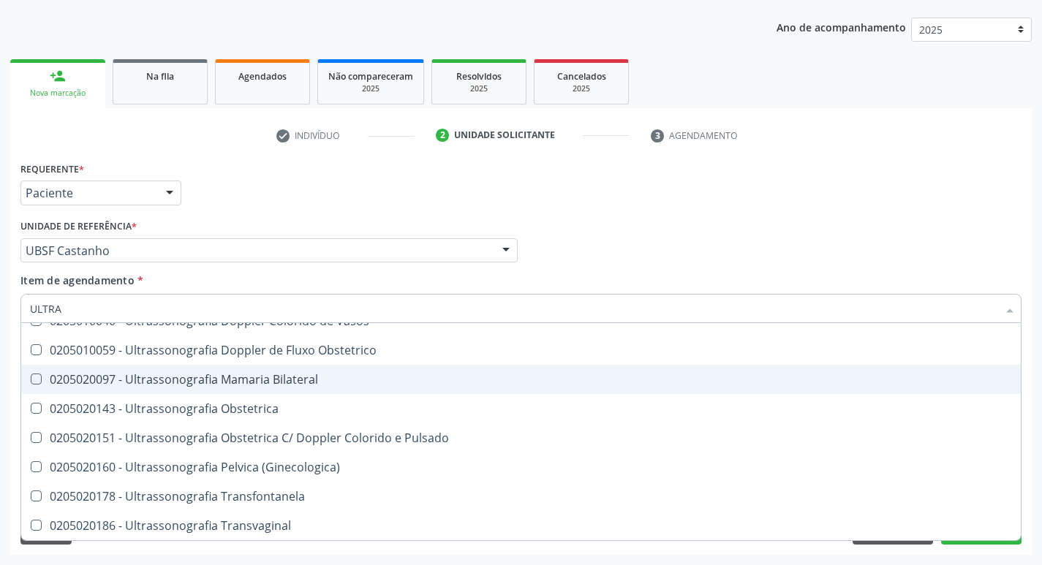
click at [294, 384] on div "0205020097 - Ultrassonografia Mamaria Bilateral" at bounding box center [521, 380] width 982 height 12
checkbox Bilateral "true"
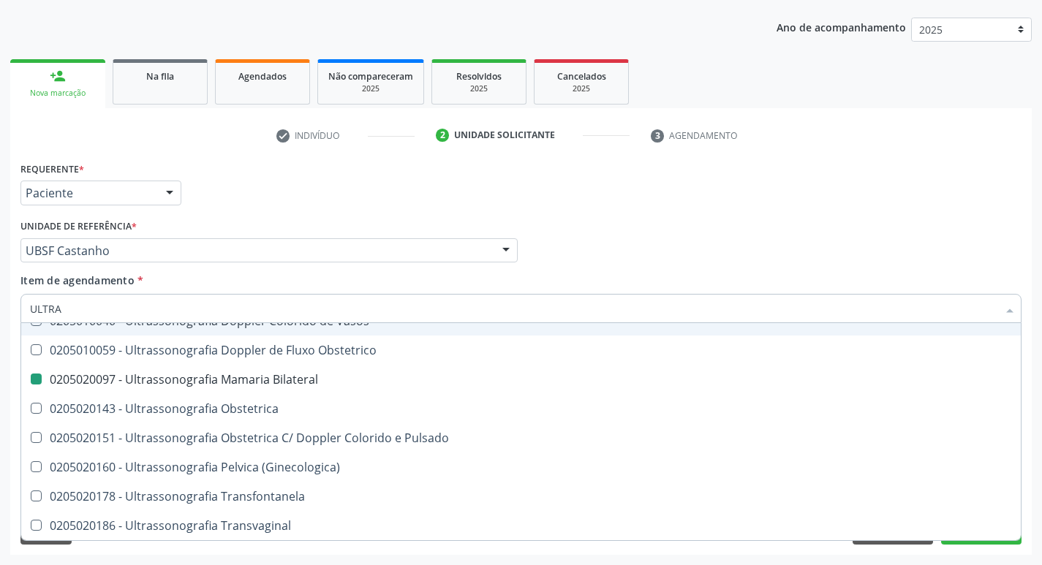
click at [714, 229] on div "Profissional Solicitante Por favor, selecione a Unidade de Atendimento primeiro…" at bounding box center [521, 244] width 1008 height 57
checkbox X "true"
checkbox Bilateral "false"
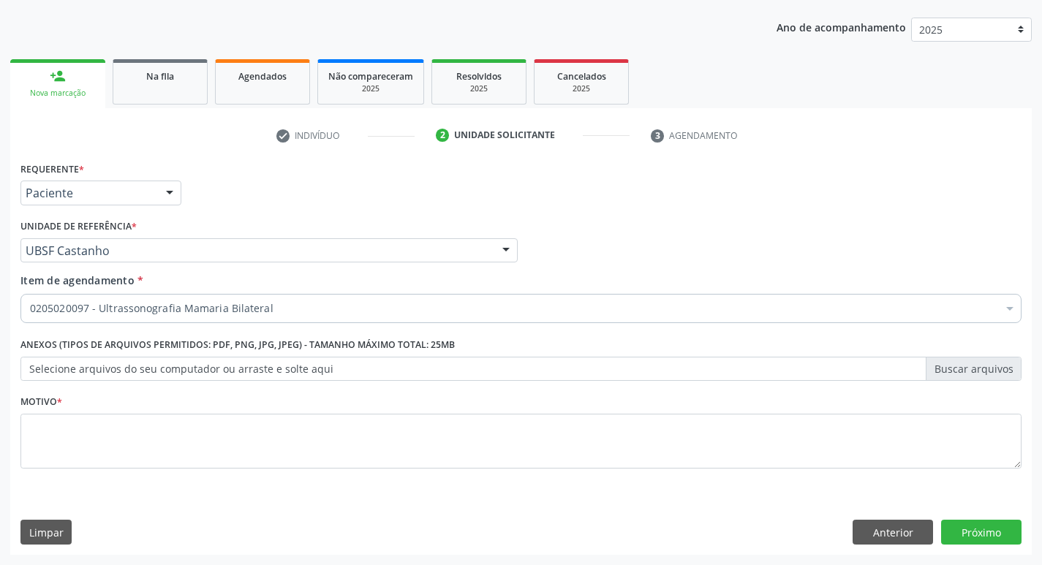
scroll to position [0, 0]
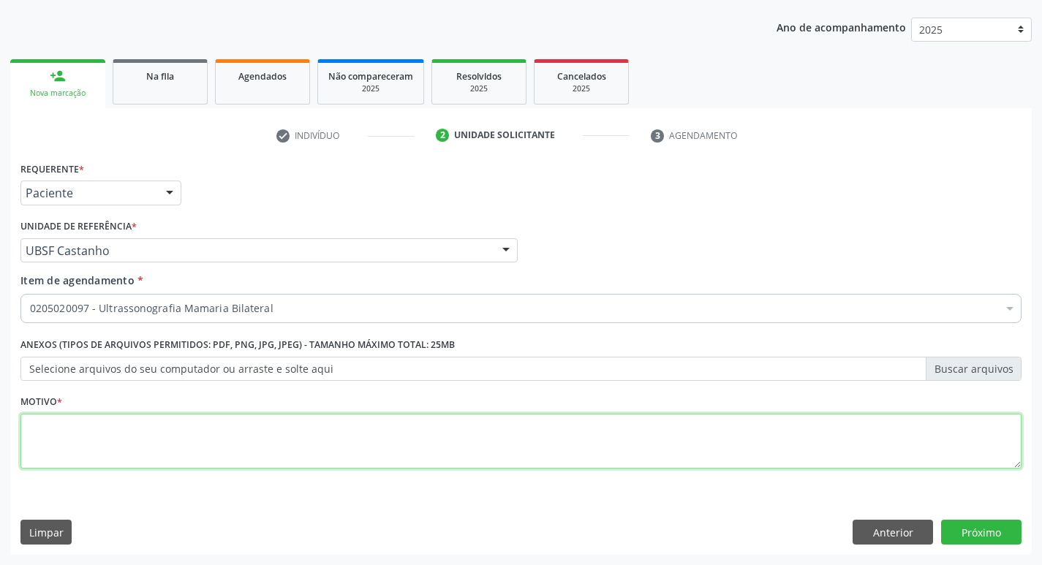
click at [148, 417] on textarea at bounding box center [520, 442] width 1001 height 56
type textarea "ROTINA"
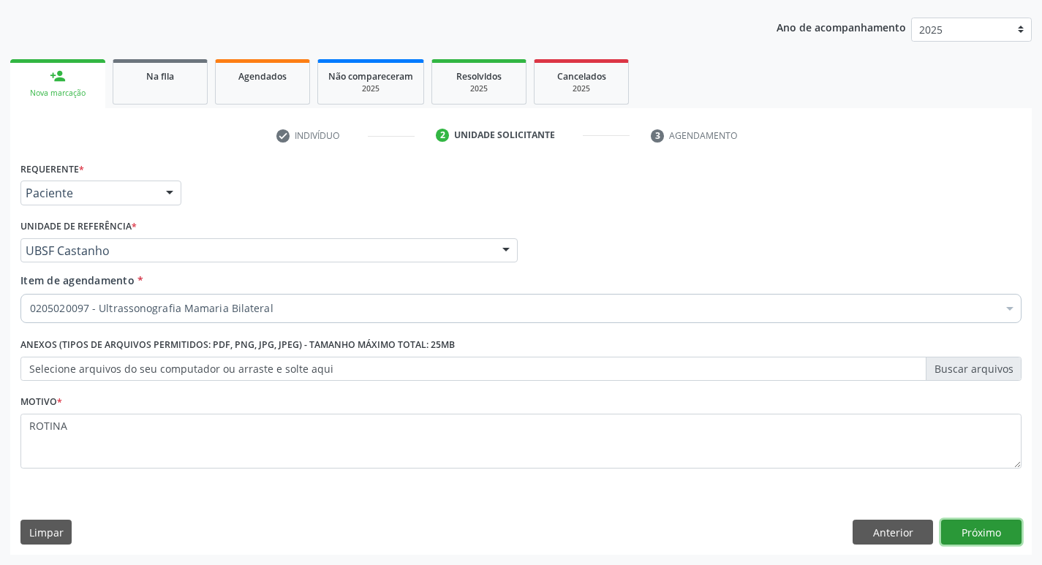
click at [954, 524] on button "Próximo" at bounding box center [981, 532] width 80 height 25
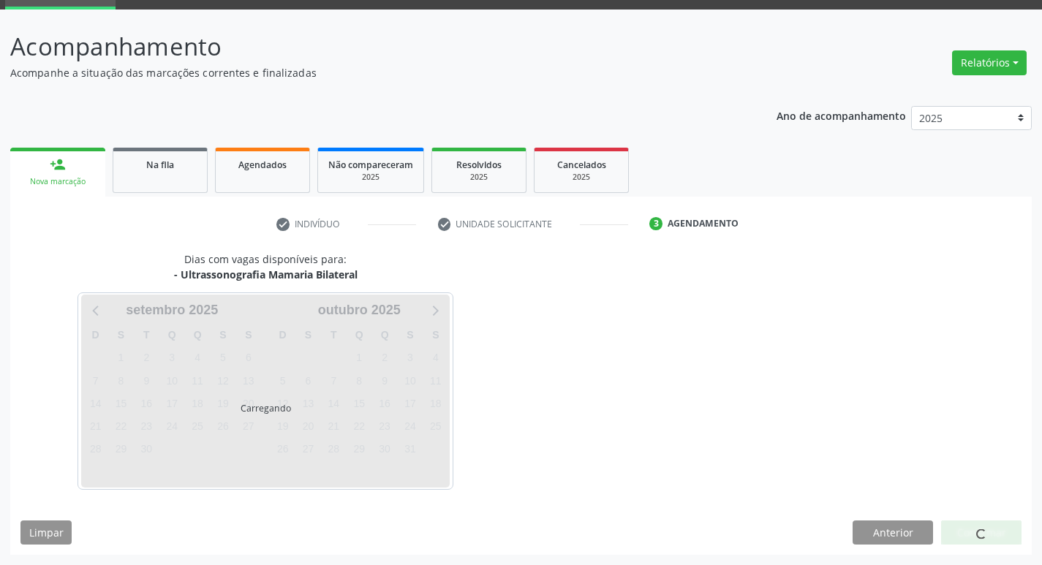
scroll to position [71, 0]
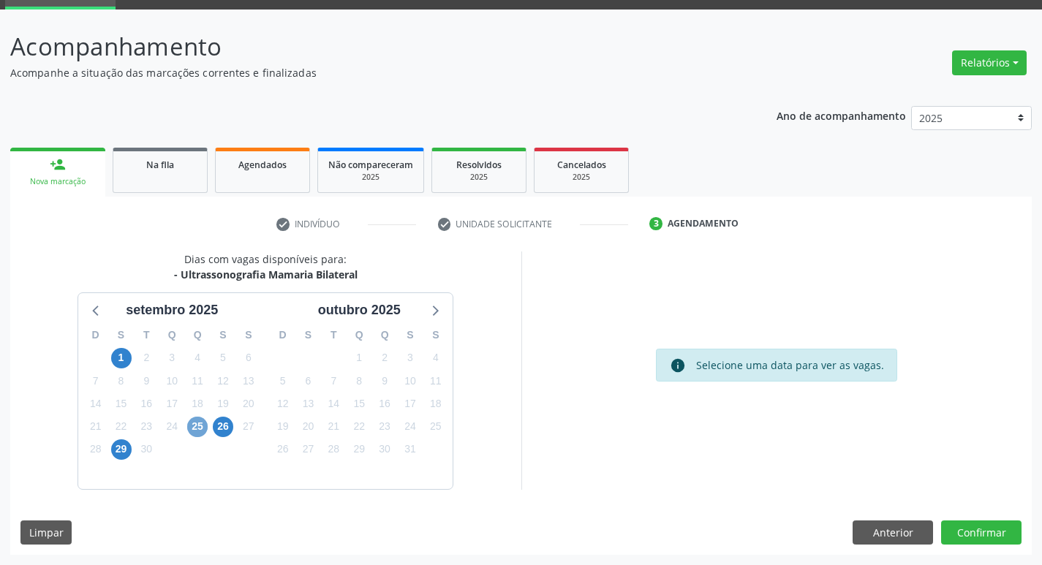
click at [197, 428] on span "25" at bounding box center [197, 427] width 20 height 20
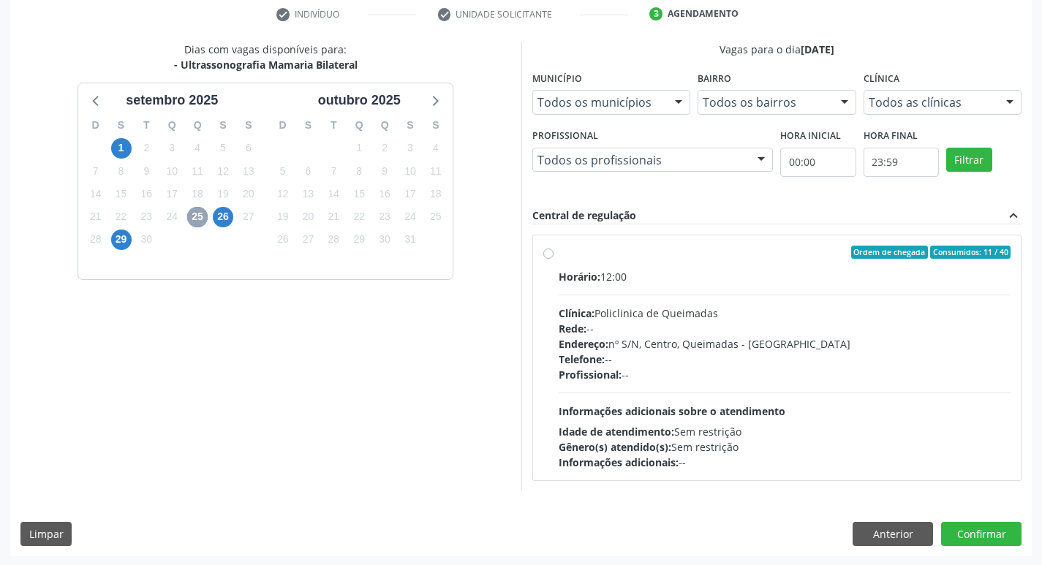
scroll to position [282, 0]
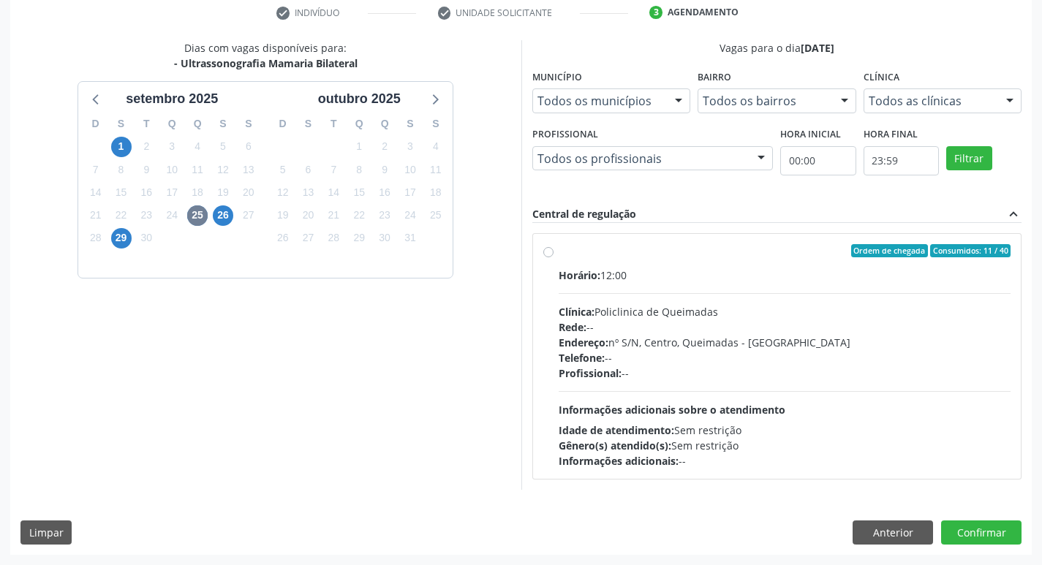
click at [706, 263] on label "Ordem de chegada Consumidos: 11 / 40 Horário: 12:00 Clínica: Policlinica de Que…" at bounding box center [785, 356] width 453 height 224
click at [554, 257] on input "Ordem de chegada Consumidos: 11 / 40 Horário: 12:00 Clínica: Policlinica de Que…" at bounding box center [548, 250] width 10 height 13
radio input "true"
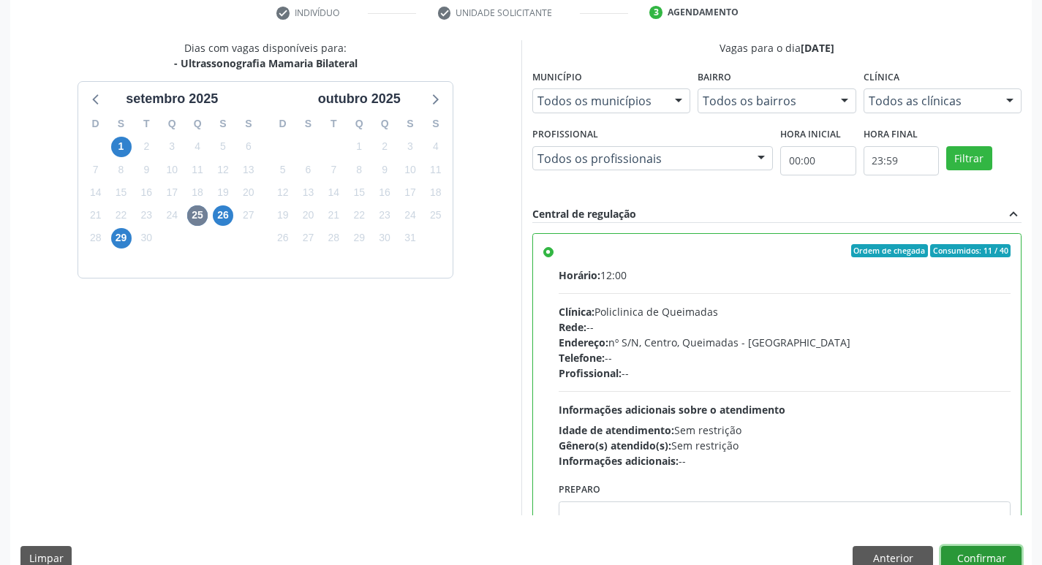
click at [976, 550] on button "Confirmar" at bounding box center [981, 558] width 80 height 25
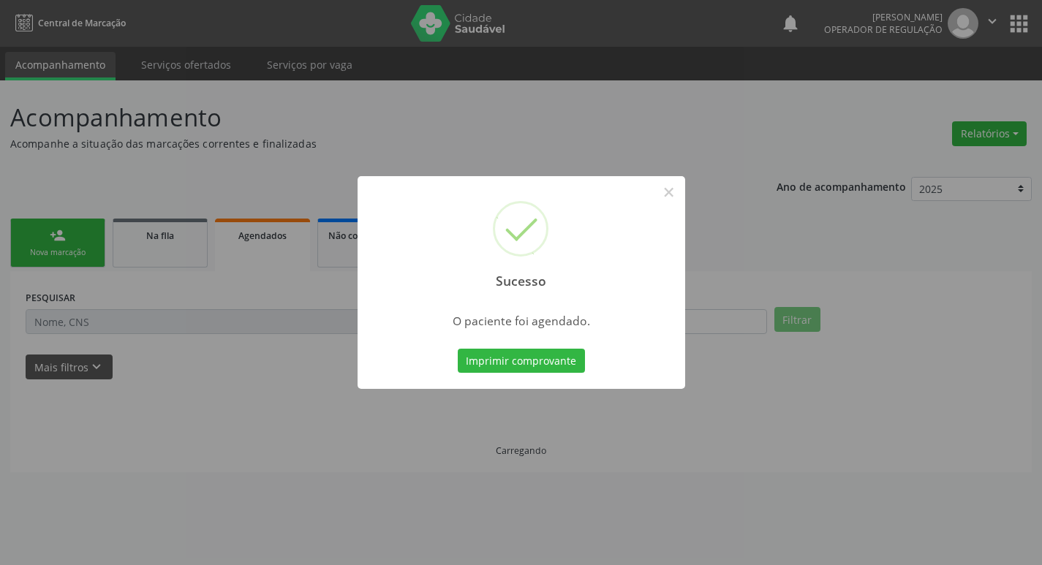
scroll to position [0, 0]
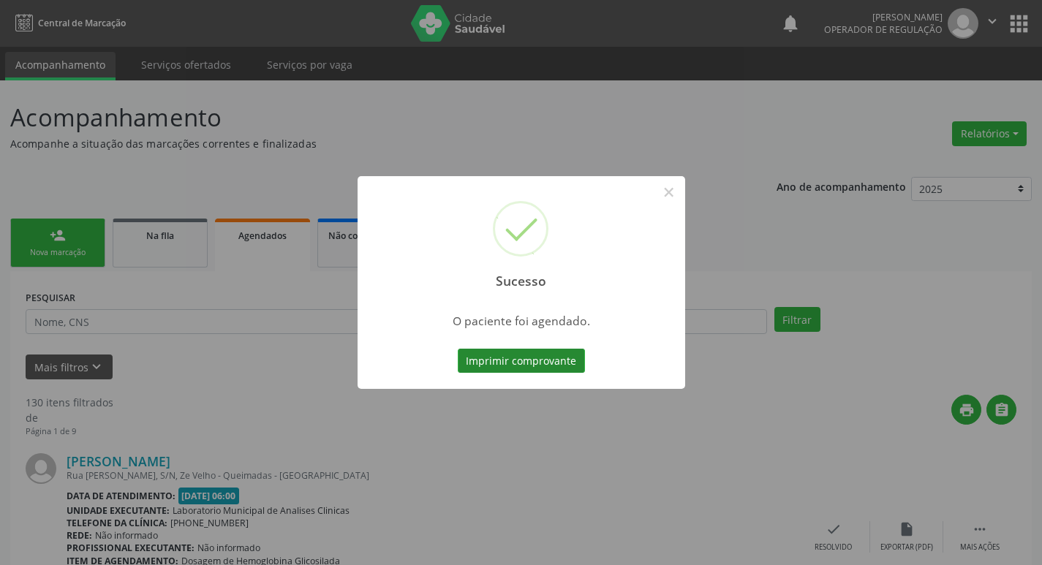
click at [562, 353] on button "Imprimir comprovante" at bounding box center [521, 361] width 127 height 25
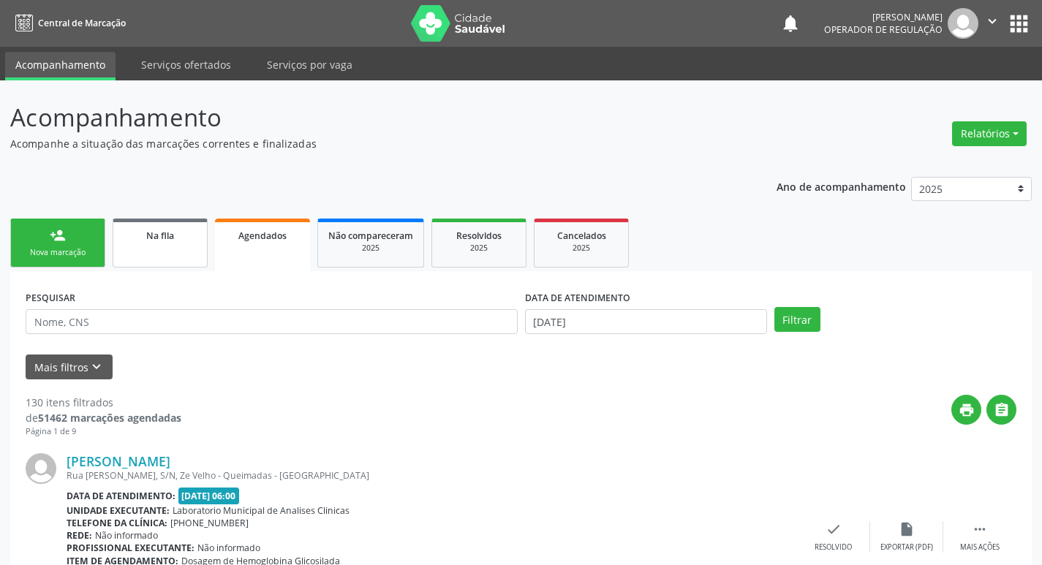
click at [196, 240] on div "Na fila" at bounding box center [160, 234] width 73 height 15
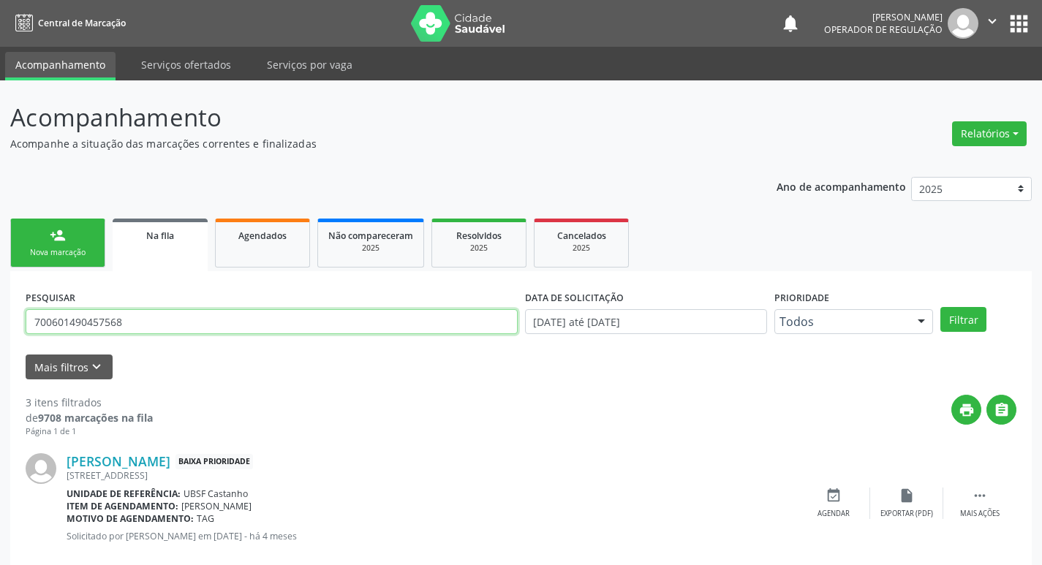
click at [154, 327] on input "700601490457568" at bounding box center [272, 321] width 492 height 25
type input "702409512609425"
click at [940, 307] on button "Filtrar" at bounding box center [963, 319] width 46 height 25
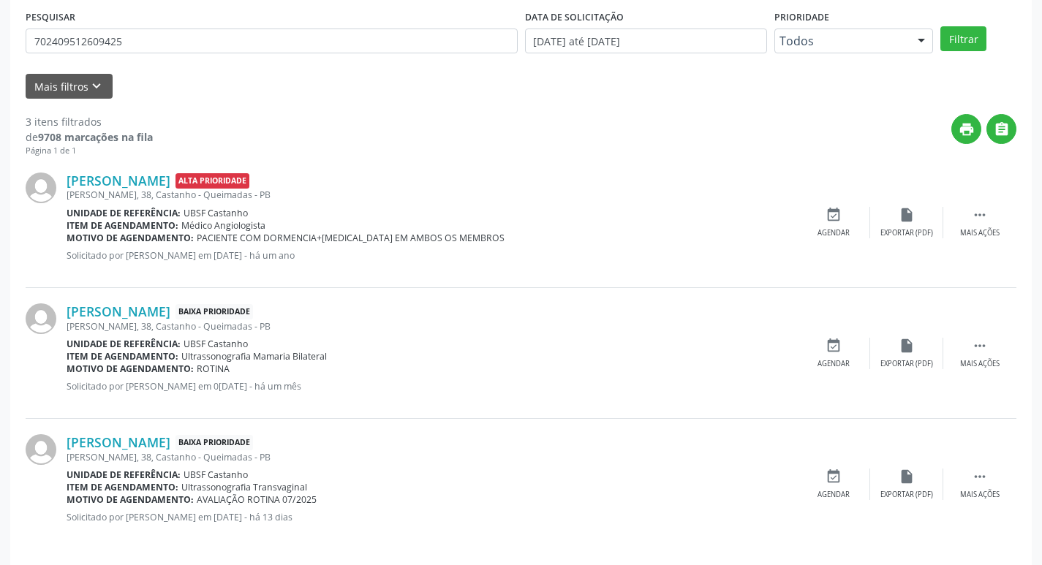
scroll to position [291, 0]
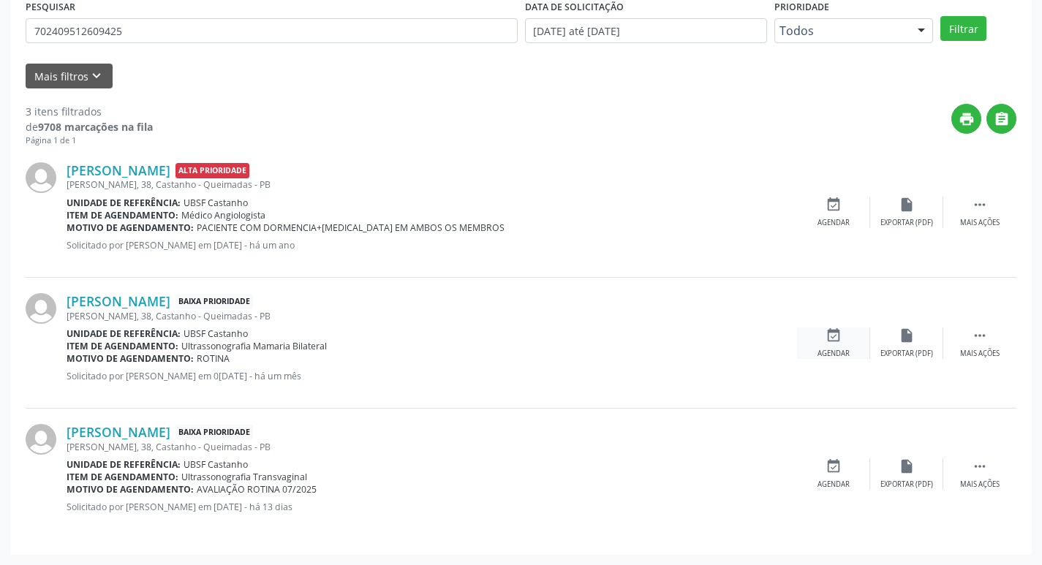
click at [853, 340] on div "event_available Agendar" at bounding box center [833, 343] width 73 height 31
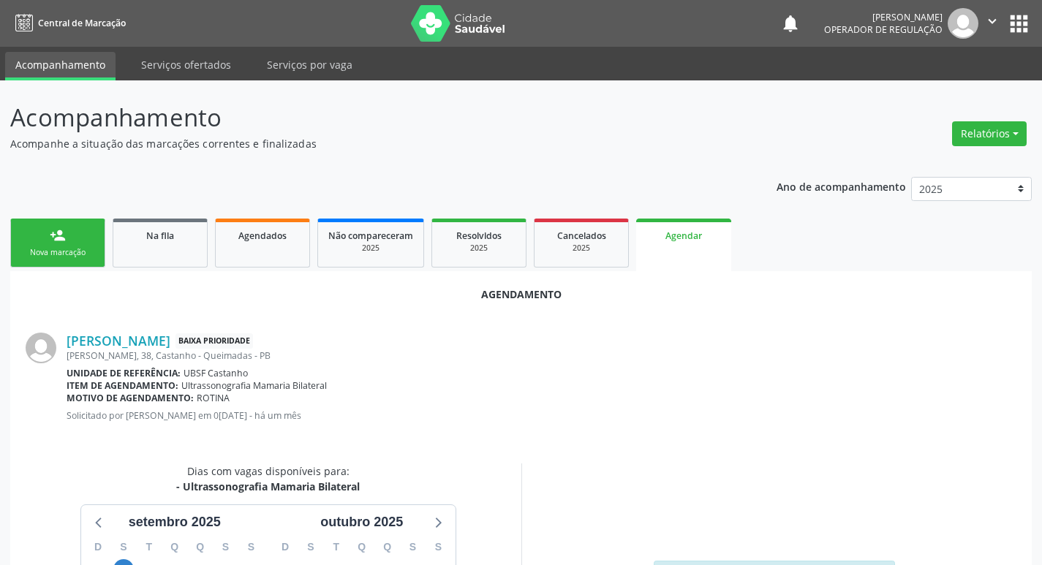
scroll to position [196, 0]
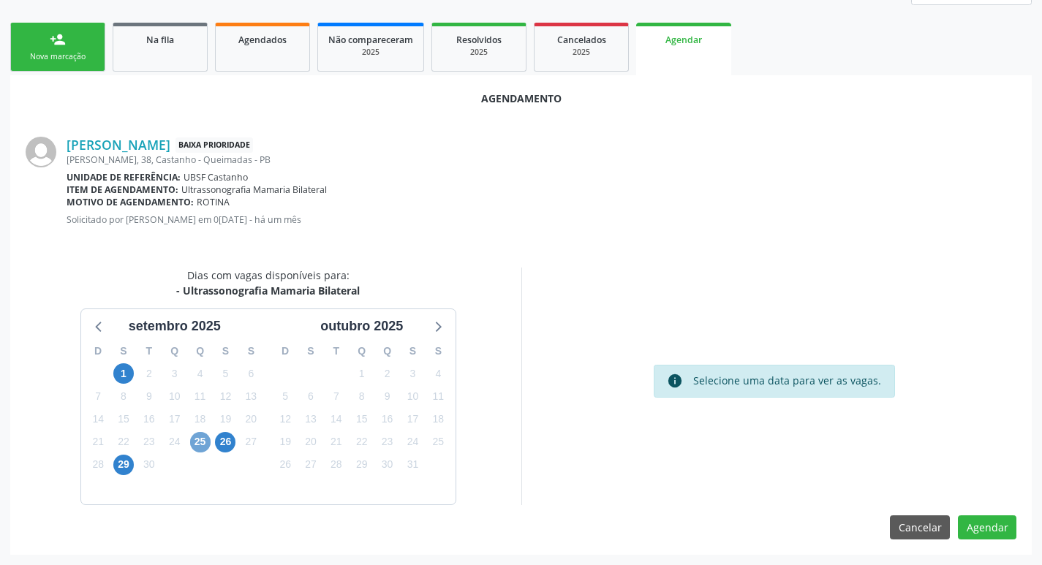
click at [196, 448] on span "25" at bounding box center [200, 442] width 20 height 20
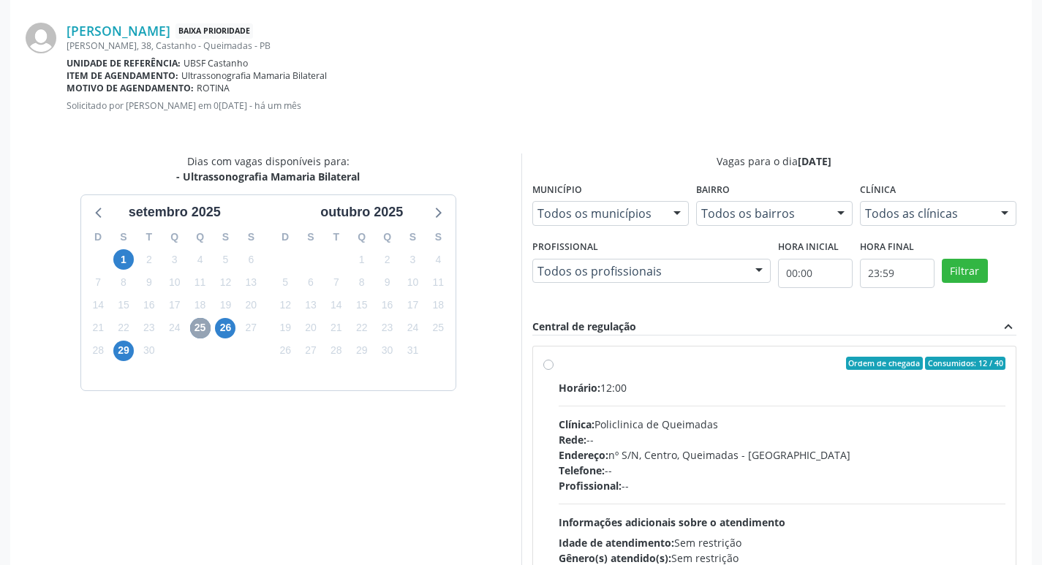
scroll to position [407, 0]
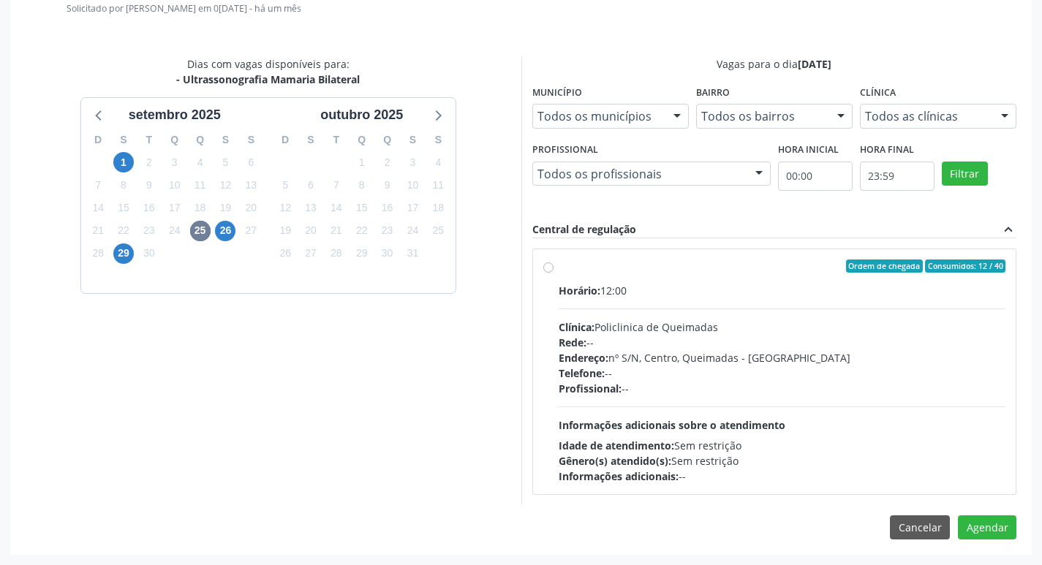
drag, startPoint x: 774, startPoint y: 300, endPoint x: 108, endPoint y: 255, distance: 667.6
click at [769, 302] on div "Horário: 12:00 Clínica: Policlinica de Queimadas Rede: -- Endereço: nº S/N, Cen…" at bounding box center [783, 383] width 448 height 201
click at [554, 273] on input "Ordem de chegada Consumidos: 12 / 40 Horário: 12:00 Clínica: Policlinica de Que…" at bounding box center [548, 266] width 10 height 13
radio input "true"
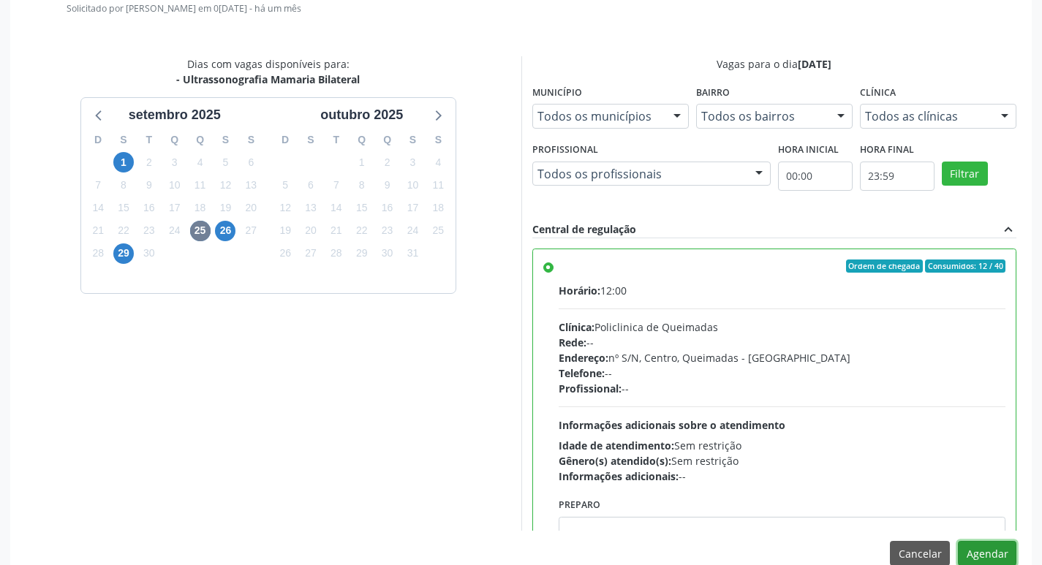
click at [971, 548] on button "Agendar" at bounding box center [987, 553] width 58 height 25
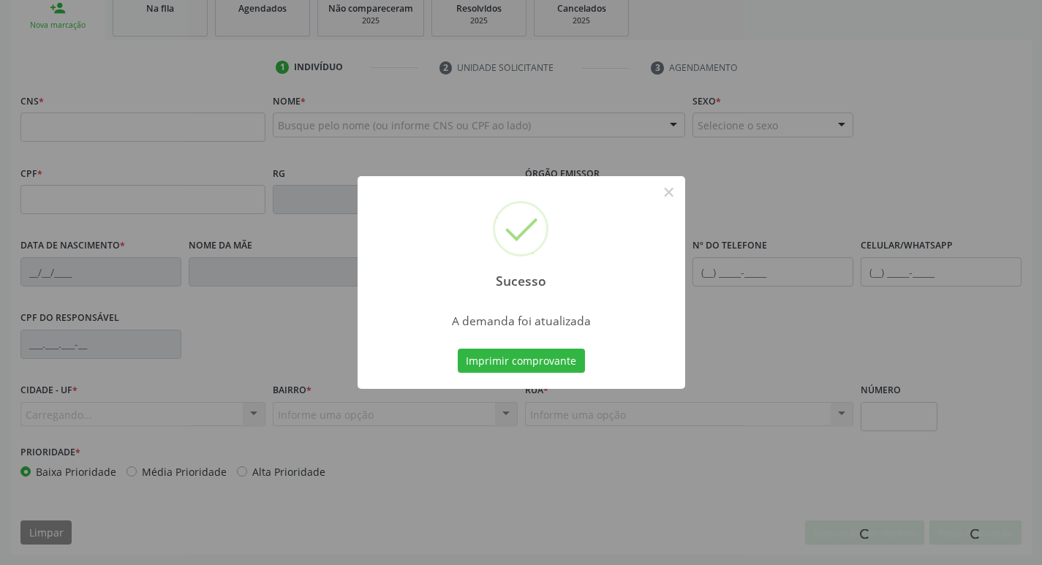
scroll to position [203, 0]
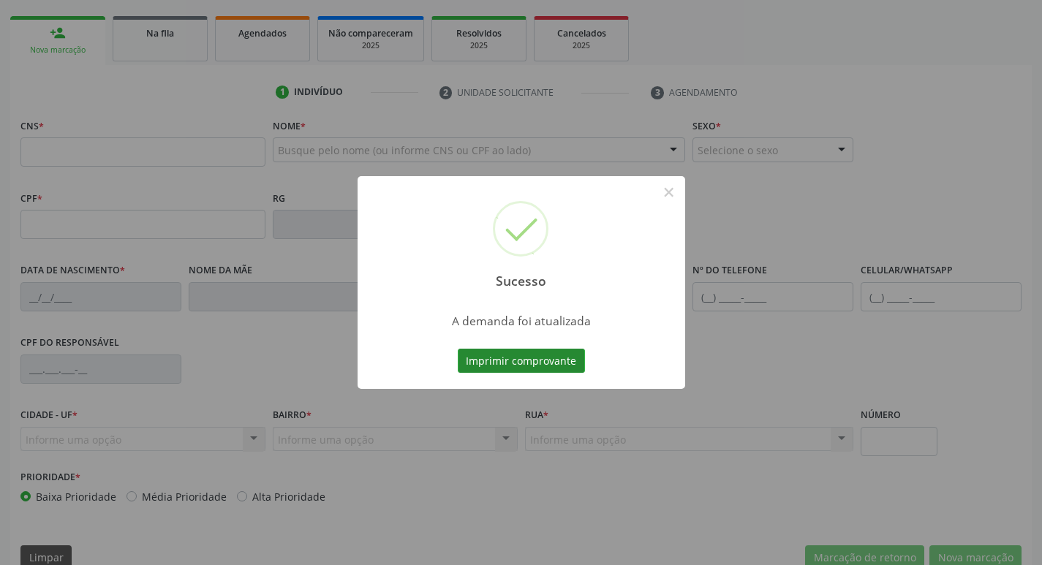
click at [541, 351] on button "Imprimir comprovante" at bounding box center [521, 361] width 127 height 25
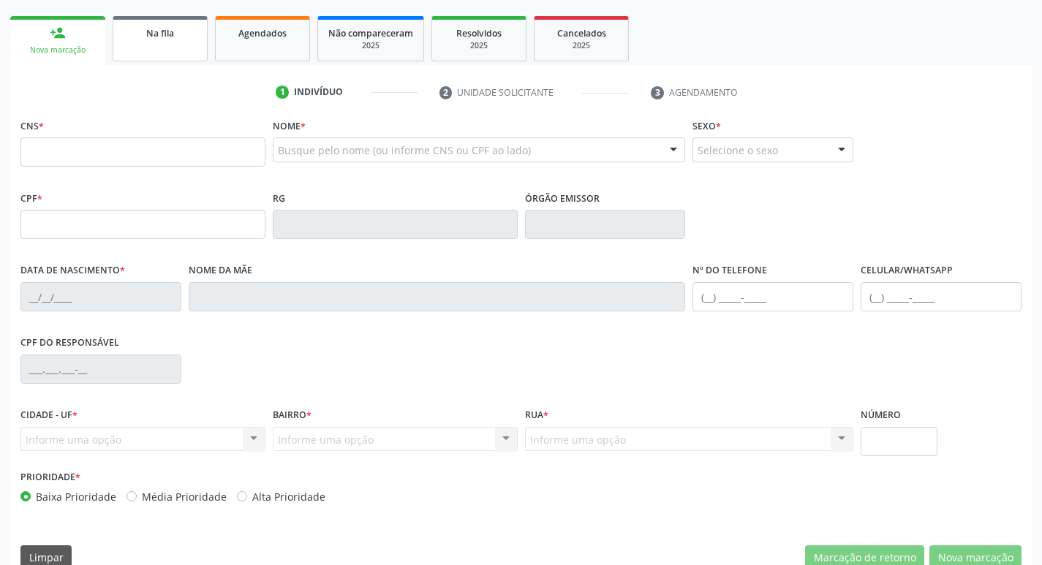
click at [146, 44] on link "Na fila" at bounding box center [160, 38] width 95 height 45
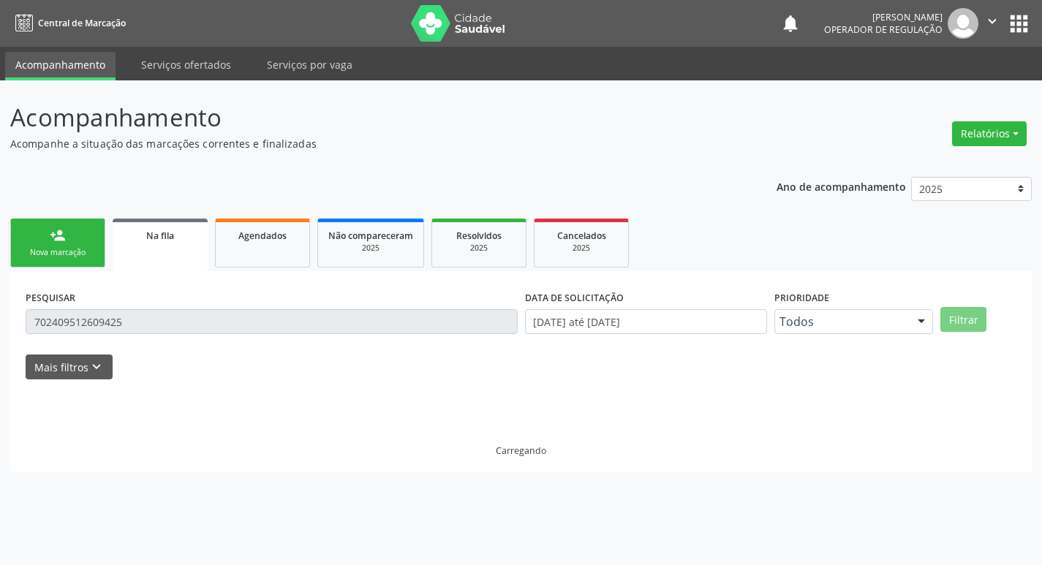
scroll to position [0, 0]
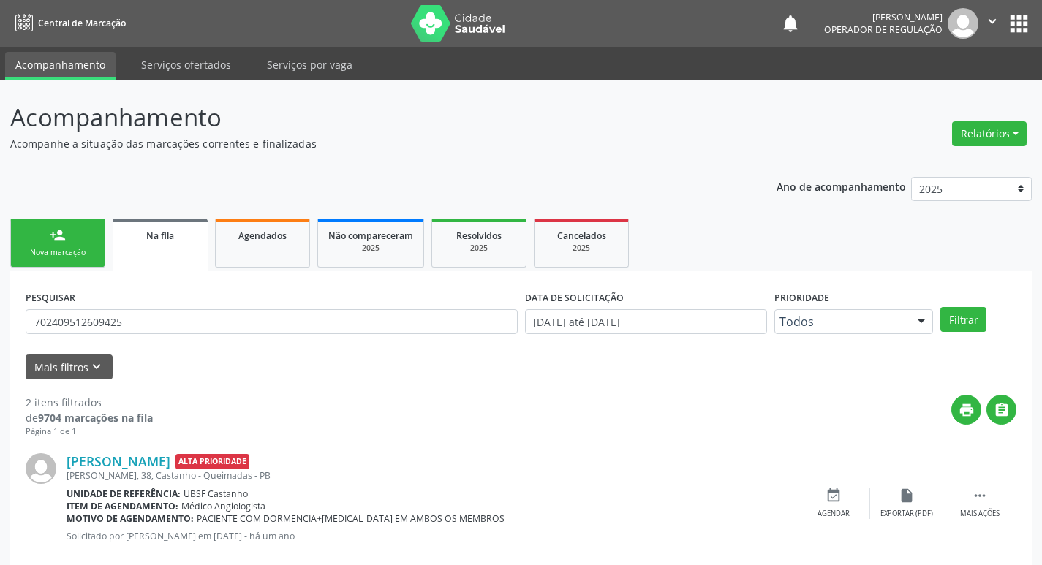
click at [76, 260] on link "person_add Nova marcação" at bounding box center [57, 243] width 95 height 49
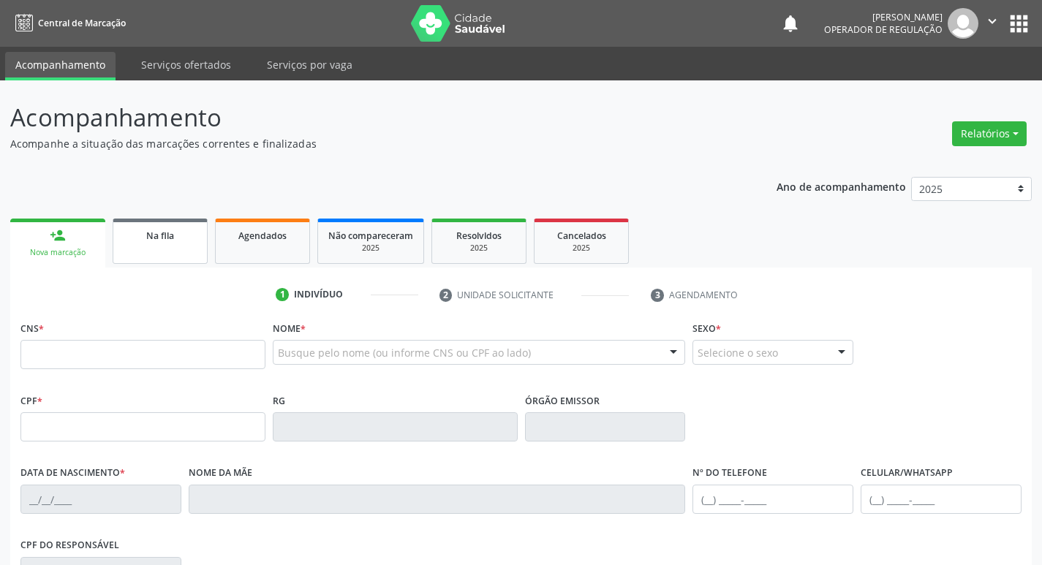
click at [147, 246] on link "Na fila" at bounding box center [160, 241] width 95 height 45
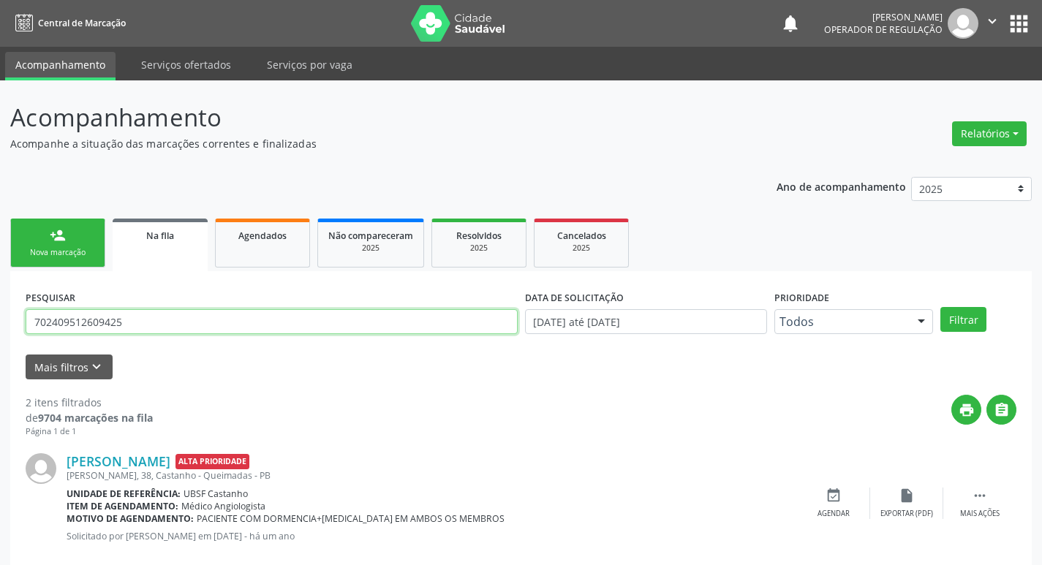
click at [125, 327] on input "702409512609425" at bounding box center [272, 321] width 492 height 25
type input "704507358243113"
click at [940, 307] on button "Filtrar" at bounding box center [963, 319] width 46 height 25
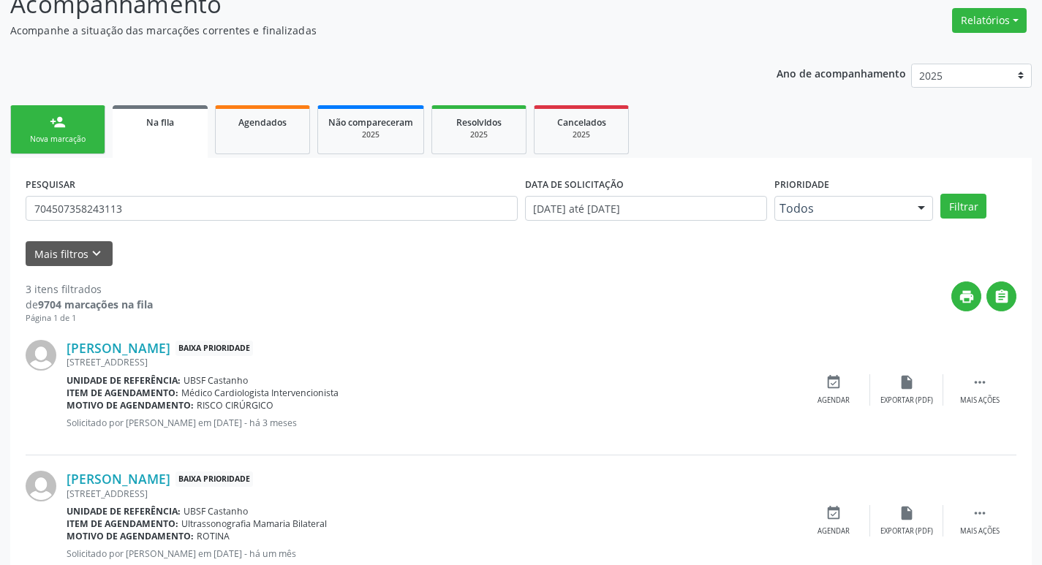
scroll to position [291, 0]
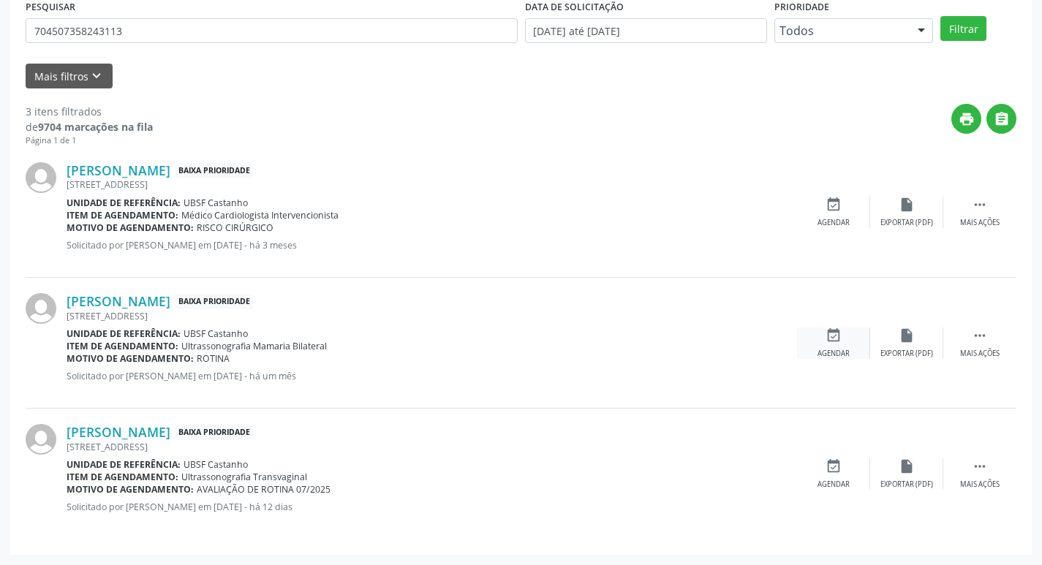
click at [837, 335] on icon "event_available" at bounding box center [834, 336] width 16 height 16
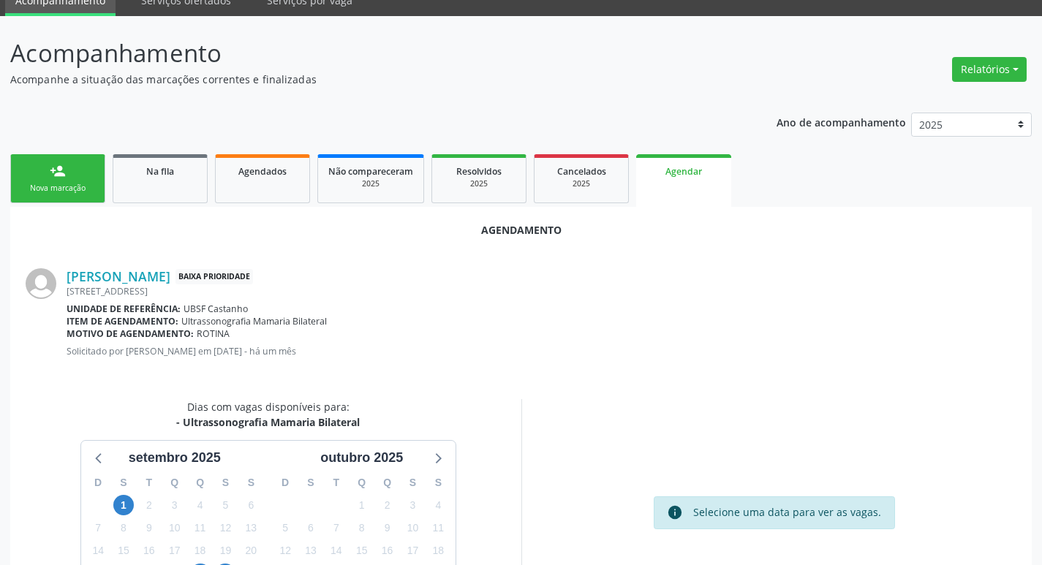
scroll to position [196, 0]
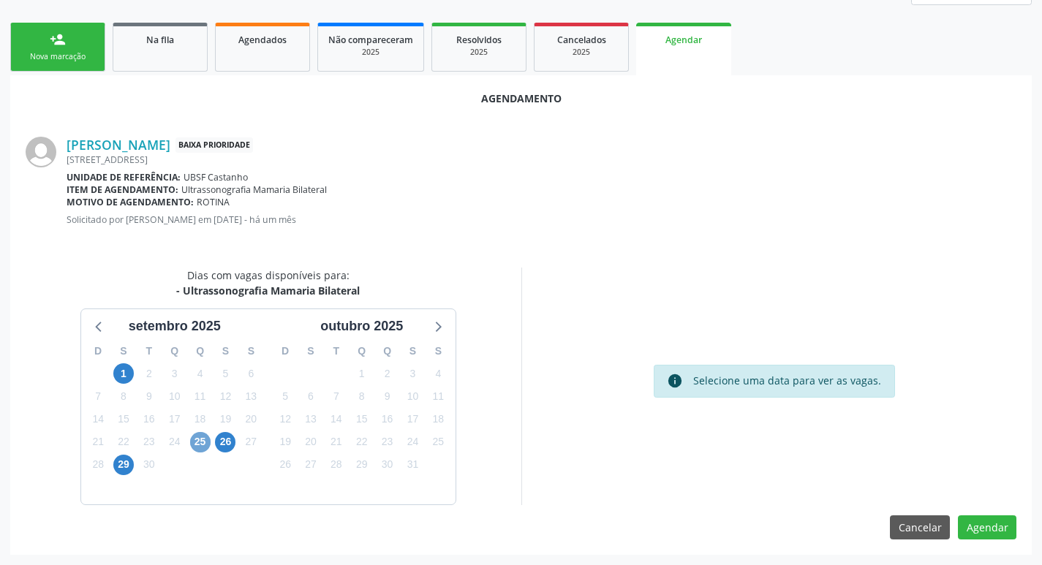
click at [204, 442] on span "25" at bounding box center [200, 442] width 20 height 20
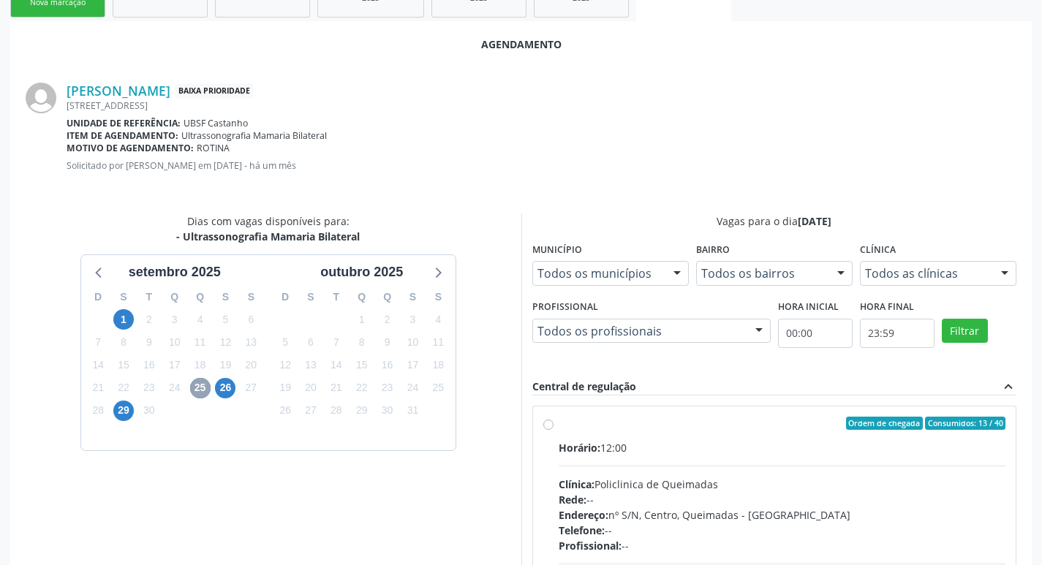
scroll to position [342, 0]
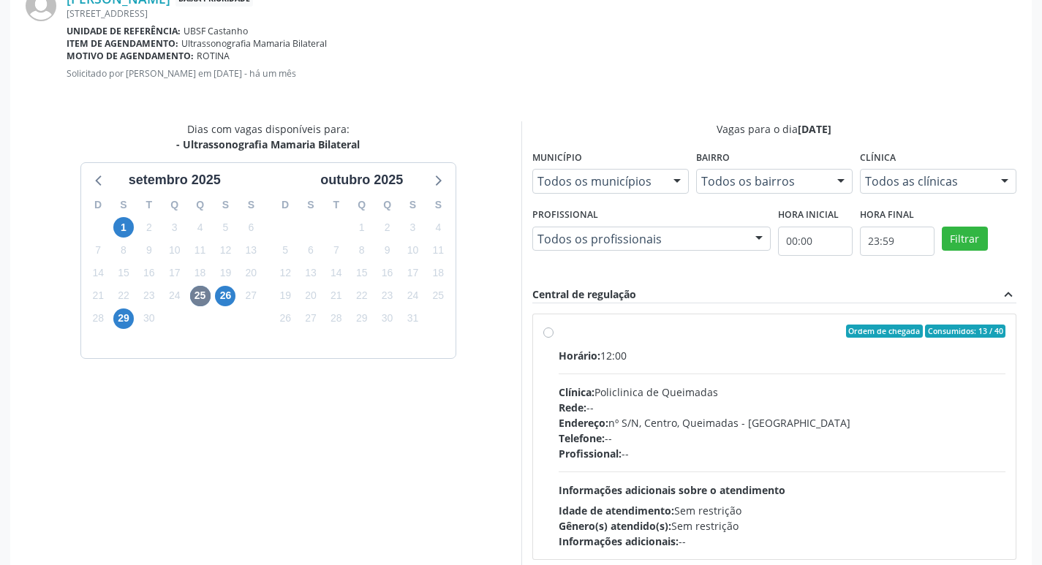
click at [826, 352] on div "Horário: 12:00" at bounding box center [783, 355] width 448 height 15
click at [554, 338] on input "Ordem de chegada Consumidos: 13 / 40 Horário: 12:00 Clínica: Policlinica de Que…" at bounding box center [548, 331] width 10 height 13
radio input "true"
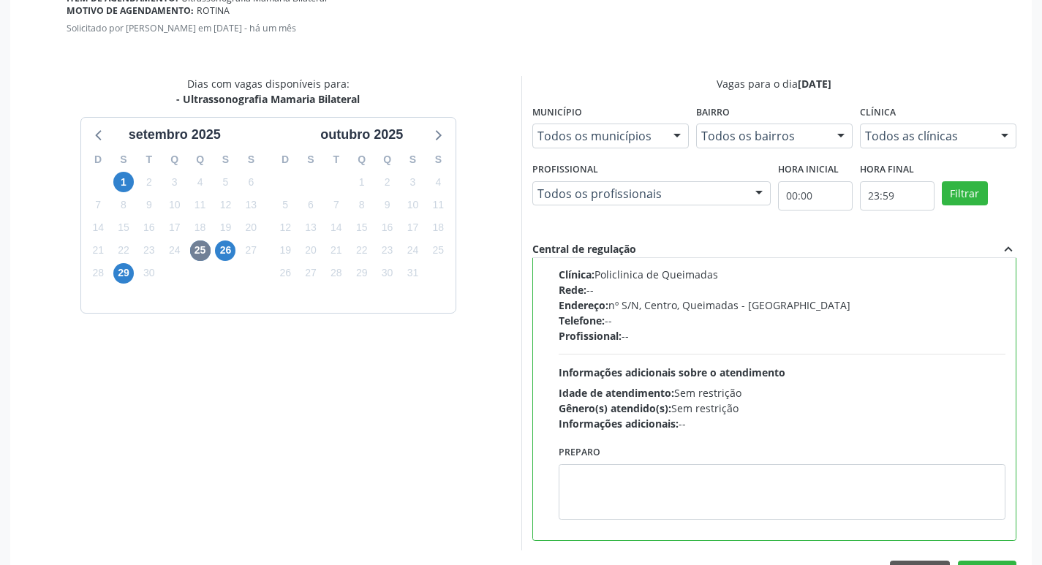
scroll to position [434, 0]
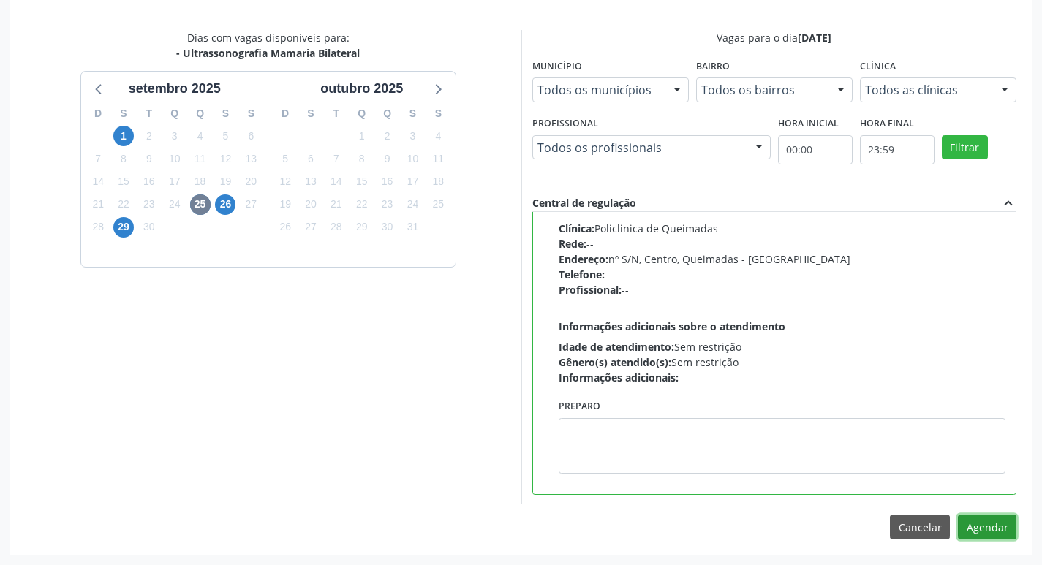
click at [1013, 523] on button "Agendar" at bounding box center [987, 527] width 58 height 25
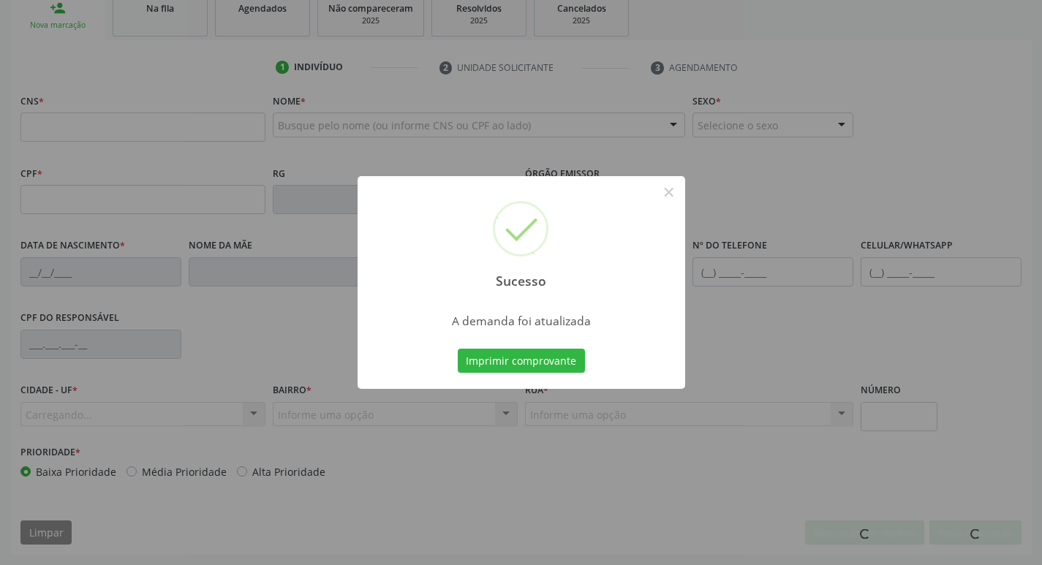
scroll to position [227, 0]
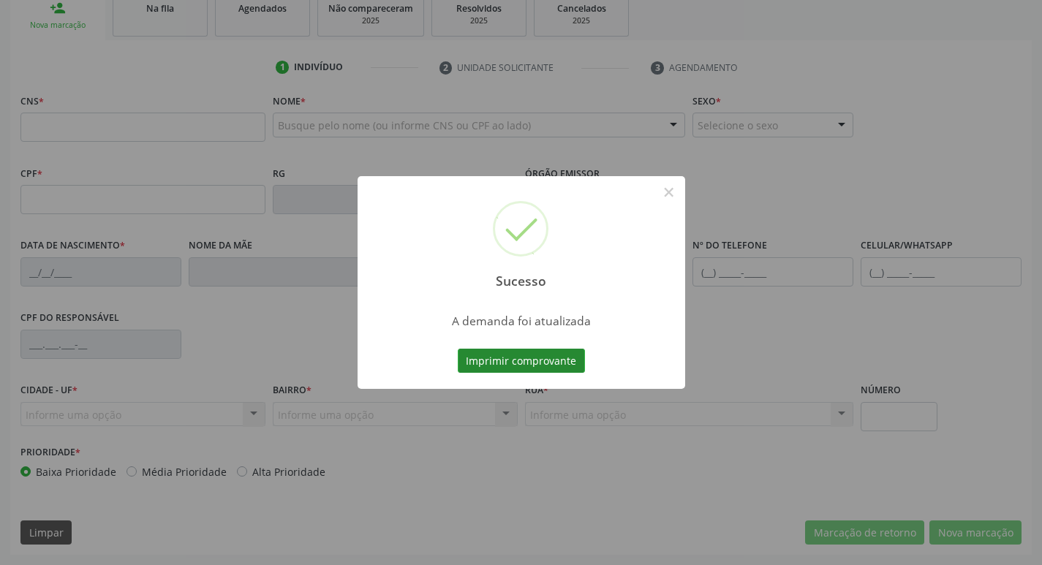
click at [516, 366] on button "Imprimir comprovante" at bounding box center [521, 361] width 127 height 25
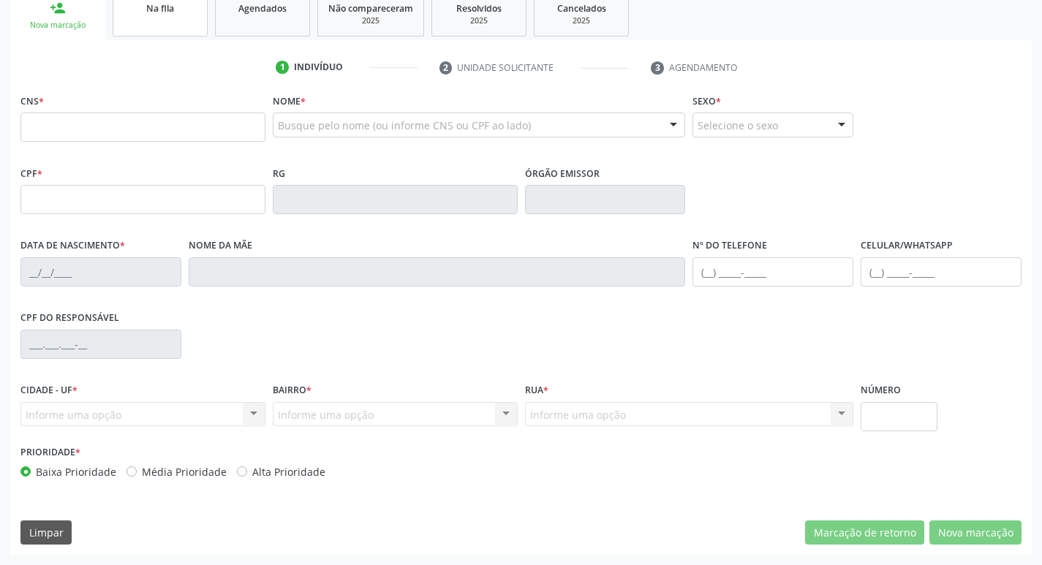
click at [153, 7] on span "Na fila" at bounding box center [160, 8] width 28 height 12
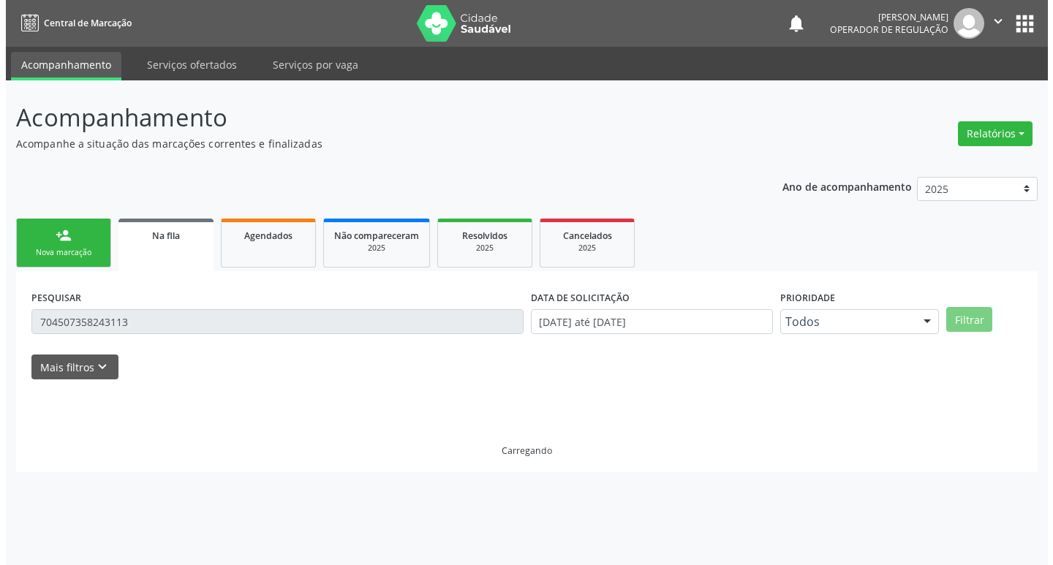
scroll to position [0, 0]
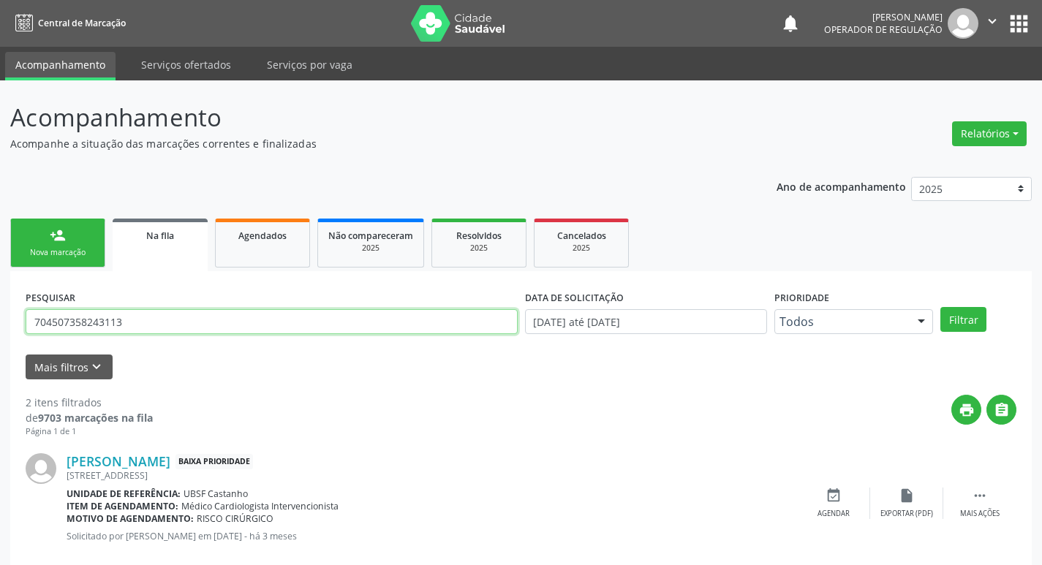
click at [174, 325] on input "704507358243113" at bounding box center [272, 321] width 492 height 25
type input "704800038880741"
click at [940, 307] on button "Filtrar" at bounding box center [963, 319] width 46 height 25
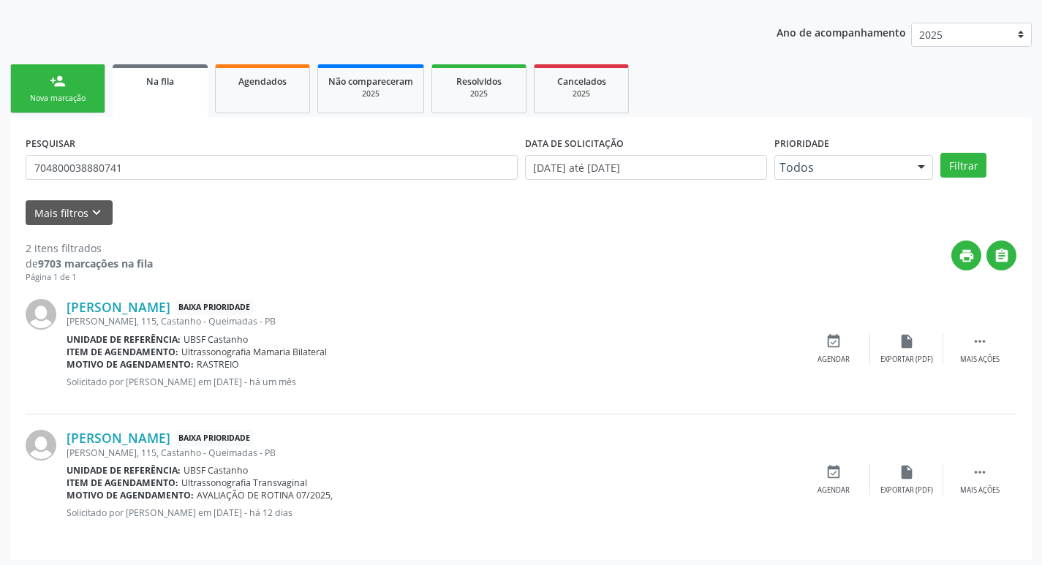
scroll to position [159, 0]
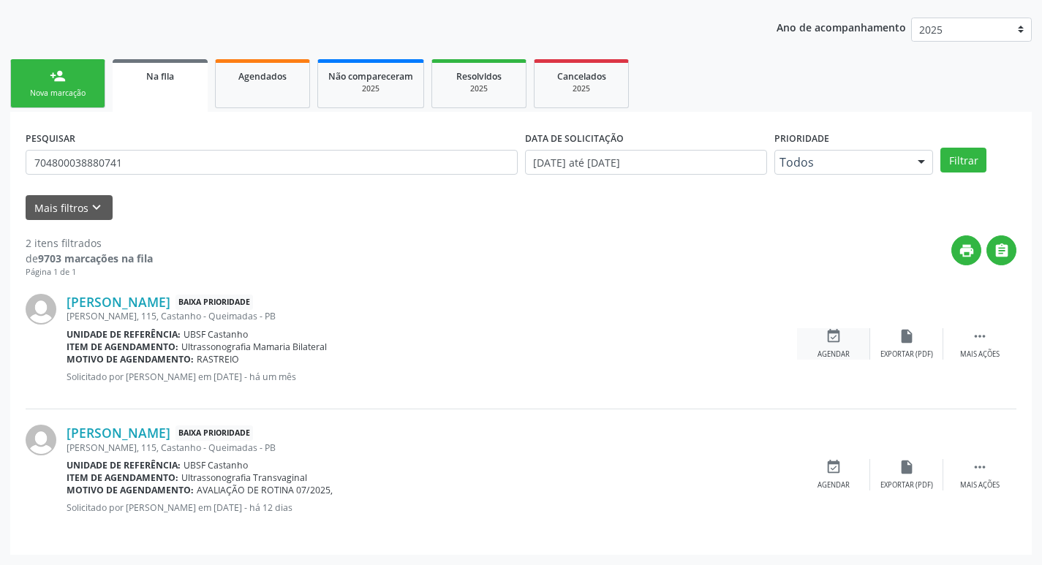
click at [836, 347] on div "event_available Agendar" at bounding box center [833, 343] width 73 height 31
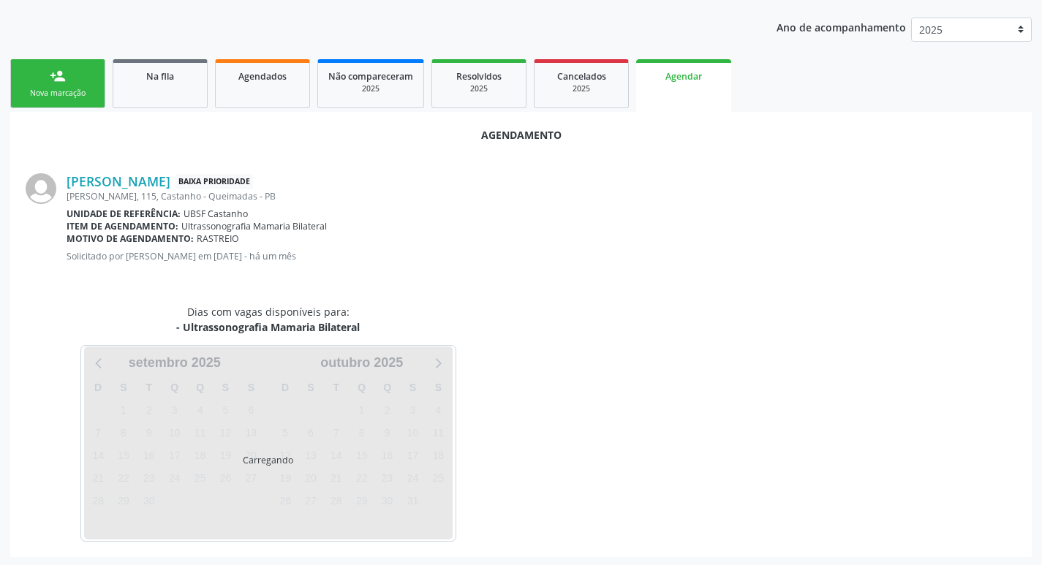
scroll to position [162, 0]
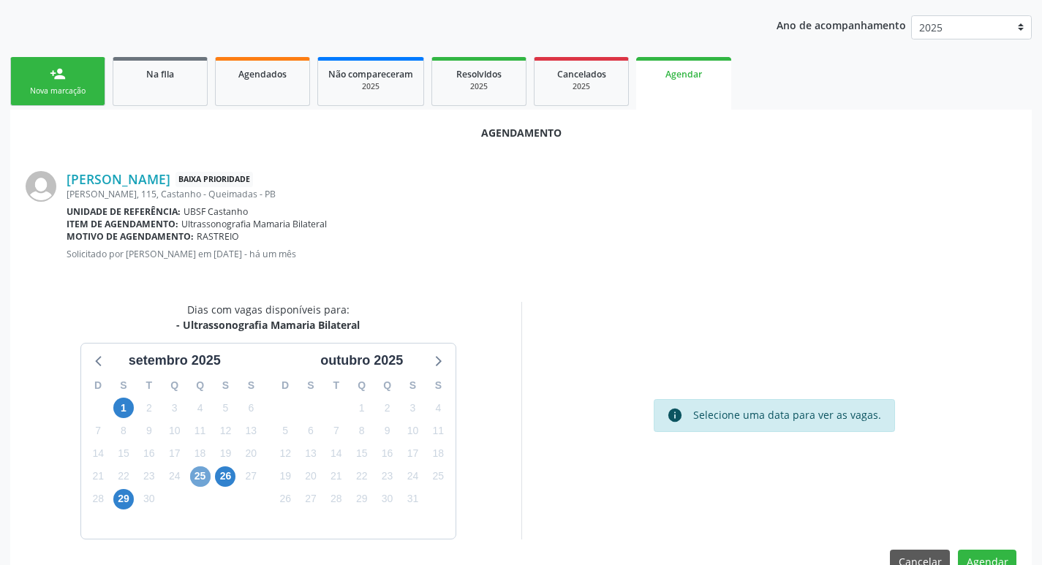
click at [210, 475] on span "25" at bounding box center [200, 477] width 20 height 20
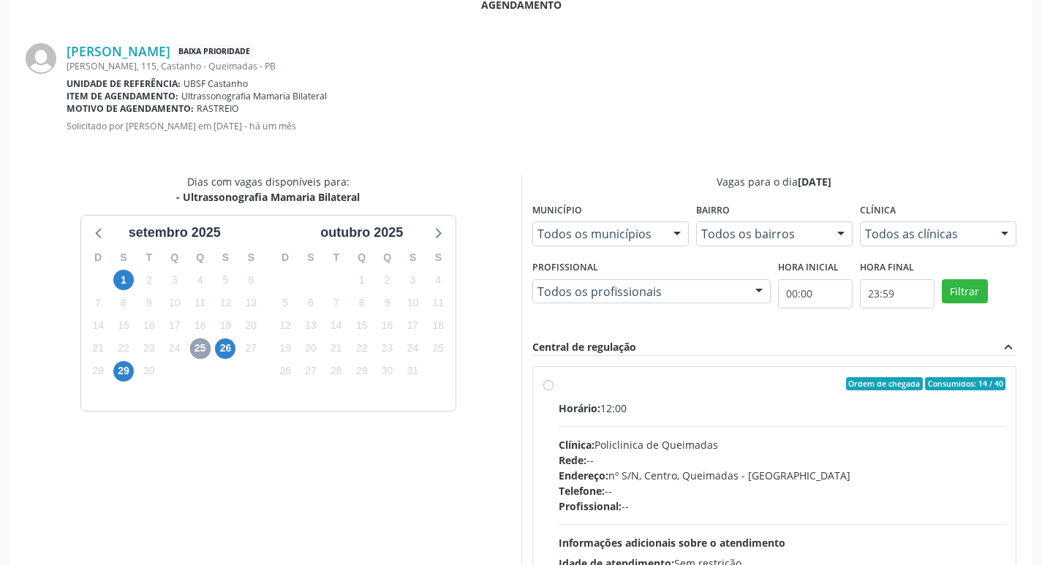
scroll to position [407, 0]
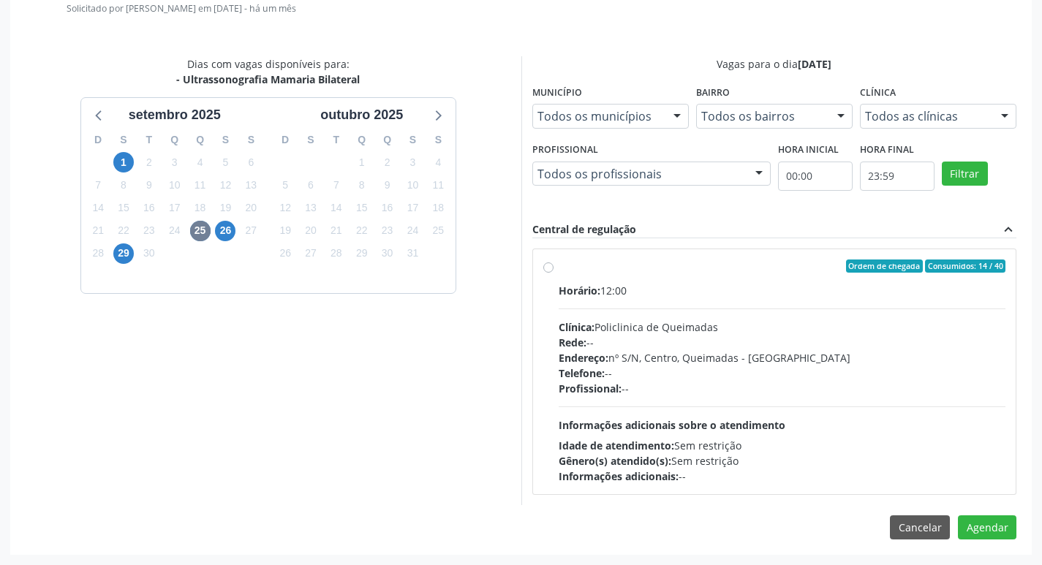
click at [755, 298] on div "Horário: 12:00" at bounding box center [783, 290] width 448 height 15
click at [554, 273] on input "Ordem de chegada Consumidos: 14 / 40 Horário: 12:00 Clínica: Policlinica de Que…" at bounding box center [548, 266] width 10 height 13
radio input "true"
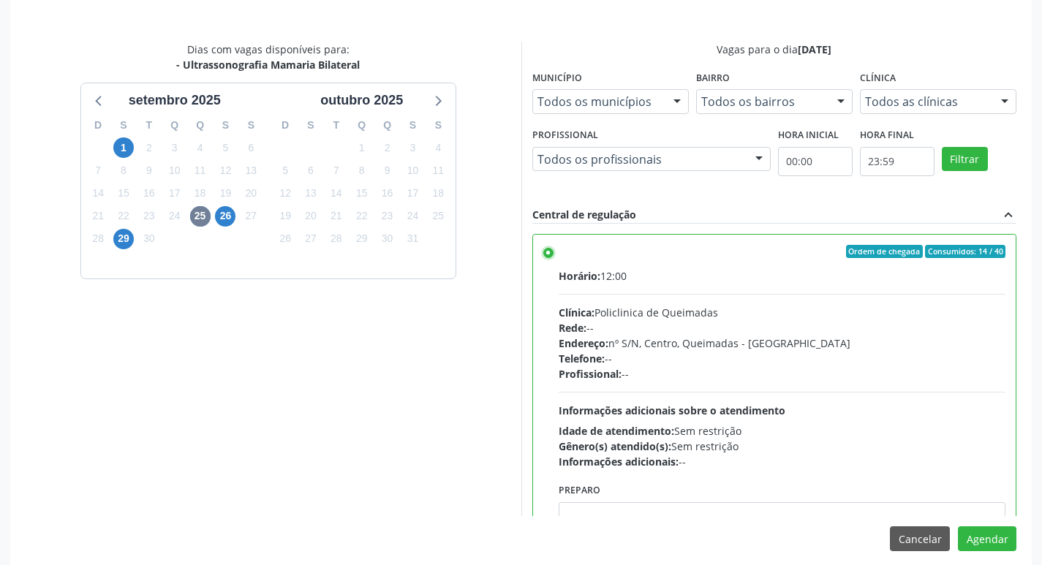
scroll to position [434, 0]
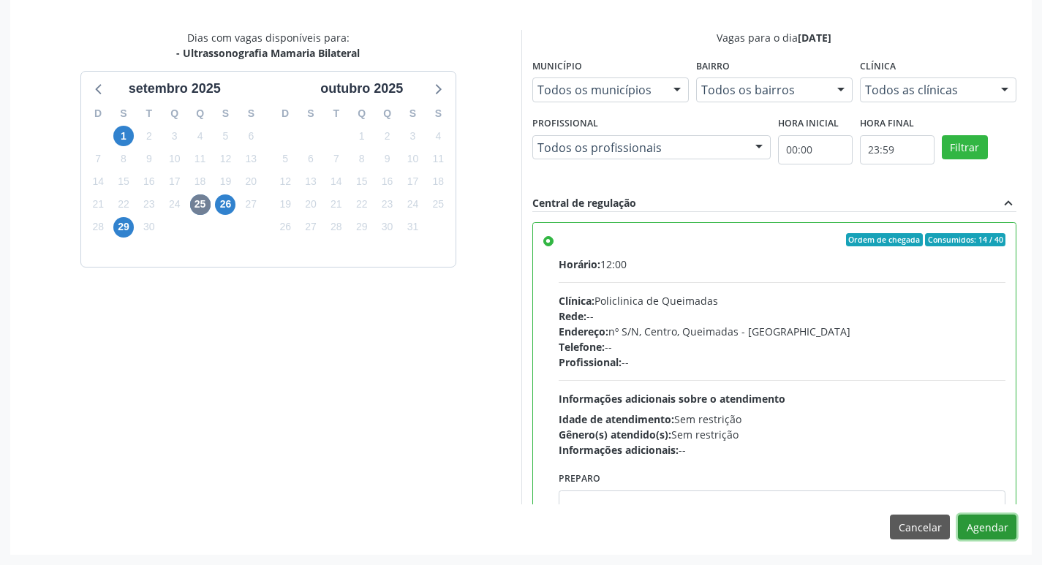
click at [989, 532] on button "Agendar" at bounding box center [987, 527] width 58 height 25
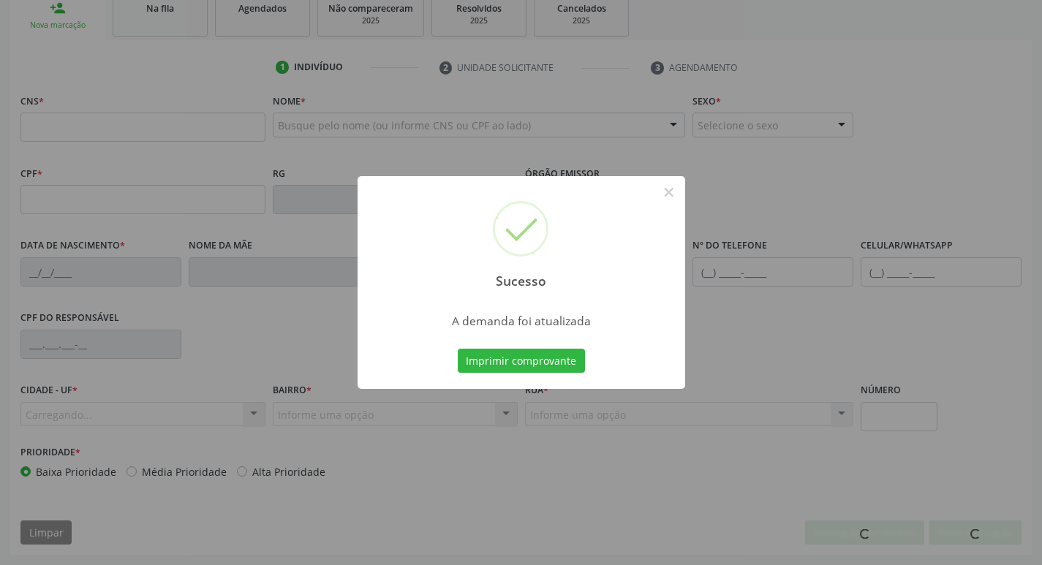
scroll to position [227, 0]
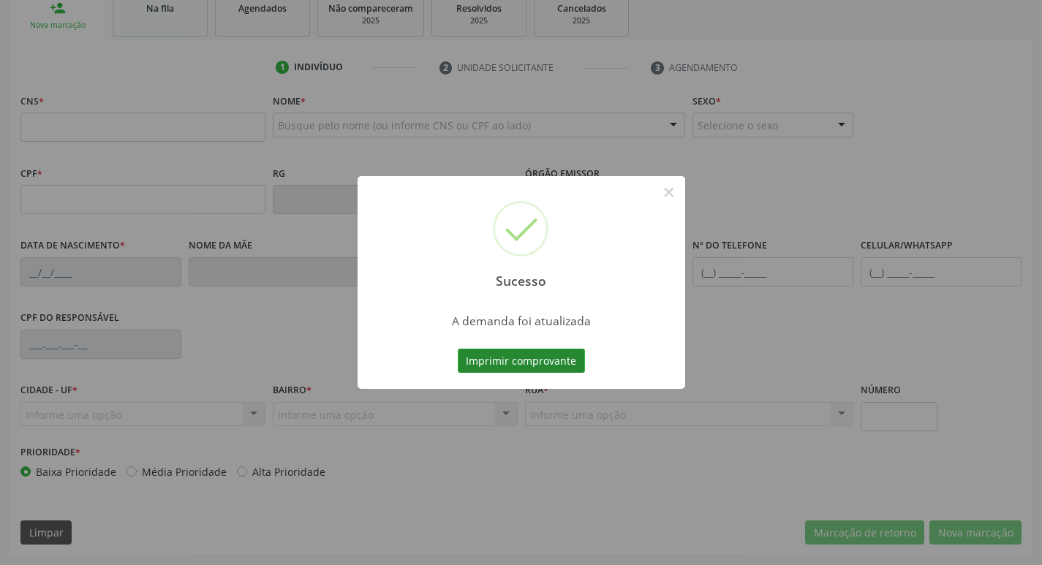
click at [526, 365] on button "Imprimir comprovante" at bounding box center [521, 361] width 127 height 25
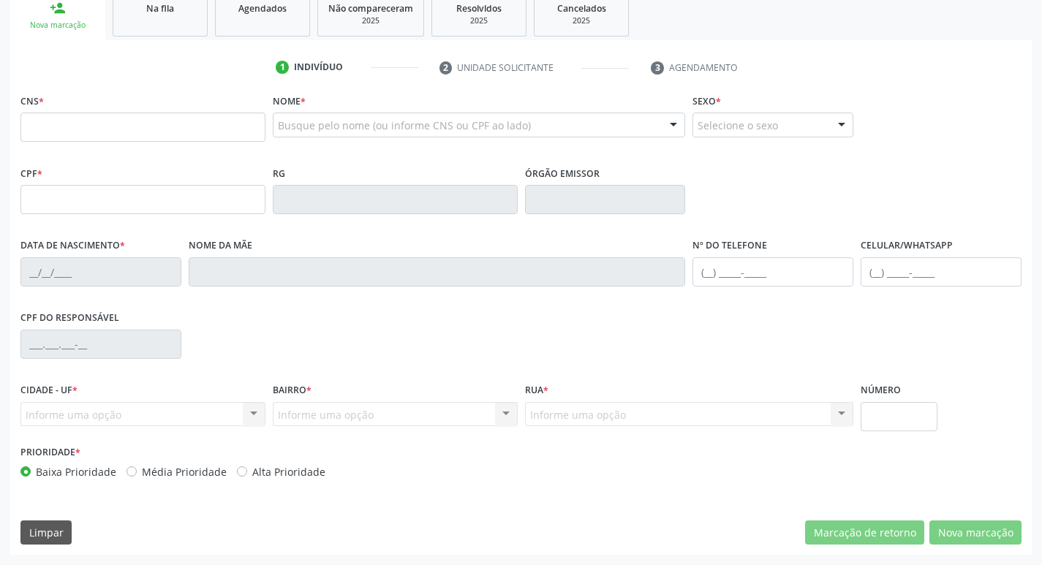
click at [159, 20] on link "Na fila" at bounding box center [160, 13] width 95 height 45
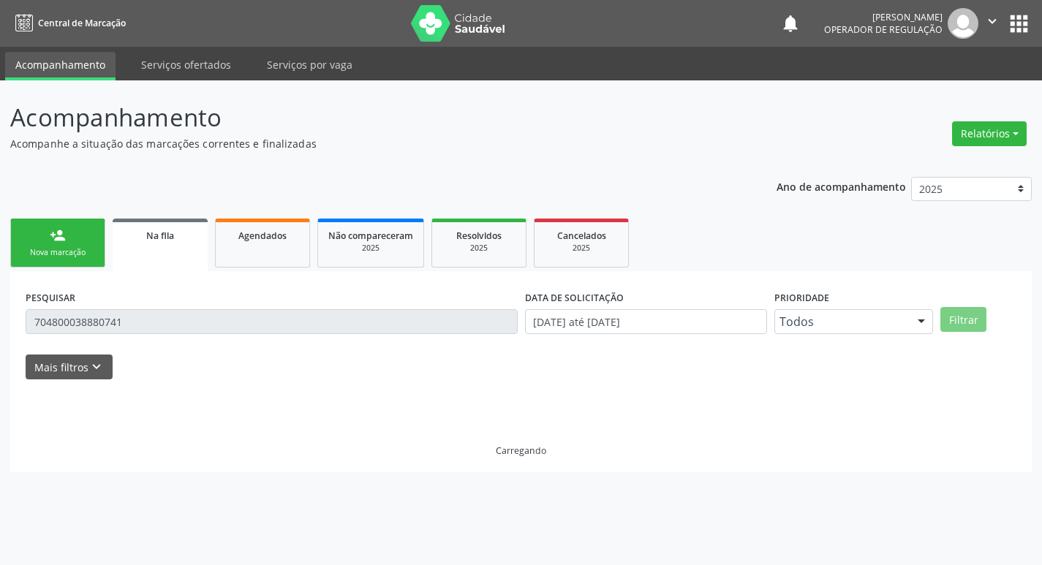
scroll to position [0, 0]
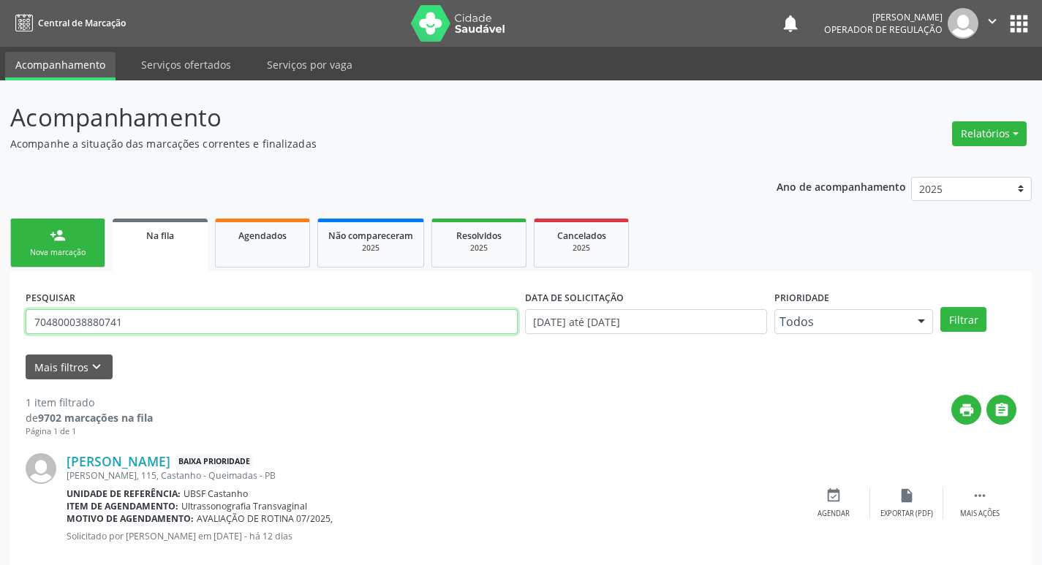
click at [176, 319] on input "704800038880741" at bounding box center [272, 321] width 492 height 25
click at [176, 320] on input "704800038880741" at bounding box center [272, 321] width 492 height 25
type input "702803643432864"
click at [940, 307] on button "Filtrar" at bounding box center [963, 319] width 46 height 25
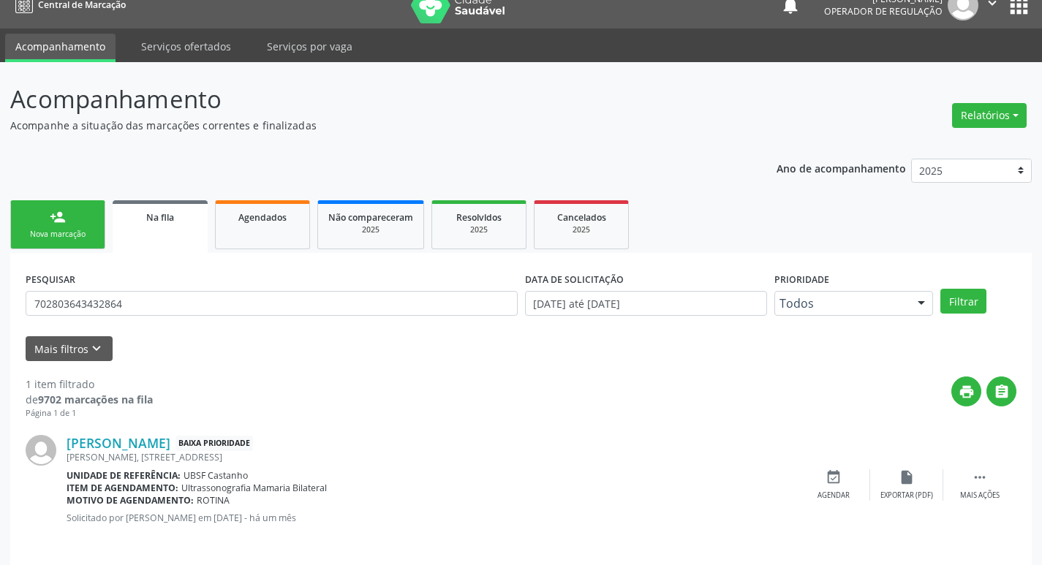
scroll to position [29, 0]
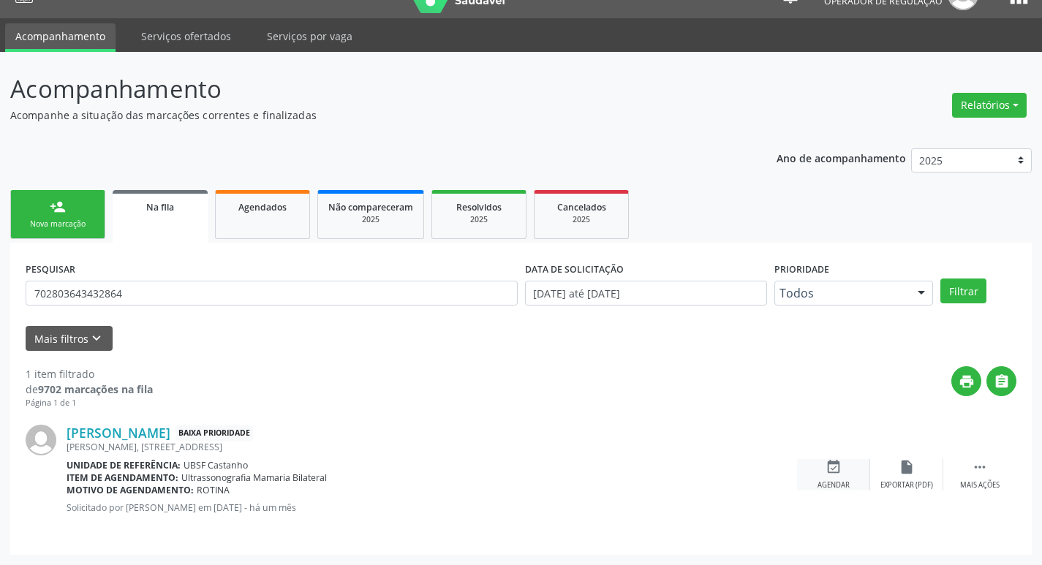
click at [837, 459] on icon "event_available" at bounding box center [834, 467] width 16 height 16
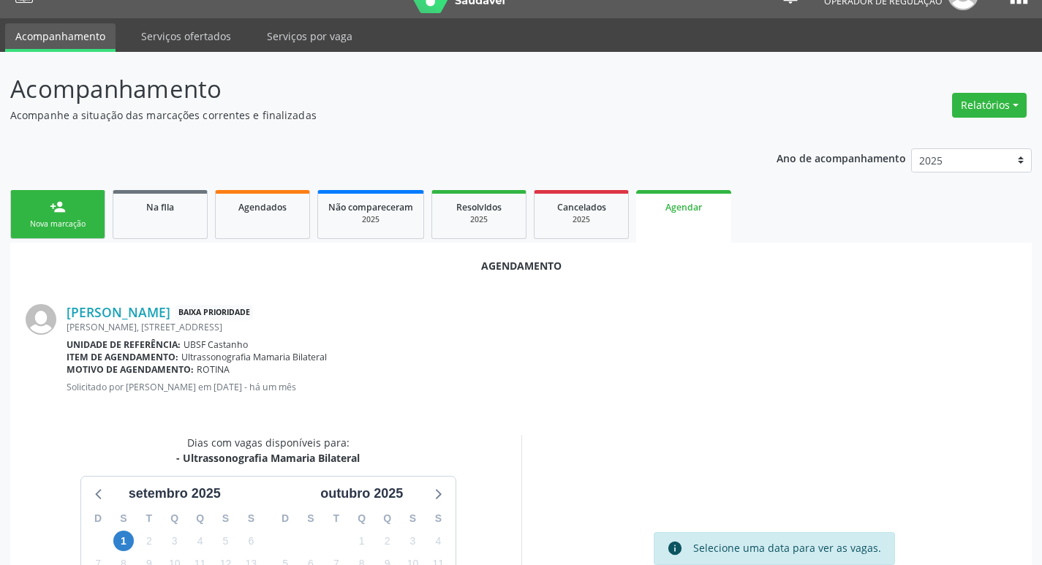
scroll to position [196, 0]
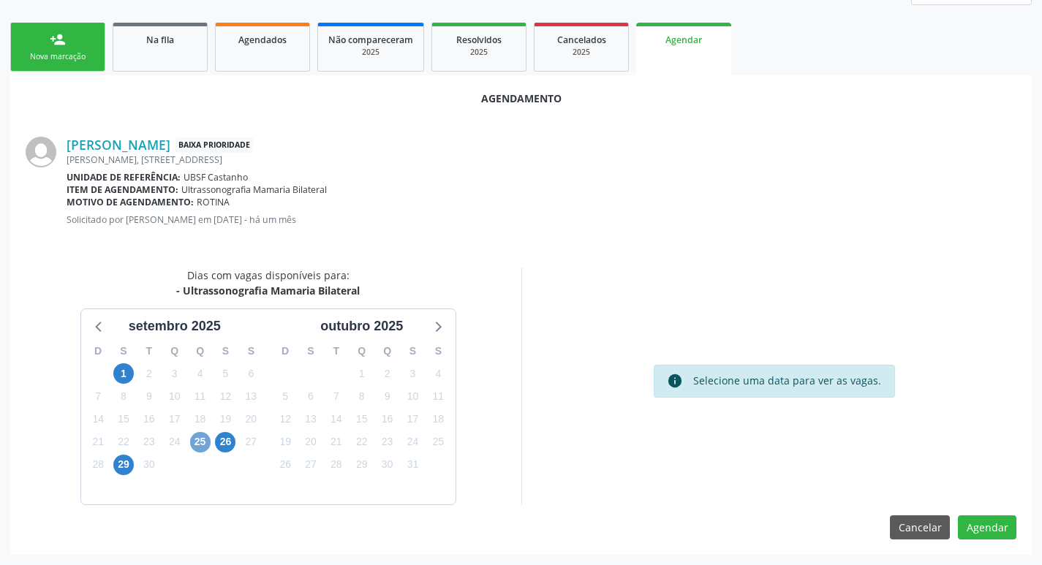
click at [205, 442] on span "25" at bounding box center [200, 442] width 20 height 20
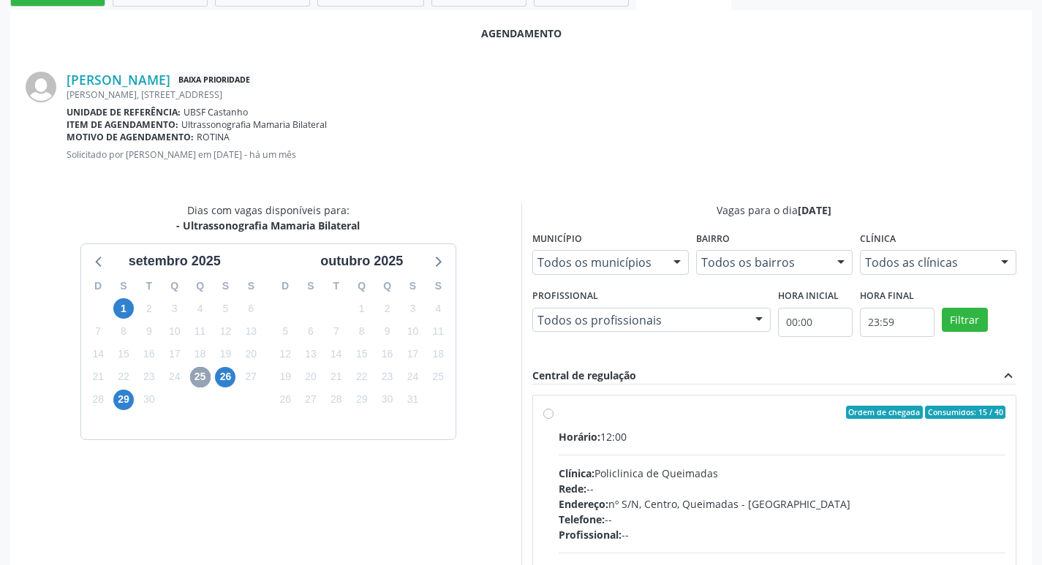
scroll to position [407, 0]
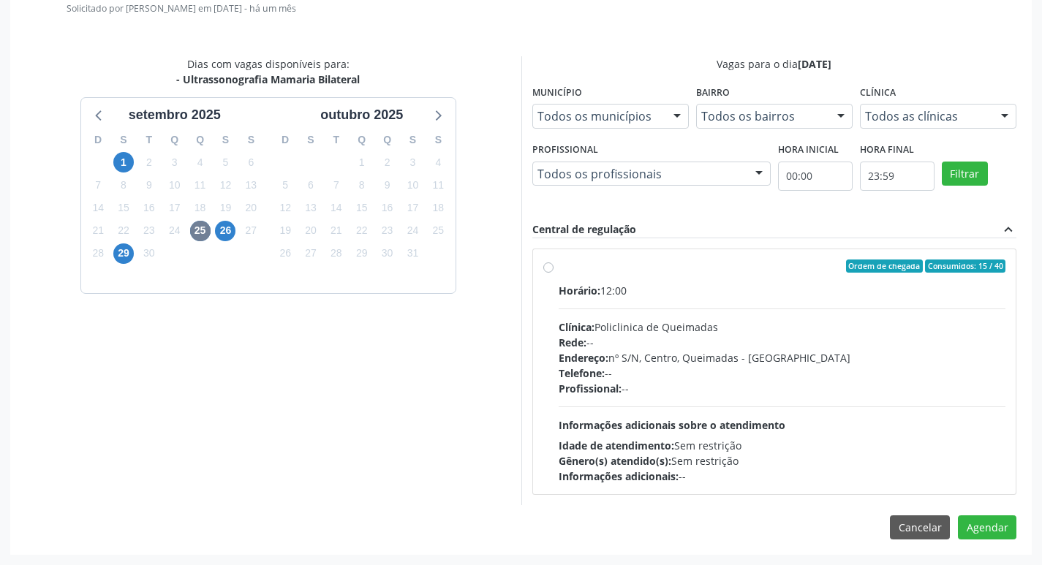
click at [646, 264] on div "Ordem de chegada Consumidos: 15 / 40" at bounding box center [783, 266] width 448 height 13
click at [554, 264] on input "Ordem de chegada Consumidos: 15 / 40 Horário: 12:00 Clínica: Policlinica de Que…" at bounding box center [548, 266] width 10 height 13
radio input "true"
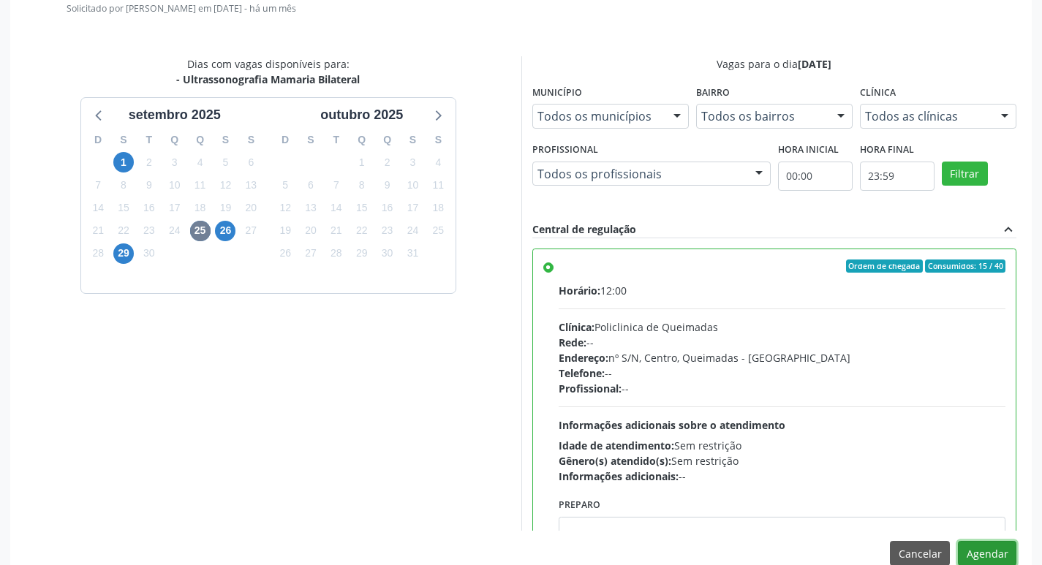
click at [978, 543] on button "Agendar" at bounding box center [987, 553] width 58 height 25
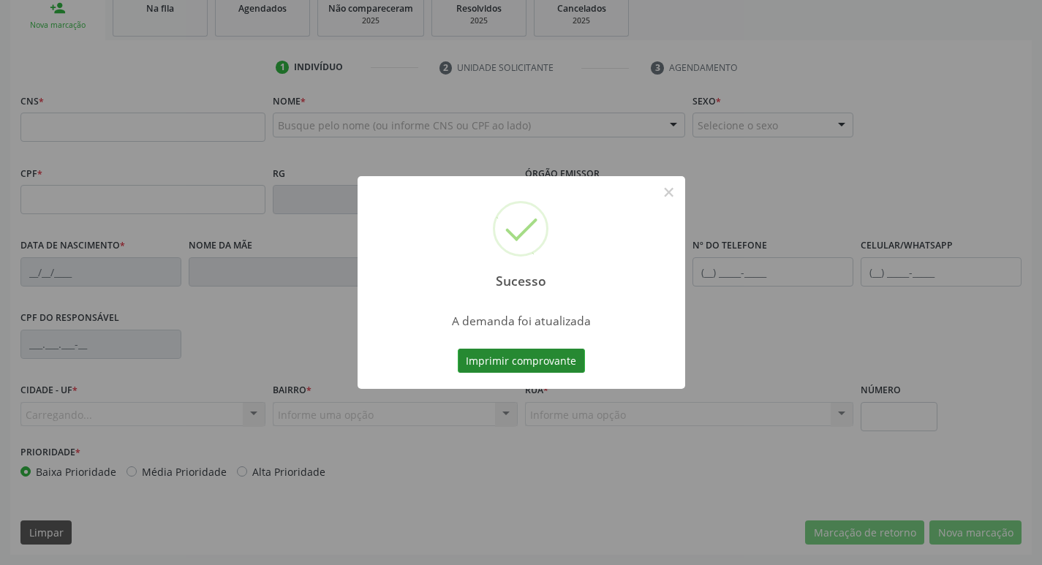
click at [475, 352] on button "Imprimir comprovante" at bounding box center [521, 361] width 127 height 25
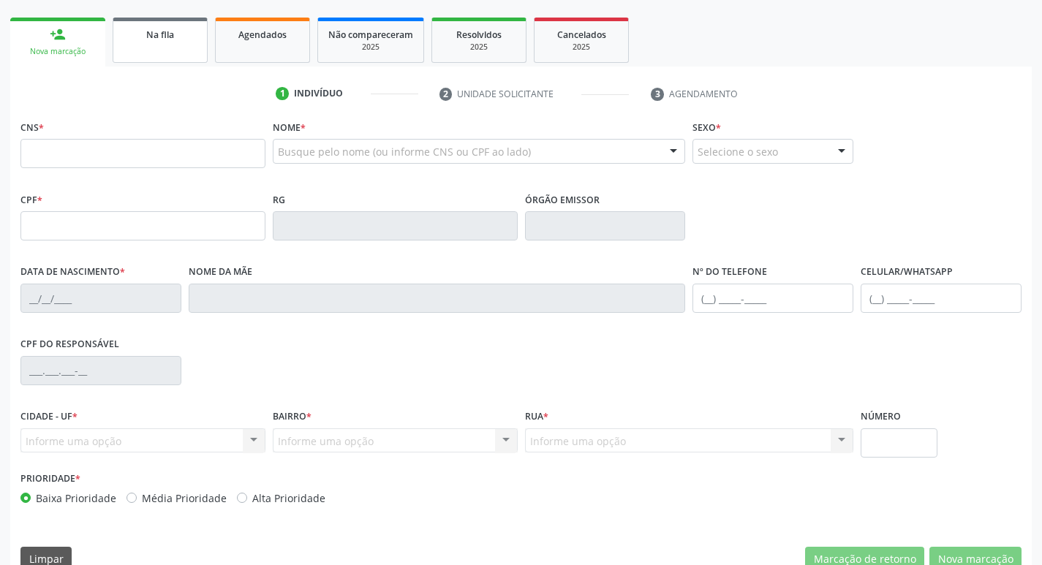
click at [165, 34] on span "Na fila" at bounding box center [160, 35] width 28 height 12
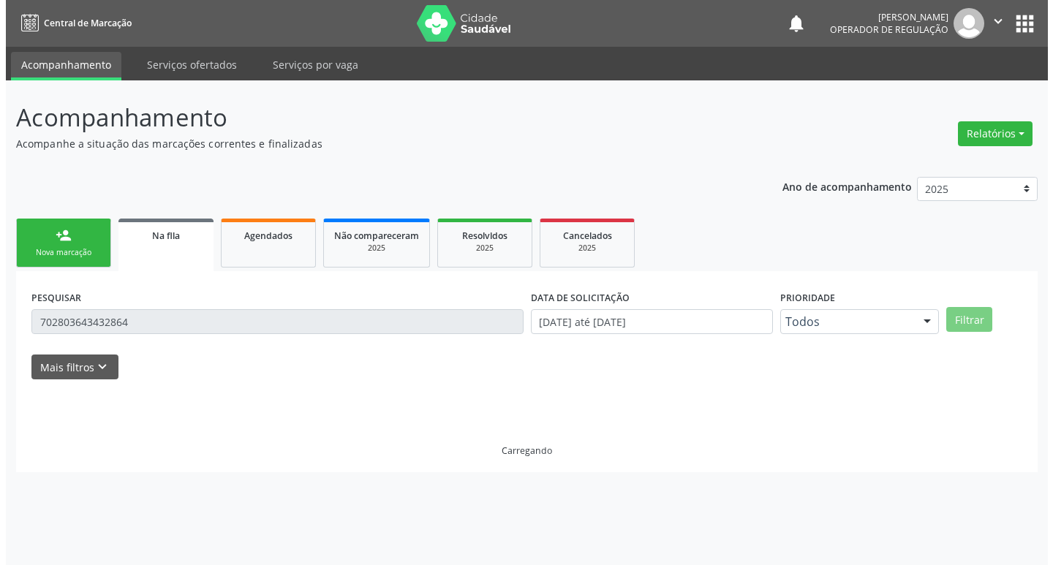
scroll to position [0, 0]
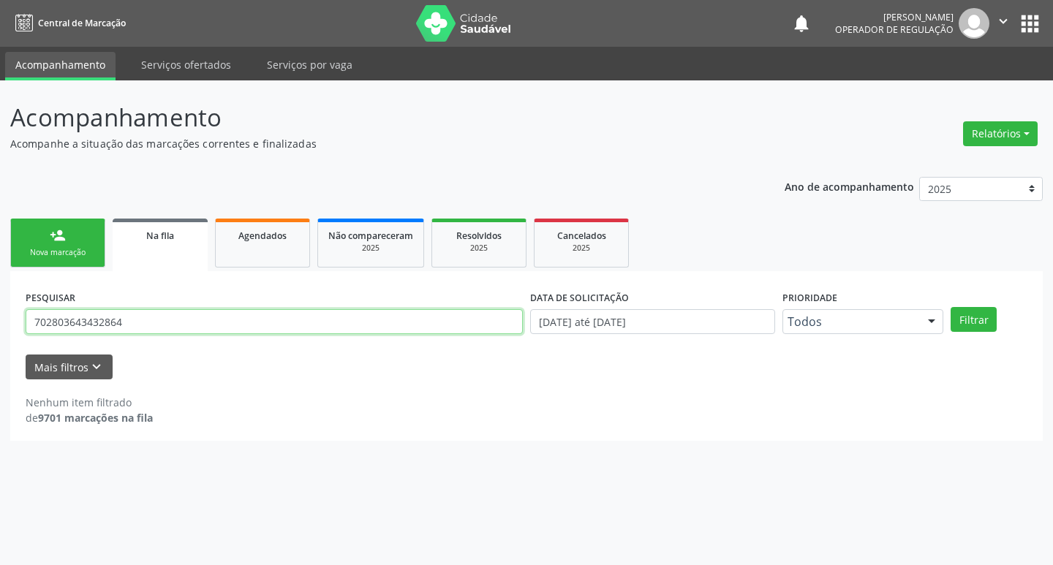
click at [158, 329] on input "702803643432864" at bounding box center [274, 321] width 497 height 25
type input "700004947565904"
click at [951, 307] on button "Filtrar" at bounding box center [974, 319] width 46 height 25
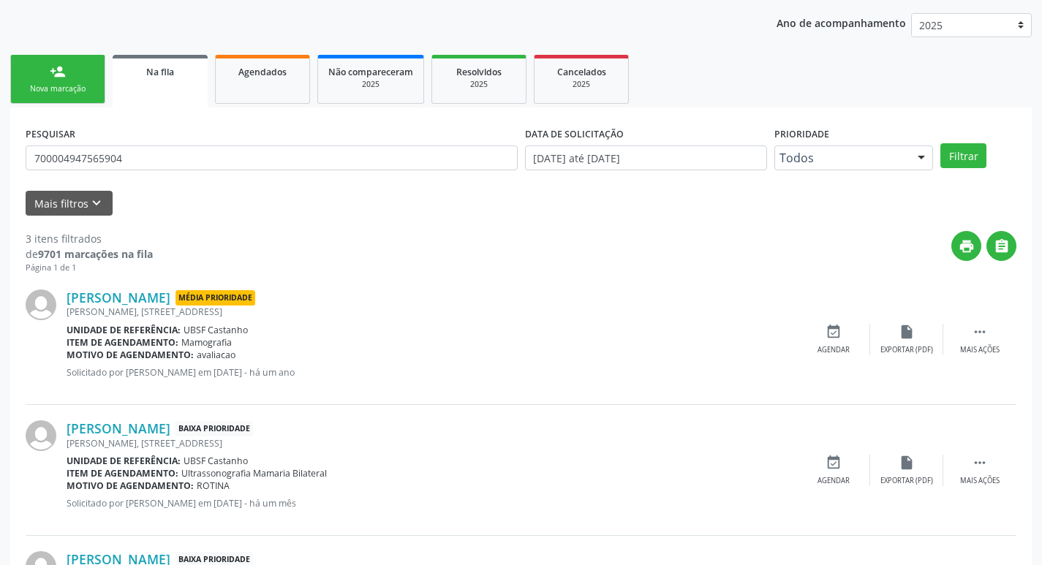
scroll to position [291, 0]
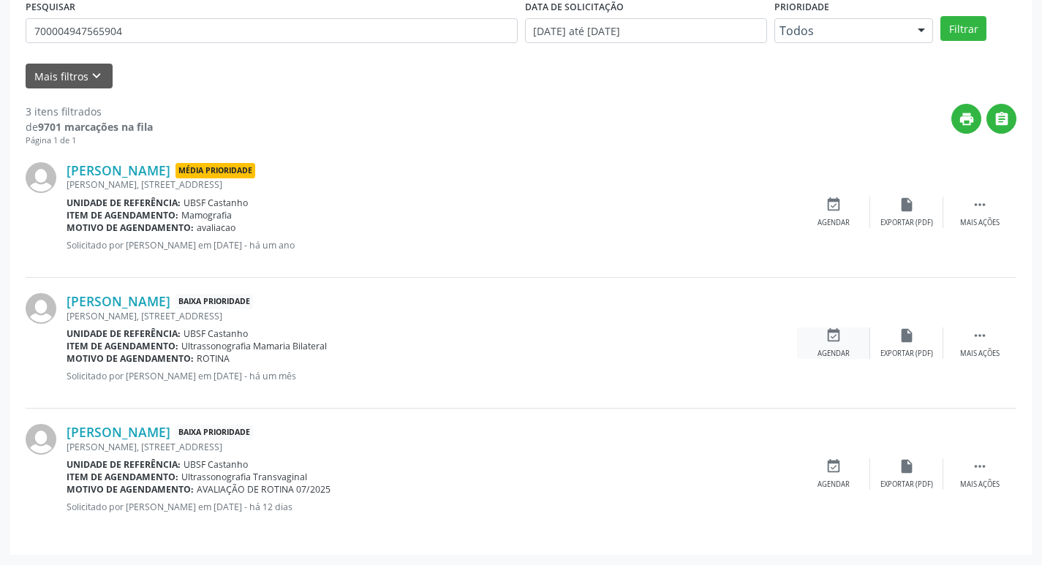
click at [853, 345] on div "event_available Agendar" at bounding box center [833, 343] width 73 height 31
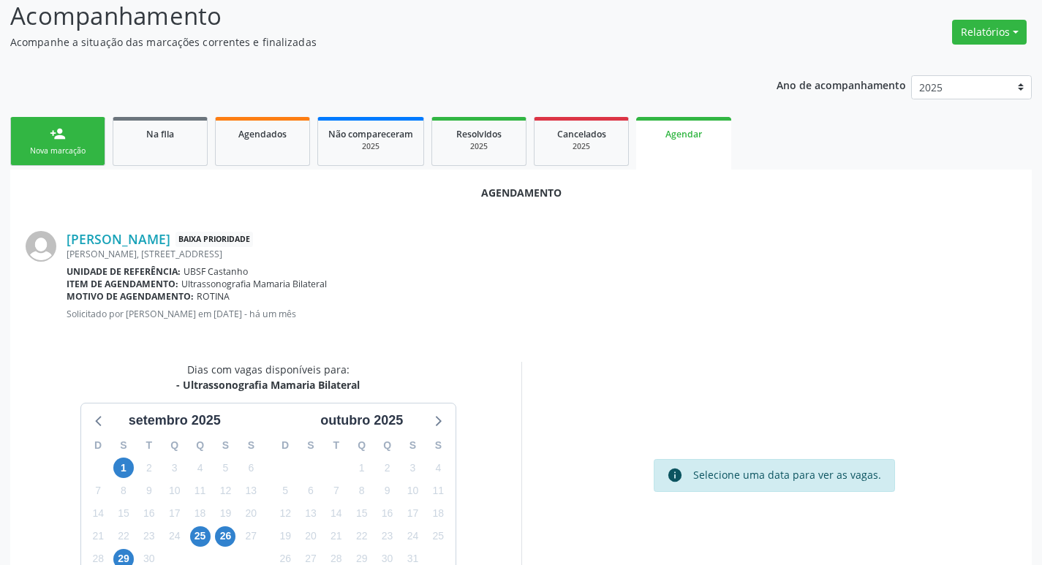
scroll to position [196, 0]
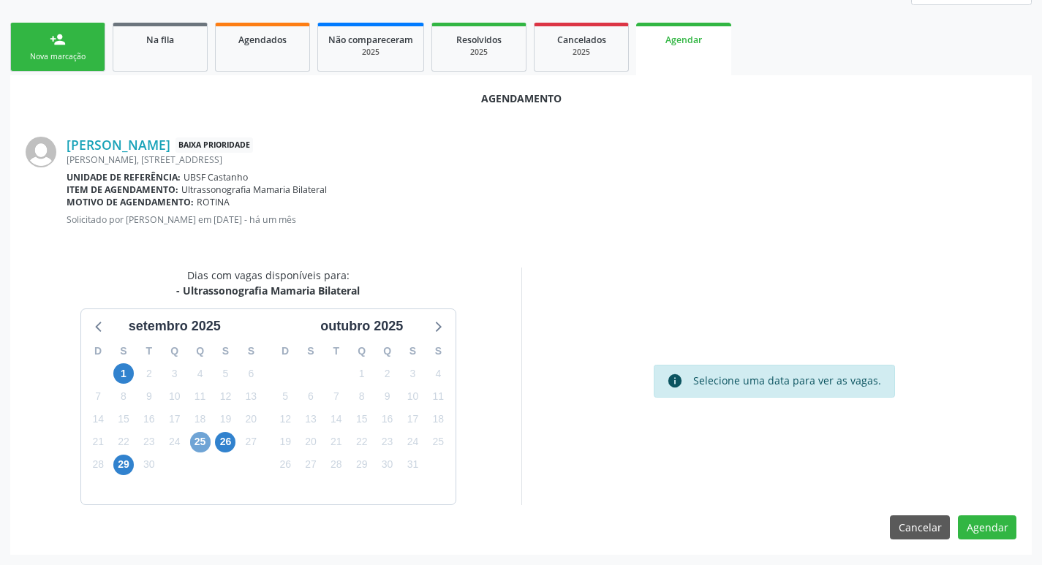
click at [202, 447] on span "25" at bounding box center [200, 442] width 20 height 20
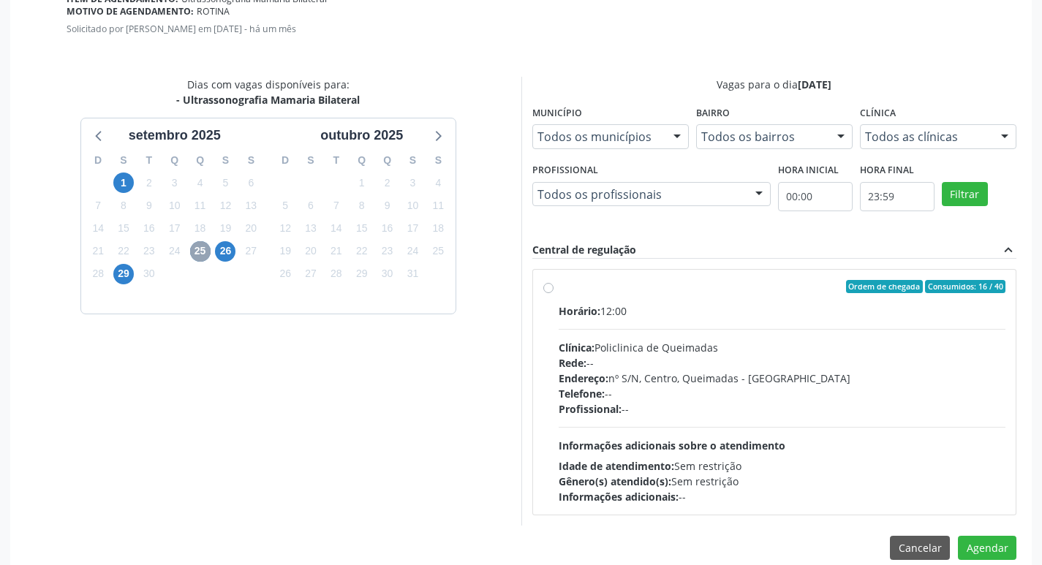
scroll to position [407, 0]
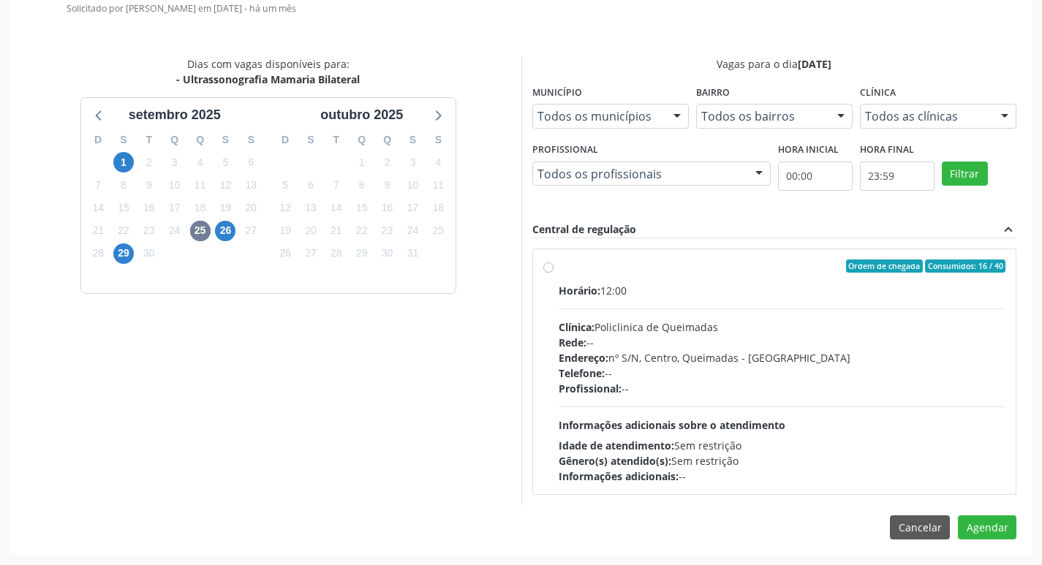
click at [746, 262] on div "Ordem de chegada Consumidos: 16 / 40" at bounding box center [783, 266] width 448 height 13
click at [554, 262] on input "Ordem de chegada Consumidos: 16 / 40 Horário: 12:00 Clínica: Policlinica de Que…" at bounding box center [548, 266] width 10 height 13
radio input "true"
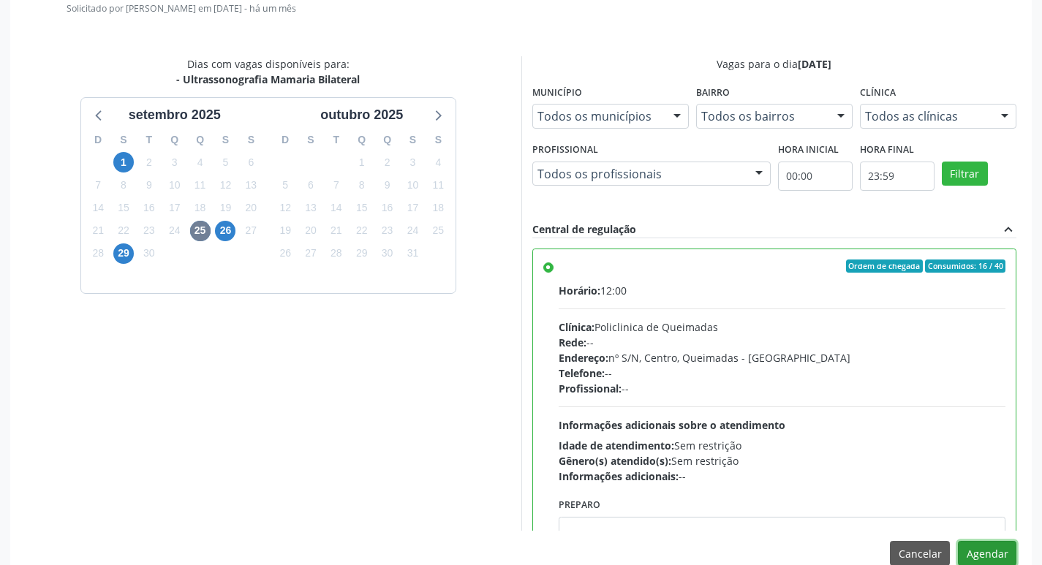
click at [980, 551] on button "Agendar" at bounding box center [987, 553] width 58 height 25
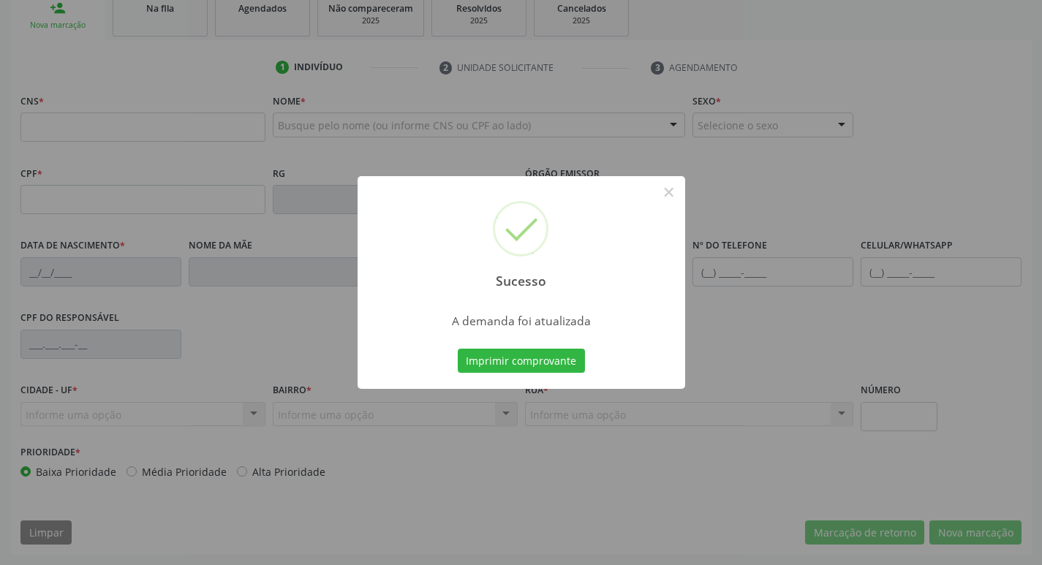
scroll to position [227, 0]
click at [485, 359] on button "Imprimir comprovante" at bounding box center [521, 361] width 127 height 25
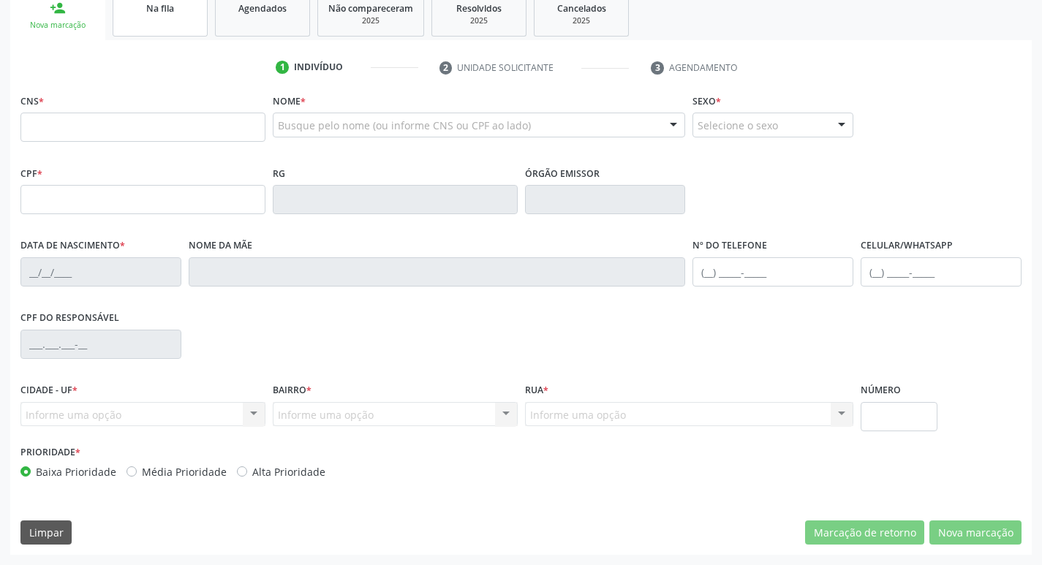
click at [161, 10] on span "Na fila" at bounding box center [160, 8] width 28 height 12
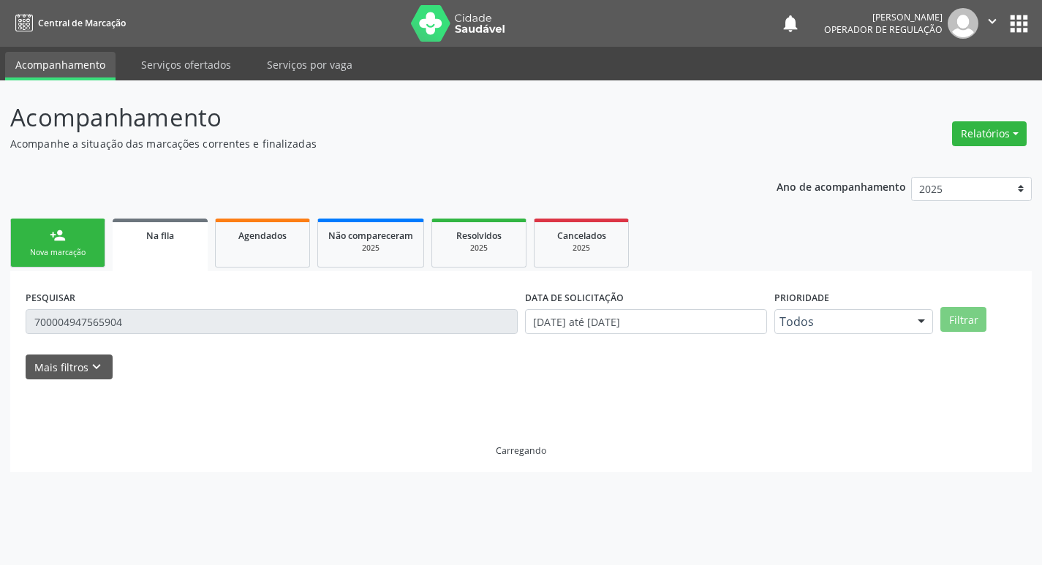
scroll to position [0, 0]
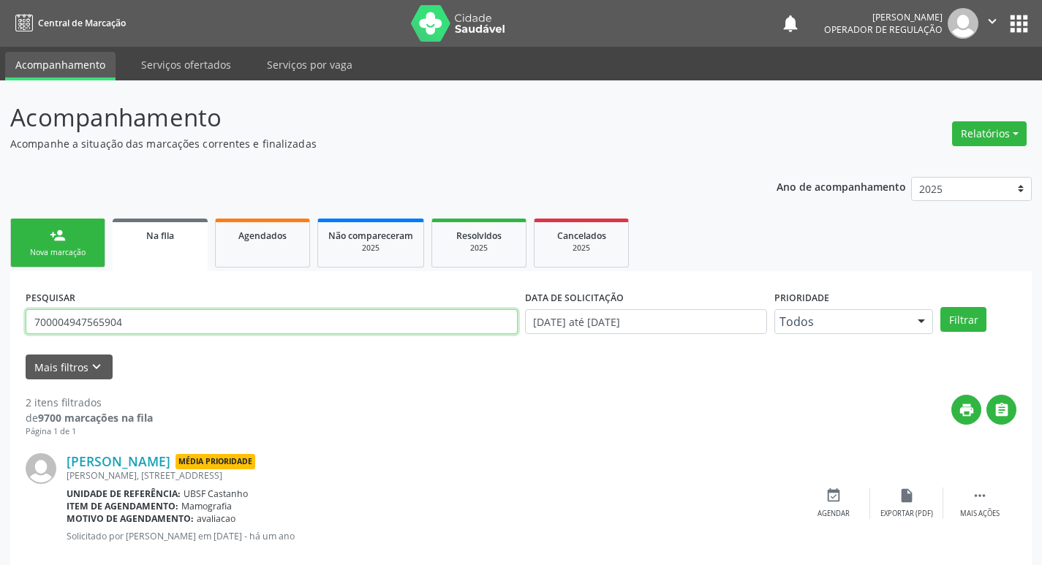
click at [185, 310] on input "700004947565904" at bounding box center [272, 321] width 492 height 25
type input "700203475549924"
click at [940, 307] on button "Filtrar" at bounding box center [963, 319] width 46 height 25
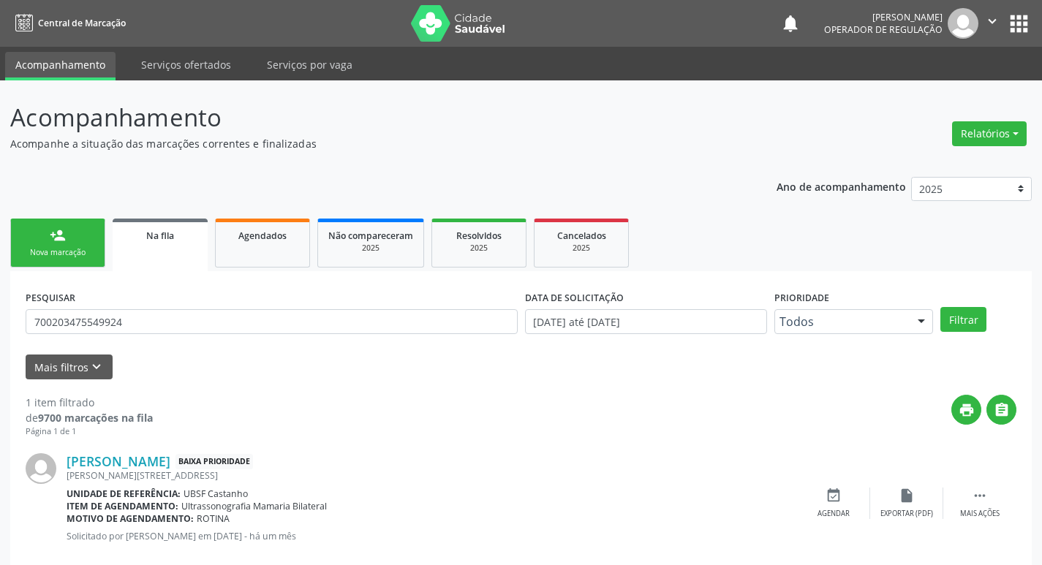
scroll to position [29, 0]
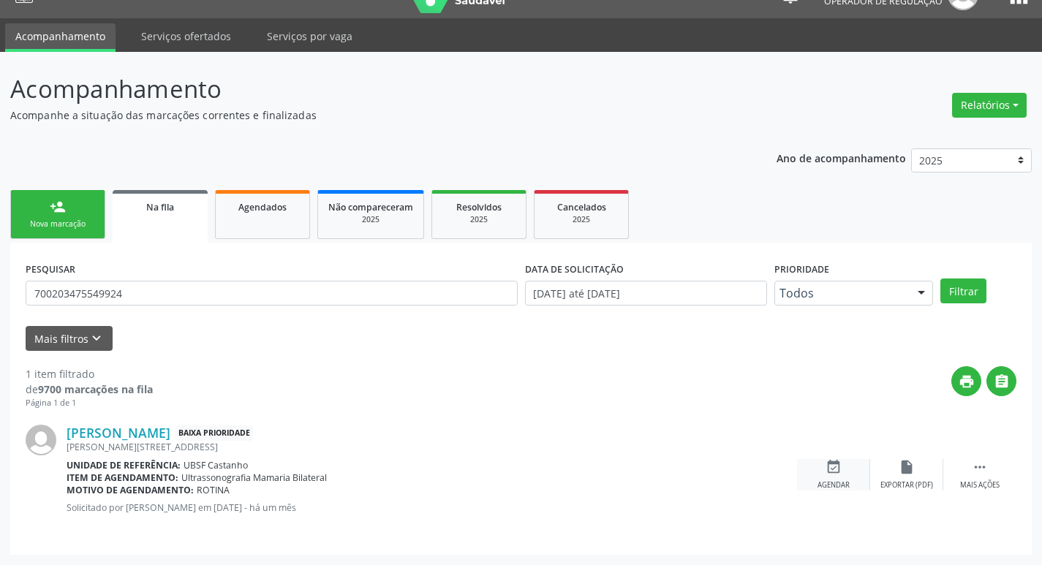
click at [839, 489] on div "Agendar" at bounding box center [834, 485] width 32 height 10
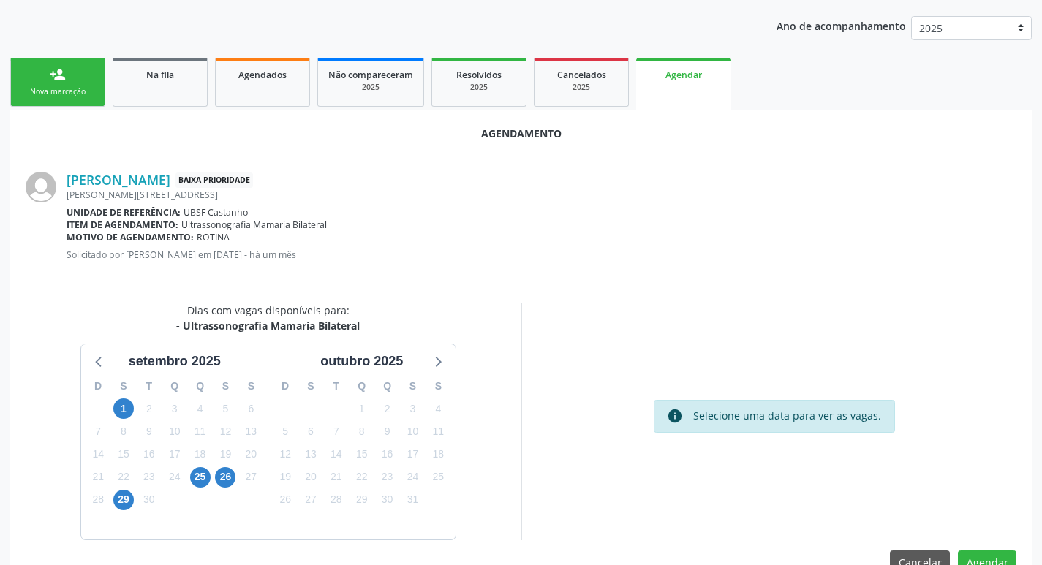
scroll to position [162, 0]
click at [190, 479] on div "25" at bounding box center [200, 476] width 20 height 23
click at [200, 477] on span "25" at bounding box center [200, 477] width 20 height 20
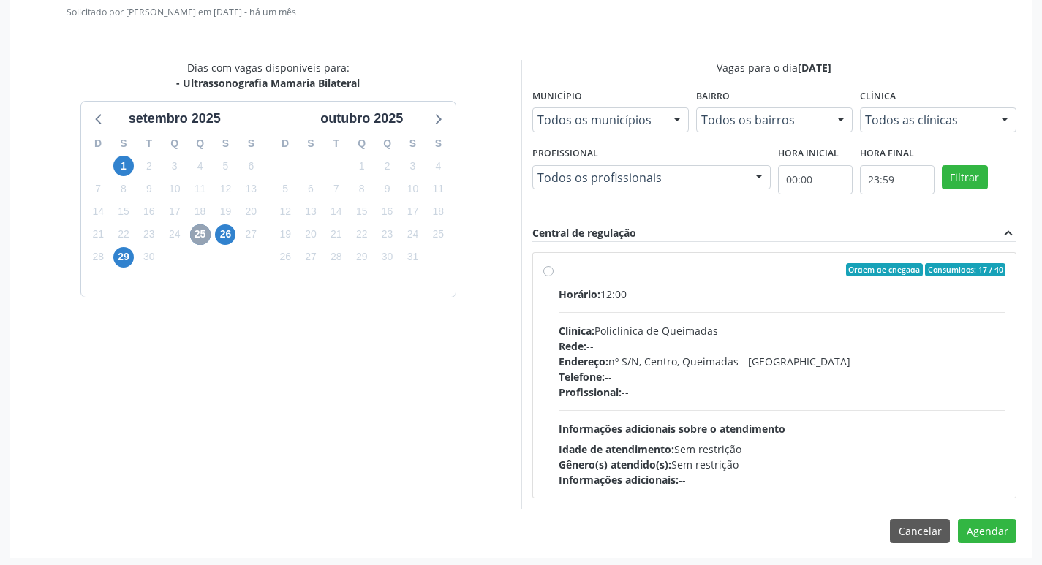
scroll to position [407, 0]
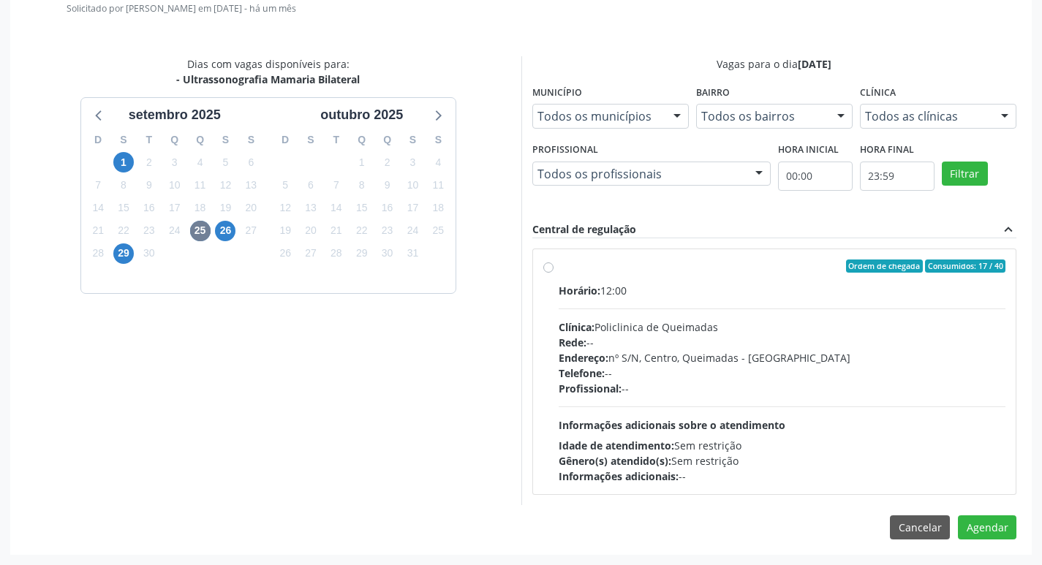
click at [813, 260] on div "Ordem de chegada Consumidos: 17 / 40" at bounding box center [783, 266] width 448 height 13
click at [554, 260] on input "Ordem de chegada Consumidos: 17 / 40 Horário: 12:00 Clínica: Policlinica de Que…" at bounding box center [548, 266] width 10 height 13
radio input "true"
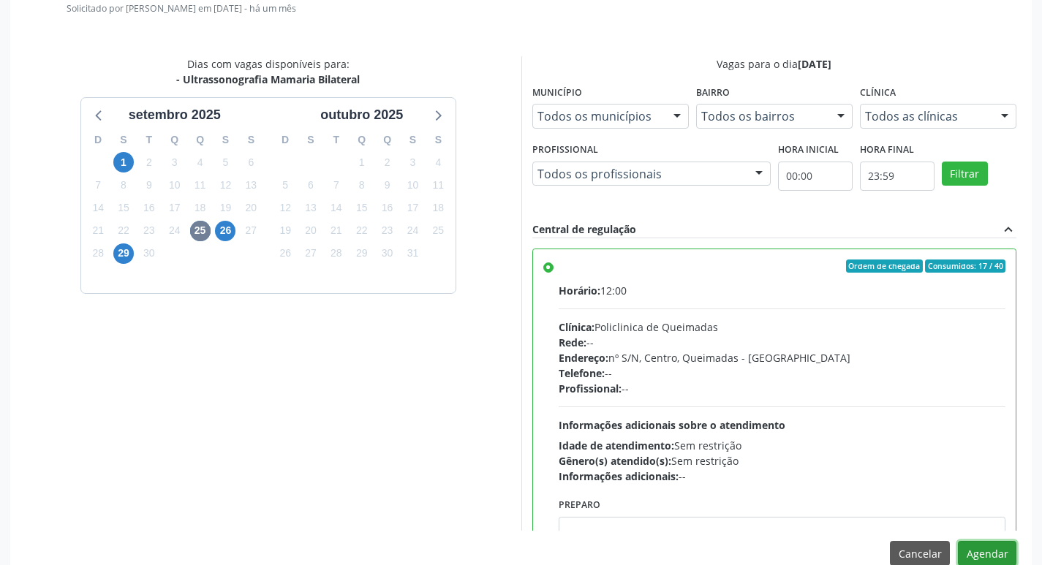
click at [975, 549] on button "Agendar" at bounding box center [987, 553] width 58 height 25
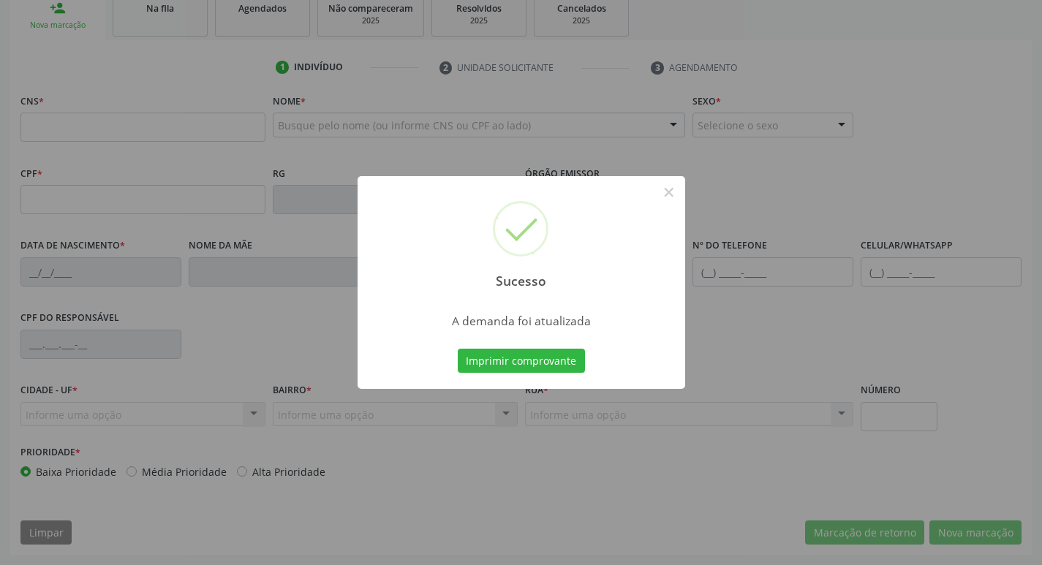
scroll to position [227, 0]
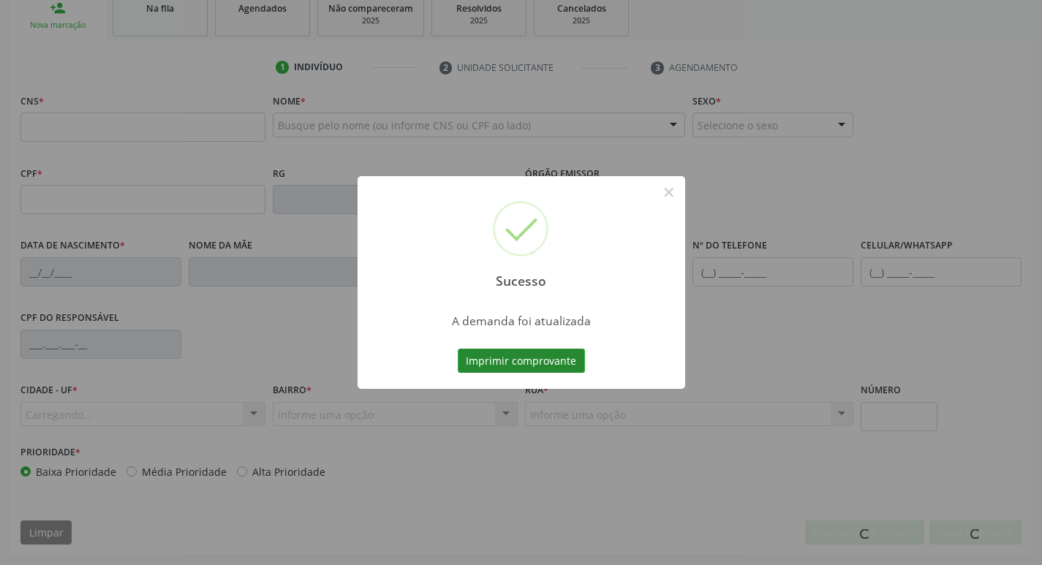
click at [536, 372] on button "Imprimir comprovante" at bounding box center [521, 361] width 127 height 25
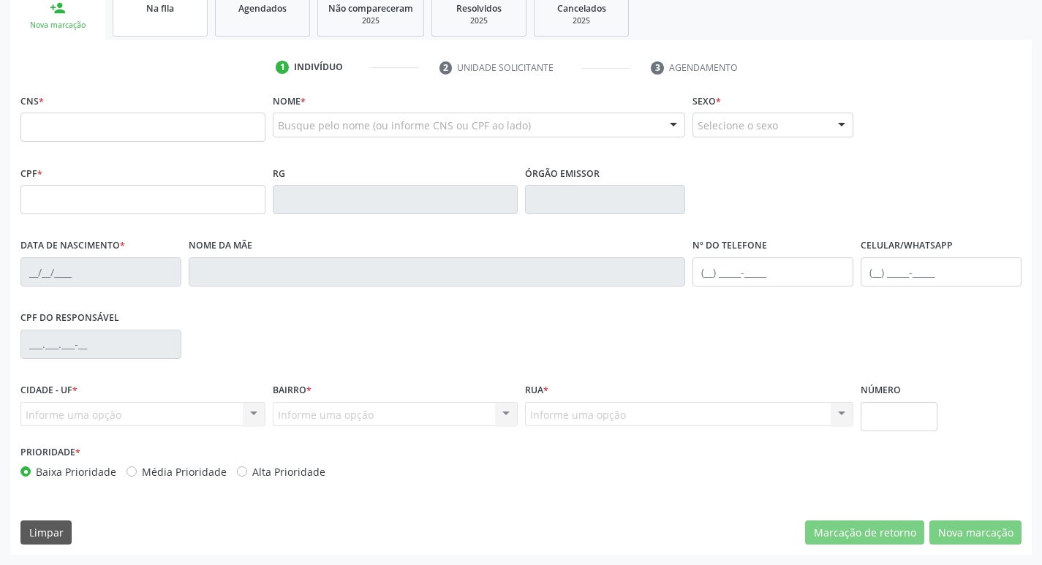
click at [192, 26] on link "Na fila" at bounding box center [160, 13] width 95 height 45
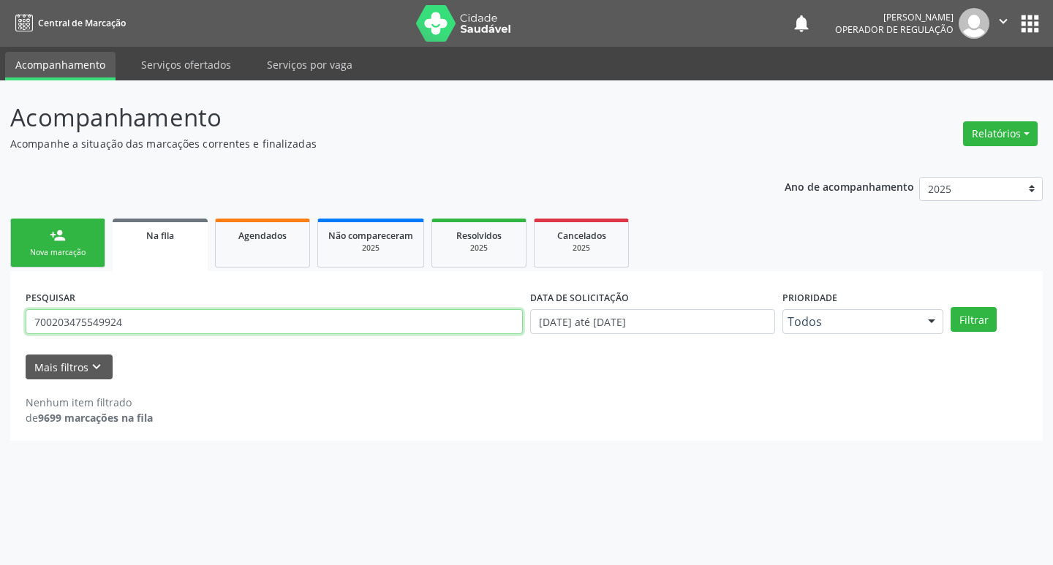
click at [149, 314] on input "700203475549924" at bounding box center [274, 321] width 497 height 25
type input "706809774397025"
click at [951, 307] on button "Filtrar" at bounding box center [974, 319] width 46 height 25
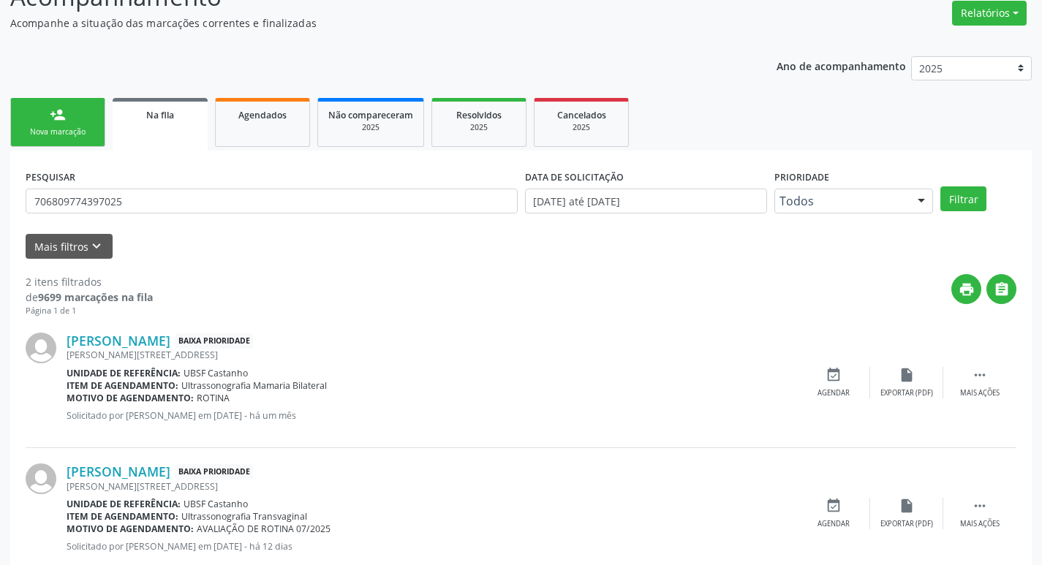
scroll to position [159, 0]
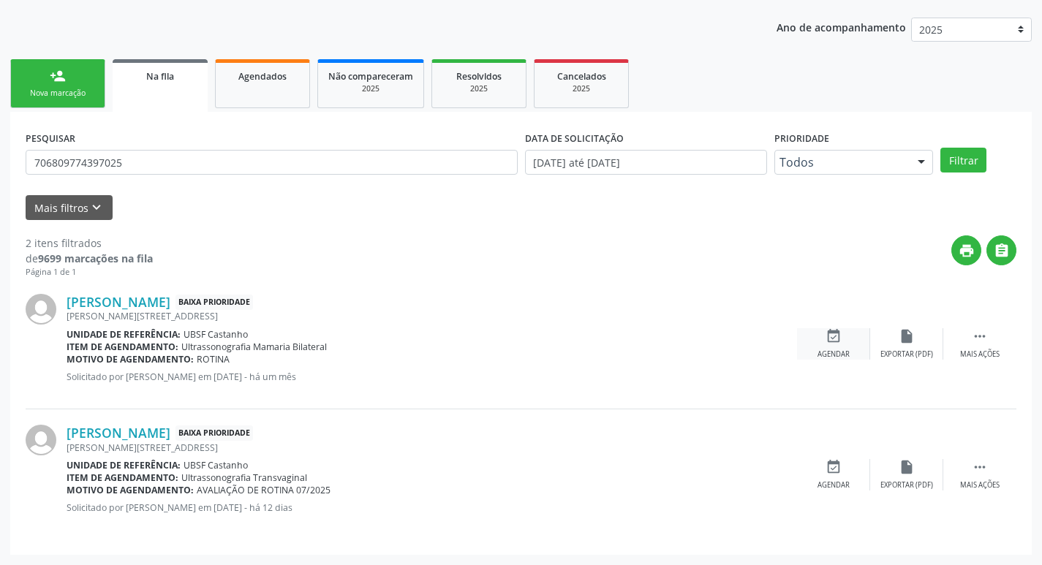
click at [850, 357] on div "event_available Agendar" at bounding box center [833, 343] width 73 height 31
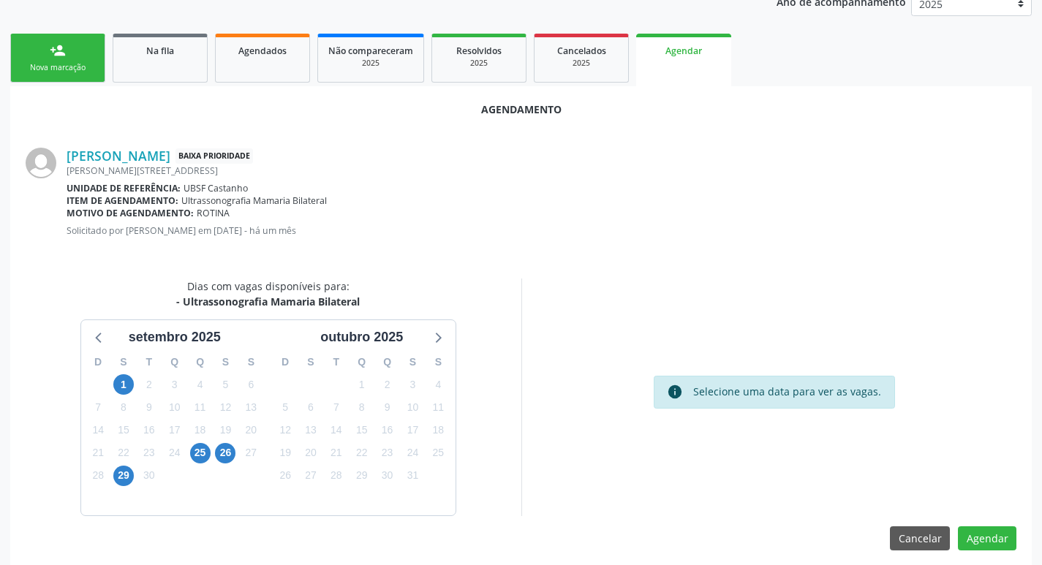
scroll to position [196, 0]
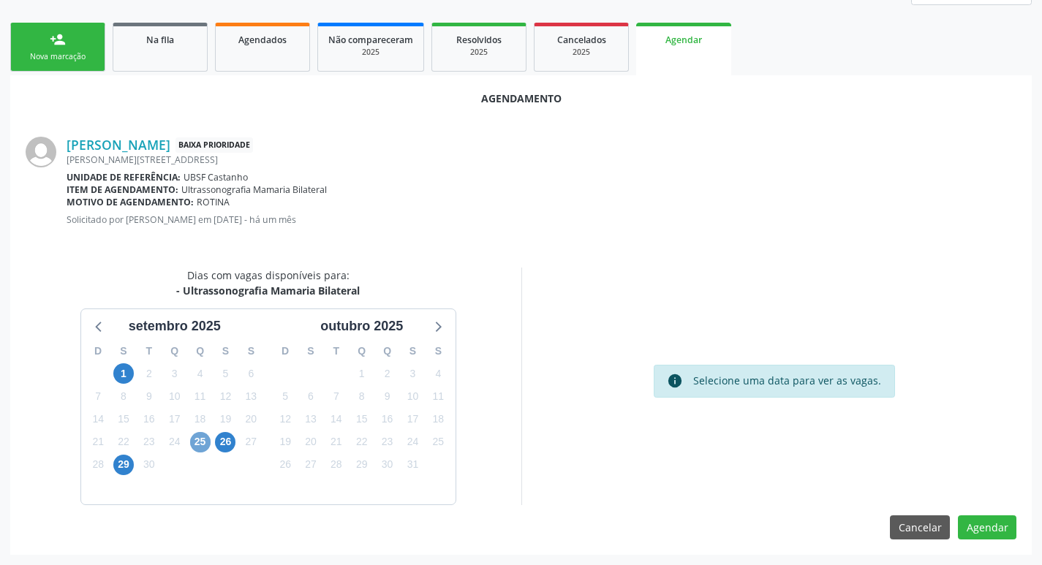
click at [201, 450] on span "25" at bounding box center [200, 442] width 20 height 20
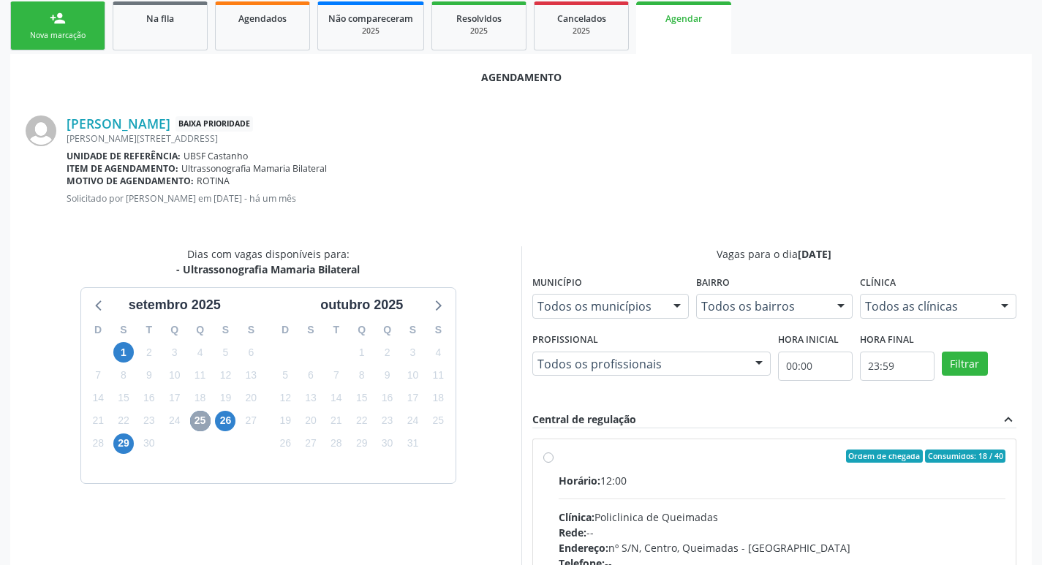
scroll to position [407, 0]
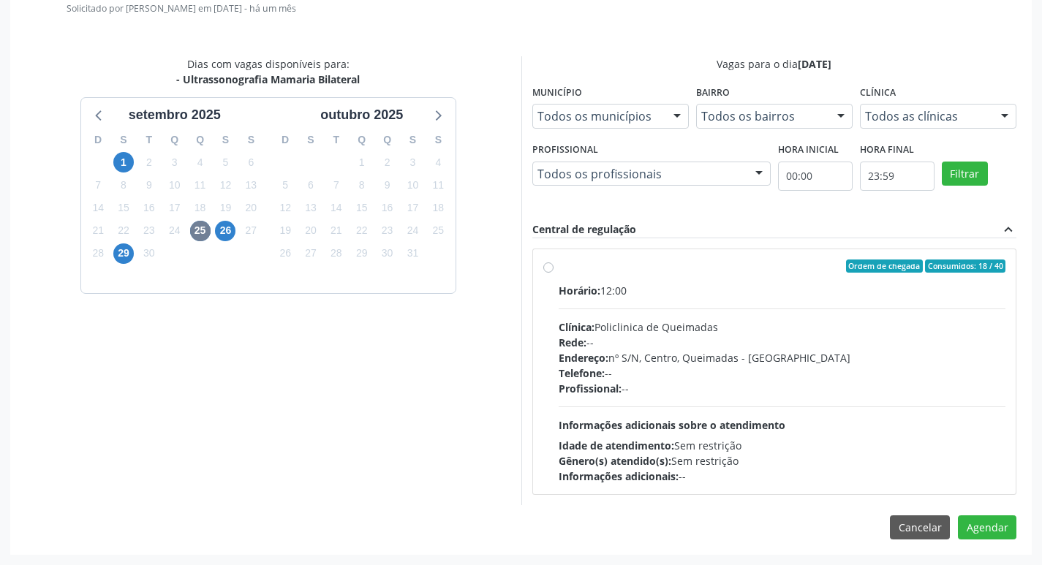
click at [656, 254] on div "Ordem de chegada Consumidos: 18 / 40 Horário: 12:00 Clínica: Policlinica de Que…" at bounding box center [774, 371] width 483 height 245
radio input "true"
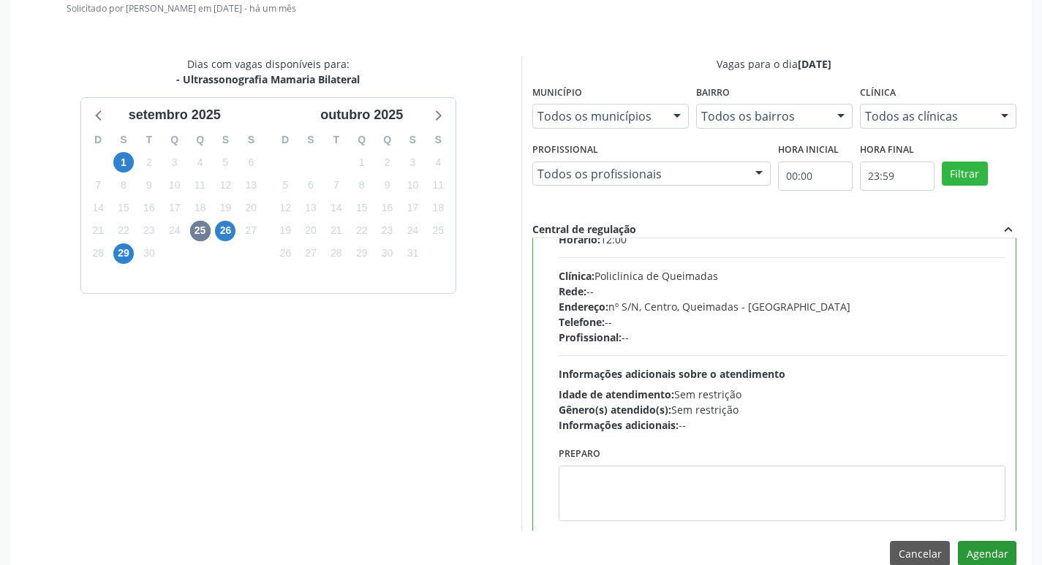
scroll to position [72, 0]
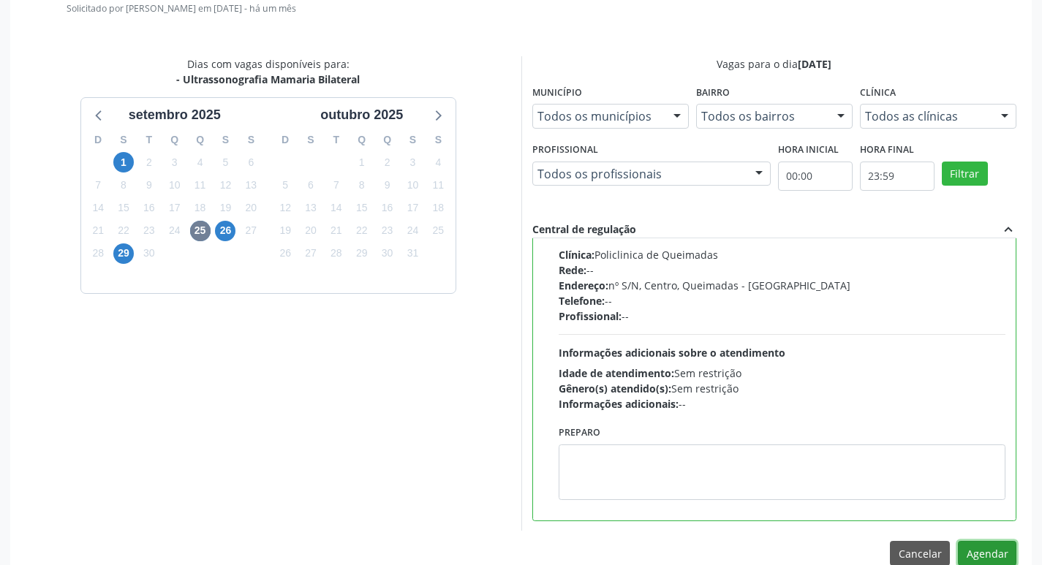
click at [989, 548] on button "Agendar" at bounding box center [987, 553] width 58 height 25
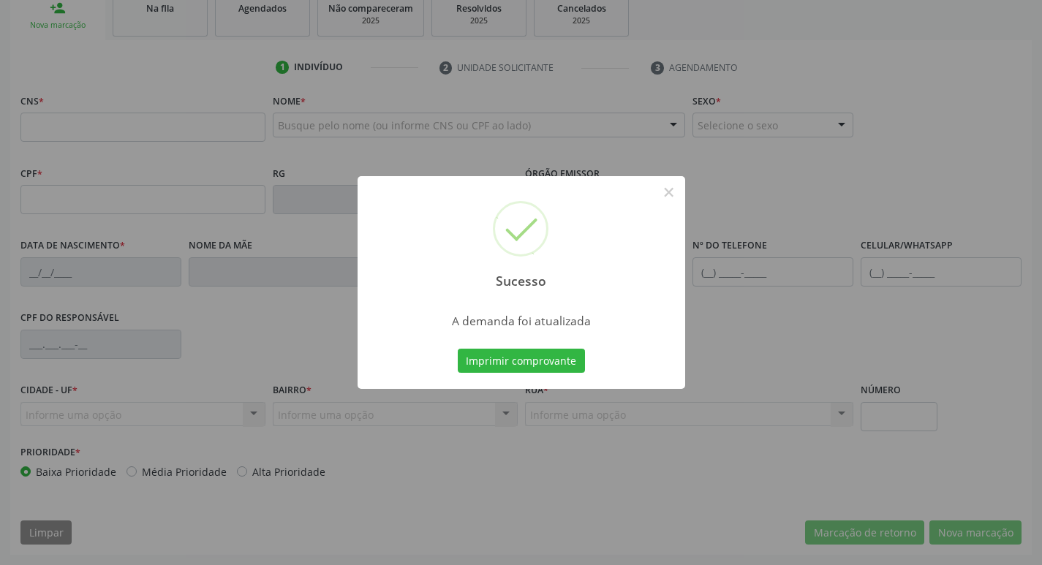
scroll to position [227, 0]
click at [495, 353] on button "Imprimir comprovante" at bounding box center [521, 361] width 127 height 25
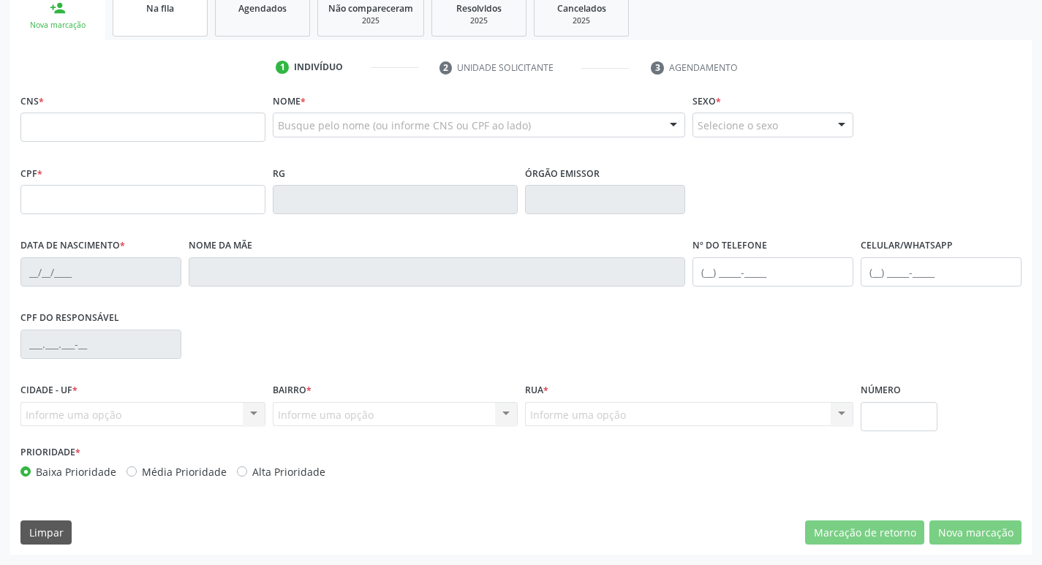
click at [176, 22] on link "Na fila" at bounding box center [160, 13] width 95 height 45
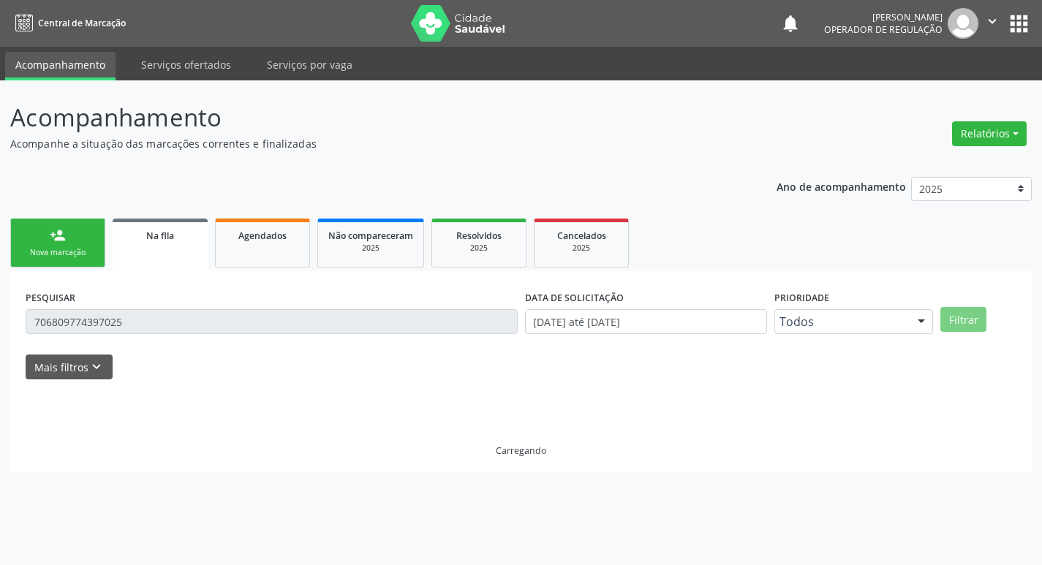
scroll to position [0, 0]
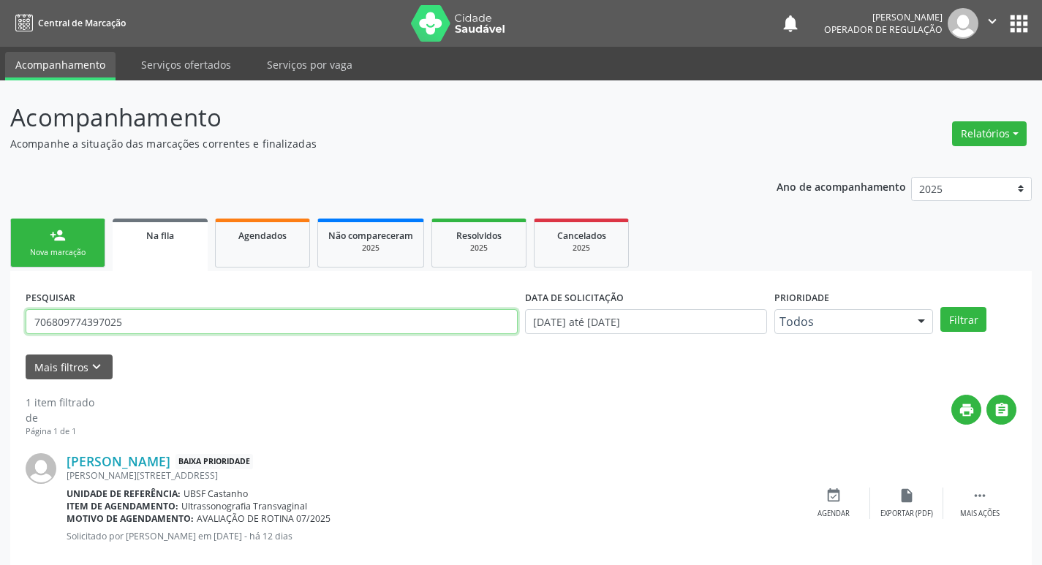
click at [215, 317] on input "706809774397025" at bounding box center [272, 321] width 492 height 25
type input "700807951188589"
click at [940, 307] on button "Filtrar" at bounding box center [963, 319] width 46 height 25
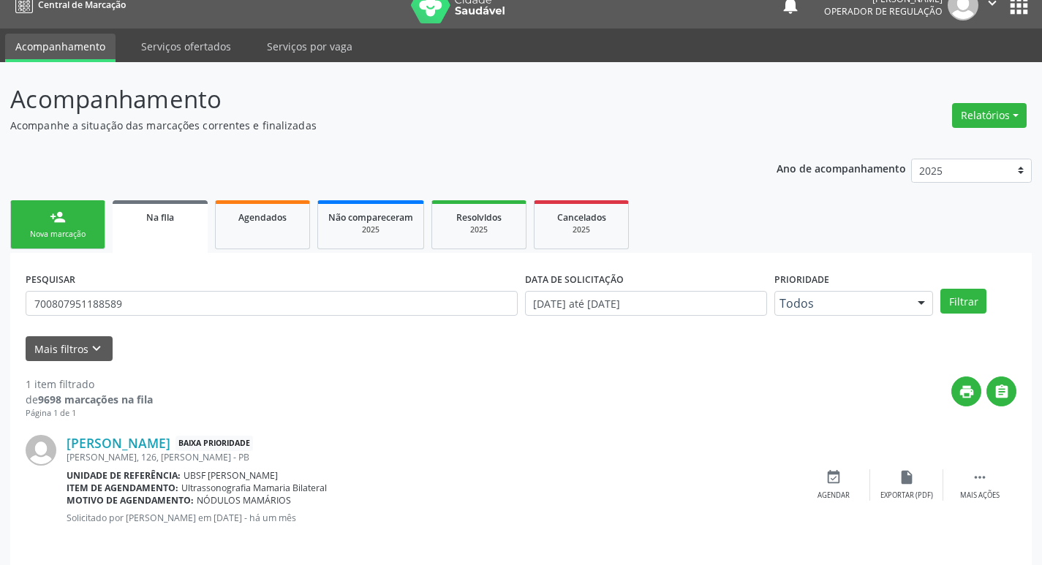
scroll to position [29, 0]
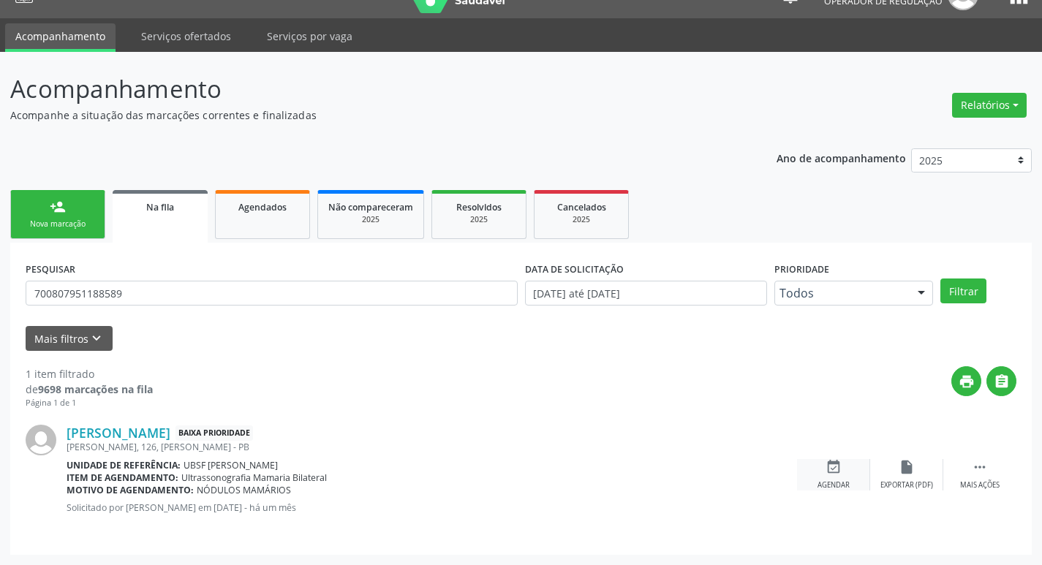
click at [832, 490] on div "Agendar" at bounding box center [834, 485] width 32 height 10
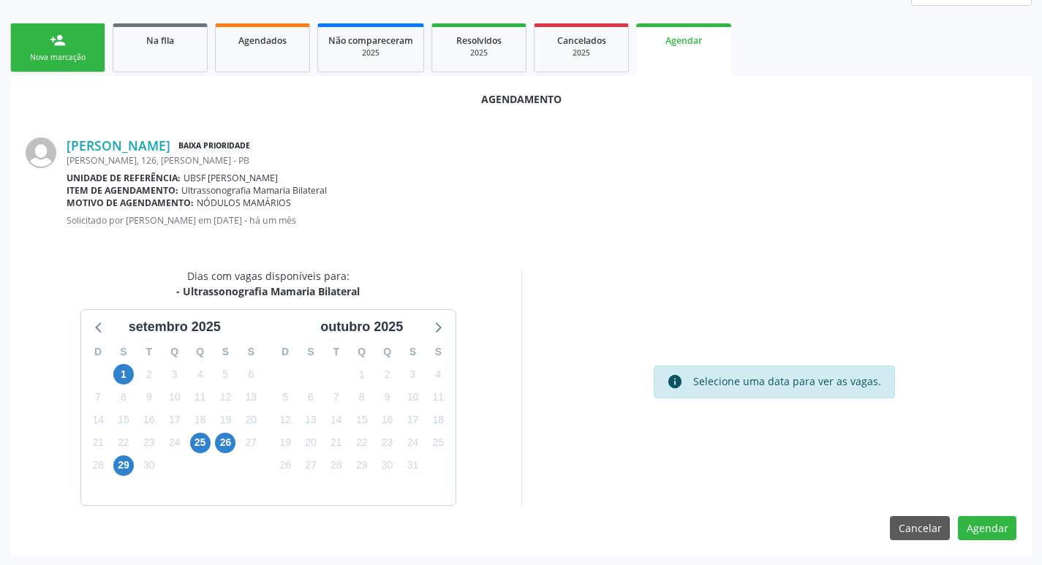
scroll to position [196, 0]
click at [205, 450] on span "25" at bounding box center [200, 442] width 20 height 20
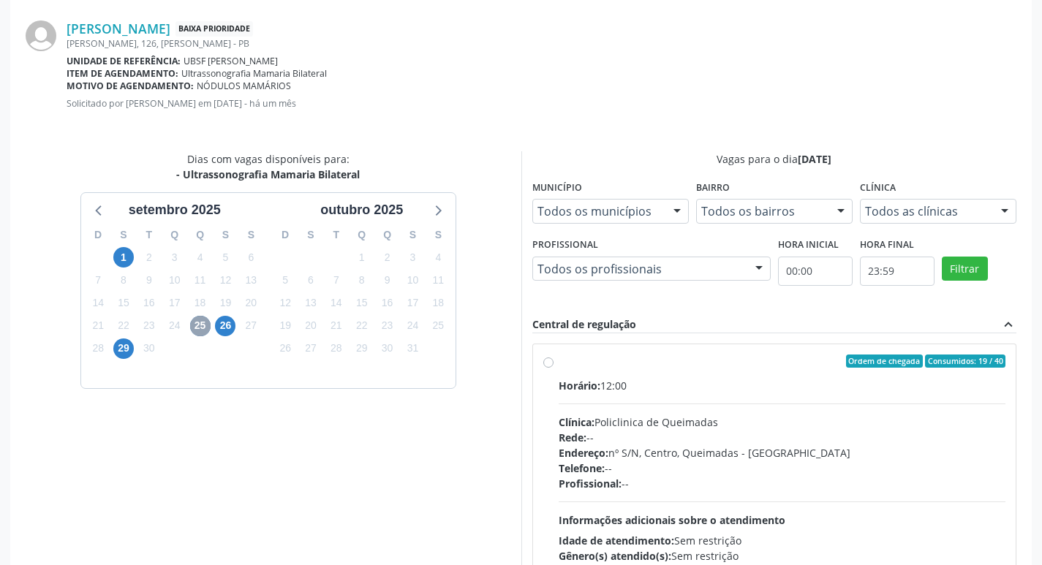
scroll to position [407, 0]
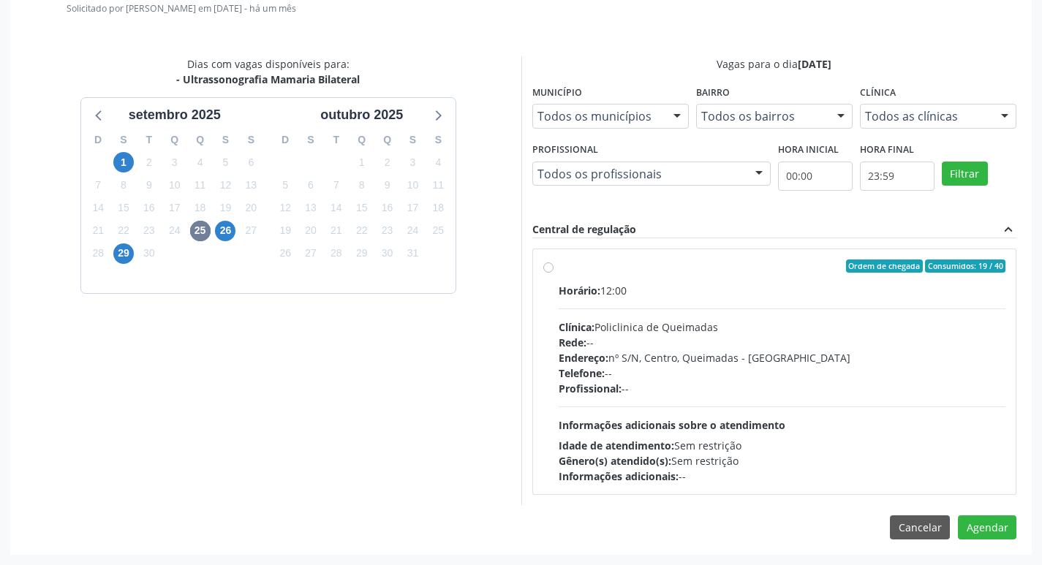
click at [708, 286] on div "Horário: 12:00" at bounding box center [783, 290] width 448 height 15
click at [554, 273] on input "Ordem de chegada Consumidos: 19 / 40 Horário: 12:00 Clínica: Policlinica de Que…" at bounding box center [548, 266] width 10 height 13
radio input "true"
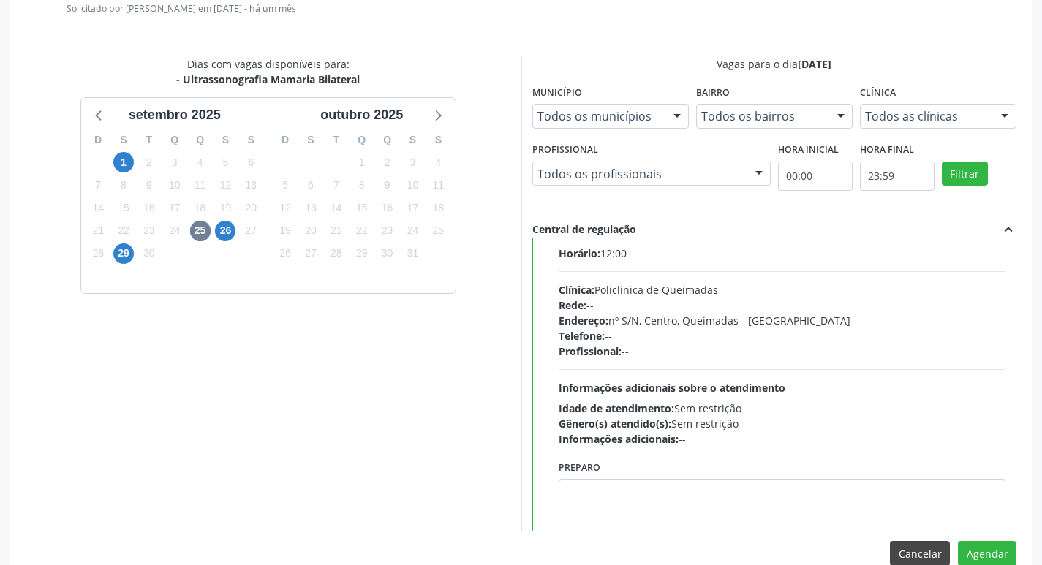
scroll to position [72, 0]
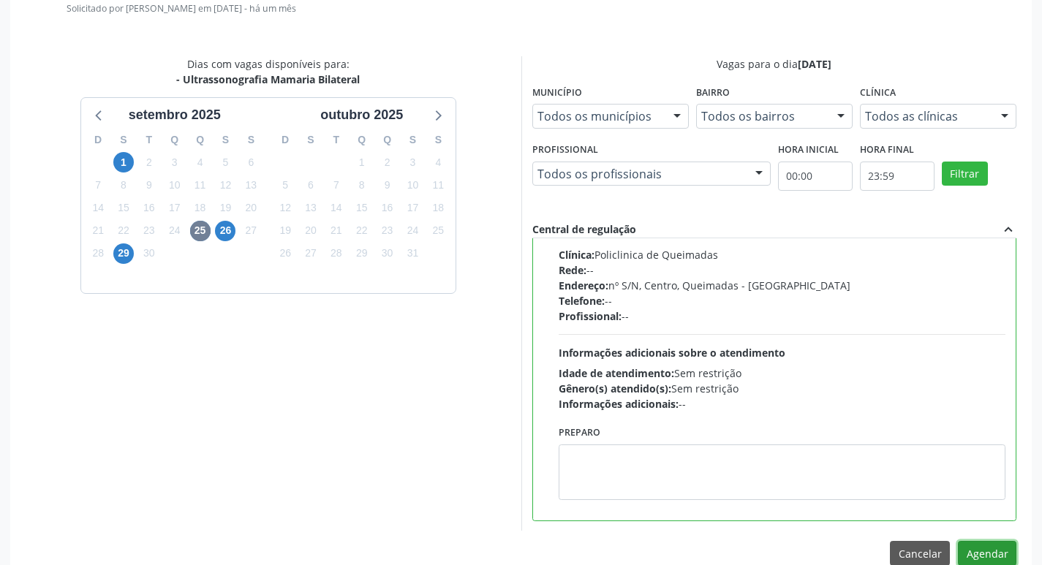
click at [975, 558] on button "Agendar" at bounding box center [987, 553] width 58 height 25
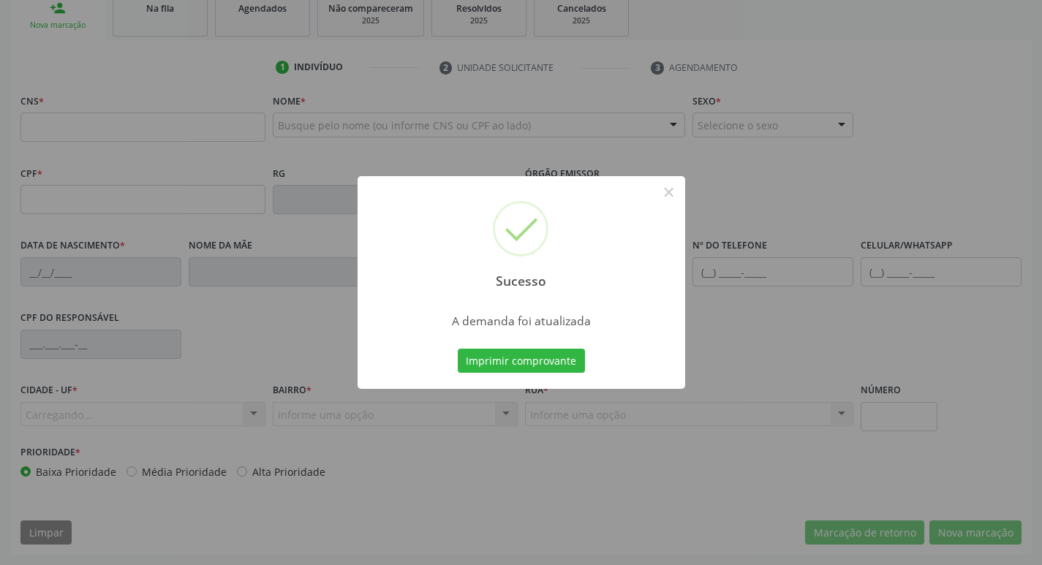
scroll to position [227, 0]
click at [542, 362] on button "Imprimir comprovante" at bounding box center [521, 361] width 127 height 25
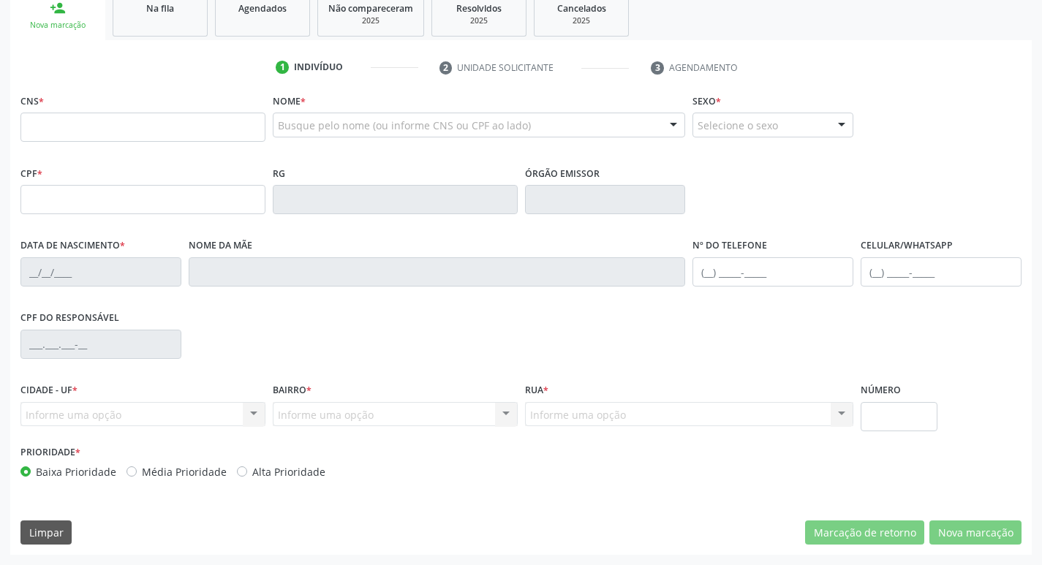
click at [174, 10] on span "Na fila" at bounding box center [160, 8] width 28 height 12
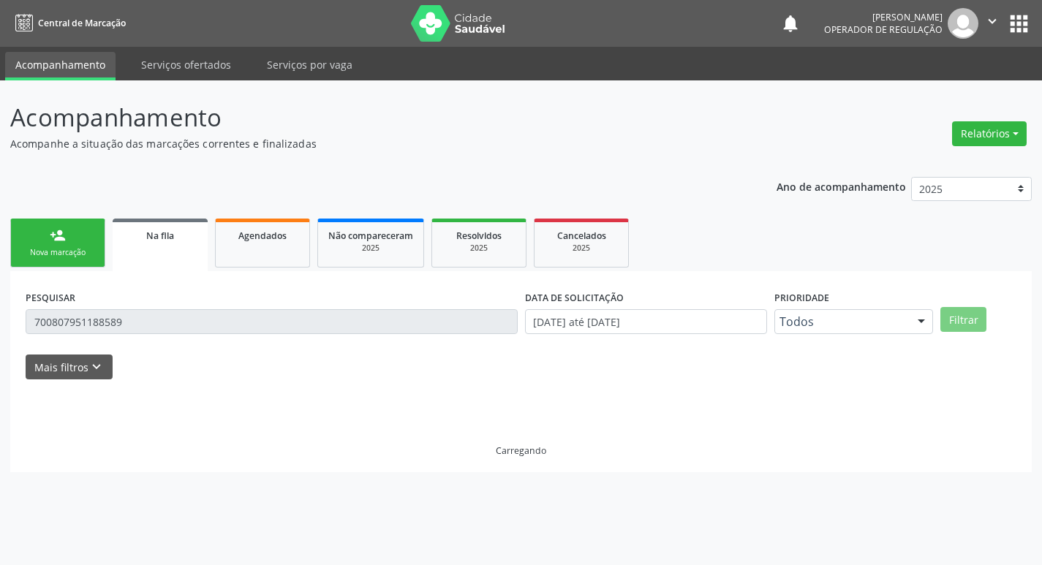
scroll to position [0, 0]
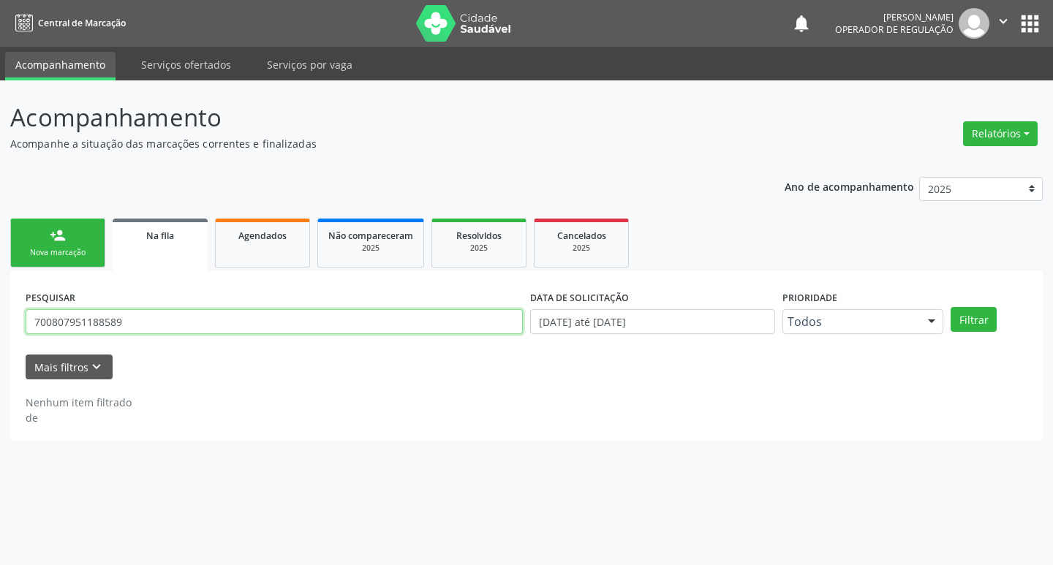
click at [195, 329] on input "700807951188589" at bounding box center [274, 321] width 497 height 25
type input "702601252170241"
click at [951, 307] on button "Filtrar" at bounding box center [974, 319] width 46 height 25
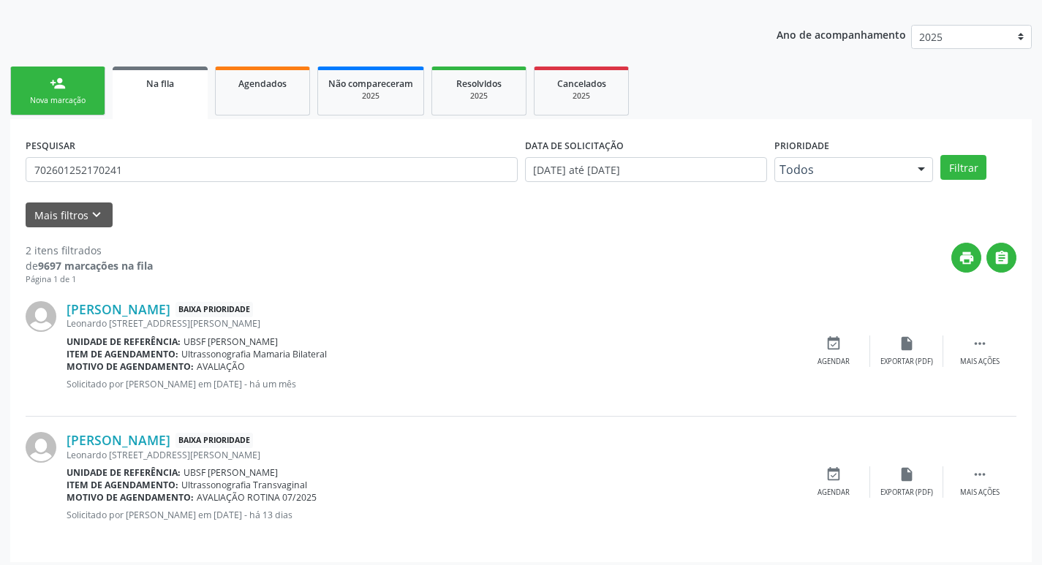
scroll to position [159, 0]
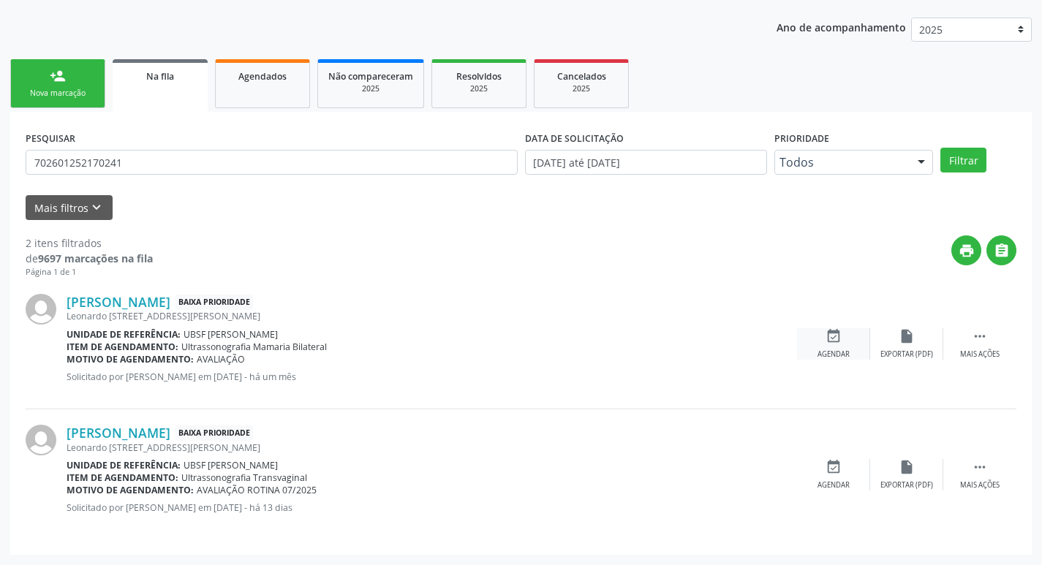
click at [845, 337] on div "event_available Agendar" at bounding box center [833, 343] width 73 height 31
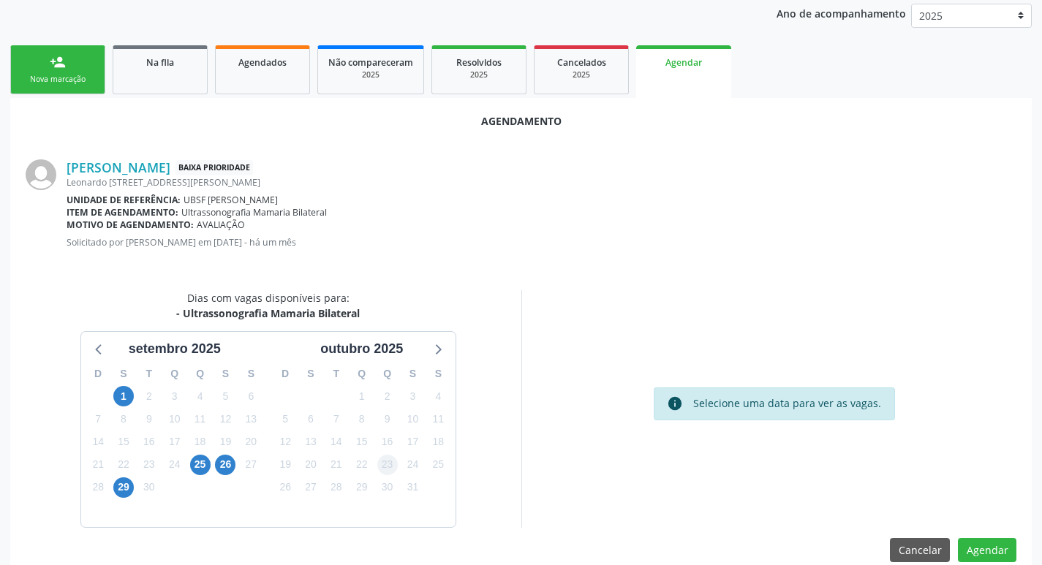
scroll to position [196, 0]
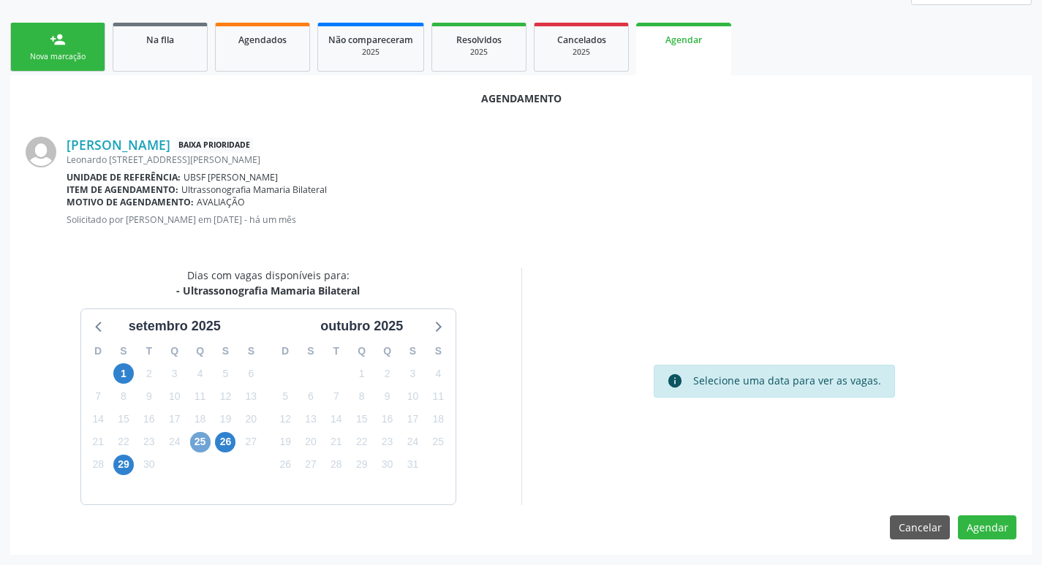
click at [204, 439] on span "25" at bounding box center [200, 442] width 20 height 20
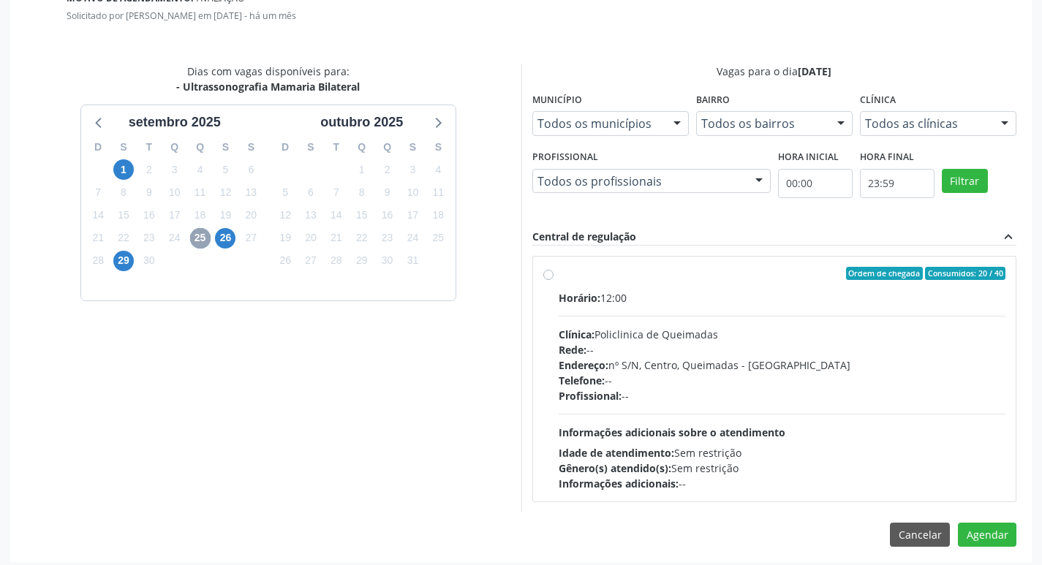
scroll to position [407, 0]
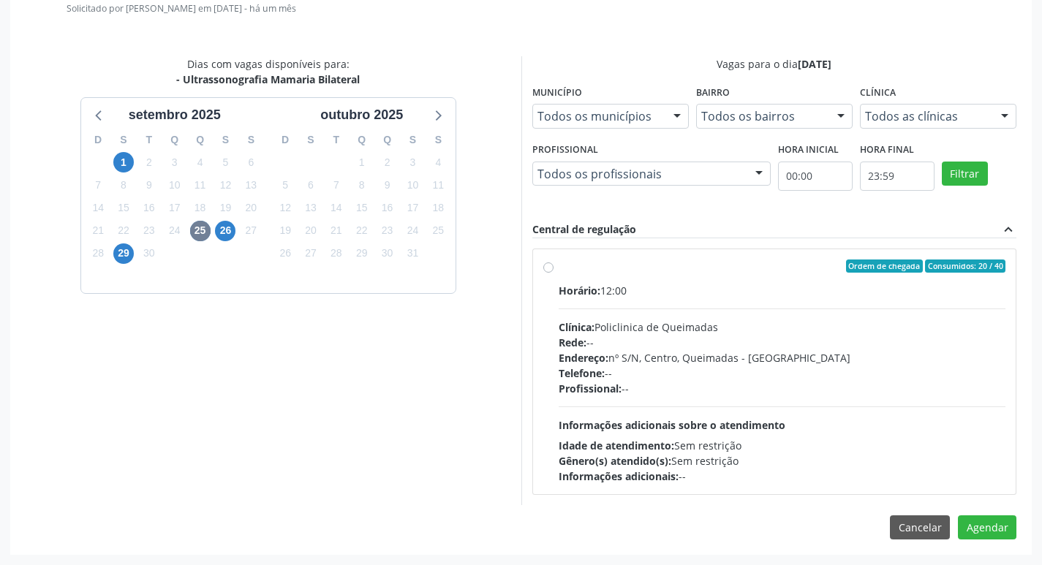
click at [745, 264] on div "Ordem de chegada Consumidos: 20 / 40" at bounding box center [783, 266] width 448 height 13
click at [554, 264] on input "Ordem de chegada Consumidos: 20 / 40 Horário: 12:00 Clínica: Policlinica de Que…" at bounding box center [548, 266] width 10 height 13
radio input "true"
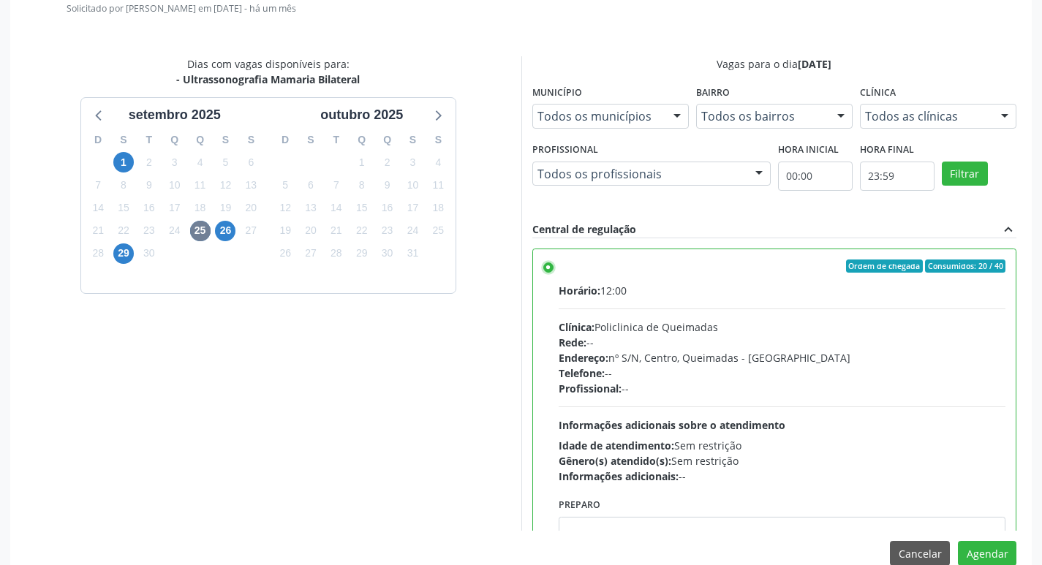
scroll to position [434, 0]
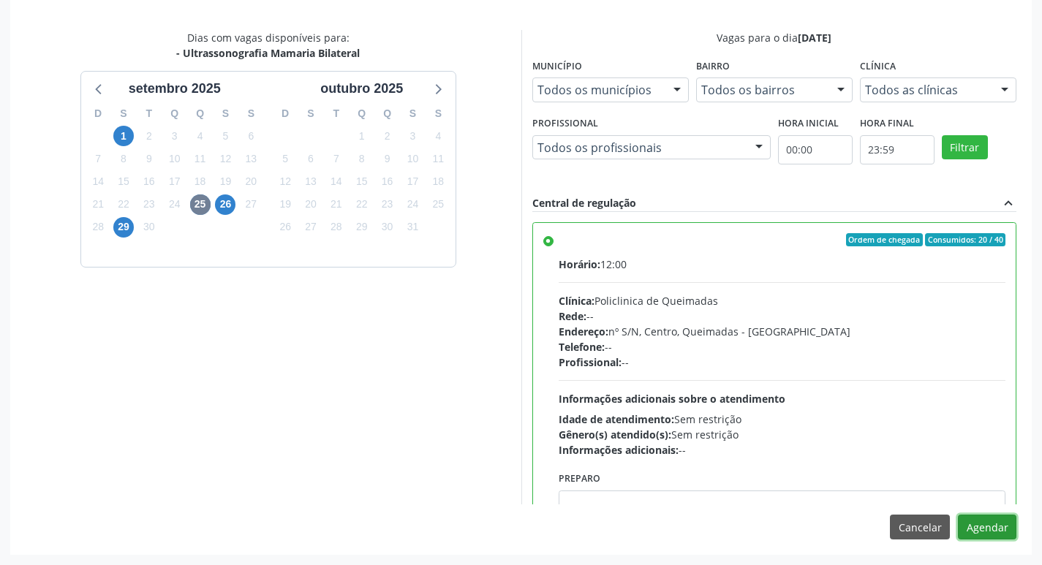
click at [975, 521] on button "Agendar" at bounding box center [987, 527] width 58 height 25
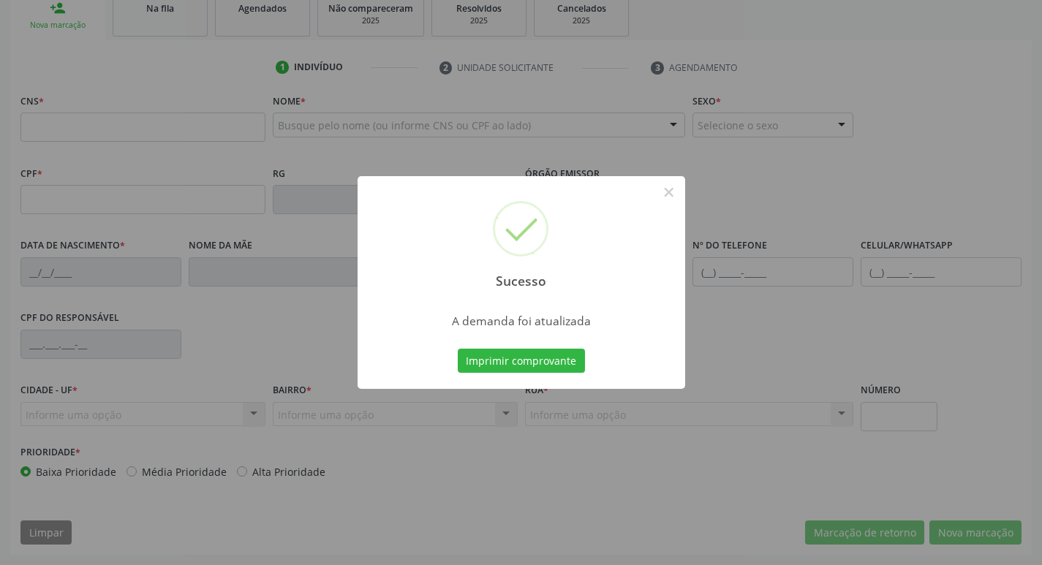
scroll to position [227, 0]
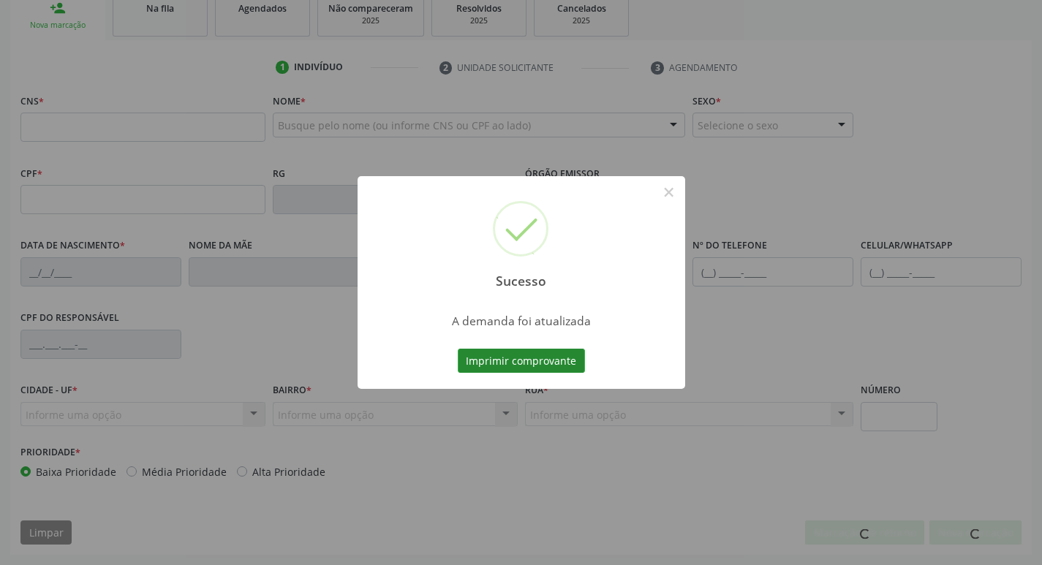
click at [517, 358] on button "Imprimir comprovante" at bounding box center [521, 361] width 127 height 25
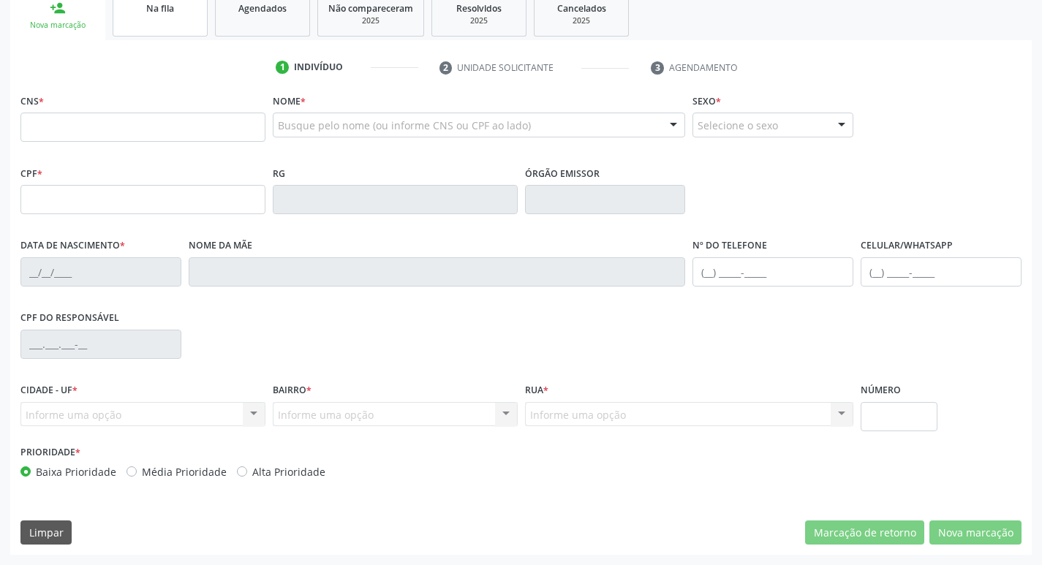
click at [145, 24] on link "Na fila" at bounding box center [160, 13] width 95 height 45
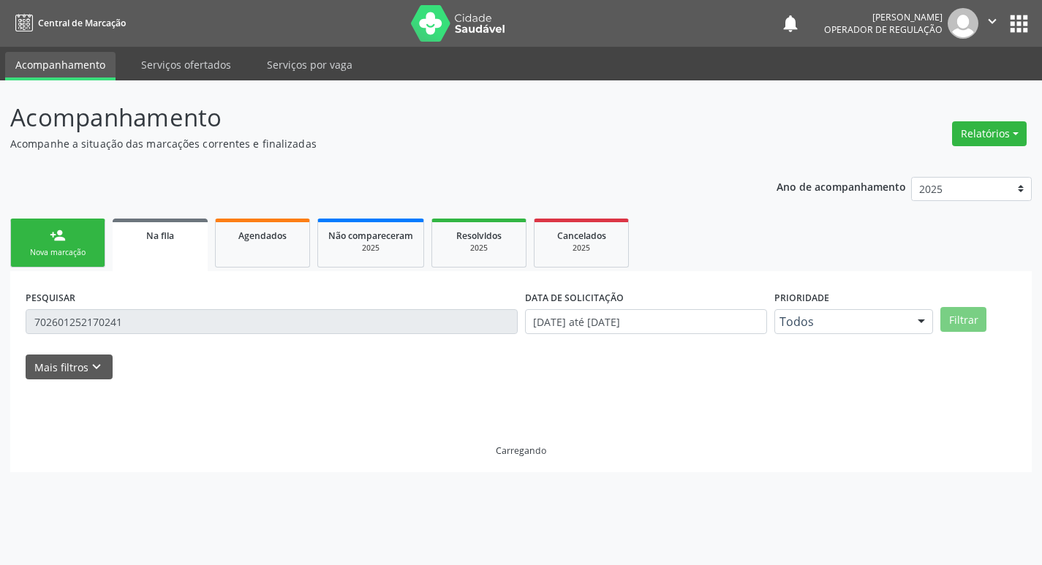
scroll to position [0, 0]
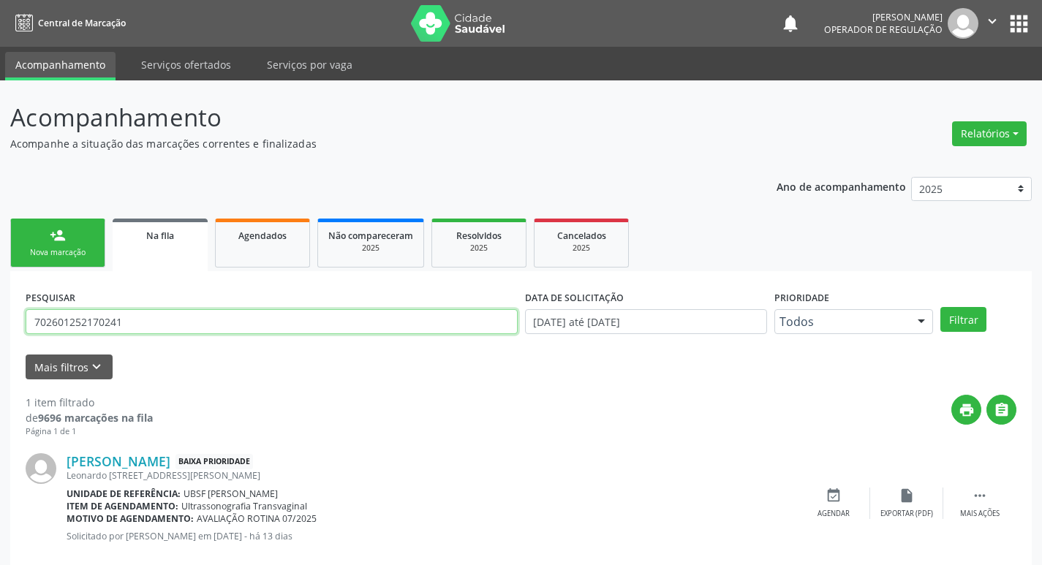
click at [170, 325] on input "702601252170241" at bounding box center [272, 321] width 492 height 25
type input "702806105273162"
click at [940, 307] on button "Filtrar" at bounding box center [963, 319] width 46 height 25
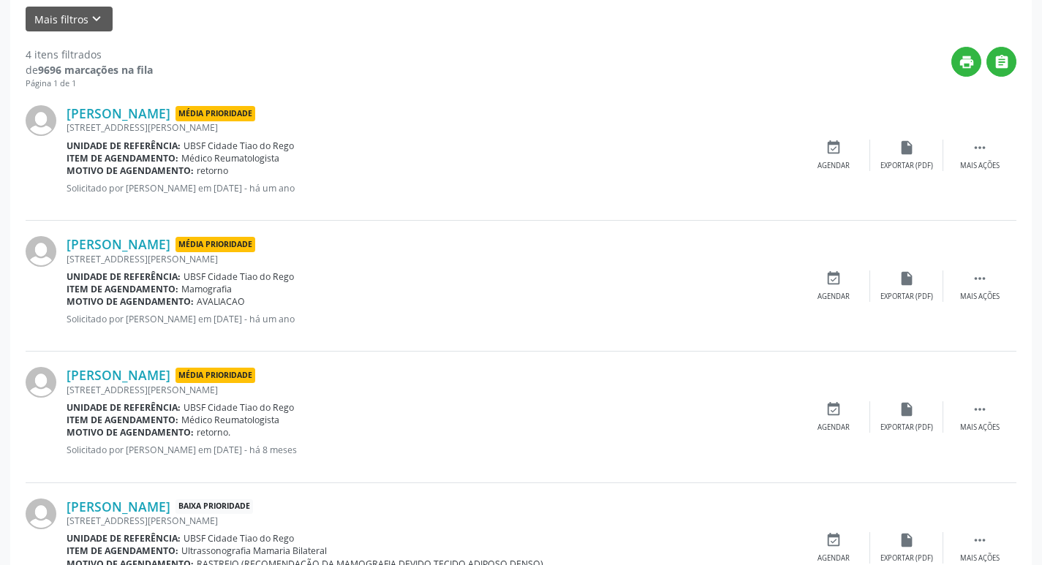
scroll to position [422, 0]
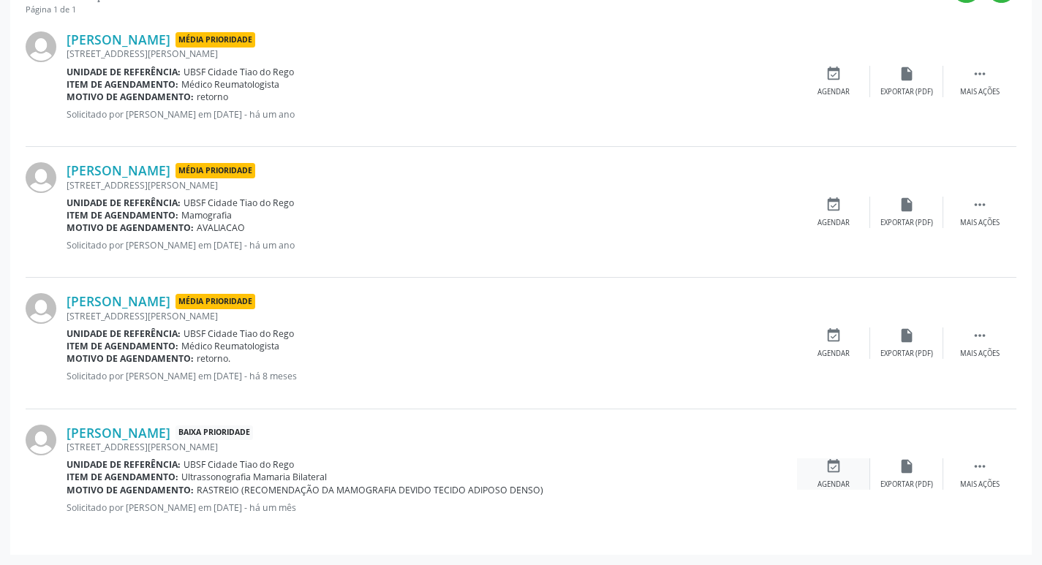
click at [847, 467] on div "event_available Agendar" at bounding box center [833, 473] width 73 height 31
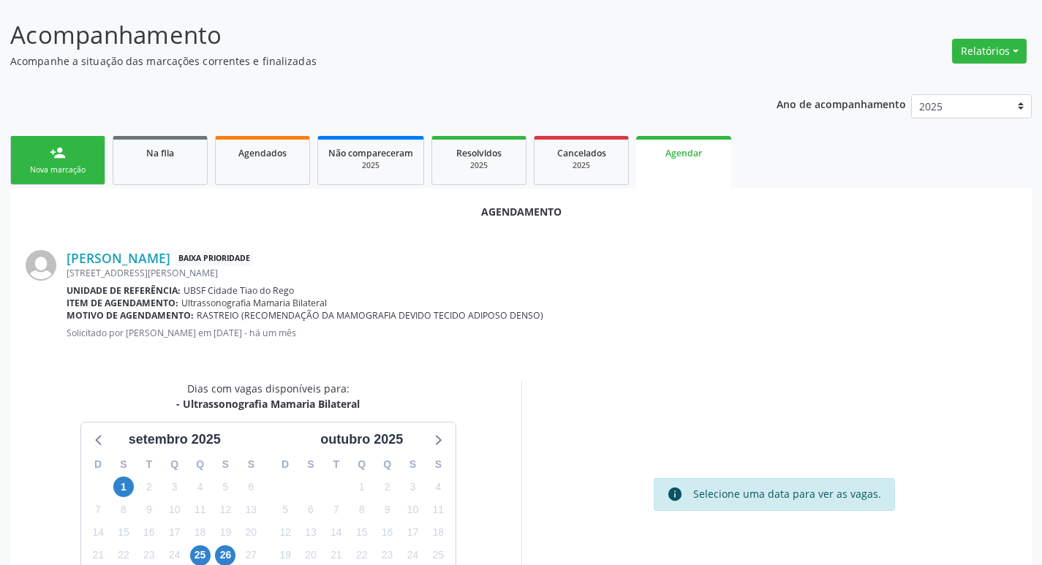
scroll to position [196, 0]
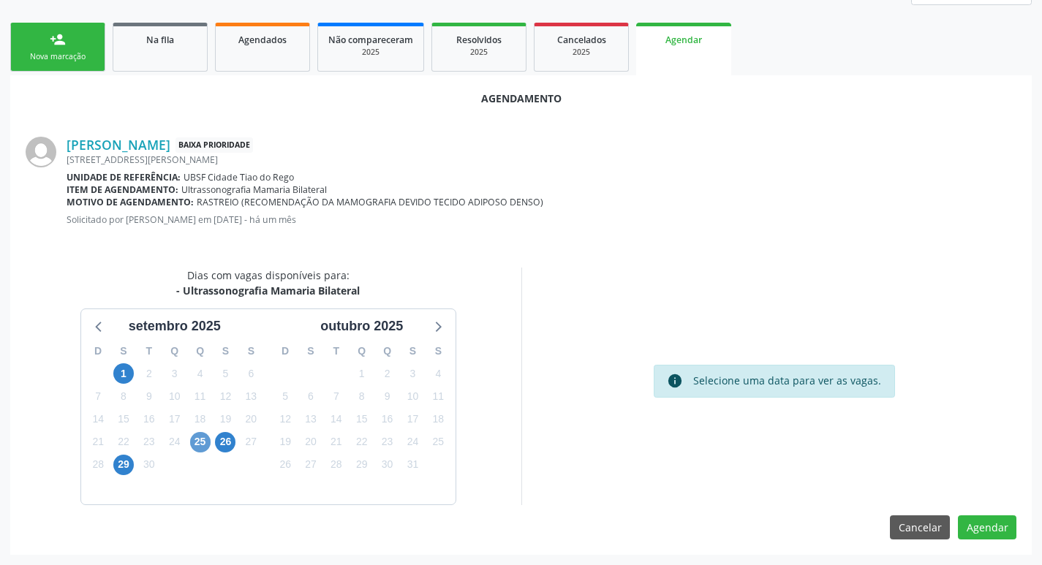
click at [191, 434] on div "25" at bounding box center [200, 442] width 20 height 23
click at [210, 441] on span "25" at bounding box center [200, 442] width 20 height 20
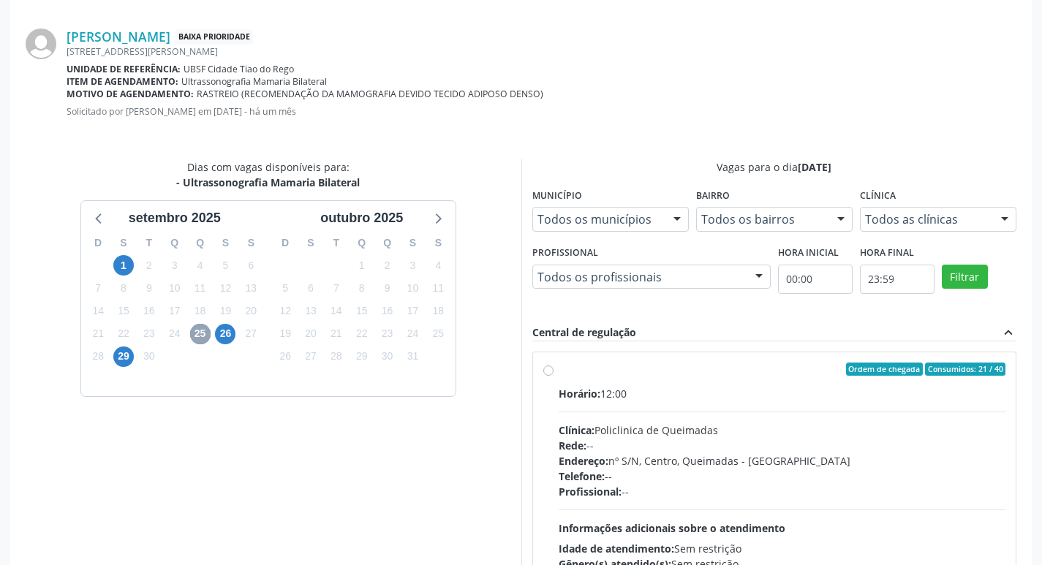
scroll to position [407, 0]
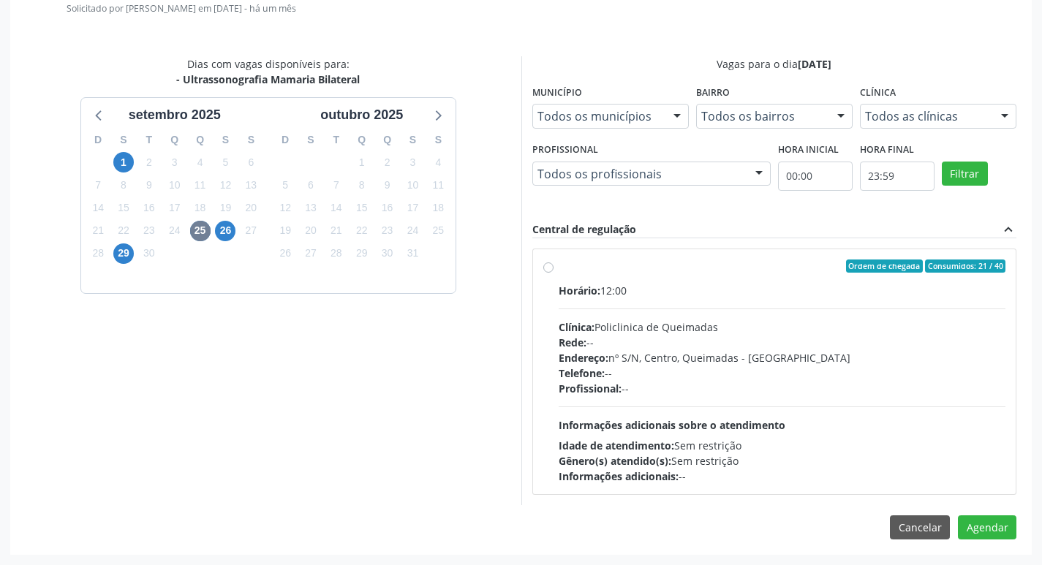
click at [735, 287] on div "Horário: 12:00" at bounding box center [783, 290] width 448 height 15
click at [554, 273] on input "Ordem de chegada Consumidos: 21 / 40 Horário: 12:00 Clínica: Policlinica de Que…" at bounding box center [548, 266] width 10 height 13
radio input "true"
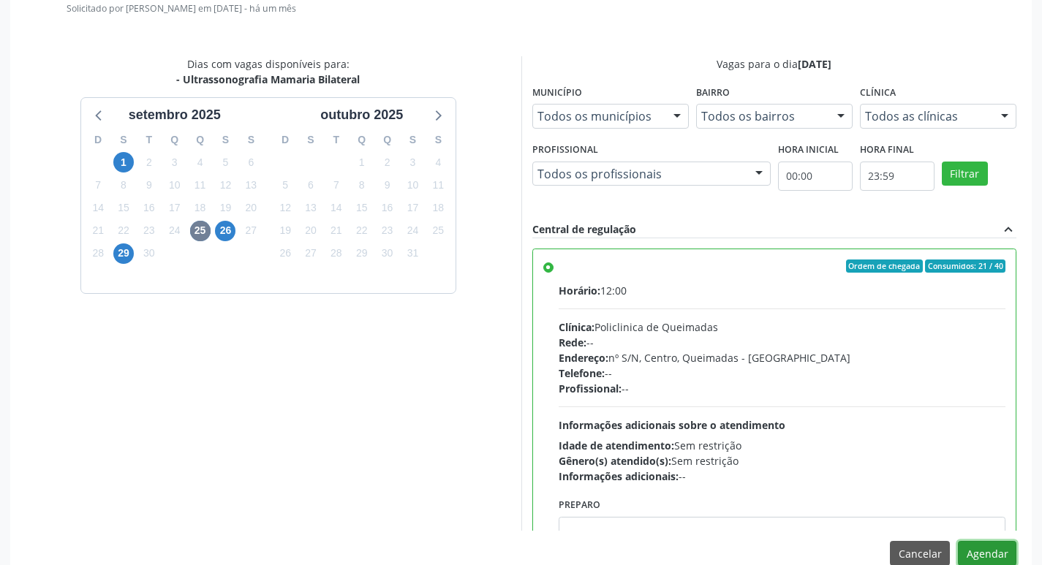
click at [981, 545] on button "Agendar" at bounding box center [987, 553] width 58 height 25
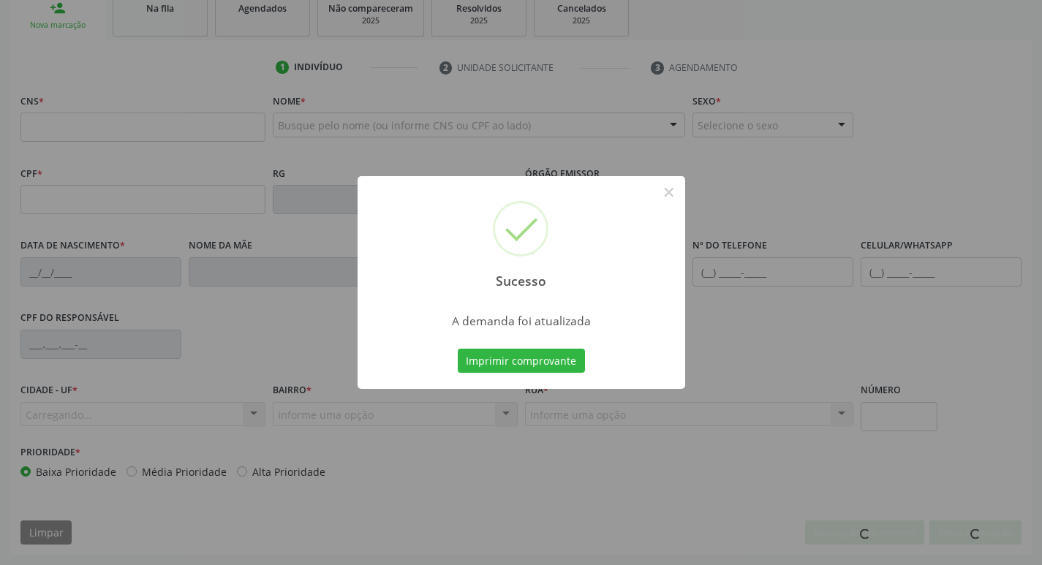
scroll to position [227, 0]
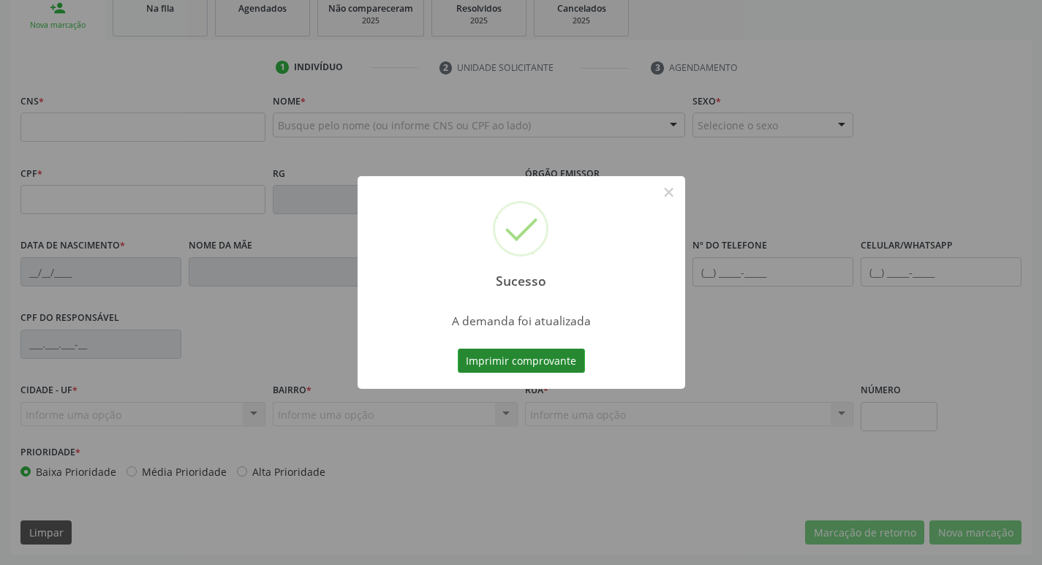
click at [477, 367] on button "Imprimir comprovante" at bounding box center [521, 361] width 127 height 25
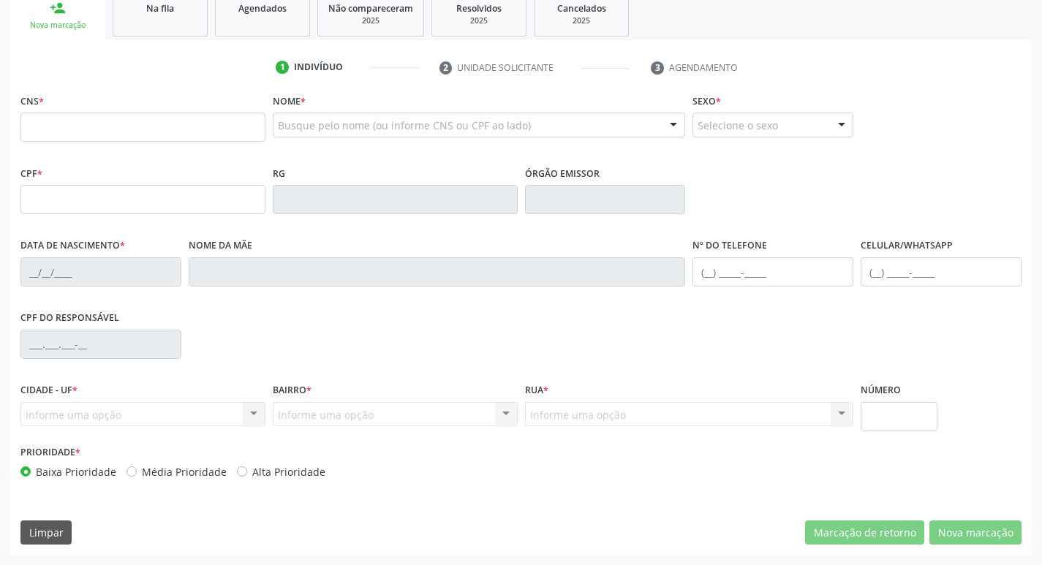
click at [143, 13] on div "Na fila" at bounding box center [160, 7] width 73 height 15
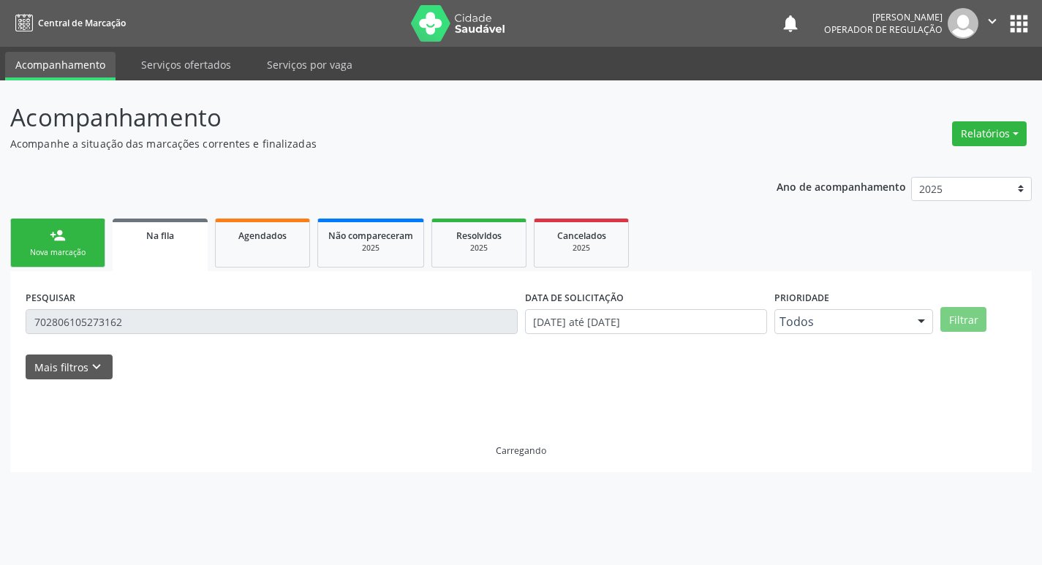
scroll to position [0, 0]
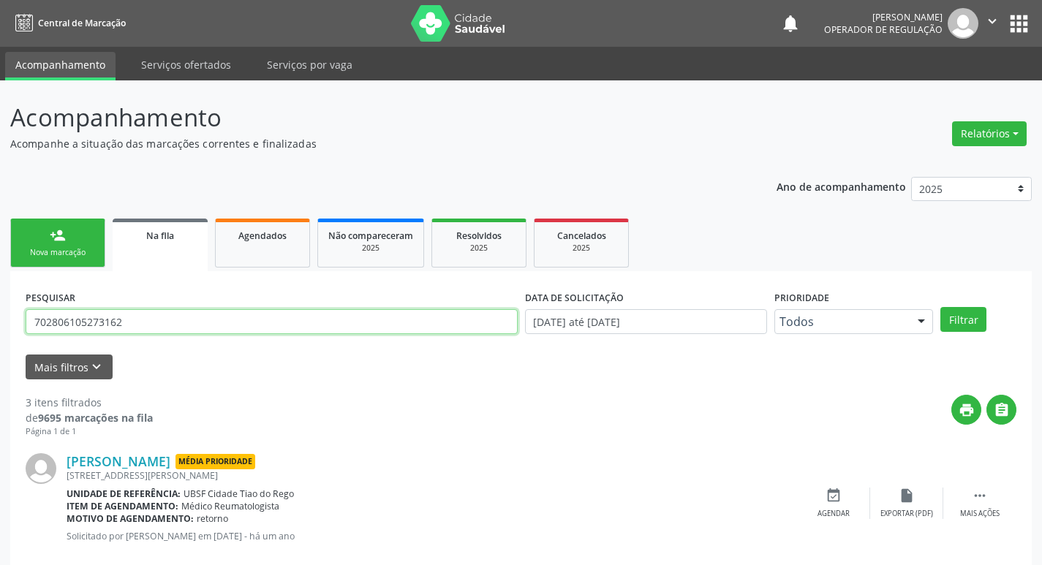
click at [178, 317] on input "702806105273162" at bounding box center [272, 321] width 492 height 25
type input "702302170237419"
click at [940, 307] on button "Filtrar" at bounding box center [963, 319] width 46 height 25
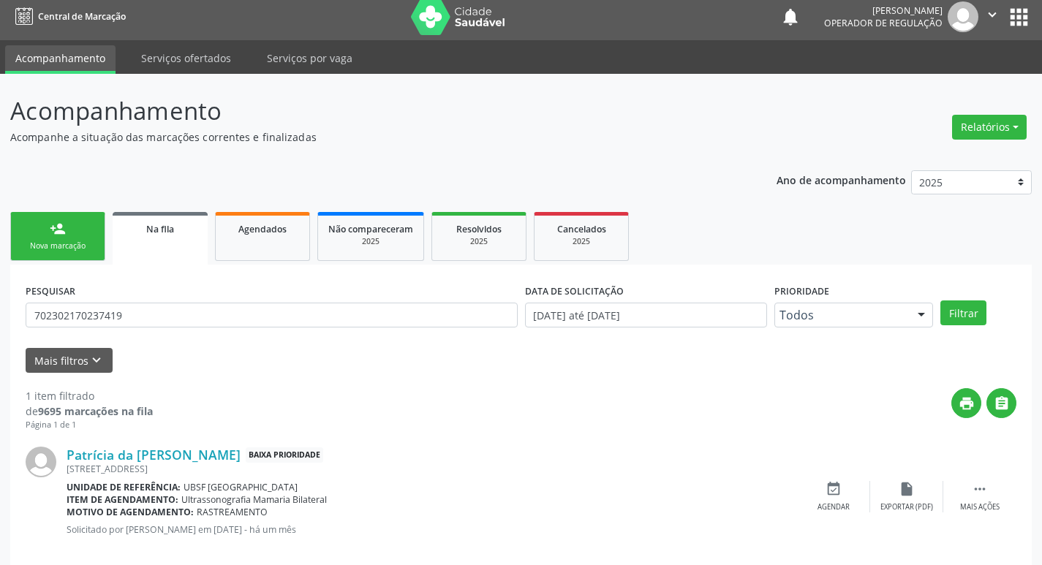
scroll to position [29, 0]
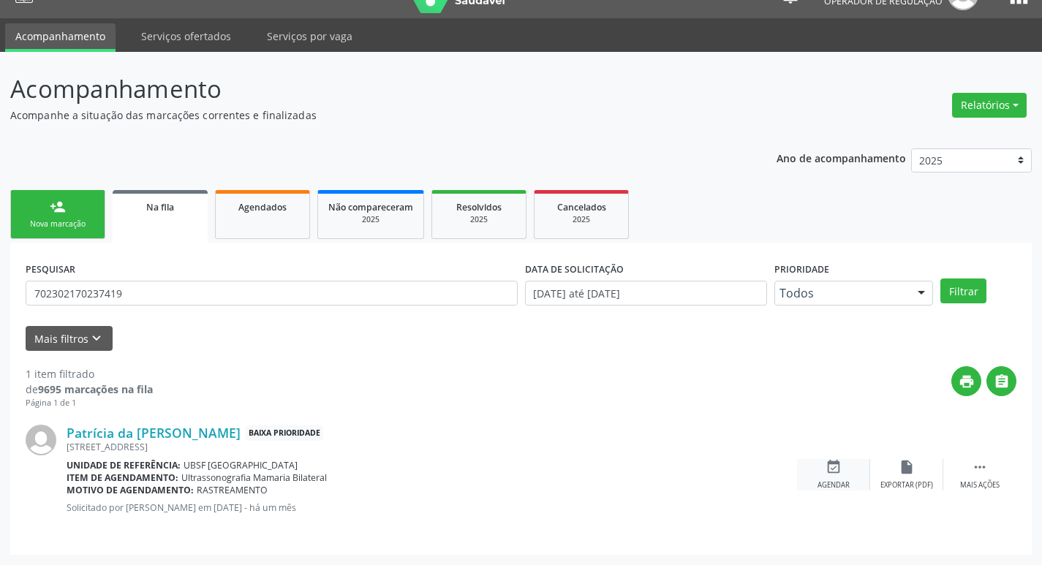
click at [839, 472] on icon "event_available" at bounding box center [834, 467] width 16 height 16
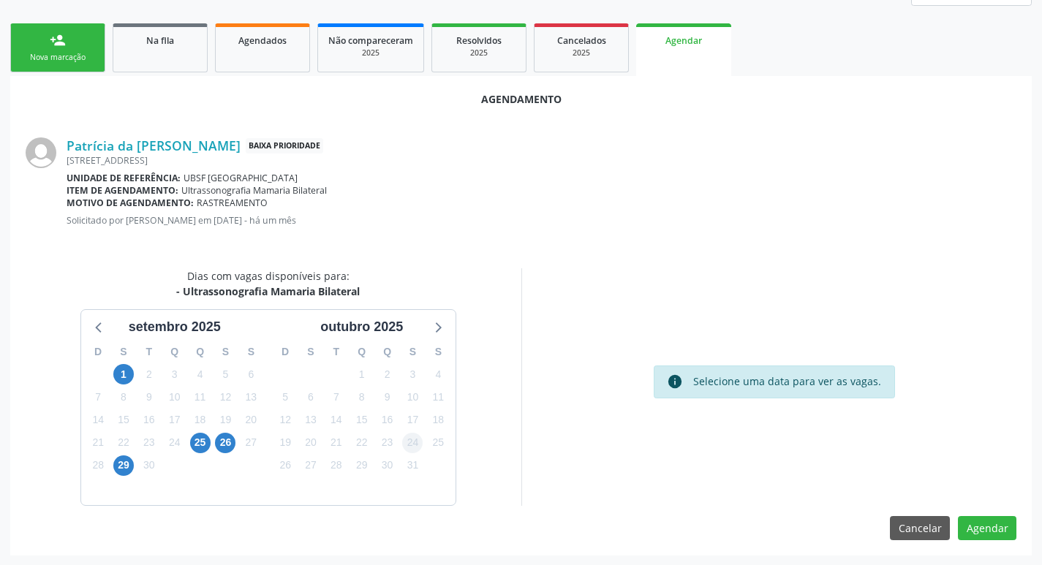
scroll to position [196, 0]
click at [194, 442] on span "25" at bounding box center [200, 442] width 20 height 20
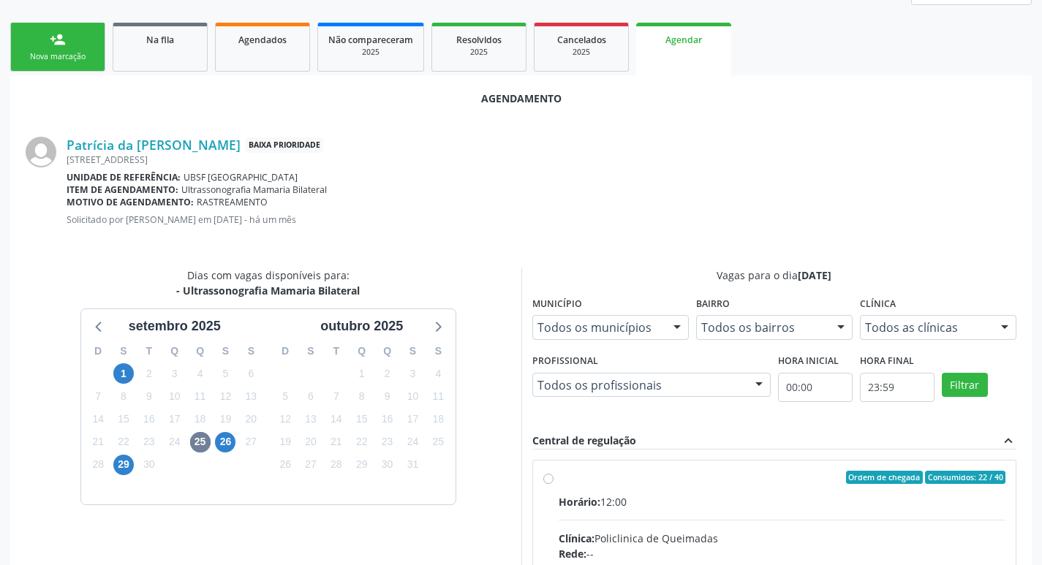
click at [630, 475] on div "Ordem de chegada Consumidos: 22 / 40" at bounding box center [783, 477] width 448 height 13
click at [554, 475] on input "Ordem de chegada Consumidos: 22 / 40 Horário: 12:00 Clínica: Policlinica de Que…" at bounding box center [548, 477] width 10 height 13
radio input "true"
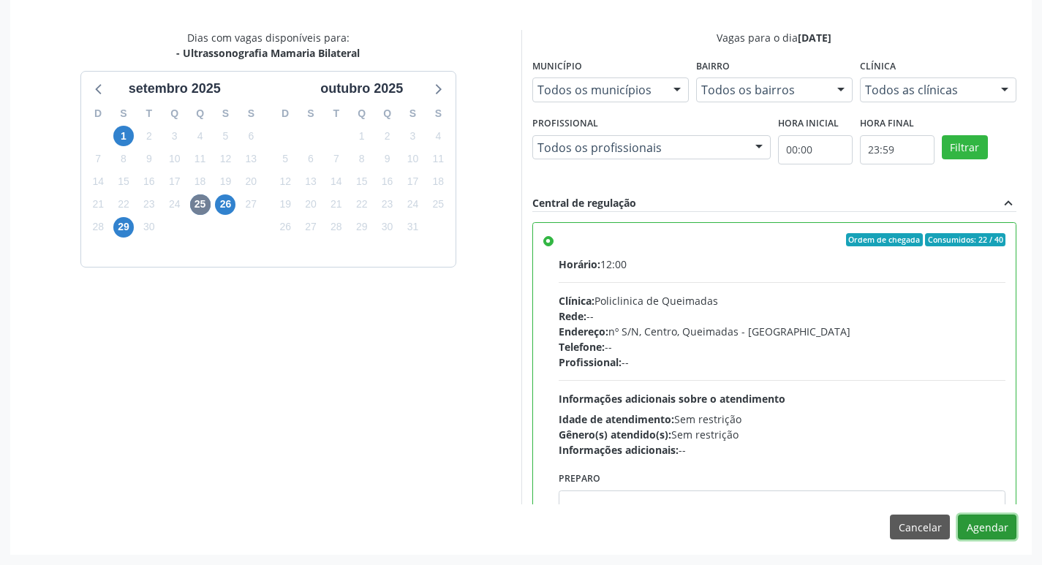
click at [1001, 526] on button "Agendar" at bounding box center [987, 527] width 58 height 25
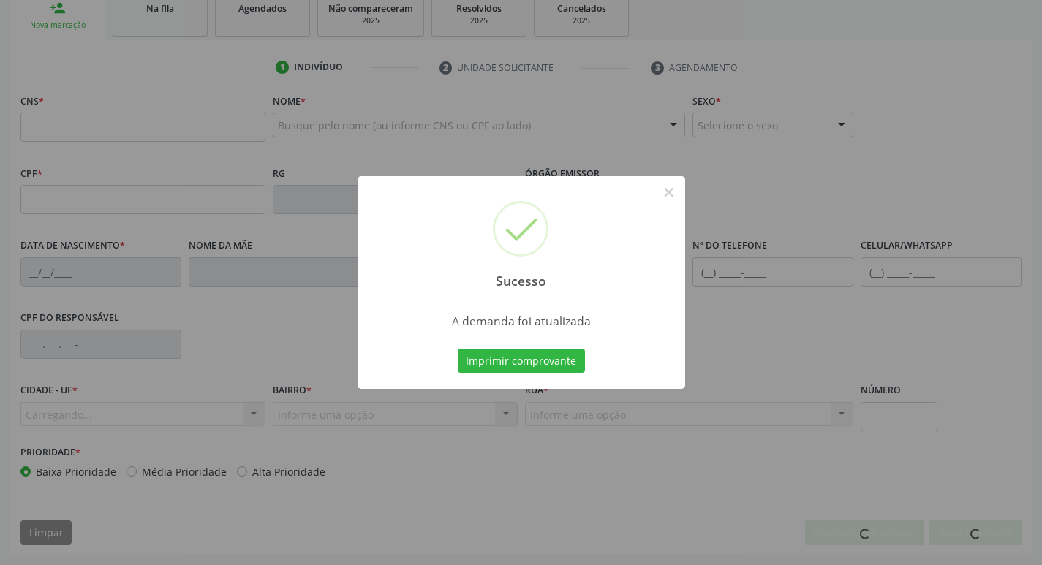
scroll to position [227, 0]
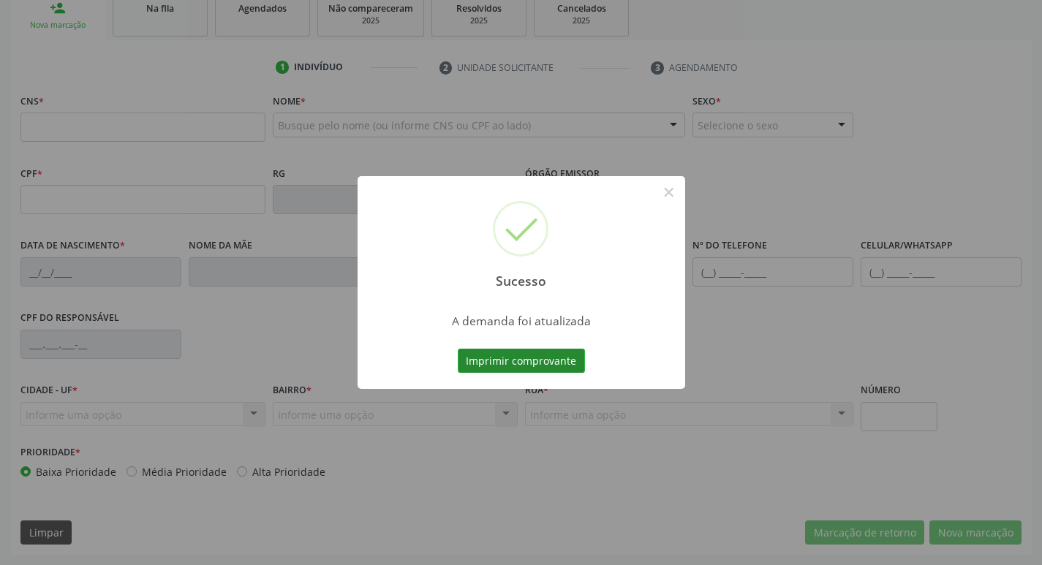
click at [518, 352] on button "Imprimir comprovante" at bounding box center [521, 361] width 127 height 25
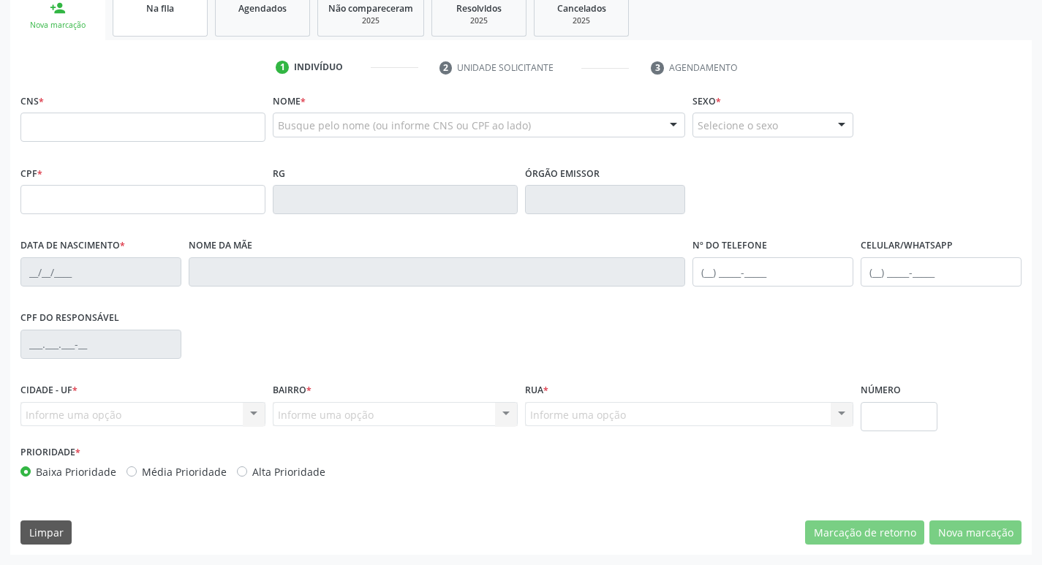
click at [124, 23] on link "Na fila" at bounding box center [160, 13] width 95 height 45
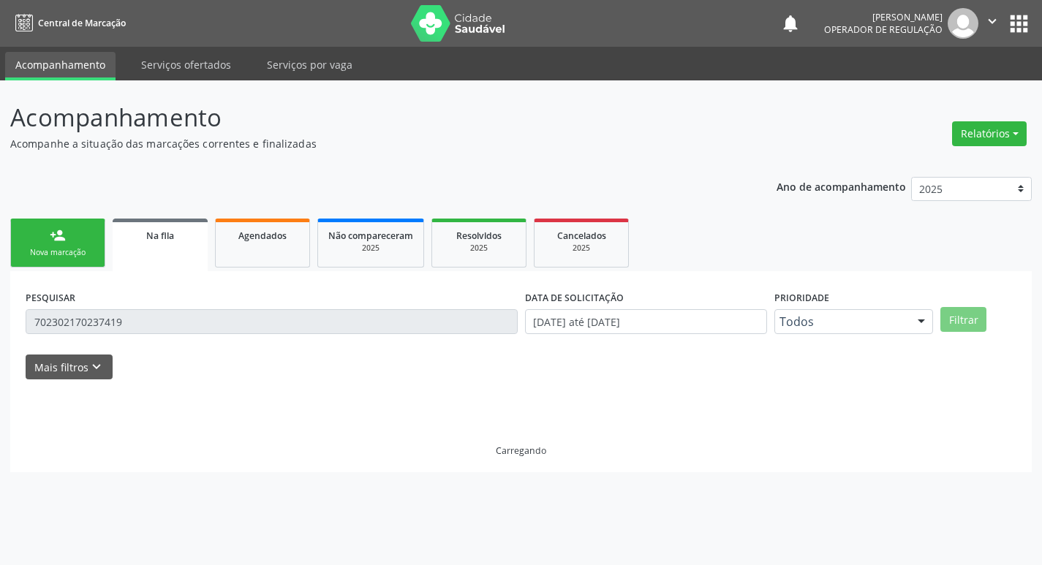
scroll to position [0, 0]
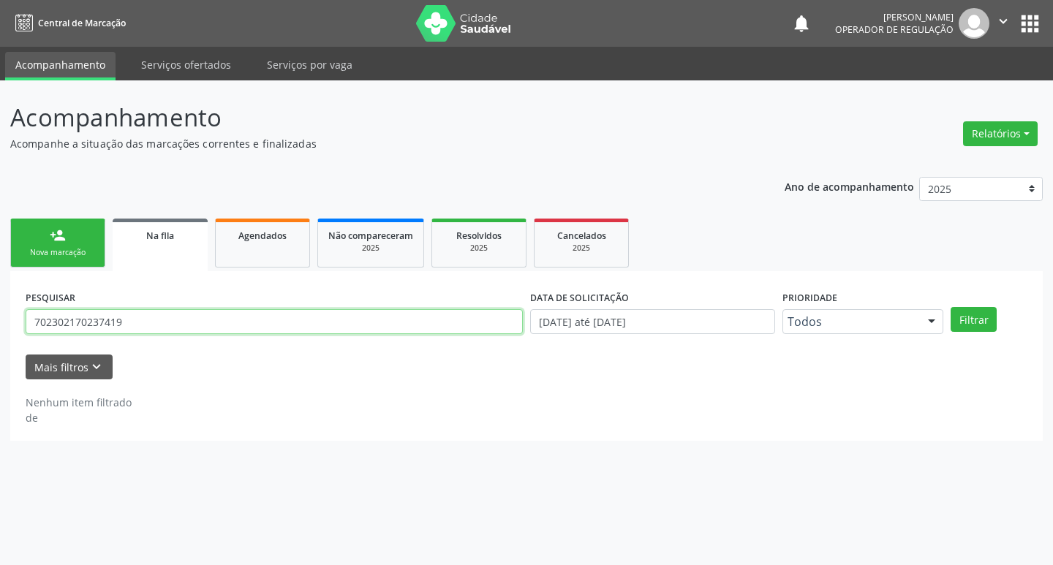
click at [168, 325] on input "702302170237419" at bounding box center [274, 321] width 497 height 25
type input "702303103580310"
click at [951, 307] on button "Filtrar" at bounding box center [974, 319] width 46 height 25
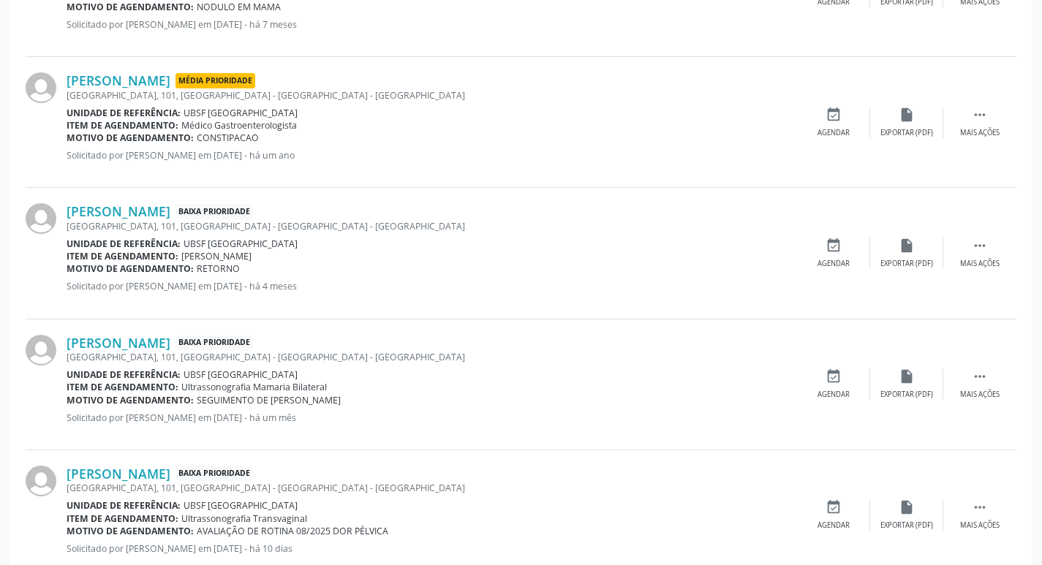
scroll to position [553, 0]
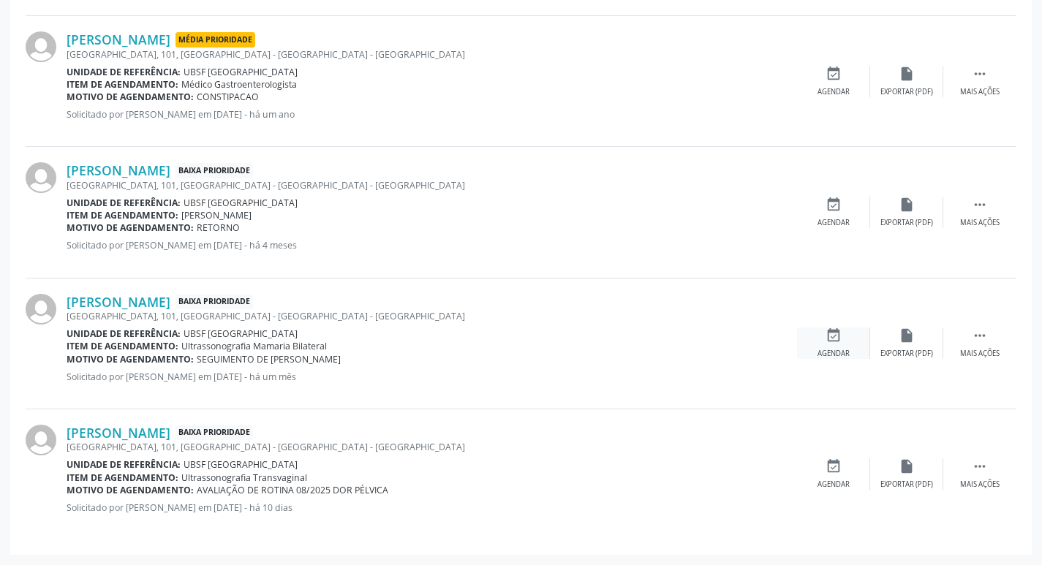
click at [837, 341] on icon "event_available" at bounding box center [834, 336] width 16 height 16
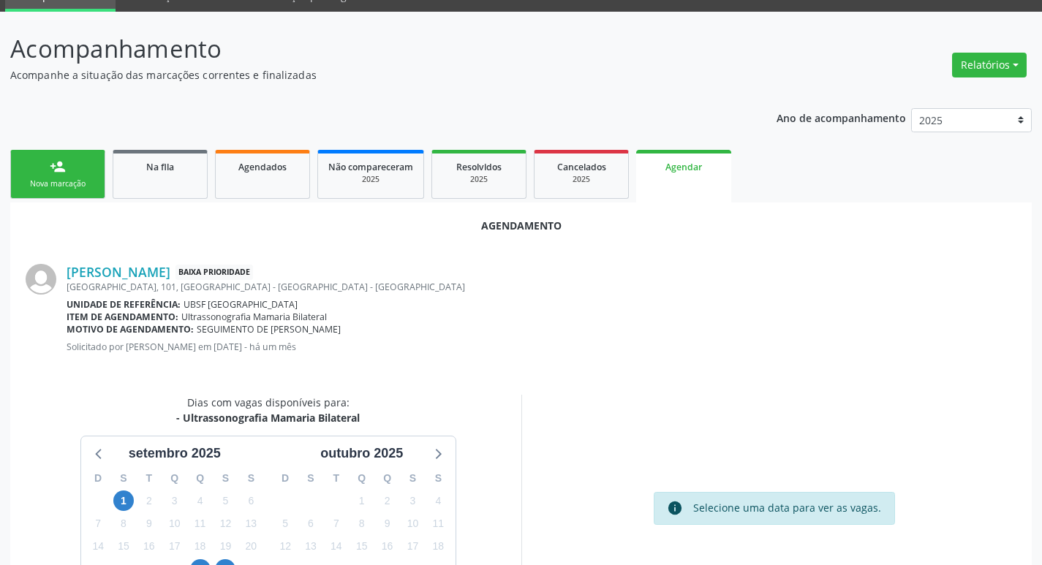
scroll to position [196, 0]
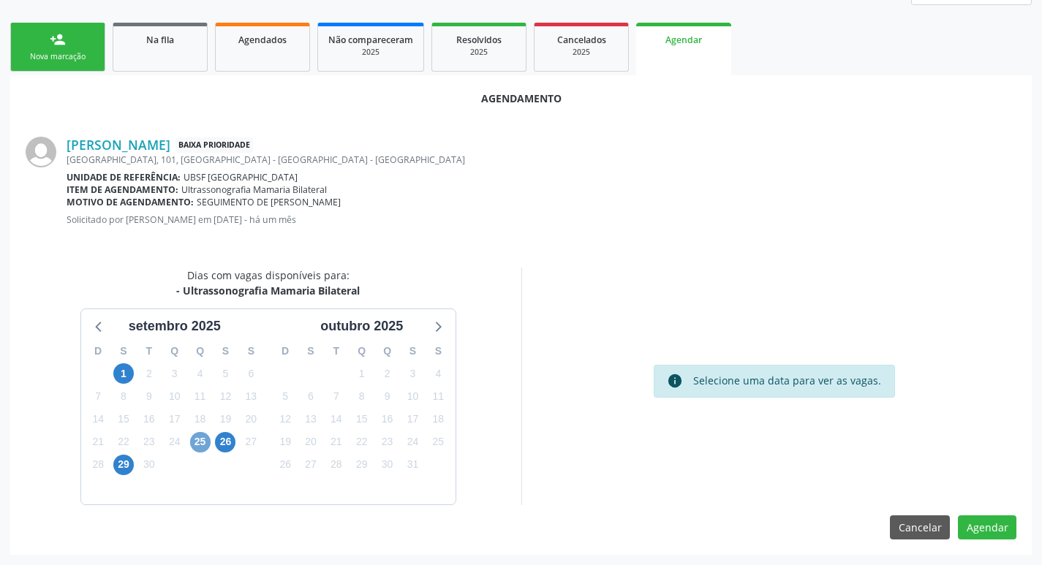
click at [201, 442] on span "25" at bounding box center [200, 442] width 20 height 20
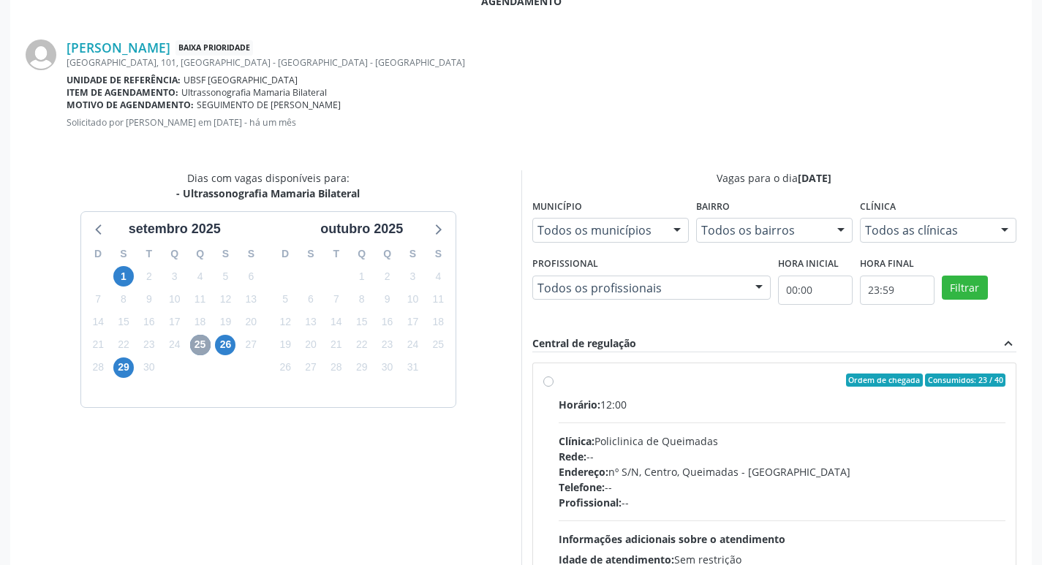
scroll to position [407, 0]
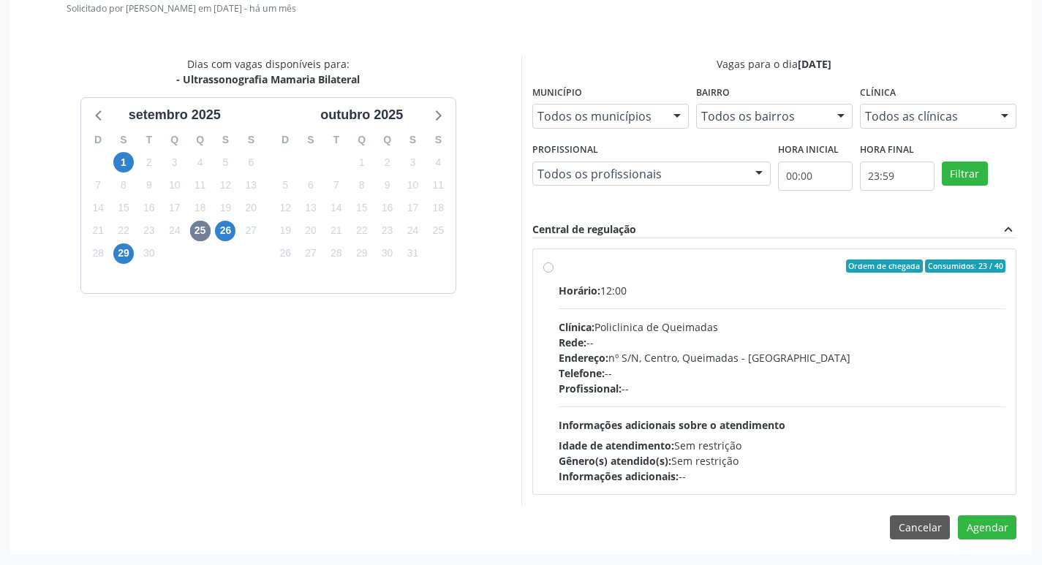
click at [887, 257] on div "Ordem de chegada Consumidos: 23 / 40 Horário: 12:00 Clínica: Policlinica de Que…" at bounding box center [774, 371] width 483 height 245
radio input "true"
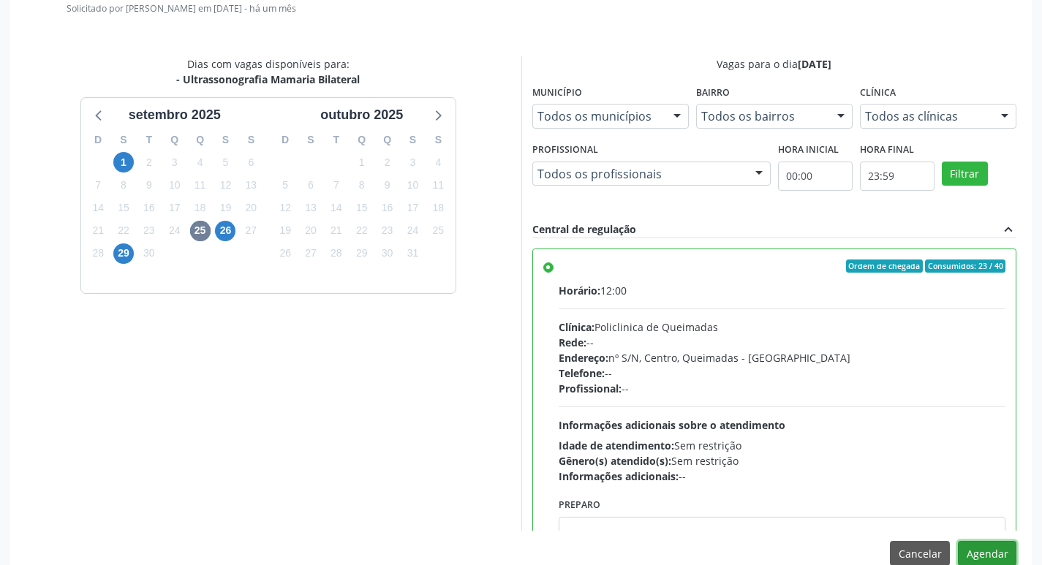
click at [1003, 548] on button "Agendar" at bounding box center [987, 553] width 58 height 25
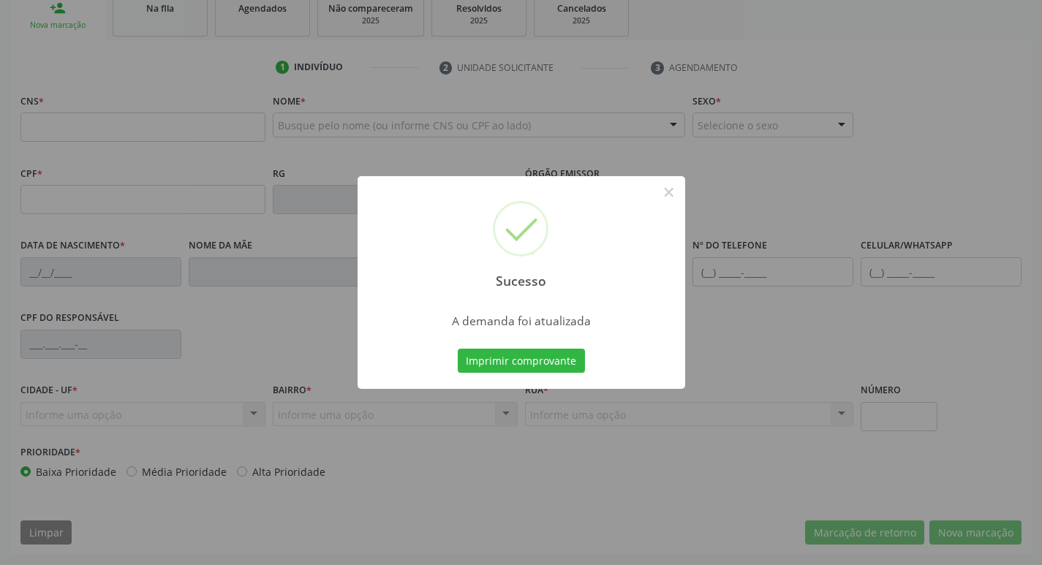
scroll to position [227, 0]
click at [534, 362] on button "Imprimir comprovante" at bounding box center [521, 361] width 127 height 25
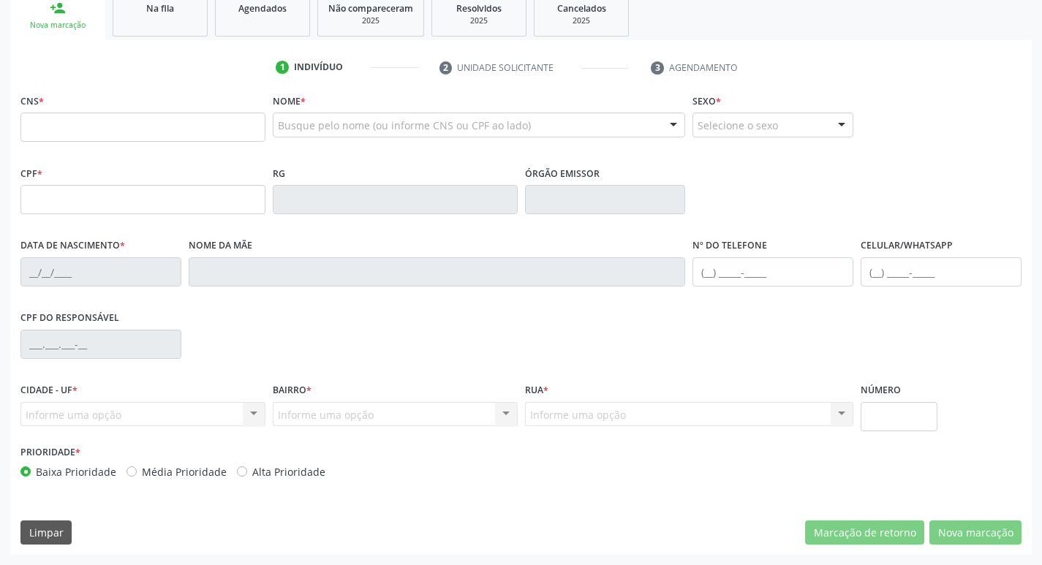
click at [153, 24] on link "Na fila" at bounding box center [160, 13] width 95 height 45
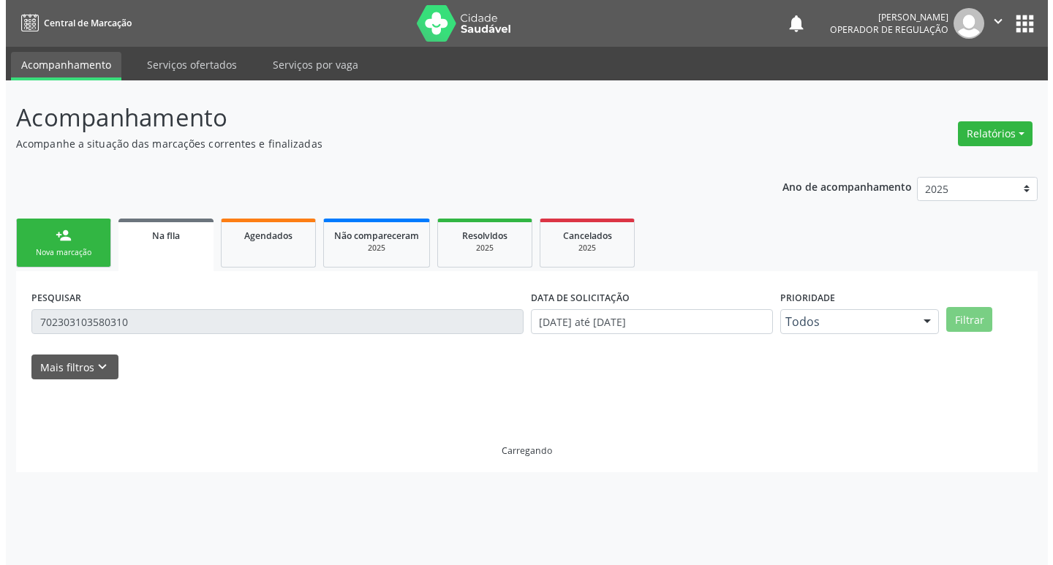
scroll to position [0, 0]
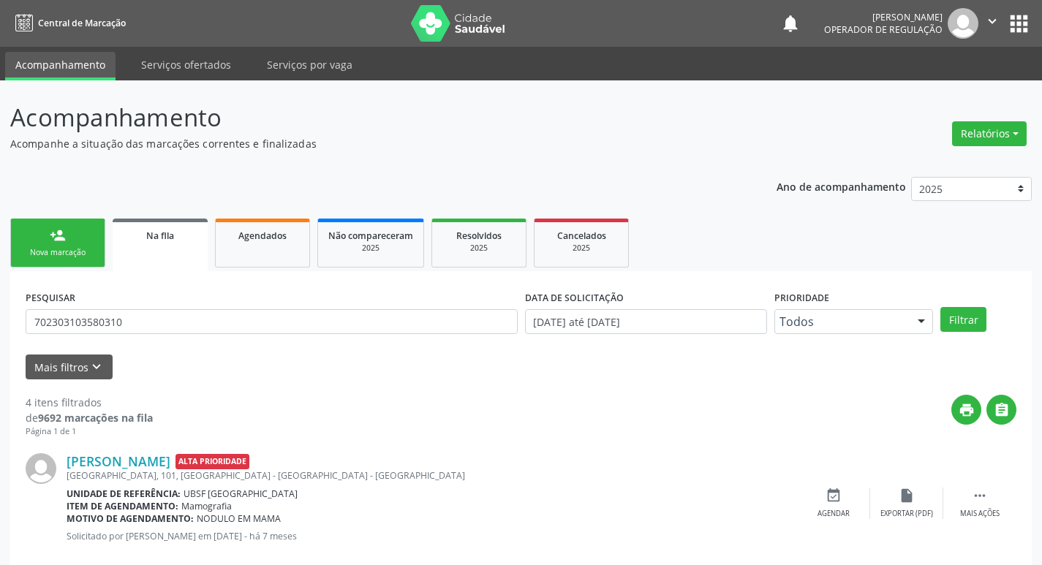
click at [140, 339] on div "PESQUISAR 702303103580310" at bounding box center [271, 315] width 499 height 57
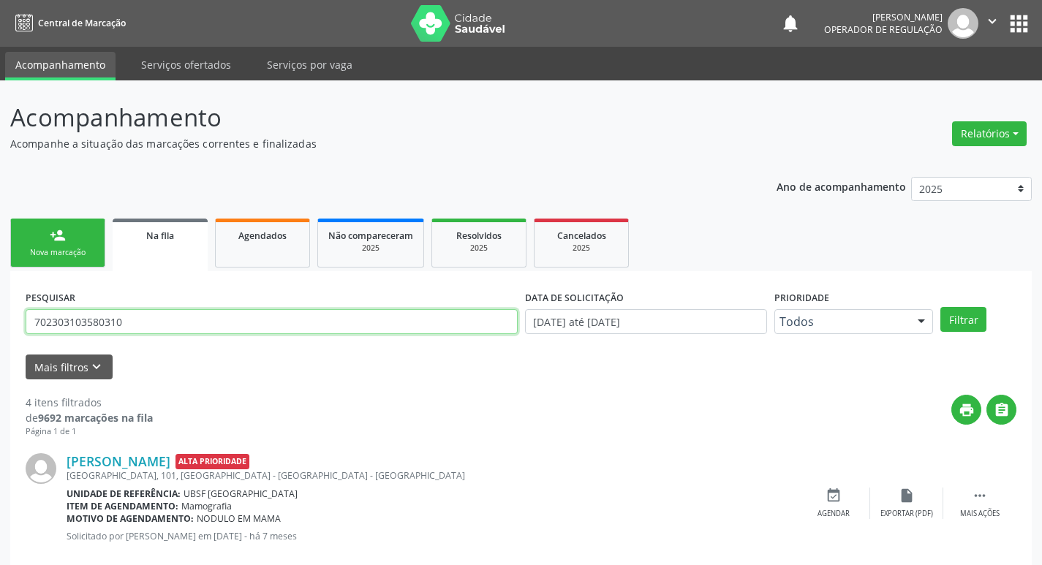
click at [150, 326] on input "702303103580310" at bounding box center [272, 321] width 492 height 25
type input "706104878894930"
click at [940, 307] on button "Filtrar" at bounding box center [963, 319] width 46 height 25
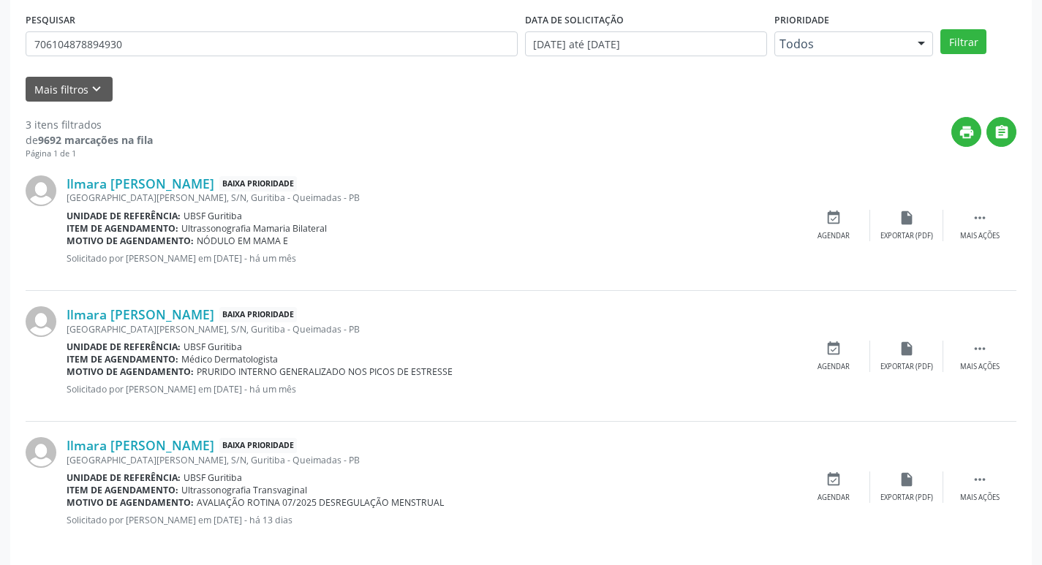
scroll to position [291, 0]
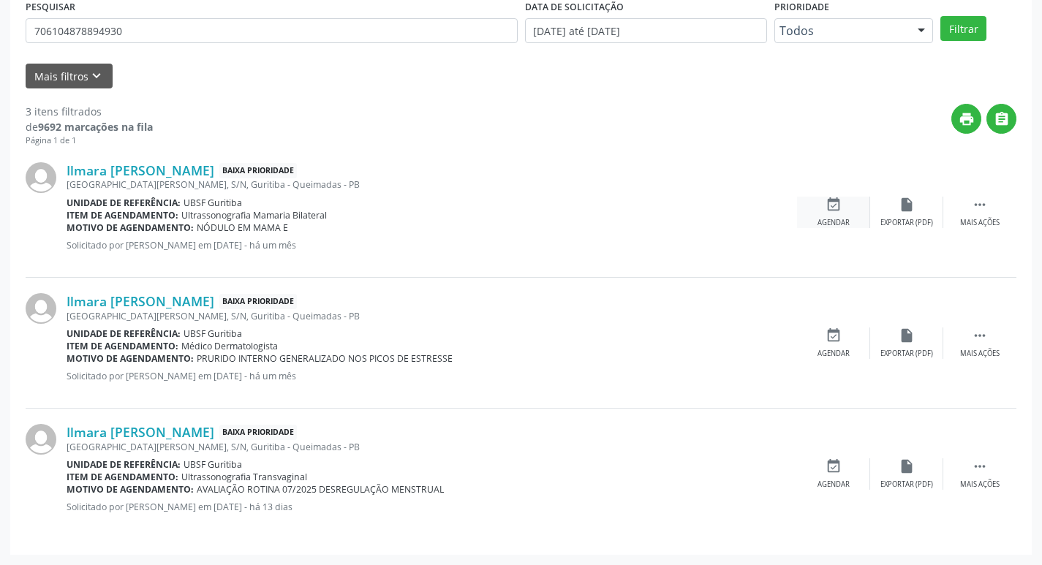
click at [825, 219] on div "Agendar" at bounding box center [834, 223] width 32 height 10
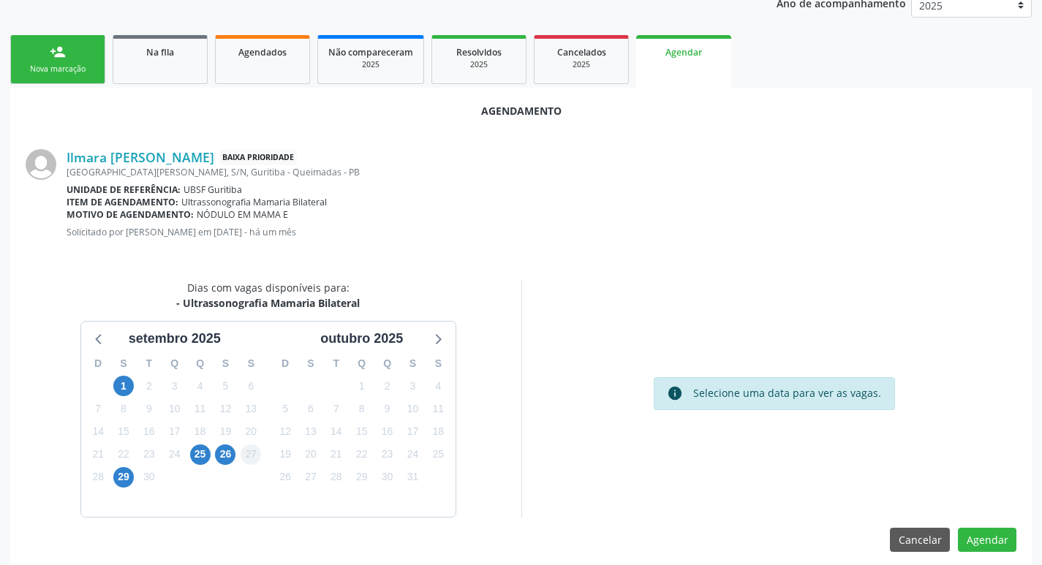
scroll to position [196, 0]
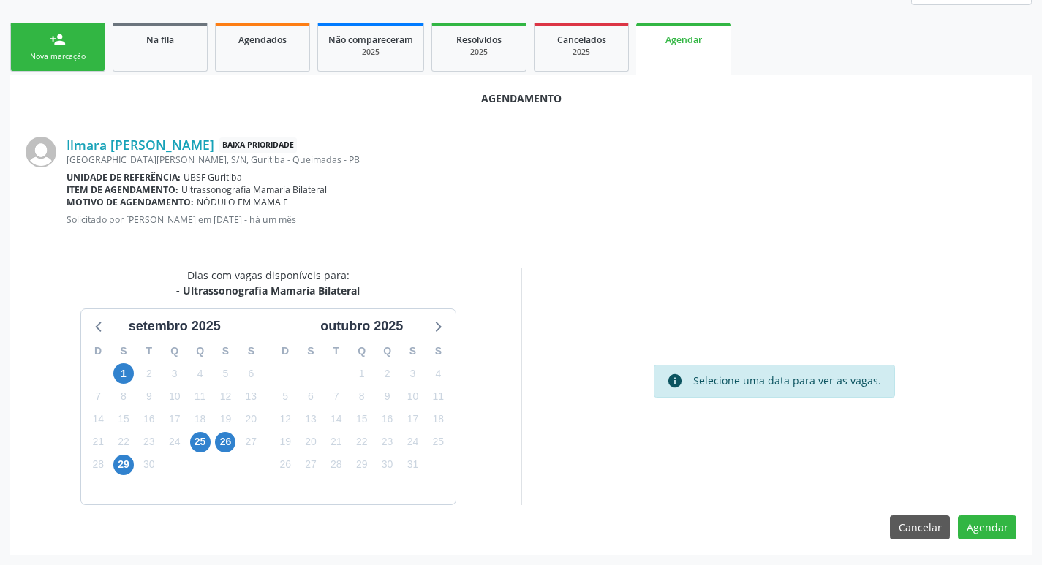
click at [213, 451] on div "26" at bounding box center [226, 442] width 26 height 23
click at [197, 453] on div "25" at bounding box center [200, 442] width 20 height 23
click at [205, 437] on span "25" at bounding box center [200, 442] width 20 height 20
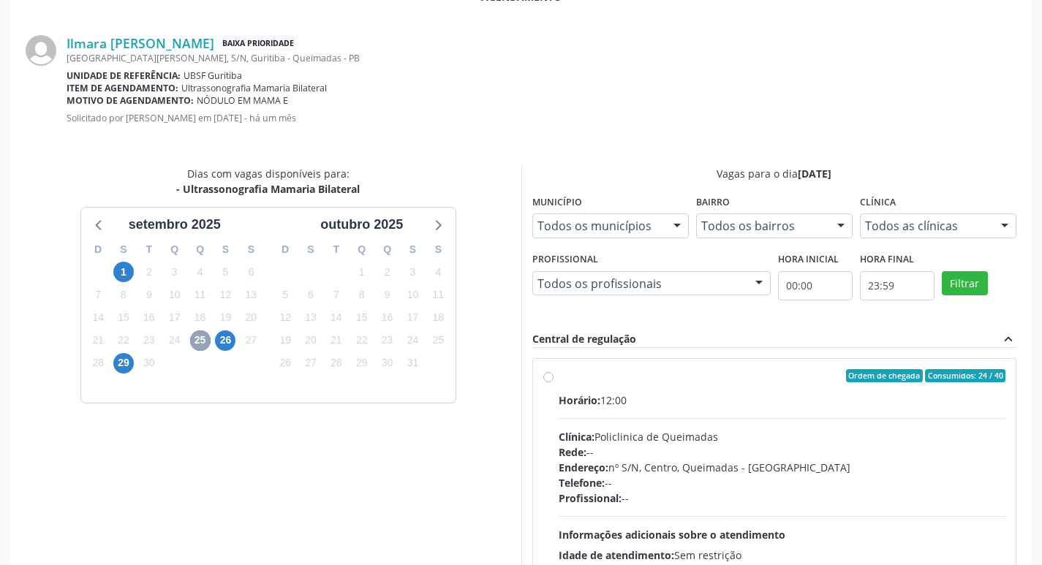
scroll to position [407, 0]
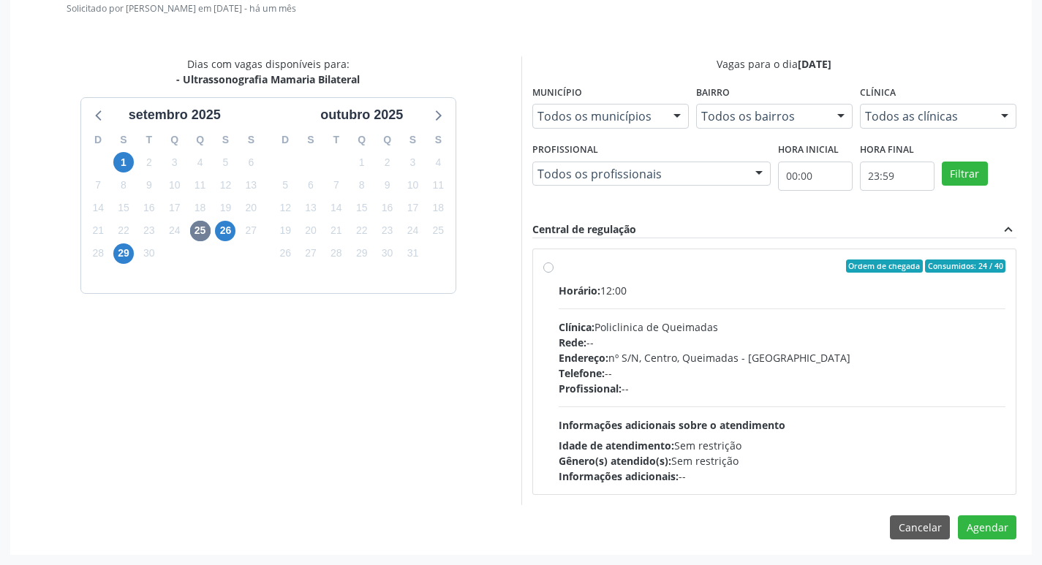
click at [843, 252] on div "Ordem de chegada Consumidos: 24 / 40 Horário: 12:00 Clínica: Policlinica de Que…" at bounding box center [774, 371] width 483 height 245
radio input "true"
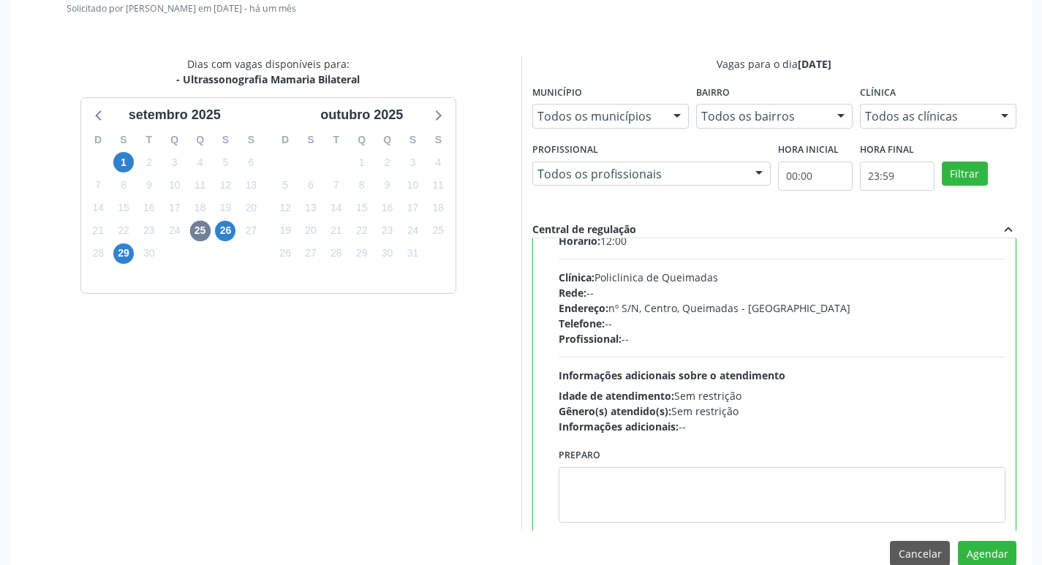
scroll to position [72, 0]
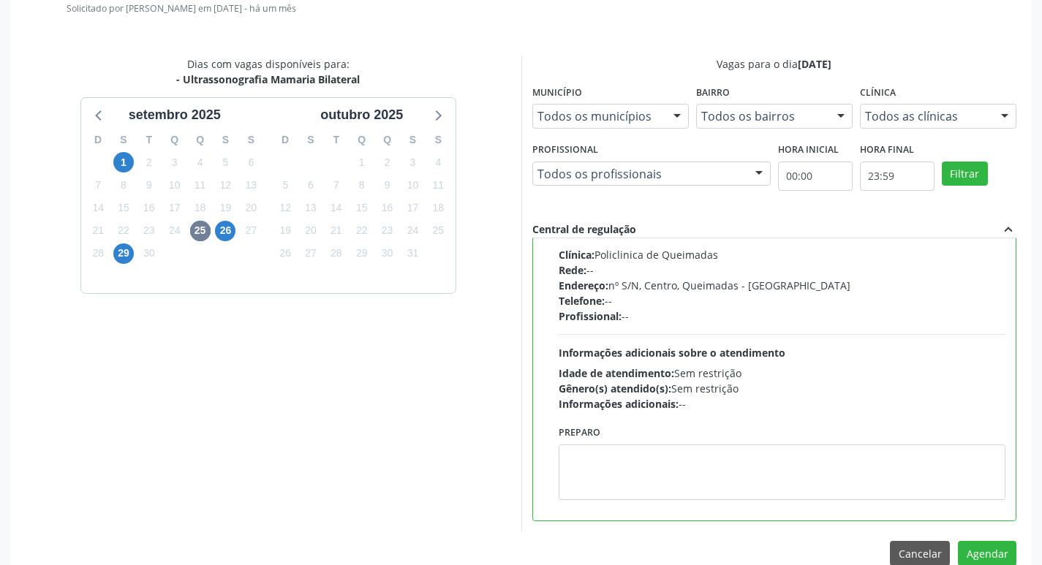
click at [988, 540] on div "Agendamento Ilmara Cândido Pequeno Baixa Prioridade Rua João Maciel, S/N, Gurit…" at bounding box center [521, 222] width 1022 height 717
click at [988, 551] on button "Agendar" at bounding box center [987, 553] width 58 height 25
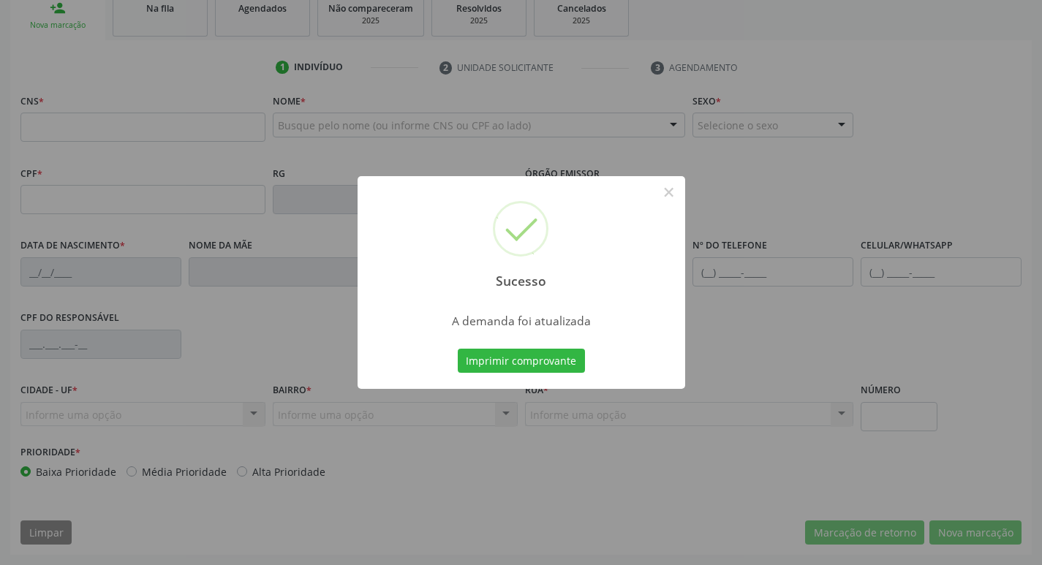
scroll to position [201, 0]
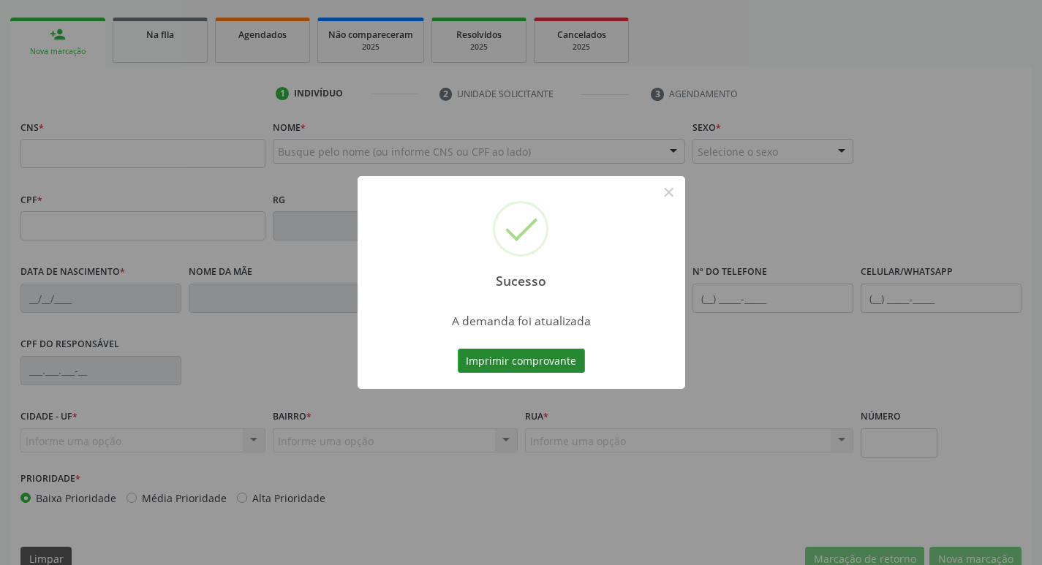
click at [540, 367] on button "Imprimir comprovante" at bounding box center [521, 361] width 127 height 25
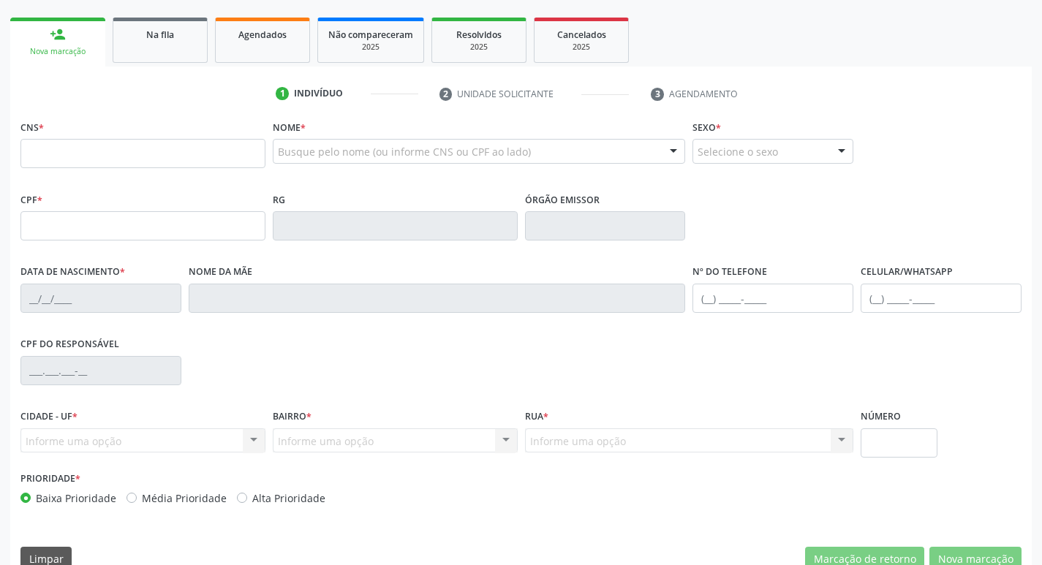
click at [195, 53] on link "Na fila" at bounding box center [160, 40] width 95 height 45
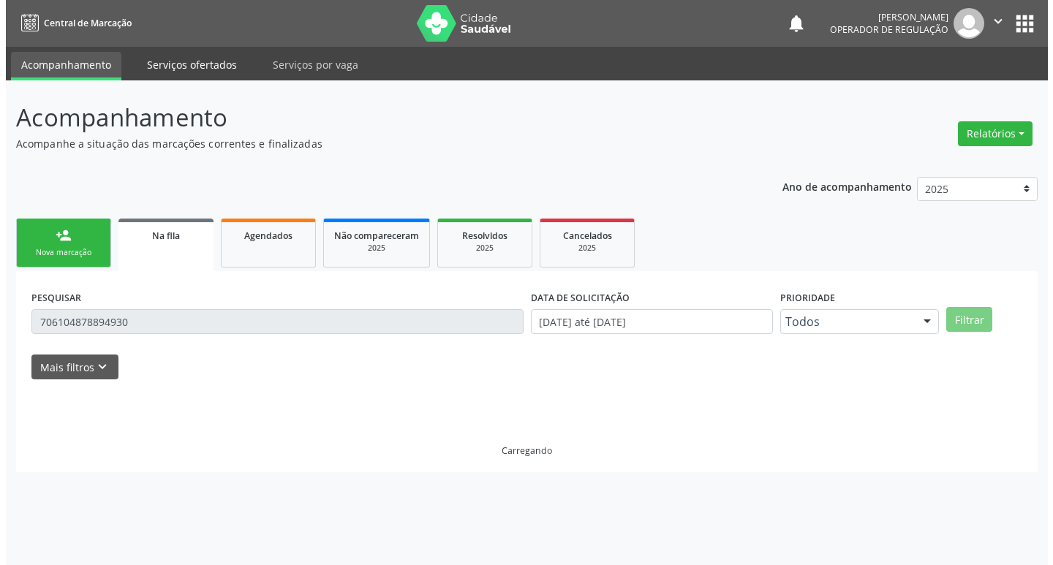
scroll to position [0, 0]
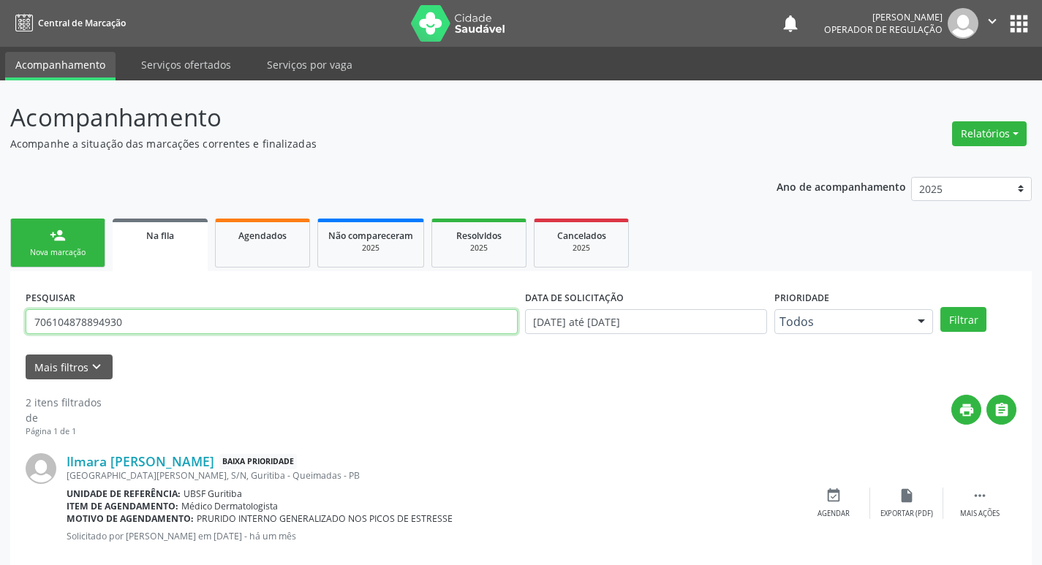
click at [122, 322] on input "706104878894930" at bounding box center [272, 321] width 492 height 25
type input "705407454580698"
click at [940, 307] on button "Filtrar" at bounding box center [963, 319] width 46 height 25
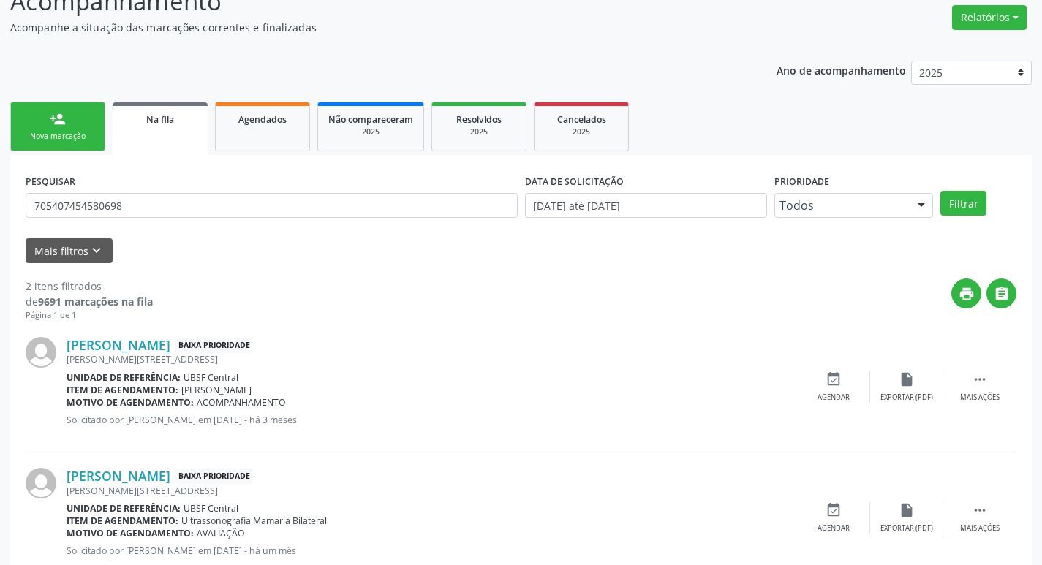
scroll to position [159, 0]
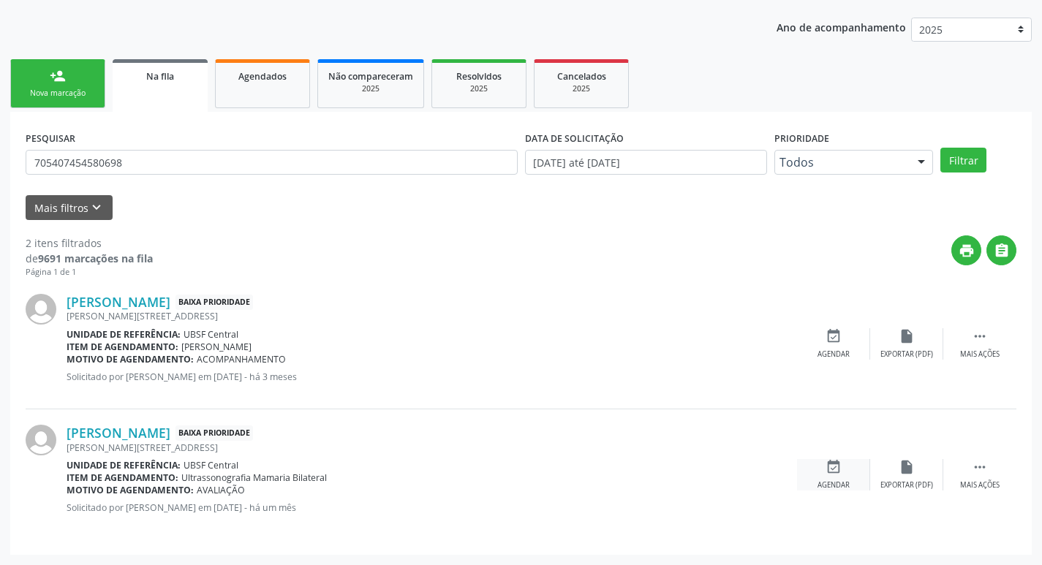
click at [849, 481] on div "Agendar" at bounding box center [834, 485] width 32 height 10
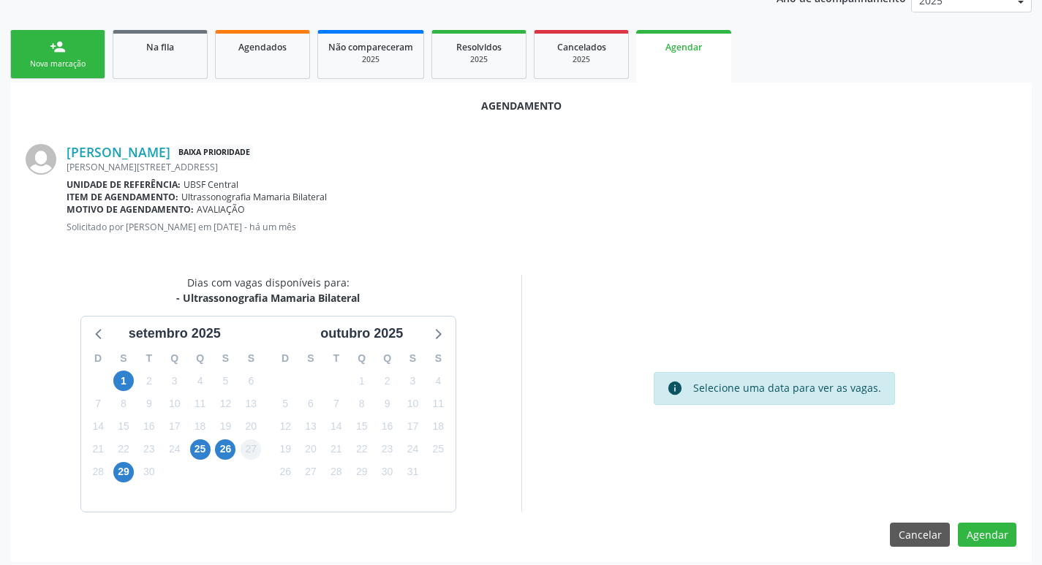
scroll to position [196, 0]
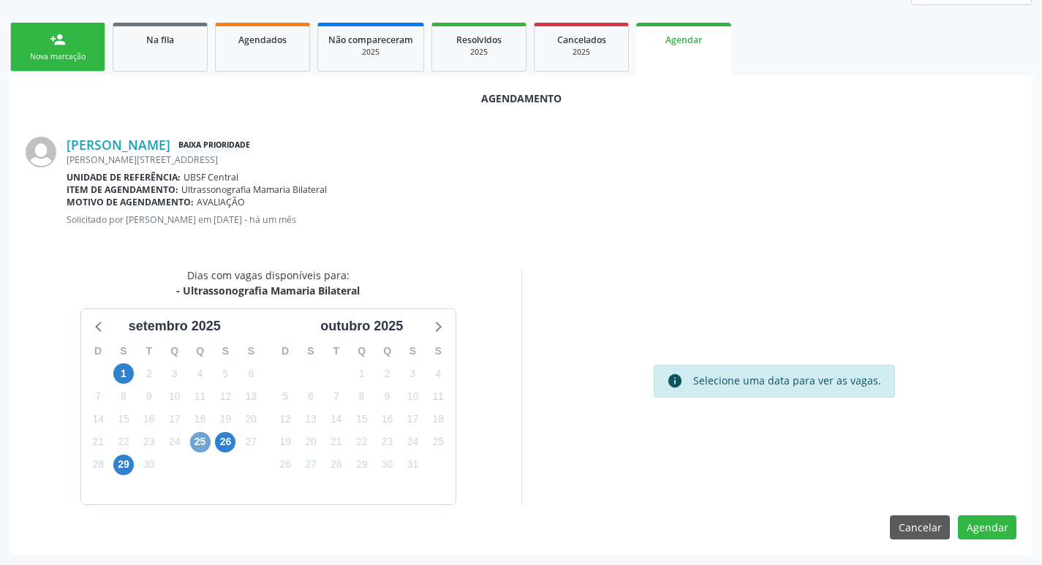
click at [193, 445] on span "25" at bounding box center [200, 442] width 20 height 20
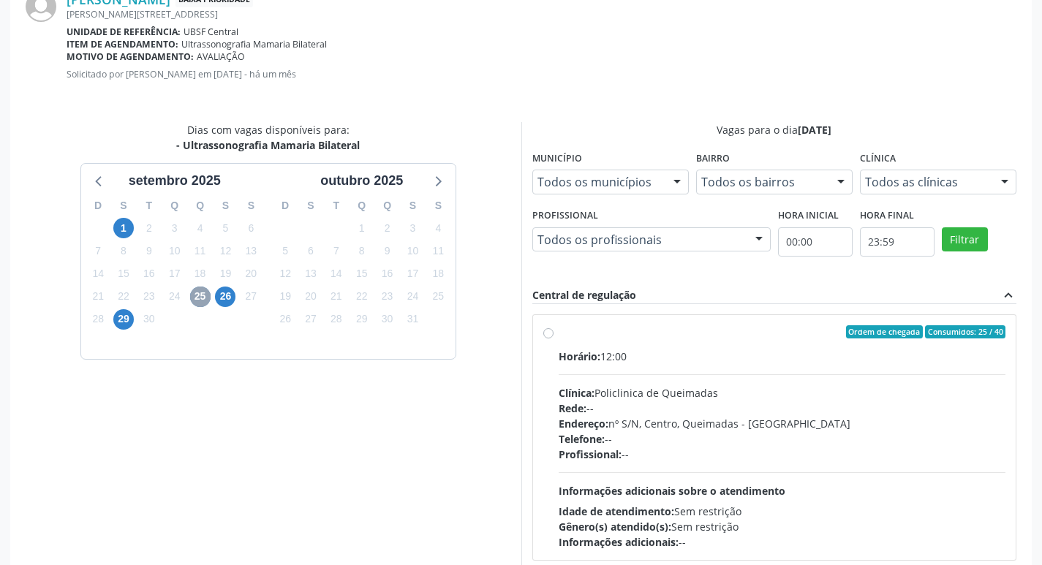
scroll to position [407, 0]
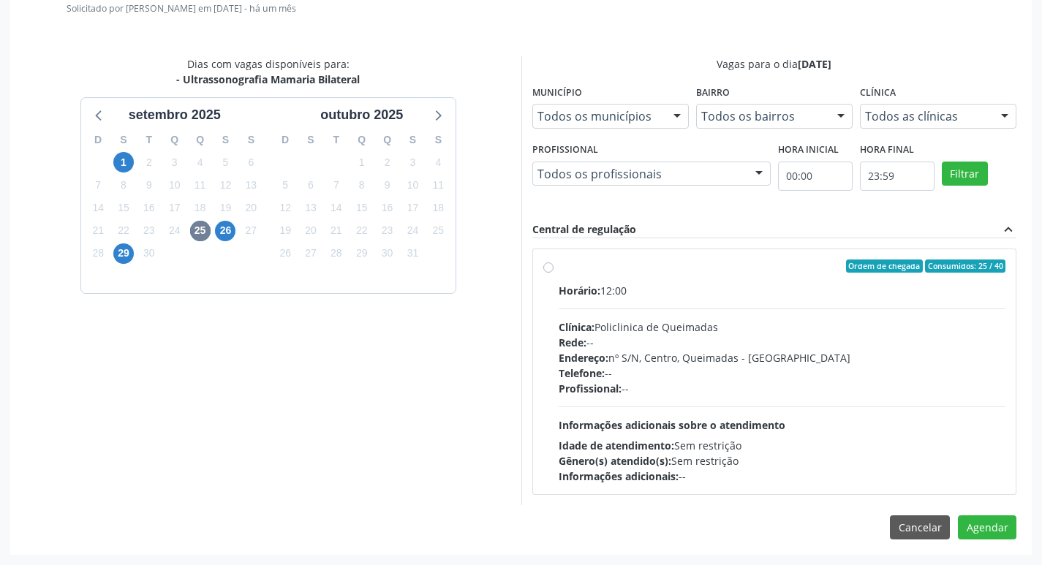
click at [763, 288] on div "Horário: 12:00" at bounding box center [783, 290] width 448 height 15
click at [554, 273] on input "Ordem de chegada Consumidos: 25 / 40 Horário: 12:00 Clínica: Policlinica de Que…" at bounding box center [548, 266] width 10 height 13
radio input "true"
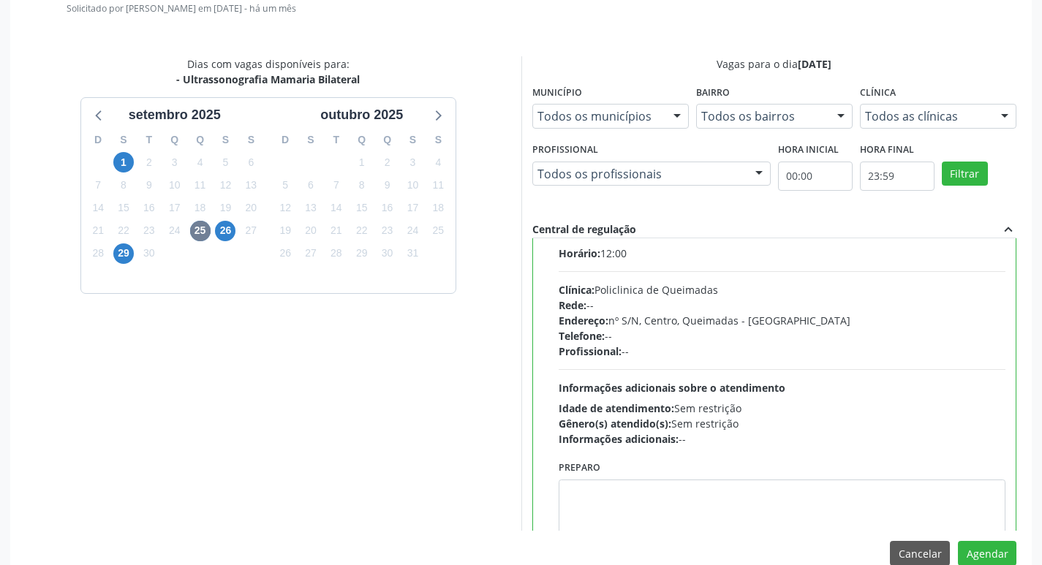
scroll to position [72, 0]
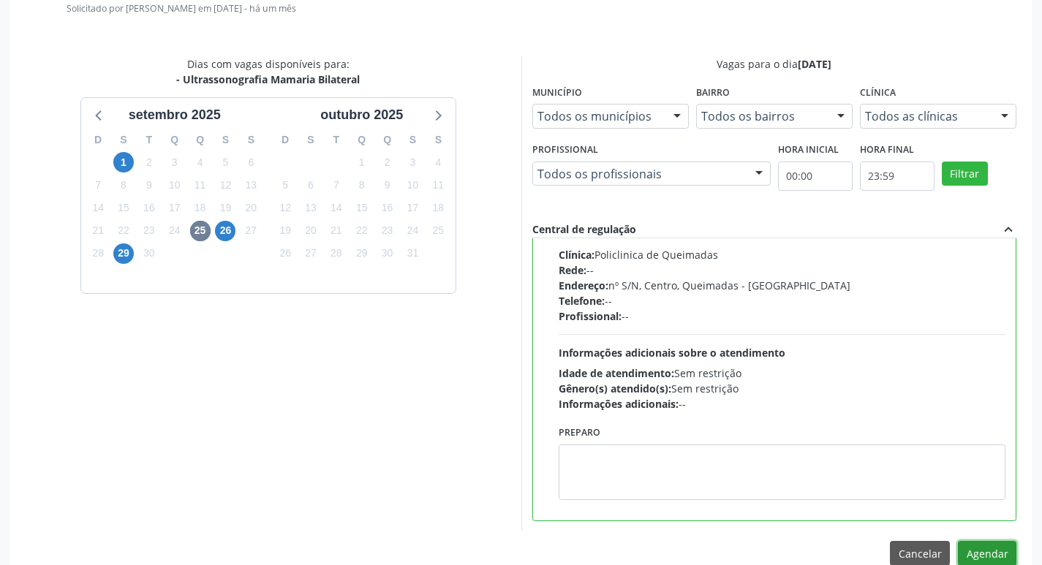
click at [975, 545] on button "Agendar" at bounding box center [987, 553] width 58 height 25
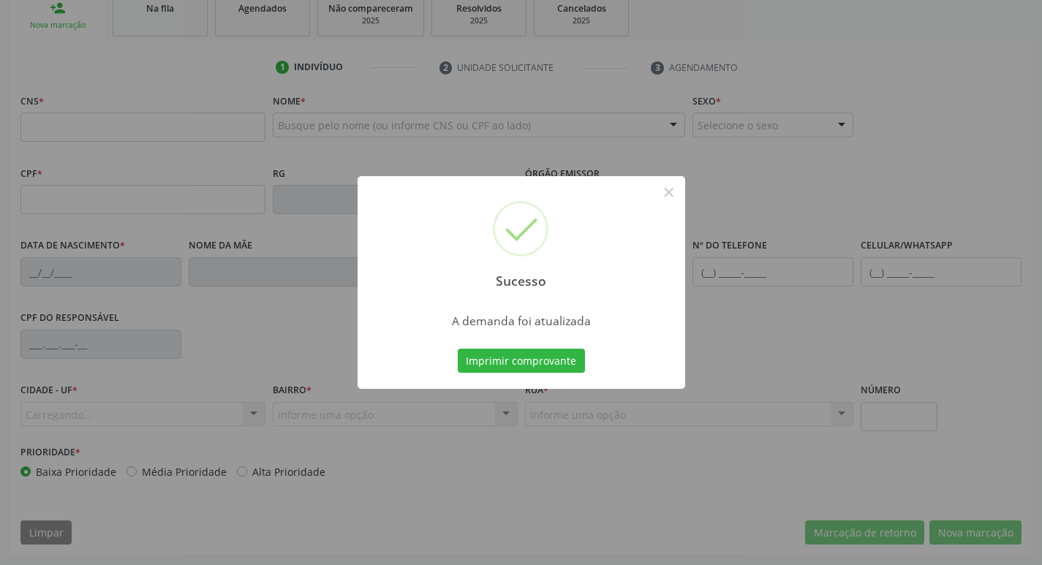
scroll to position [227, 0]
click at [525, 362] on button "Imprimir comprovante" at bounding box center [521, 361] width 127 height 25
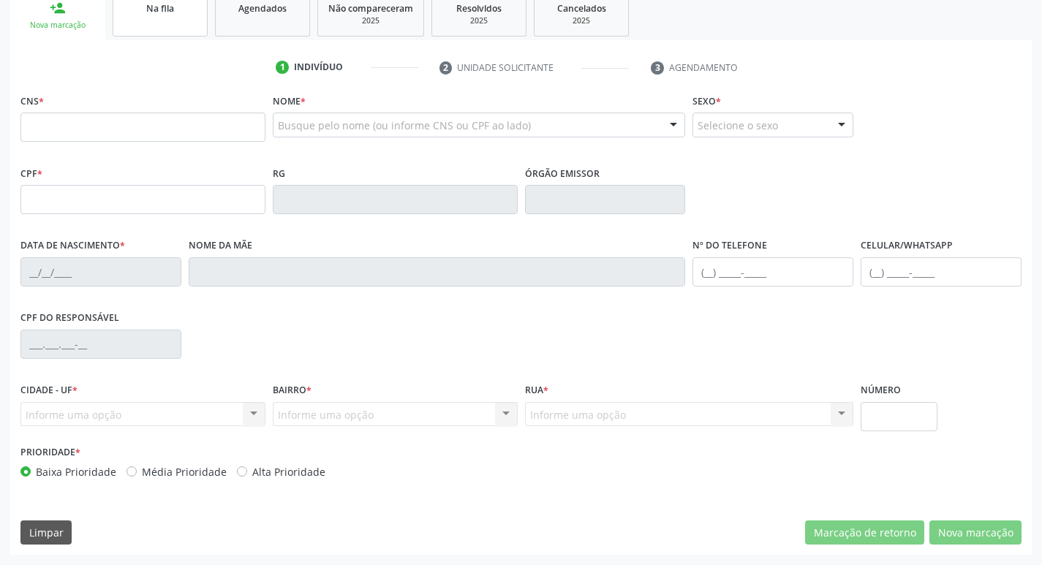
click at [162, 28] on link "Na fila" at bounding box center [160, 13] width 95 height 45
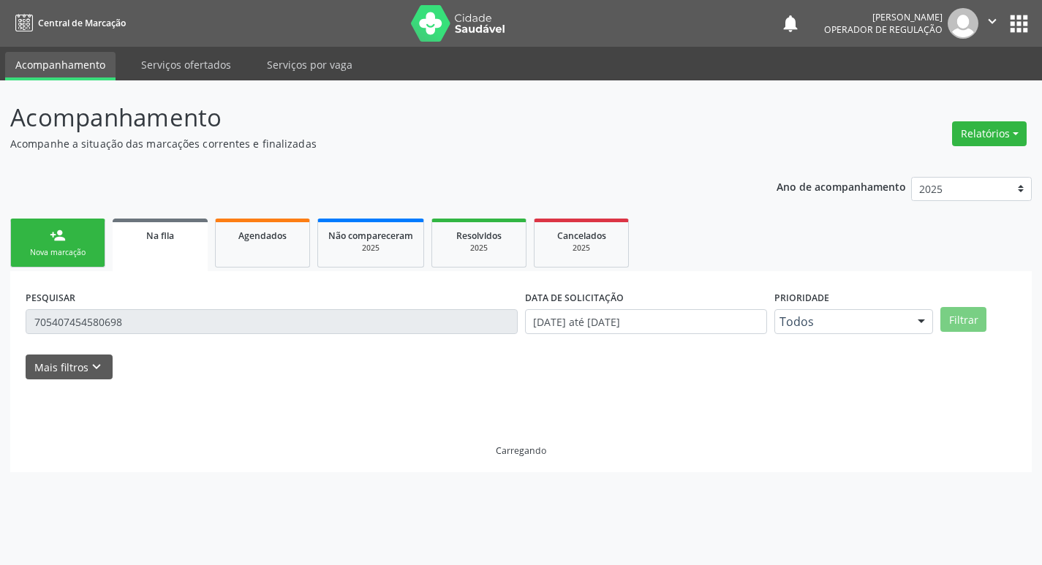
scroll to position [0, 0]
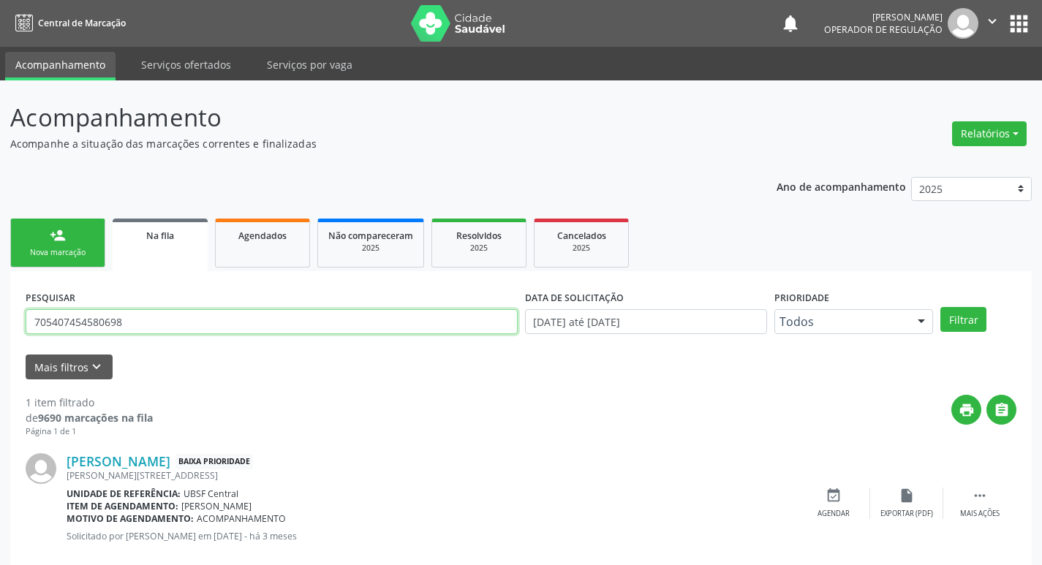
click at [145, 325] on input "705407454580698" at bounding box center [272, 321] width 492 height 25
type input "708101541546937"
click at [940, 307] on button "Filtrar" at bounding box center [963, 319] width 46 height 25
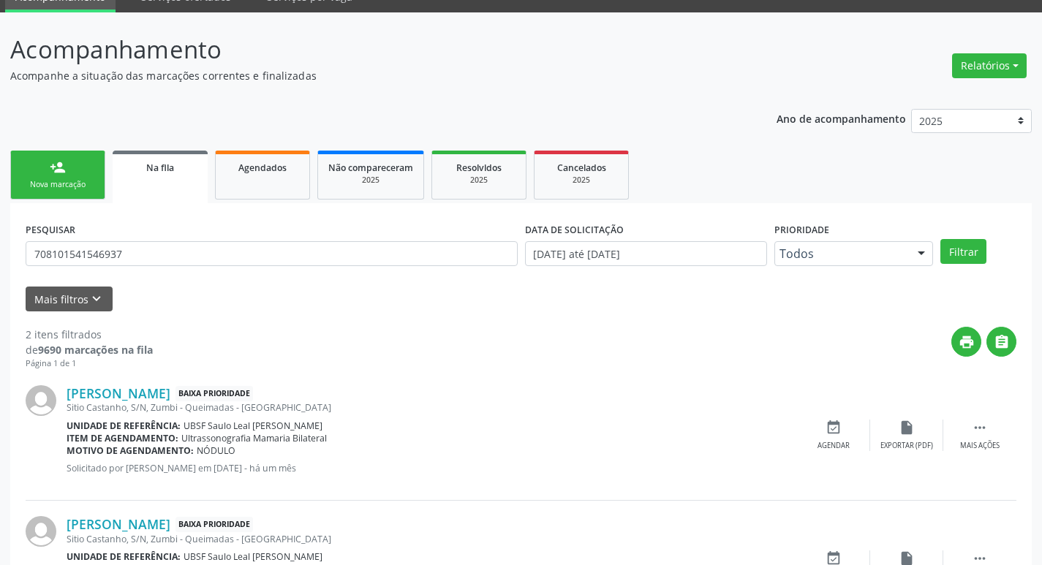
scroll to position [159, 0]
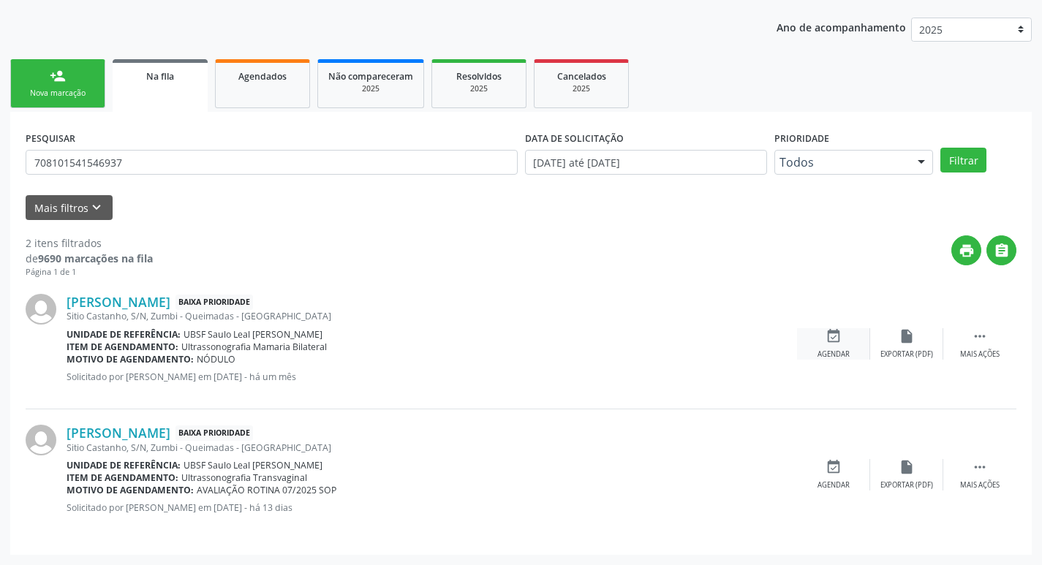
click at [853, 345] on div "event_available Agendar" at bounding box center [833, 343] width 73 height 31
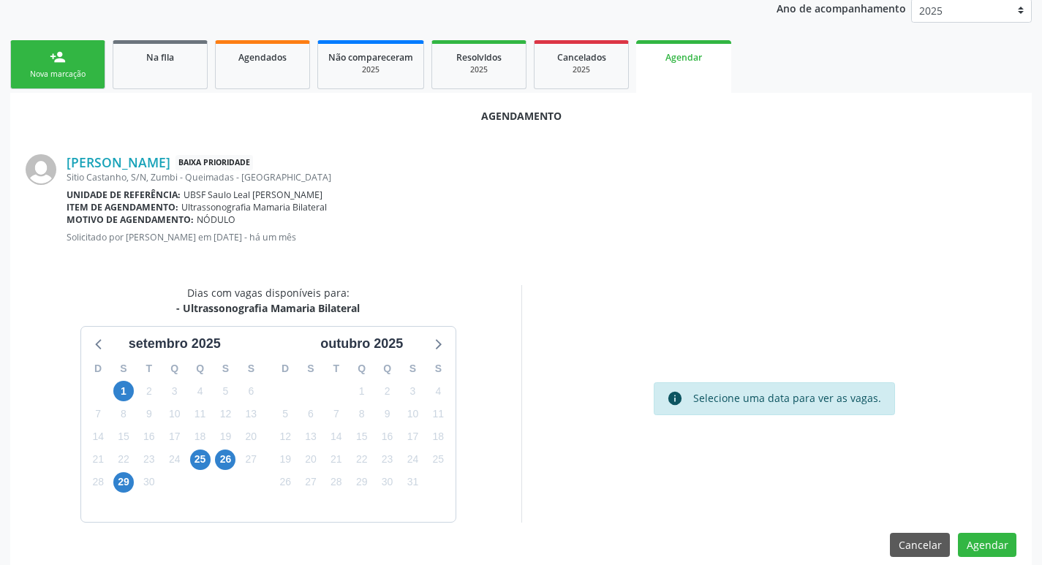
scroll to position [196, 0]
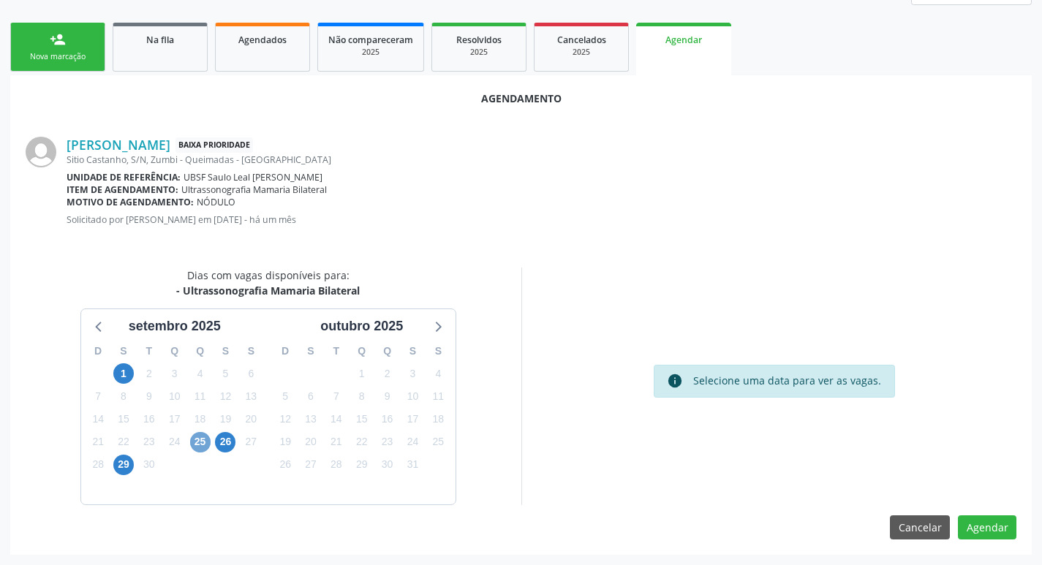
click at [192, 441] on span "25" at bounding box center [200, 442] width 20 height 20
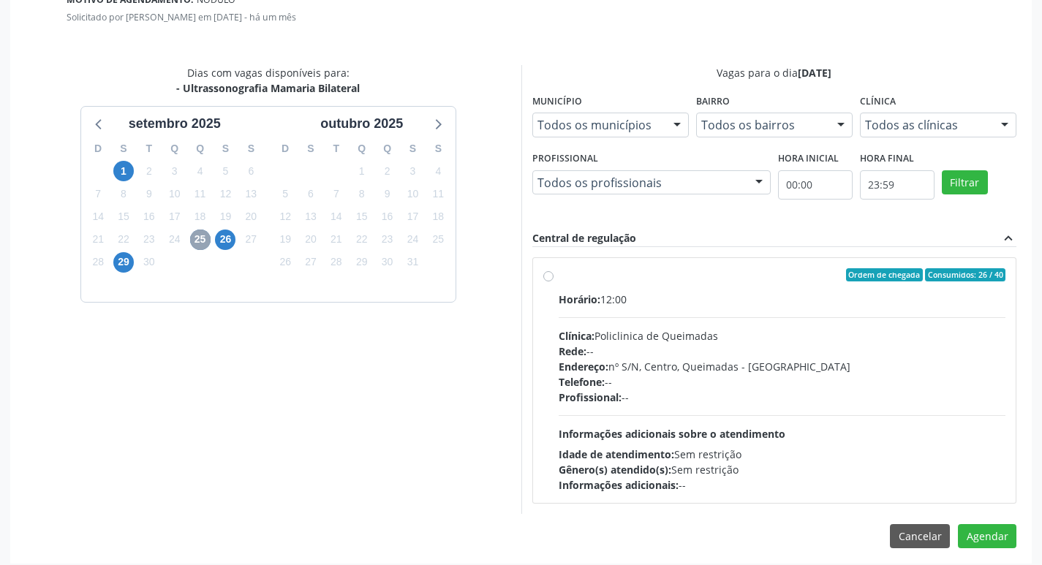
scroll to position [407, 0]
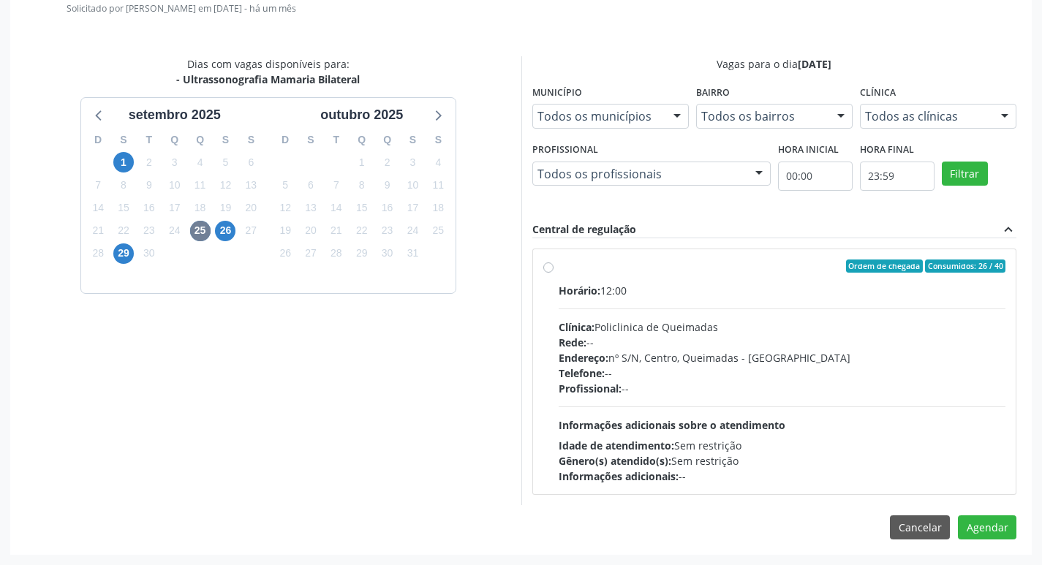
click at [732, 271] on div "Ordem de chegada Consumidos: 26 / 40" at bounding box center [783, 266] width 448 height 13
click at [554, 271] on input "Ordem de chegada Consumidos: 26 / 40 Horário: 12:00 Clínica: Policlinica de Que…" at bounding box center [548, 266] width 10 height 13
radio input "true"
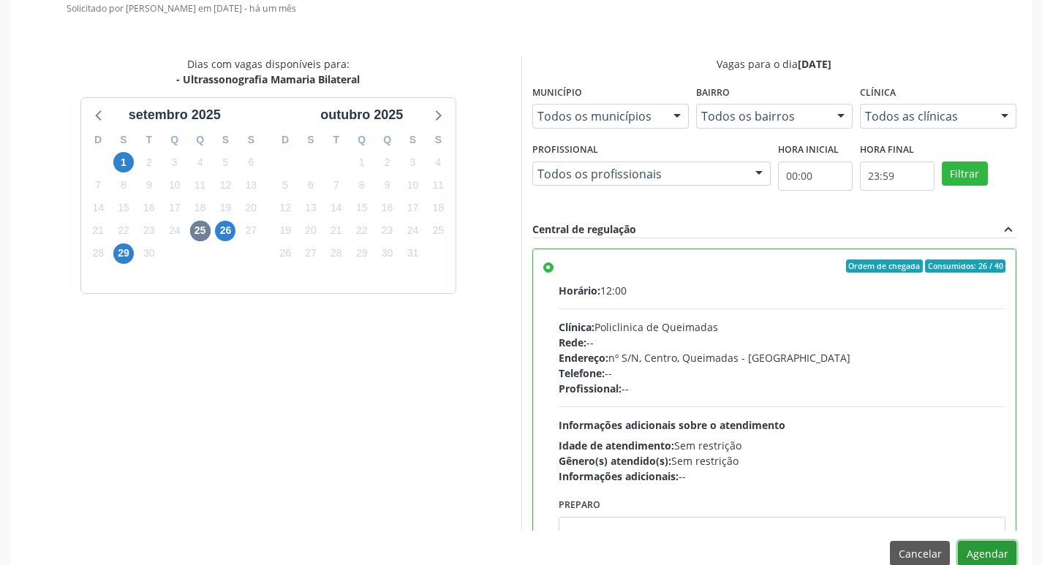
click at [997, 545] on button "Agendar" at bounding box center [987, 553] width 58 height 25
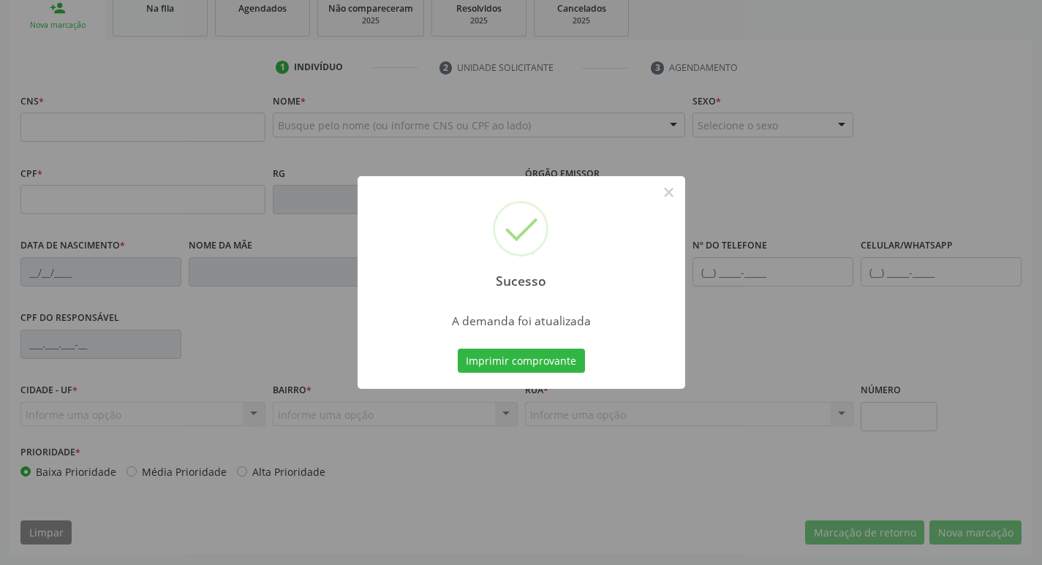
scroll to position [227, 0]
click at [551, 363] on button "Imprimir comprovante" at bounding box center [521, 361] width 127 height 25
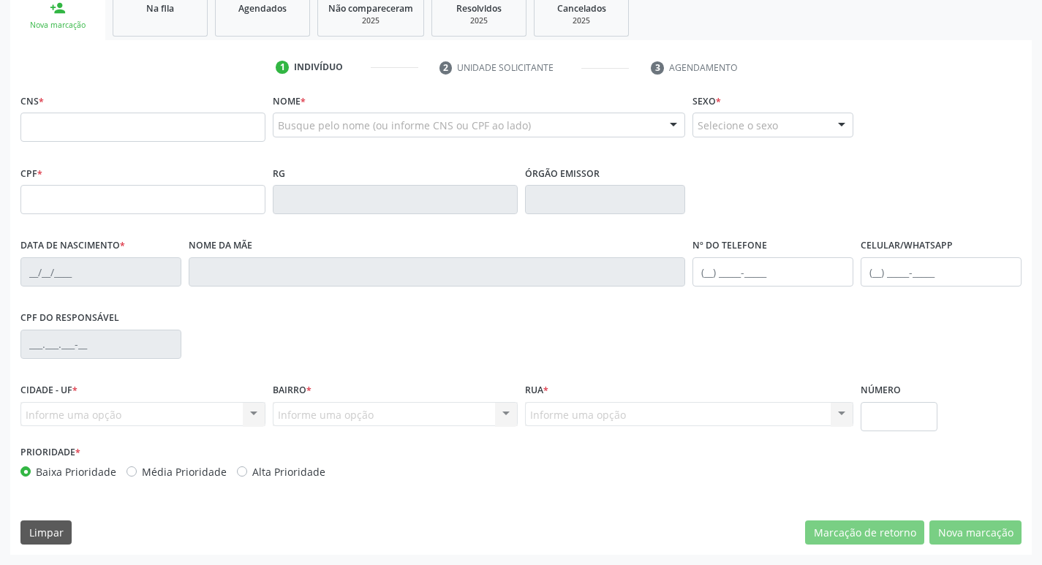
click at [171, 37] on ul "person_add Nova marcação Na fila Agendados Não compareceram 2025 Resolvidos 202…" at bounding box center [521, 14] width 1022 height 53
click at [175, 27] on link "Na fila" at bounding box center [160, 13] width 95 height 45
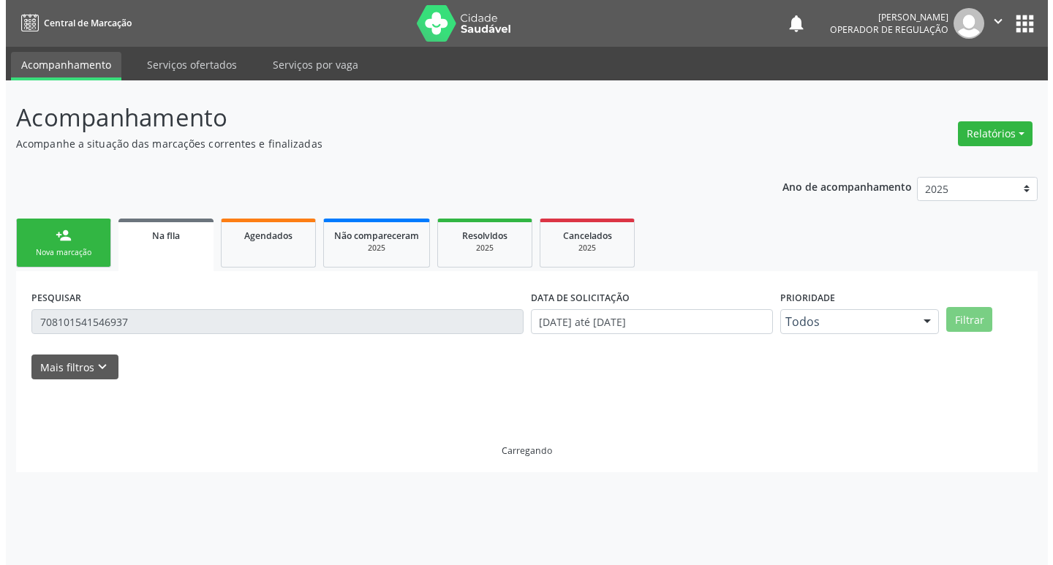
scroll to position [0, 0]
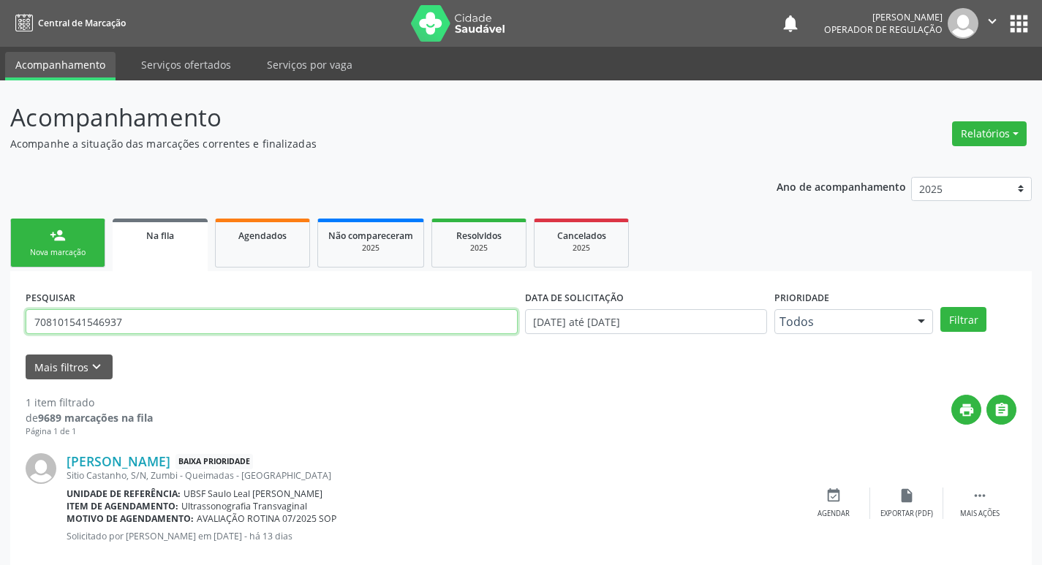
click at [169, 329] on input "708101541546937" at bounding box center [272, 321] width 492 height 25
type input "704006336946166"
click at [940, 307] on button "Filtrar" at bounding box center [963, 319] width 46 height 25
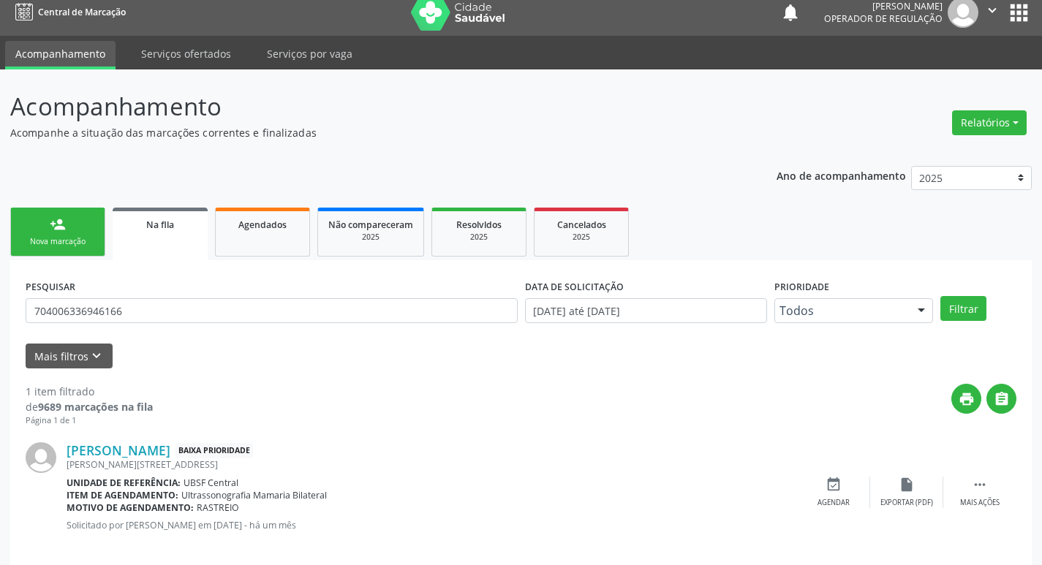
scroll to position [29, 0]
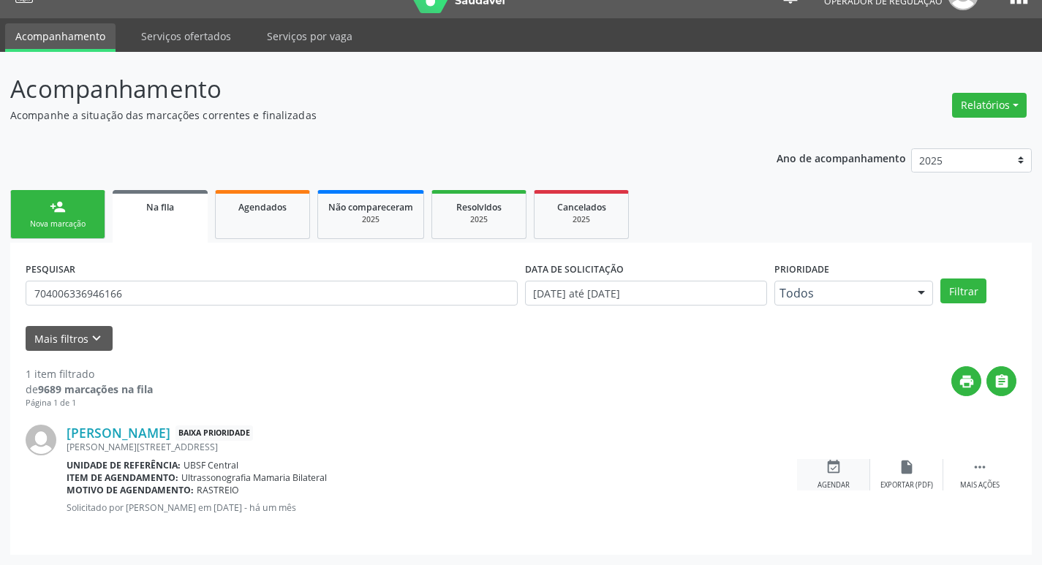
click at [830, 471] on icon "event_available" at bounding box center [834, 467] width 16 height 16
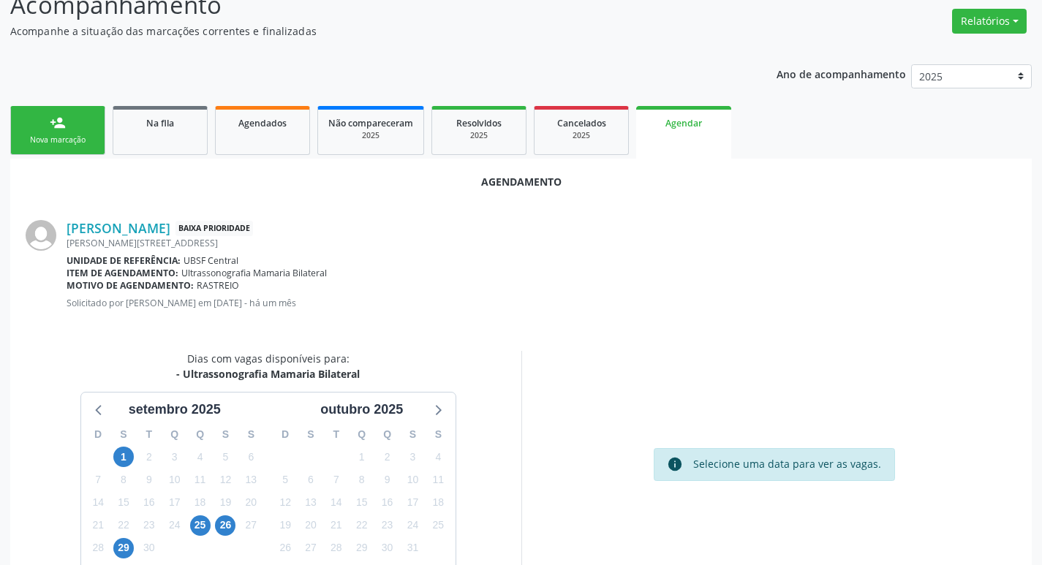
scroll to position [196, 0]
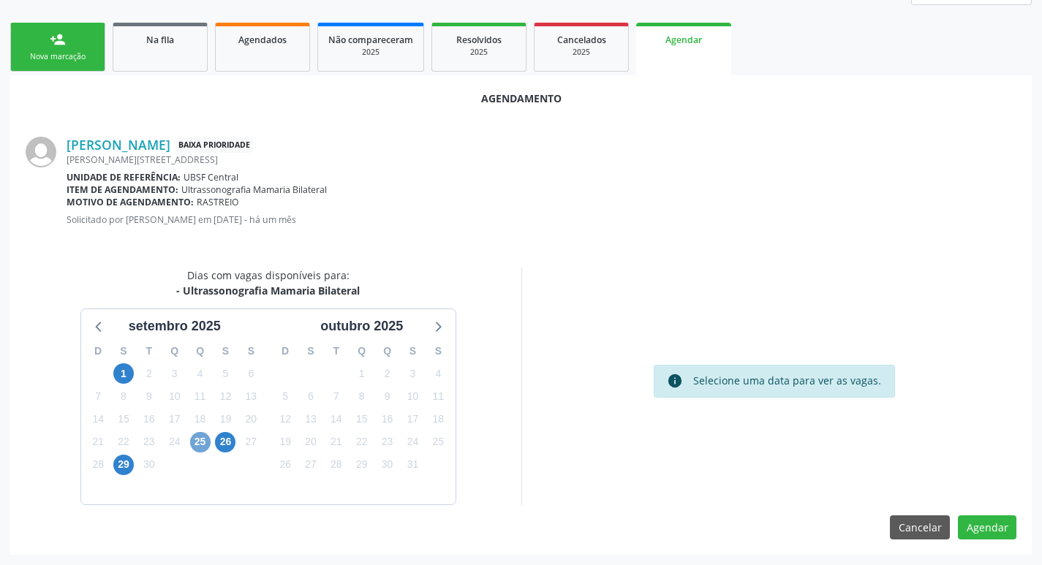
click at [200, 445] on span "25" at bounding box center [200, 442] width 20 height 20
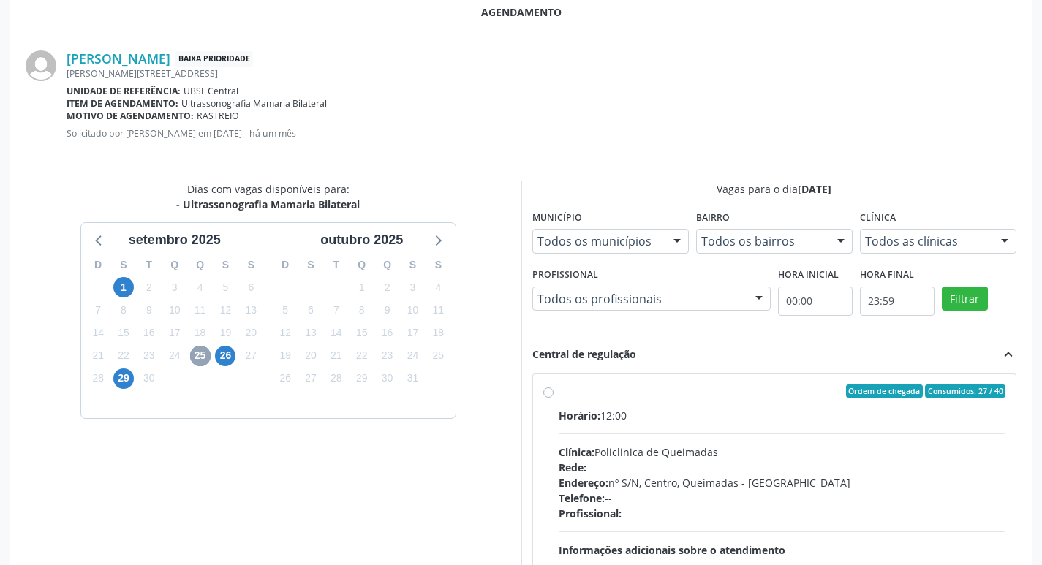
scroll to position [407, 0]
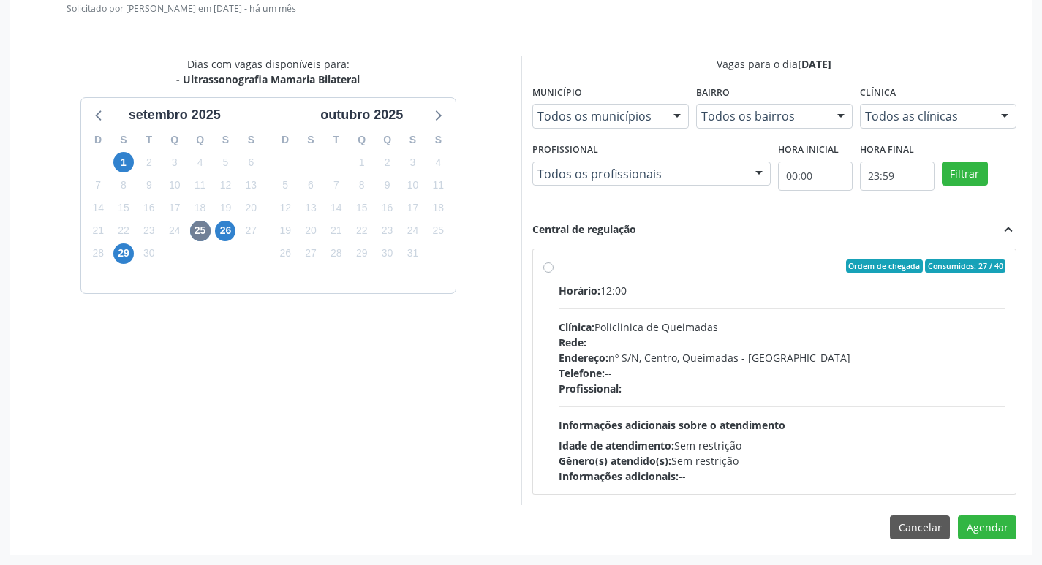
click at [769, 290] on div "Horário: 12:00" at bounding box center [783, 290] width 448 height 15
click at [554, 273] on input "Ordem de chegada Consumidos: 27 / 40 Horário: 12:00 Clínica: Policlinica de Que…" at bounding box center [548, 266] width 10 height 13
radio input "true"
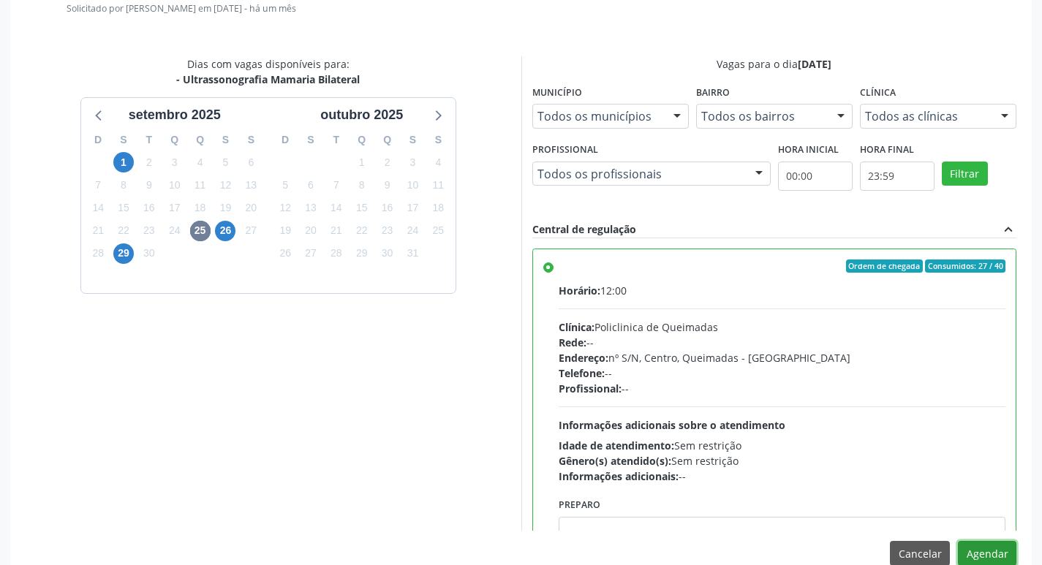
click at [973, 559] on button "Agendar" at bounding box center [987, 553] width 58 height 25
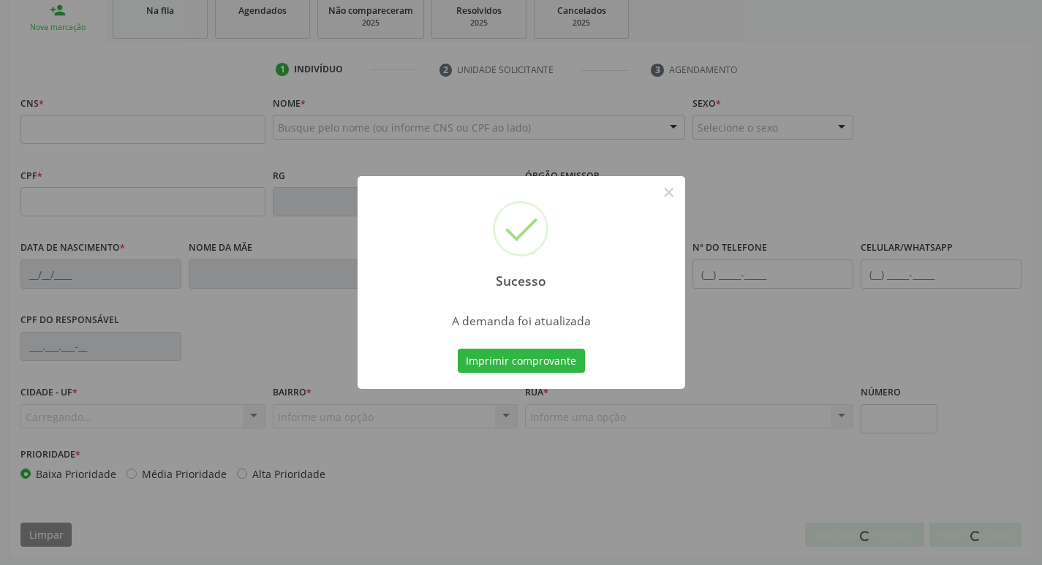
scroll to position [227, 0]
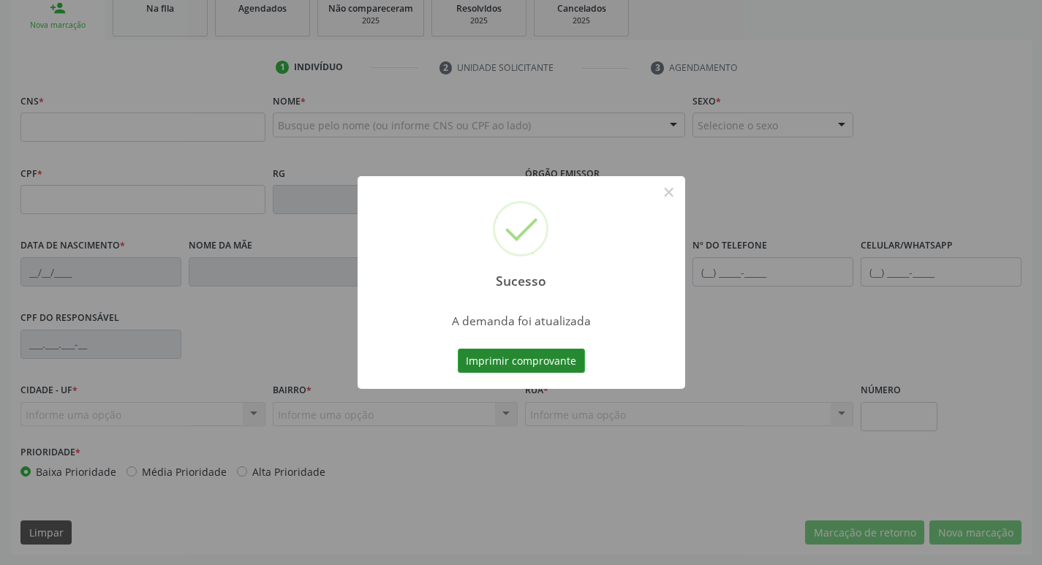
click at [534, 355] on button "Imprimir comprovante" at bounding box center [521, 361] width 127 height 25
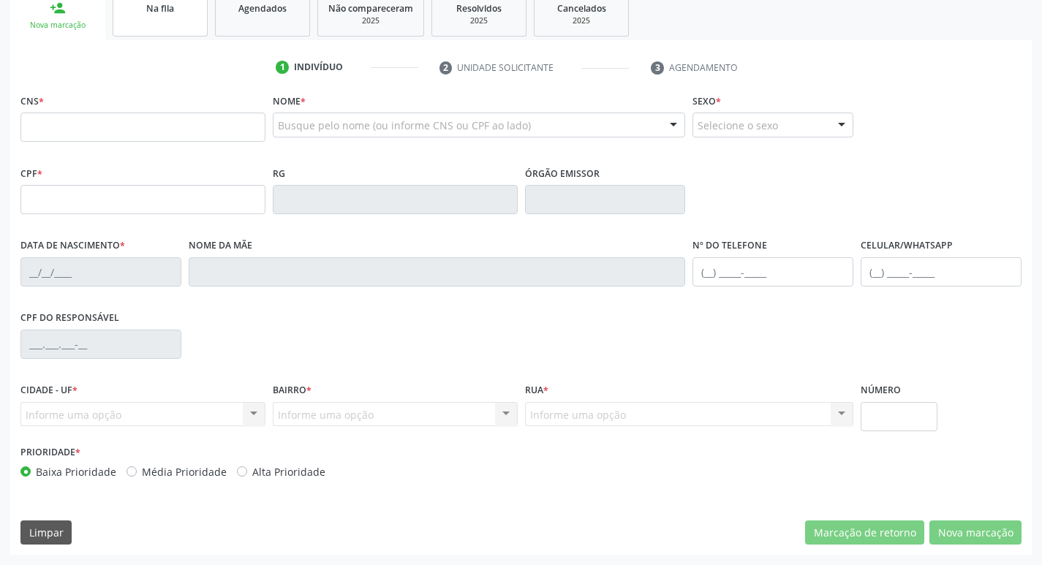
click at [177, 26] on link "Na fila" at bounding box center [160, 13] width 95 height 45
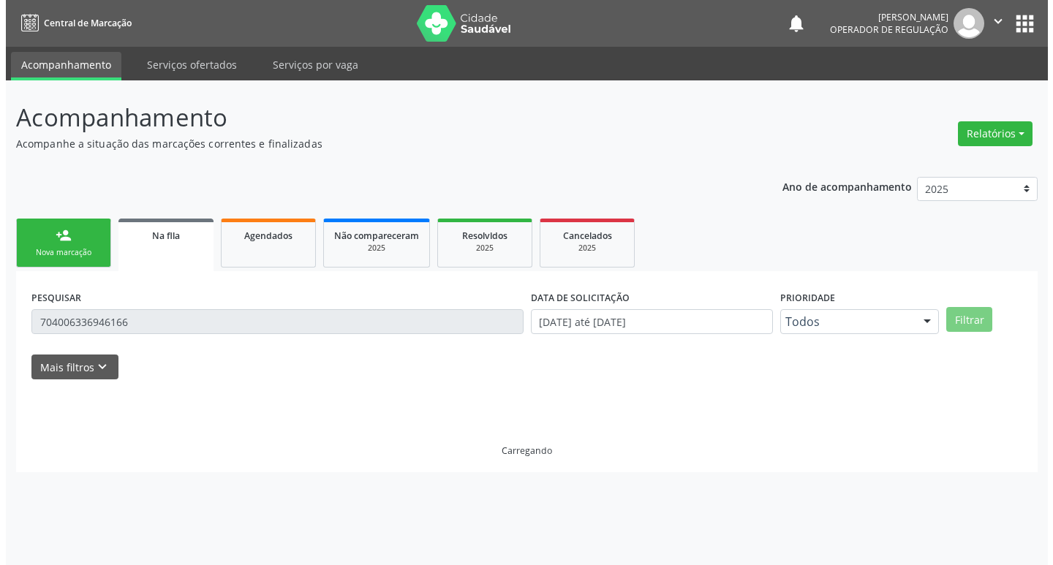
scroll to position [0, 0]
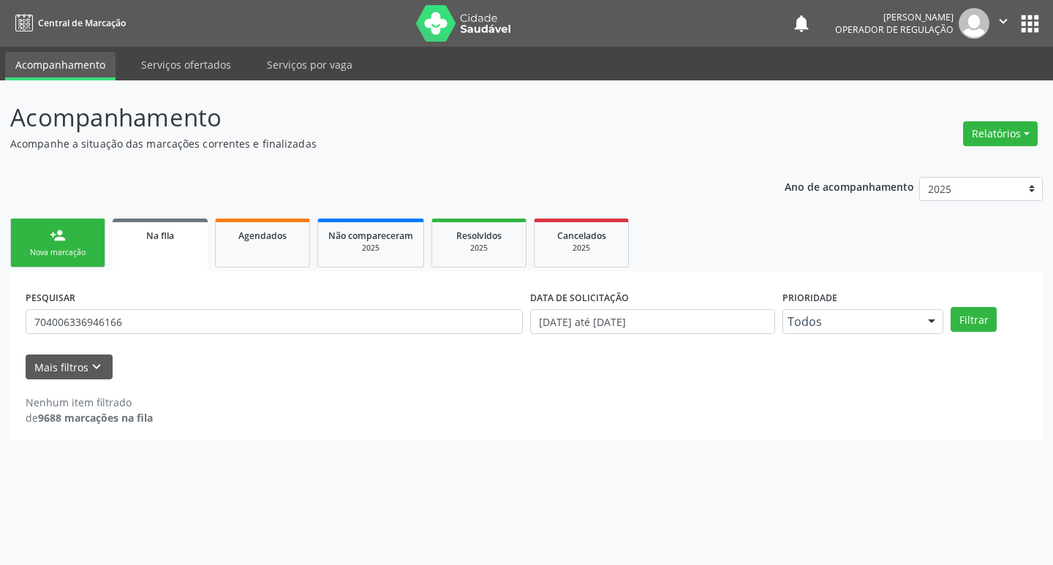
click at [175, 338] on div "PESQUISAR 704006336946166" at bounding box center [274, 315] width 505 height 57
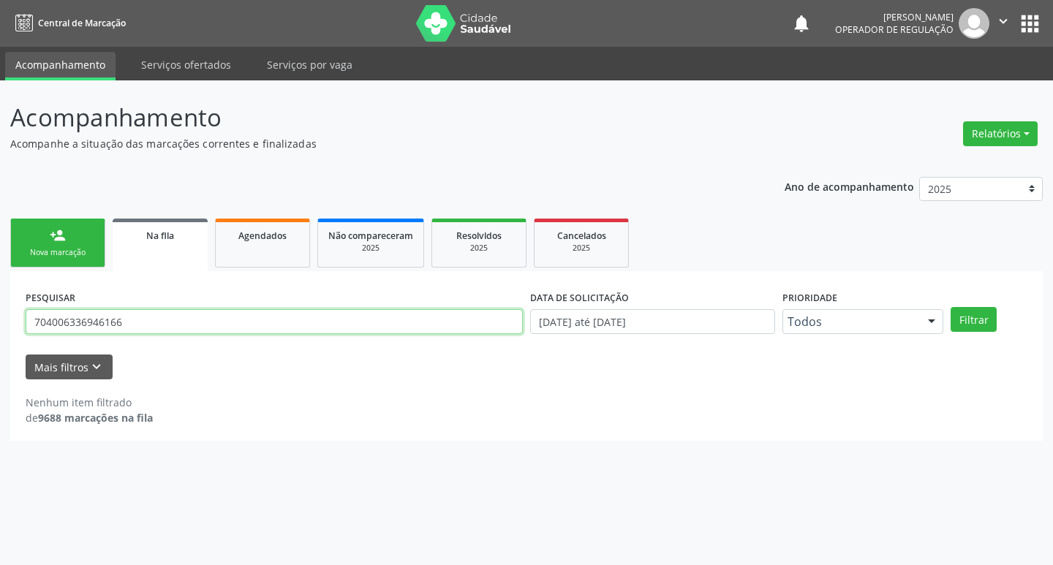
click at [181, 326] on input "704006336946166" at bounding box center [274, 321] width 497 height 25
type input "898002756881874"
click at [951, 307] on button "Filtrar" at bounding box center [974, 319] width 46 height 25
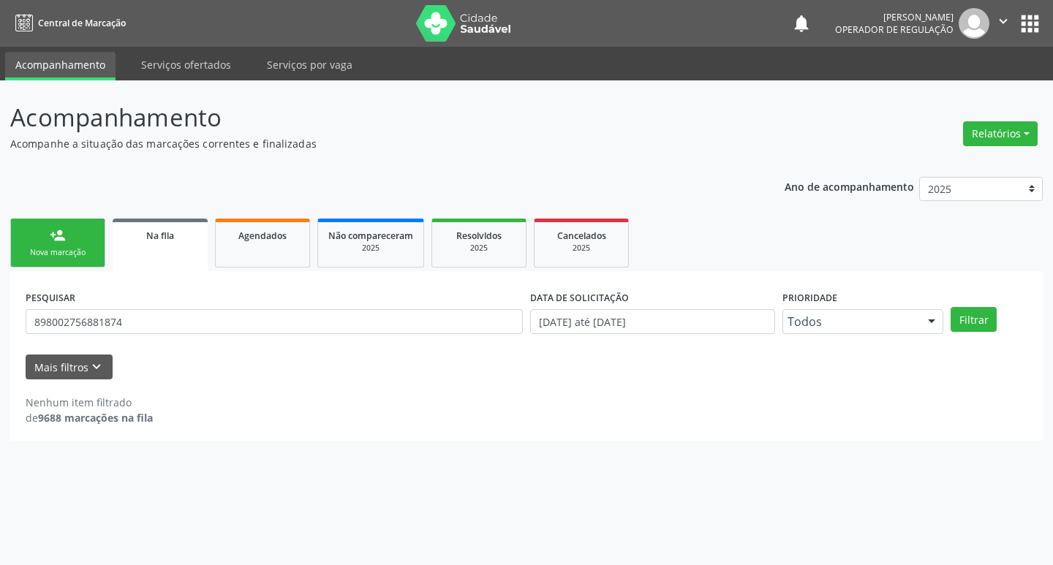
click at [211, 302] on div "PESQUISAR 898002756881874" at bounding box center [274, 315] width 505 height 57
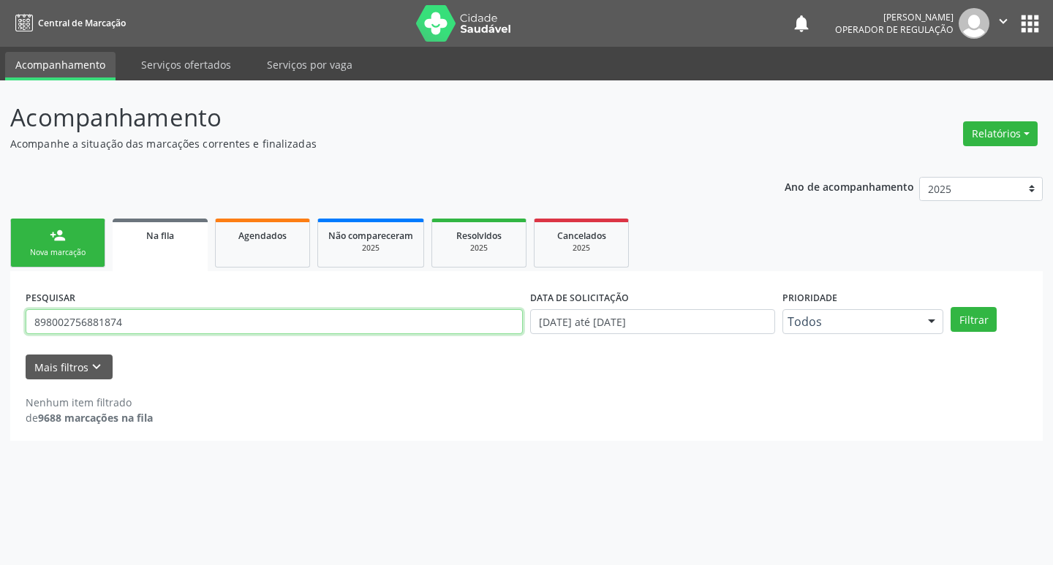
click at [211, 314] on input "898002756881874" at bounding box center [274, 321] width 497 height 25
click at [211, 320] on input "898002756881874" at bounding box center [274, 321] width 497 height 25
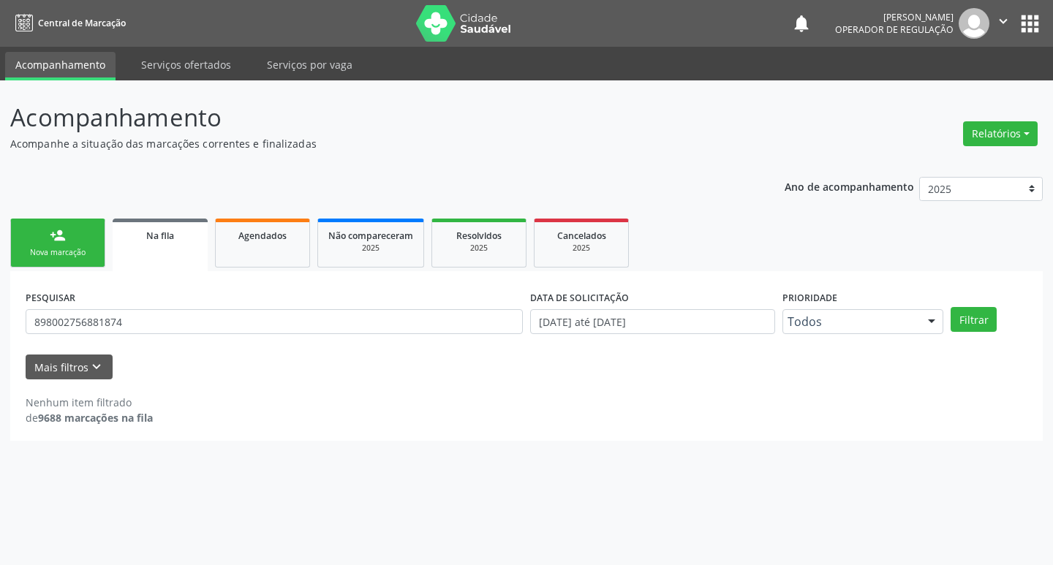
drag, startPoint x: 72, startPoint y: 249, endPoint x: 140, endPoint y: 245, distance: 68.1
click at [71, 249] on div "Nova marcação" at bounding box center [57, 252] width 73 height 11
click at [139, 245] on link "Na fila" at bounding box center [160, 245] width 95 height 53
click at [140, 245] on link "Na fila" at bounding box center [160, 245] width 95 height 53
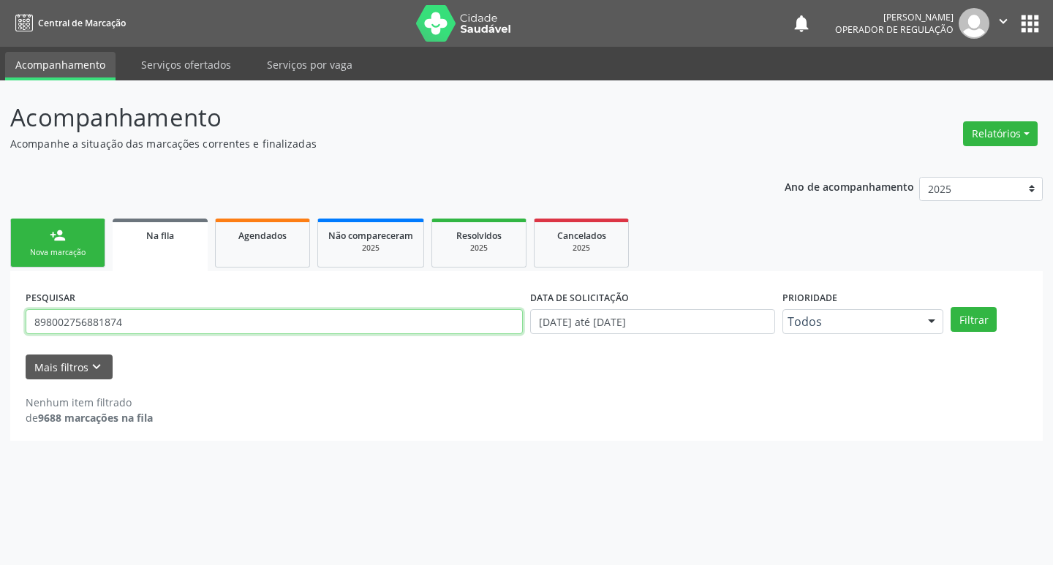
click at [216, 312] on input "898002756881874" at bounding box center [274, 321] width 497 height 25
type input "8"
type input "708203111807345"
click at [951, 307] on button "Filtrar" at bounding box center [974, 319] width 46 height 25
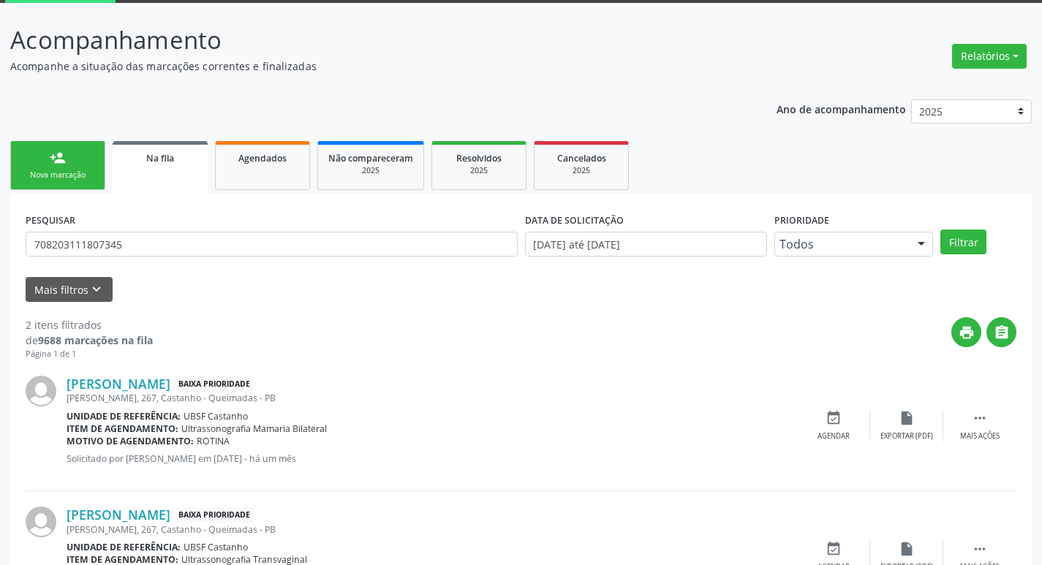
scroll to position [159, 0]
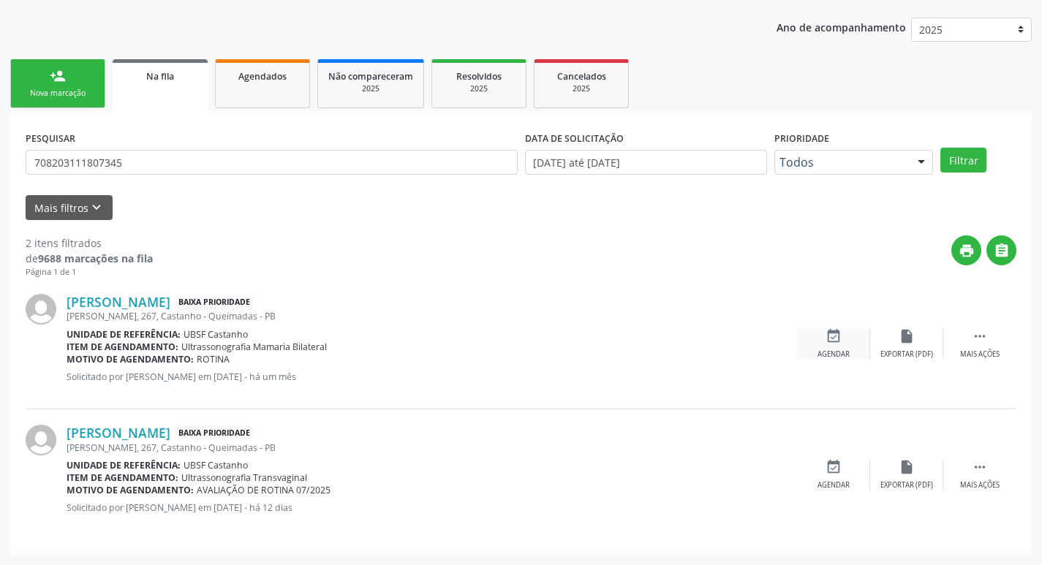
click at [837, 341] on icon "event_available" at bounding box center [834, 336] width 16 height 16
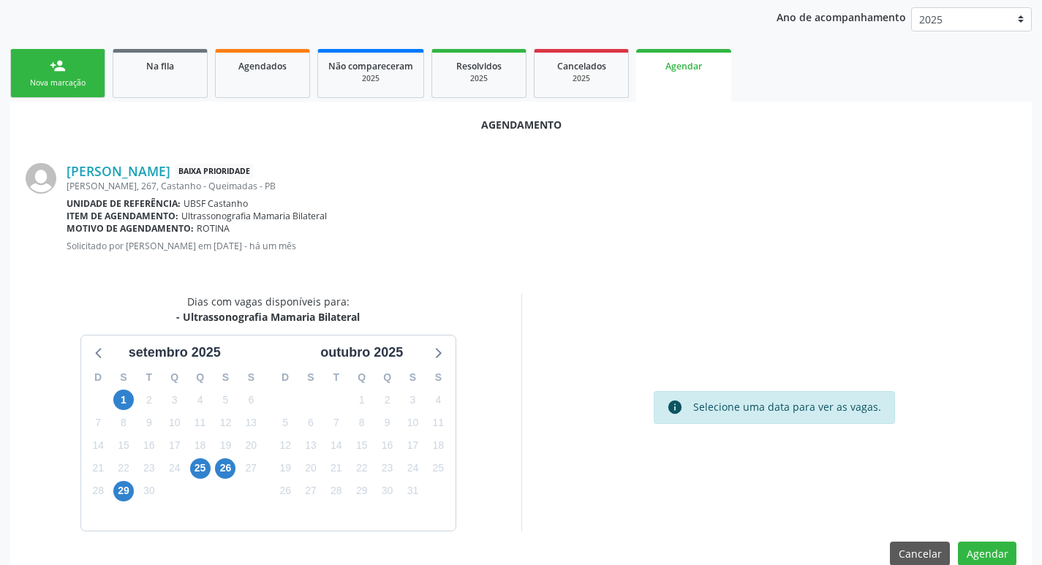
scroll to position [196, 0]
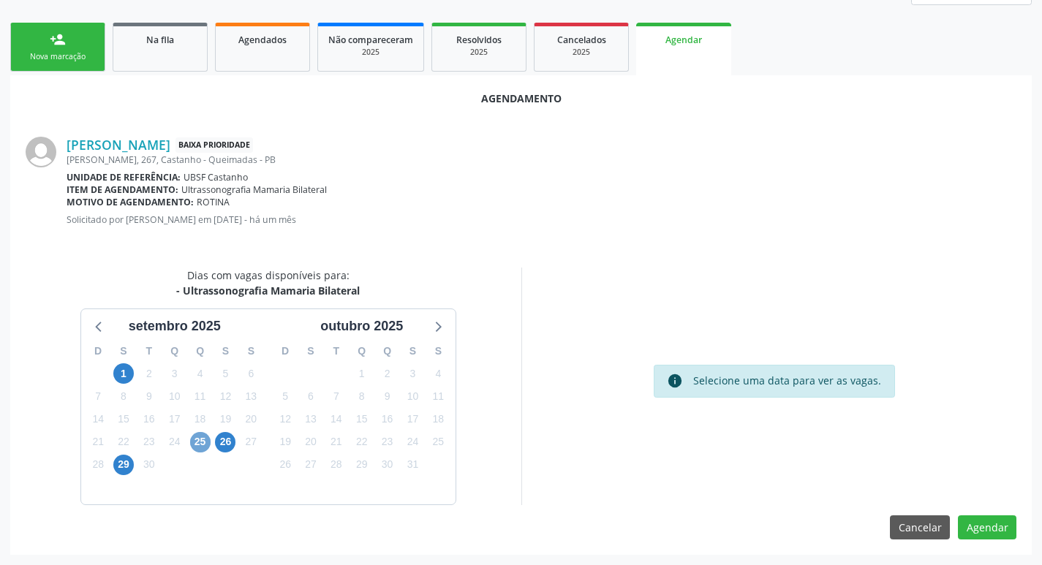
click at [196, 445] on span "25" at bounding box center [200, 442] width 20 height 20
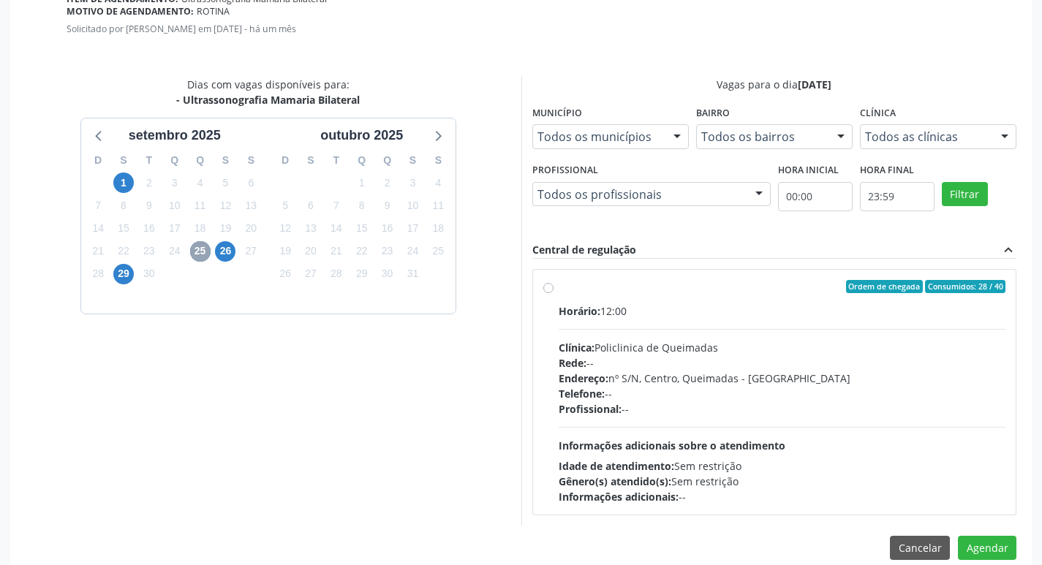
scroll to position [407, 0]
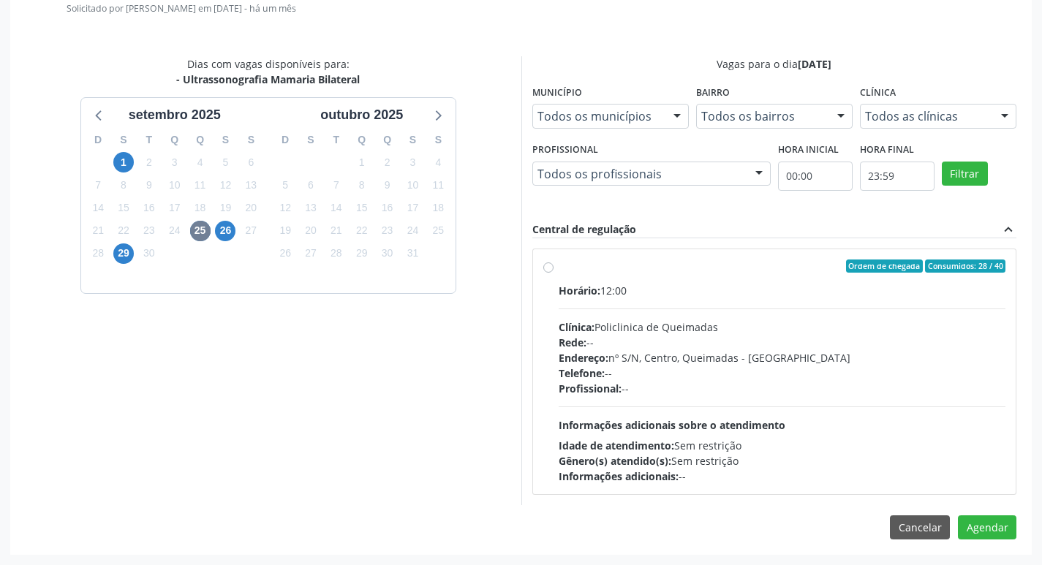
click at [761, 324] on div "Clínica: Policlinica de Queimadas" at bounding box center [783, 327] width 448 height 15
click at [554, 273] on input "Ordem de chegada Consumidos: 28 / 40 Horário: 12:00 Clínica: Policlinica de Que…" at bounding box center [548, 266] width 10 height 13
radio input "true"
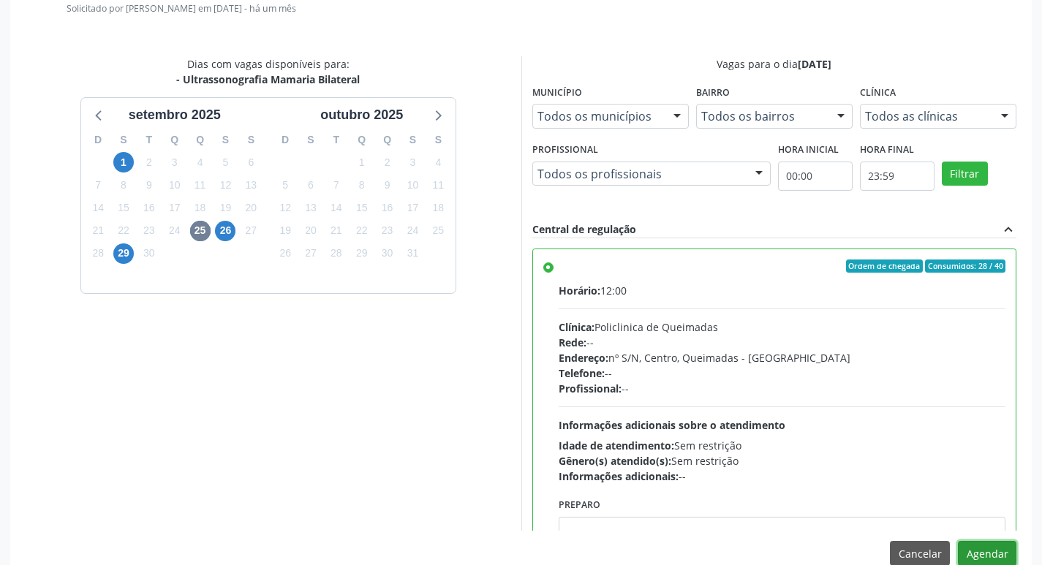
click at [991, 548] on button "Agendar" at bounding box center [987, 553] width 58 height 25
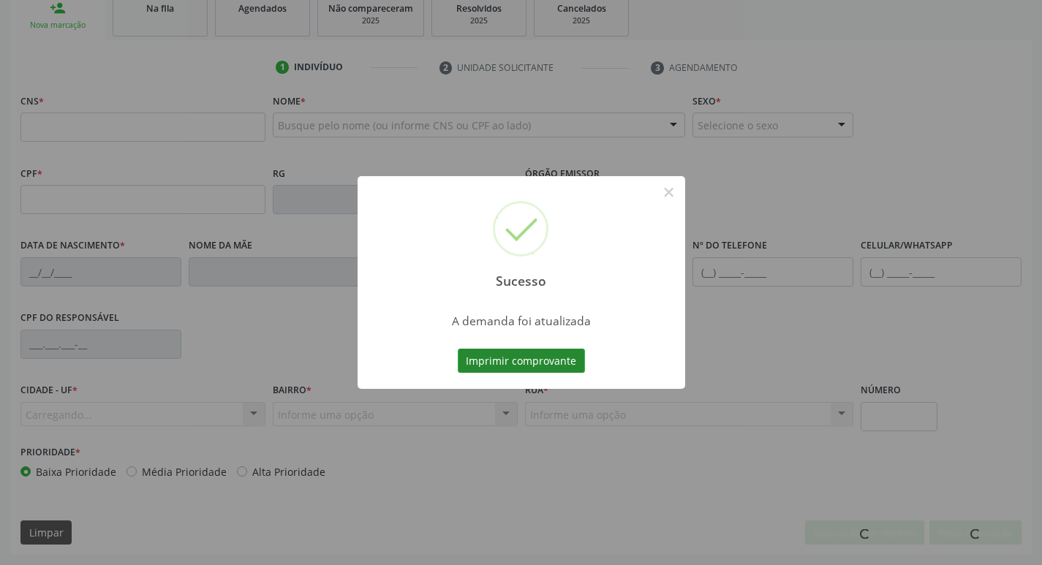
click at [499, 364] on button "Imprimir comprovante" at bounding box center [521, 361] width 127 height 25
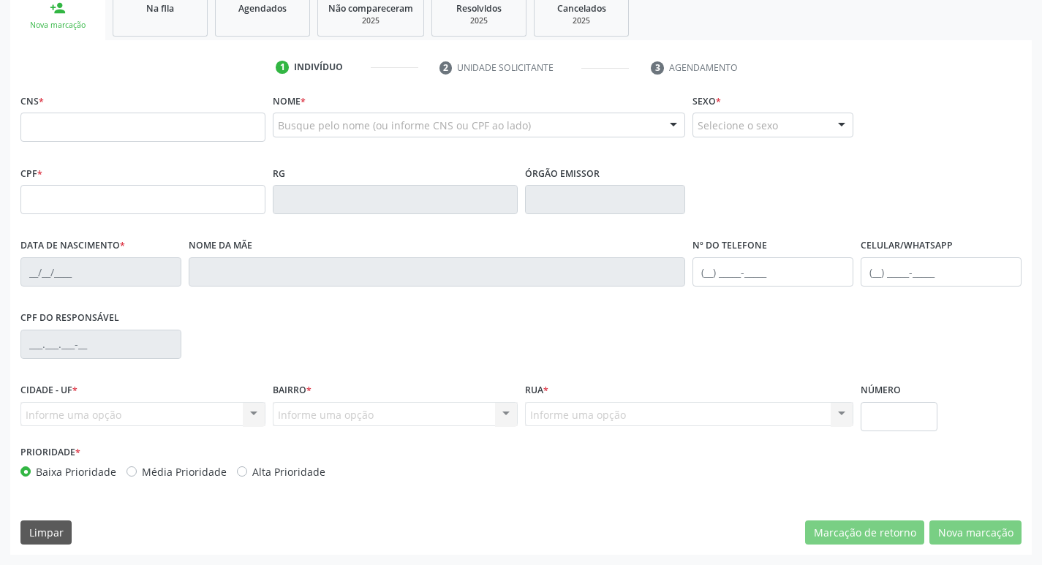
scroll to position [201, 0]
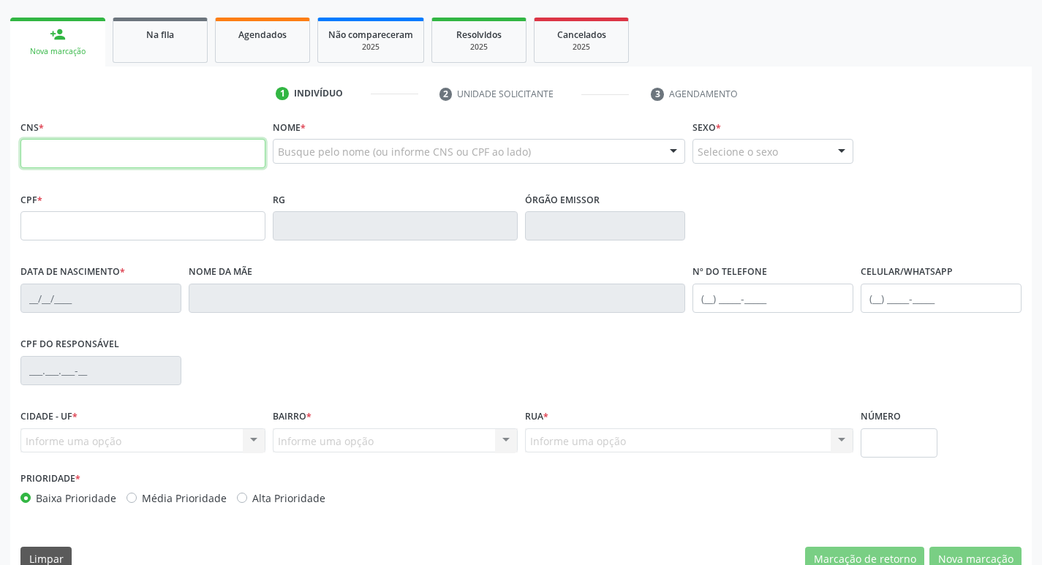
click at [135, 160] on input "text" at bounding box center [142, 153] width 245 height 29
click at [114, 41] on link "Na fila" at bounding box center [160, 40] width 95 height 45
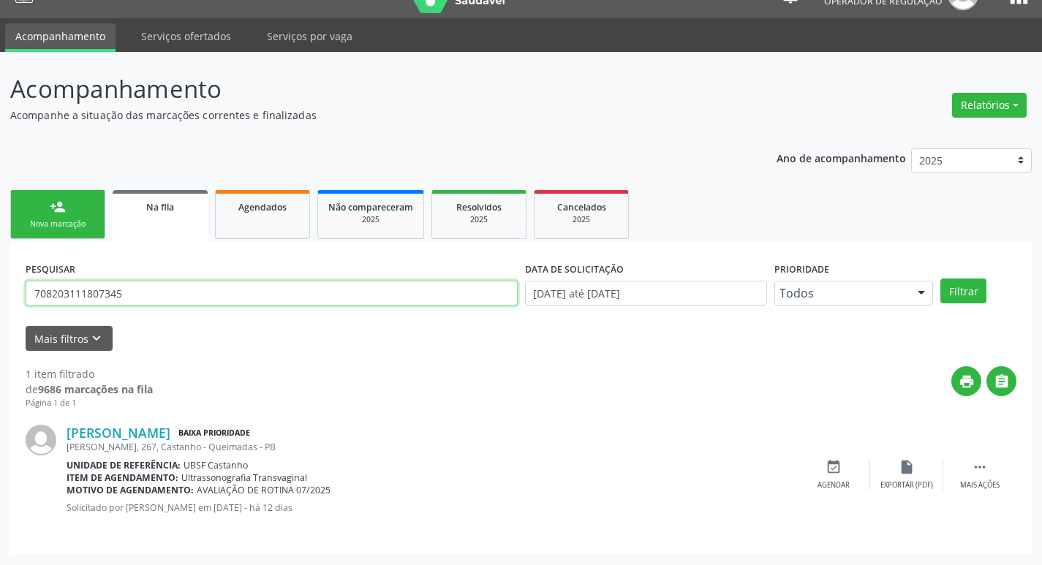
click at [171, 306] on input "708203111807345" at bounding box center [272, 293] width 492 height 25
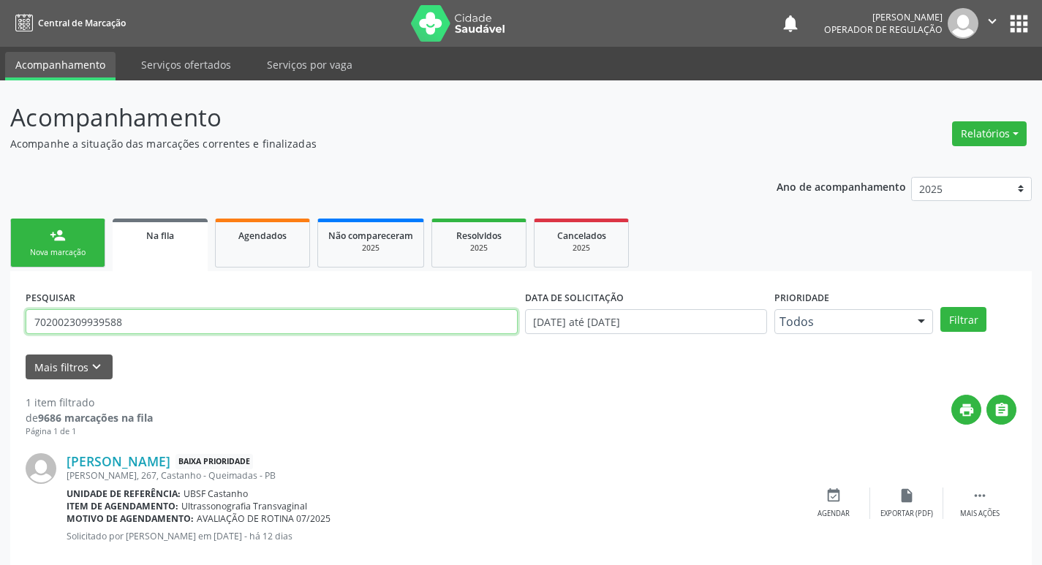
type input "702002309939588"
click at [940, 307] on button "Filtrar" at bounding box center [963, 319] width 46 height 25
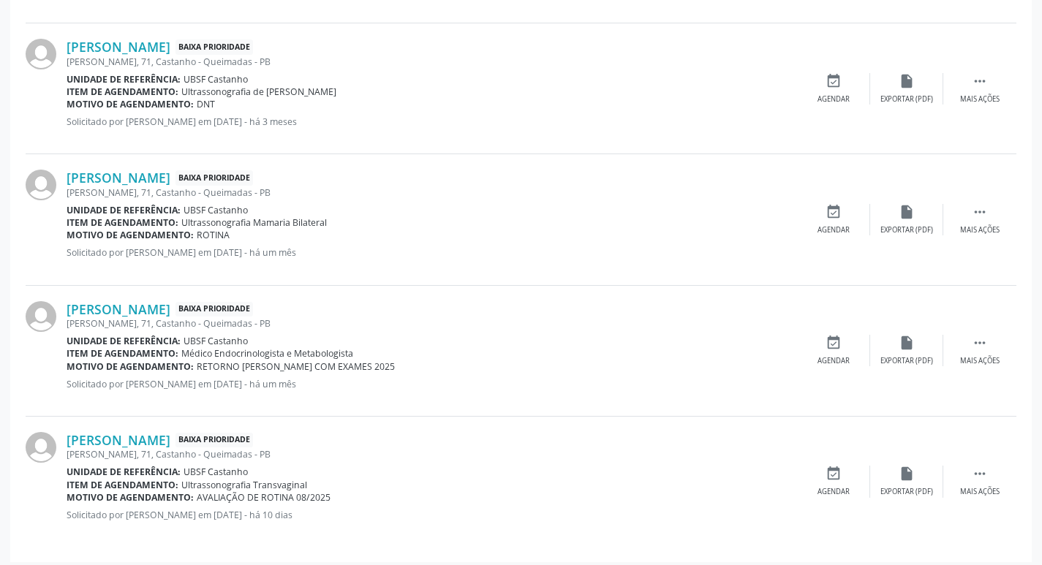
scroll to position [553, 0]
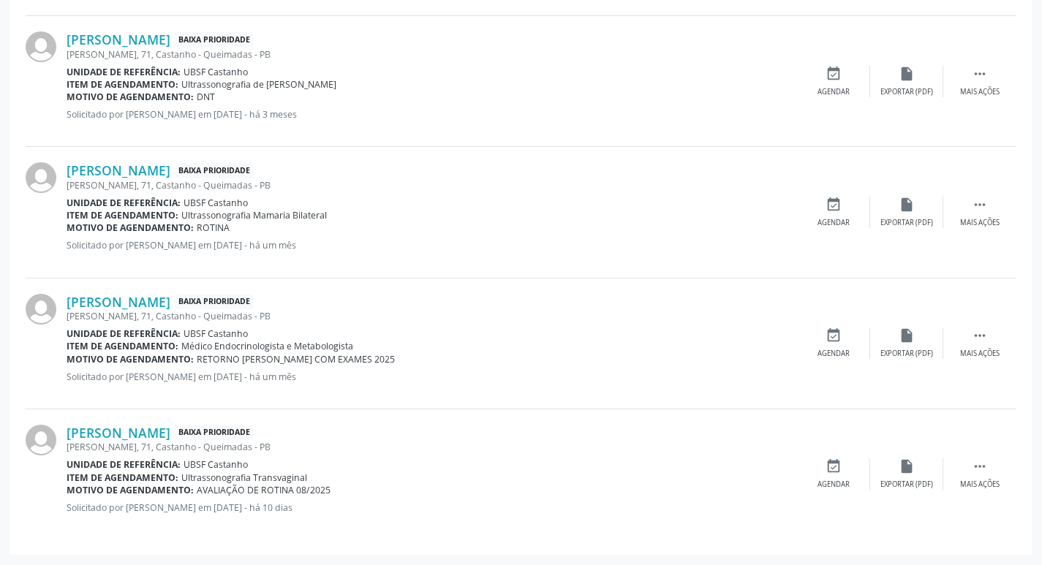
click at [845, 215] on div "event_available Agendar" at bounding box center [833, 212] width 73 height 31
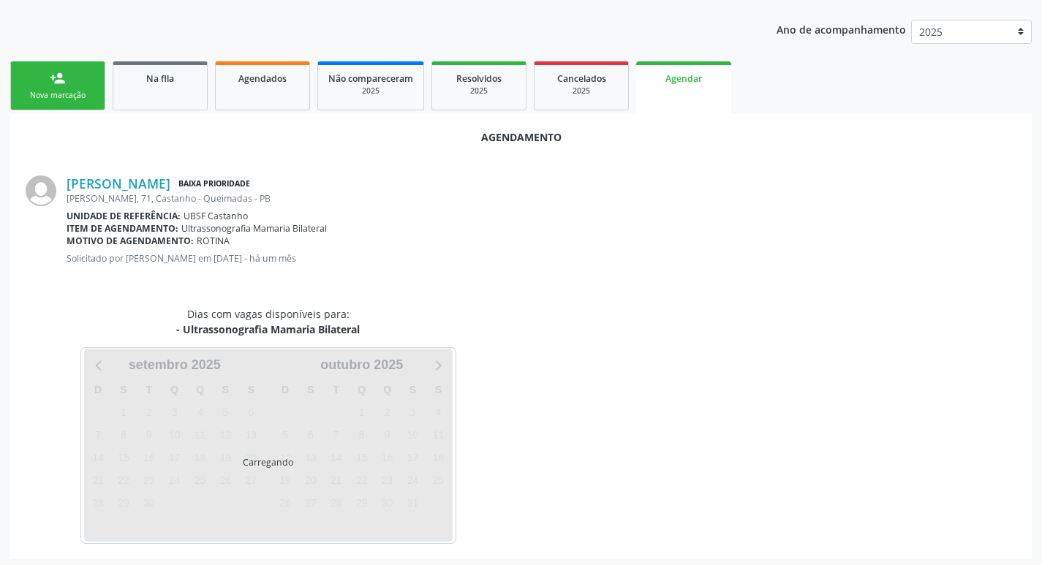
scroll to position [162, 0]
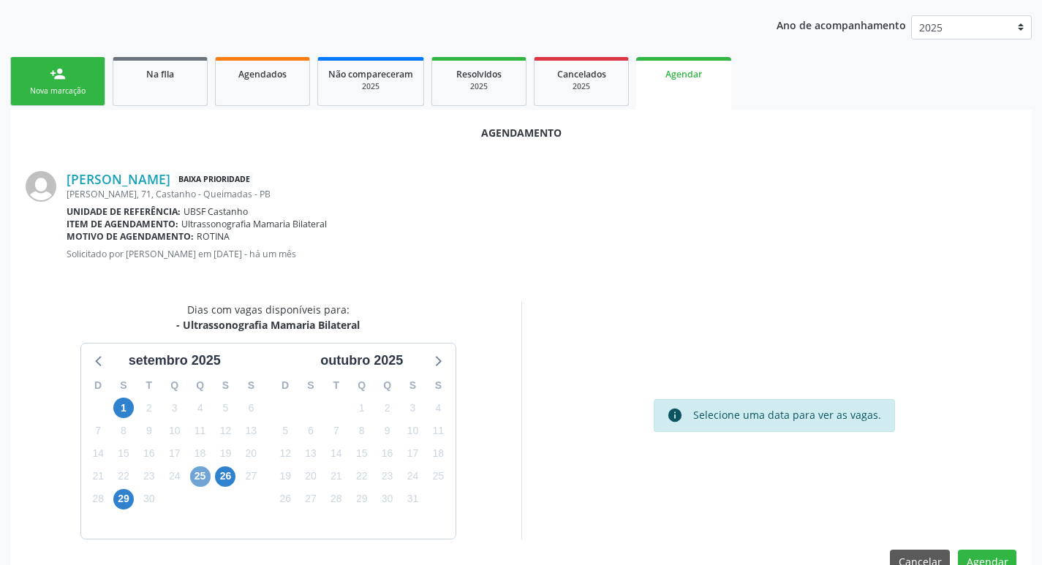
click at [199, 480] on span "25" at bounding box center [200, 477] width 20 height 20
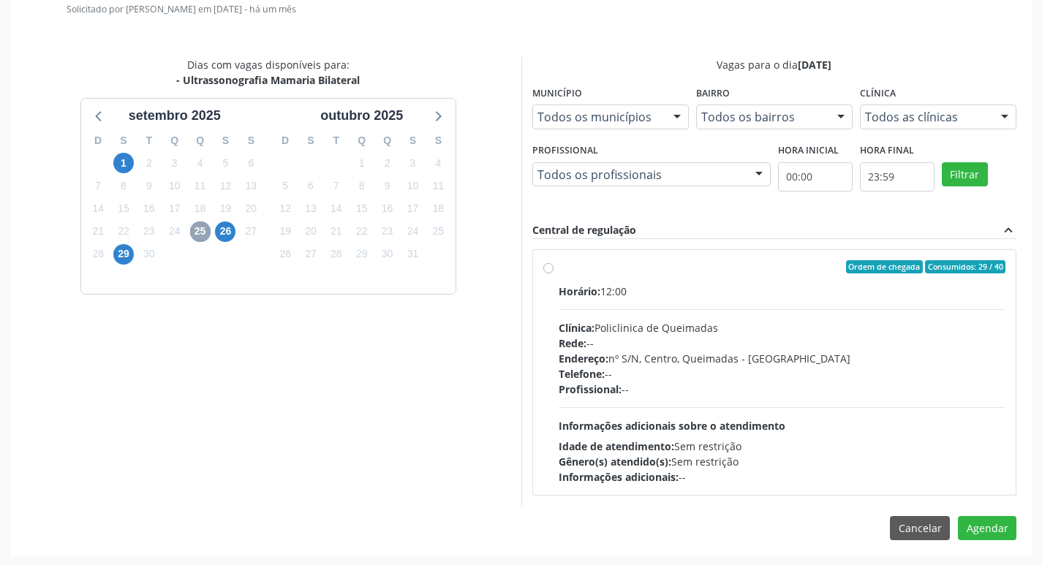
scroll to position [407, 0]
click at [689, 270] on div "Ordem de chegada Consumidos: 29 / 40" at bounding box center [783, 266] width 448 height 13
click at [554, 270] on input "Ordem de chegada Consumidos: 29 / 40 Horário: 12:00 Clínica: Policlinica de Que…" at bounding box center [548, 266] width 10 height 13
radio input "true"
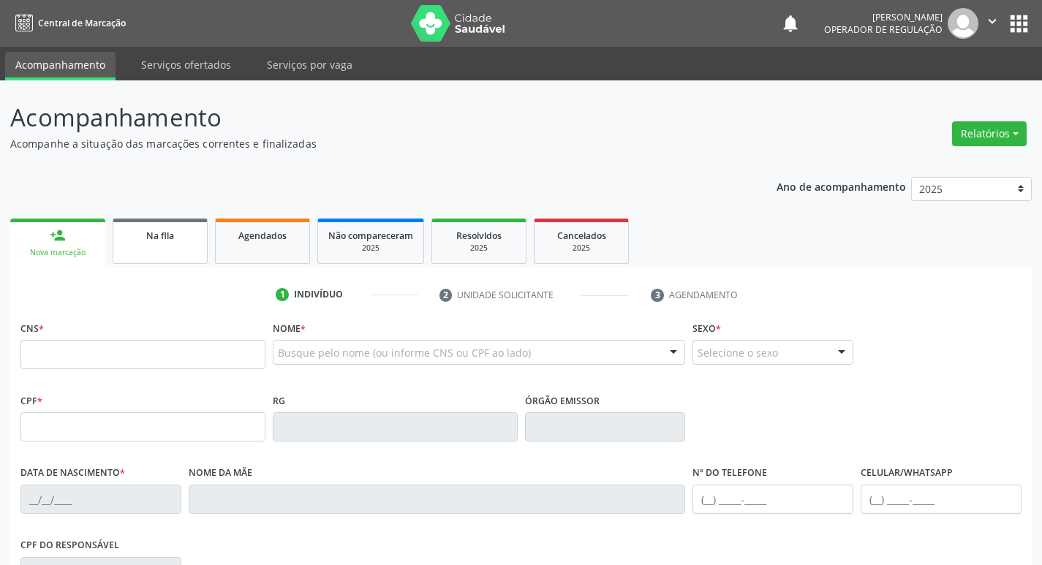
click at [143, 233] on div "Na fila" at bounding box center [160, 234] width 73 height 15
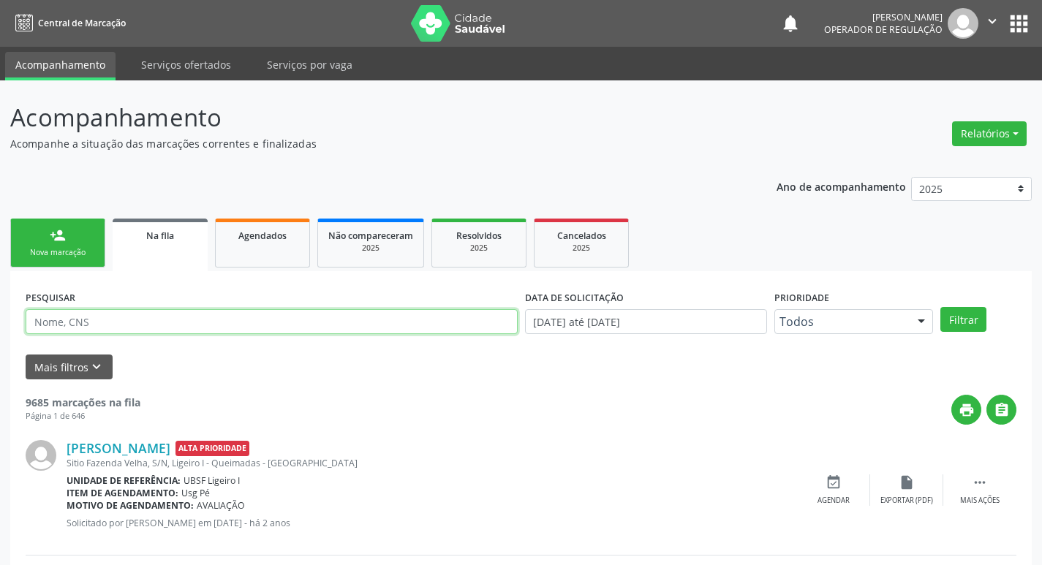
click at [238, 319] on input "text" at bounding box center [272, 321] width 492 height 25
type input "702002309939588"
click at [940, 307] on button "Filtrar" at bounding box center [963, 319] width 46 height 25
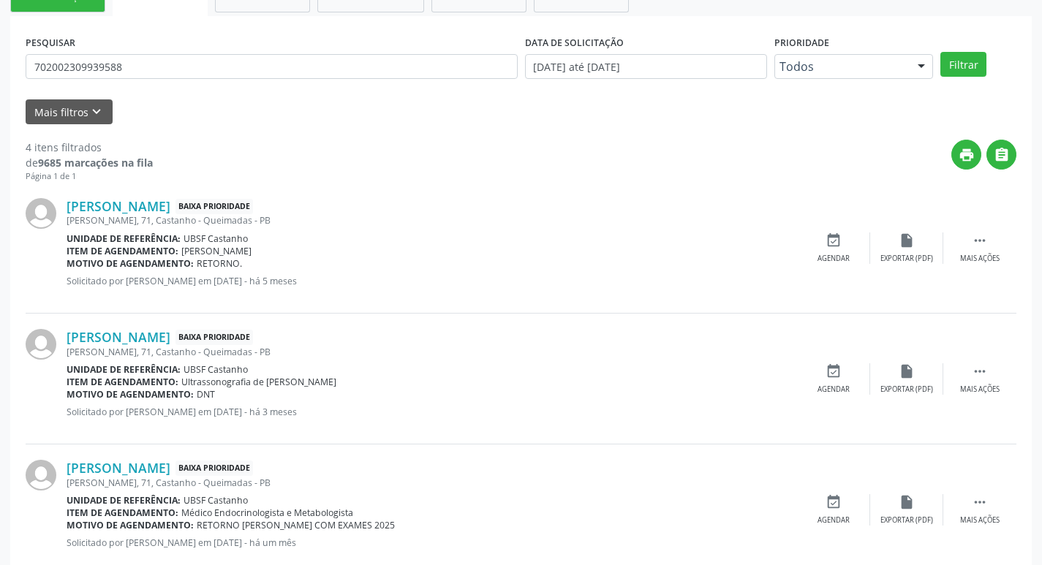
scroll to position [56, 0]
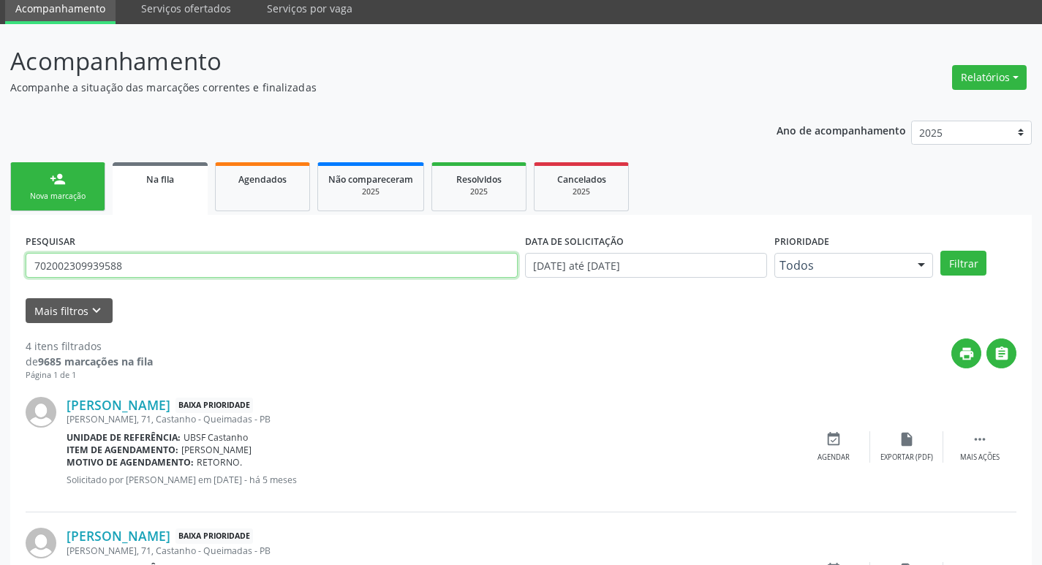
click at [147, 269] on input "702002309939588" at bounding box center [272, 265] width 492 height 25
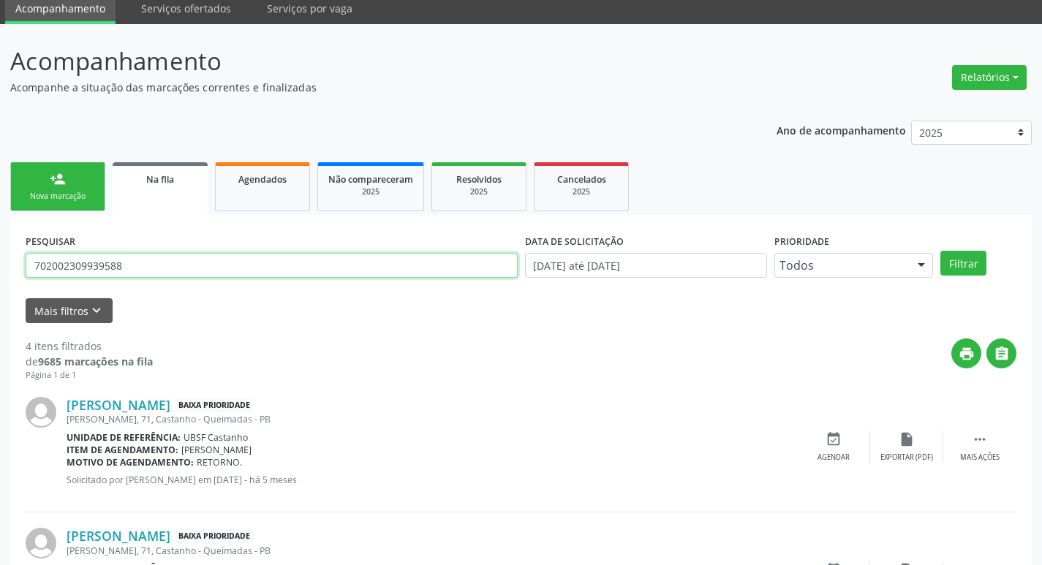
click at [147, 269] on input "702002309939588" at bounding box center [272, 265] width 492 height 25
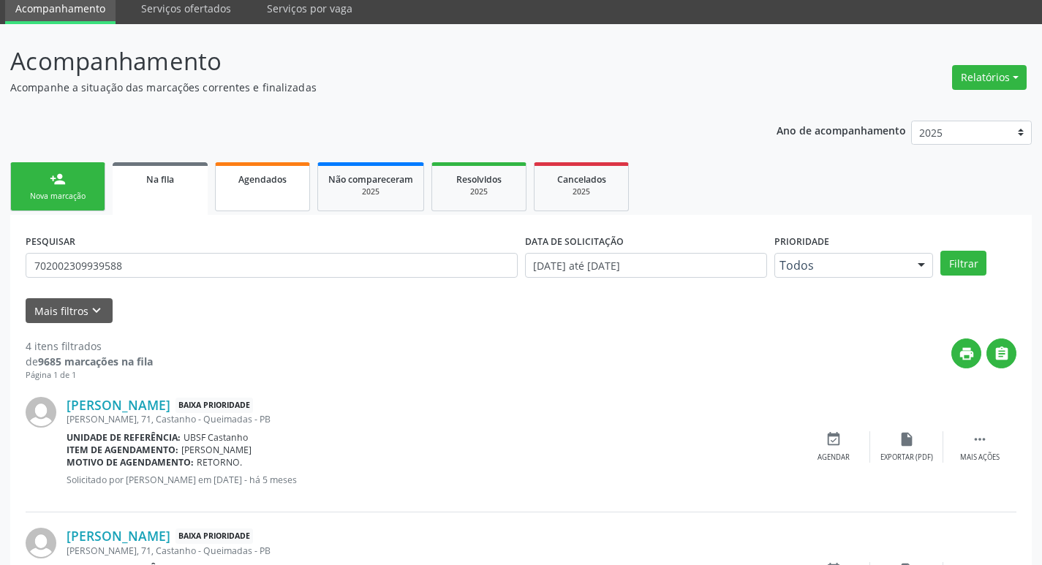
click at [257, 201] on link "Agendados" at bounding box center [262, 186] width 95 height 49
click at [257, 201] on div "Ano de acompanhamento 2025 2024 2023 2022 2021 person_add Nova marcação Na fila…" at bounding box center [521, 515] width 1022 height 810
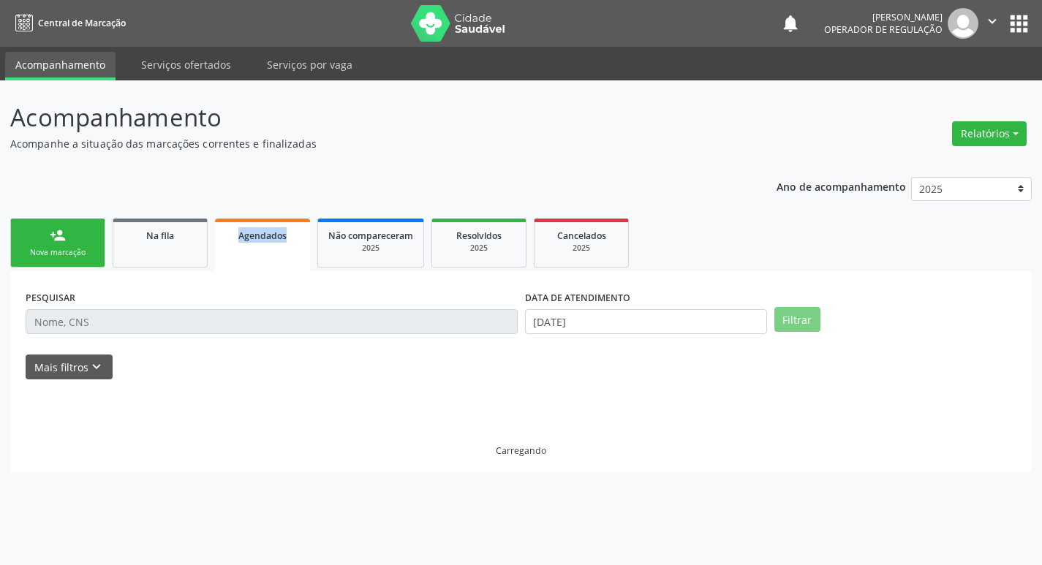
scroll to position [0, 0]
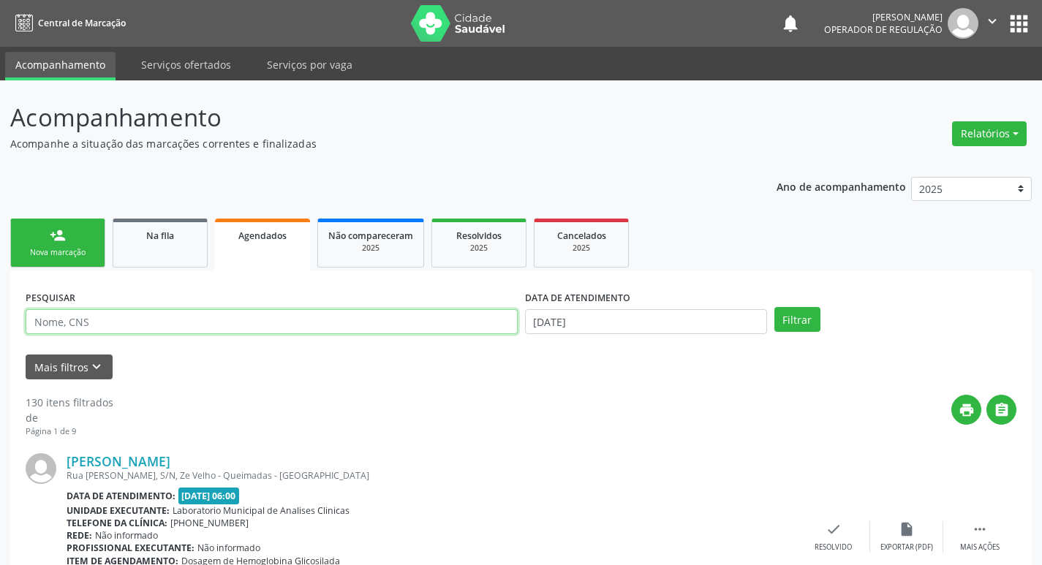
click at [167, 313] on input "text" at bounding box center [272, 321] width 492 height 25
paste input "702002309939588"
type input "702002309939588"
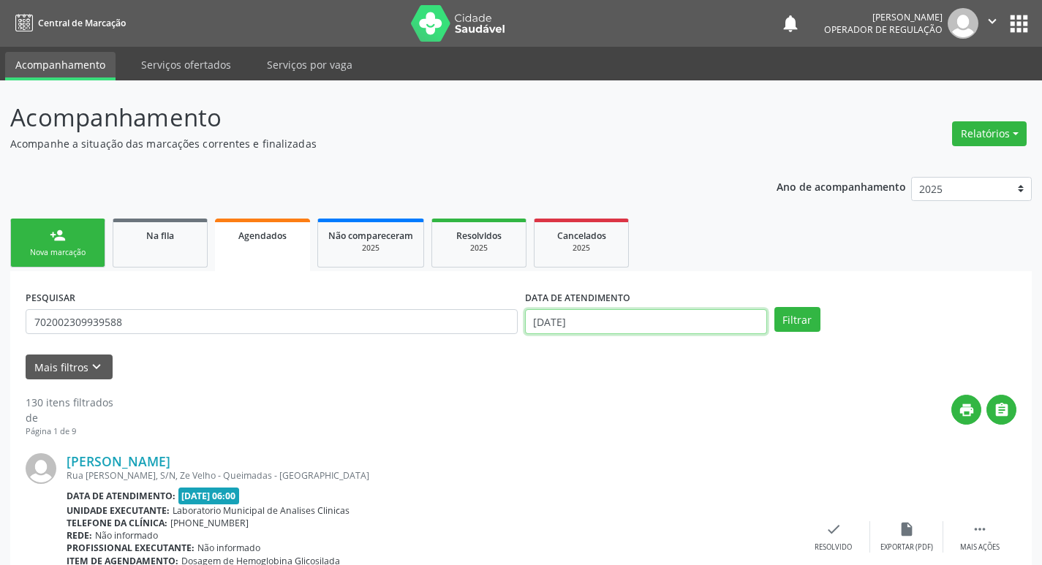
click at [674, 324] on input "[DATE]" at bounding box center [646, 321] width 242 height 25
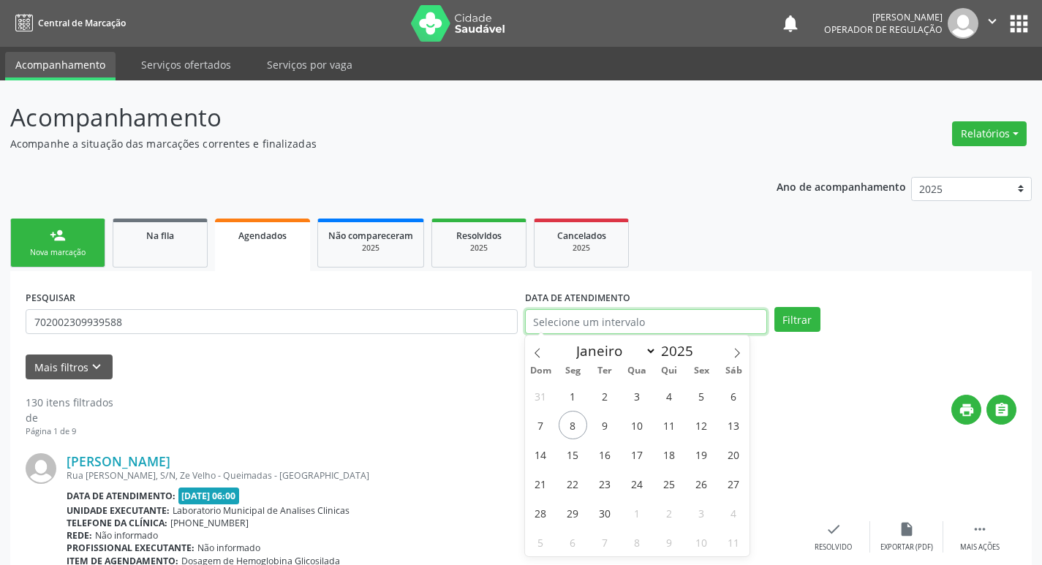
click at [774, 307] on button "Filtrar" at bounding box center [797, 319] width 46 height 25
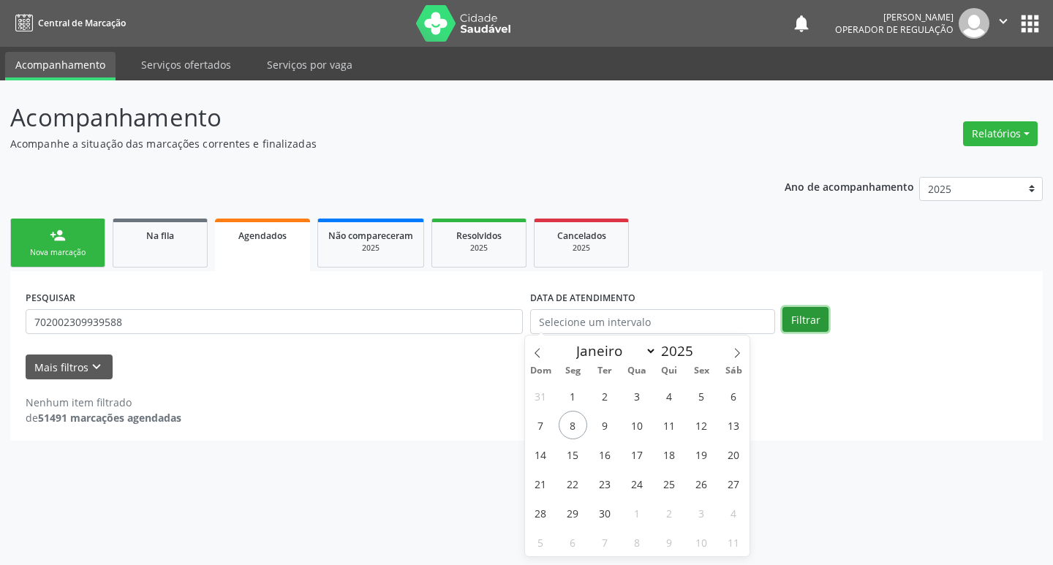
click at [822, 322] on button "Filtrar" at bounding box center [805, 319] width 46 height 25
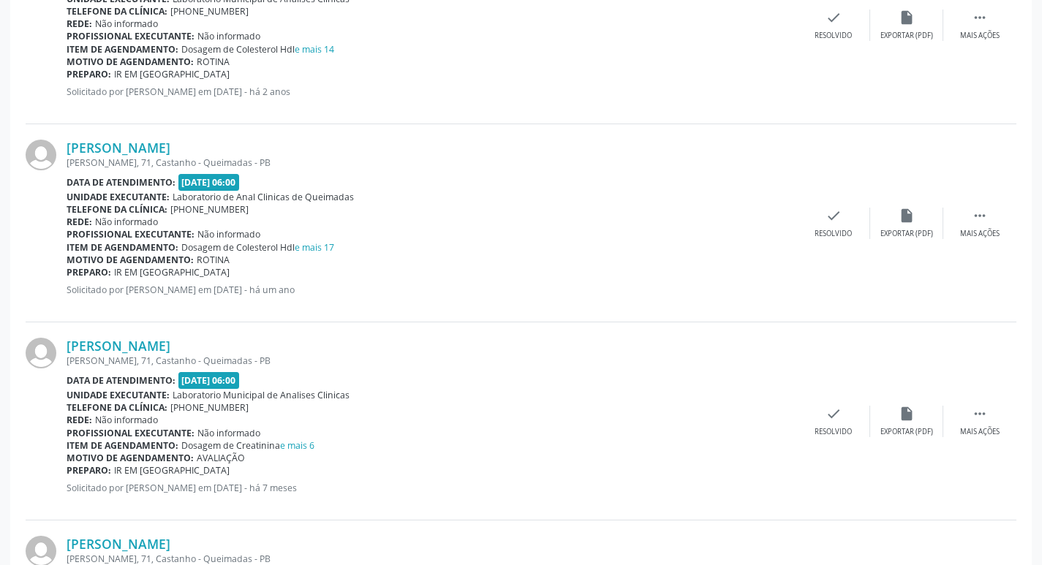
scroll to position [703, 0]
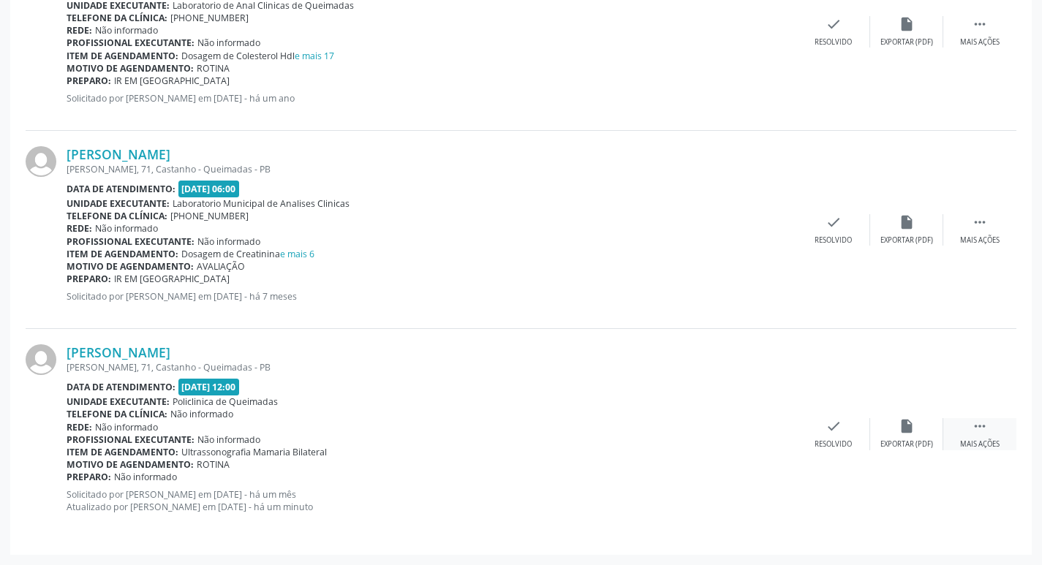
click at [978, 426] on icon "" at bounding box center [980, 426] width 16 height 16
click at [685, 434] on icon "print" at bounding box center [687, 426] width 16 height 16
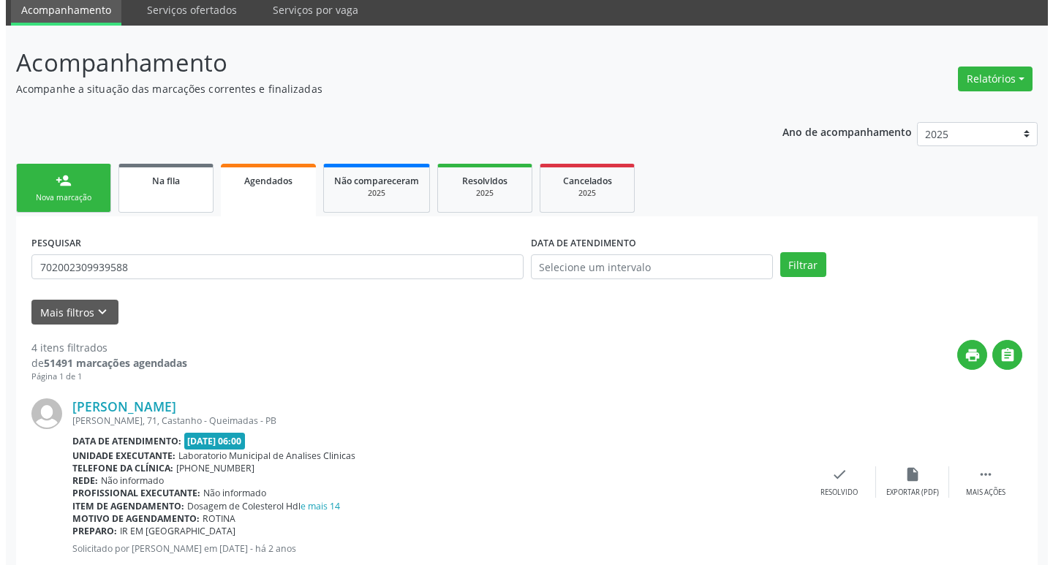
scroll to position [0, 0]
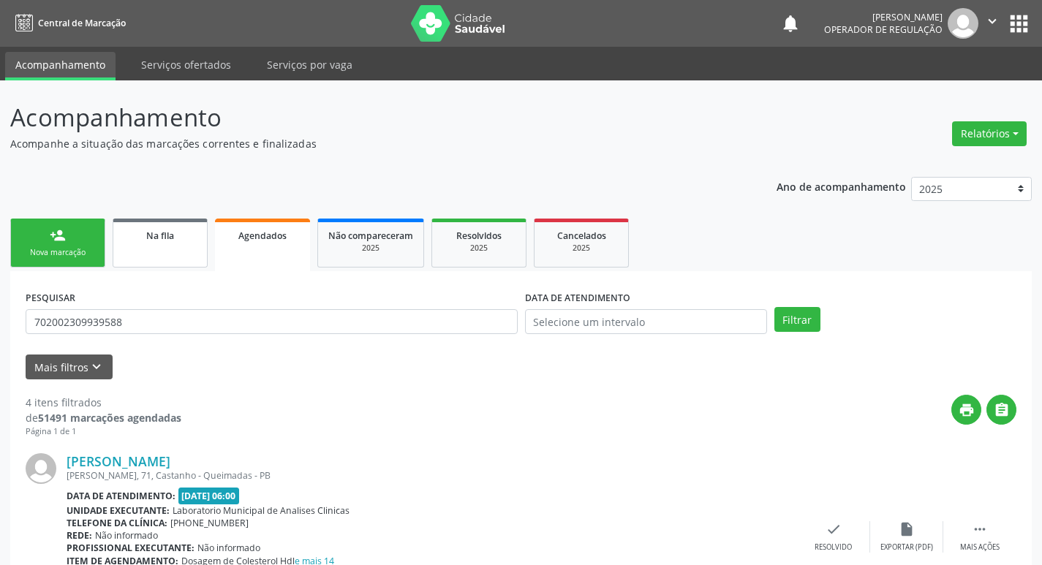
click at [180, 240] on div "Na fila" at bounding box center [160, 234] width 73 height 15
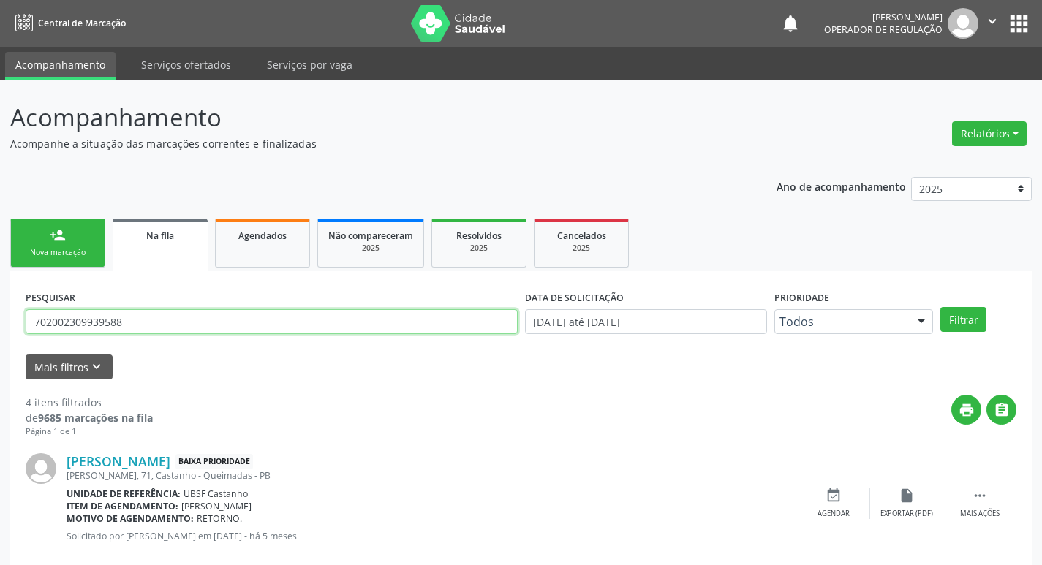
click at [155, 322] on input "702002309939588" at bounding box center [272, 321] width 492 height 25
type input "704703583561040"
click at [940, 307] on button "Filtrar" at bounding box center [963, 319] width 46 height 25
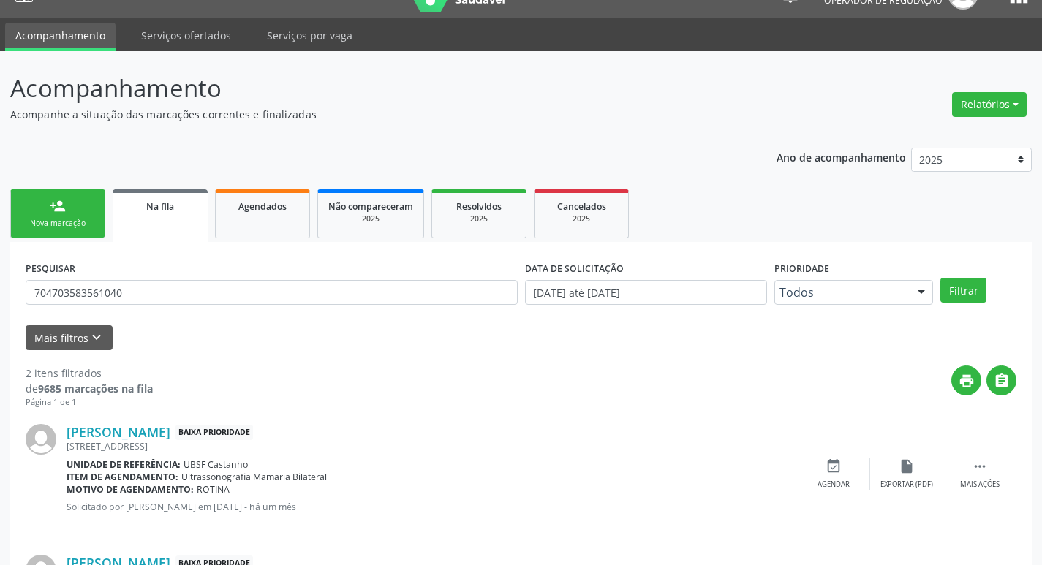
scroll to position [159, 0]
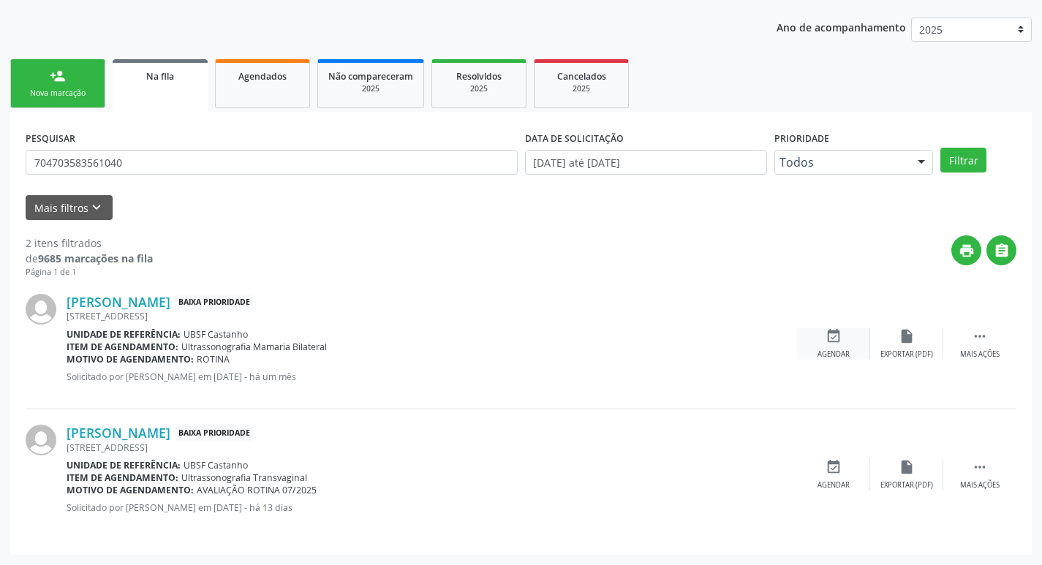
click at [841, 333] on icon "event_available" at bounding box center [834, 336] width 16 height 16
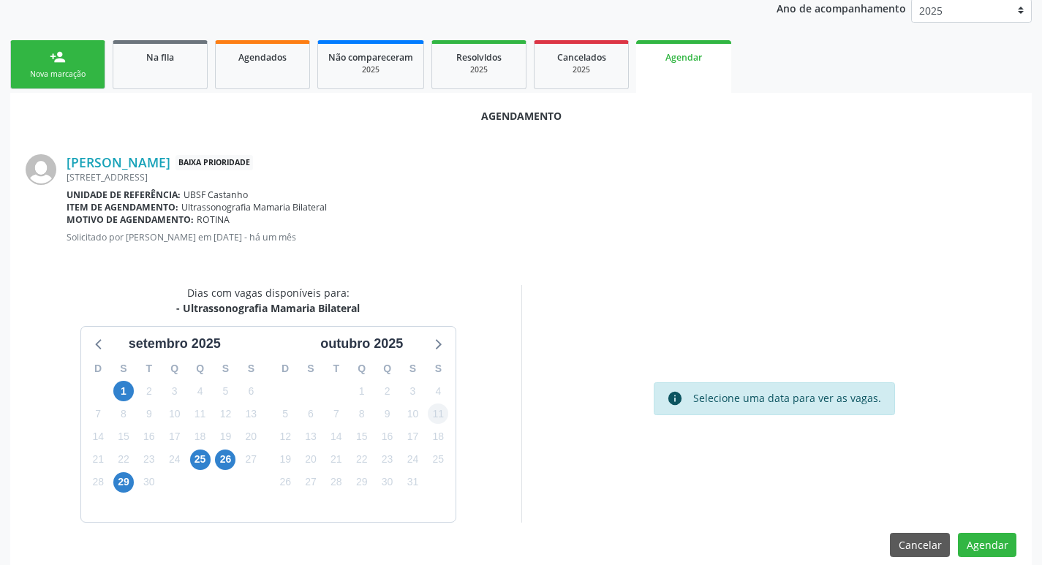
scroll to position [196, 0]
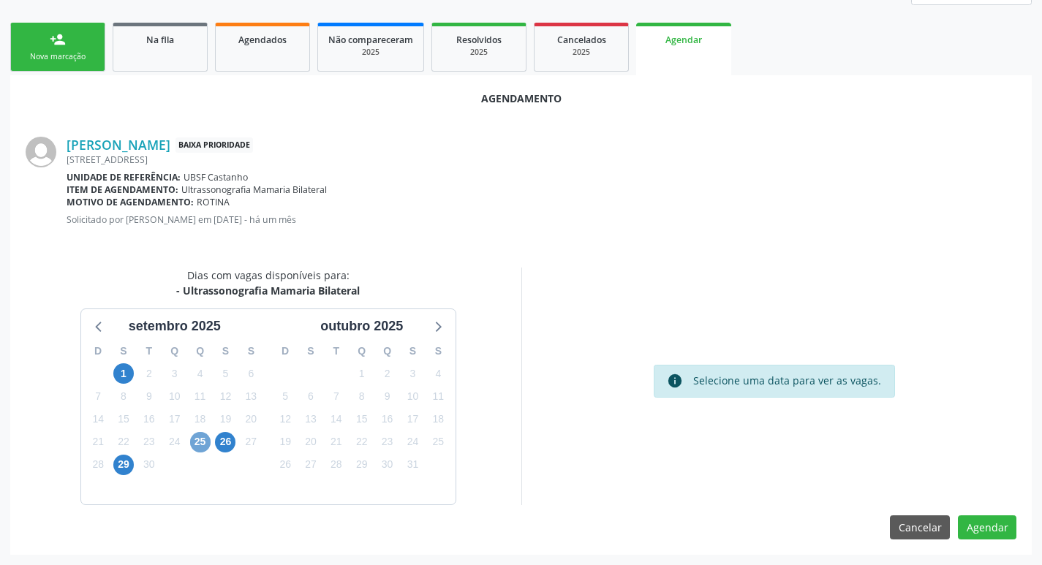
click at [208, 448] on span "25" at bounding box center [200, 442] width 20 height 20
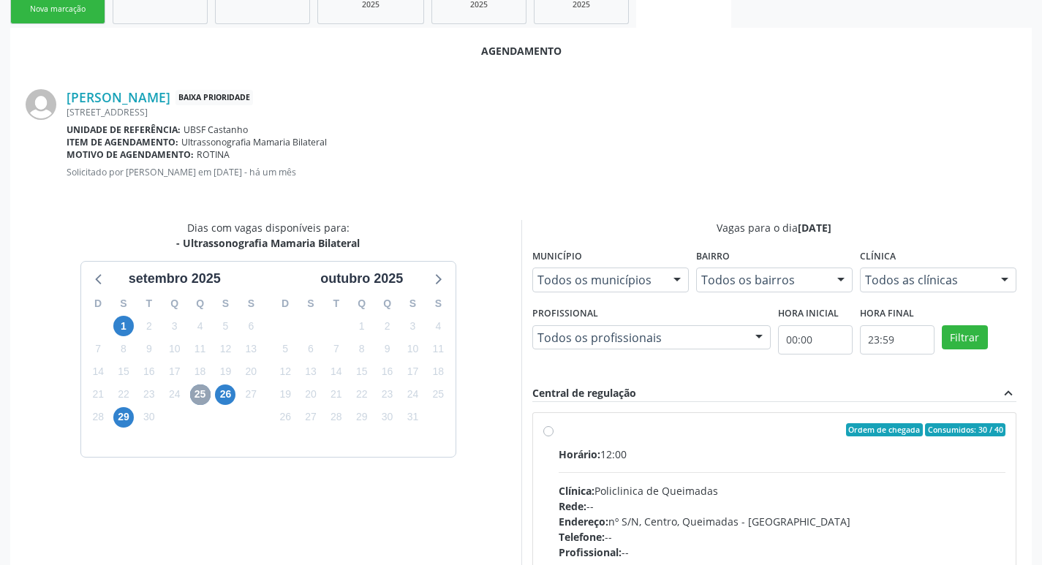
scroll to position [407, 0]
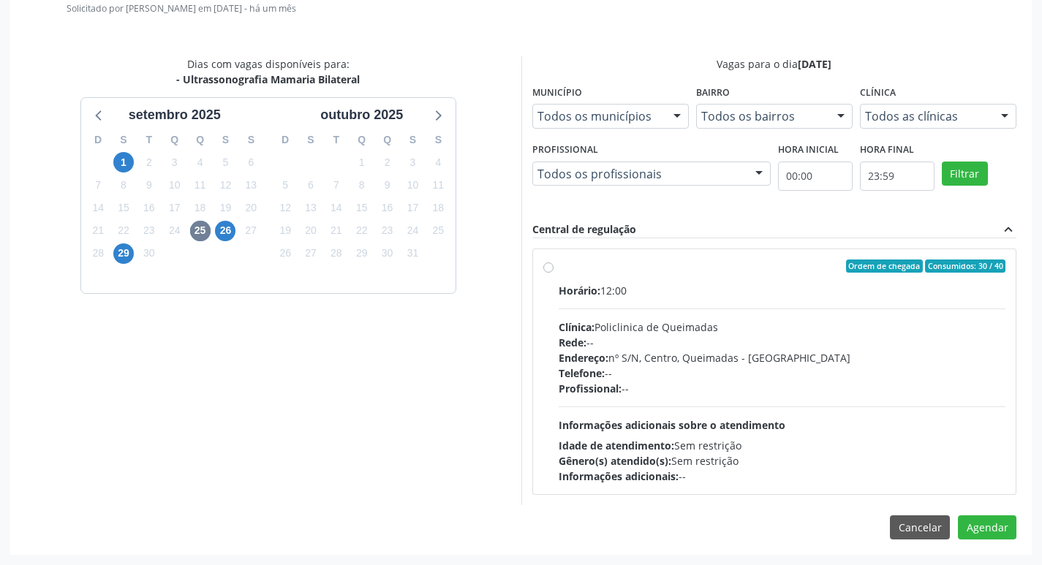
click at [741, 263] on div "Ordem de chegada Consumidos: 30 / 40" at bounding box center [783, 266] width 448 height 13
click at [554, 263] on input "Ordem de chegada Consumidos: 30 / 40 Horário: 12:00 Clínica: Policlinica de Que…" at bounding box center [548, 266] width 10 height 13
radio input "true"
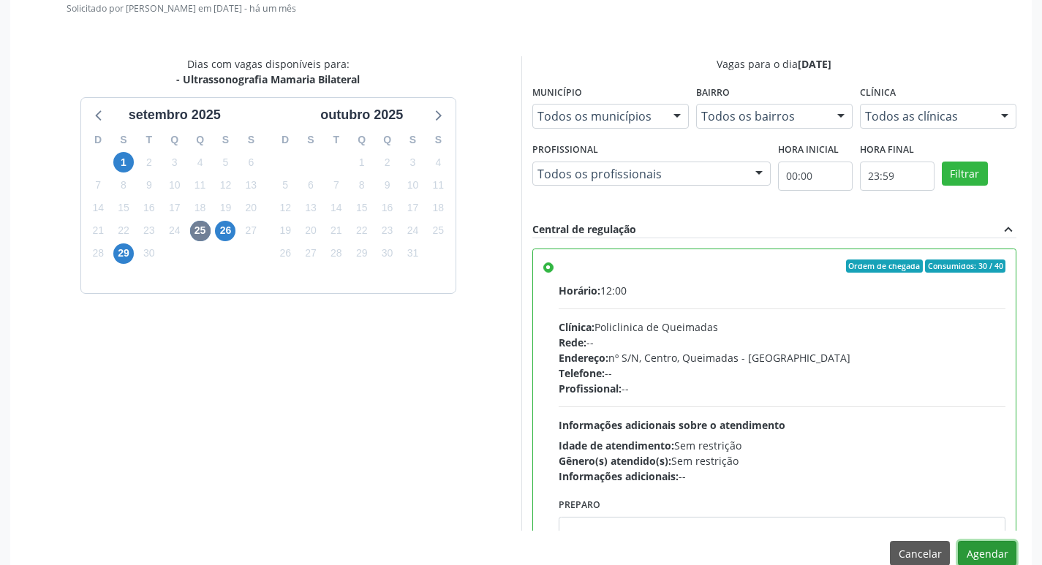
click at [973, 548] on button "Agendar" at bounding box center [987, 553] width 58 height 25
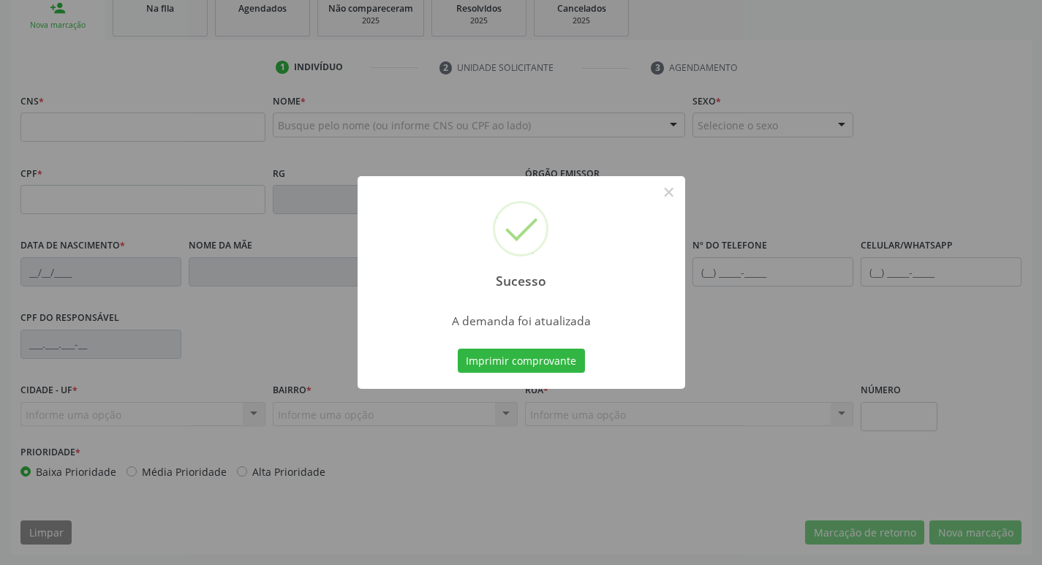
scroll to position [227, 0]
click at [524, 358] on button "Imprimir comprovante" at bounding box center [521, 361] width 127 height 25
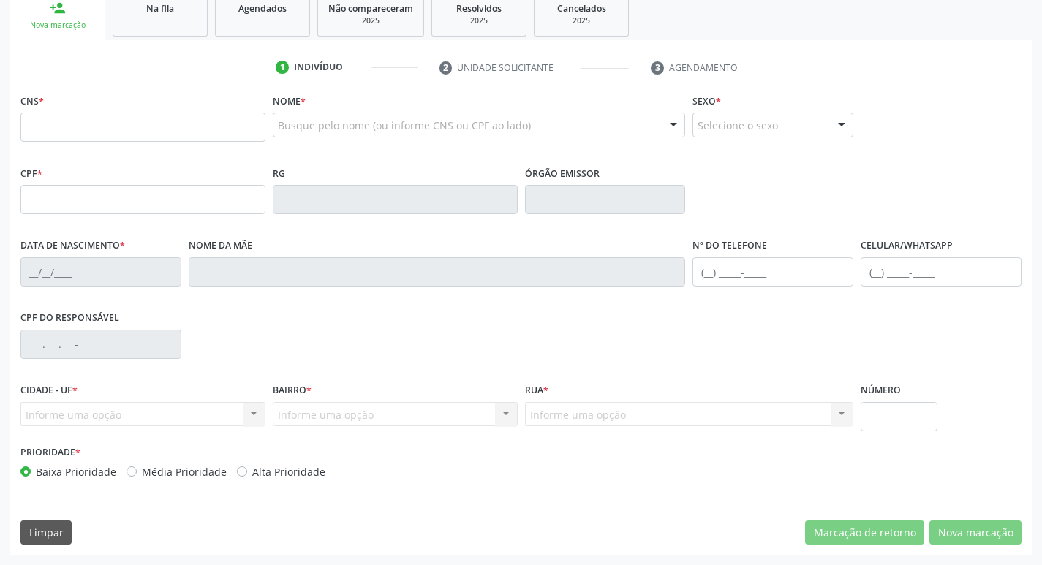
click at [173, 29] on link "Na fila" at bounding box center [160, 13] width 95 height 45
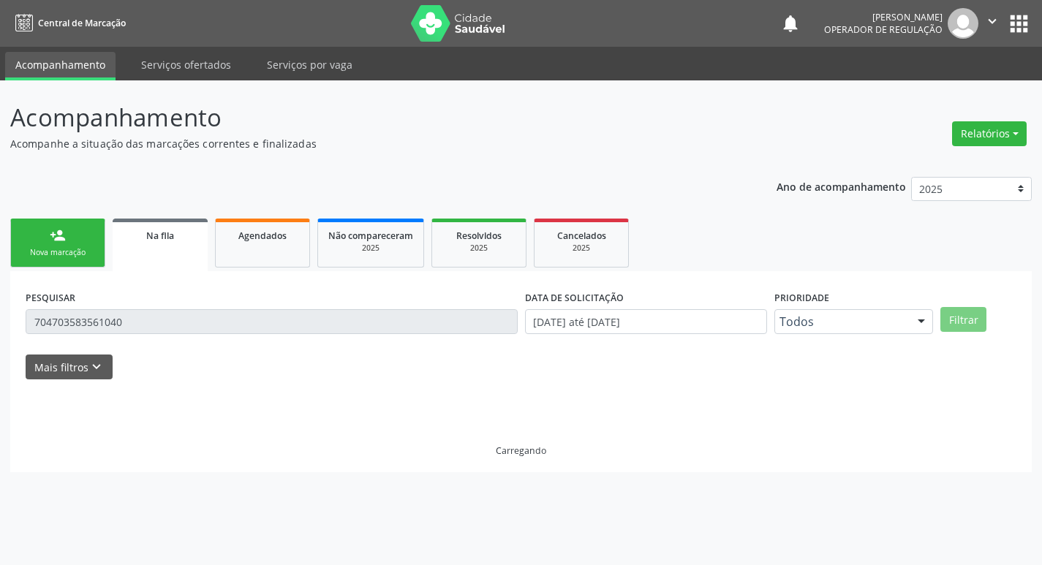
scroll to position [0, 0]
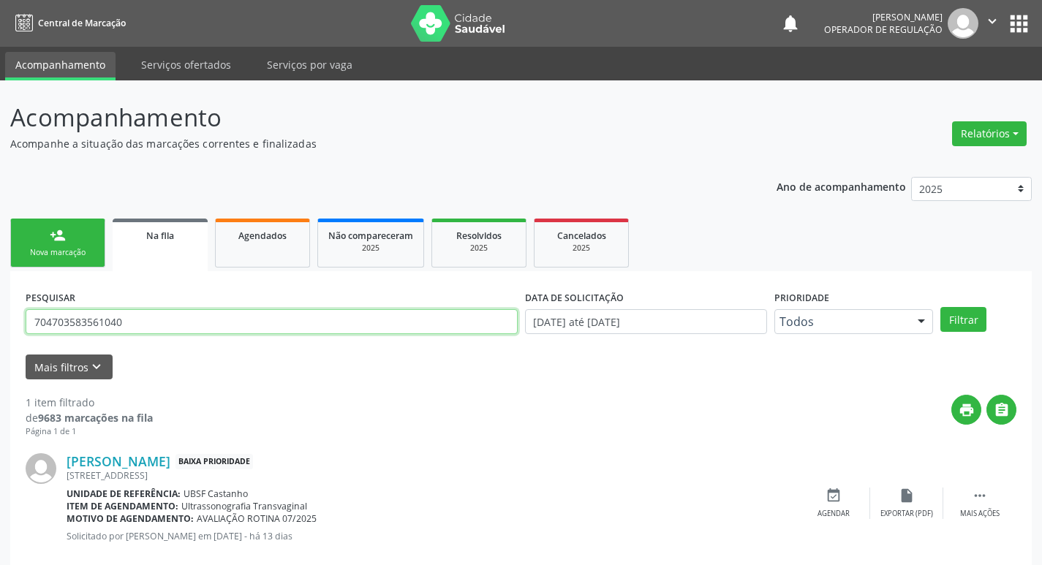
click at [167, 328] on input "704703583561040" at bounding box center [272, 321] width 492 height 25
type input "701806276646577"
click at [940, 307] on button "Filtrar" at bounding box center [963, 319] width 46 height 25
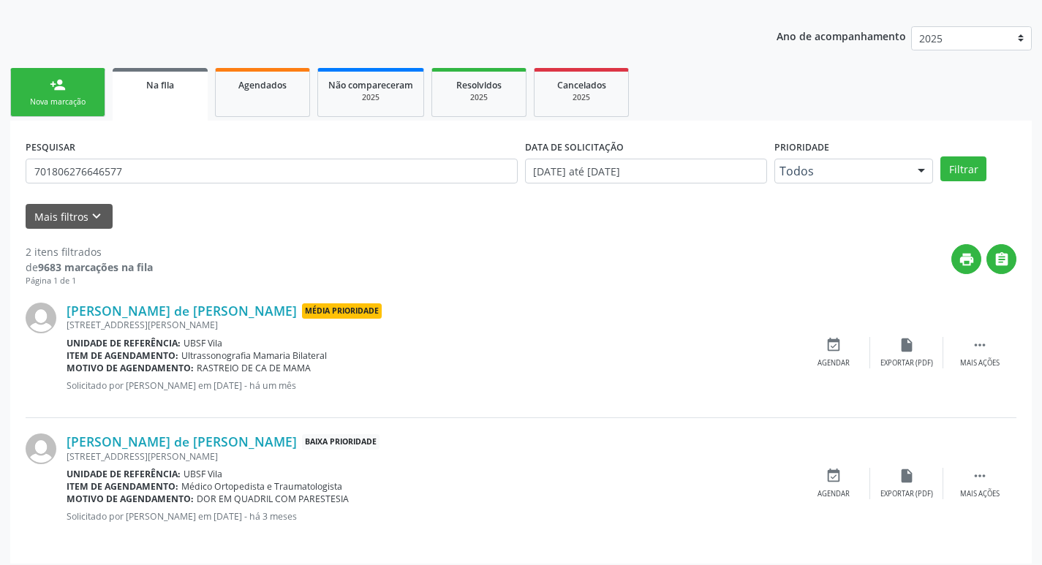
scroll to position [159, 0]
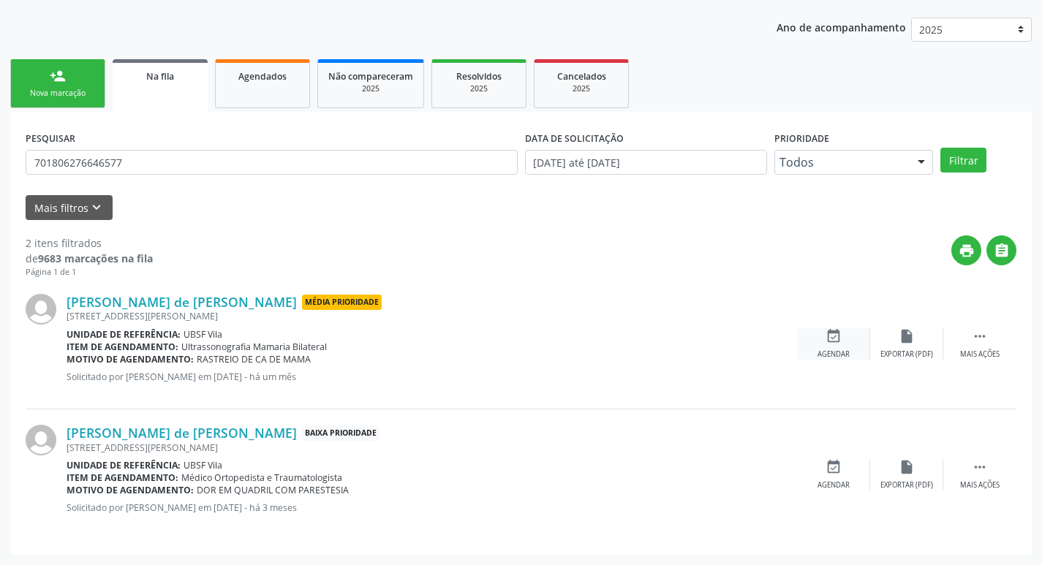
click at [848, 350] on div "Agendar" at bounding box center [834, 355] width 32 height 10
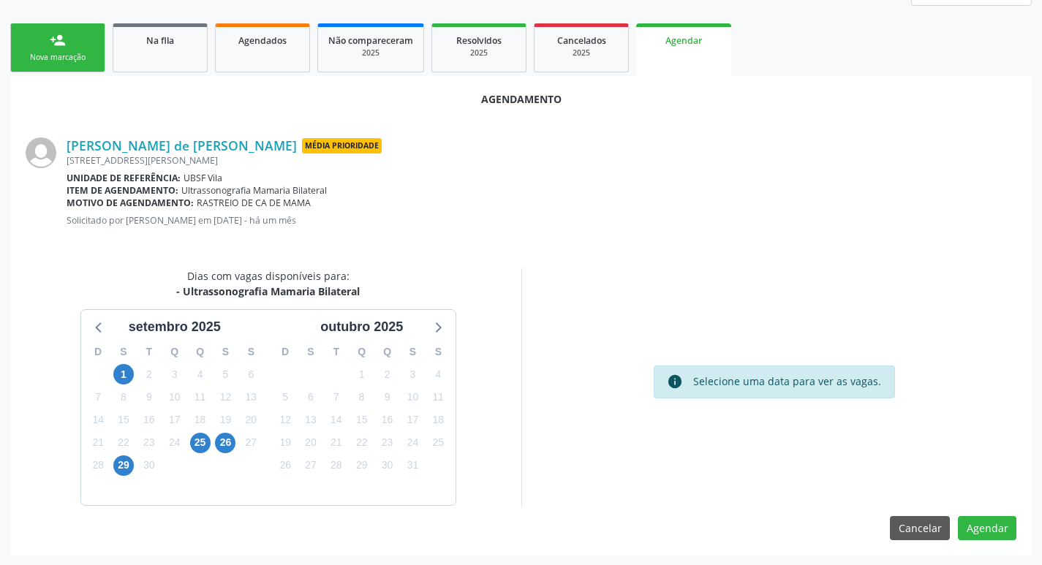
scroll to position [196, 0]
click at [200, 447] on span "25" at bounding box center [200, 442] width 20 height 20
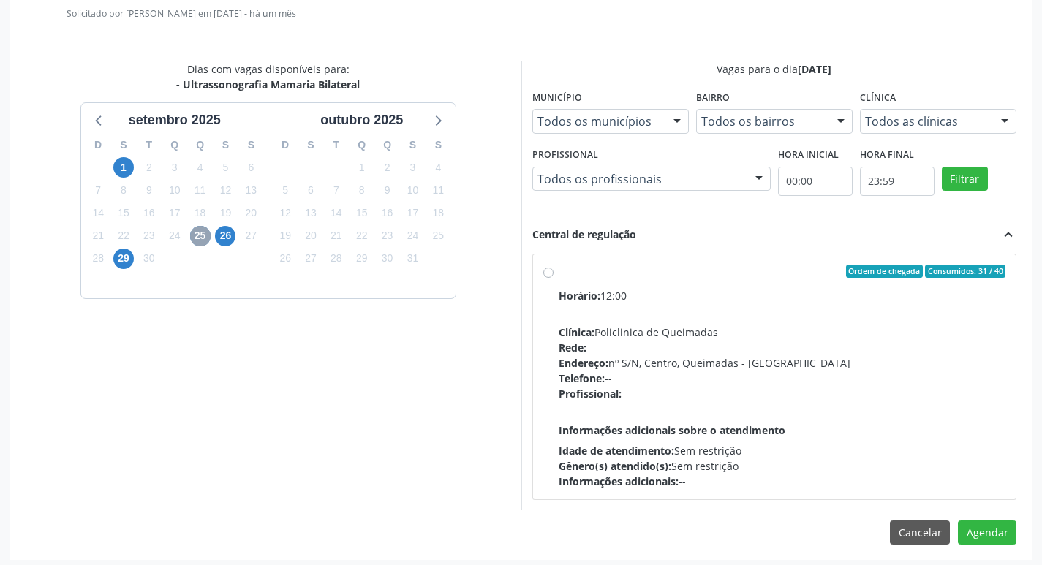
scroll to position [407, 0]
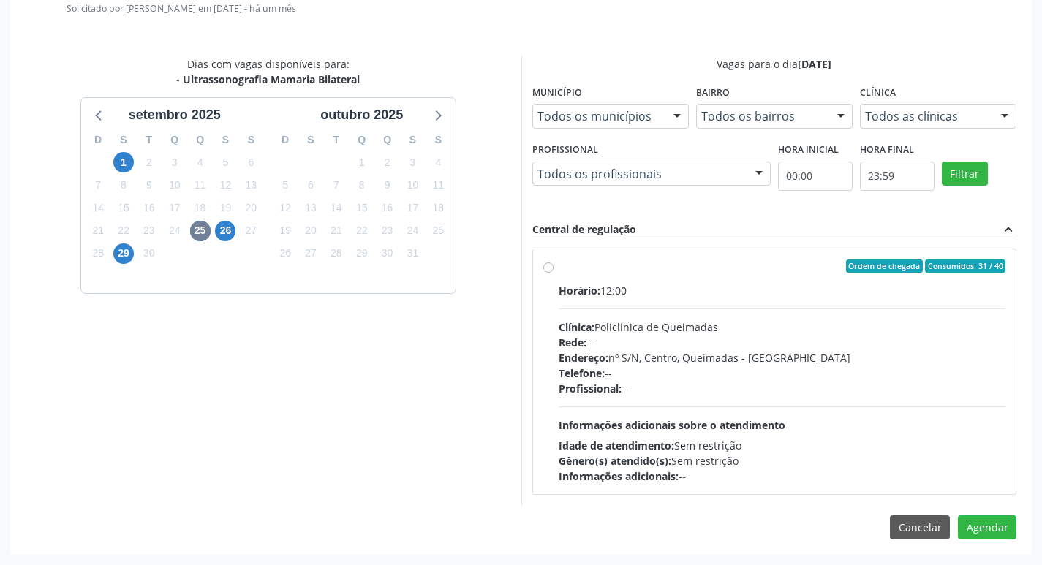
click at [850, 320] on div "Clínica: Policlinica de Queimadas" at bounding box center [783, 327] width 448 height 15
click at [554, 273] on input "Ordem de chegada Consumidos: 31 / 40 Horário: 12:00 Clínica: Policlinica de Que…" at bounding box center [548, 266] width 10 height 13
radio input "true"
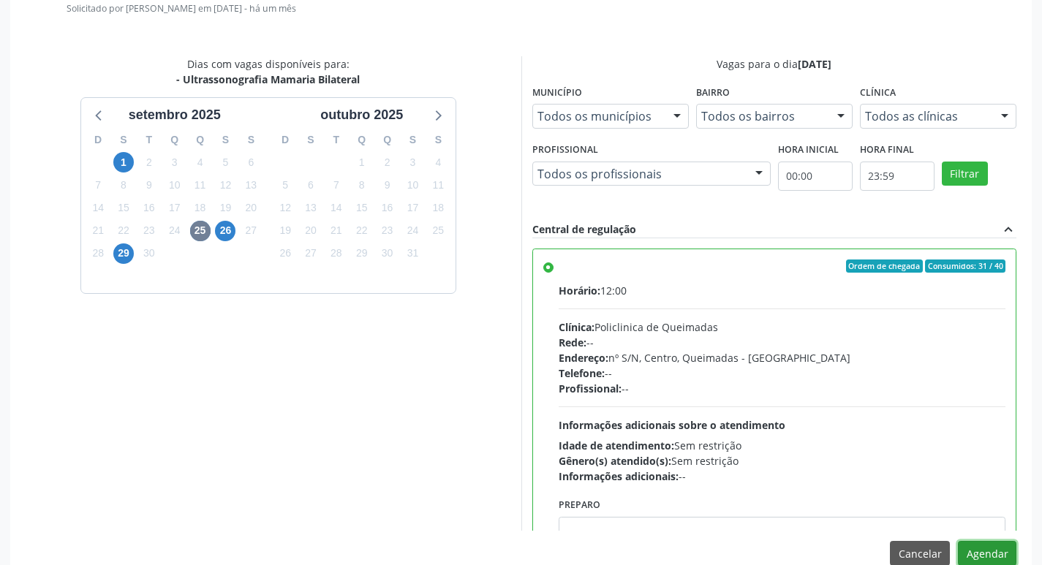
click at [990, 551] on button "Agendar" at bounding box center [987, 553] width 58 height 25
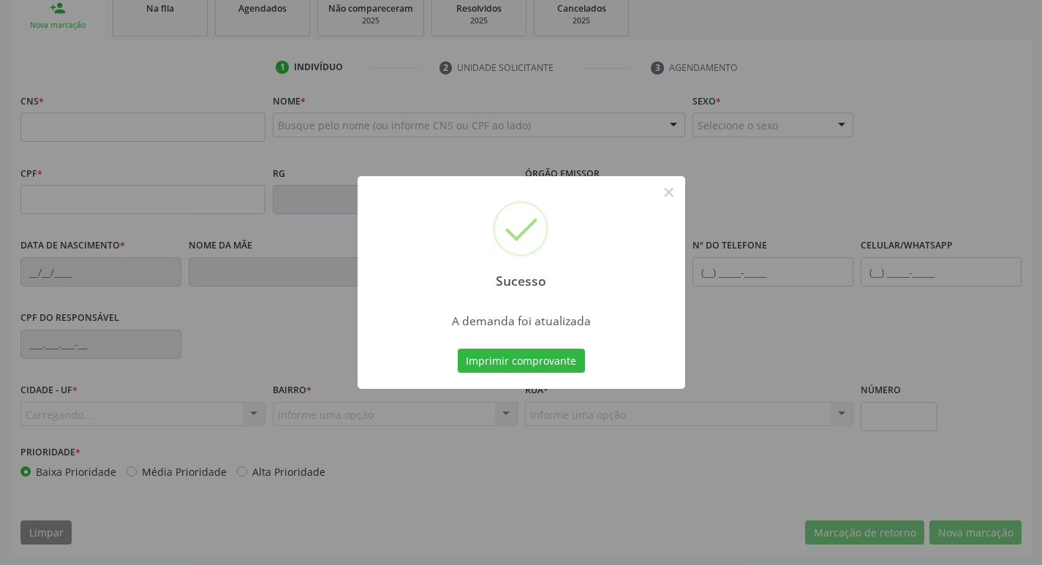
scroll to position [227, 0]
click at [510, 357] on button "Imprimir comprovante" at bounding box center [521, 361] width 127 height 25
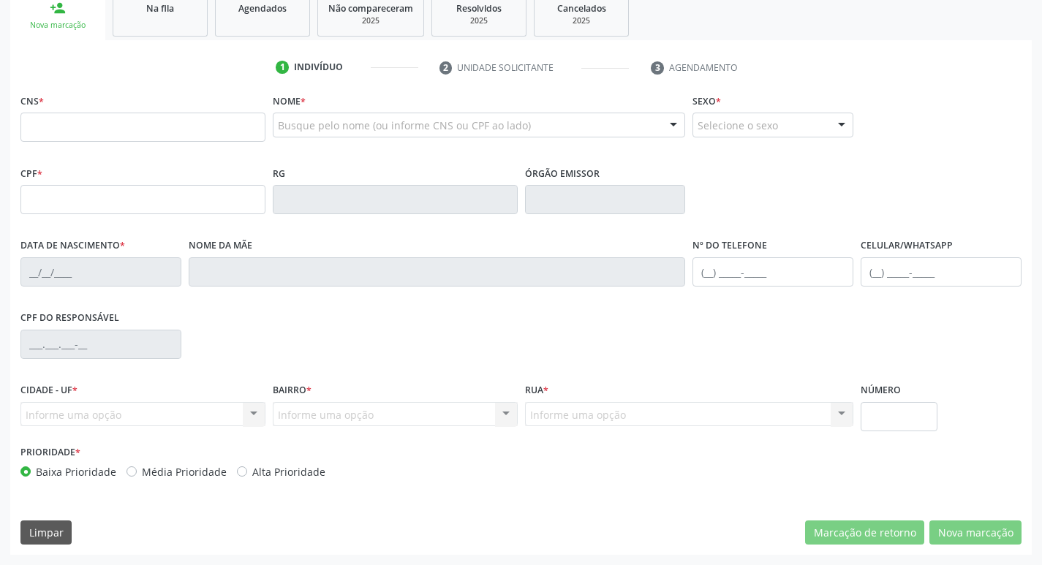
scroll to position [0, 0]
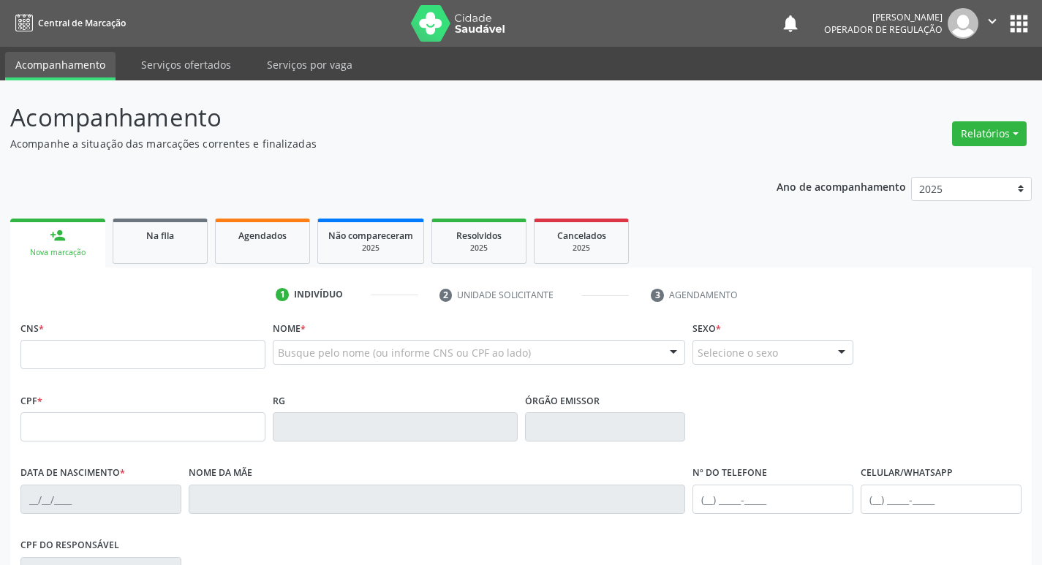
drag, startPoint x: 992, startPoint y: 17, endPoint x: 991, endPoint y: 32, distance: 15.4
click at [991, 17] on icon "" at bounding box center [992, 21] width 16 height 16
click at [975, 85] on link "Sair" at bounding box center [955, 89] width 101 height 20
